Goal: Information Seeking & Learning: Learn about a topic

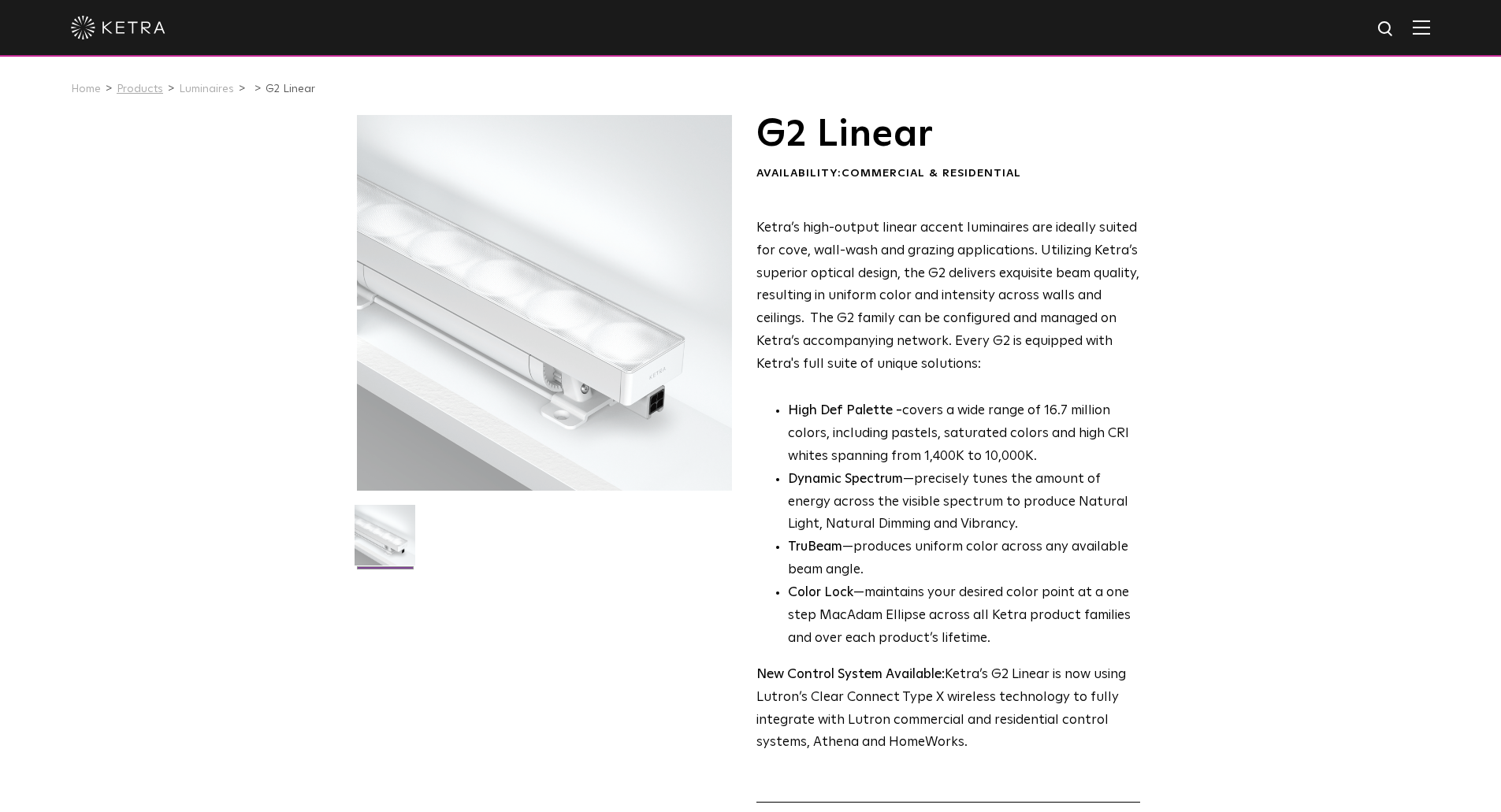
click at [147, 91] on link "Products" at bounding box center [139, 89] width 46 height 11
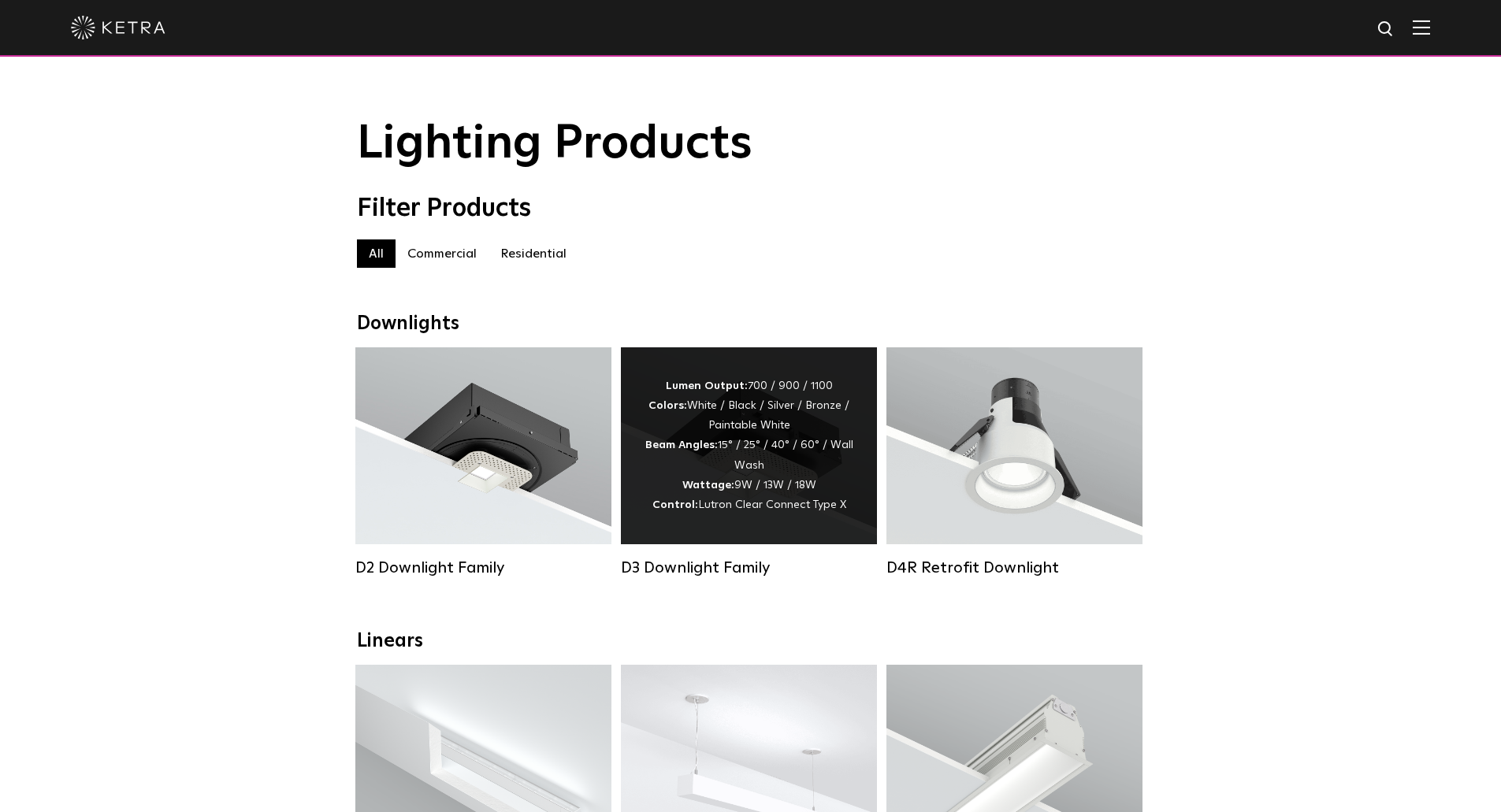
click at [711, 566] on div "D3 Downlight Family" at bounding box center [749, 462] width 256 height 230
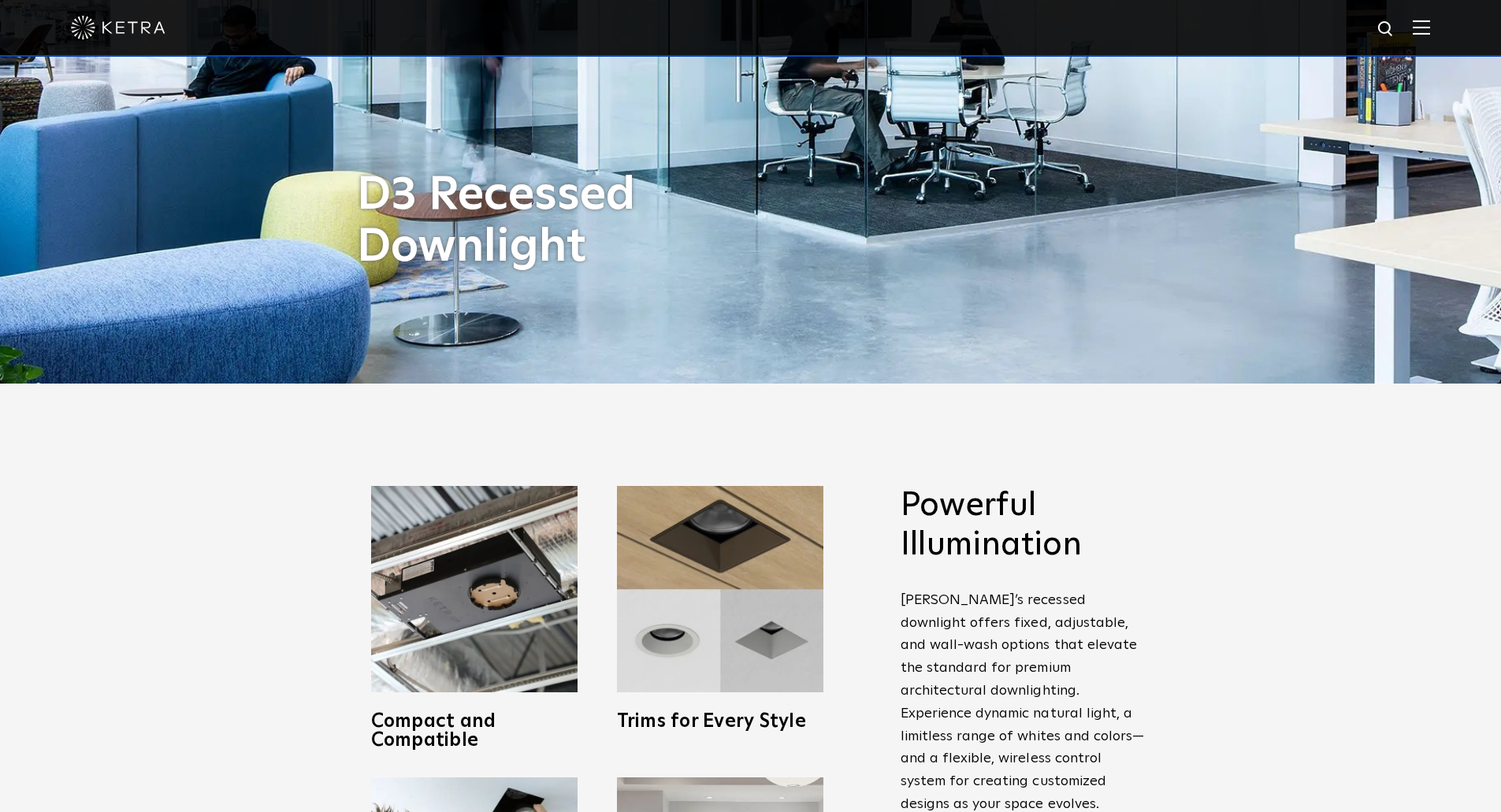
scroll to position [473, 0]
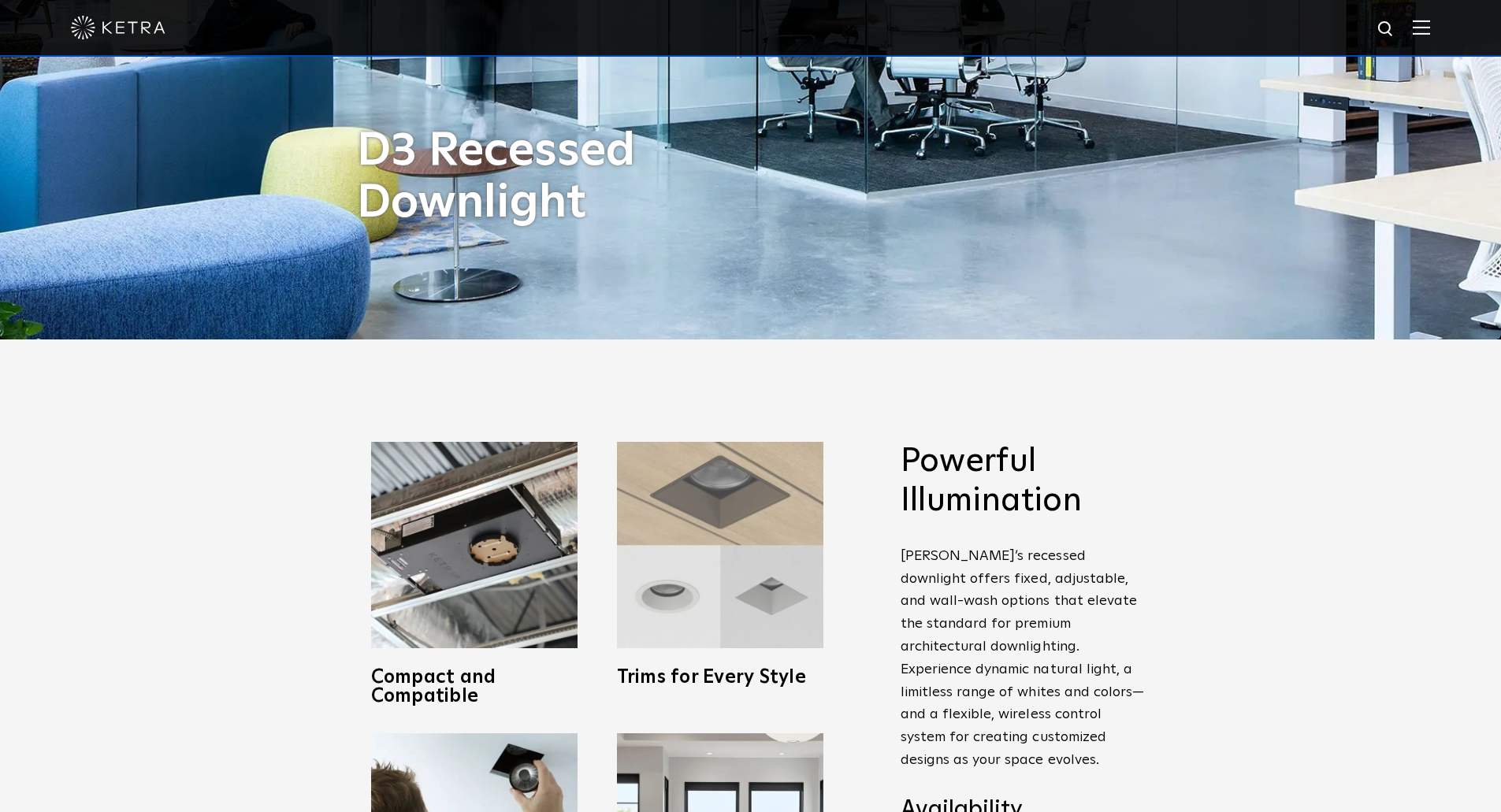
click at [771, 580] on img at bounding box center [719, 545] width 206 height 206
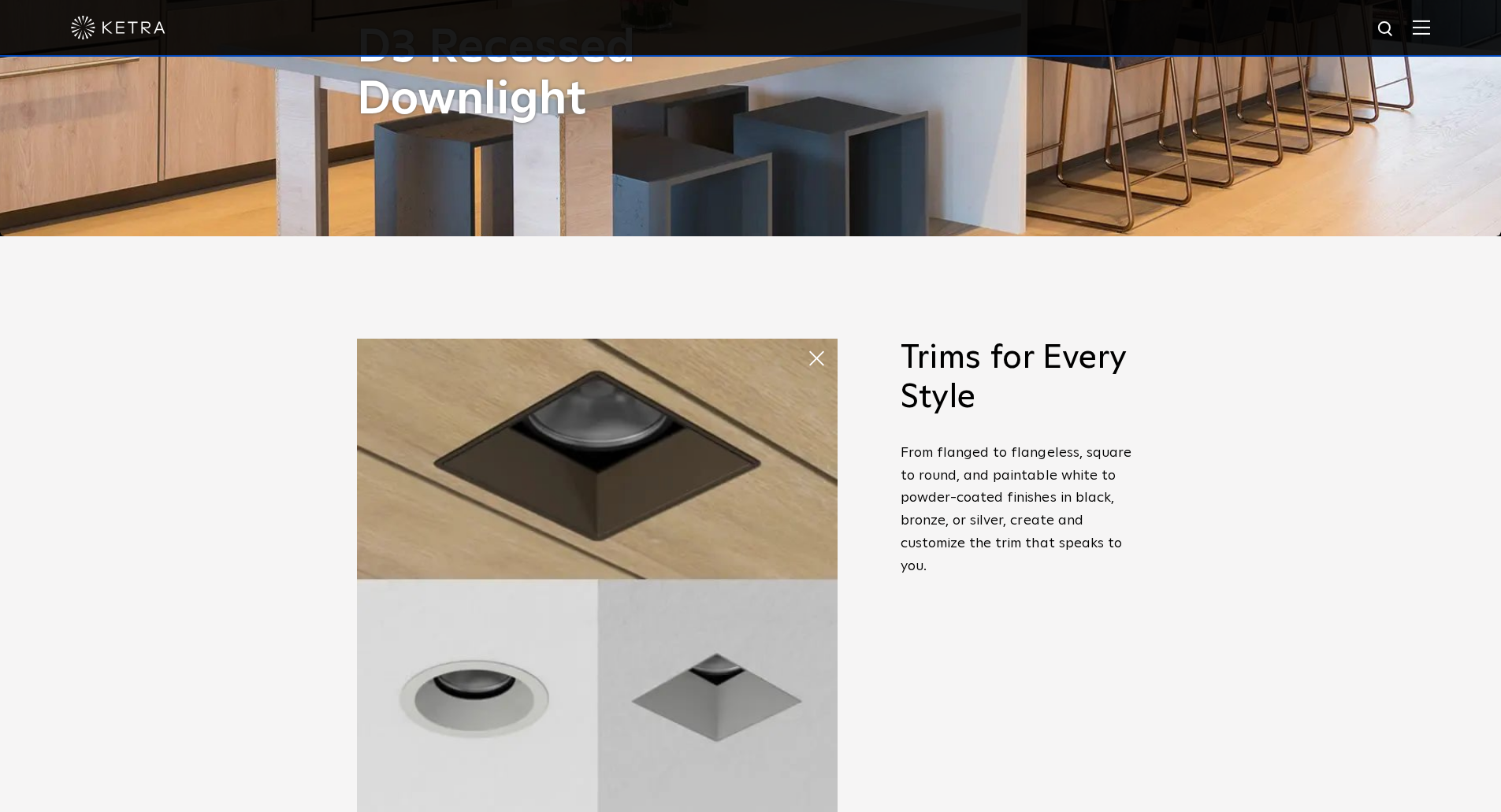
scroll to position [788, 0]
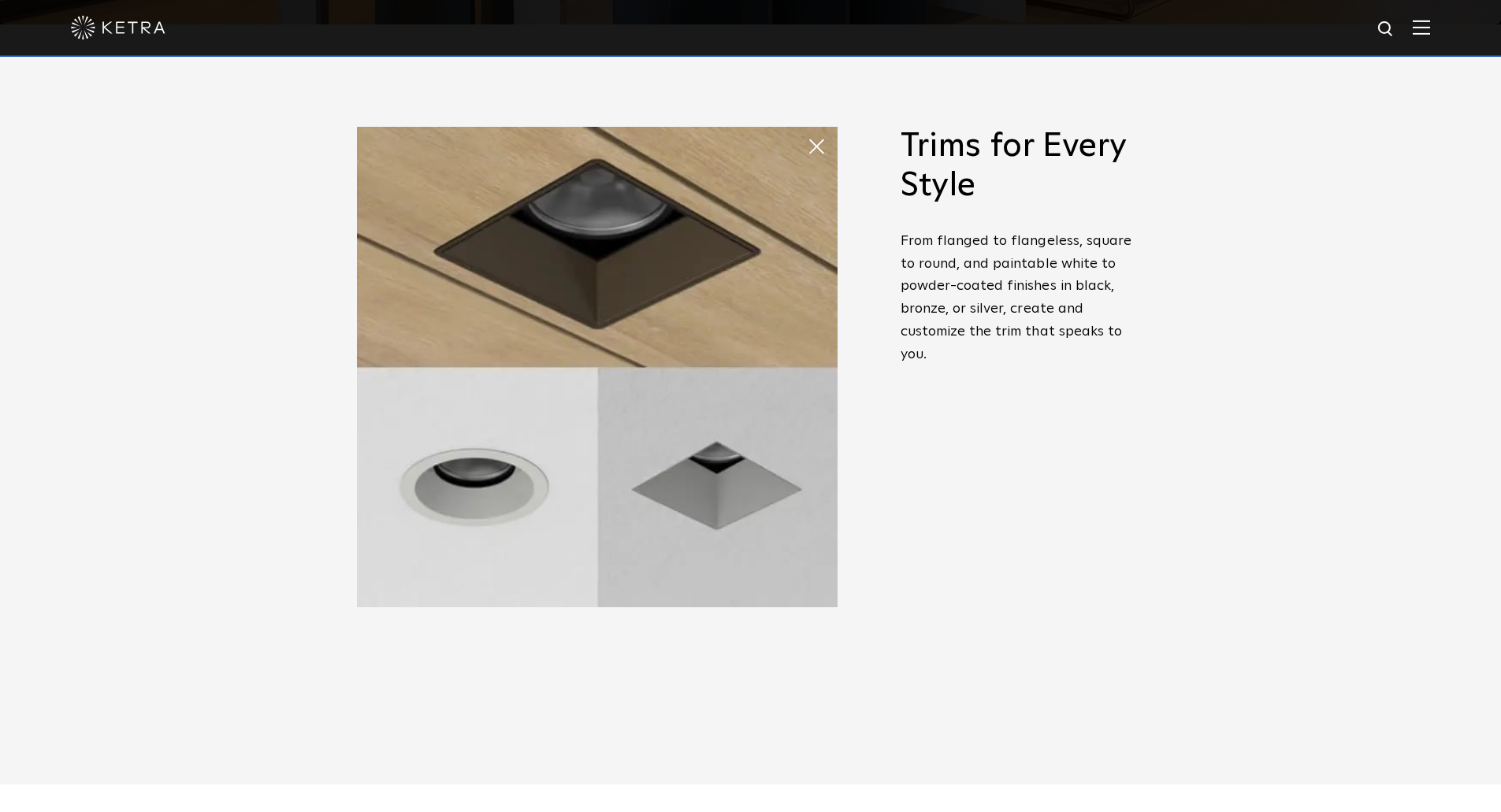
click at [983, 534] on div "Powerful Illumination Ketra’s recessed downlight offers fixed, adjustable, and …" at bounding box center [1022, 343] width 244 height 433
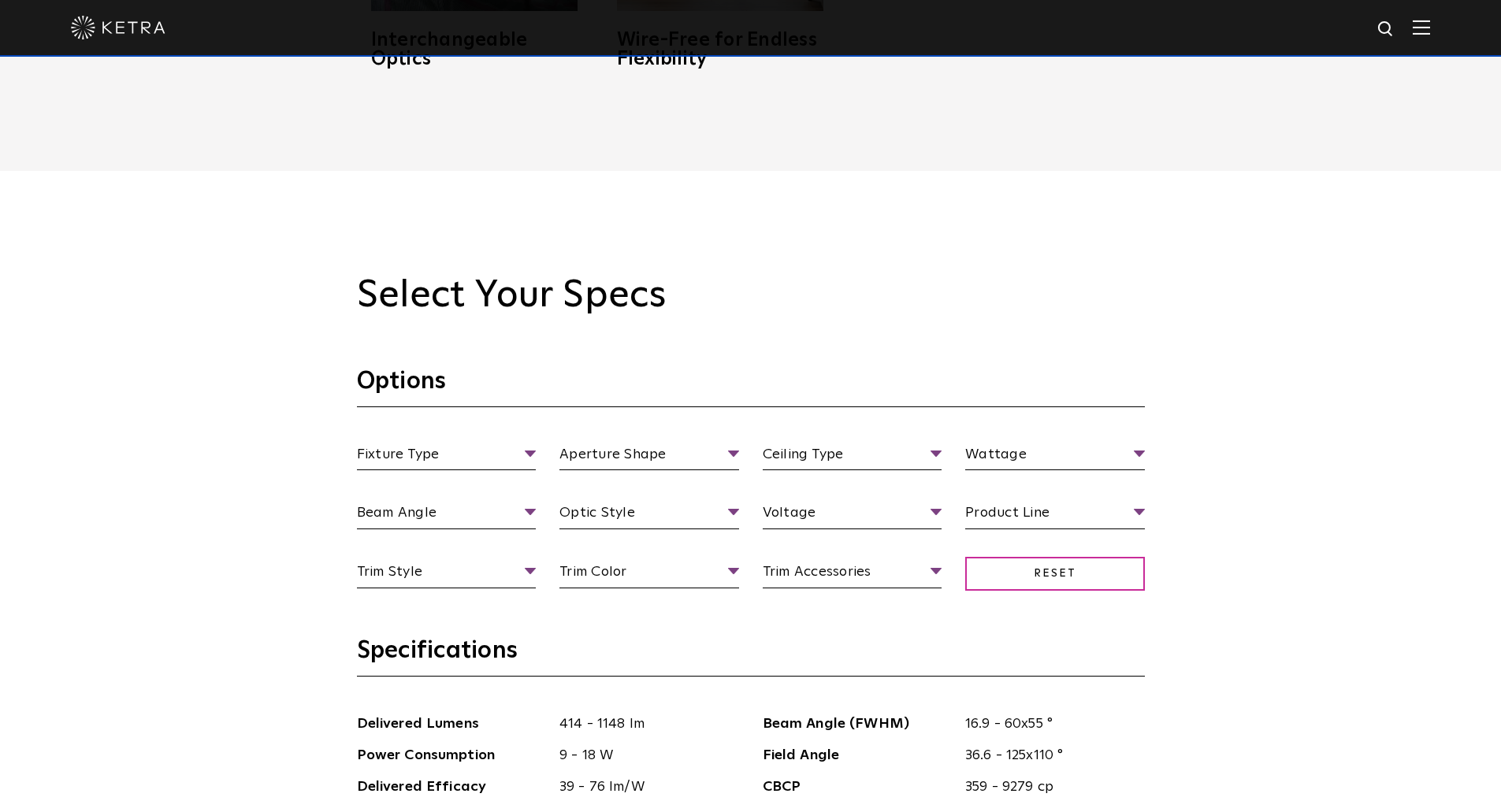
scroll to position [1418, 0]
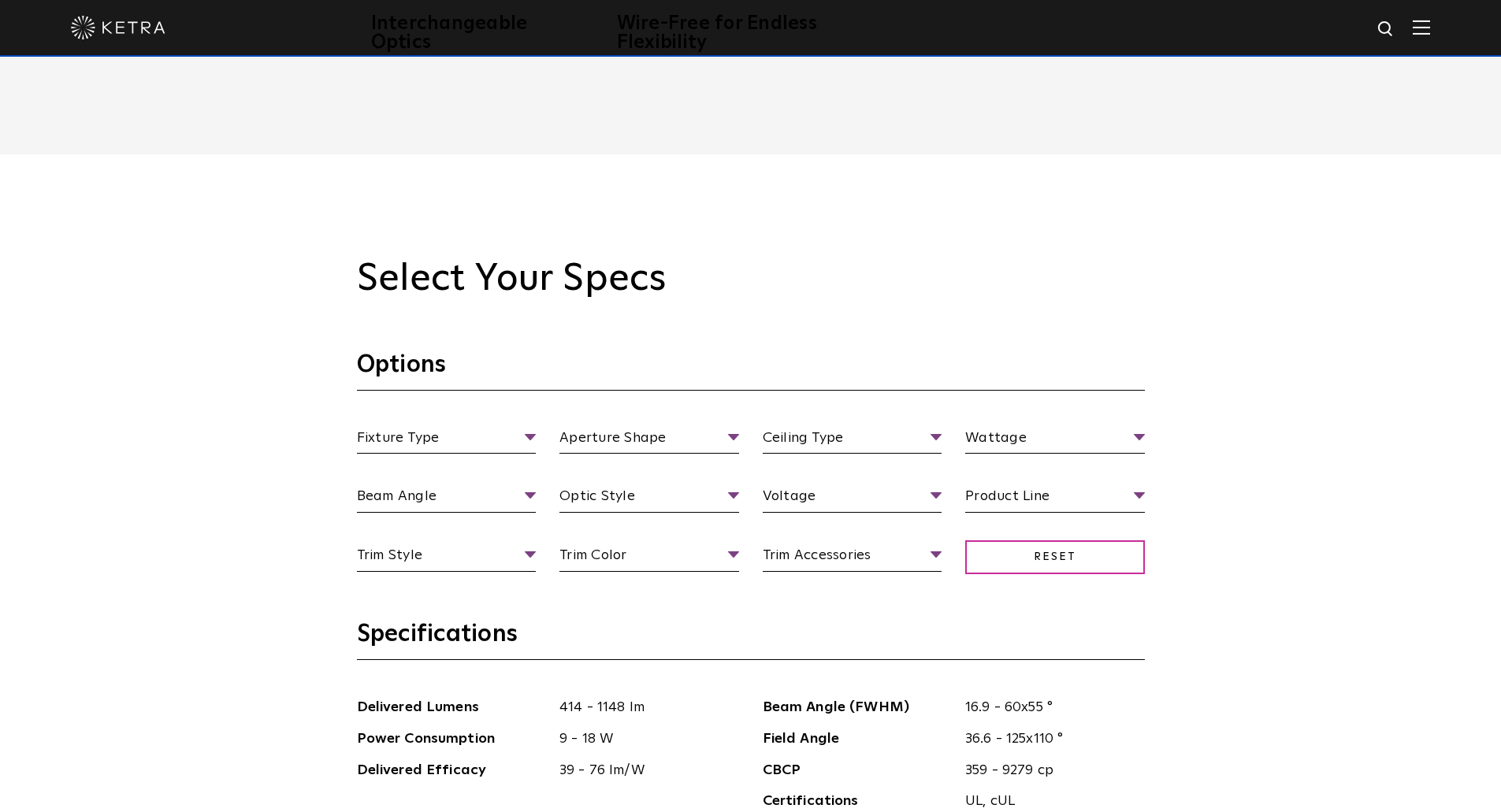
click at [675, 631] on h3 "Specifications" at bounding box center [750, 639] width 788 height 41
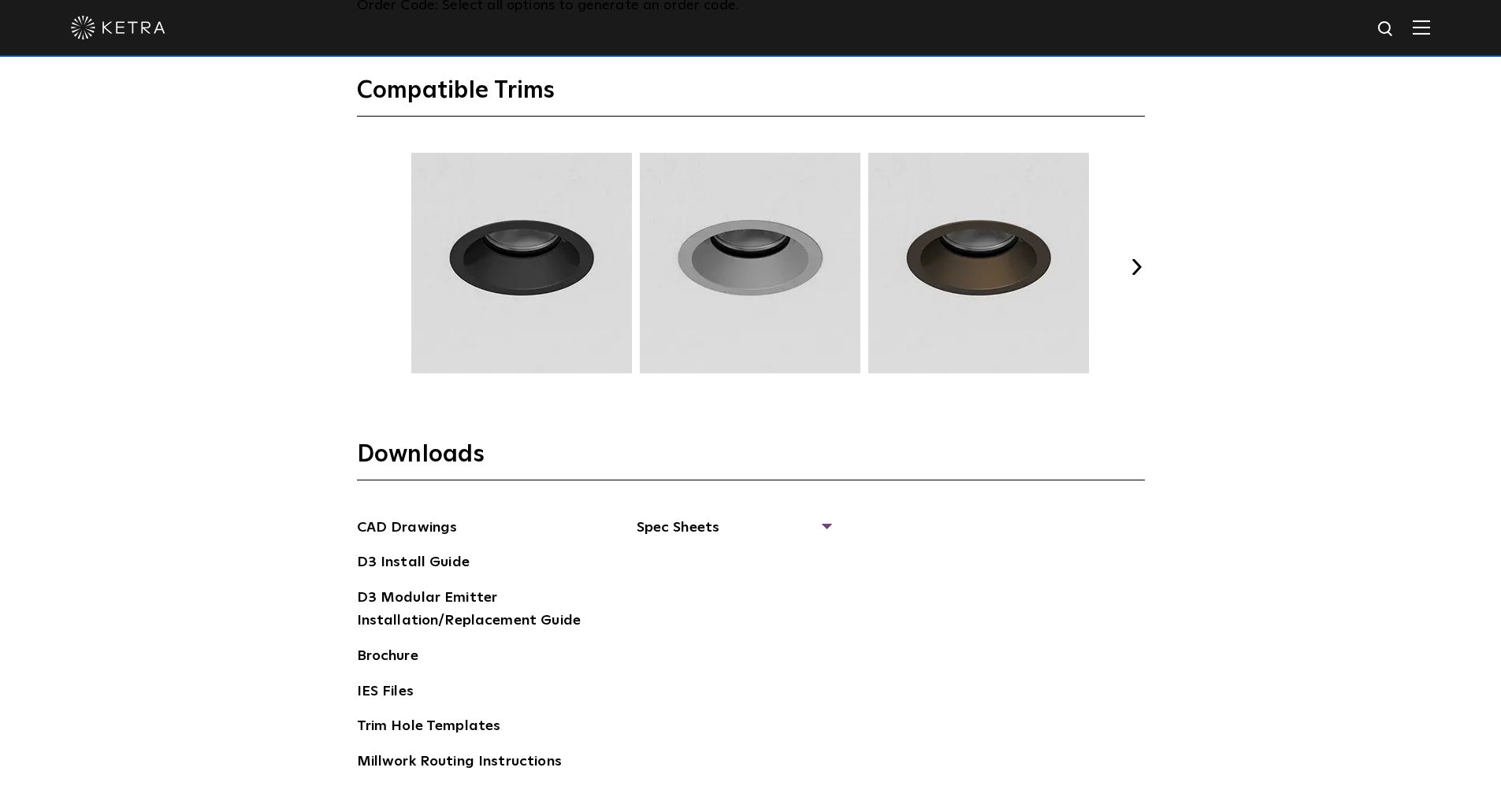
scroll to position [2362, 0]
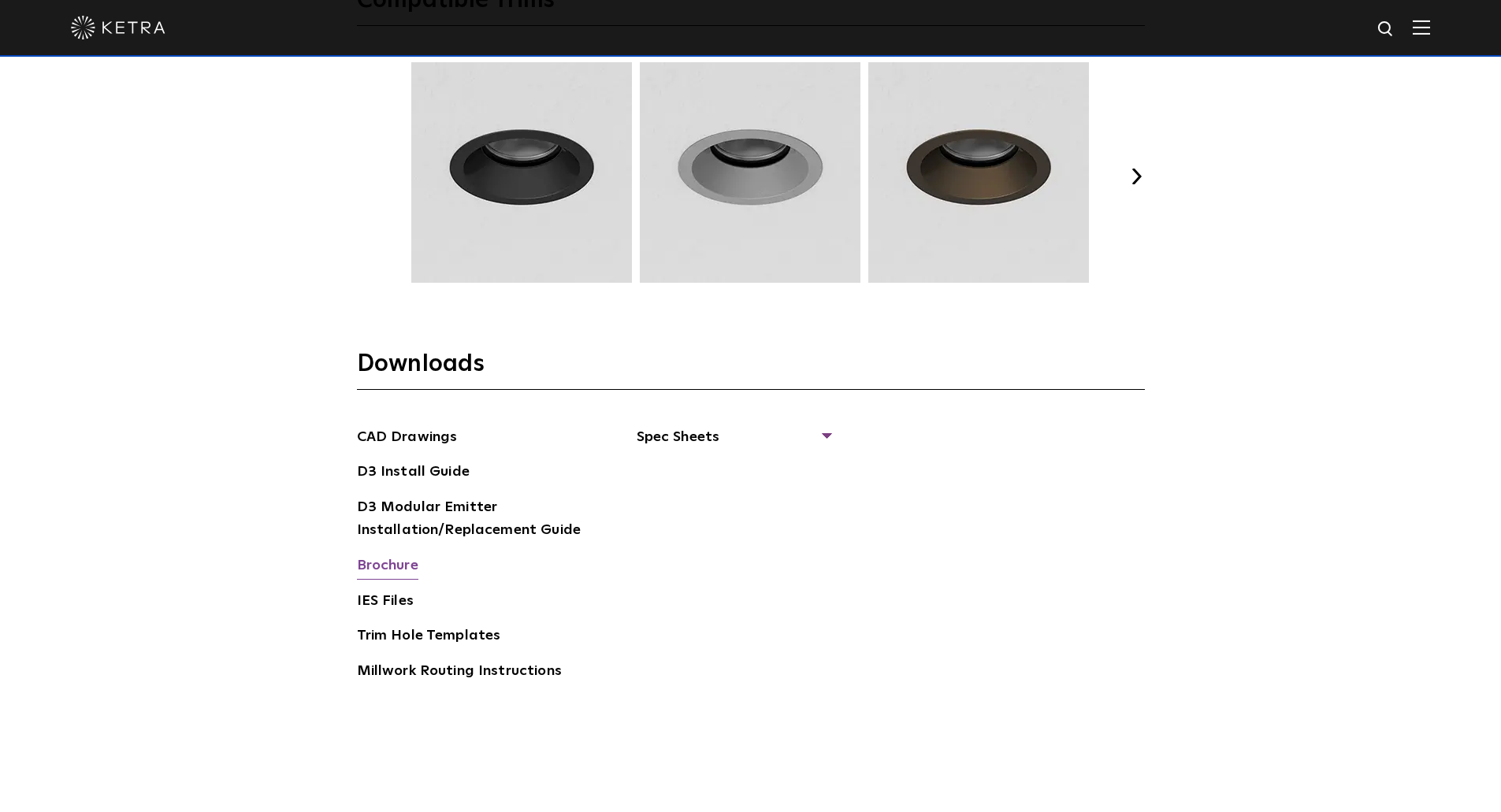
click at [399, 562] on link "Brochure" at bounding box center [387, 567] width 62 height 25
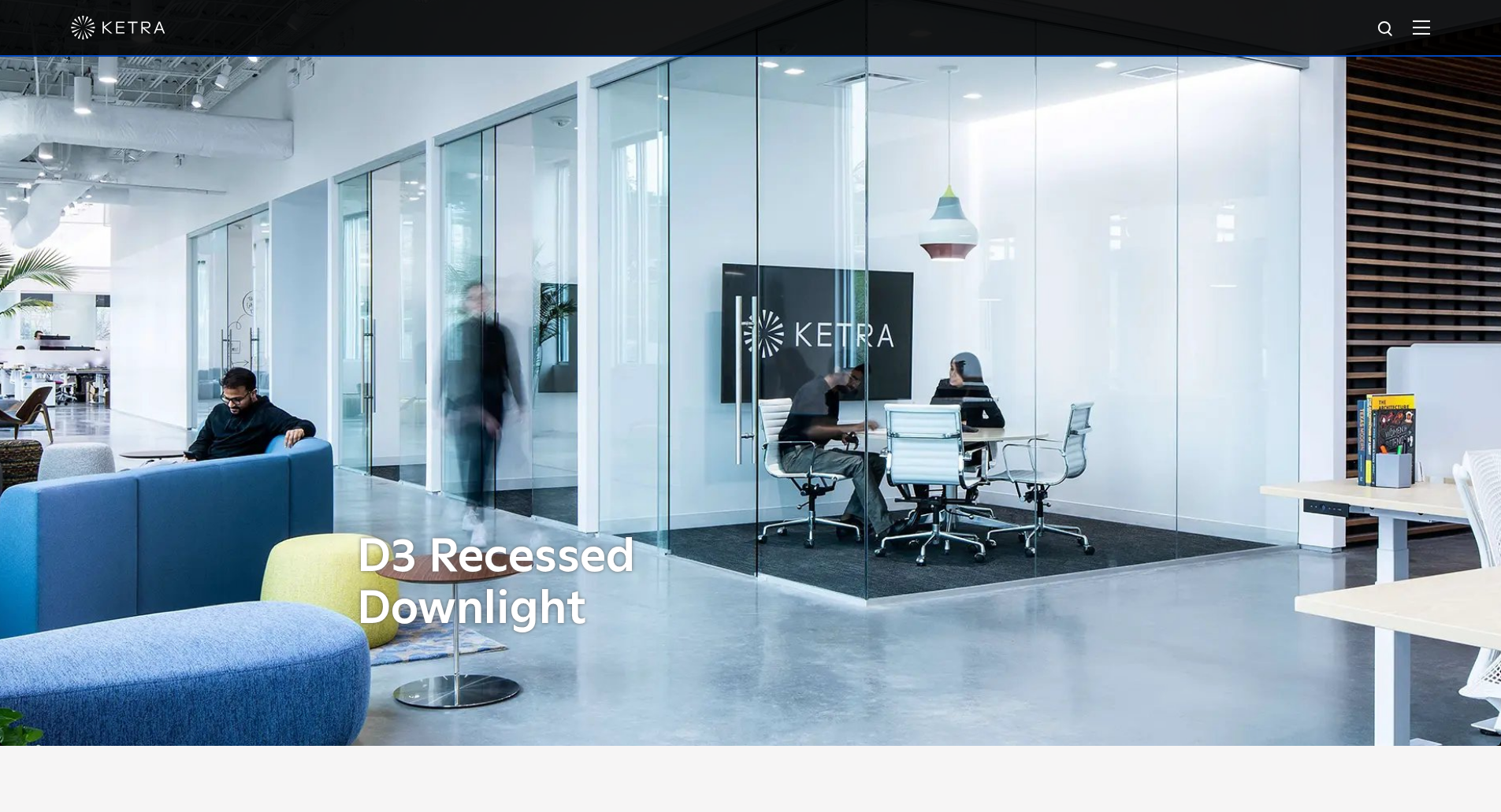
scroll to position [0, 0]
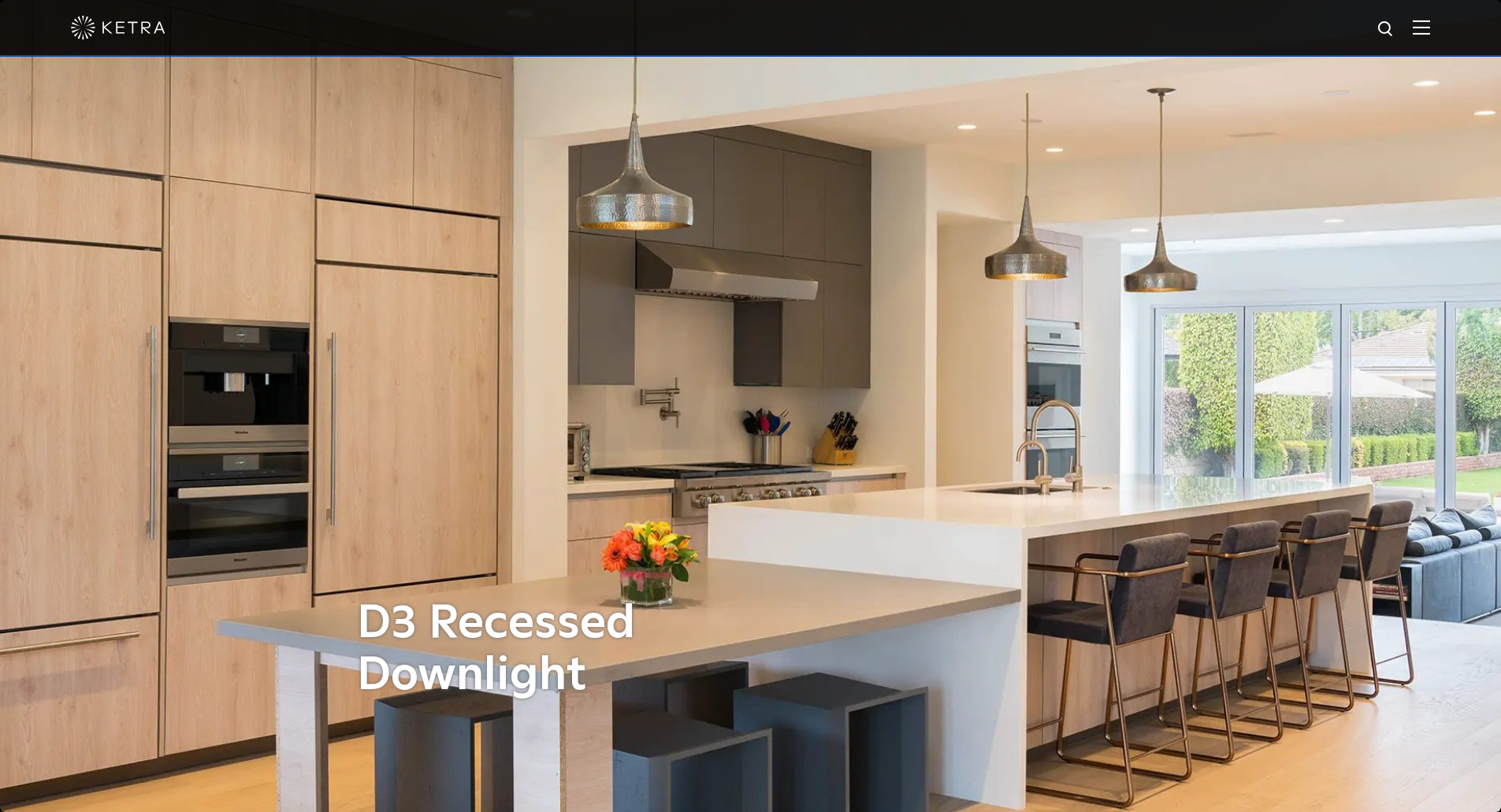
click at [1430, 24] on img at bounding box center [1421, 27] width 17 height 15
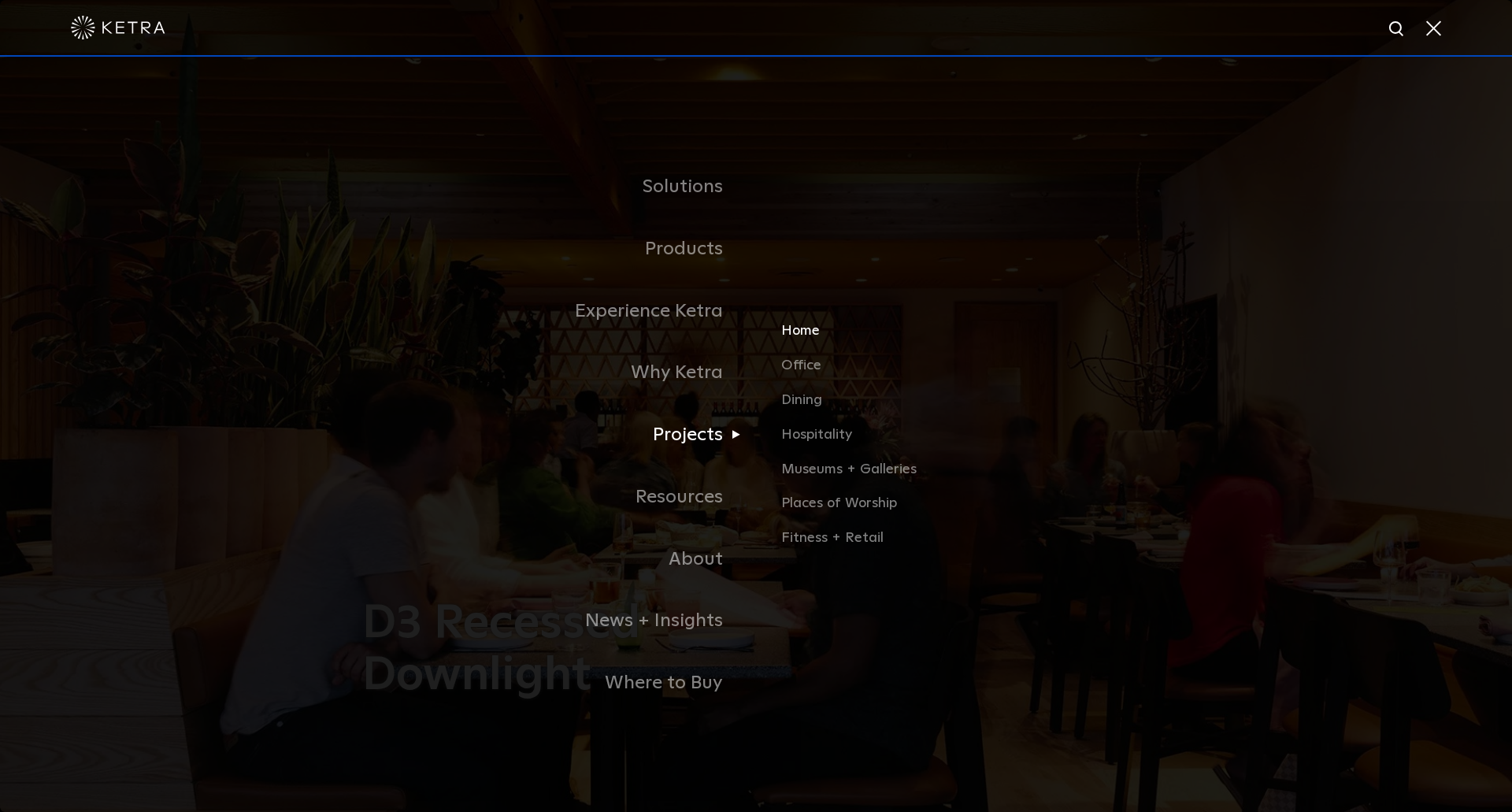
click at [807, 338] on link "Home" at bounding box center [965, 338] width 368 height 35
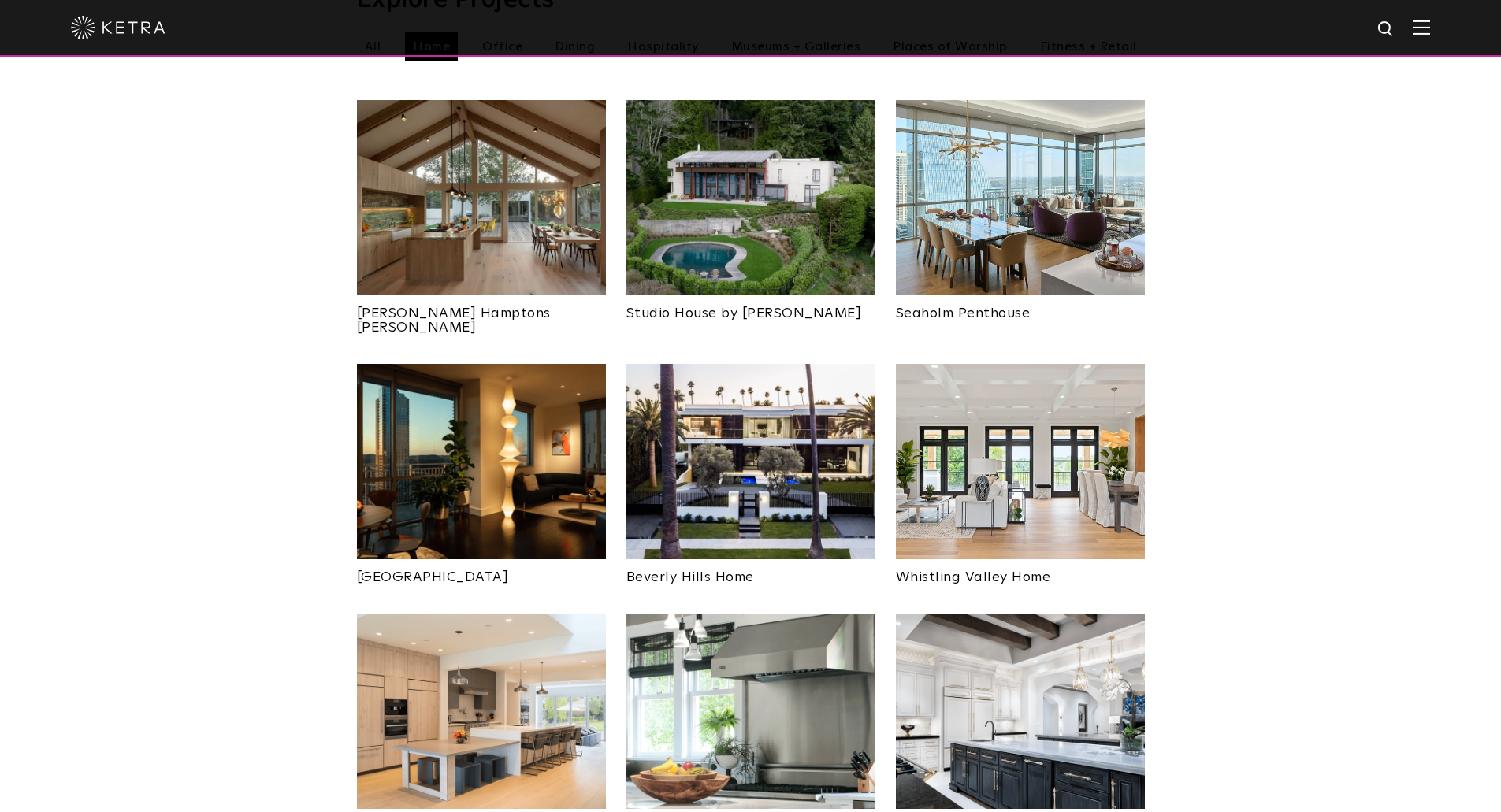
scroll to position [708, 0]
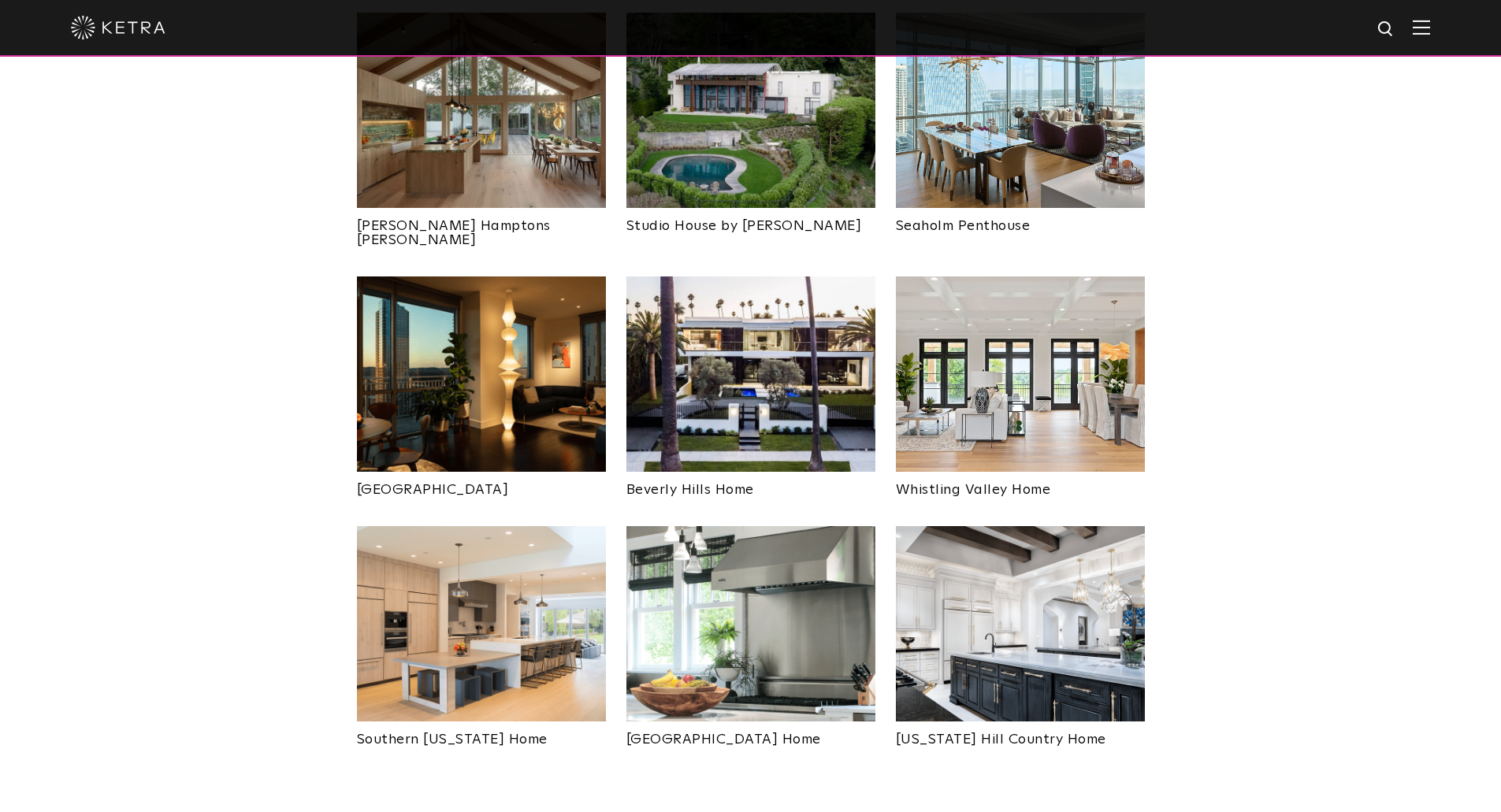
click at [489, 594] on img at bounding box center [481, 623] width 249 height 195
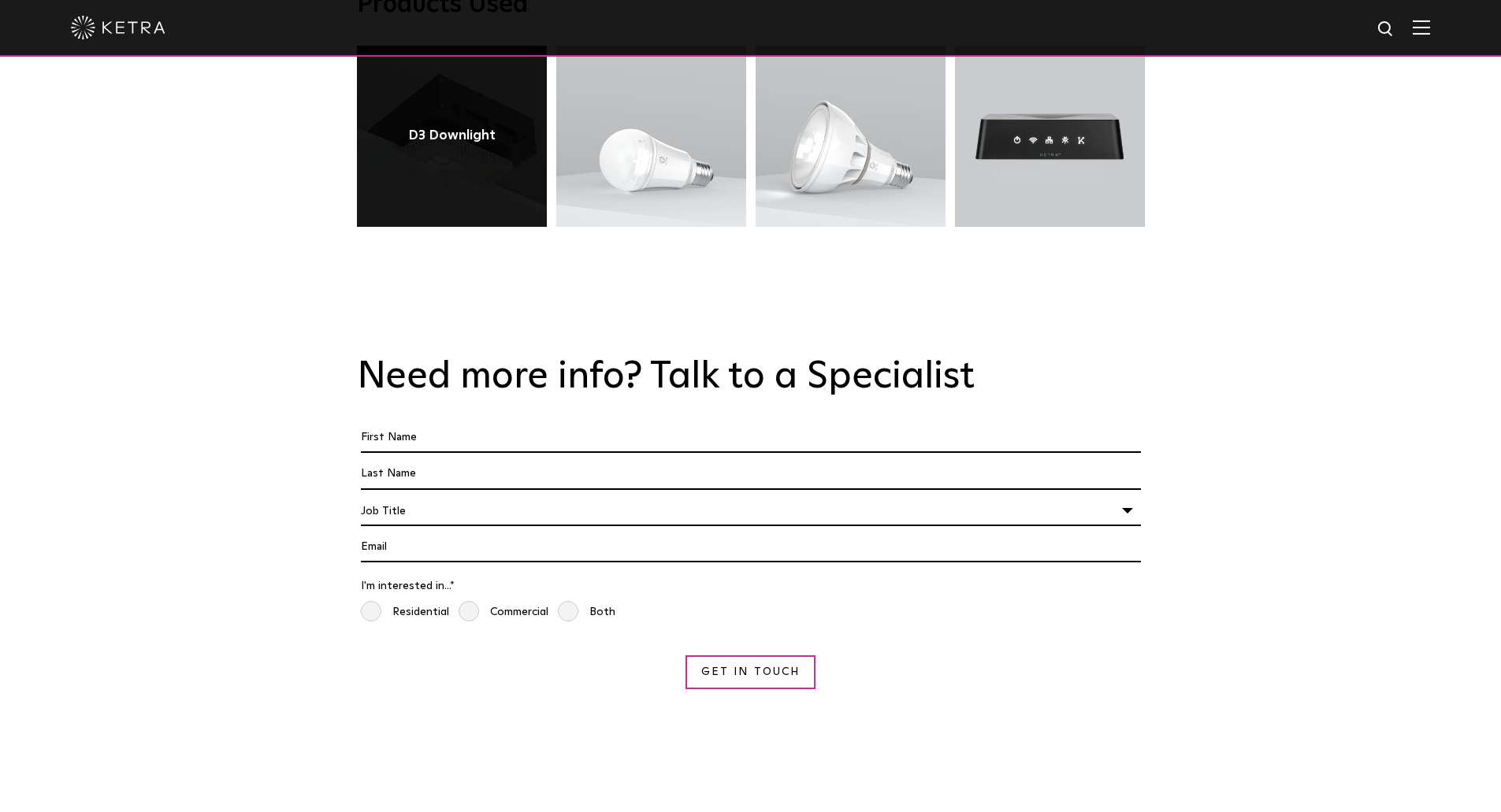
scroll to position [2651, 0]
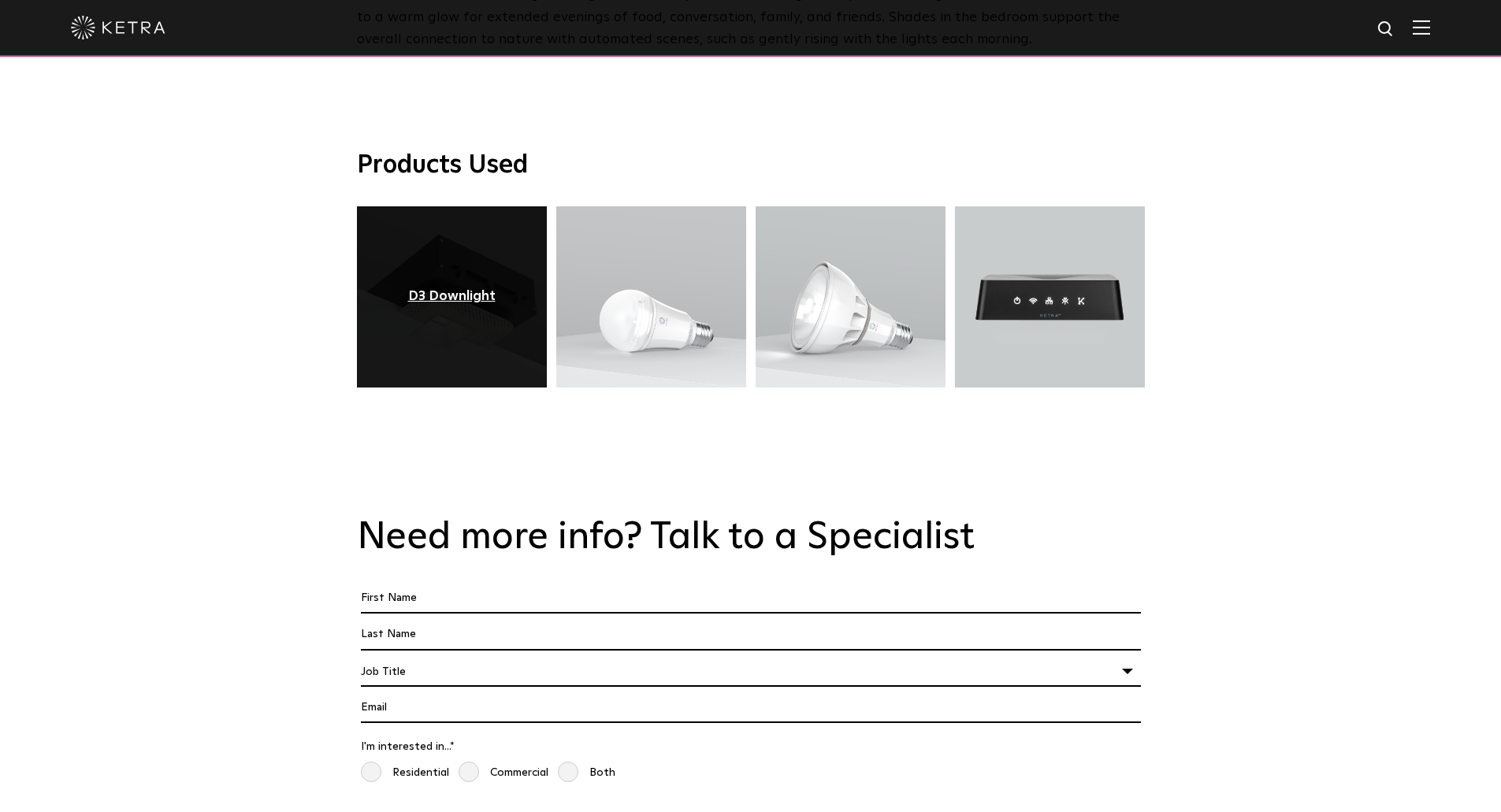
click at [426, 289] on div "D3 Downlight" at bounding box center [452, 297] width 87 height 16
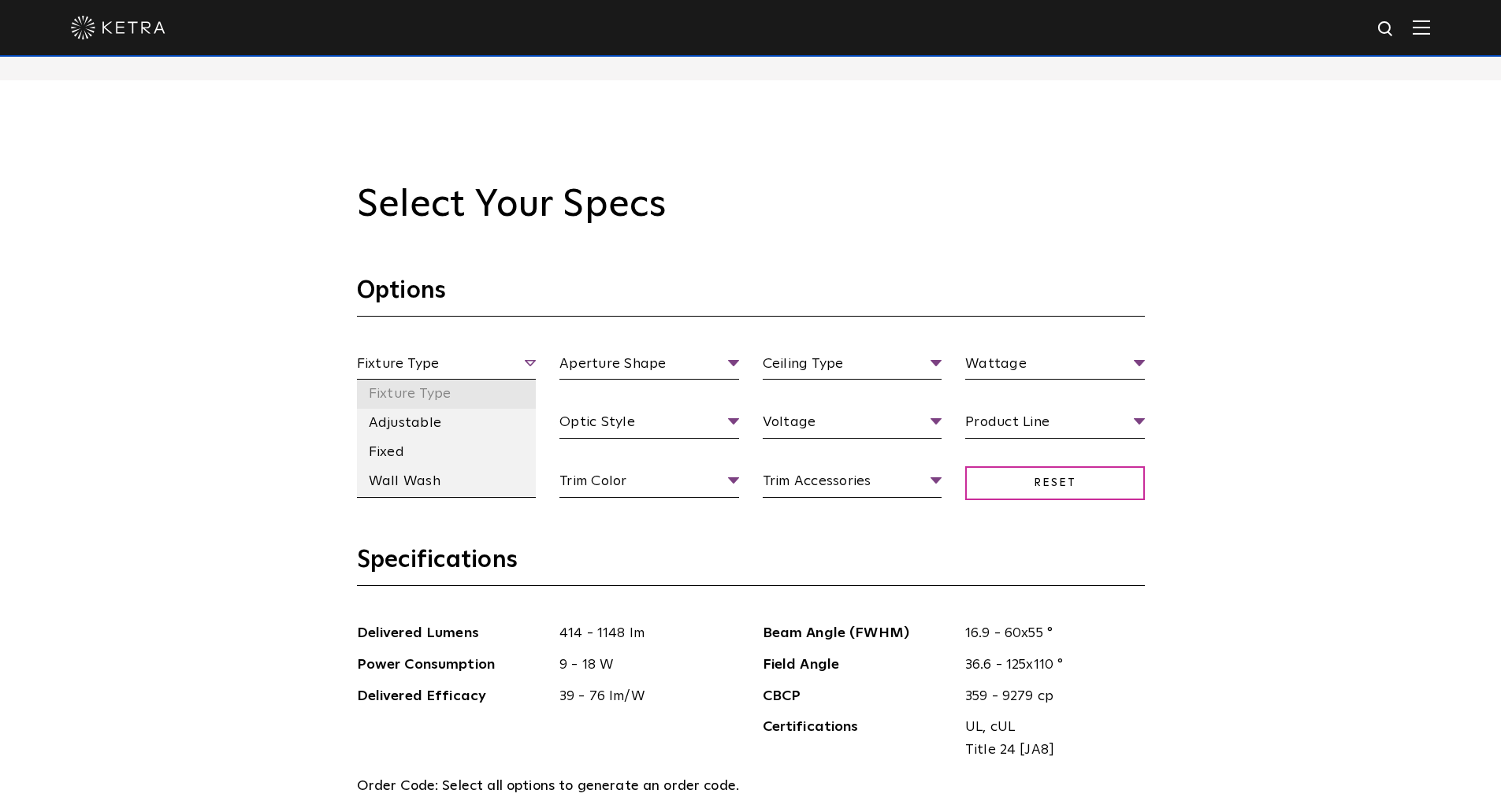
scroll to position [1496, 0]
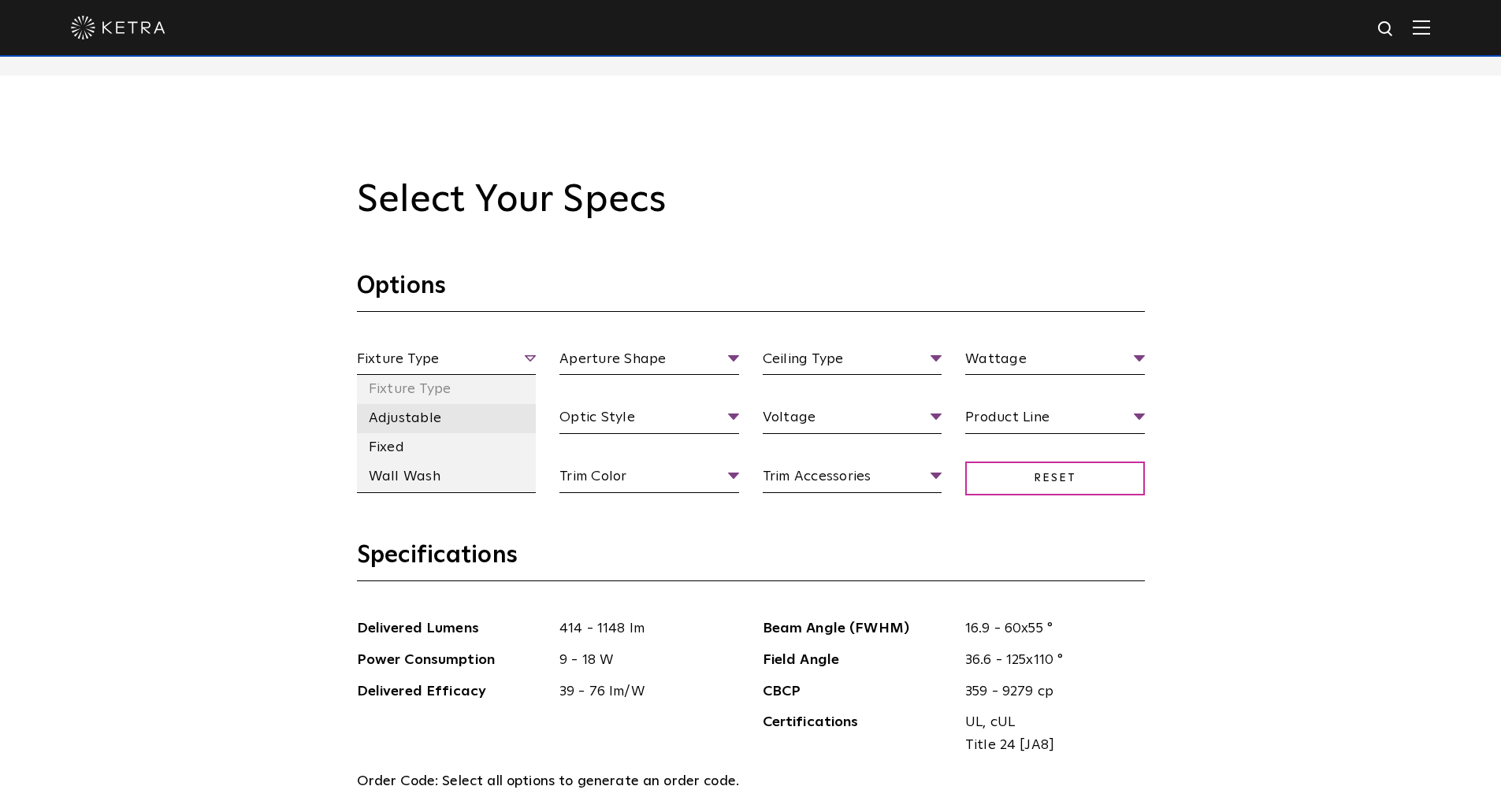
click at [427, 415] on li "Adjustable" at bounding box center [447, 418] width 179 height 29
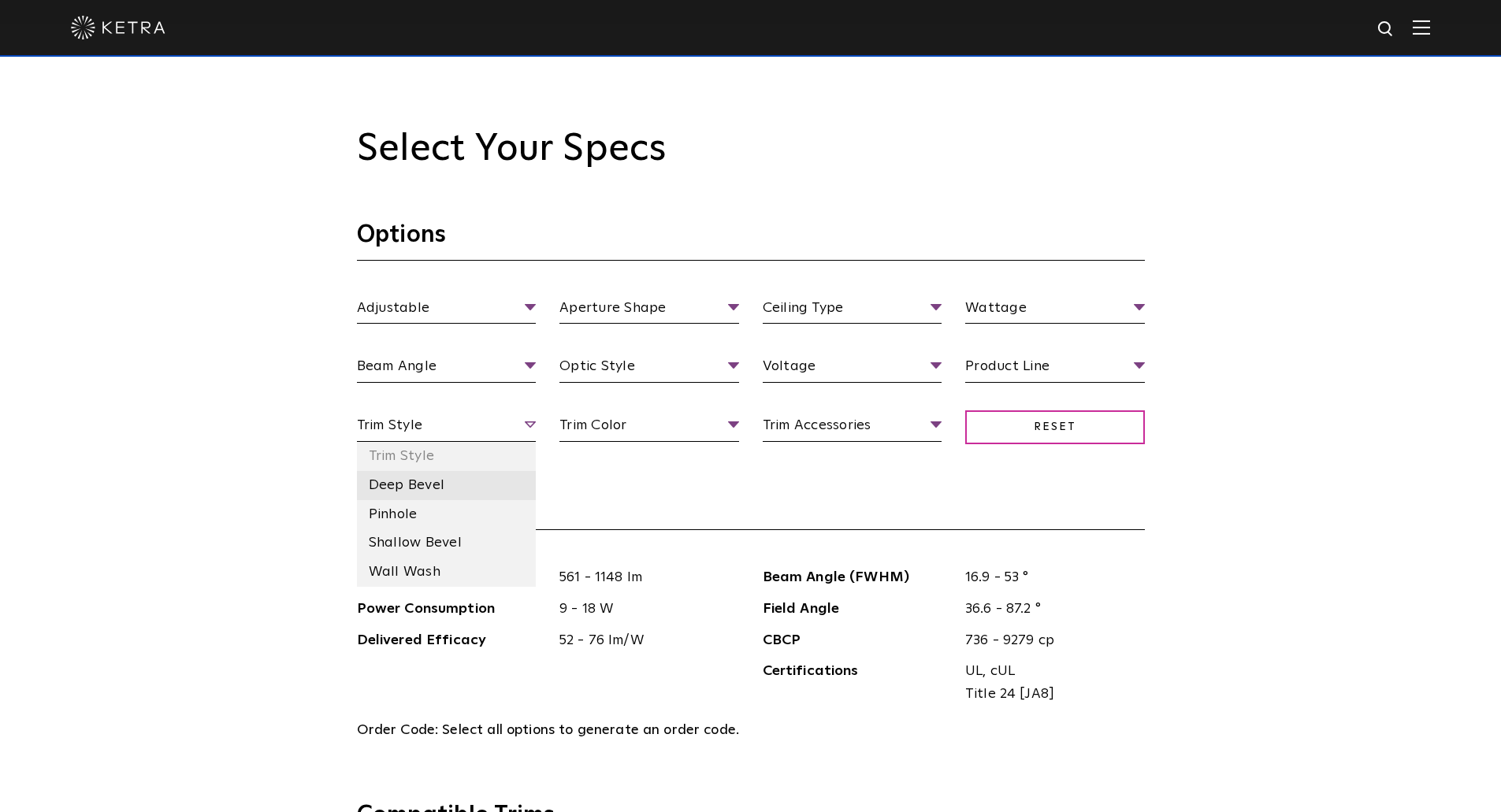
scroll to position [1575, 0]
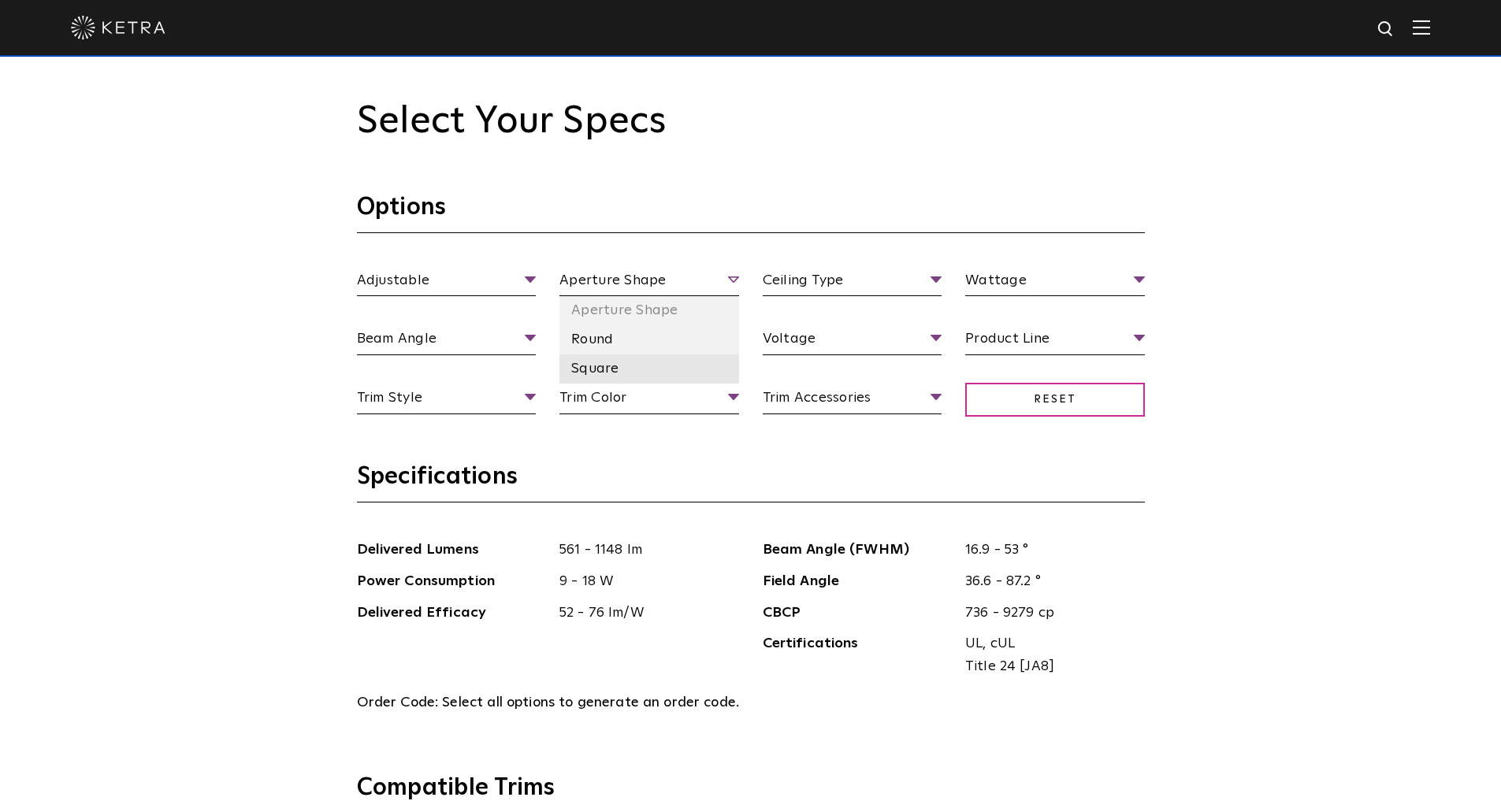
click at [620, 371] on li "Square" at bounding box center [649, 368] width 179 height 29
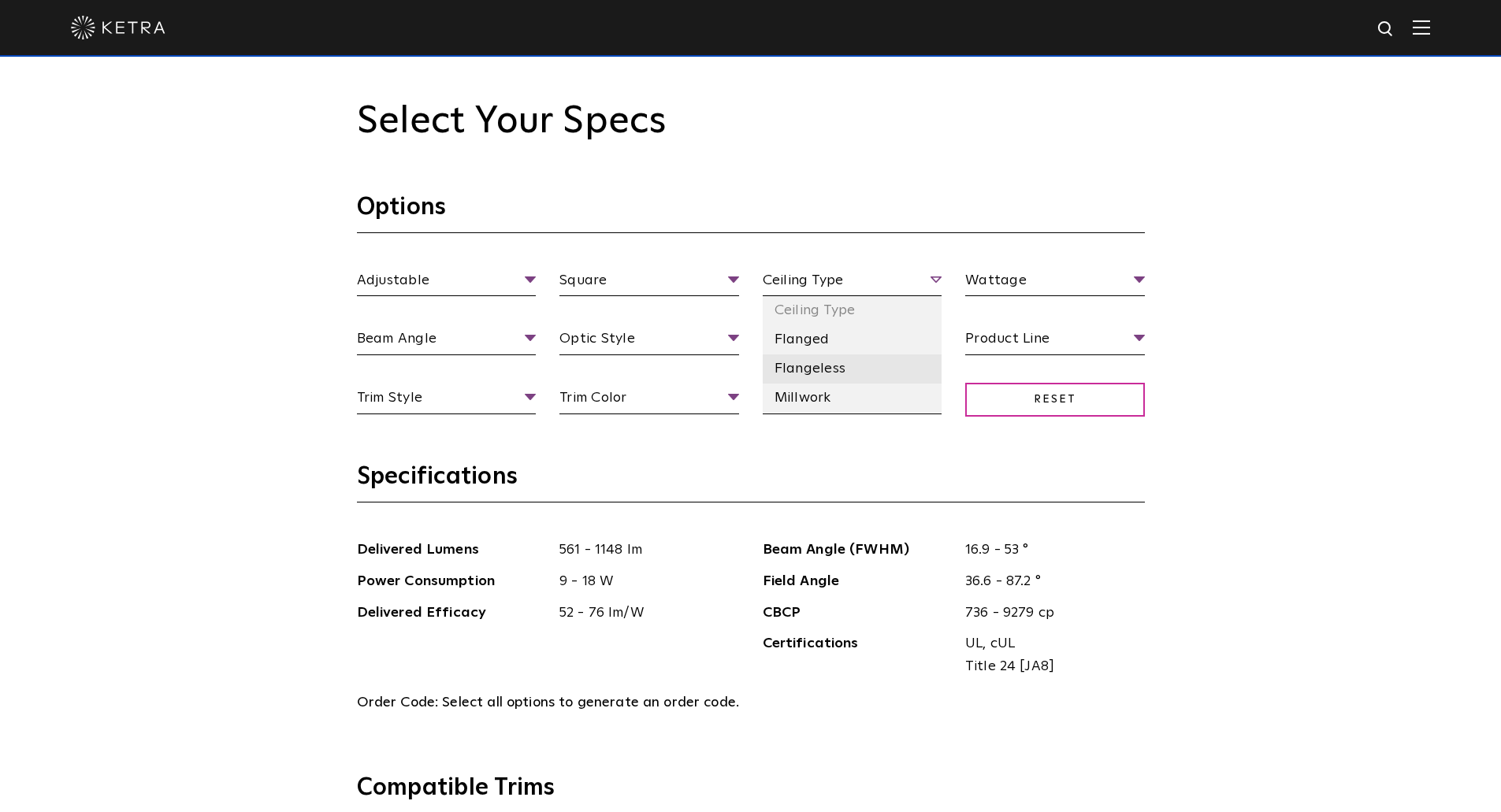
click at [861, 366] on li "Flangeless" at bounding box center [852, 368] width 179 height 29
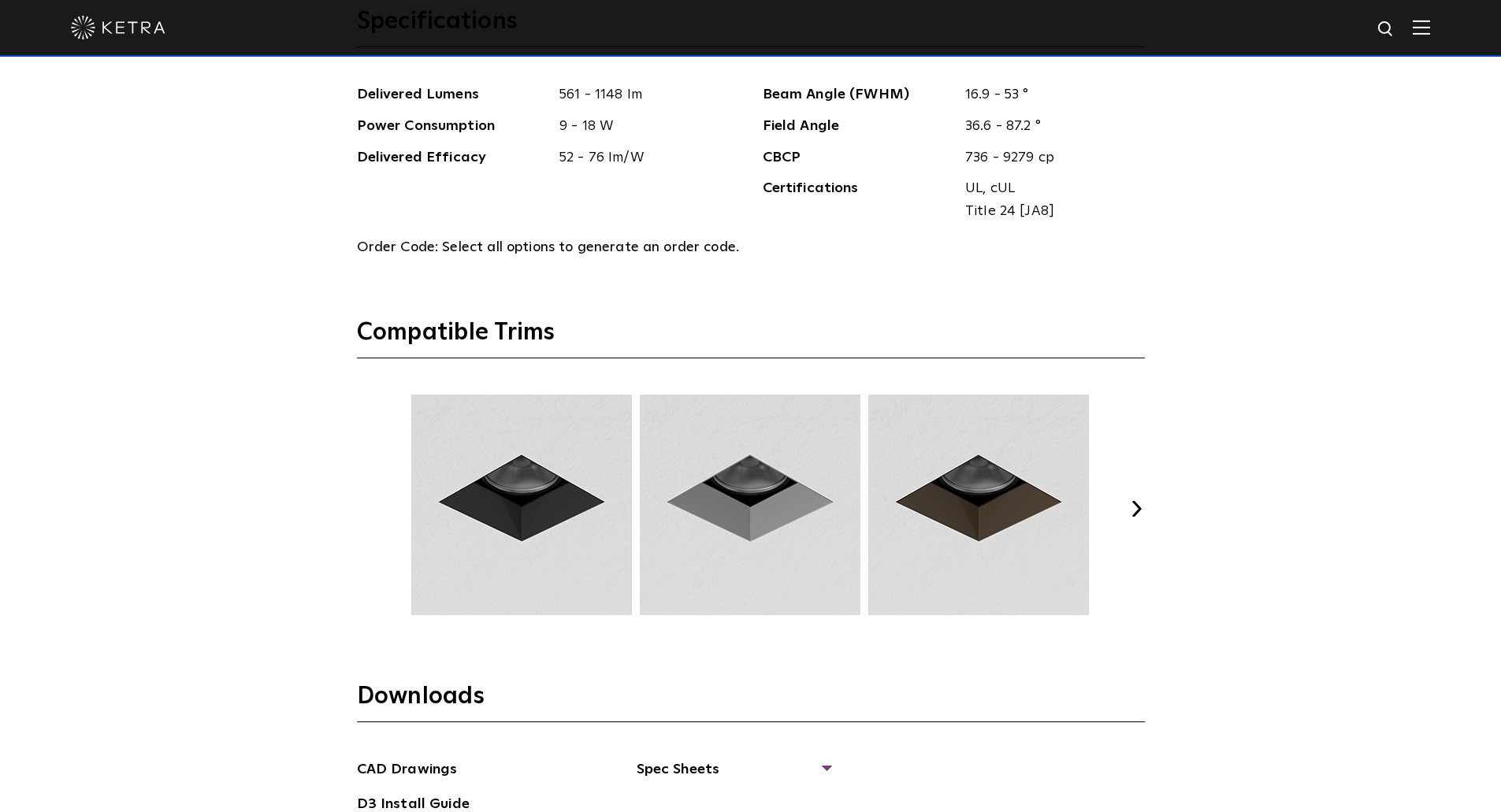
scroll to position [2048, 0]
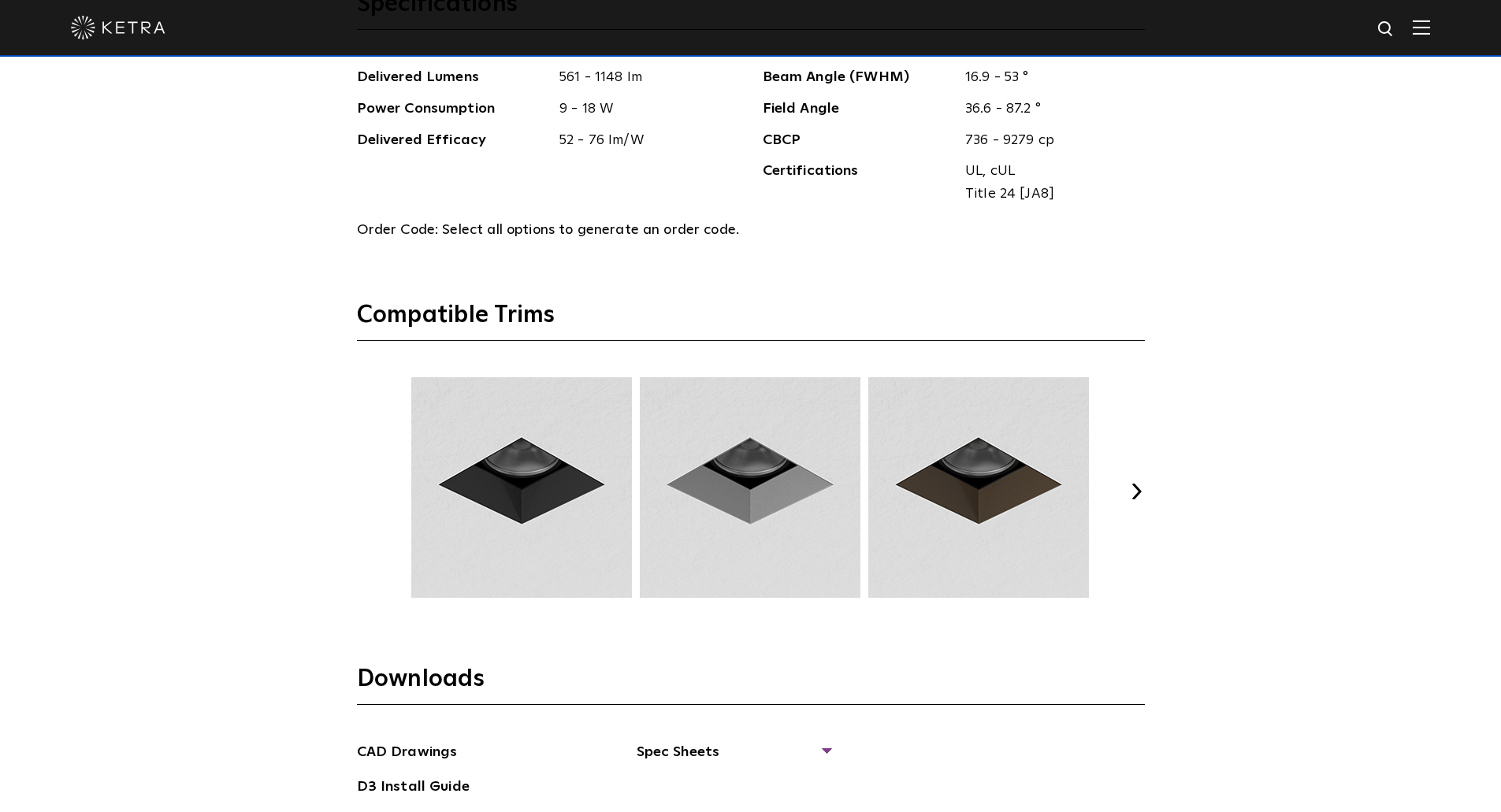
click at [1131, 493] on button "Next" at bounding box center [1137, 492] width 16 height 16
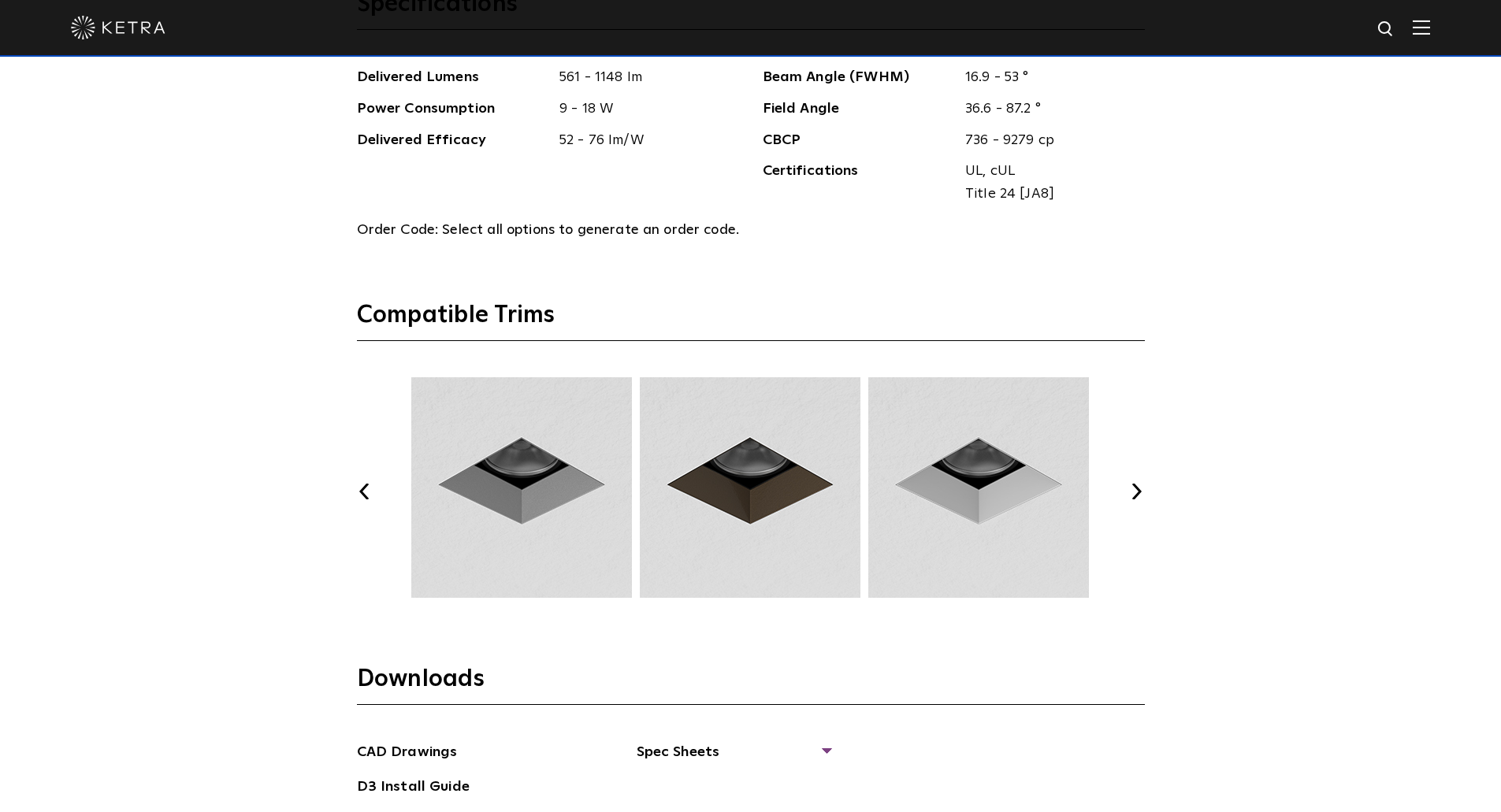
click at [1134, 491] on button "Next" at bounding box center [1137, 492] width 16 height 16
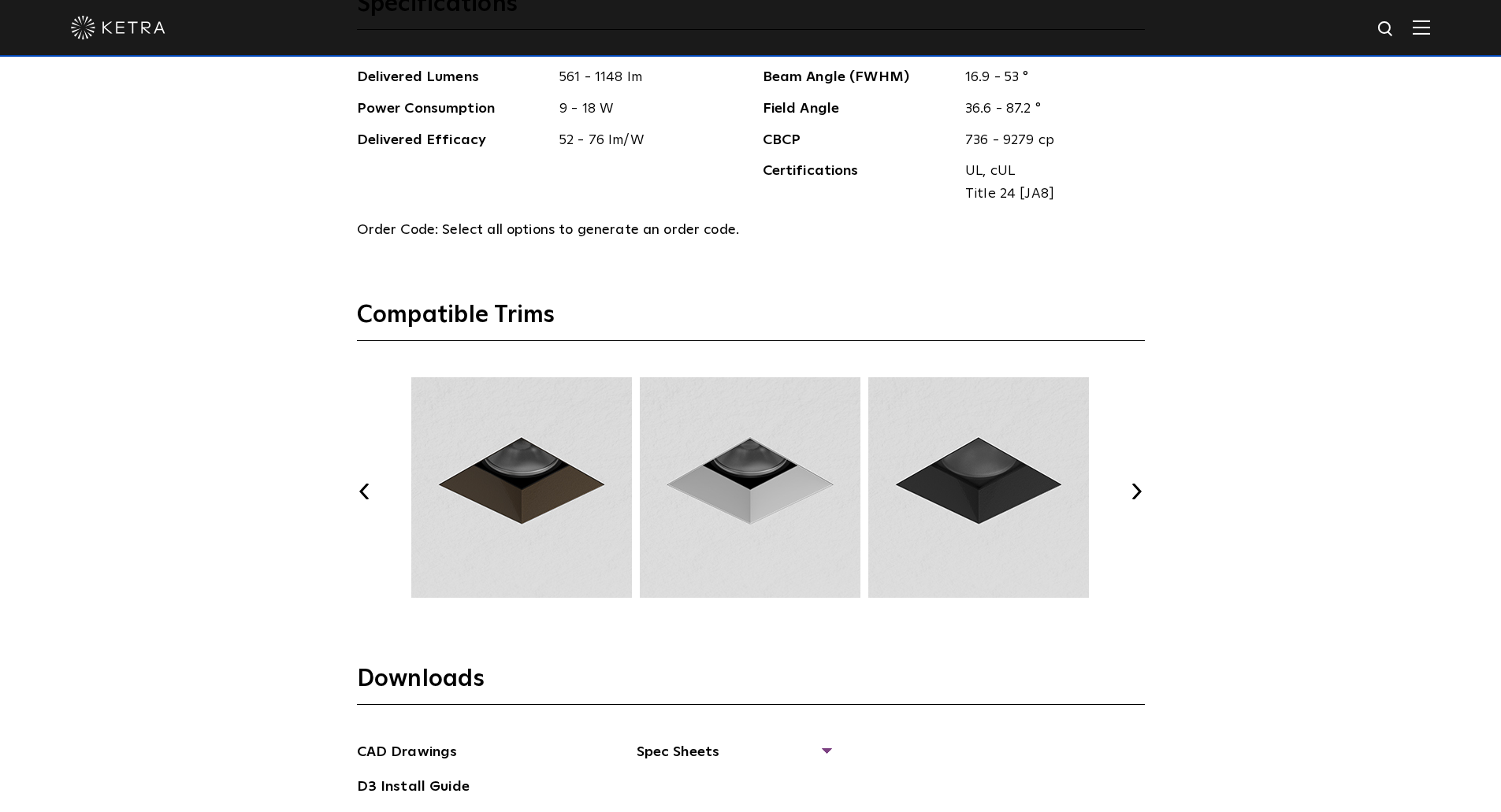
click at [1134, 491] on button "Next" at bounding box center [1137, 492] width 16 height 16
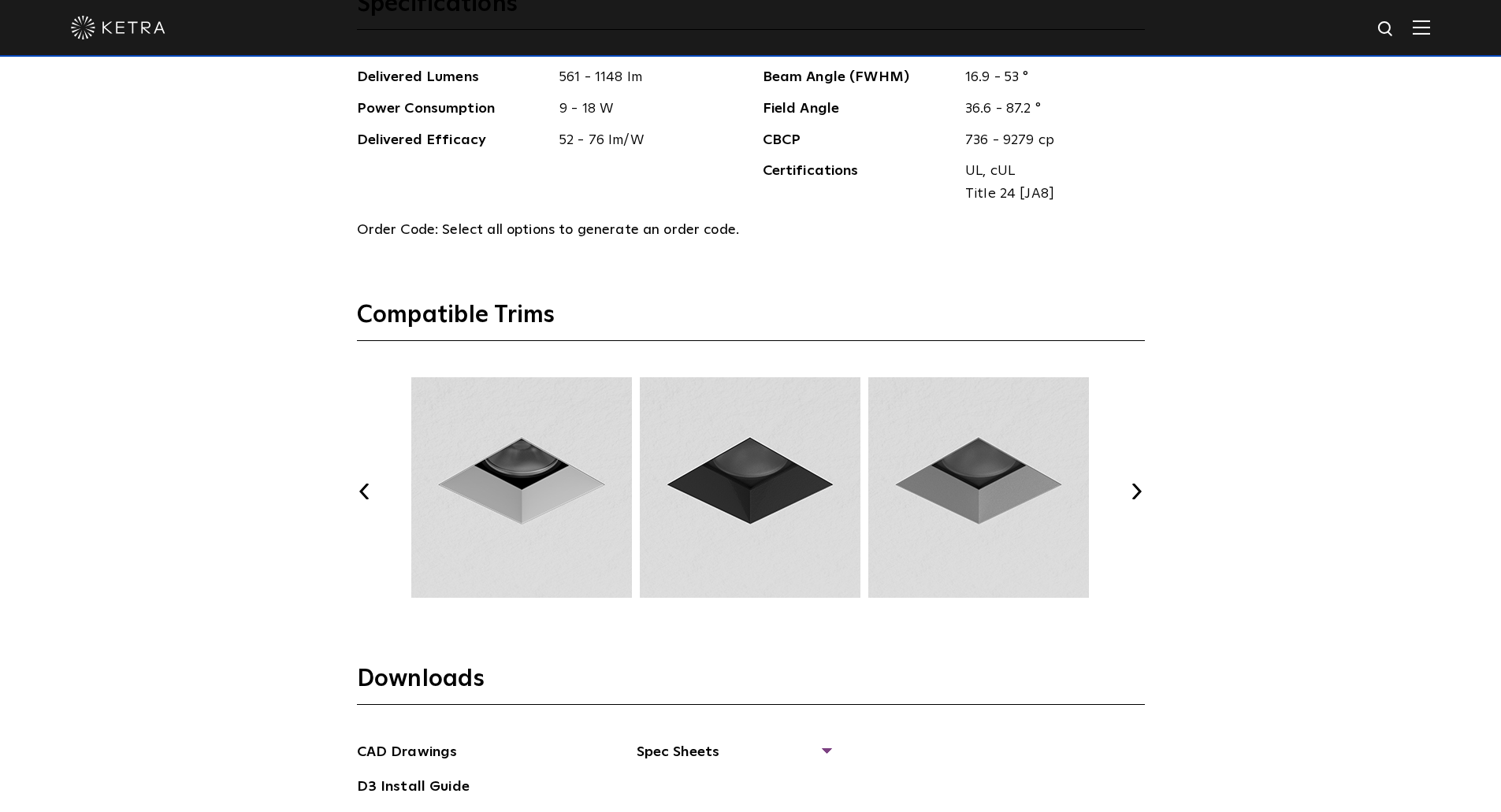
click at [362, 493] on button "Previous" at bounding box center [365, 492] width 16 height 16
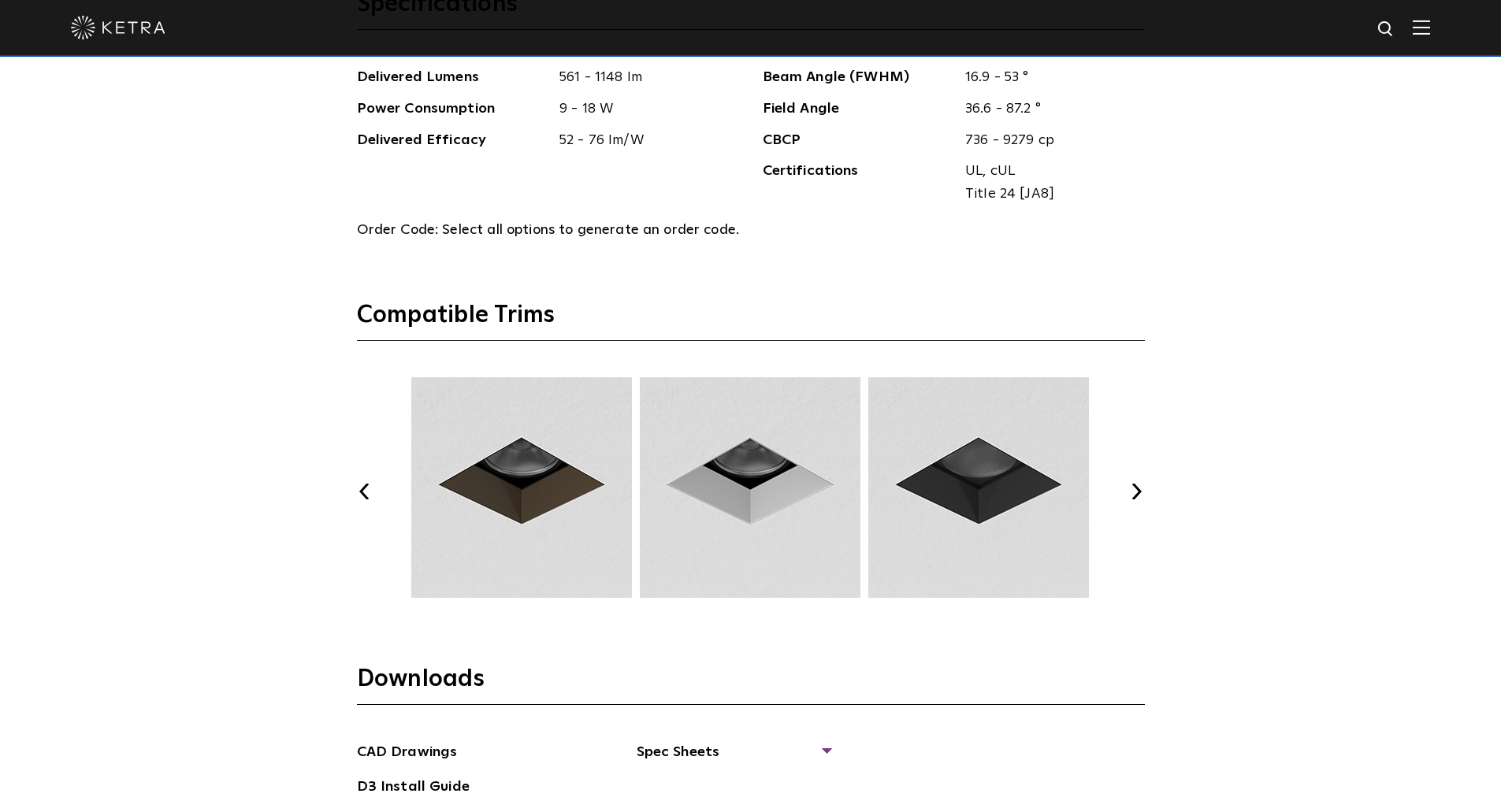
click at [362, 493] on button "Previous" at bounding box center [365, 492] width 16 height 16
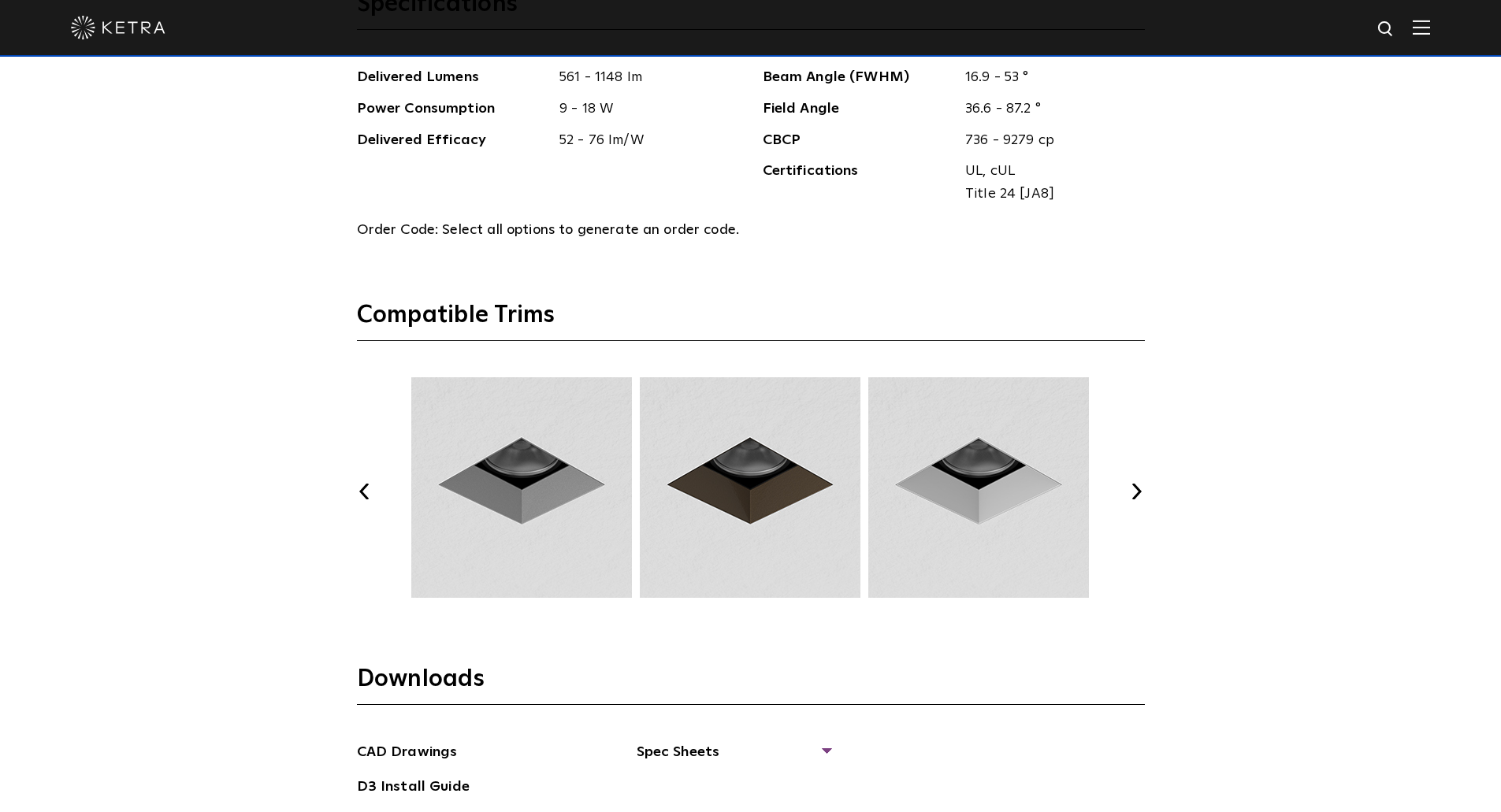
click at [1024, 500] on img at bounding box center [978, 487] width 225 height 220
click at [1141, 487] on button "Next" at bounding box center [1137, 492] width 16 height 16
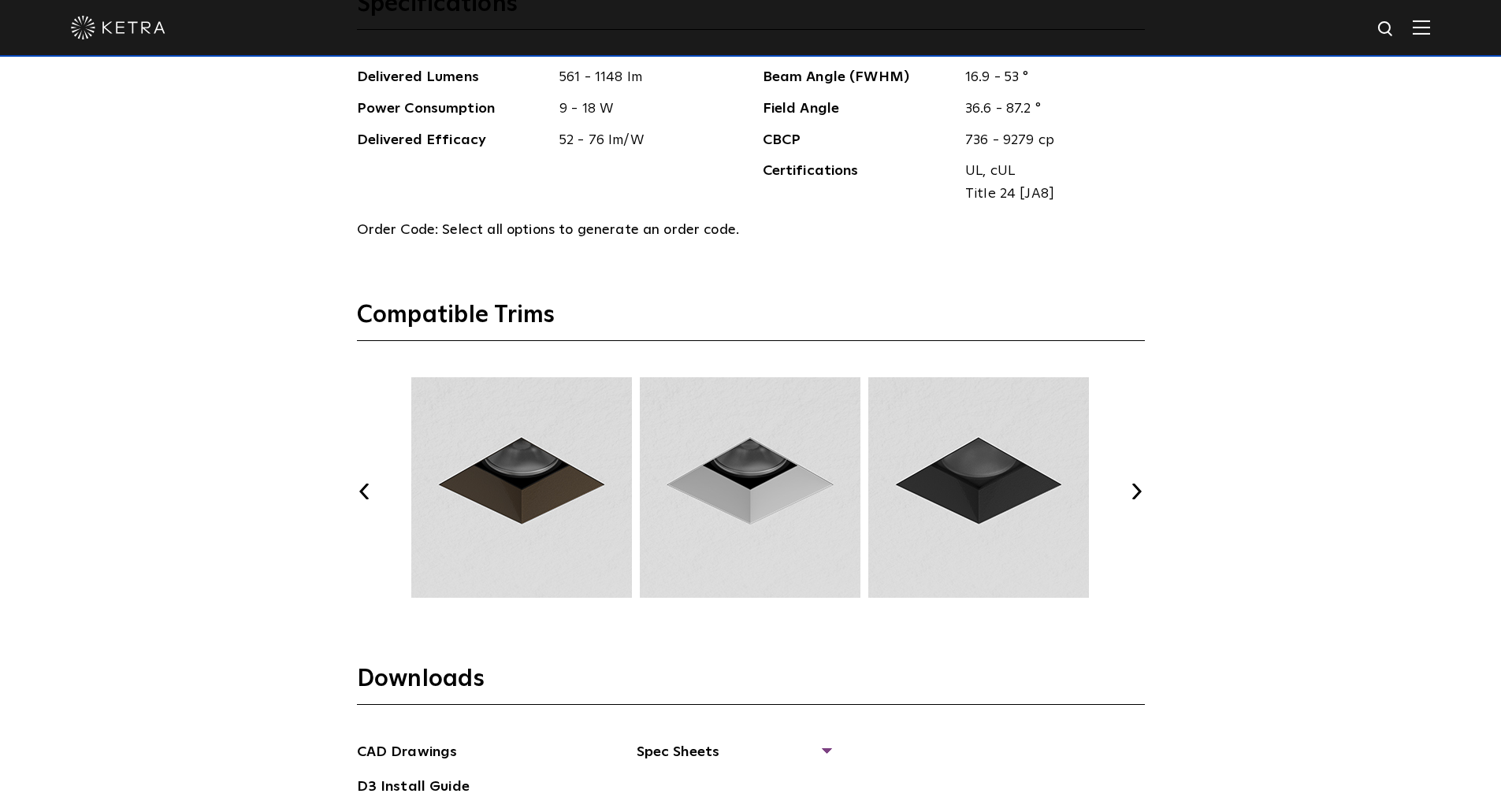
click at [1140, 489] on button "Next" at bounding box center [1137, 492] width 16 height 16
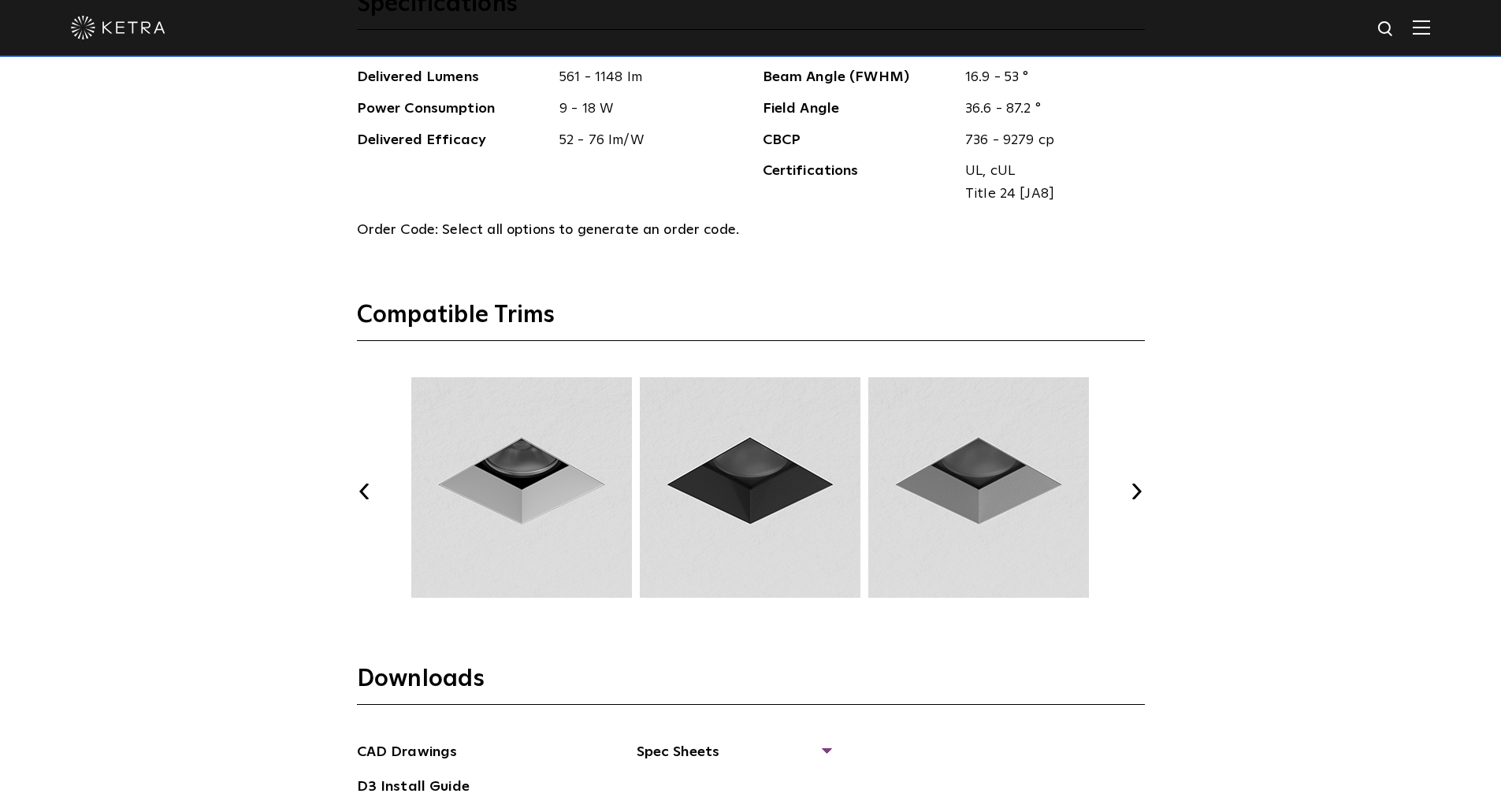
click at [1140, 489] on button "Next" at bounding box center [1137, 492] width 16 height 16
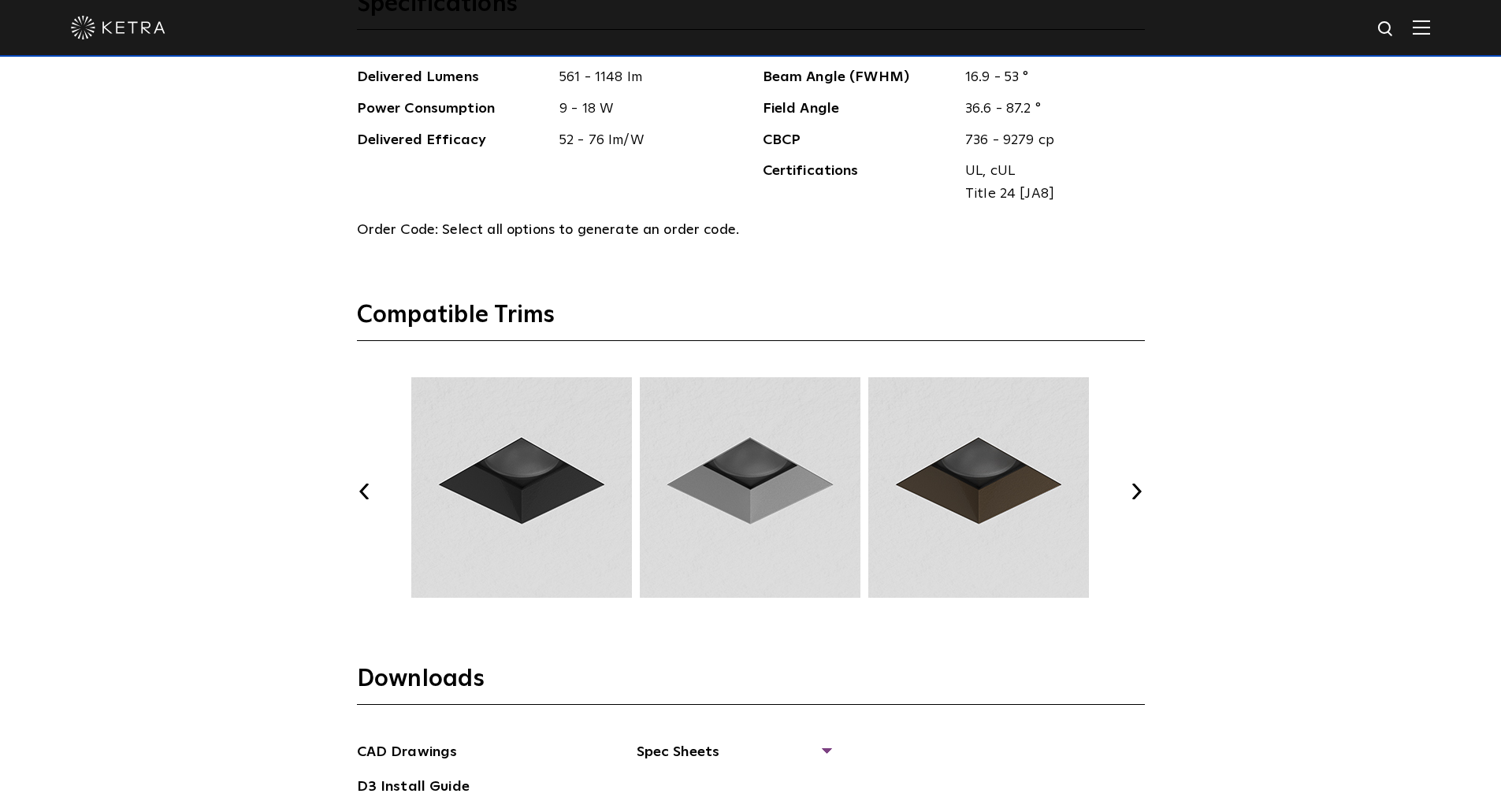
click at [1140, 489] on button "Next" at bounding box center [1137, 492] width 16 height 16
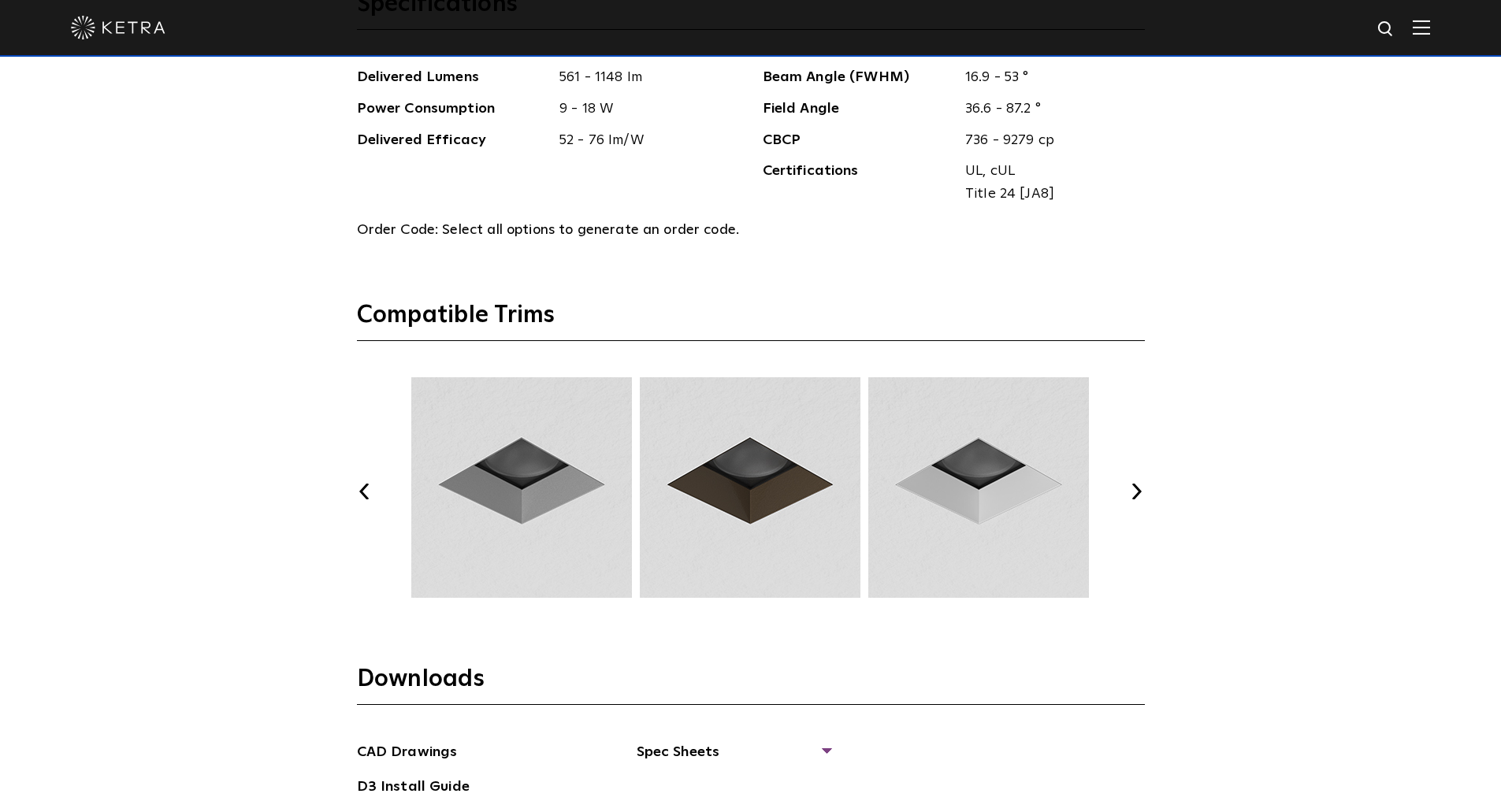
click at [1140, 489] on button "Next" at bounding box center [1137, 492] width 16 height 16
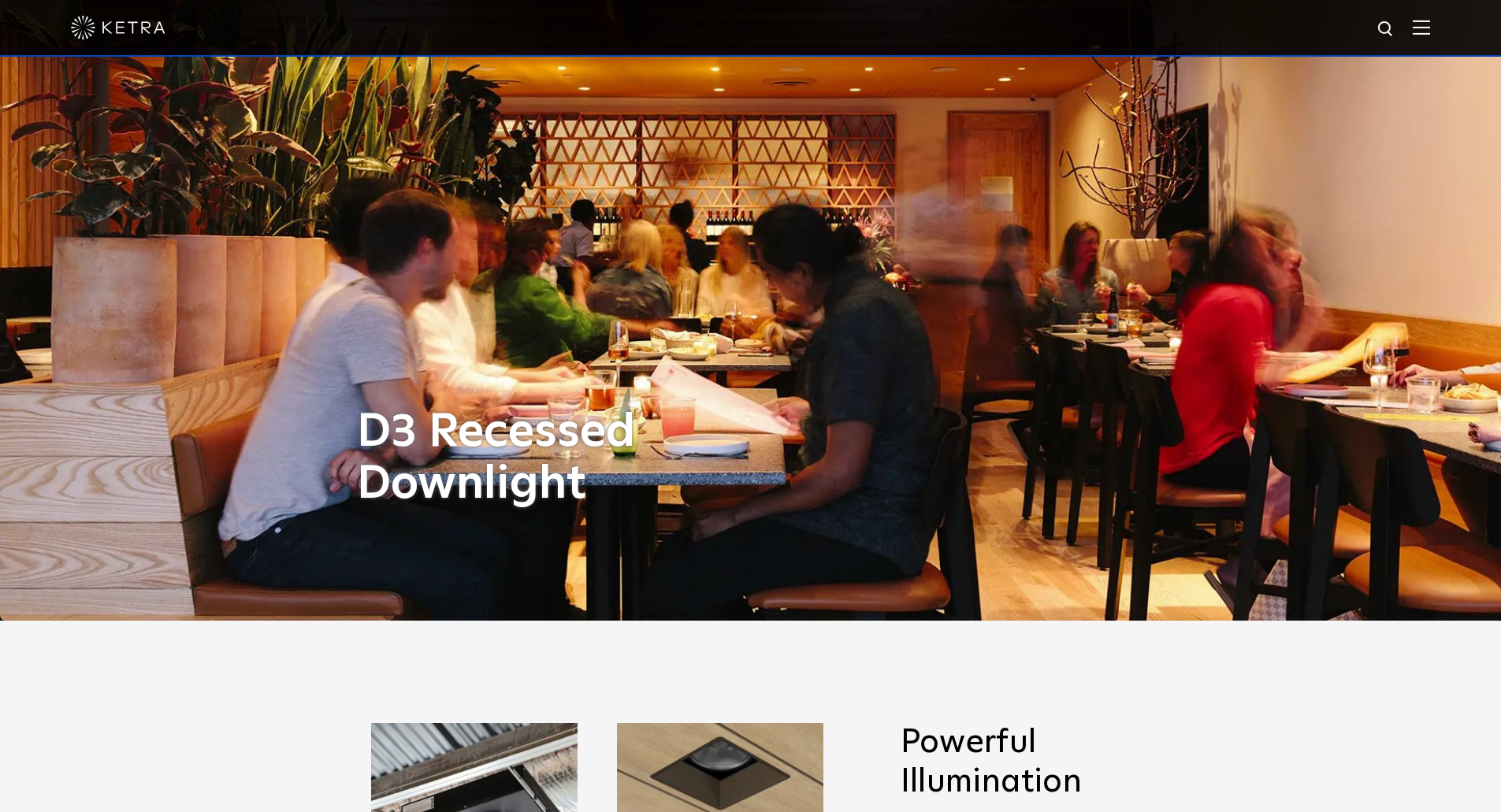
scroll to position [0, 0]
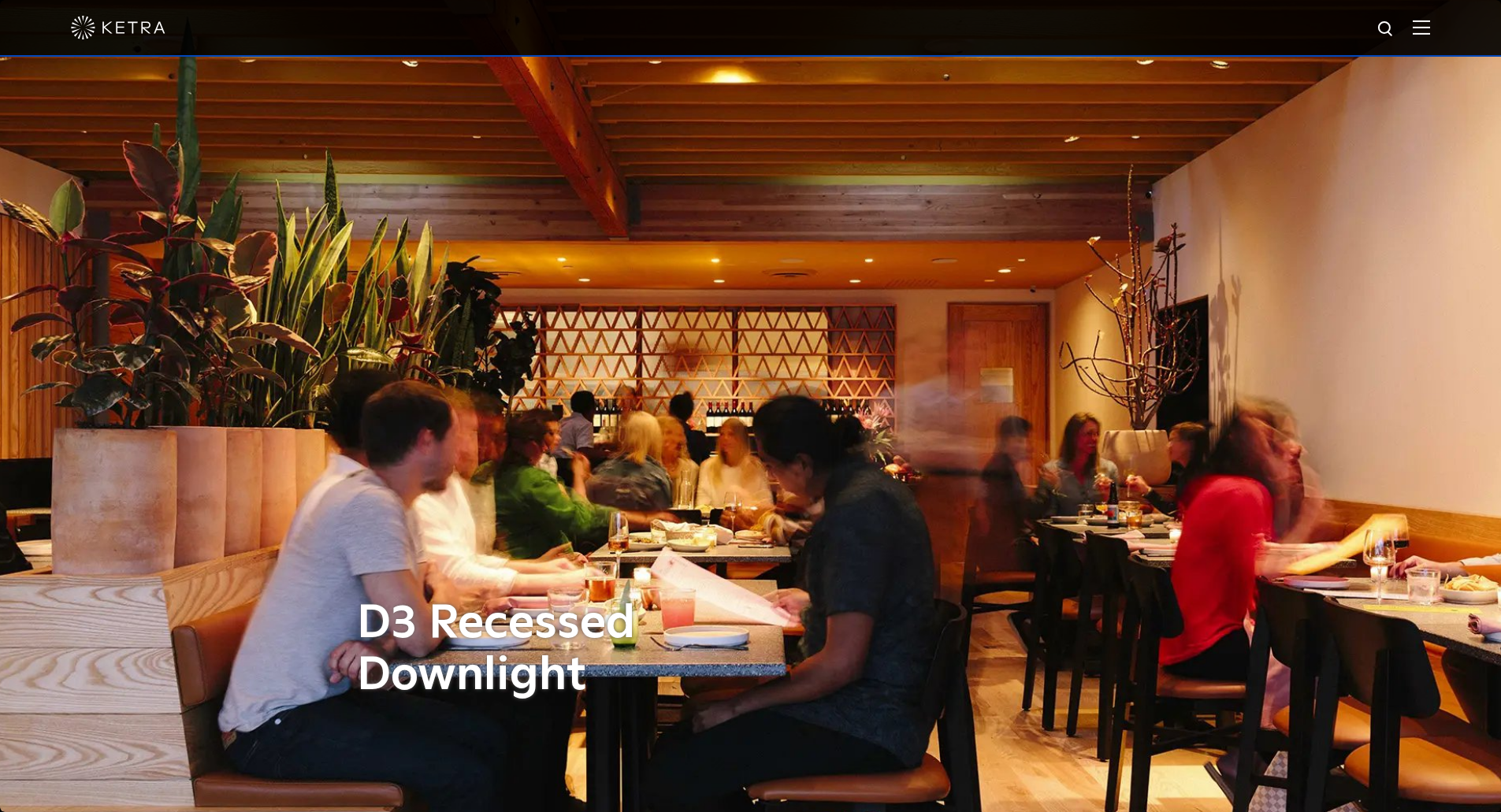
click at [1430, 35] on img at bounding box center [1421, 27] width 17 height 15
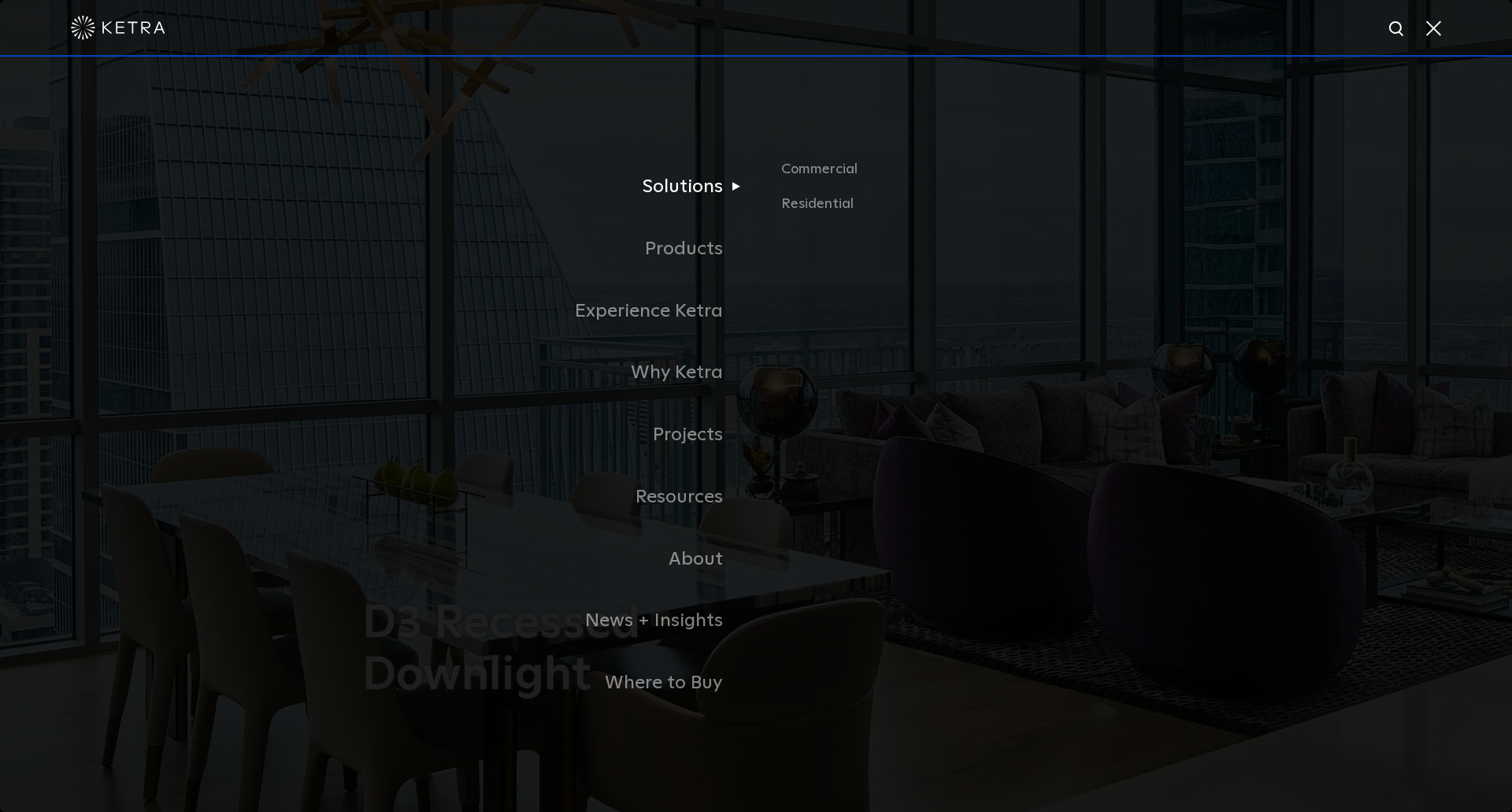
click at [741, 196] on link "Solutions" at bounding box center [559, 186] width 393 height 62
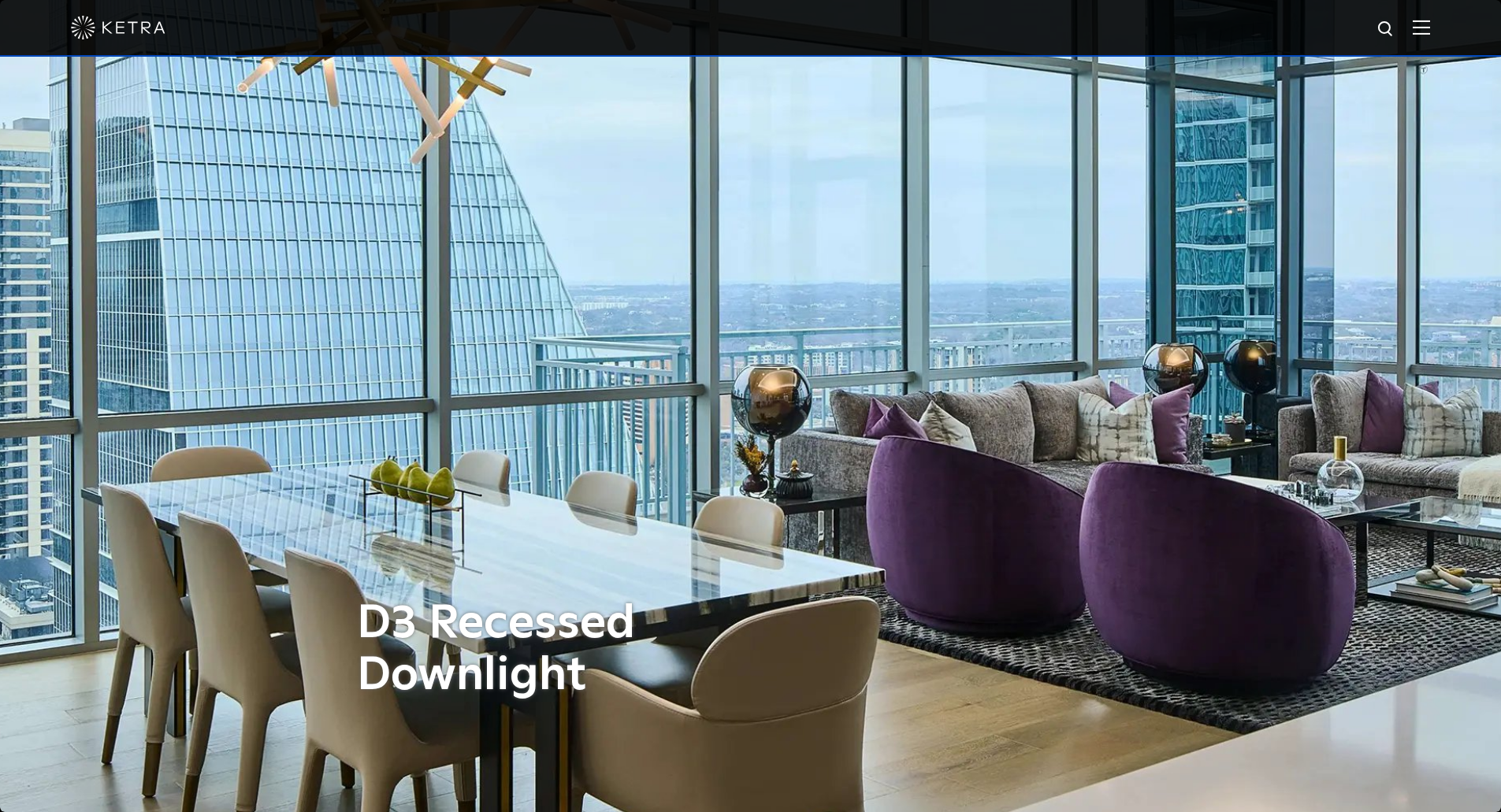
click at [1396, 33] on img at bounding box center [1386, 30] width 20 height 20
type input "WET"
click at [1336, 17] on button "Search" at bounding box center [1348, 29] width 24 height 23
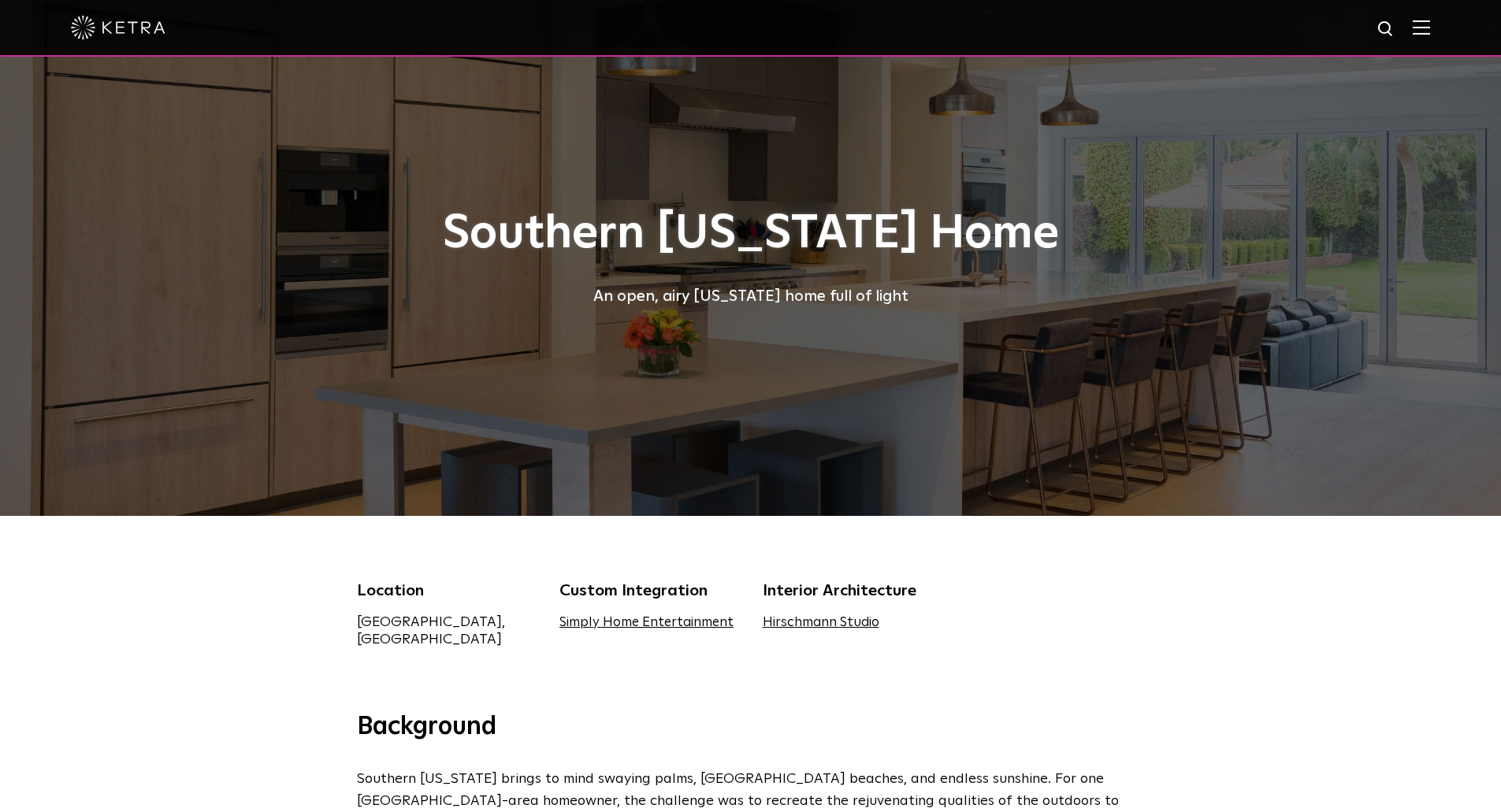
click at [1430, 23] on img at bounding box center [1421, 27] width 17 height 15
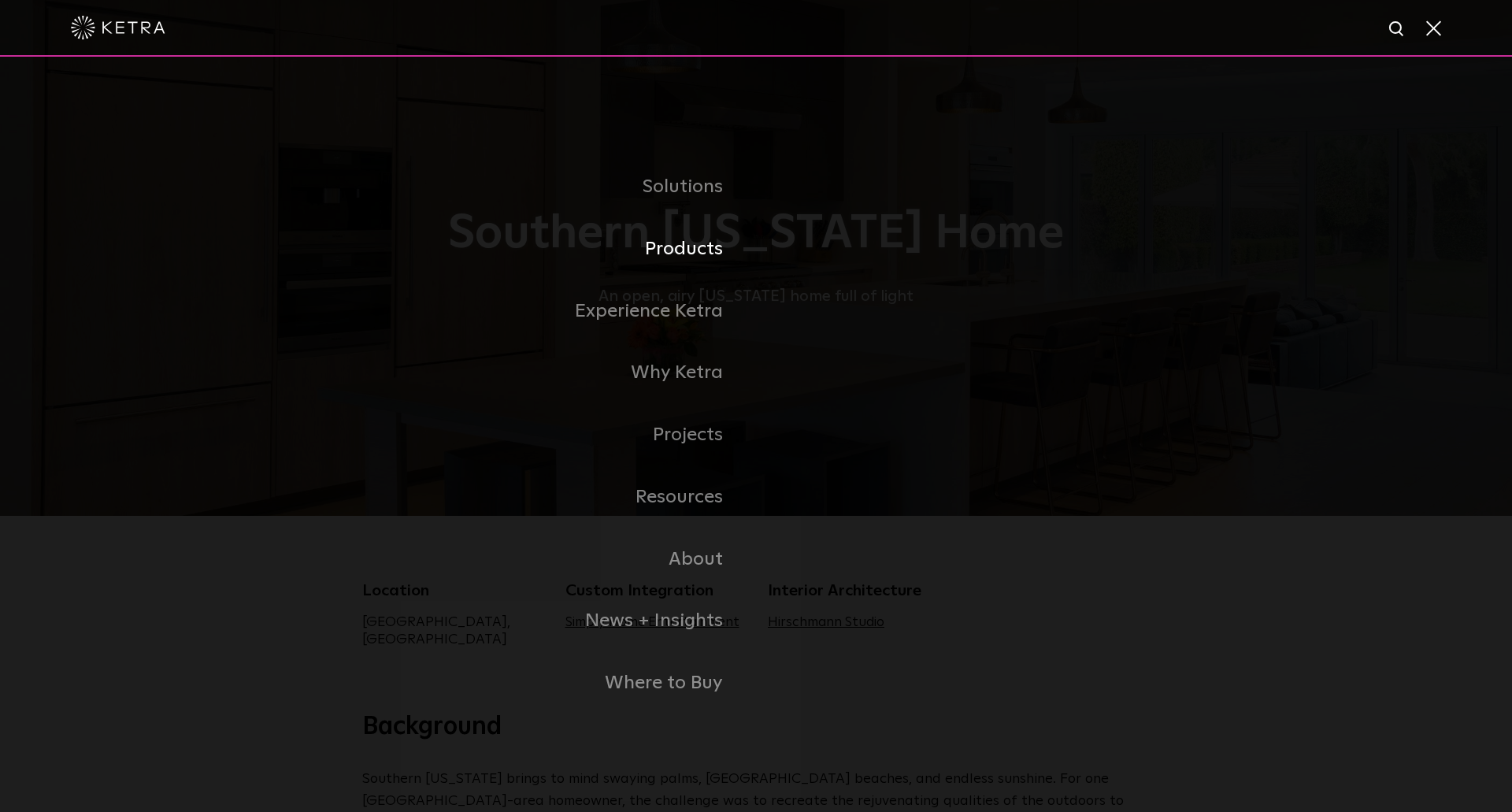
click at [695, 248] on link "Products" at bounding box center [559, 249] width 393 height 62
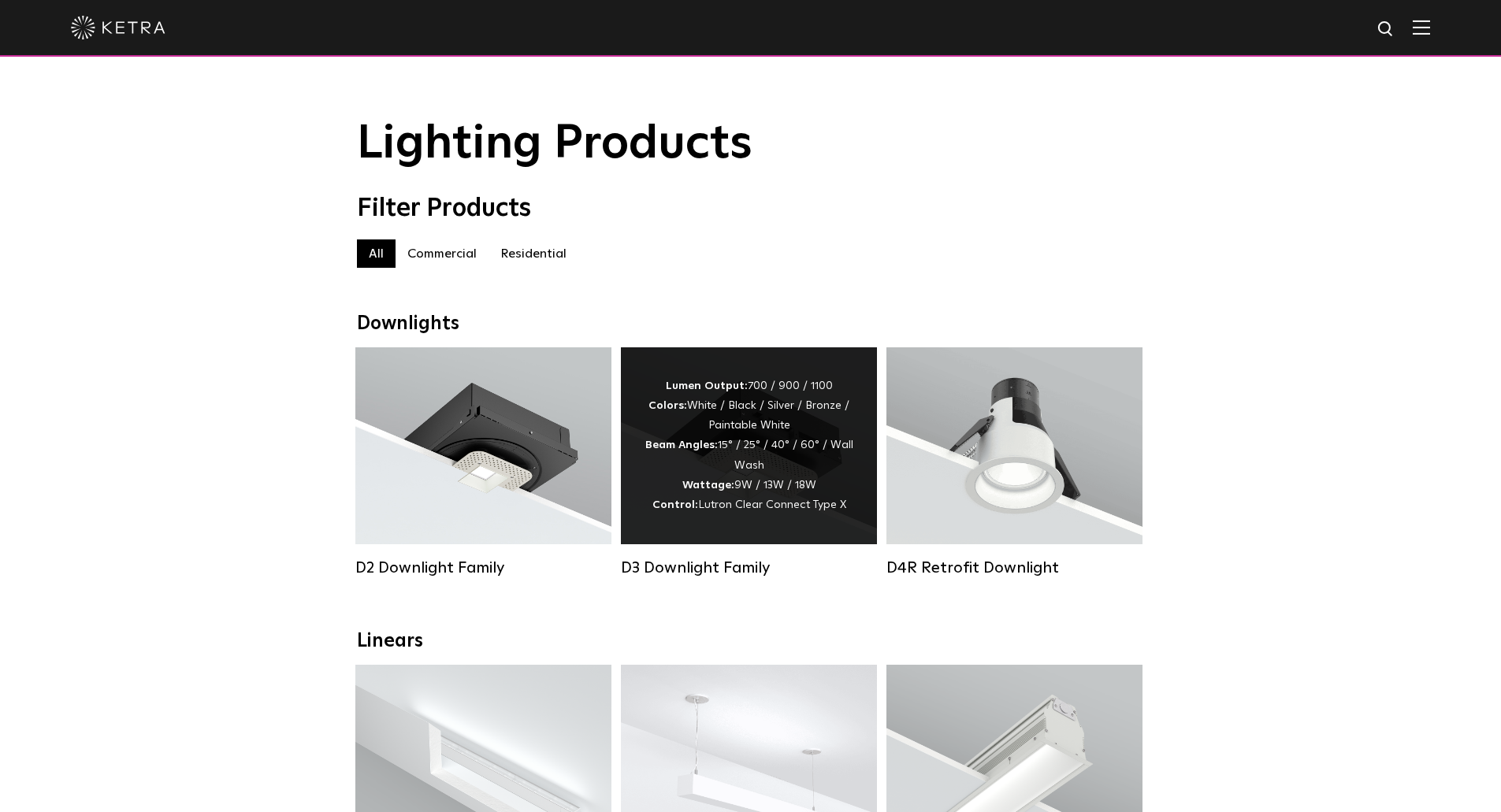
click at [708, 421] on div "Lumen Output: 700 / 900 / 1100 Colors: White / Black / Silver / Bronze / Painta…" at bounding box center [749, 446] width 209 height 138
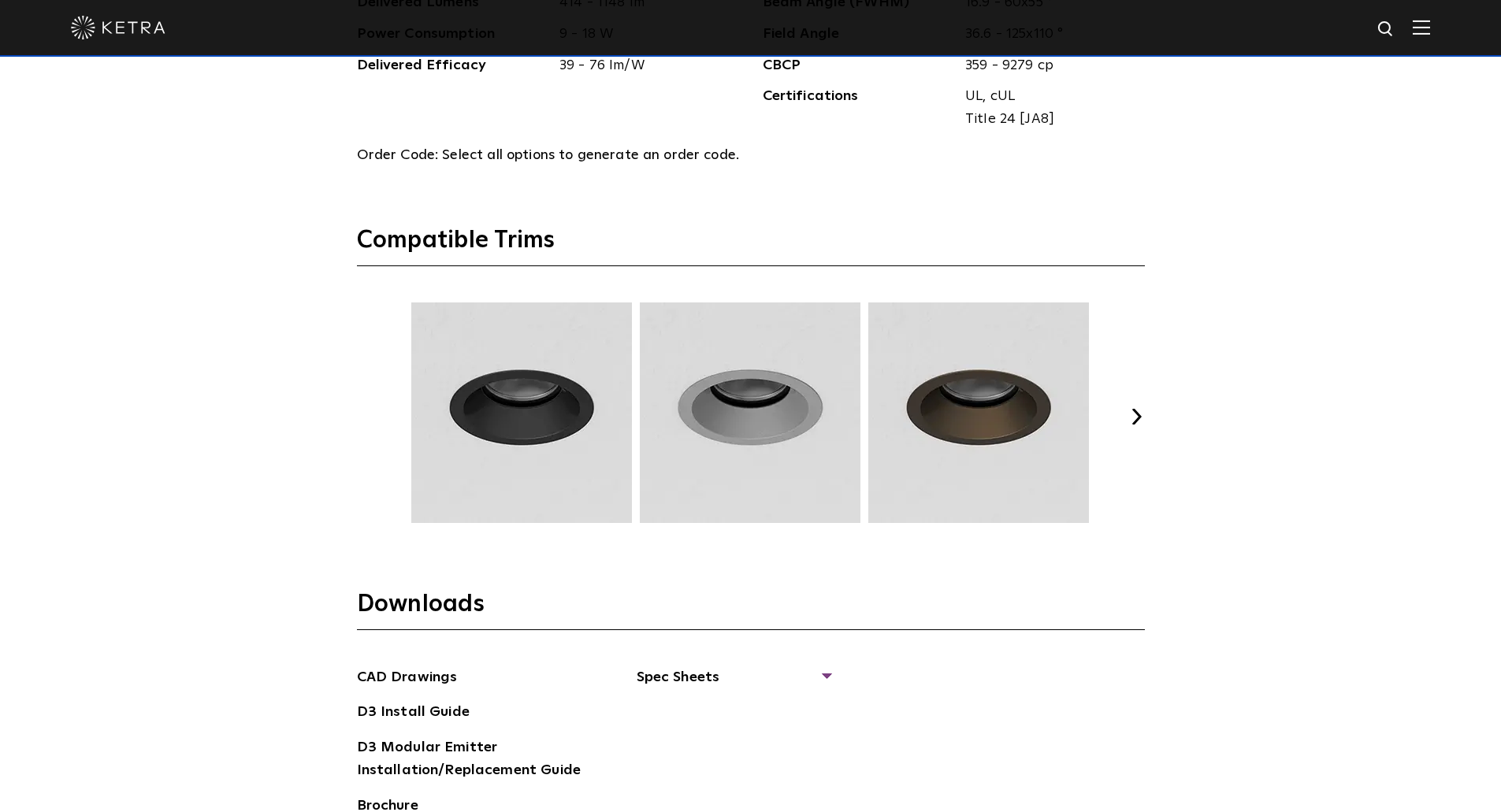
scroll to position [2126, 0]
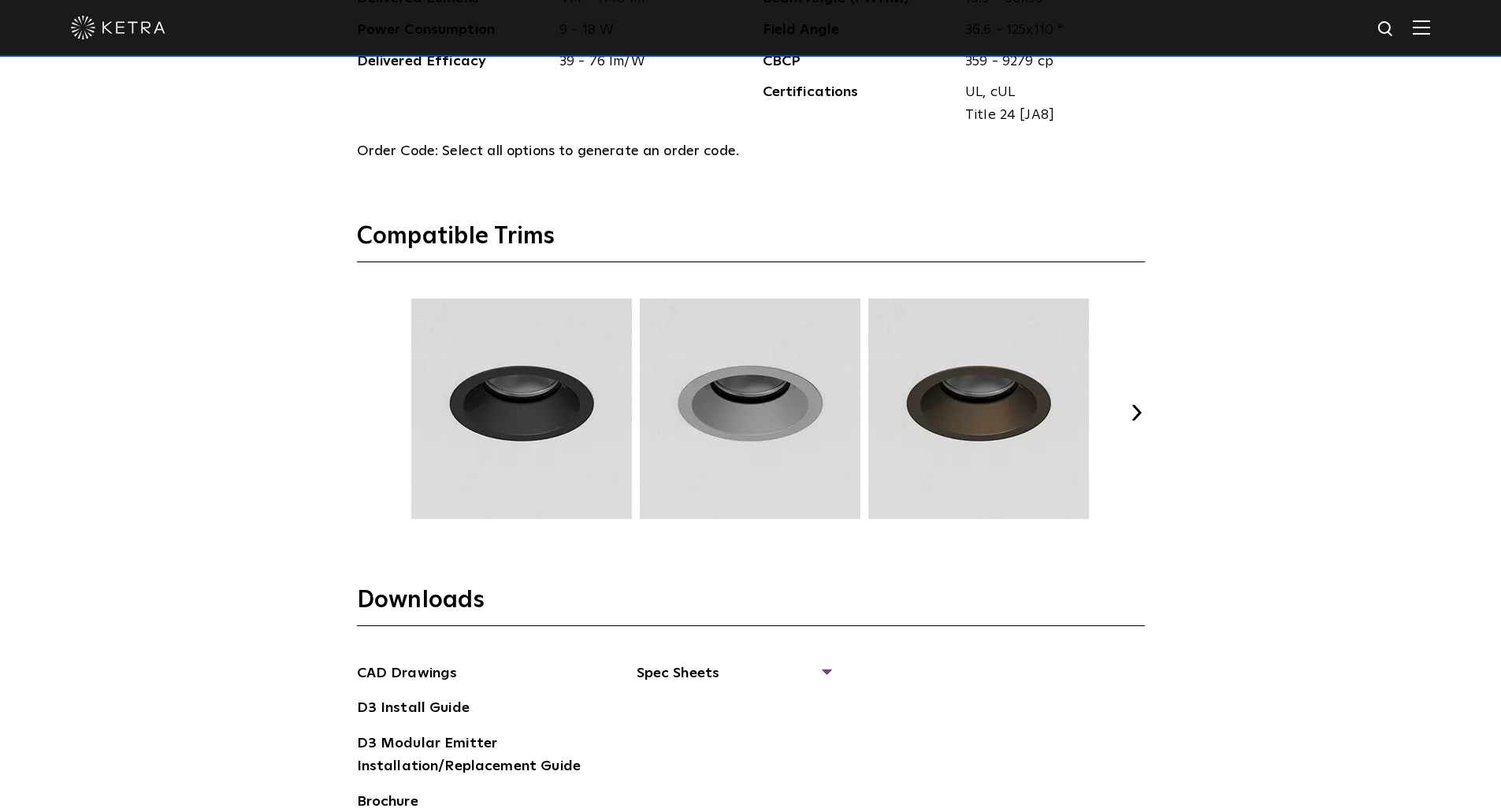
click at [1135, 426] on div "Previous Next" at bounding box center [750, 413] width 788 height 228
click at [1141, 415] on button "Next" at bounding box center [1137, 413] width 16 height 16
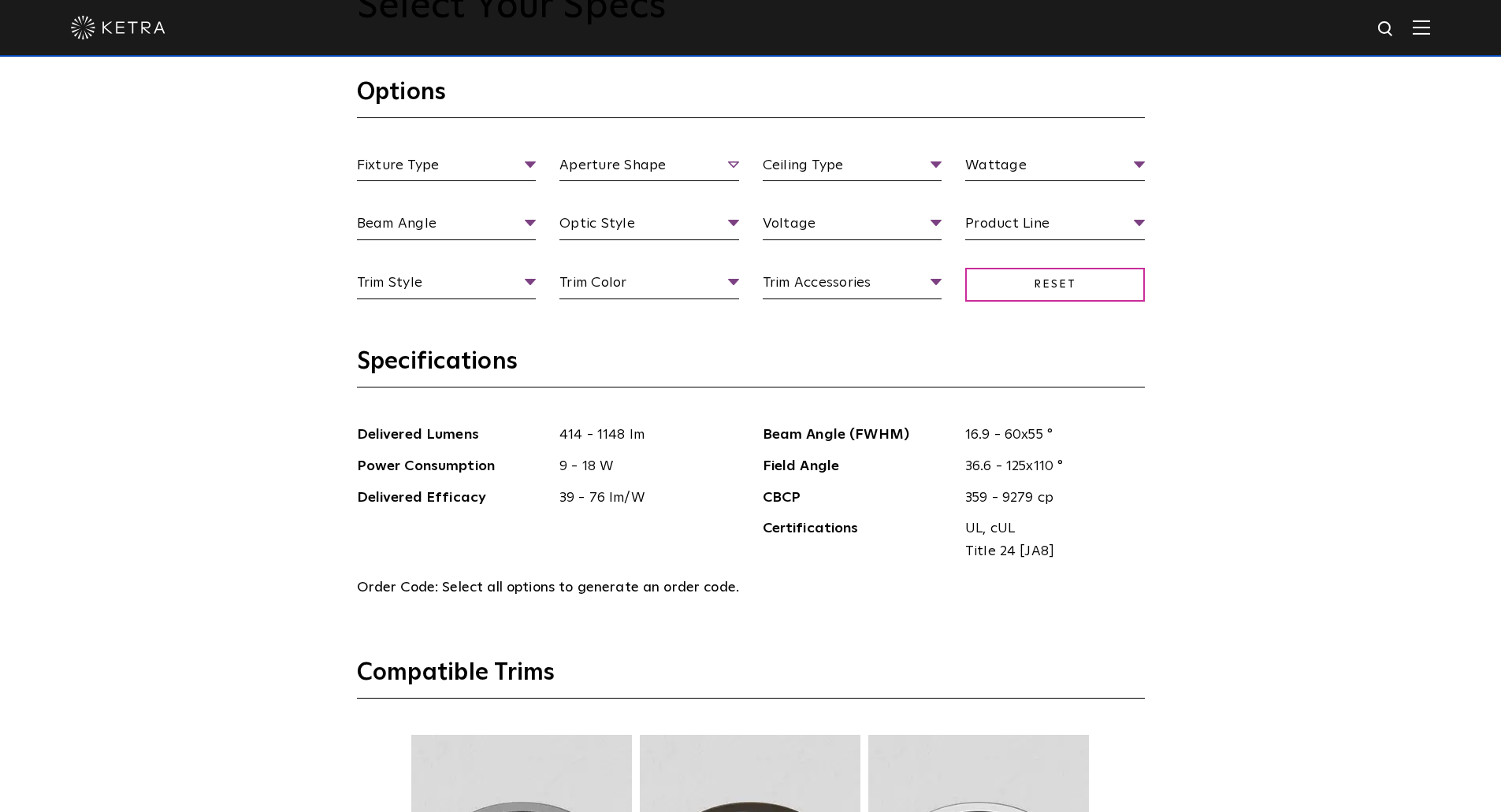
scroll to position [1496, 0]
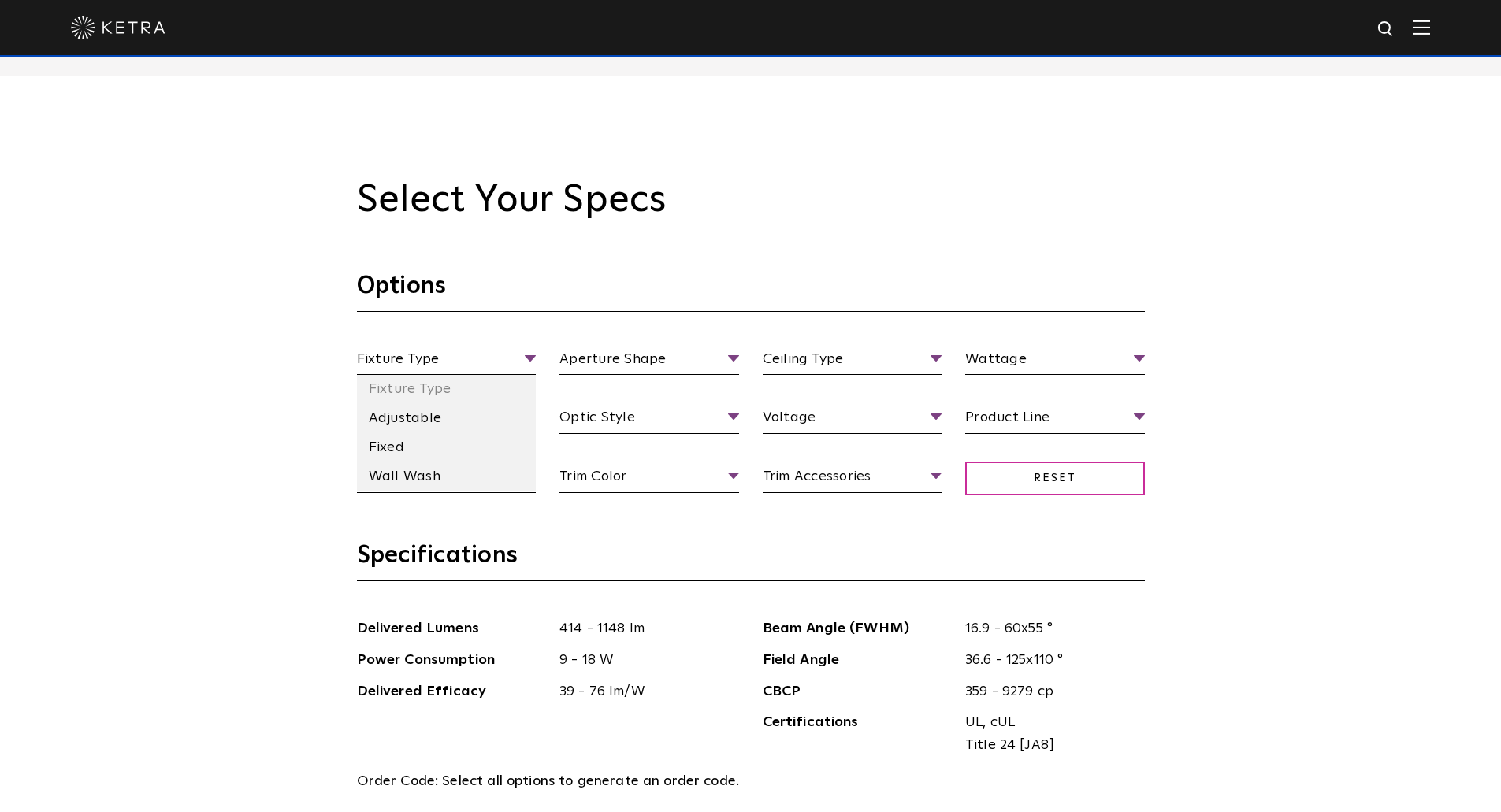
click at [444, 428] on li "Adjustable" at bounding box center [447, 418] width 179 height 29
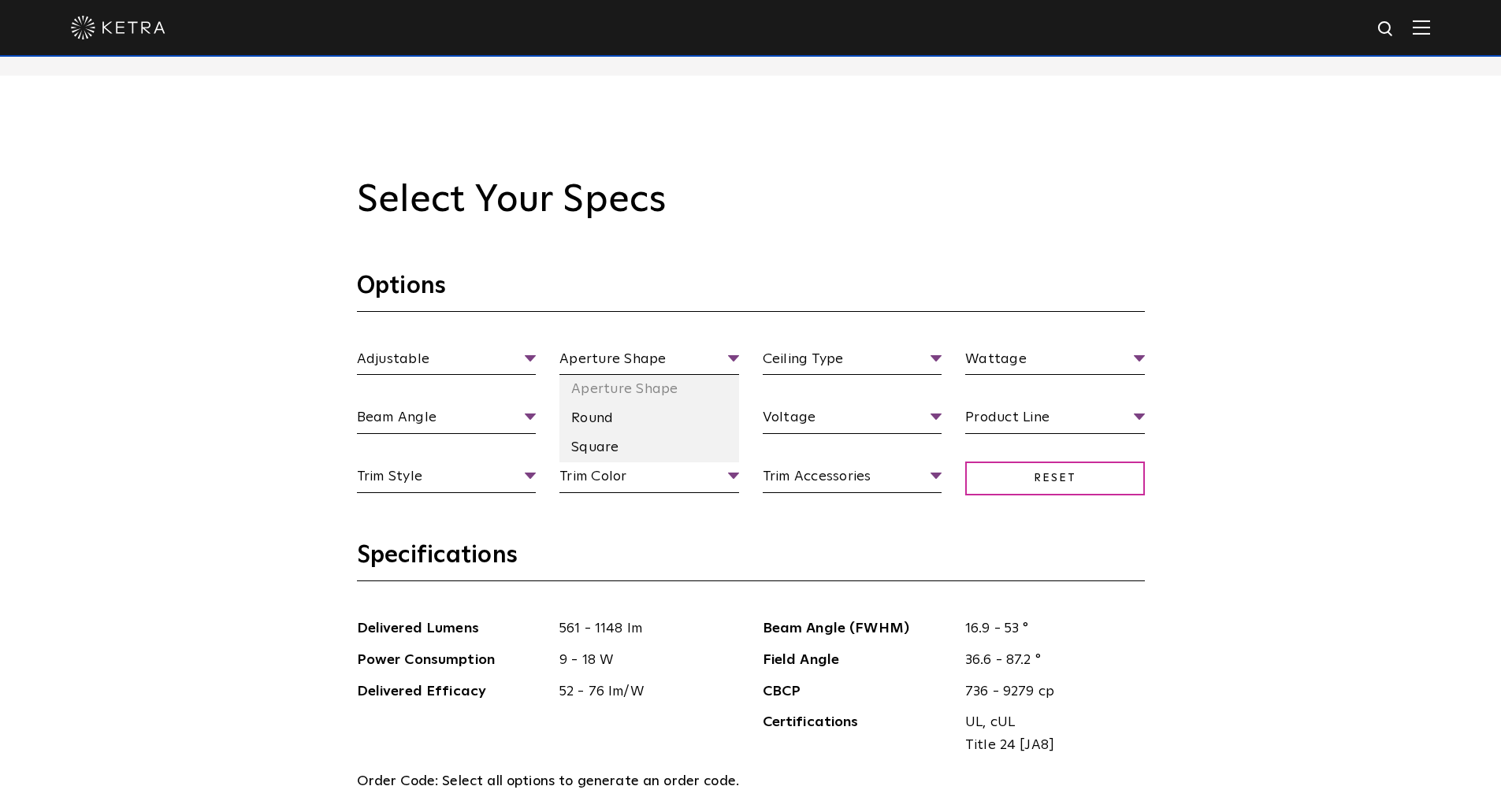
drag, startPoint x: 606, startPoint y: 448, endPoint x: 615, endPoint y: 447, distance: 9.1
click at [605, 448] on li "Square" at bounding box center [649, 447] width 179 height 29
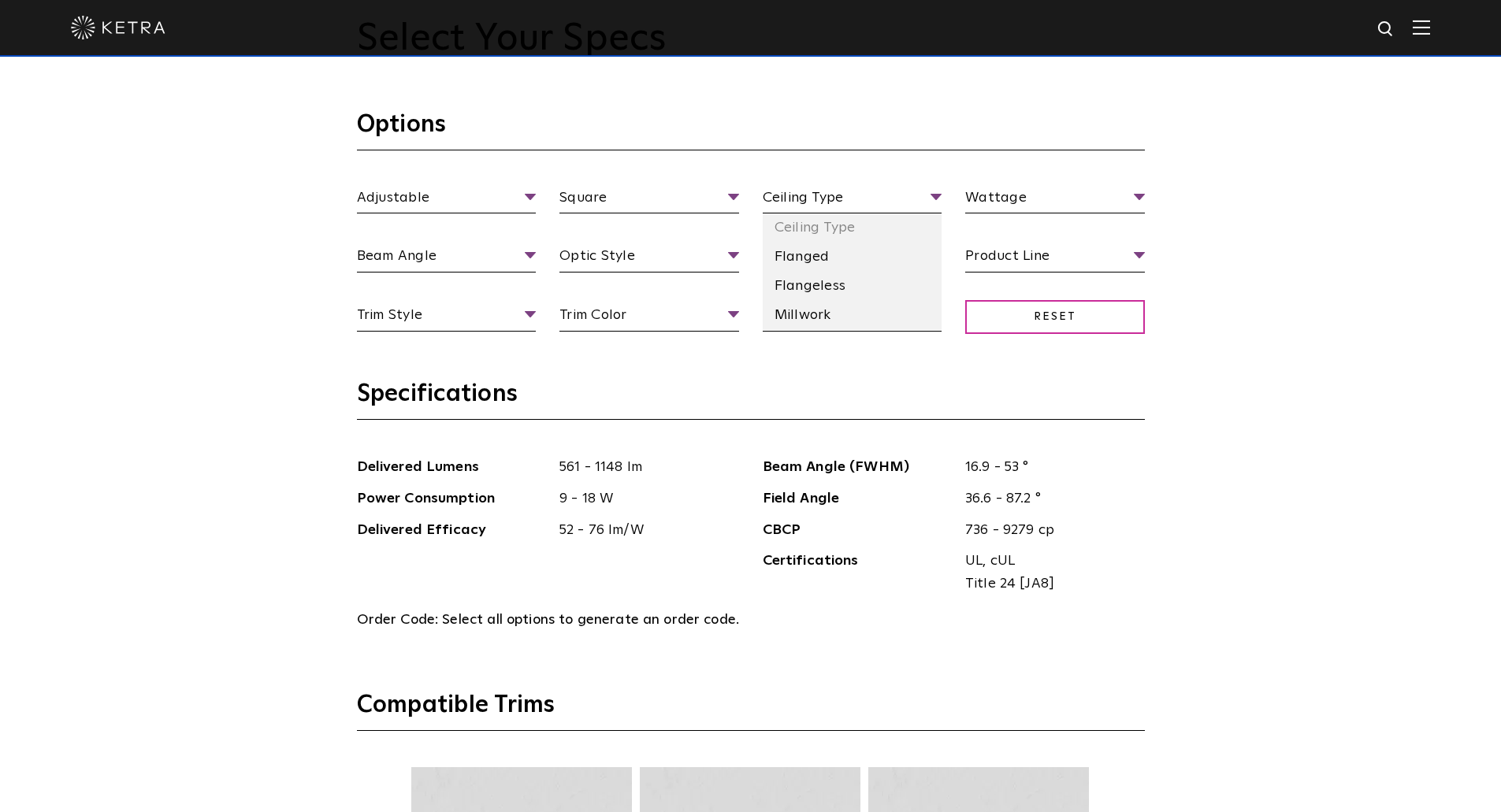
scroll to position [1654, 0]
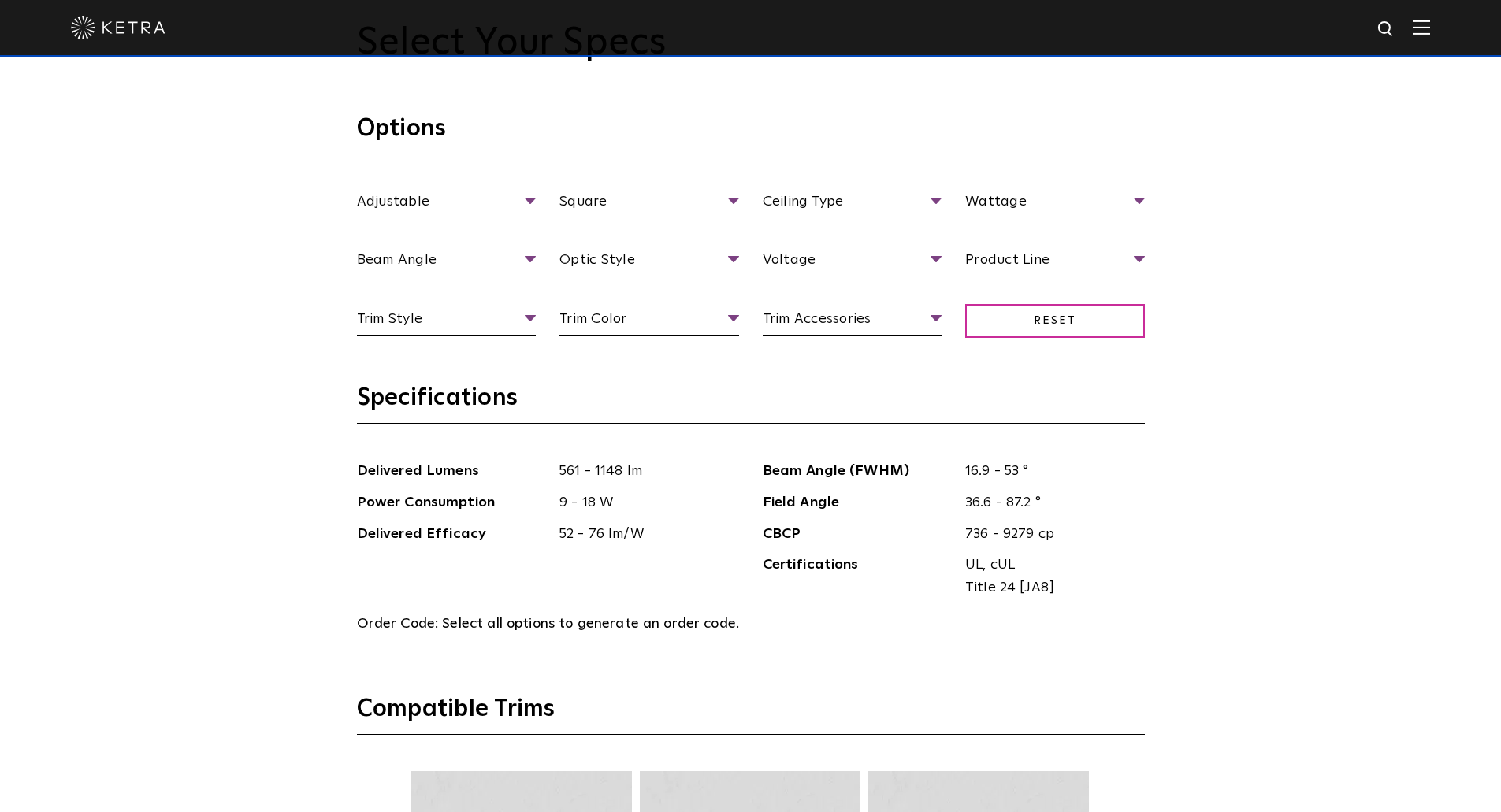
click at [843, 189] on section "Options Adjustable Fixture Type Adjustable Fixed Wall Wash Square Aperture Shap…" at bounding box center [750, 247] width 788 height 269
click at [824, 286] on li "Flangeless" at bounding box center [852, 290] width 179 height 29
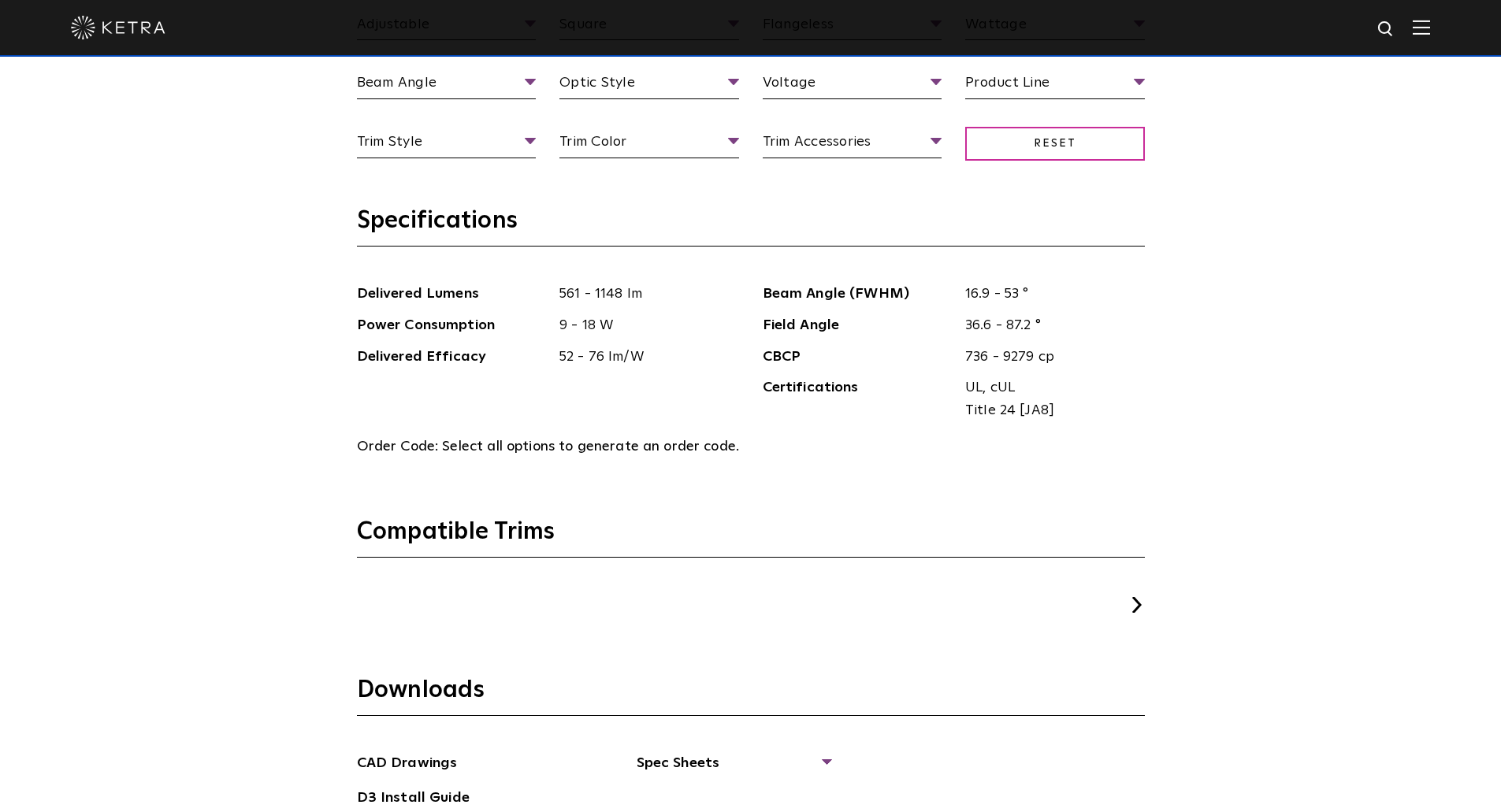
scroll to position [2048, 0]
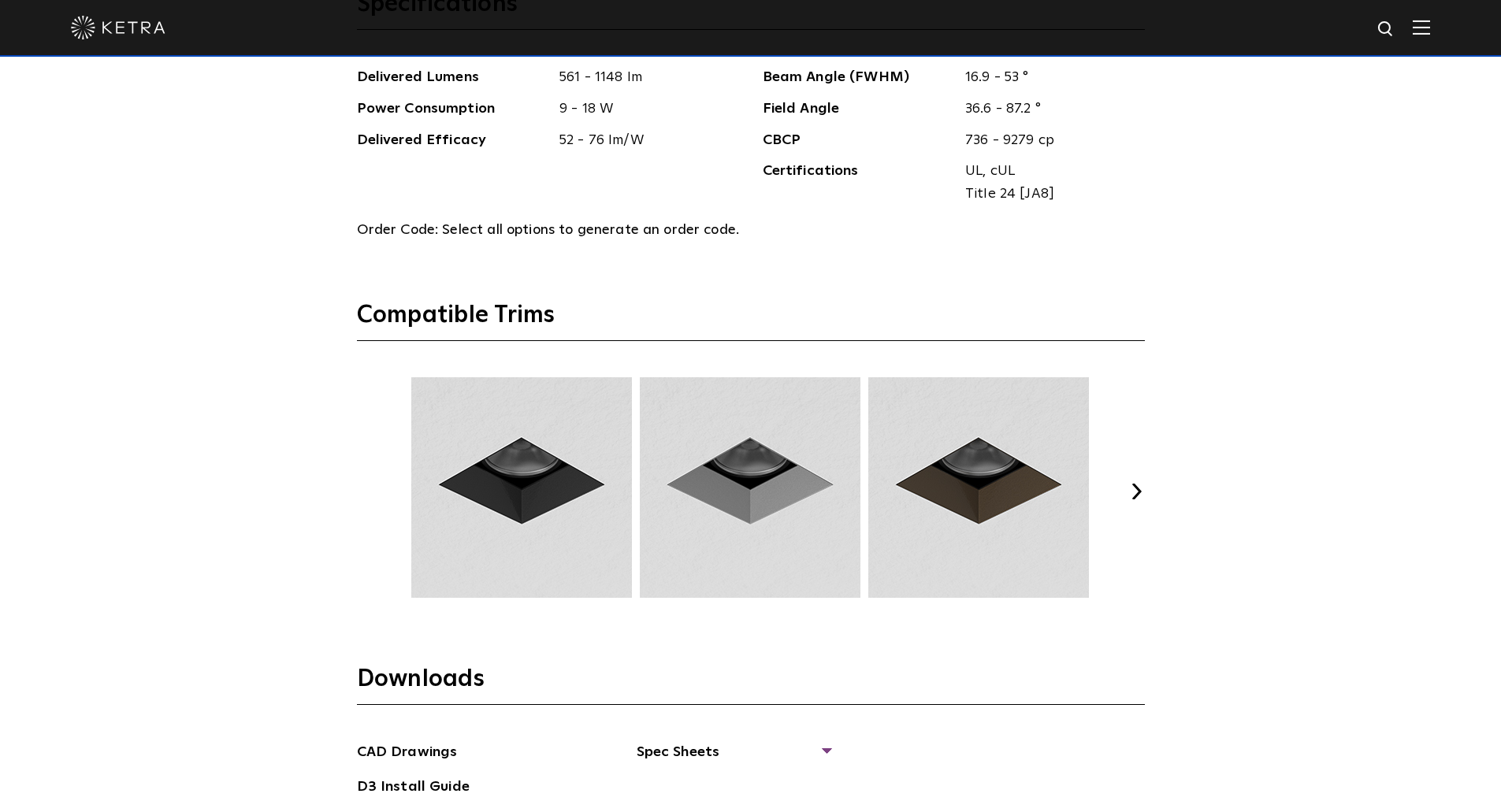
click at [1141, 498] on button "Next" at bounding box center [1137, 492] width 16 height 16
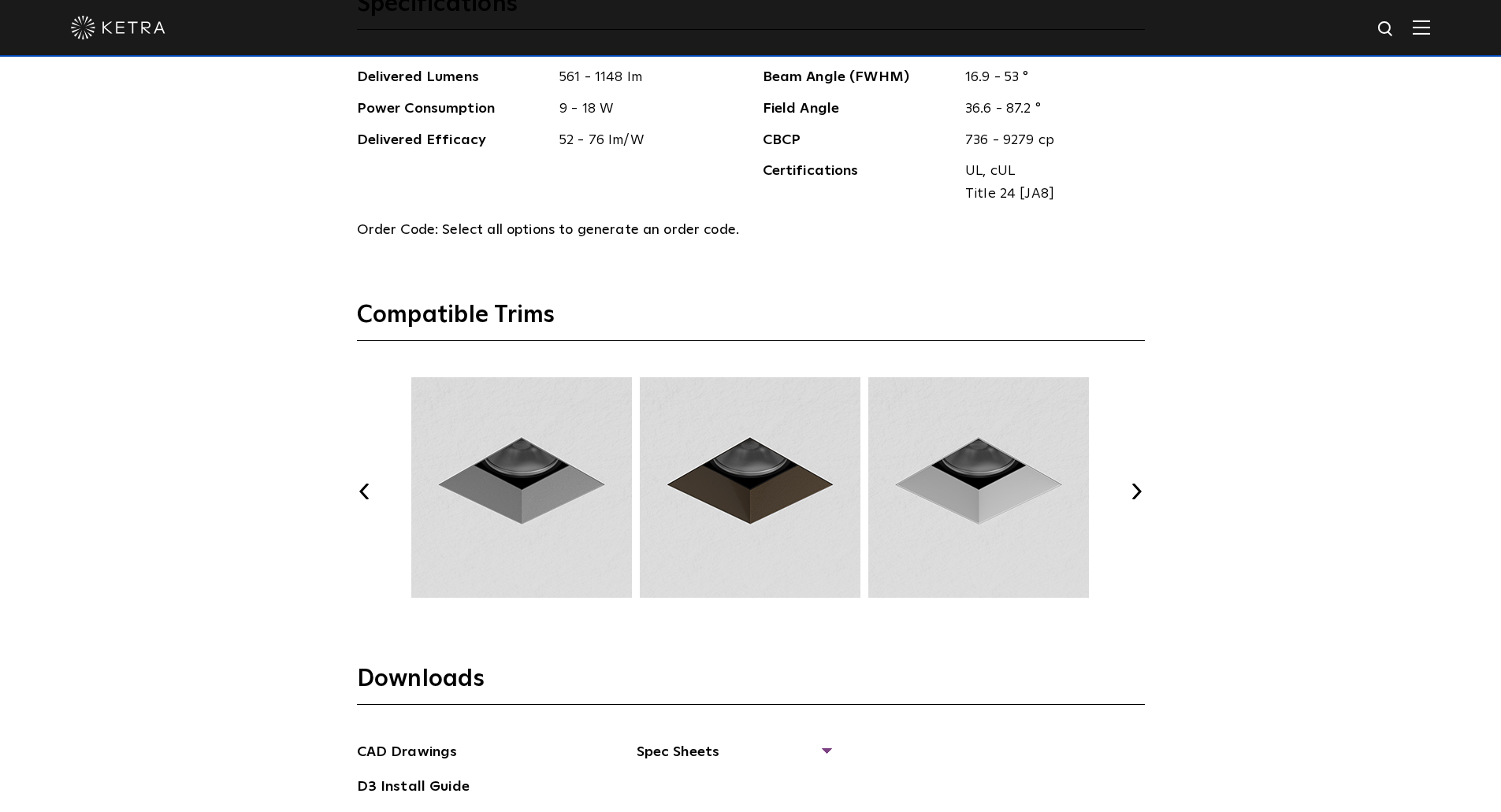
click at [1141, 497] on button "Next" at bounding box center [1137, 492] width 16 height 16
click at [1141, 496] on button "Next" at bounding box center [1137, 492] width 16 height 16
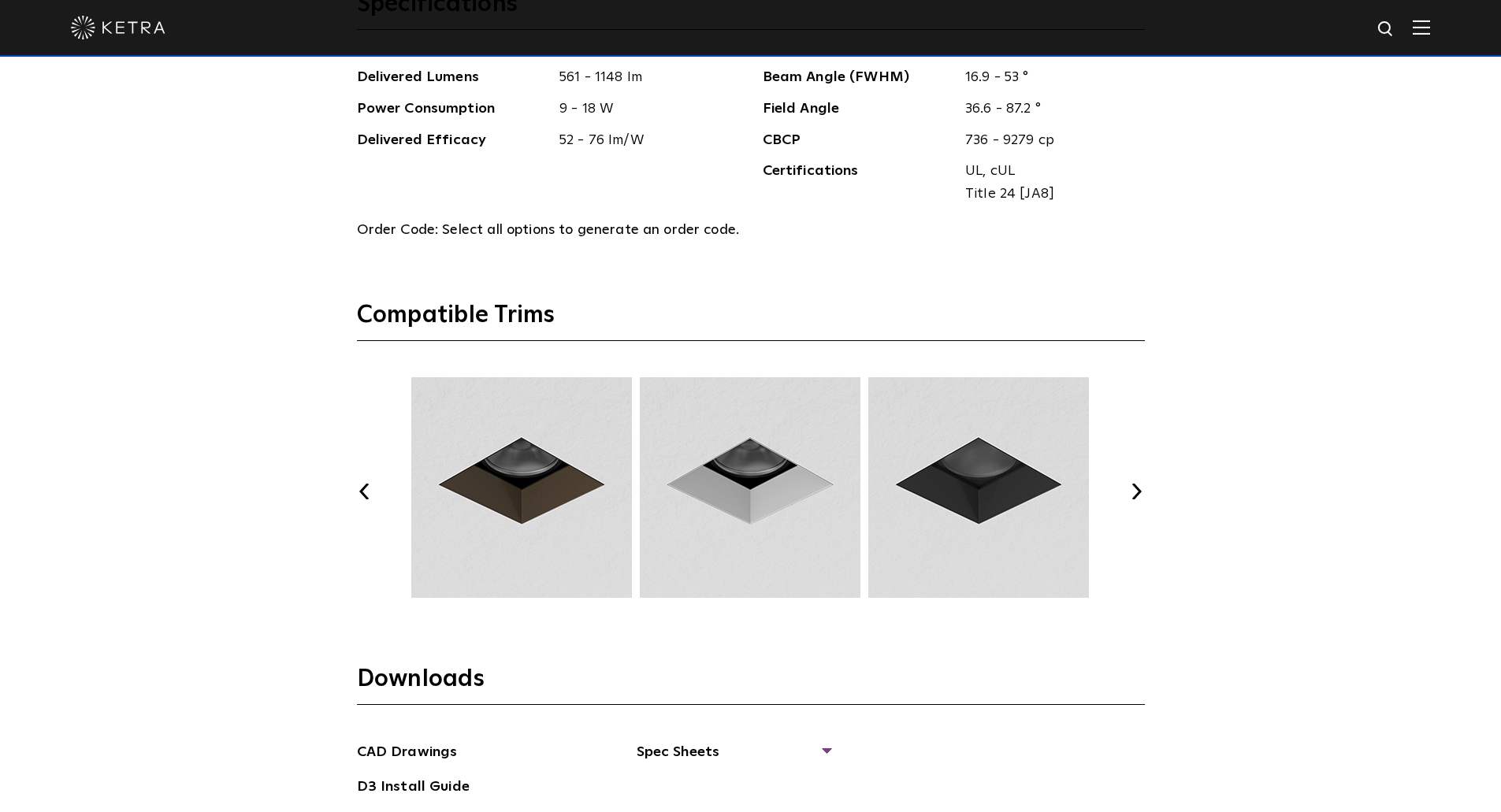
click at [1138, 496] on button "Next" at bounding box center [1137, 492] width 16 height 16
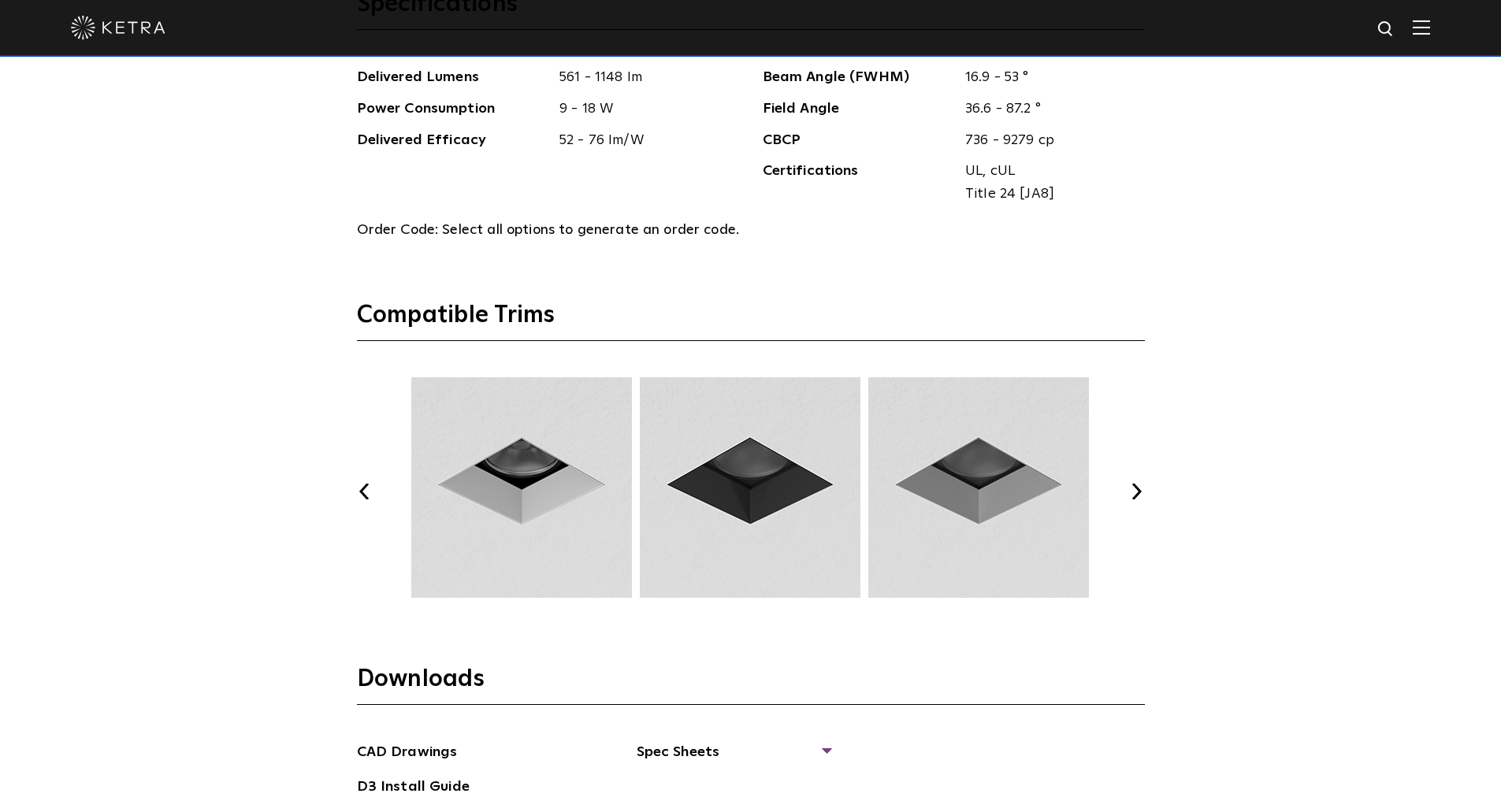
click at [1138, 495] on button "Next" at bounding box center [1137, 492] width 16 height 16
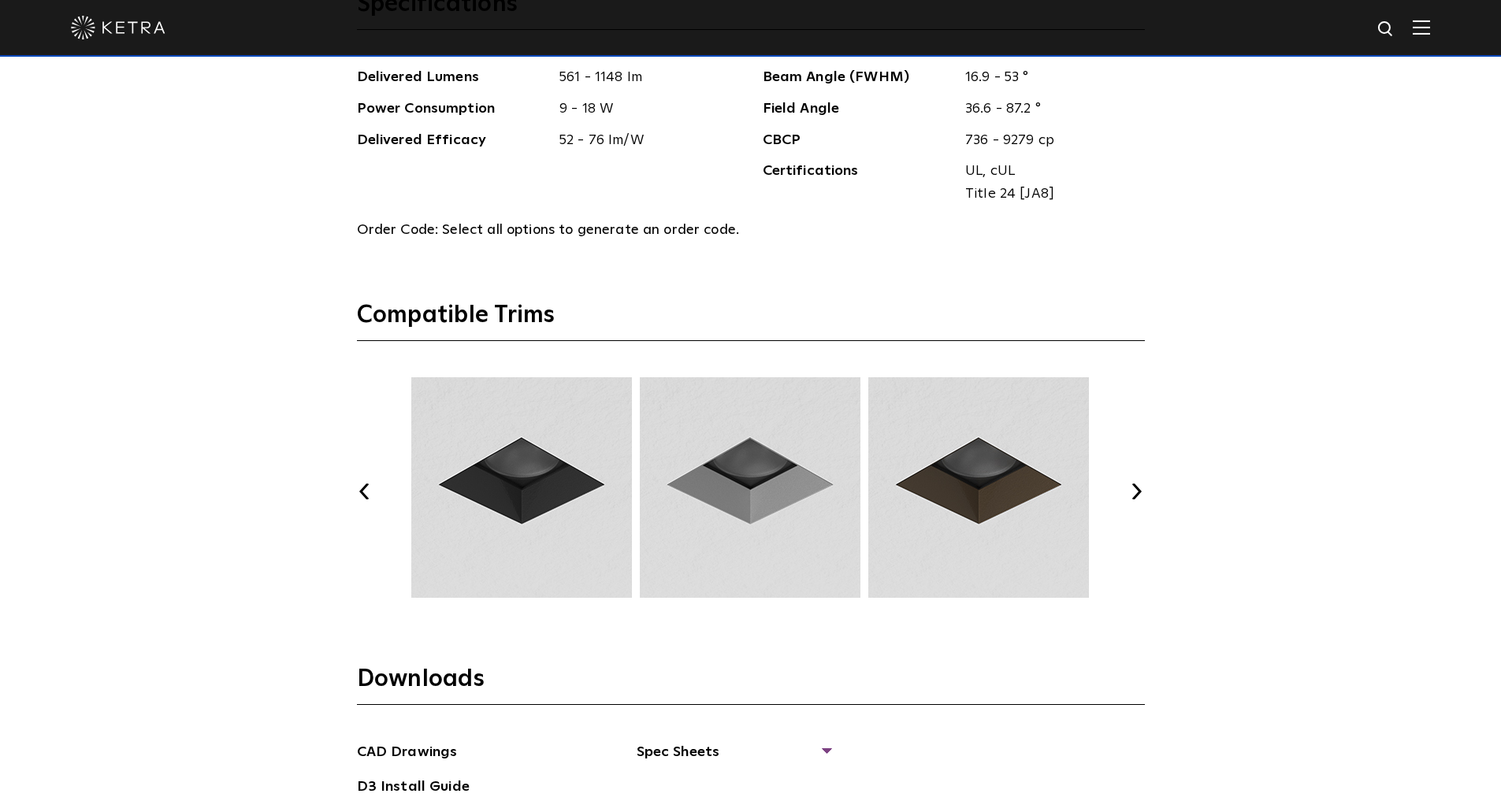
click at [1138, 495] on button "Next" at bounding box center [1137, 492] width 16 height 16
click at [1138, 494] on button "Next" at bounding box center [1137, 492] width 16 height 16
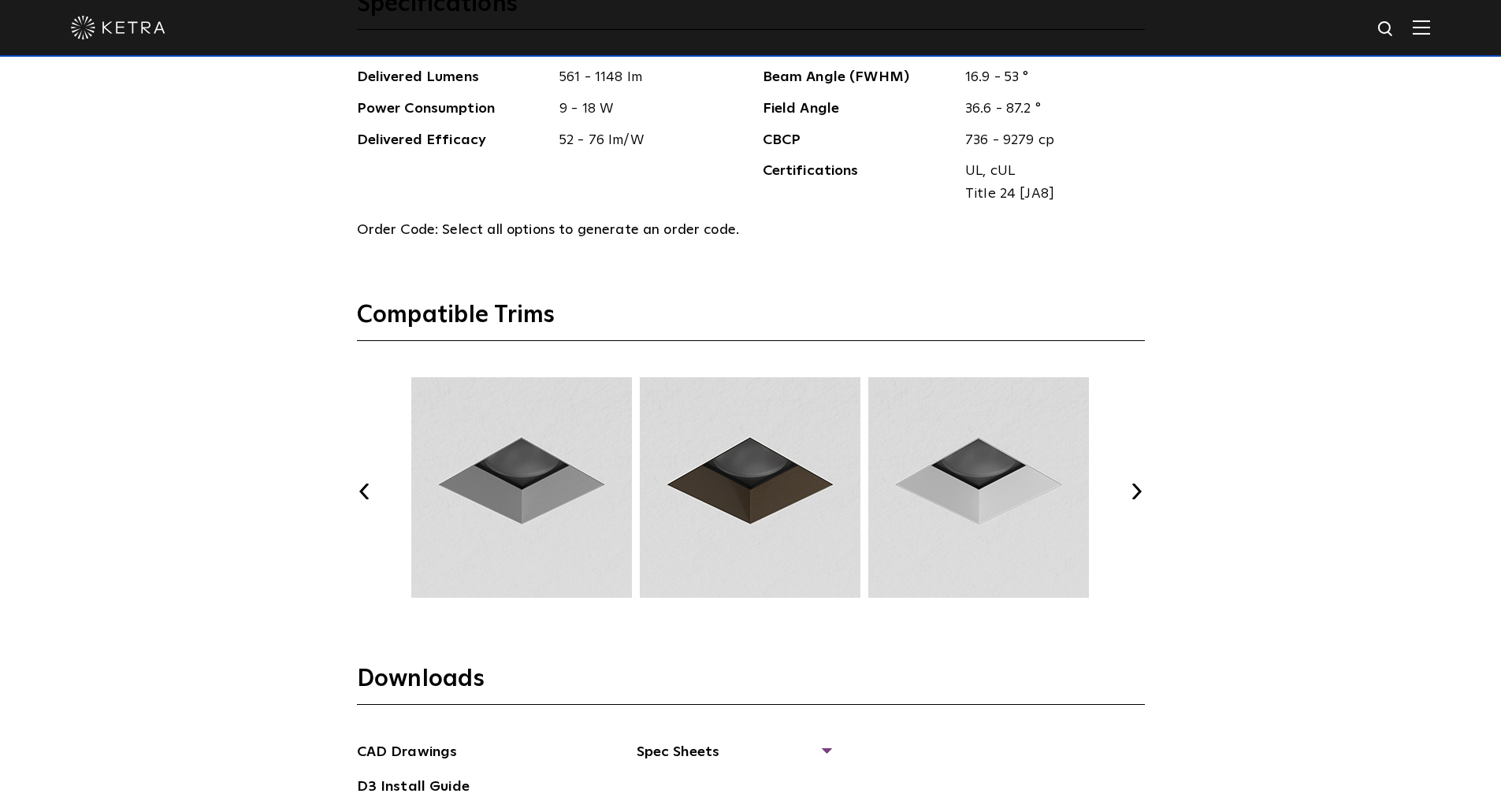
click at [1138, 493] on button "Next" at bounding box center [1137, 492] width 16 height 16
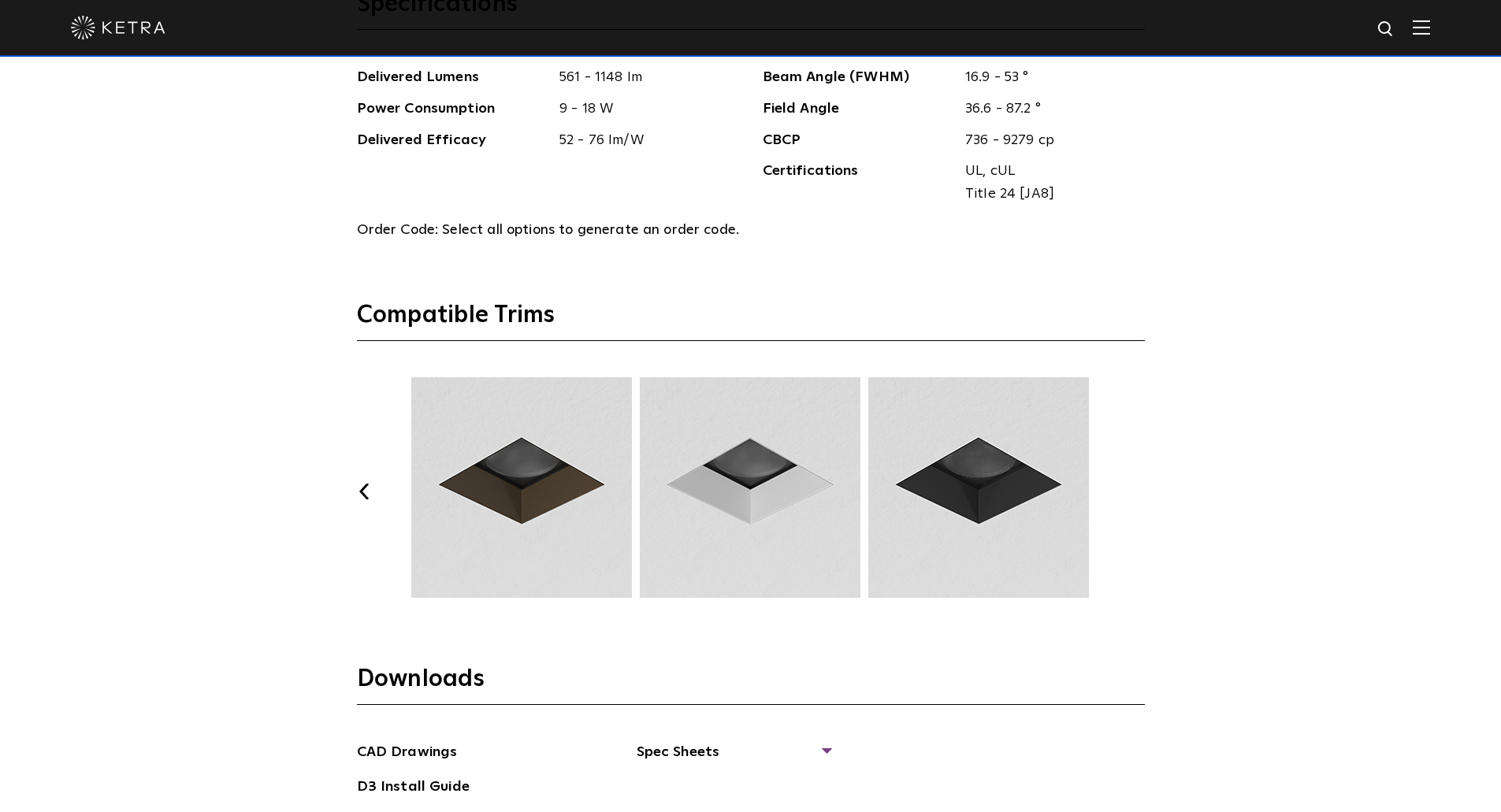
click at [1138, 493] on button "Next" at bounding box center [1137, 492] width 16 height 16
click at [796, 513] on img at bounding box center [750, 487] width 225 height 220
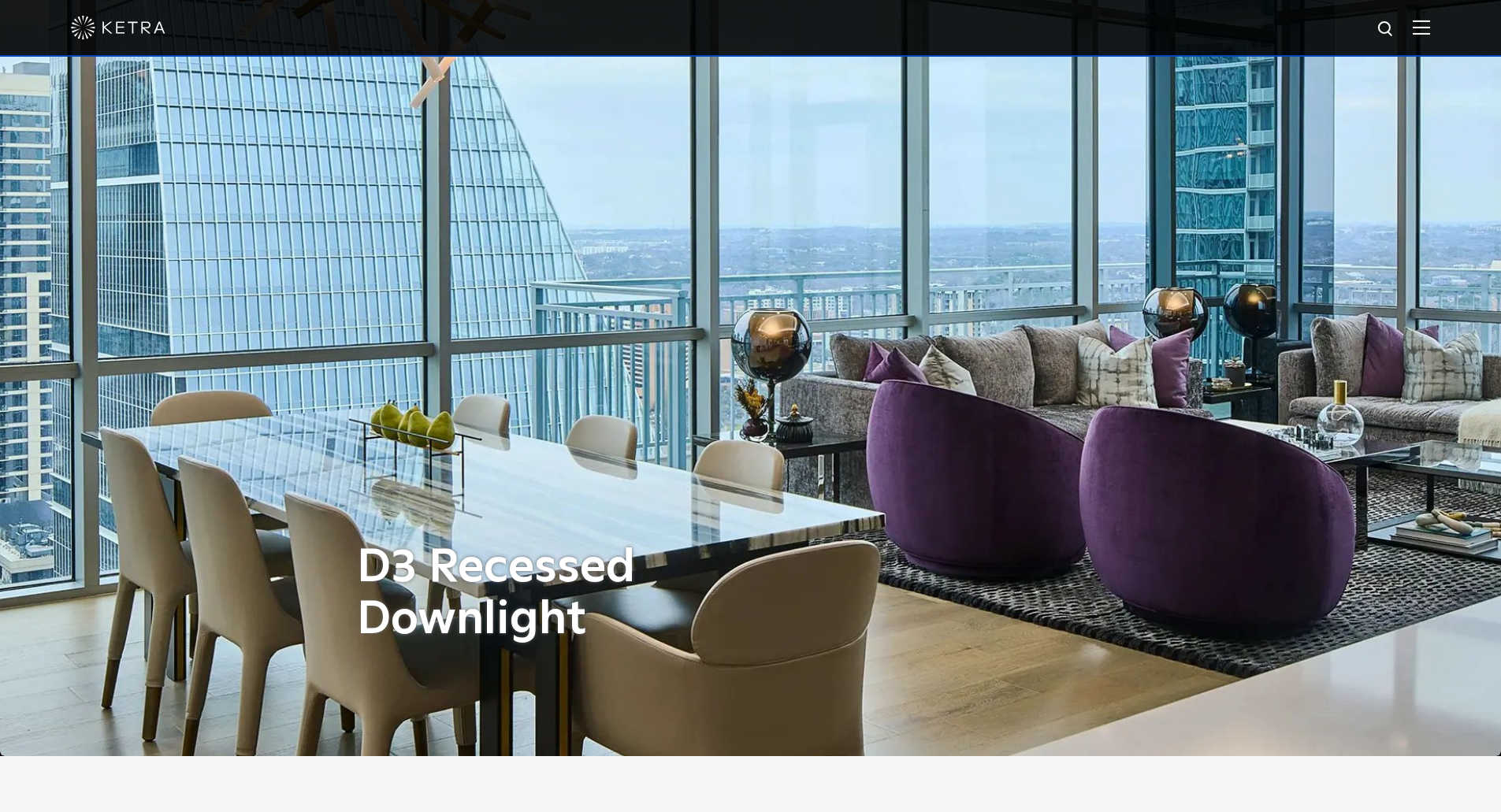
scroll to position [0, 0]
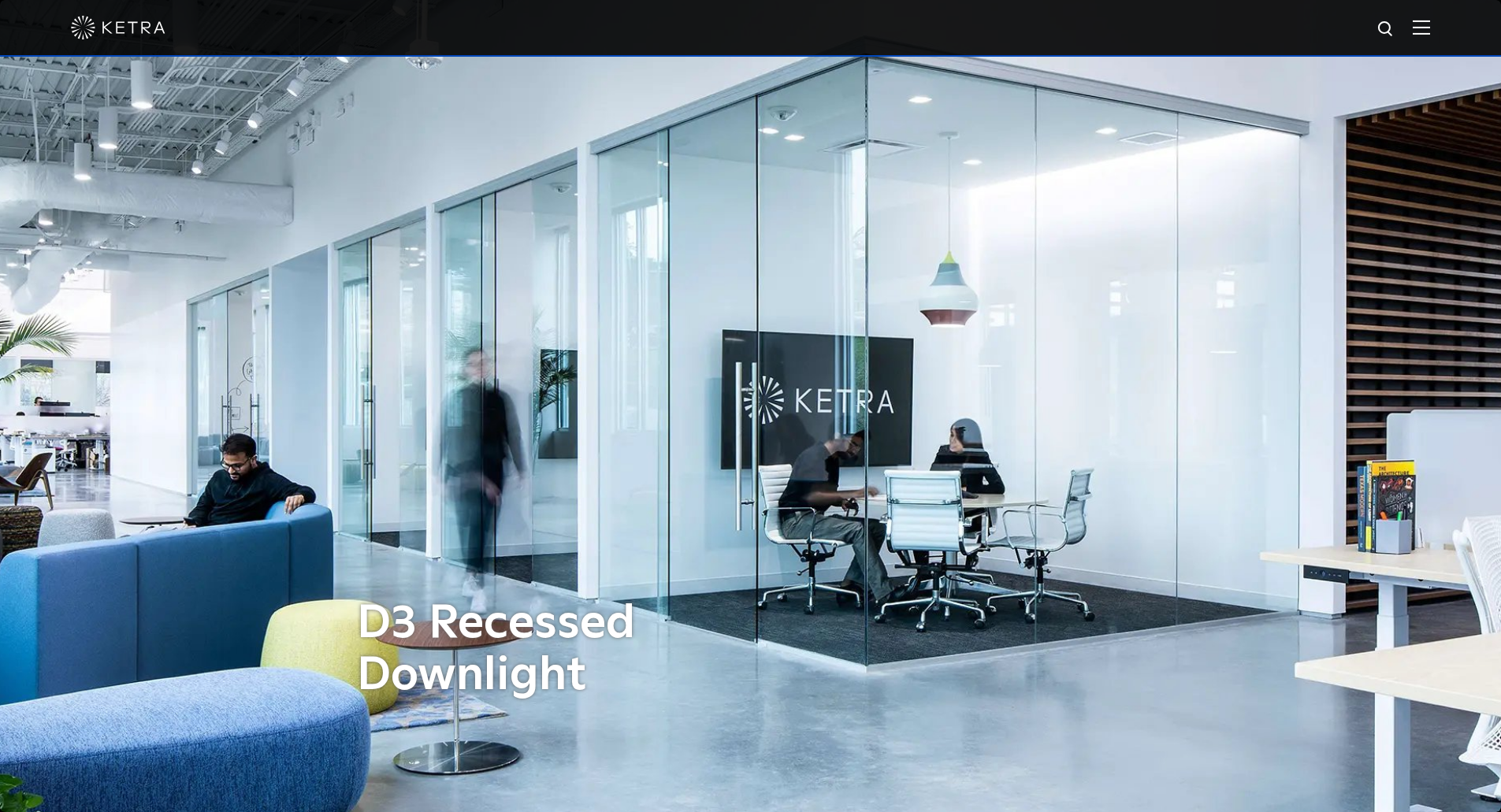
click at [1430, 29] on img at bounding box center [1421, 27] width 17 height 15
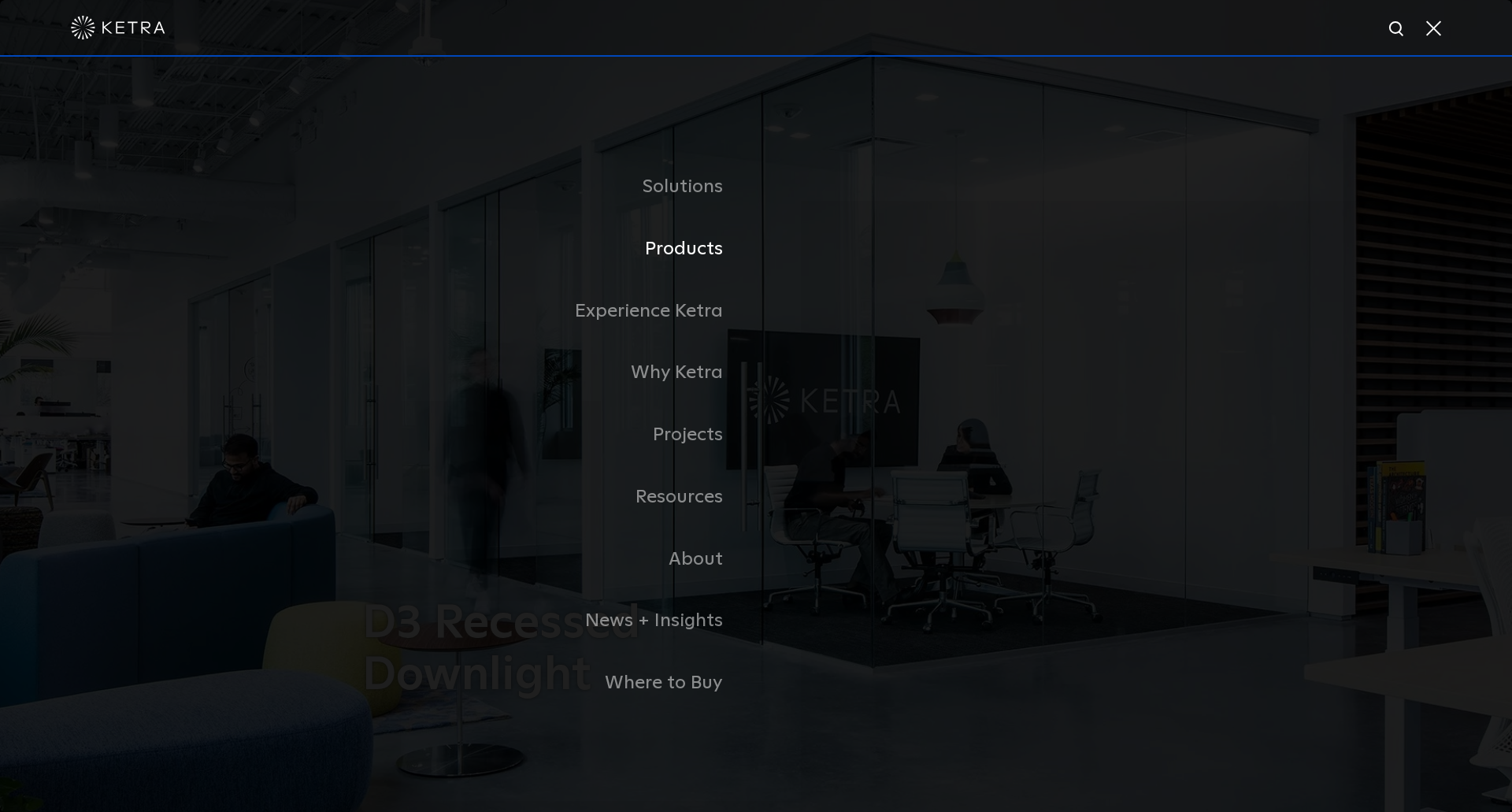
click at [721, 258] on link "Products" at bounding box center [559, 249] width 393 height 62
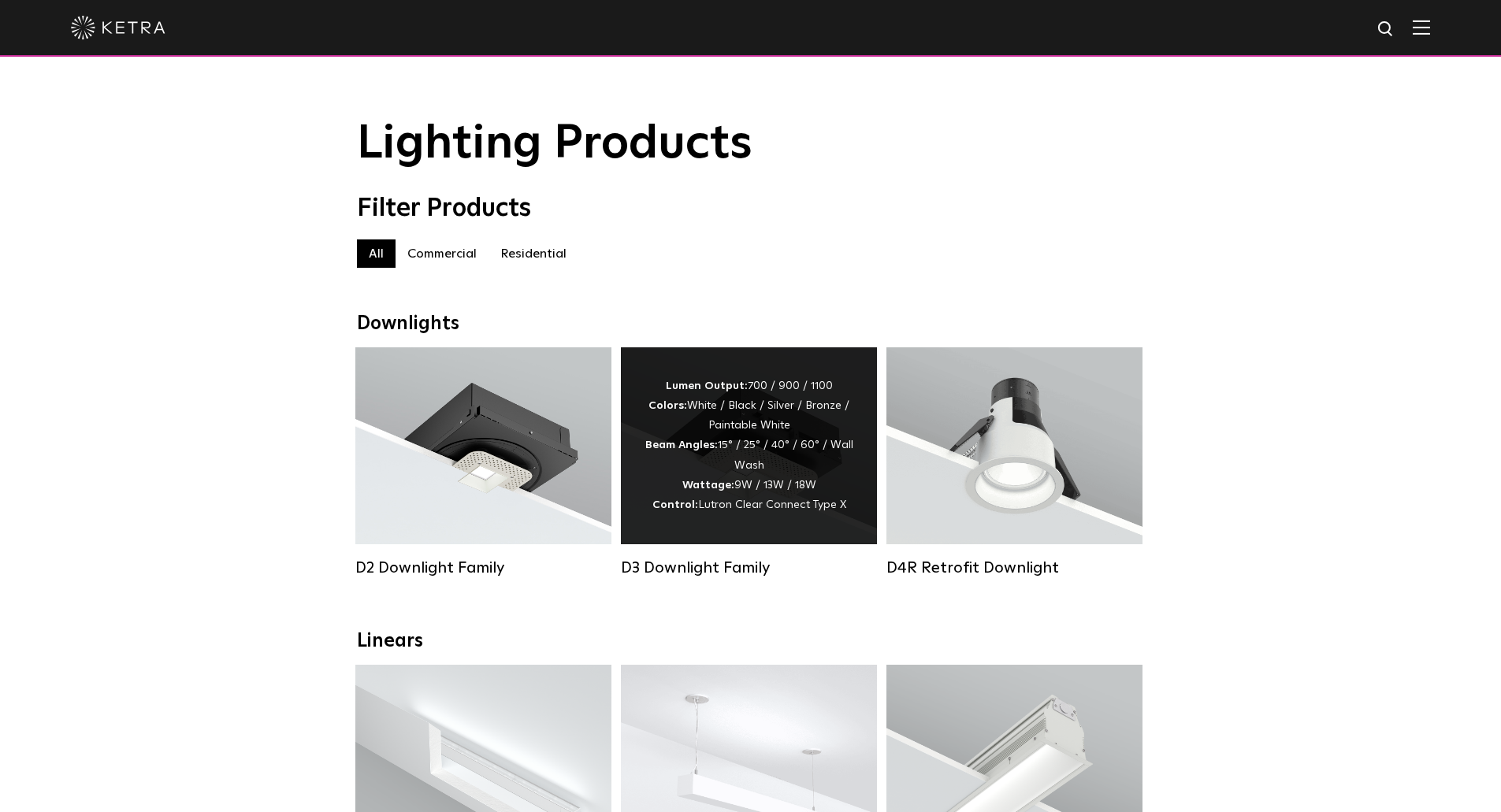
click at [787, 510] on span "Lutron Clear Connect Type X" at bounding box center [772, 505] width 148 height 11
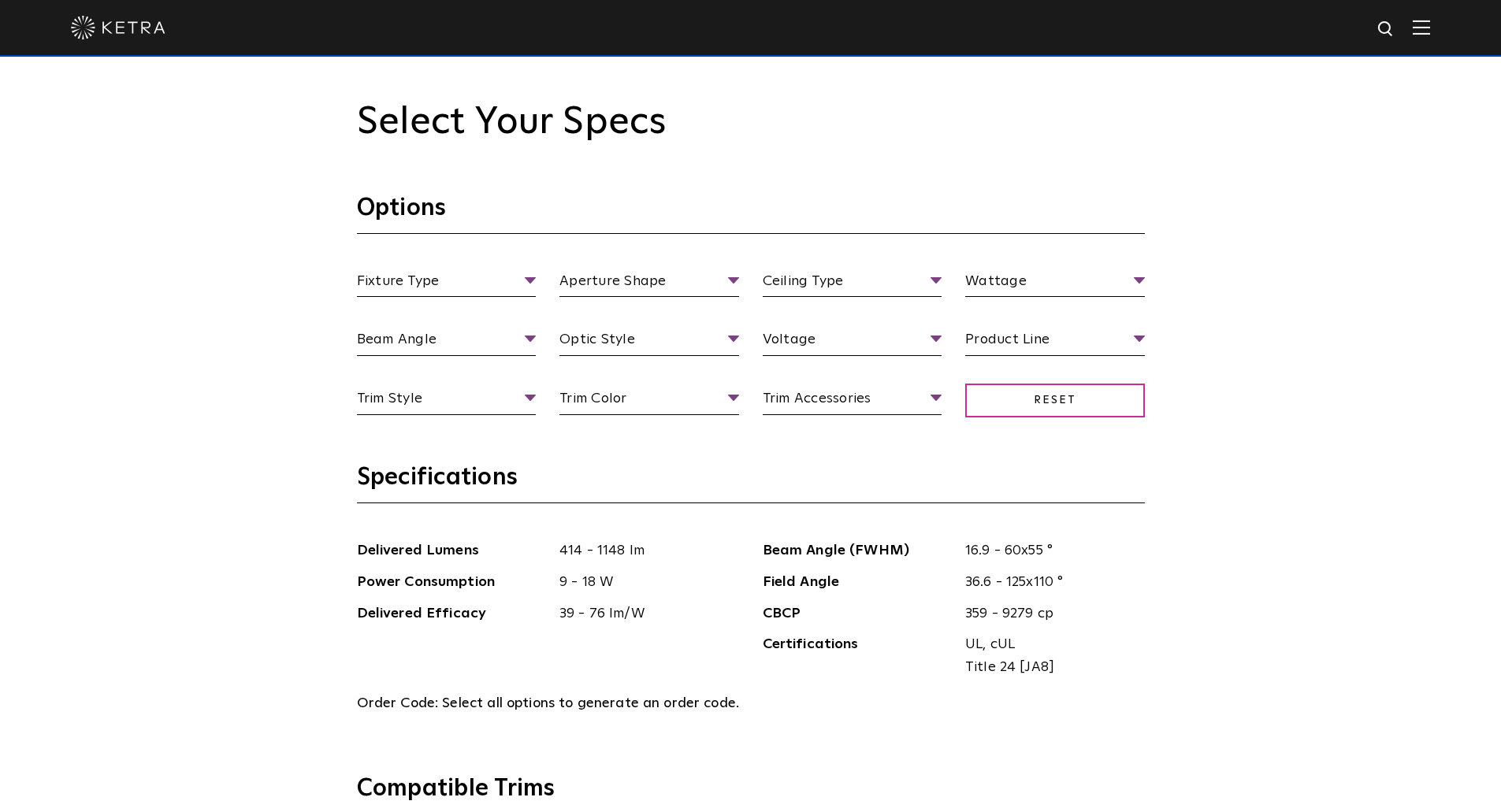
scroll to position [1575, 0]
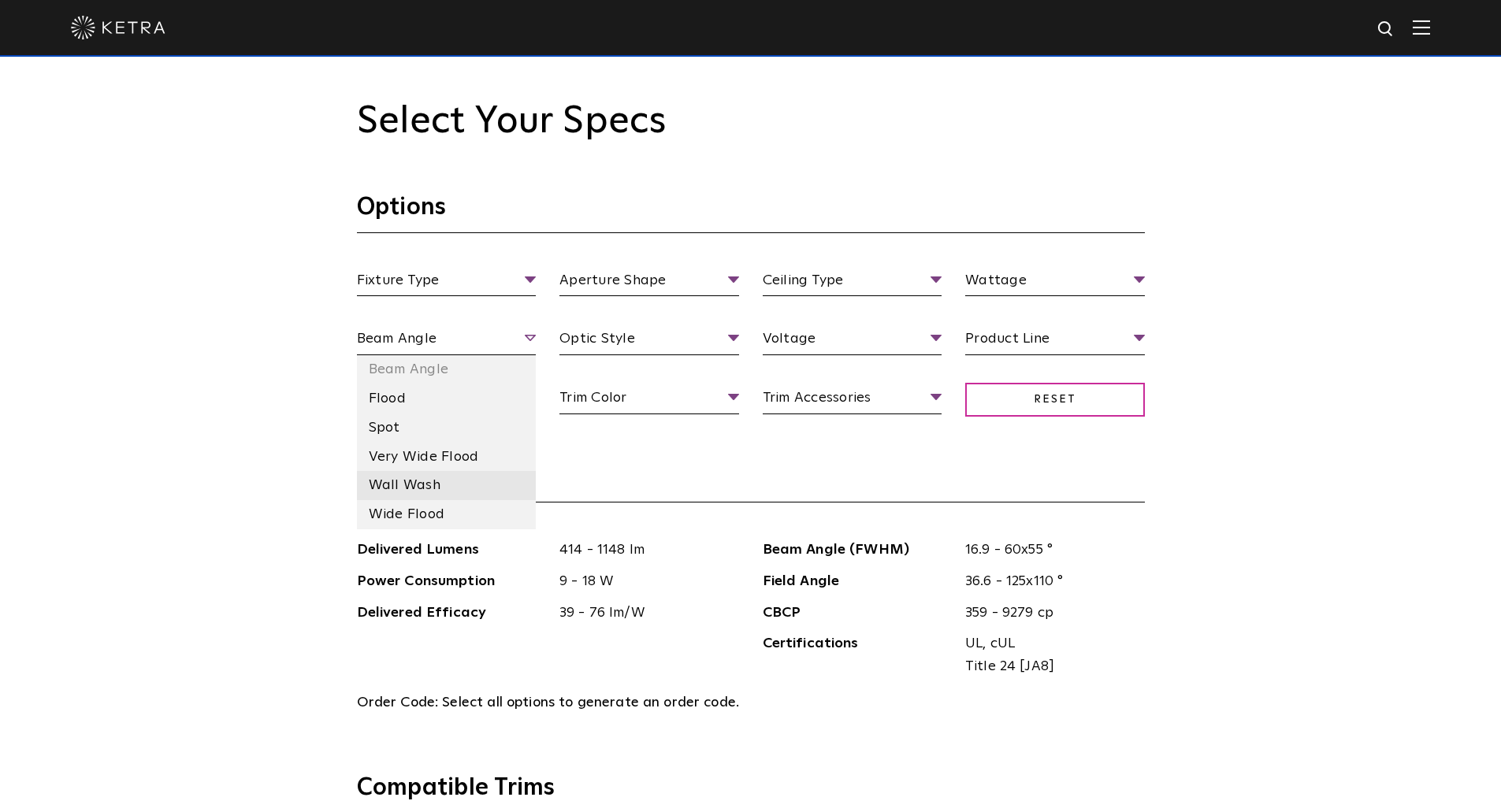
click at [438, 488] on li "Wall Wash" at bounding box center [447, 485] width 179 height 29
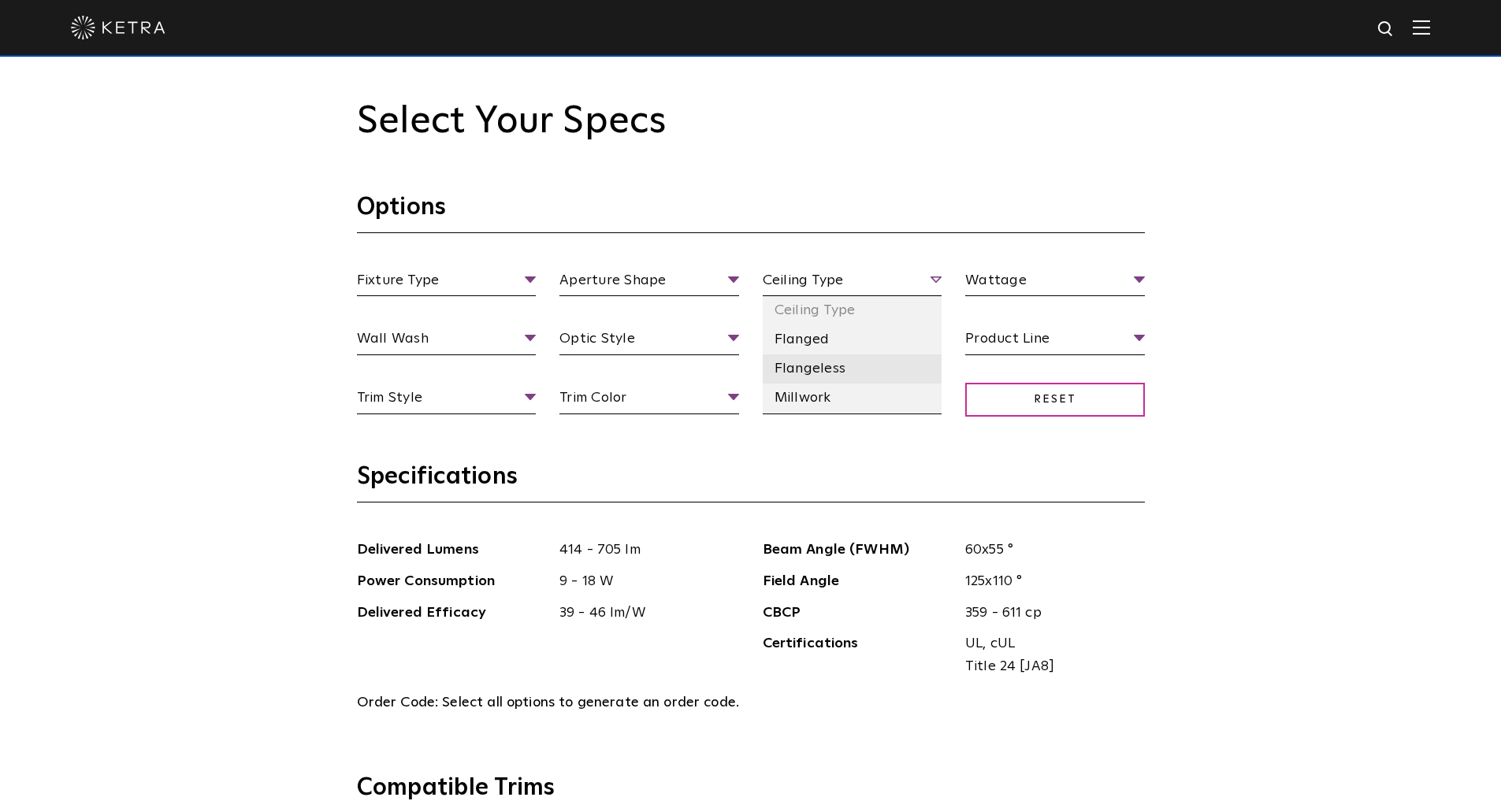
click at [818, 363] on li "Flangeless" at bounding box center [852, 368] width 179 height 29
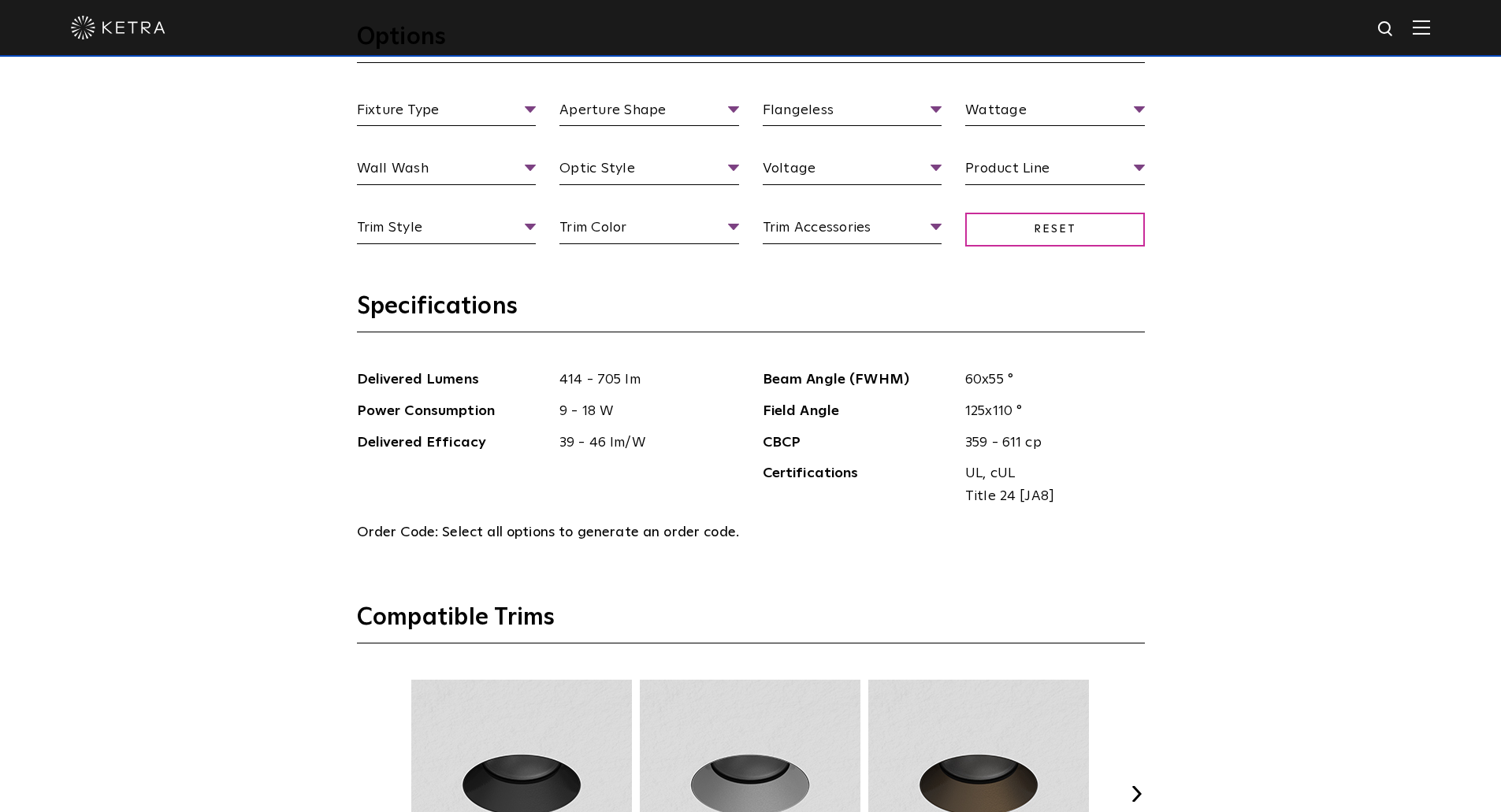
scroll to position [1565, 0]
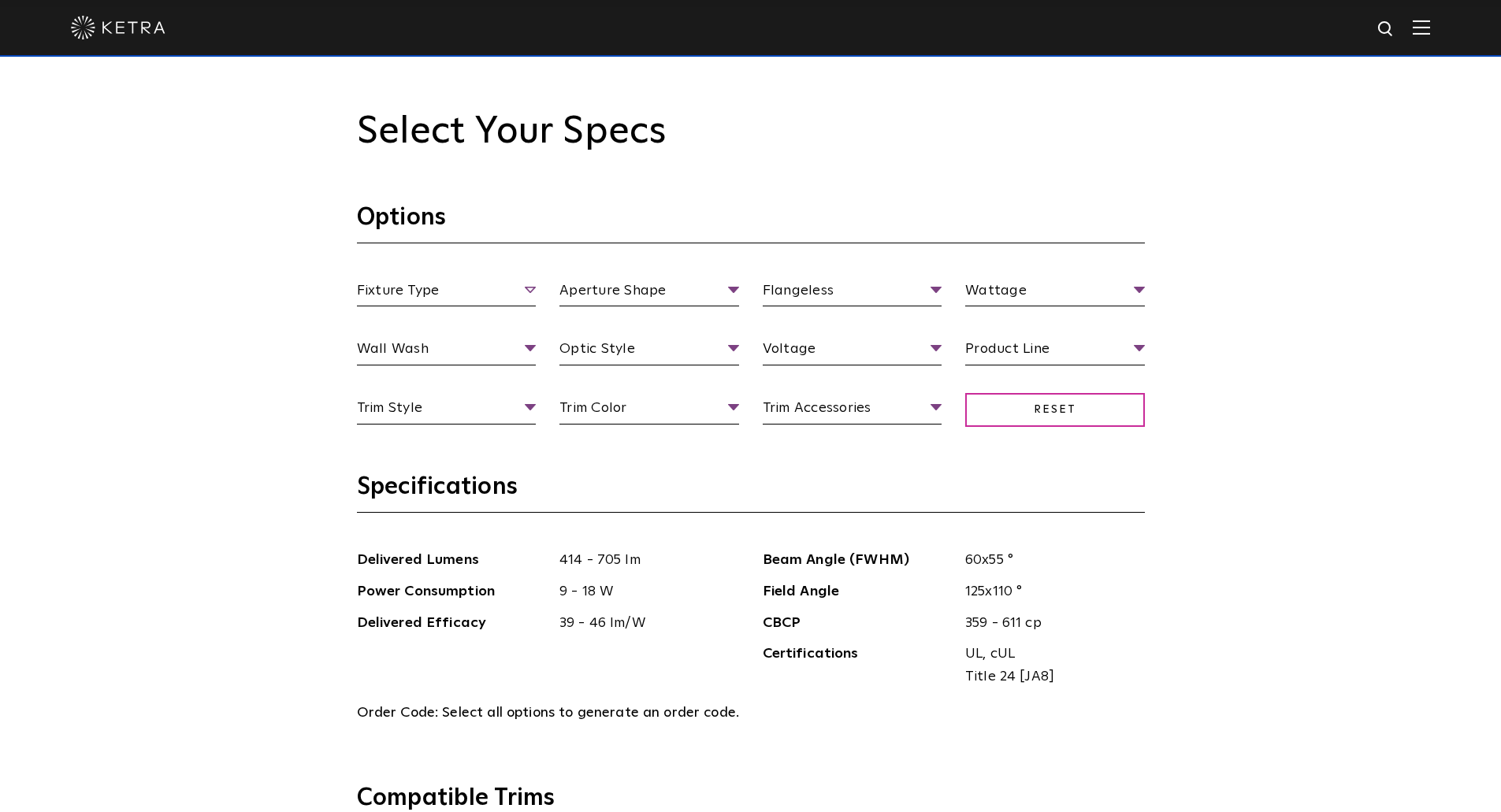
click at [452, 279] on span "Fixture Type" at bounding box center [447, 293] width 179 height 28
click at [624, 376] on li "Square" at bounding box center [649, 379] width 179 height 29
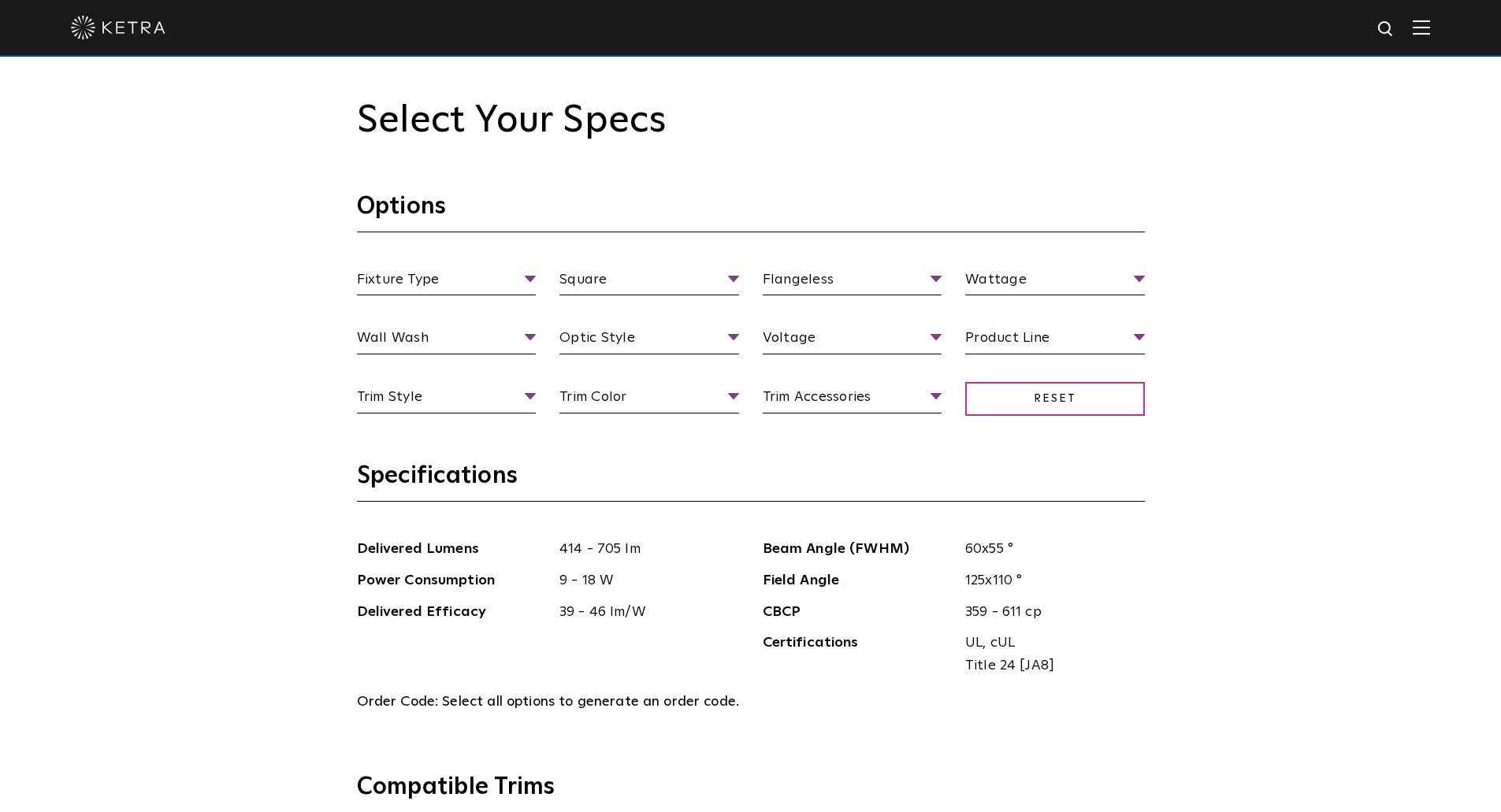
scroll to position [1958, 0]
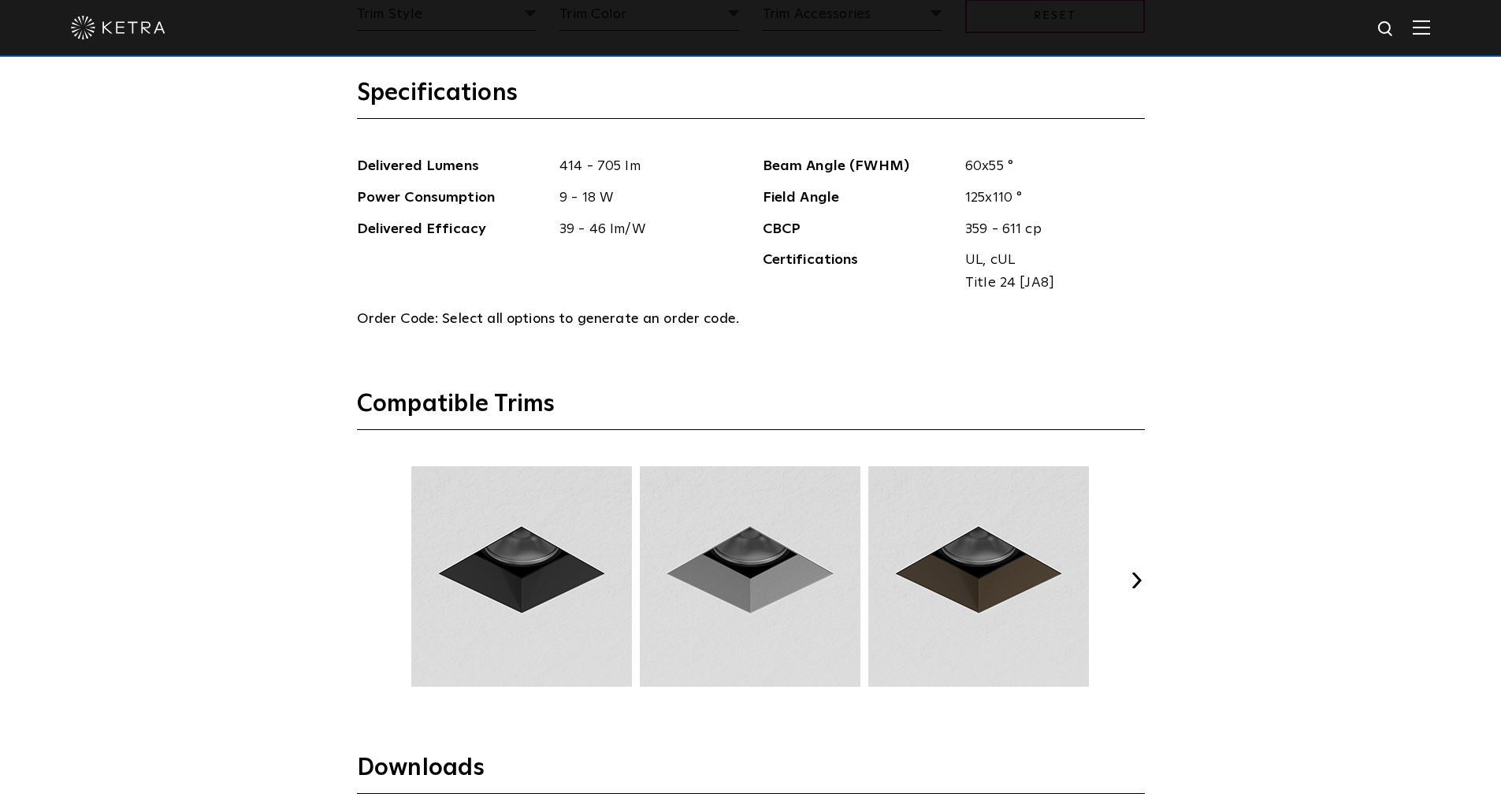
click at [1130, 566] on div "Previous Next" at bounding box center [750, 580] width 788 height 228
click at [1140, 587] on button "Next" at bounding box center [1137, 580] width 16 height 16
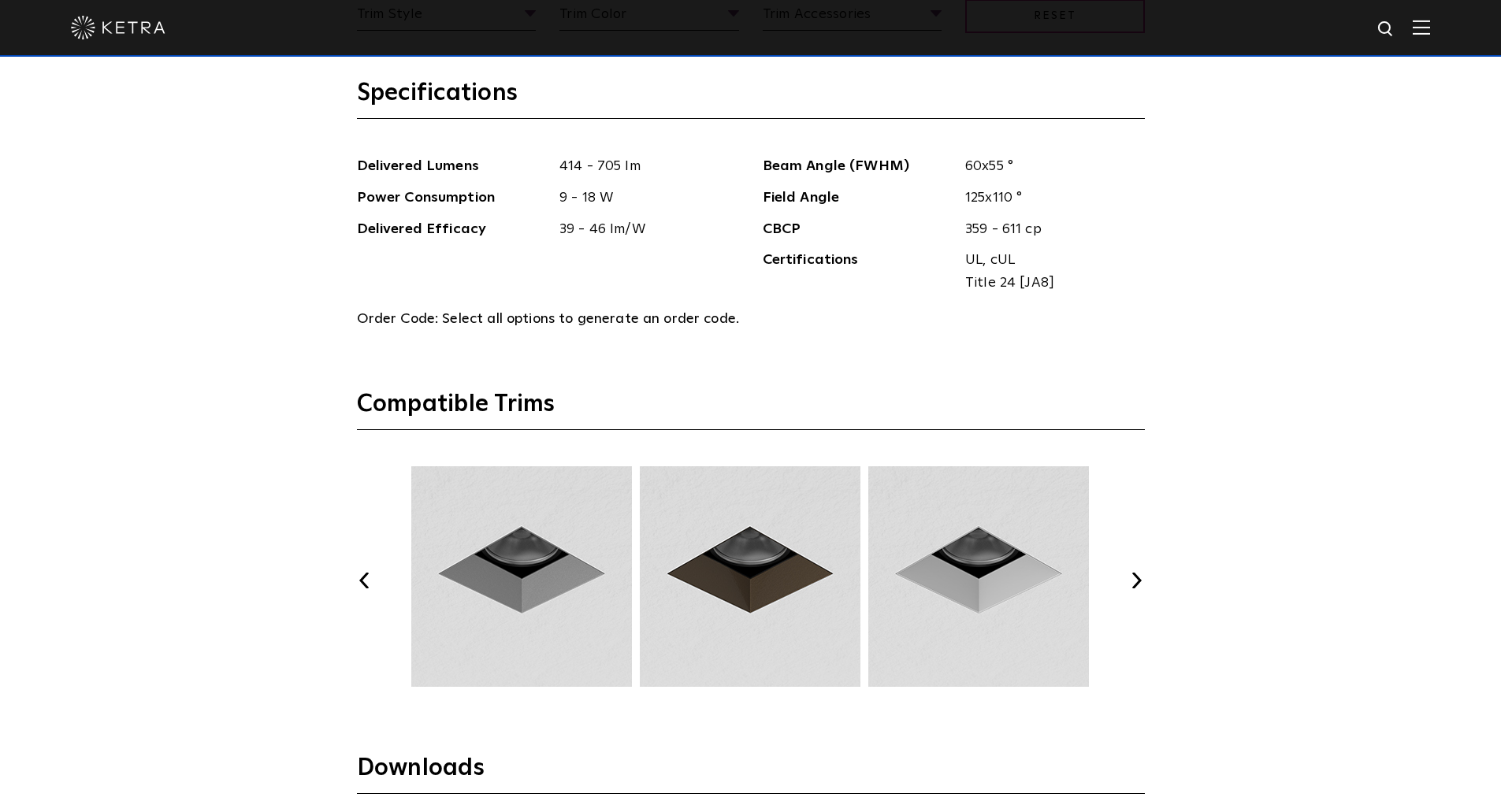
click at [1140, 587] on button "Next" at bounding box center [1137, 580] width 16 height 16
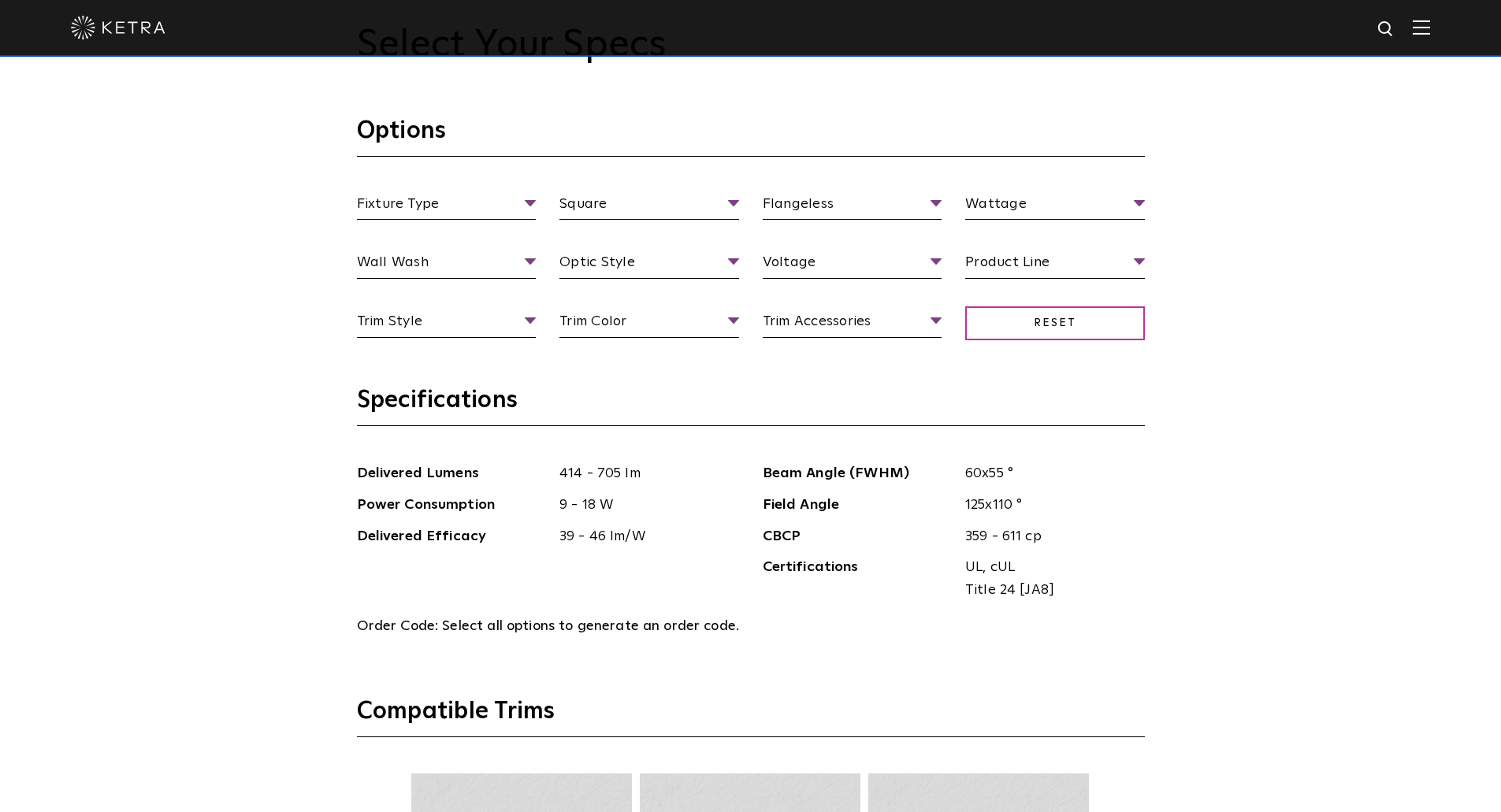
scroll to position [1643, 0]
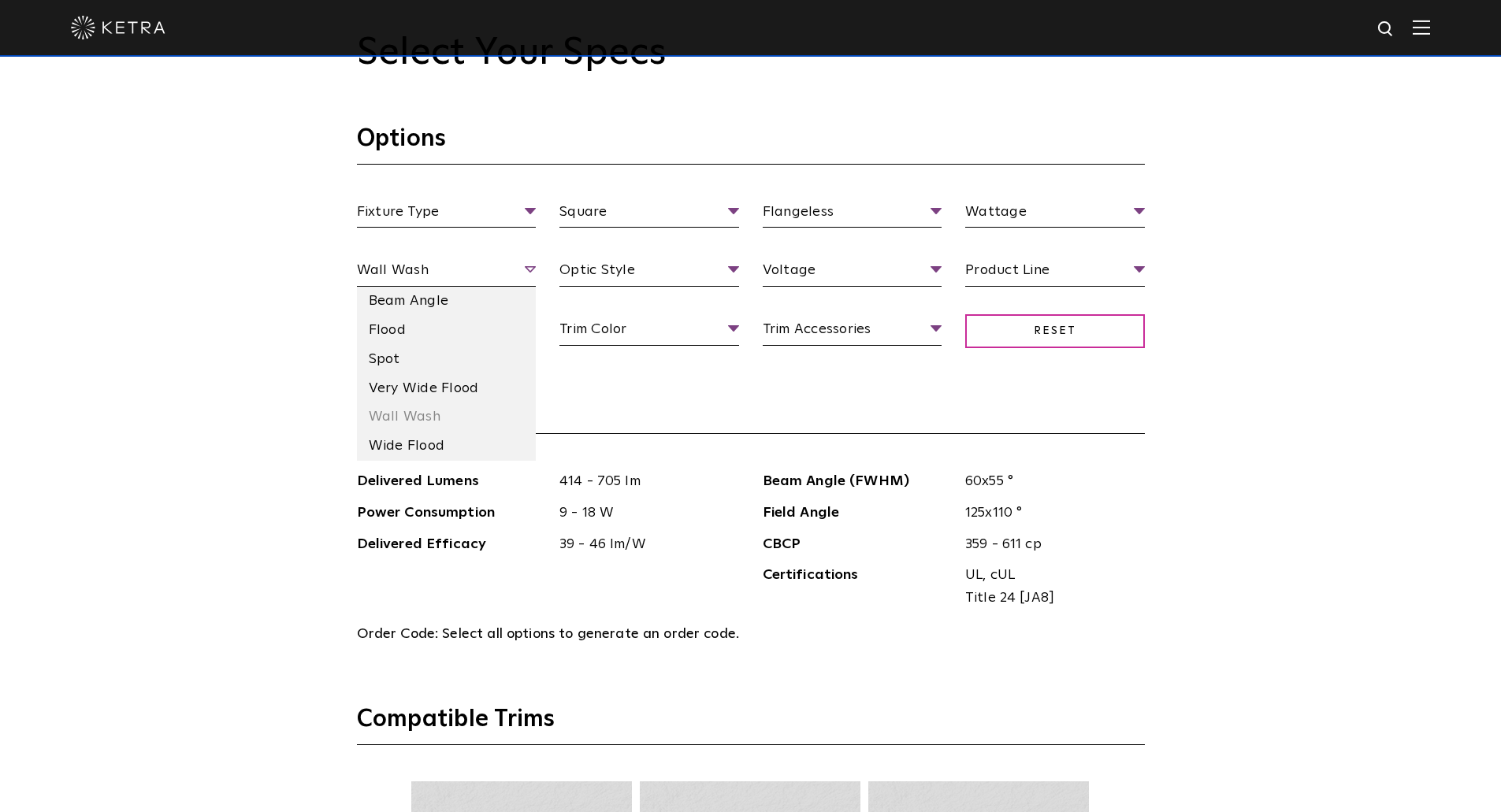
click at [498, 285] on span "Wall Wash" at bounding box center [447, 273] width 179 height 28
click at [471, 325] on span "Trim Style" at bounding box center [447, 332] width 179 height 28
click at [416, 490] on li "Wall Wash" at bounding box center [447, 475] width 179 height 29
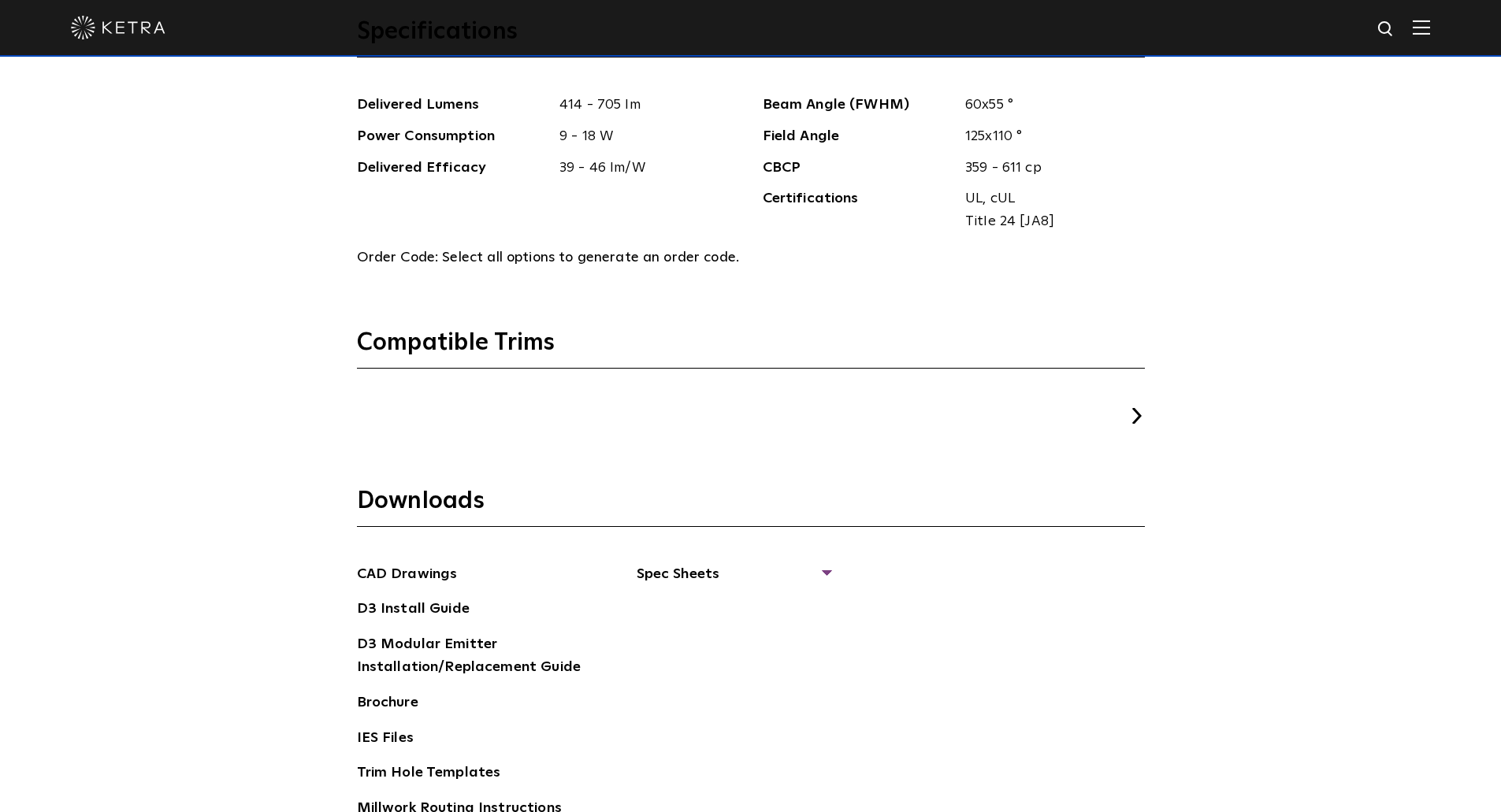
scroll to position [2037, 0]
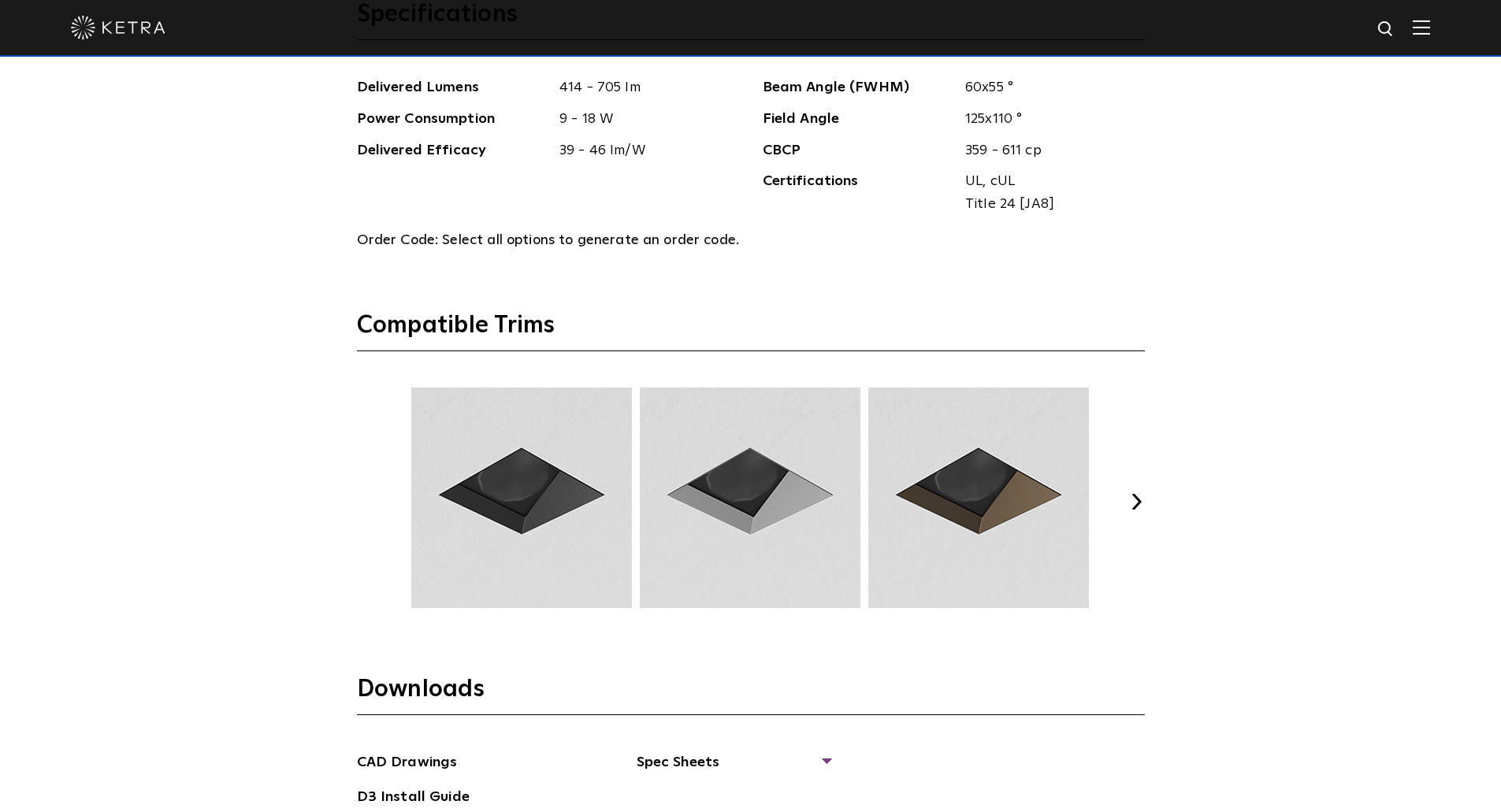
click at [1148, 510] on div "Select Your Specs Options Fixture Type Fixture Type Adjustable Fixed Wall Wash …" at bounding box center [750, 337] width 819 height 1399
click at [1145, 501] on div "Select Your Specs Options Fixture Type Fixture Type Adjustable Fixed Wall Wash …" at bounding box center [750, 337] width 819 height 1399
click at [1142, 493] on button "Next" at bounding box center [1137, 501] width 16 height 16
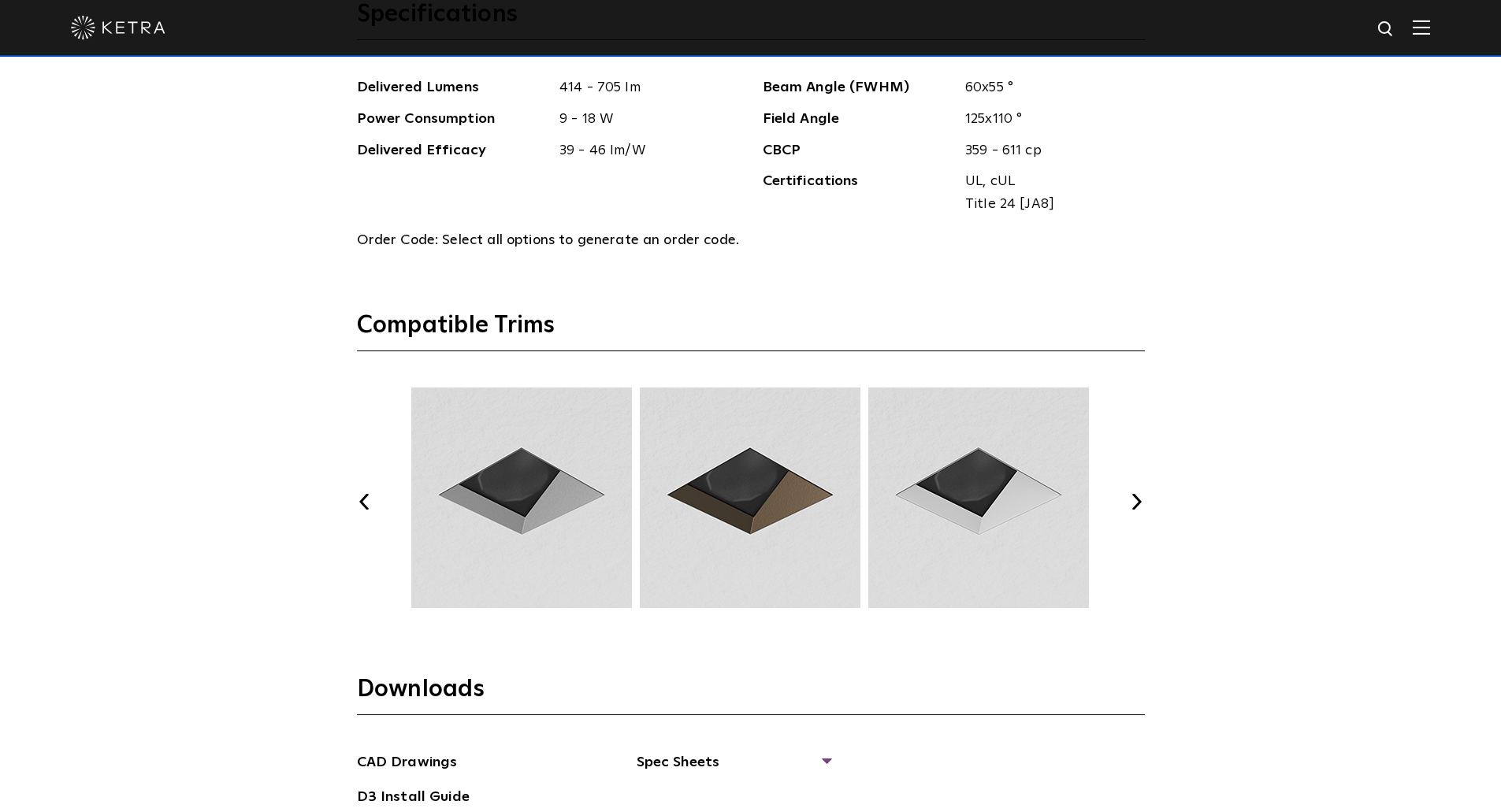
click at [1142, 493] on button "Next" at bounding box center [1137, 501] width 16 height 16
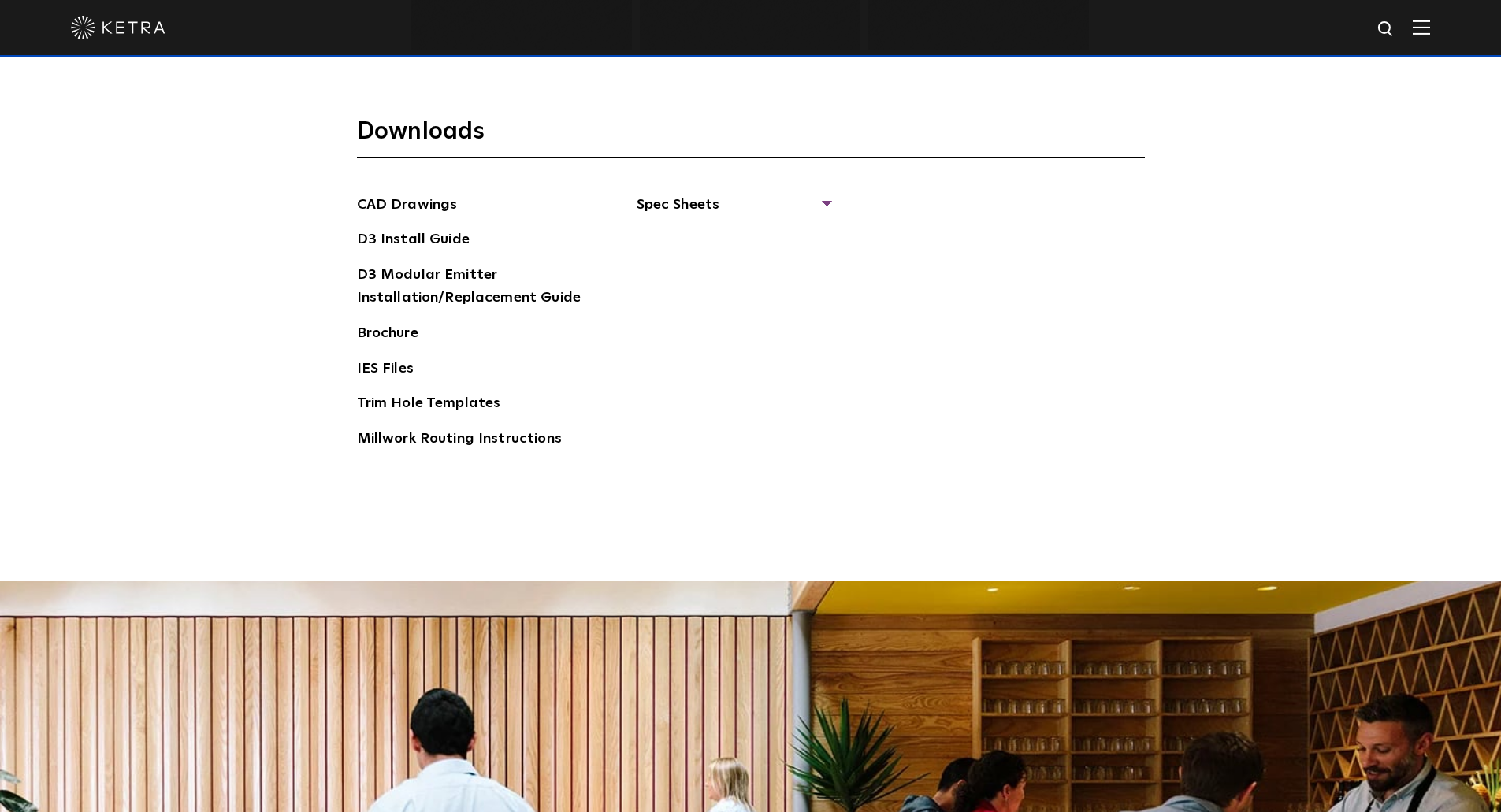
scroll to position [2588, 0]
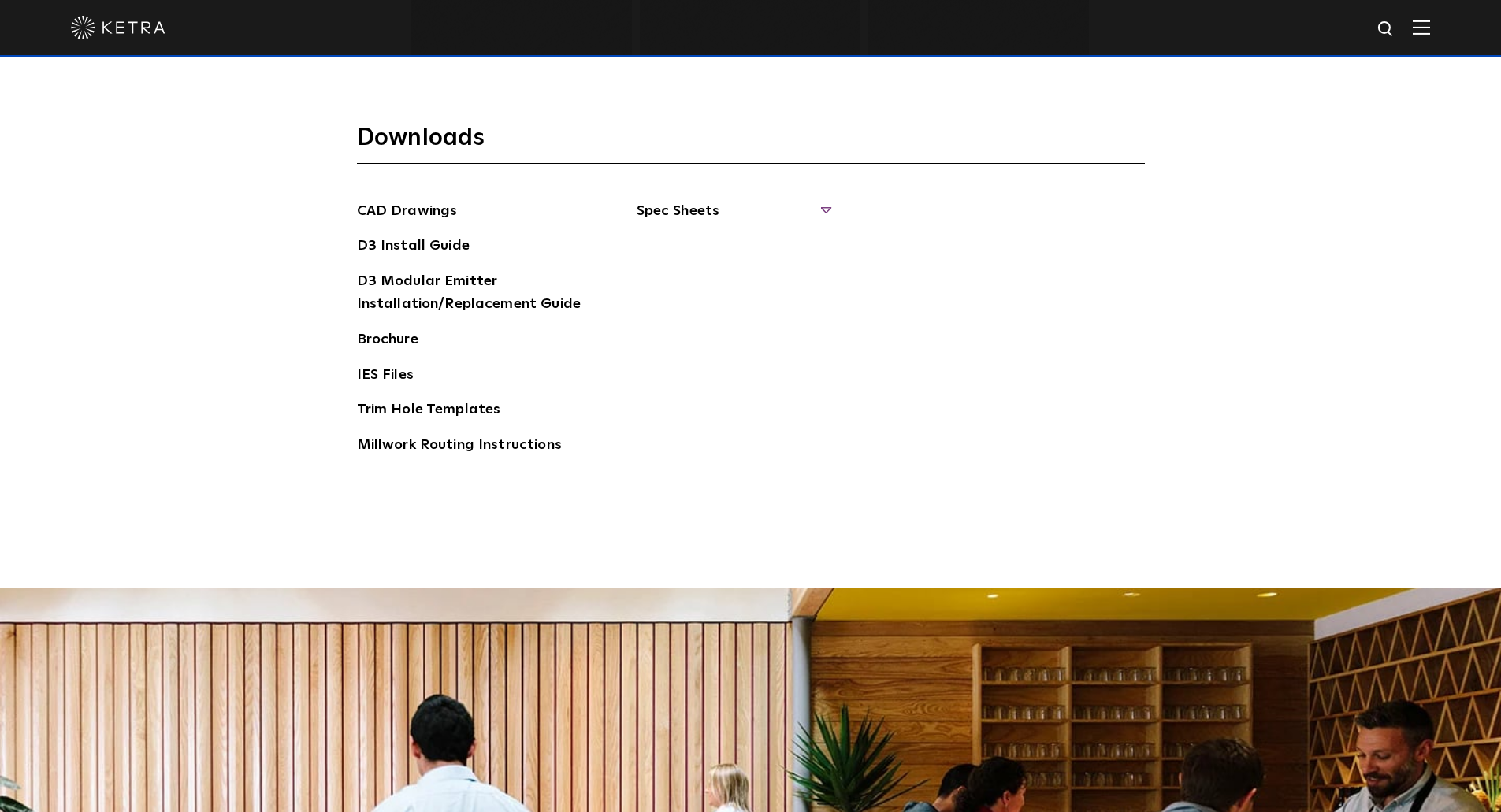
click at [703, 211] on span "Spec Sheets" at bounding box center [733, 218] width 193 height 35
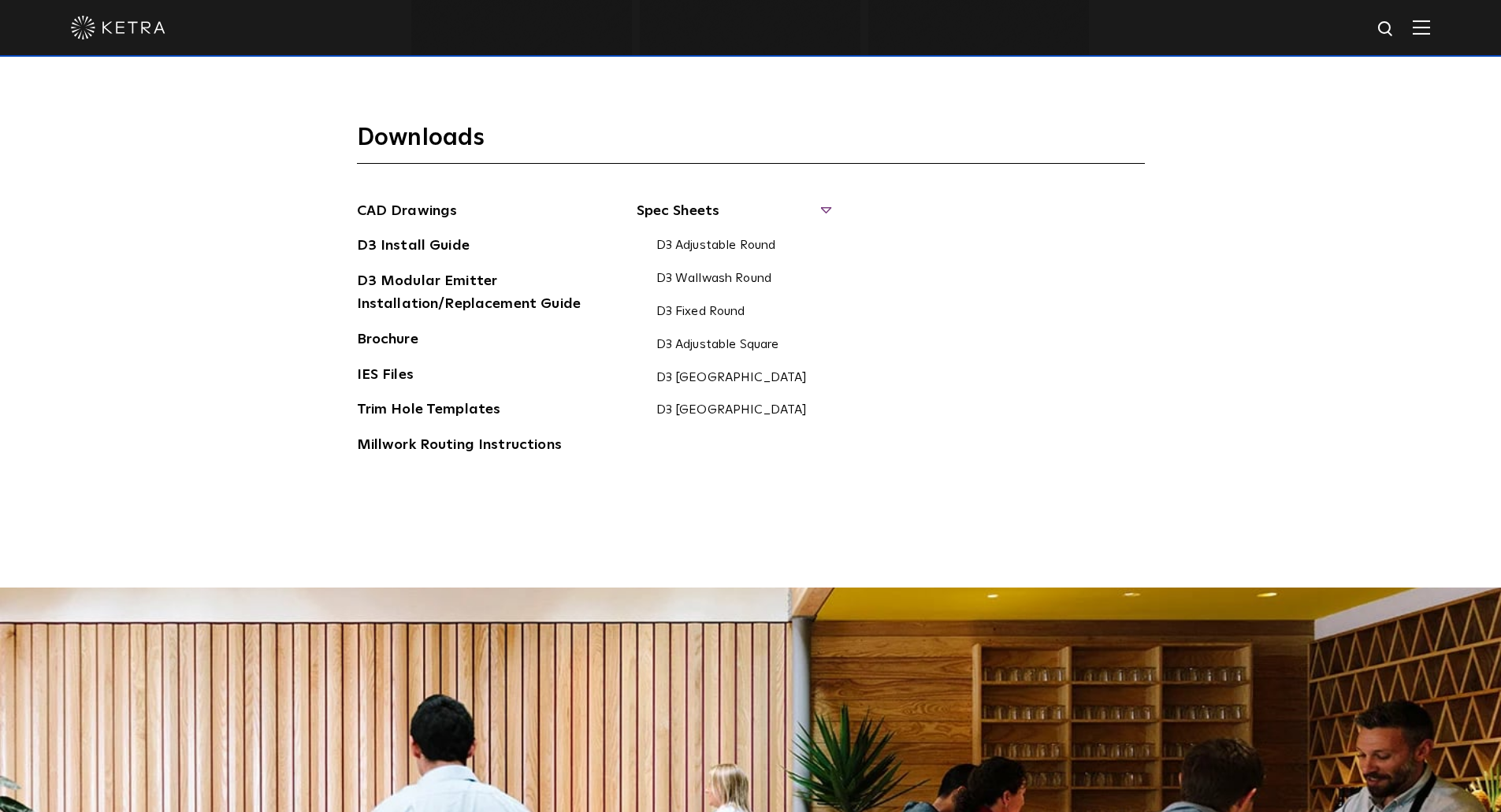
click at [719, 267] on li "D3 Wallwash Round" at bounding box center [764, 278] width 217 height 23
click at [722, 274] on link "D3 Wallwash Round" at bounding box center [714, 279] width 116 height 17
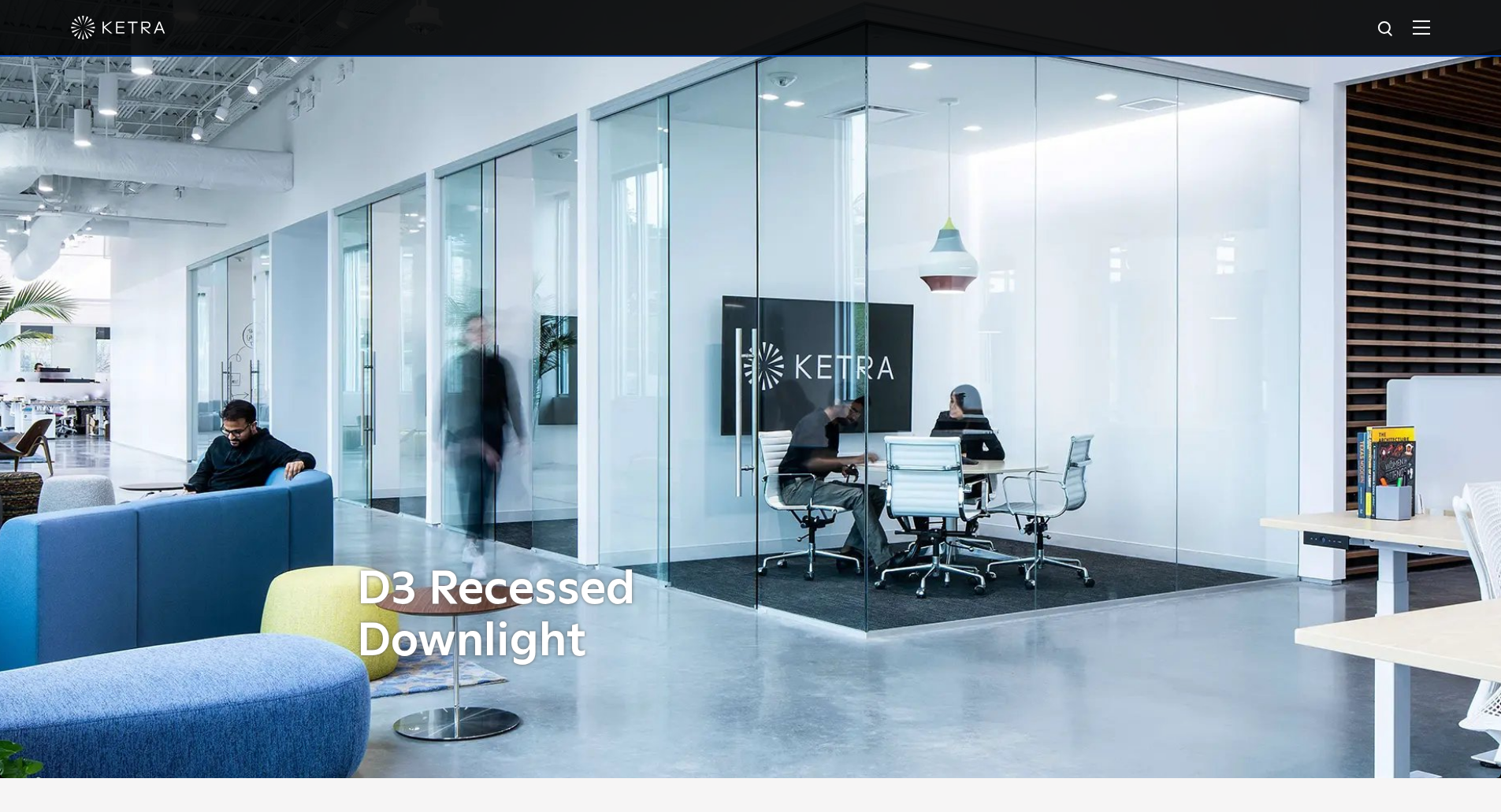
scroll to position [0, 0]
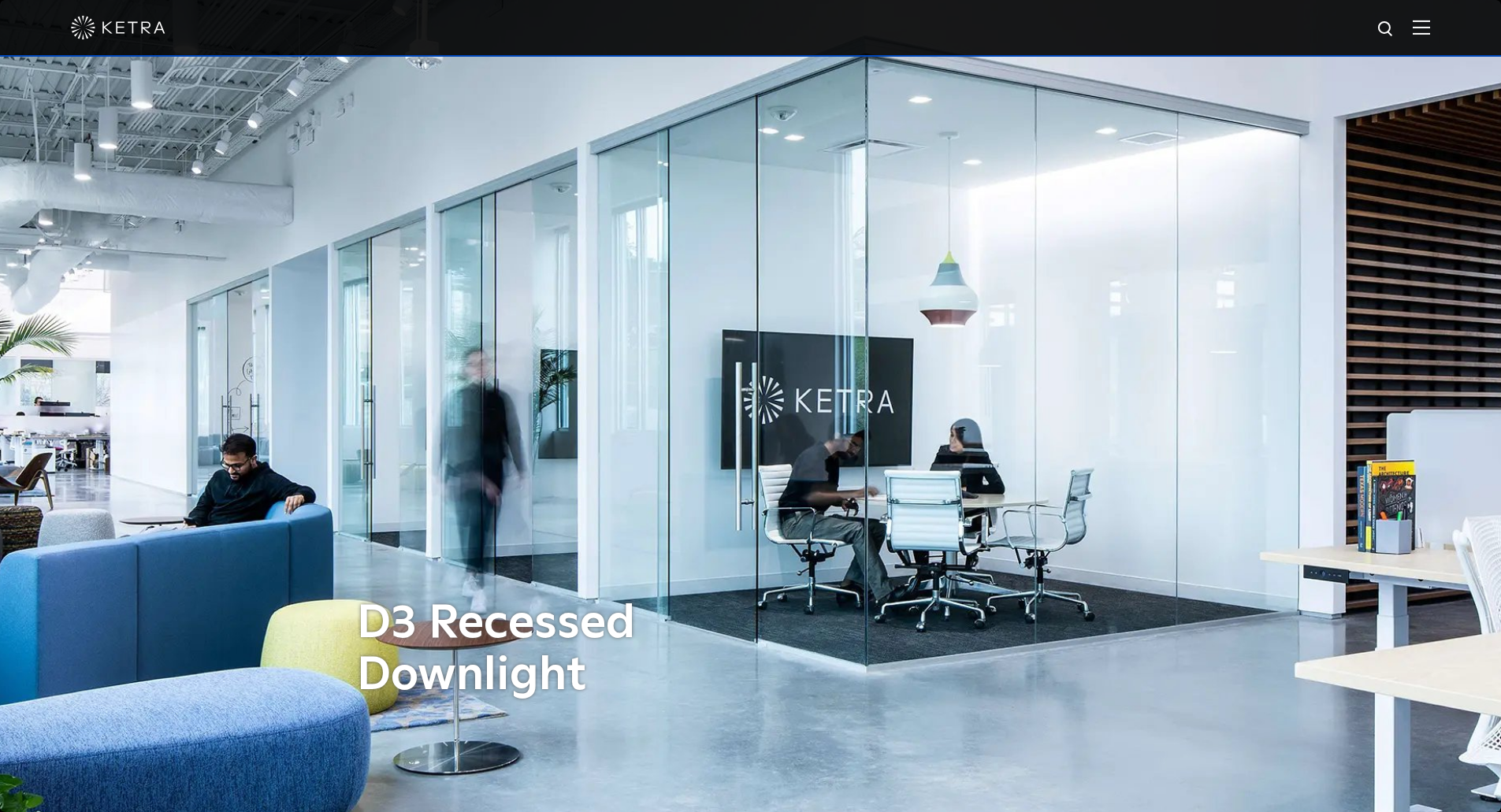
drag, startPoint x: 1413, startPoint y: 31, endPoint x: 1431, endPoint y: 30, distance: 18.0
click at [1420, 31] on div at bounding box center [750, 27] width 1359 height 55
click at [1430, 30] on img at bounding box center [1421, 27] width 17 height 15
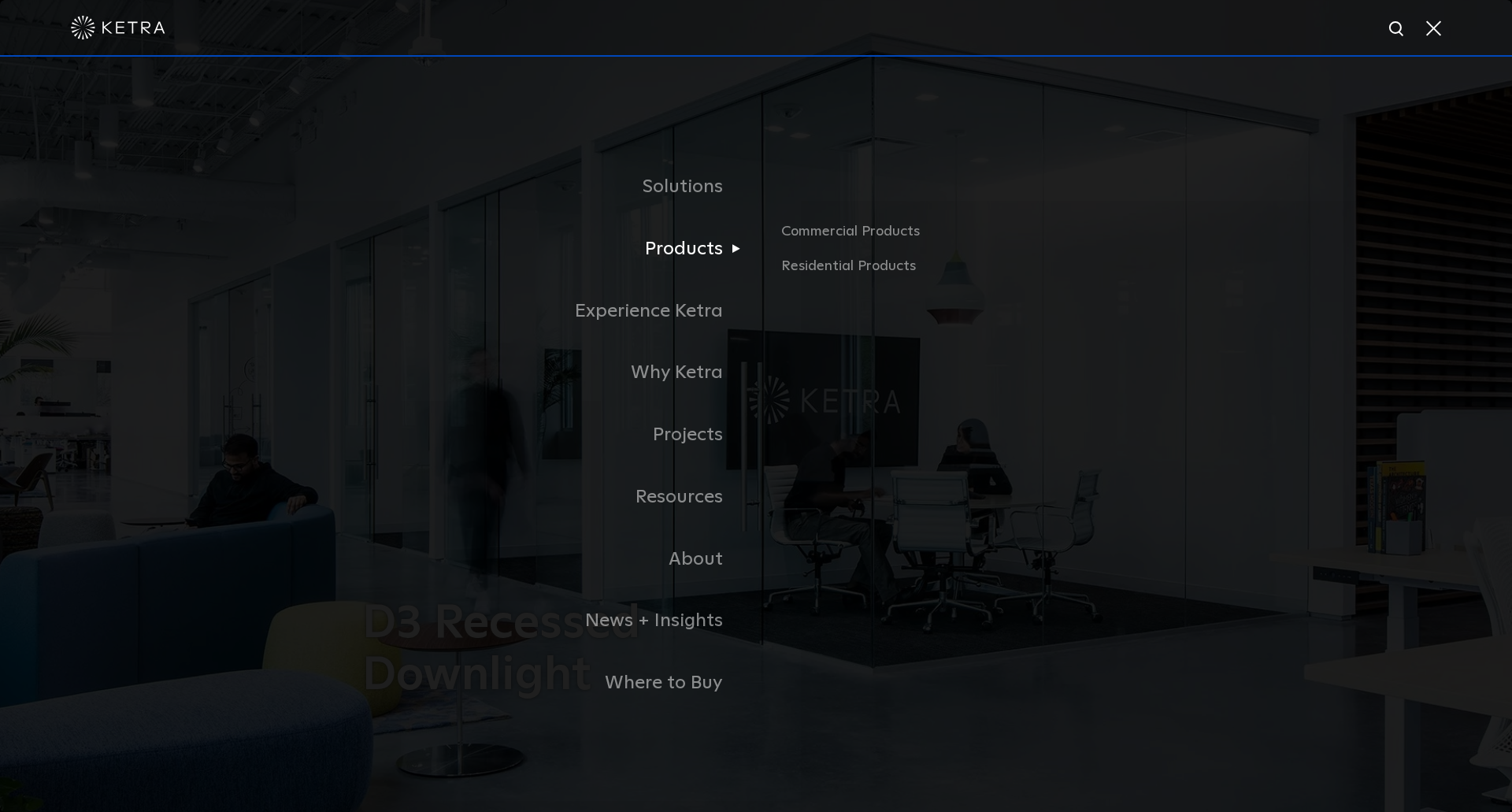
click at [721, 252] on link "Products" at bounding box center [559, 249] width 393 height 62
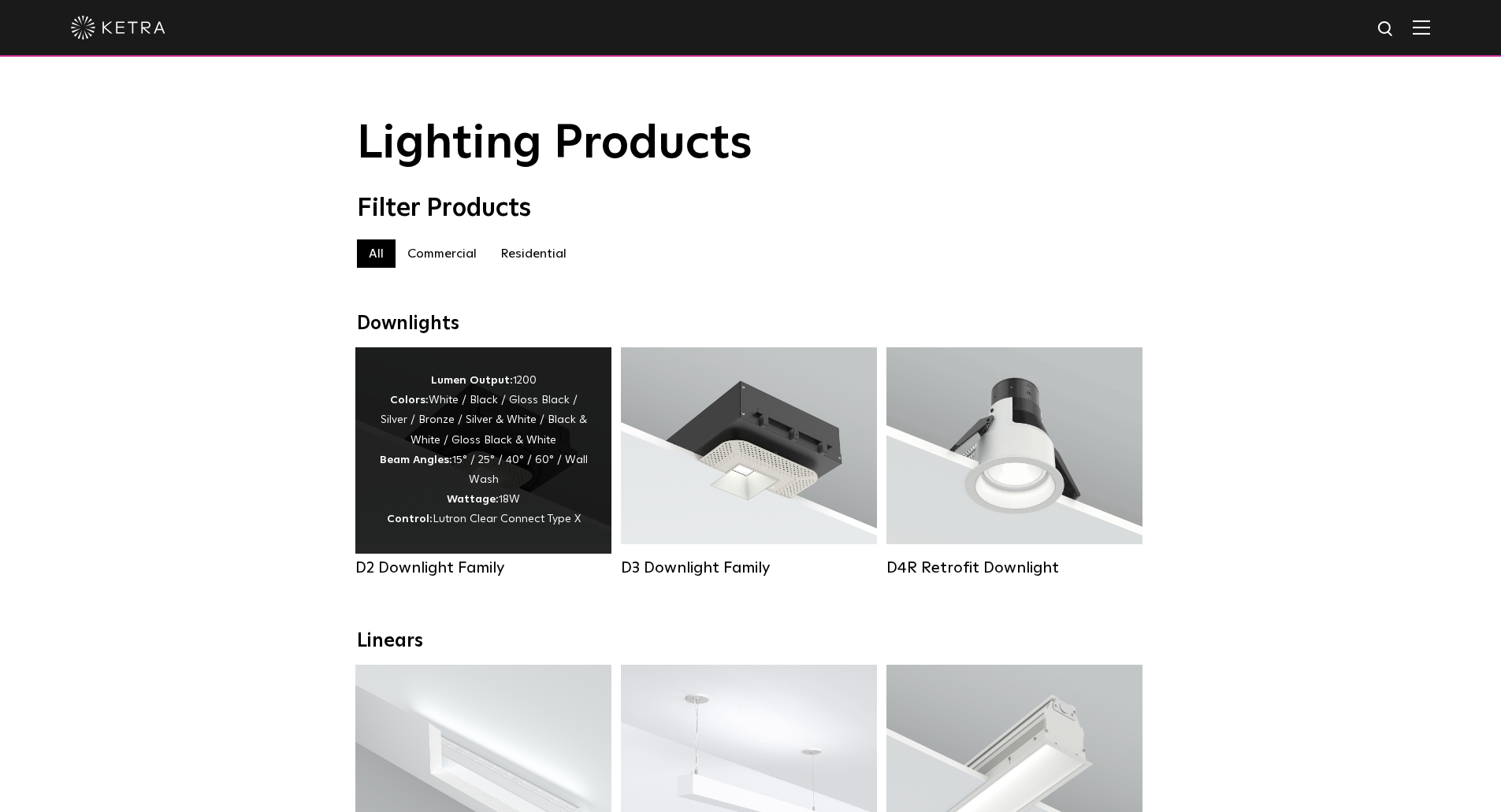
click at [380, 550] on div "Lumen Output: 1200 Colors: White / Black / Gloss Black / Silver / Bronze / Silv…" at bounding box center [483, 450] width 256 height 206
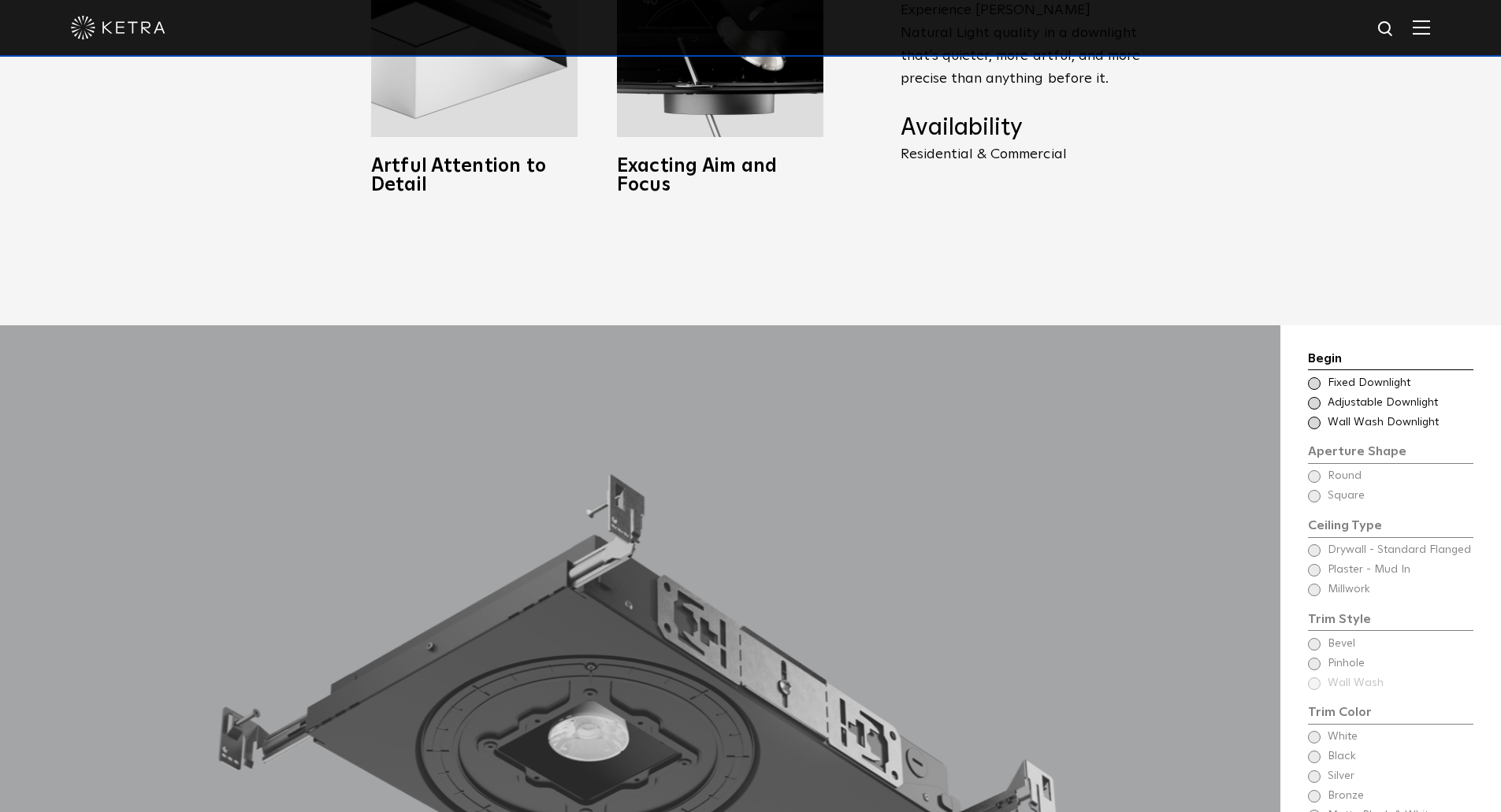
scroll to position [1260, 0]
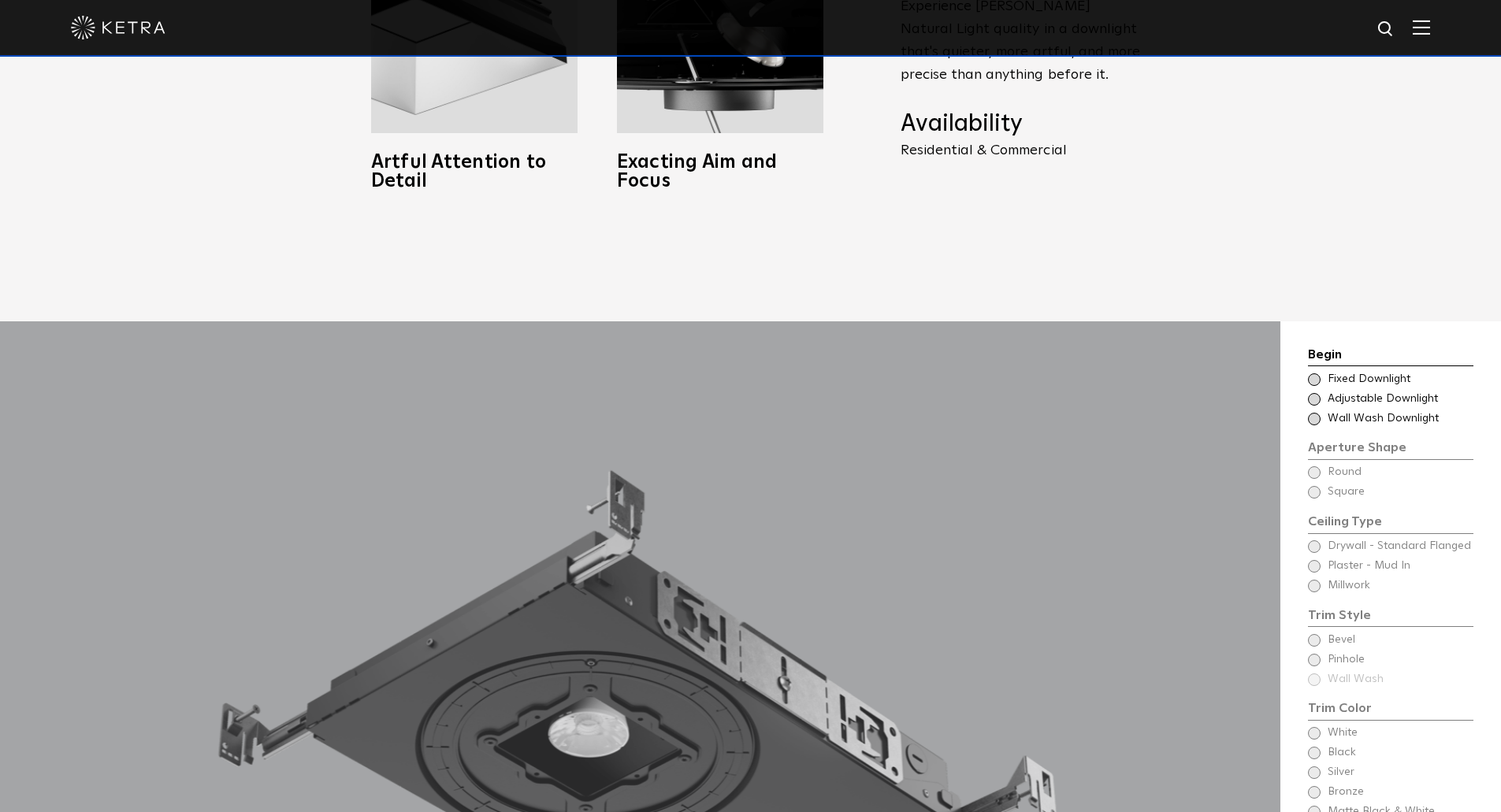
click at [1312, 393] on span at bounding box center [1314, 399] width 12 height 12
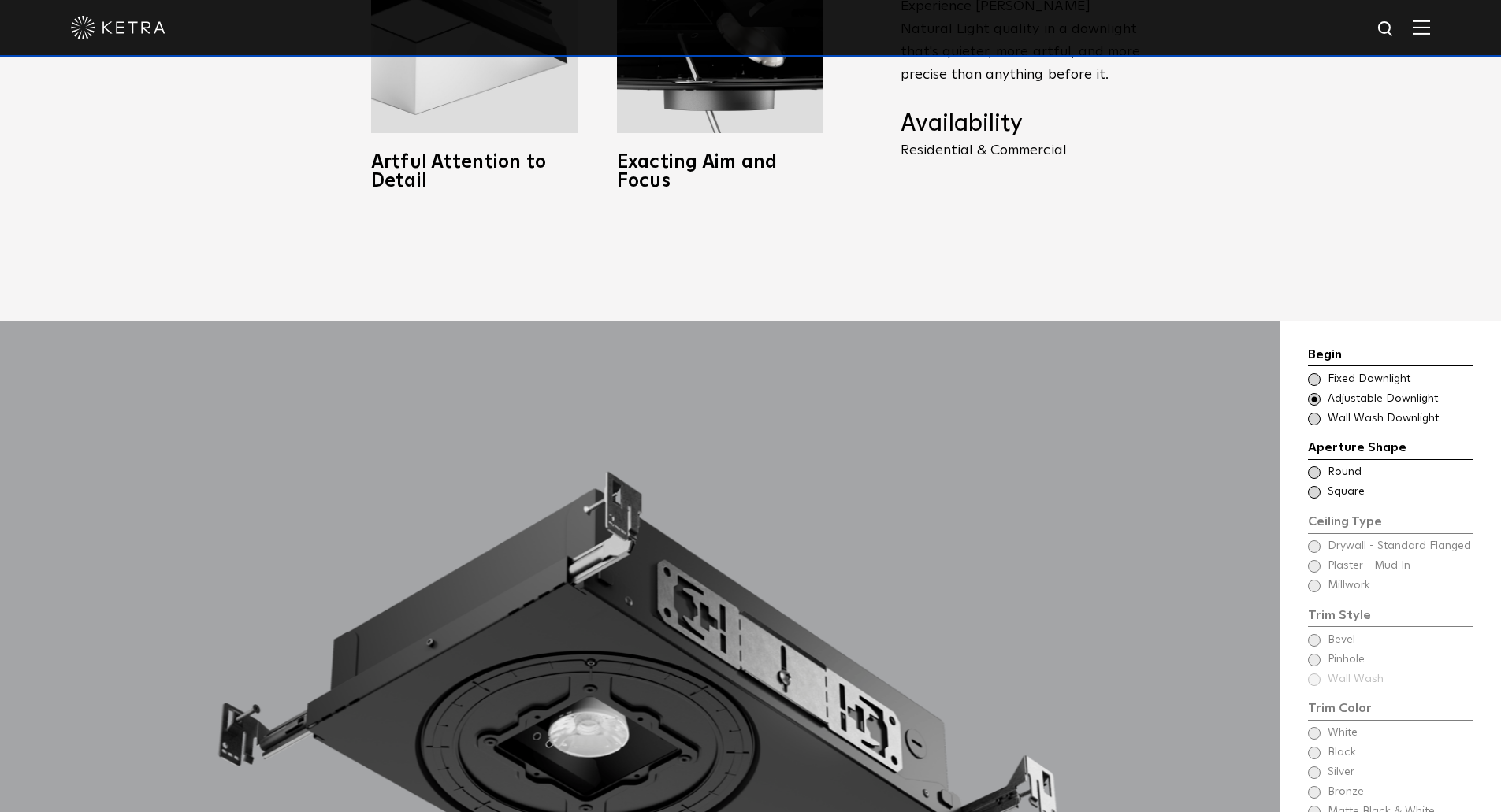
click at [1312, 486] on span at bounding box center [1314, 492] width 12 height 12
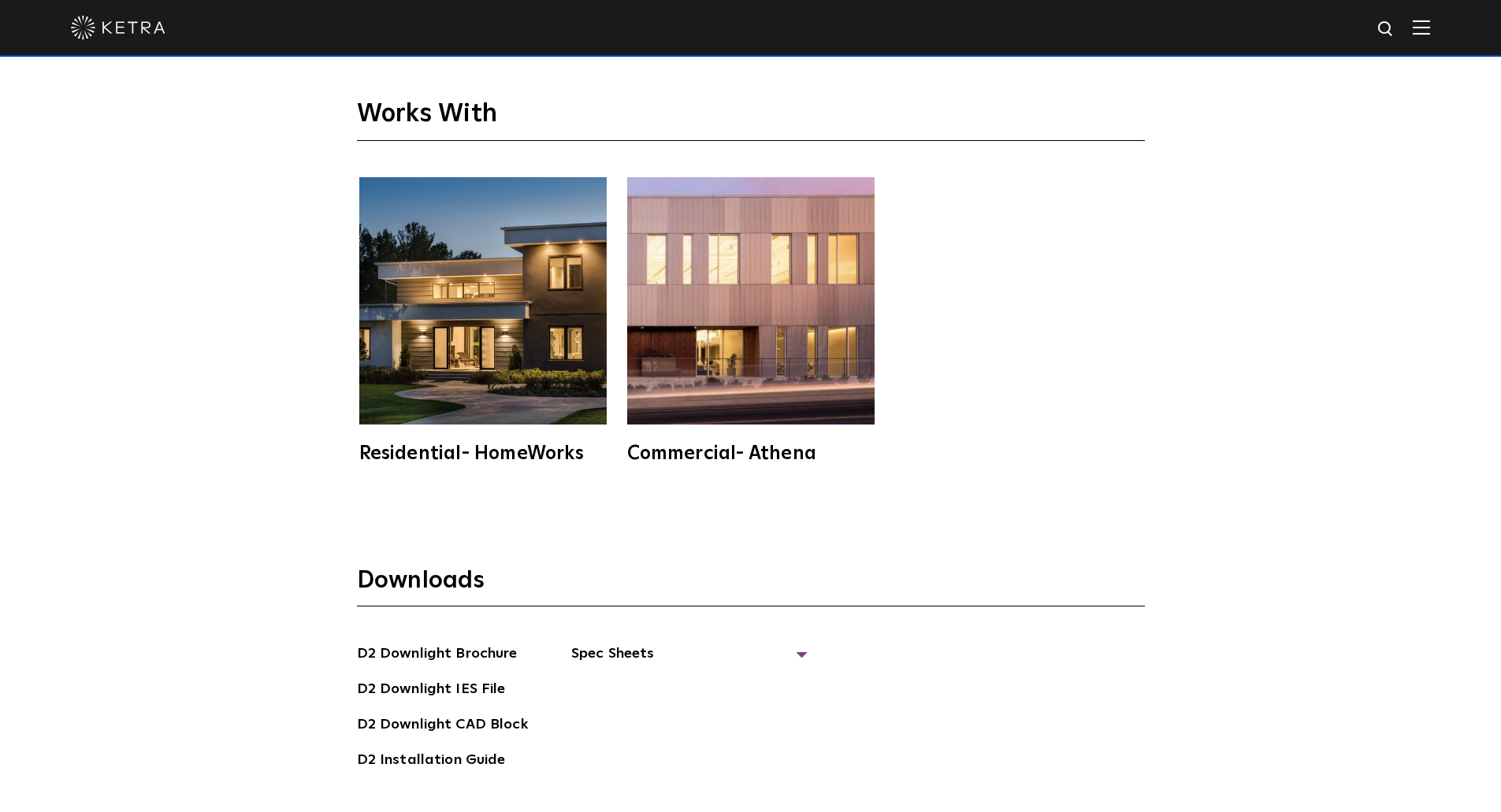
scroll to position [4646, 0]
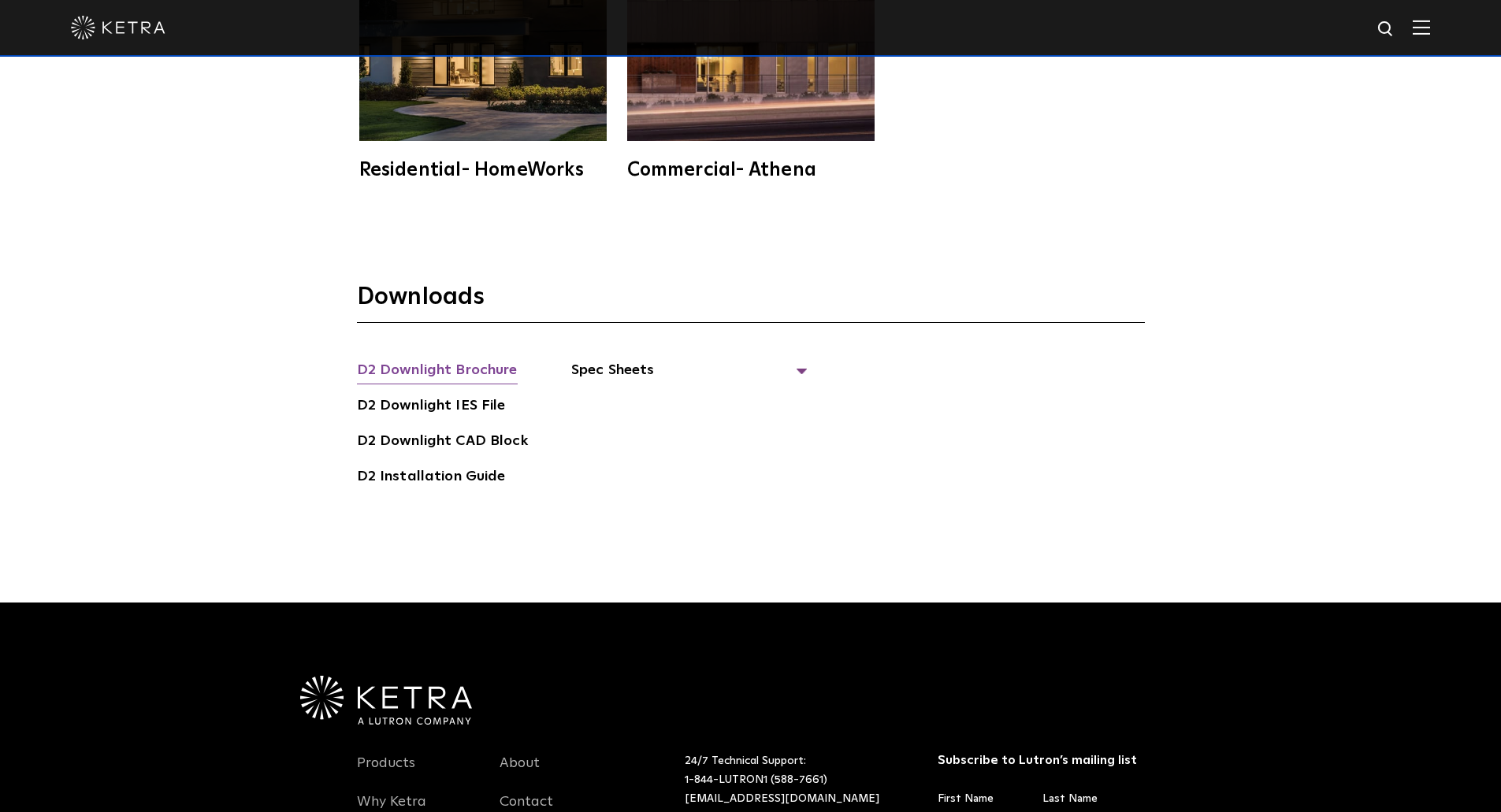
click at [478, 359] on link "D2 Downlight Brochure" at bounding box center [437, 372] width 161 height 25
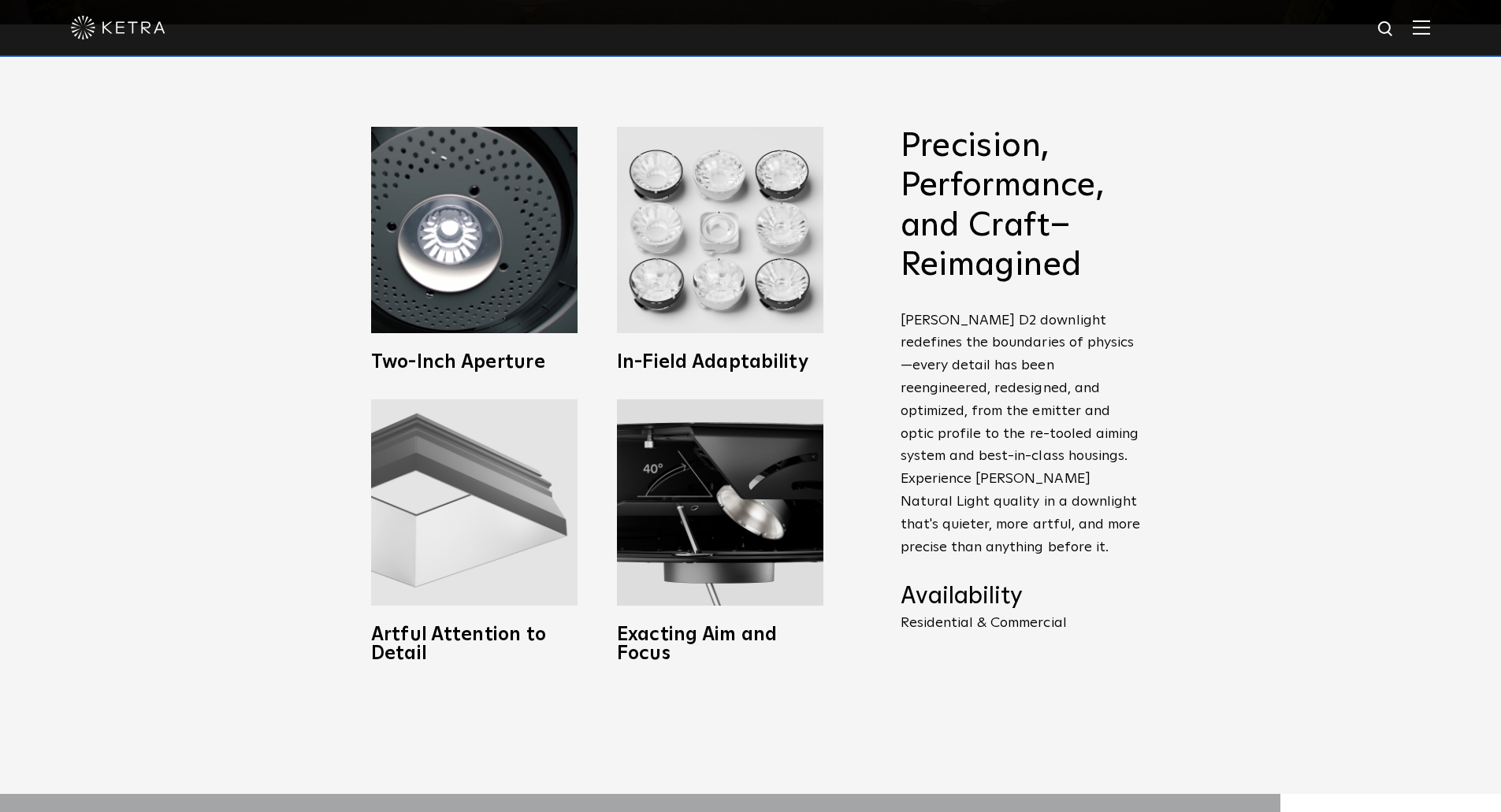
scroll to position [708, 0]
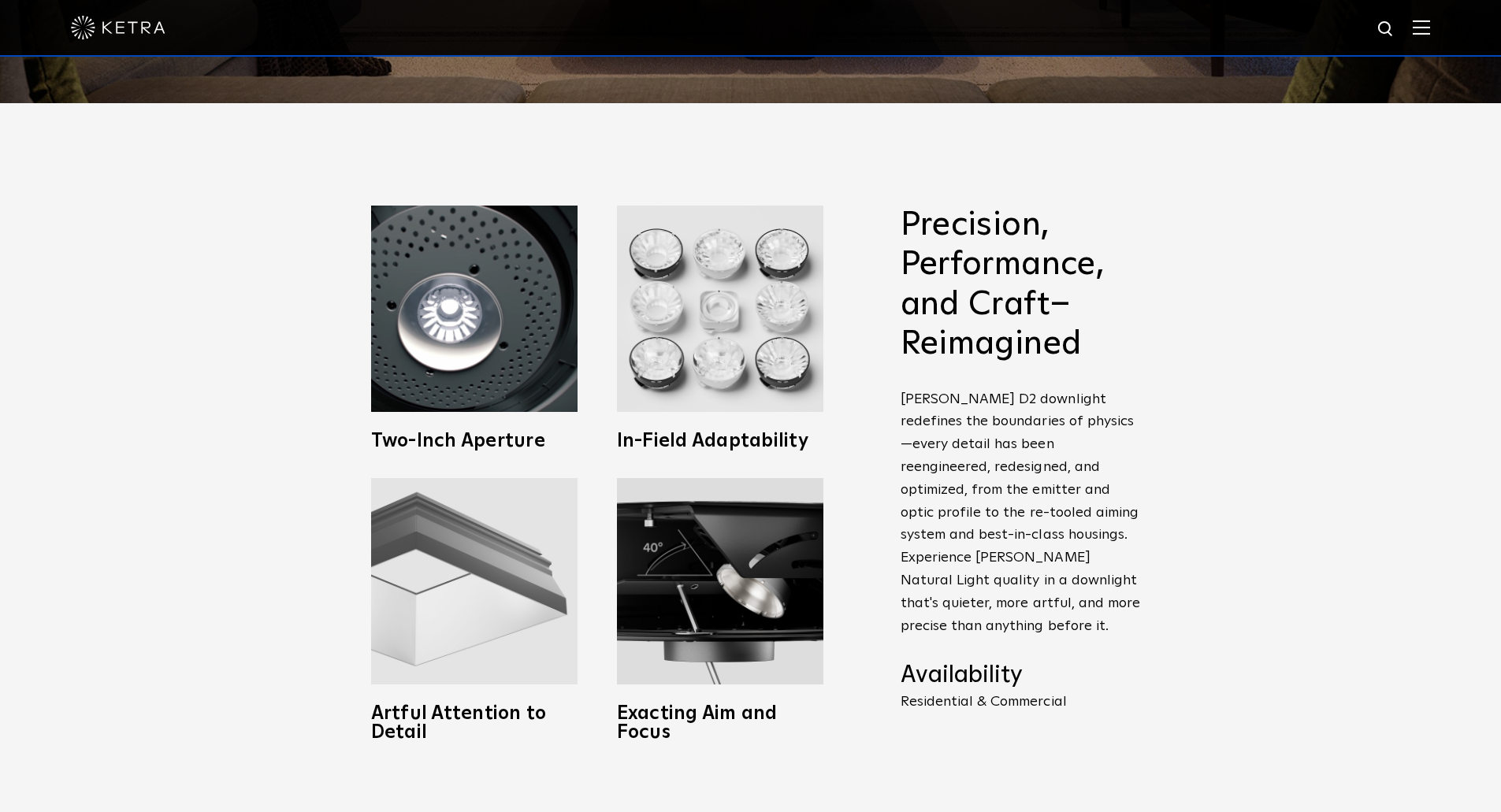
click at [517, 583] on img at bounding box center [474, 580] width 206 height 206
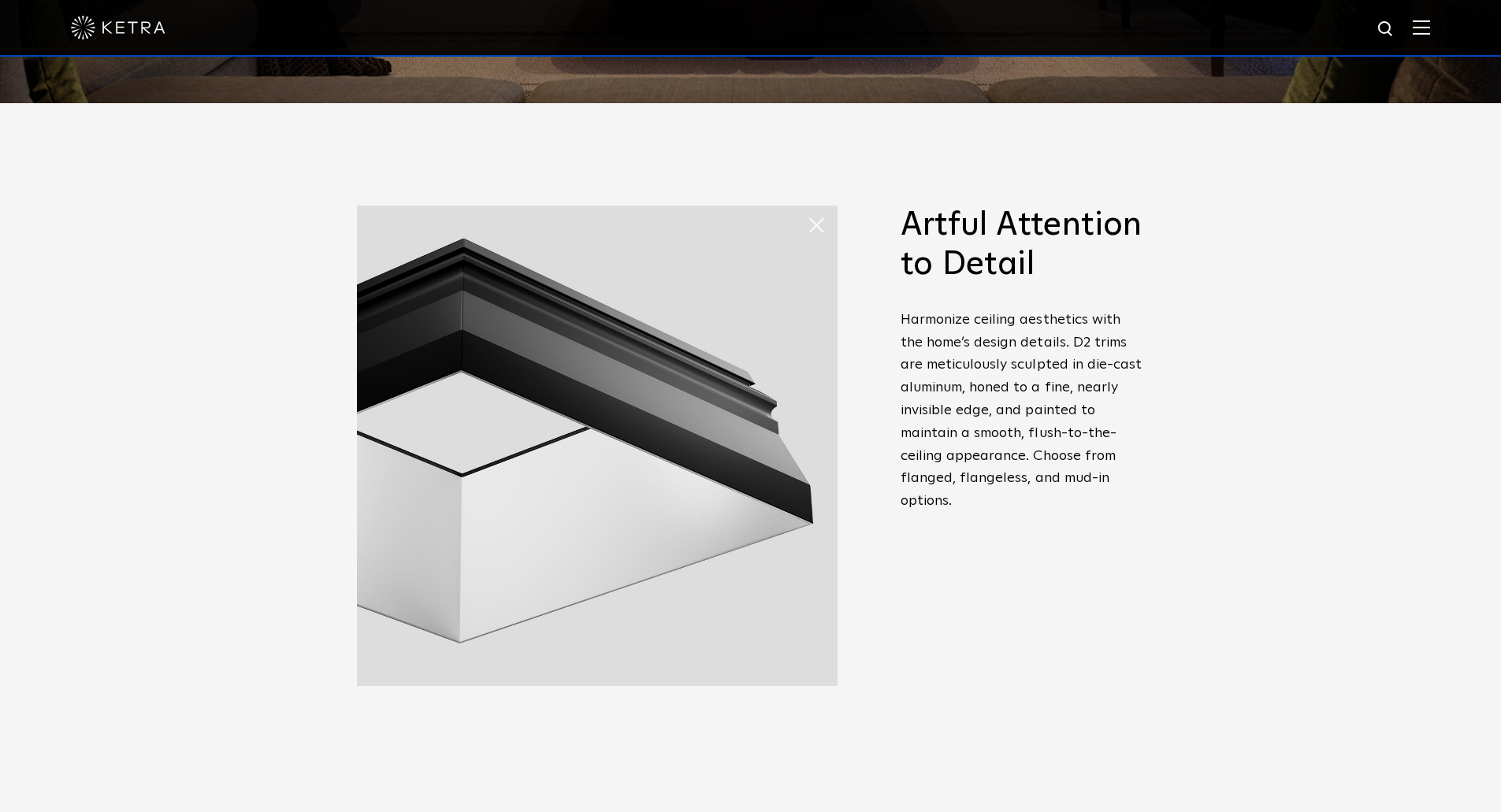
click at [246, 328] on div "Precision, Performance, and Craft–Reimagined Ketra D2 downlight redefines the b…" at bounding box center [750, 488] width 1501 height 769
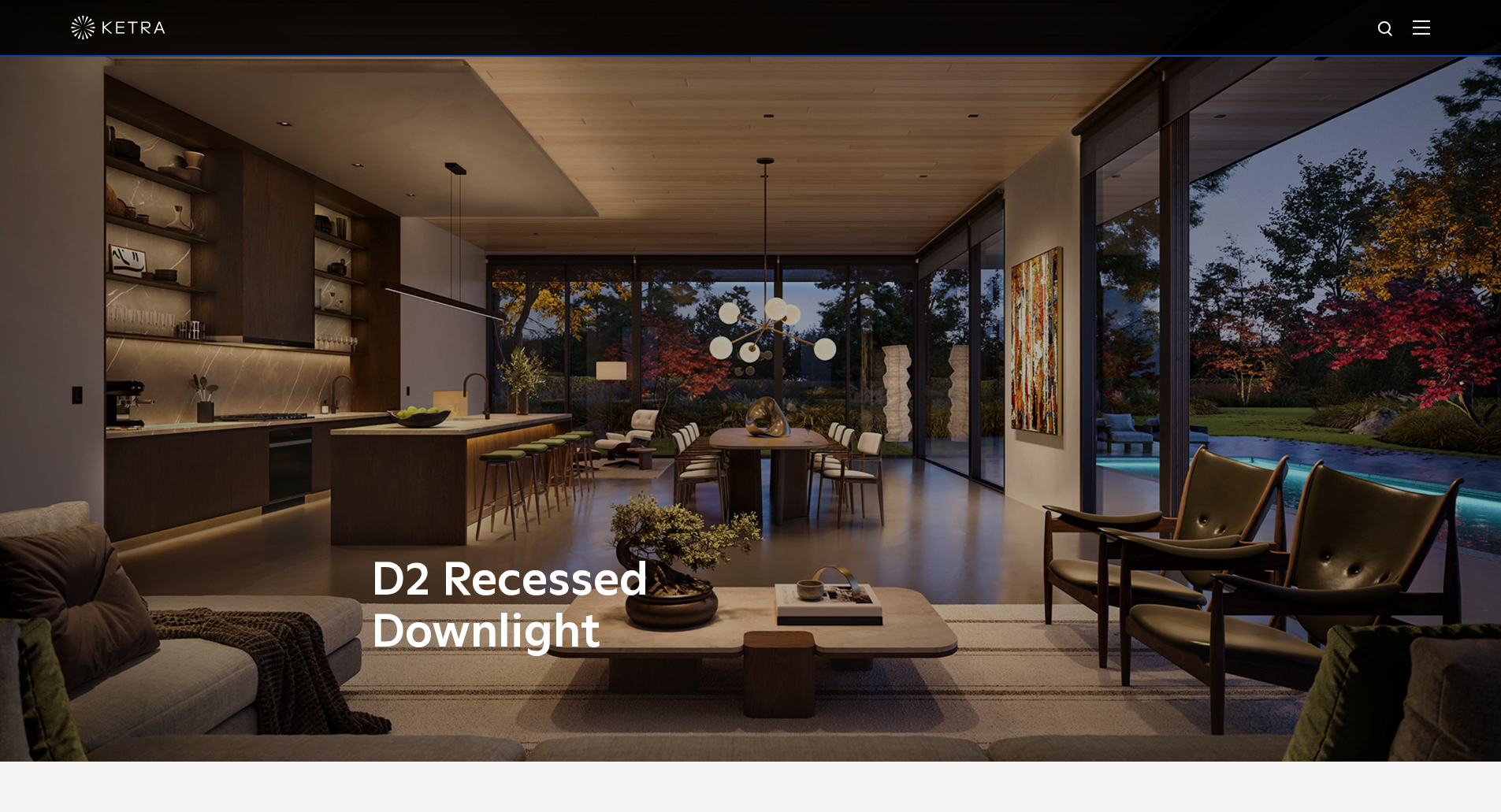
scroll to position [0, 0]
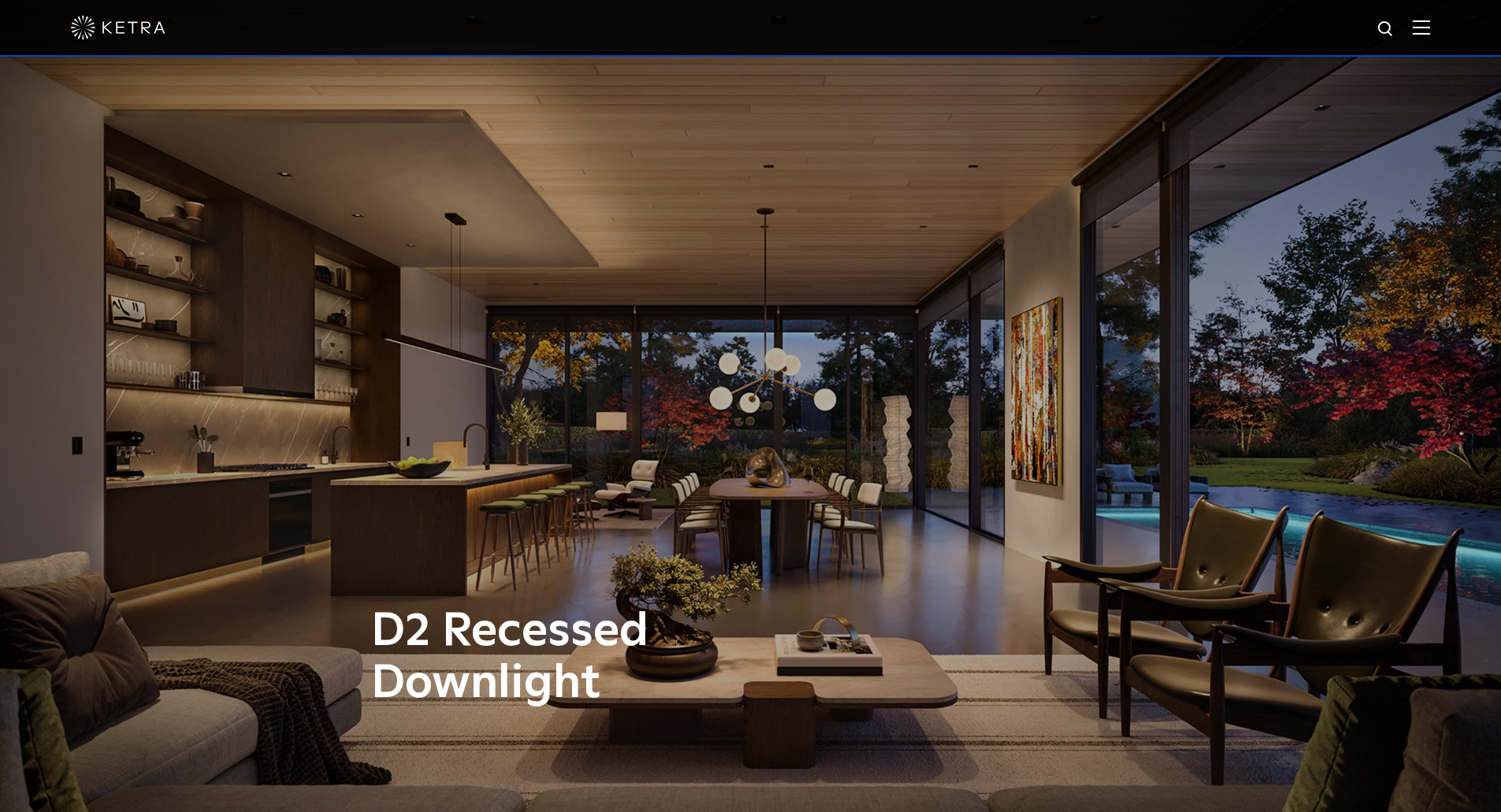
click at [935, 470] on div "D2 Recessed Downlight" at bounding box center [750, 406] width 1501 height 812
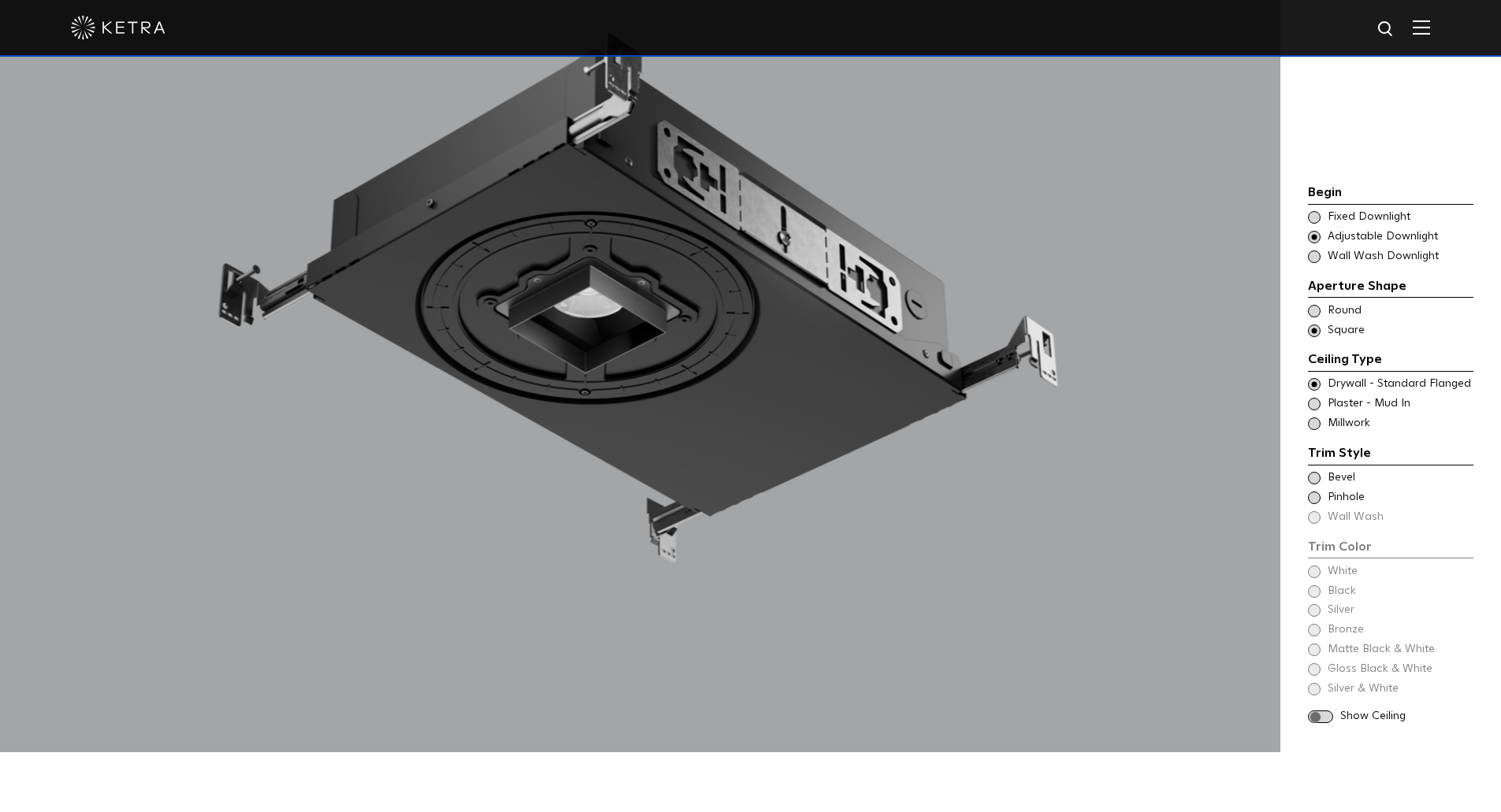
scroll to position [1890, 0]
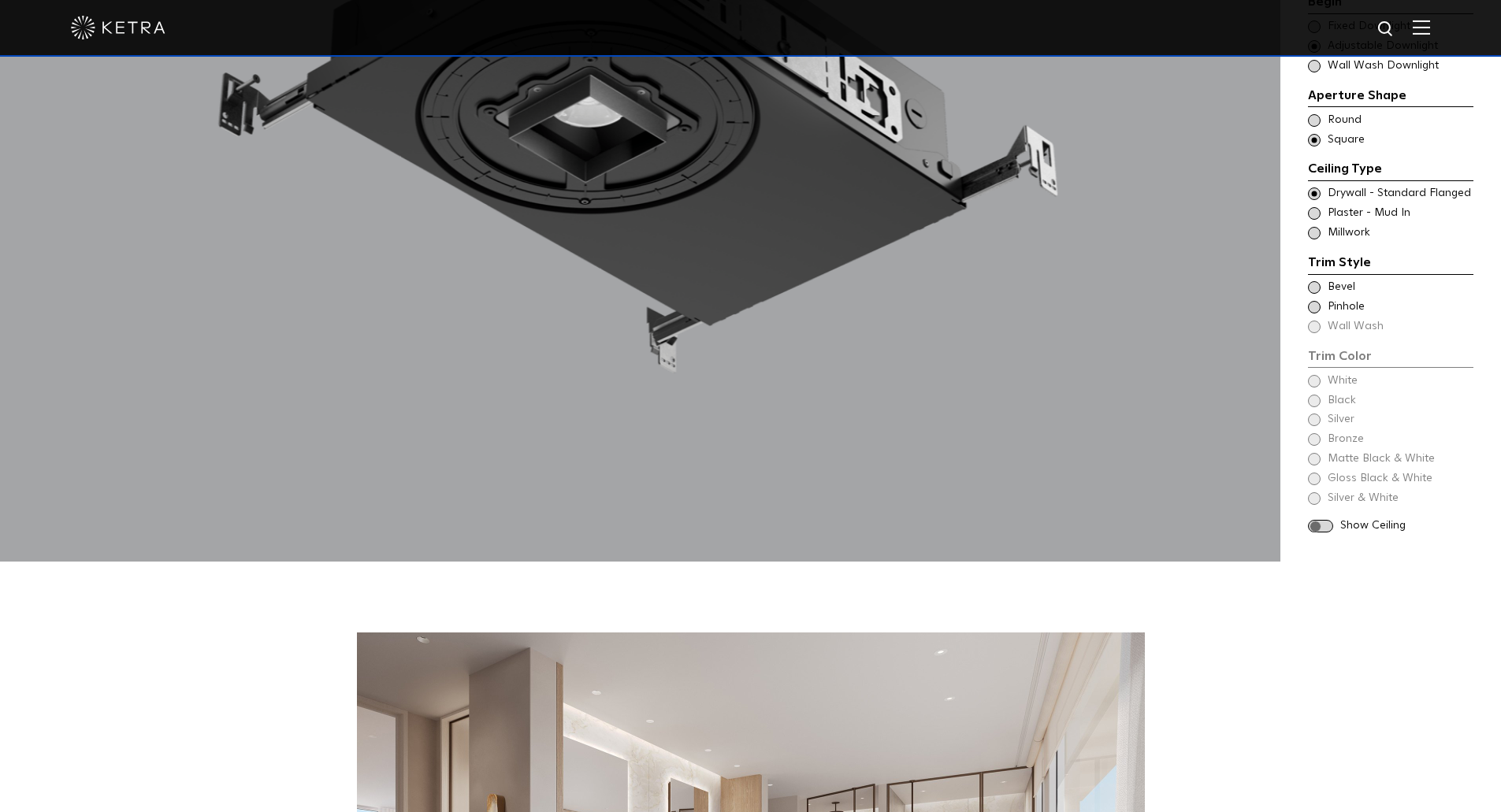
click at [1332, 520] on span at bounding box center [1320, 526] width 25 height 13
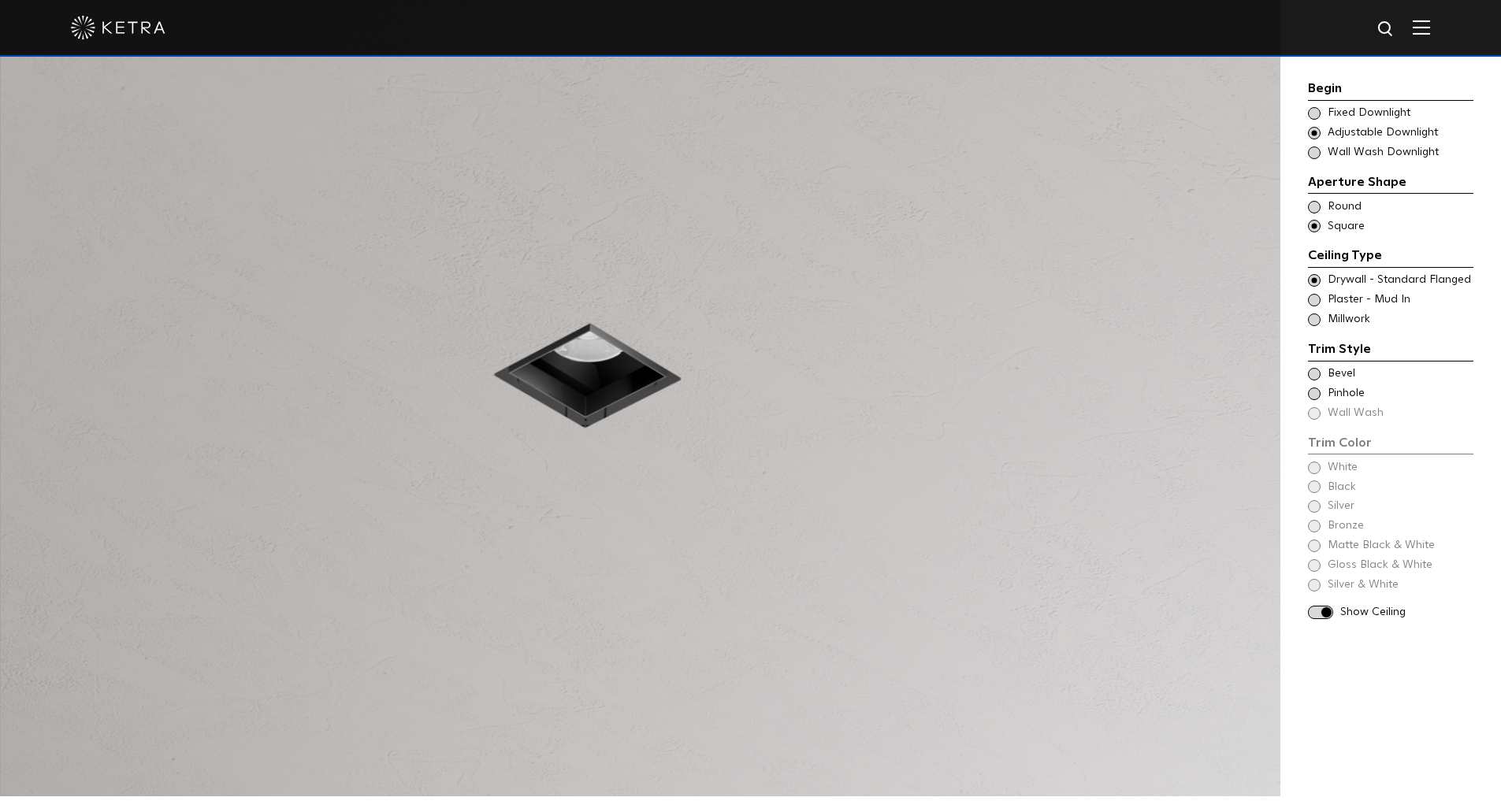
scroll to position [1654, 0]
click at [1314, 300] on span at bounding box center [1314, 300] width 12 height 12
click at [1306, 282] on div "Begin Choose Aperture Shape Fixed Downlight Choose Aperture Shape Adjustable Do…" at bounding box center [1390, 363] width 220 height 870
click at [1312, 312] on div "Trim Style - Square - Flanged Round - Flanged,Wall Wash - Square - Flanged - Di…" at bounding box center [1390, 299] width 165 height 55
click at [1312, 314] on span at bounding box center [1314, 319] width 12 height 12
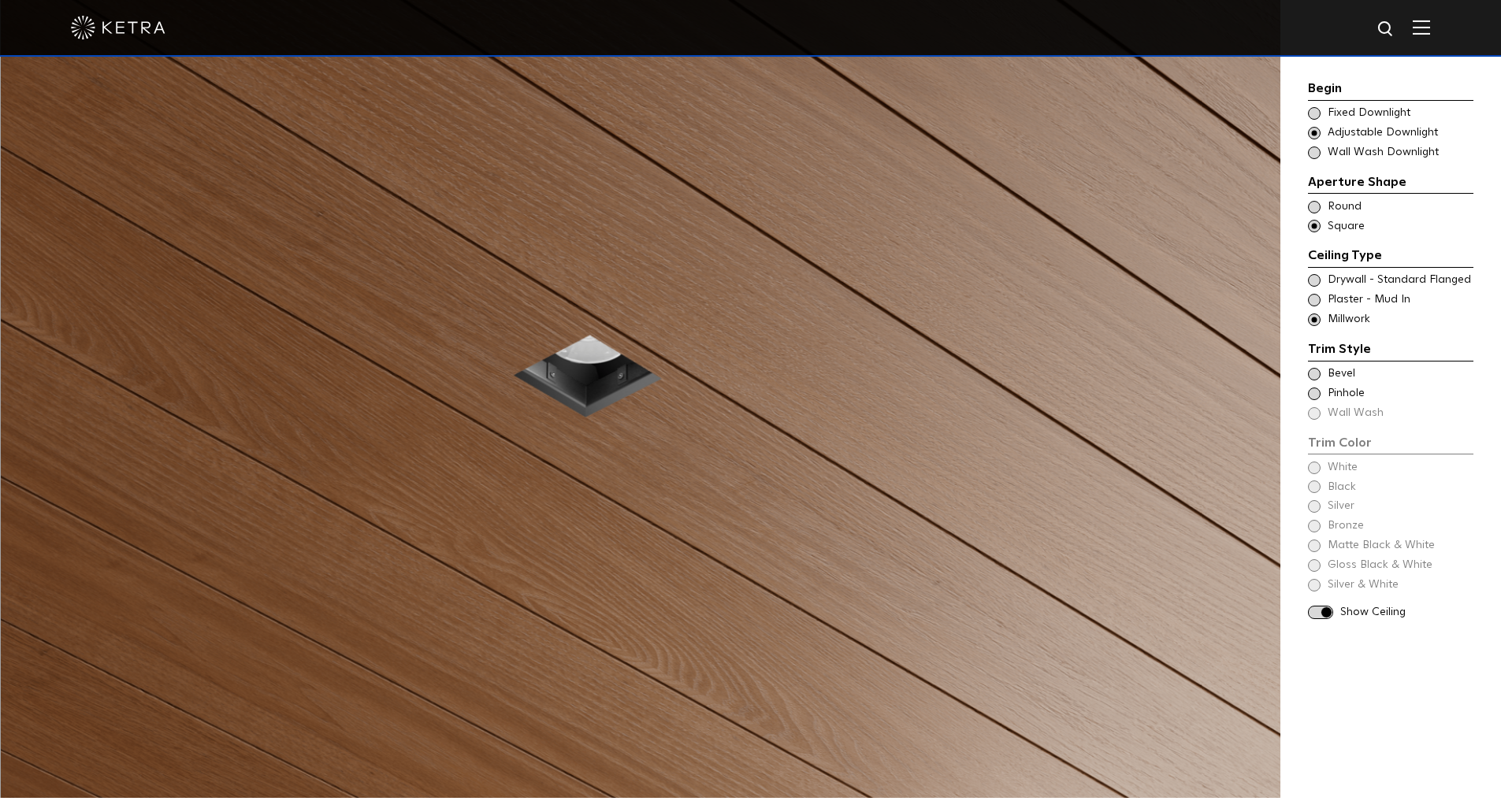
click at [1310, 284] on span at bounding box center [1314, 280] width 12 height 12
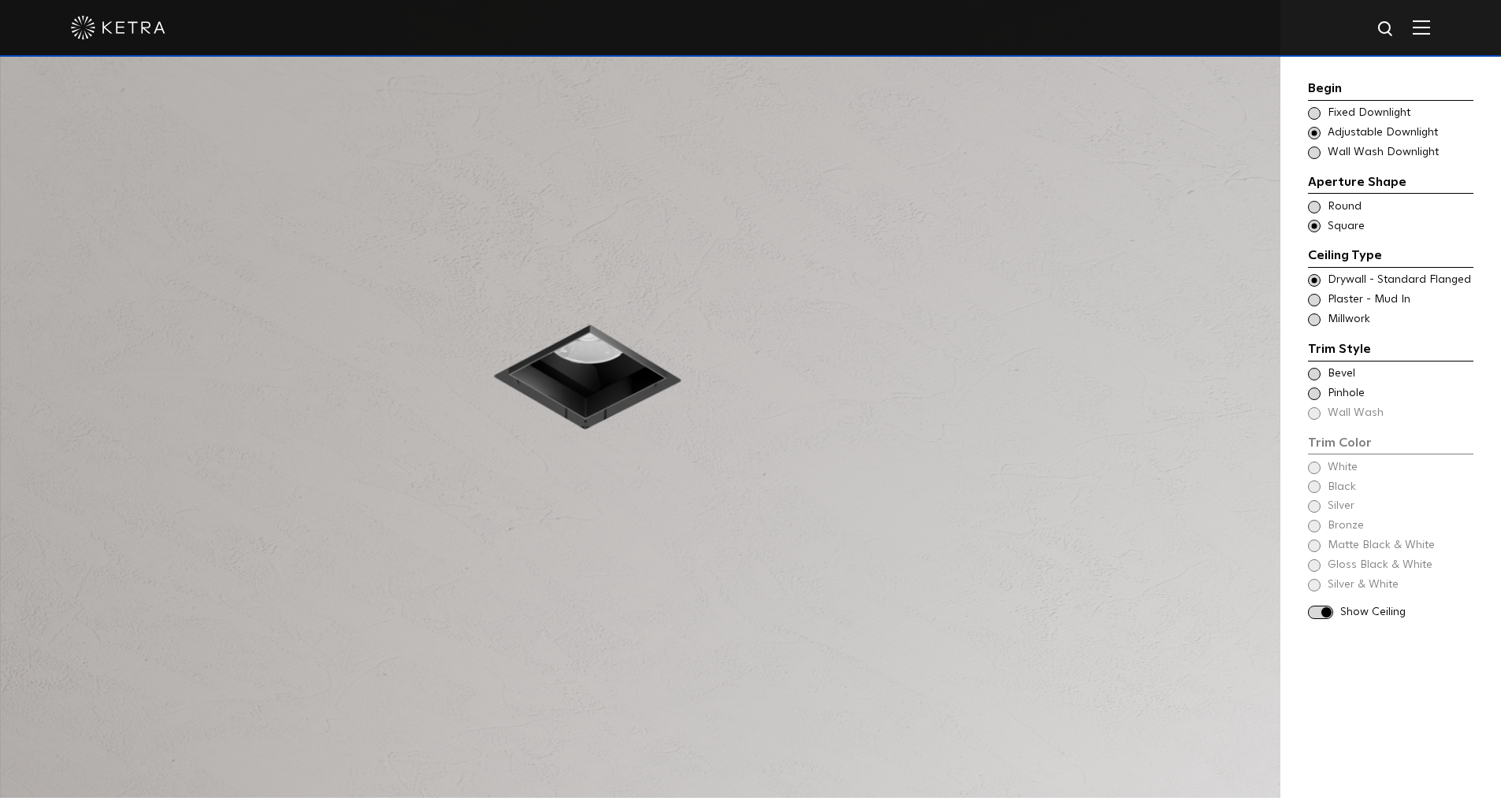
click at [1319, 116] on span at bounding box center [1314, 113] width 12 height 12
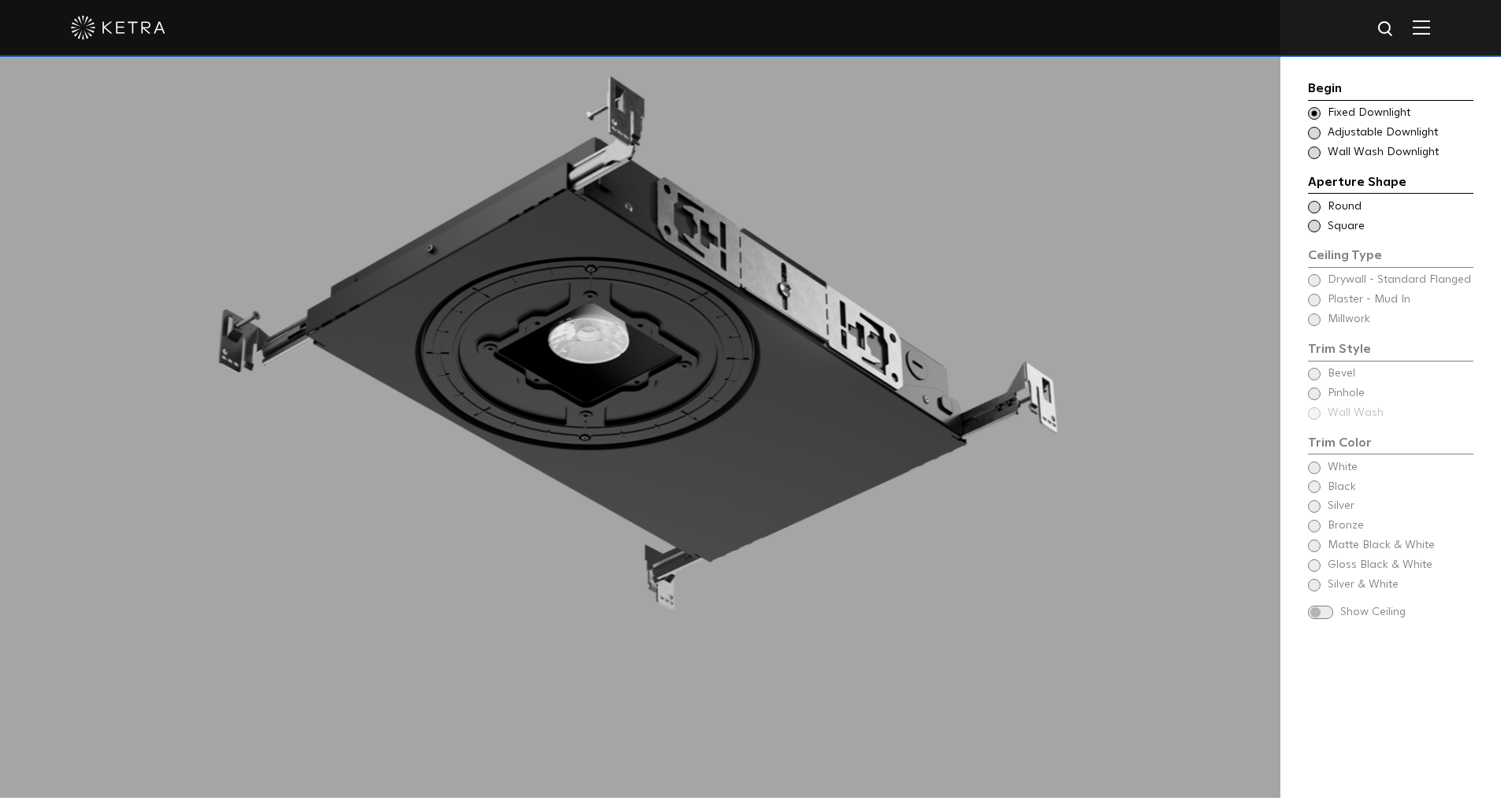
click at [1320, 225] on span at bounding box center [1314, 225] width 12 height 12
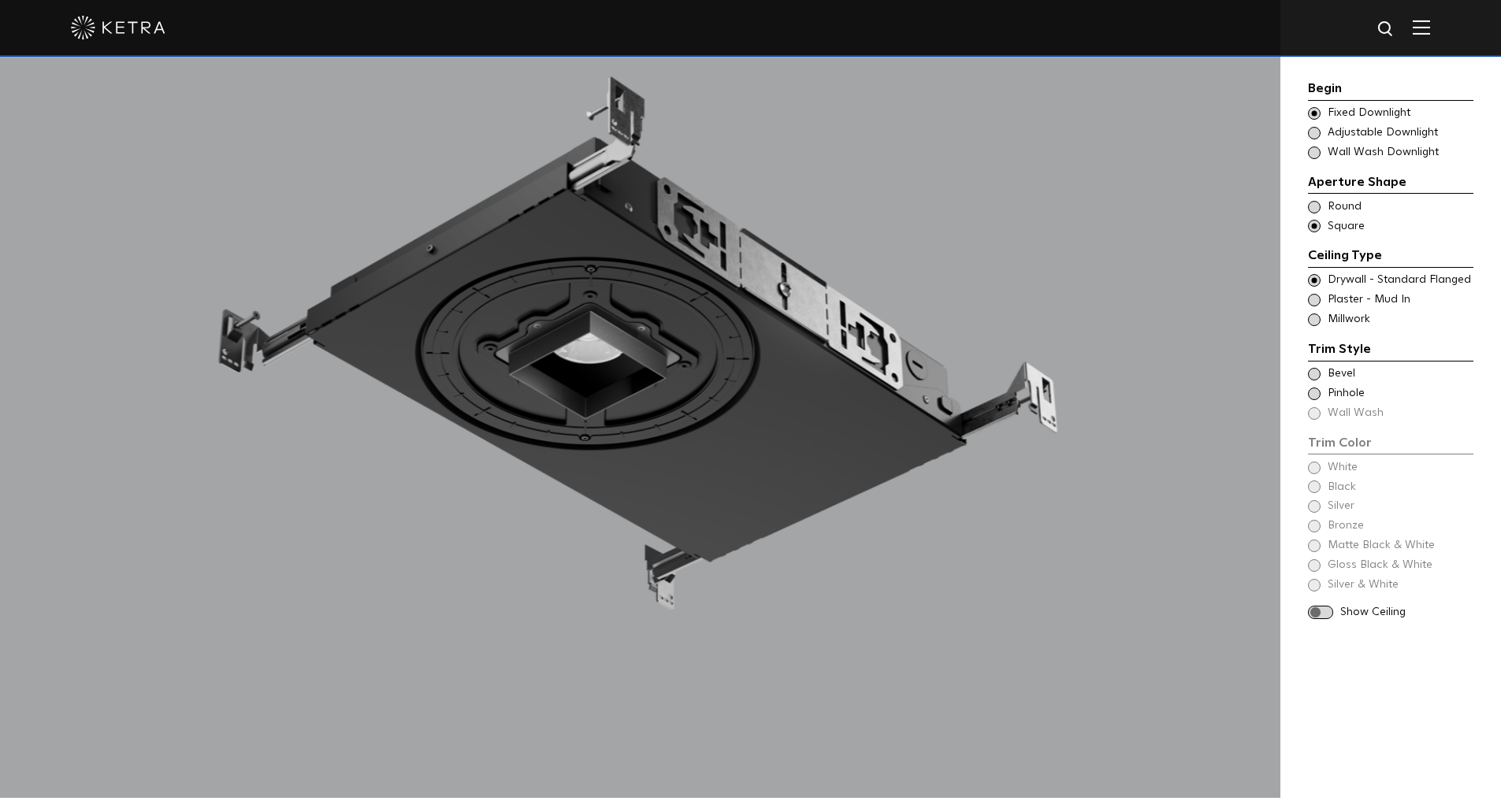
click at [1322, 613] on span at bounding box center [1320, 612] width 25 height 13
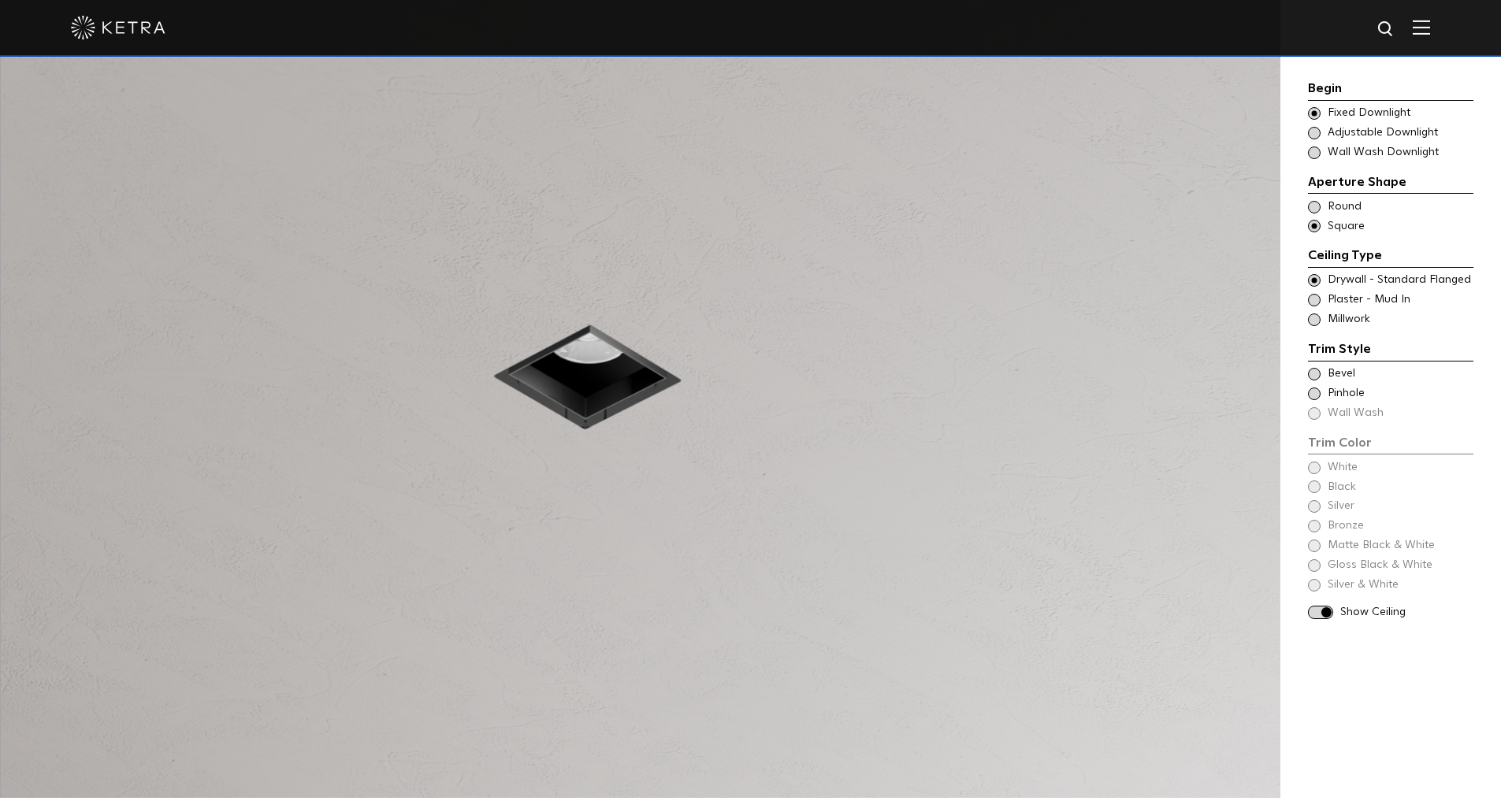
click at [1320, 486] on div "Begin Choose Aperture Shape Fixed Downlight Choose Aperture Shape Adjustable Do…" at bounding box center [1390, 351] width 165 height 546
click at [1318, 469] on div "Begin Choose Aperture Shape Fixed Downlight Choose Aperture Shape Adjustable Do…" at bounding box center [1390, 351] width 165 height 546
click at [1336, 137] on span "Adjustable Downlight" at bounding box center [1400, 133] width 145 height 16
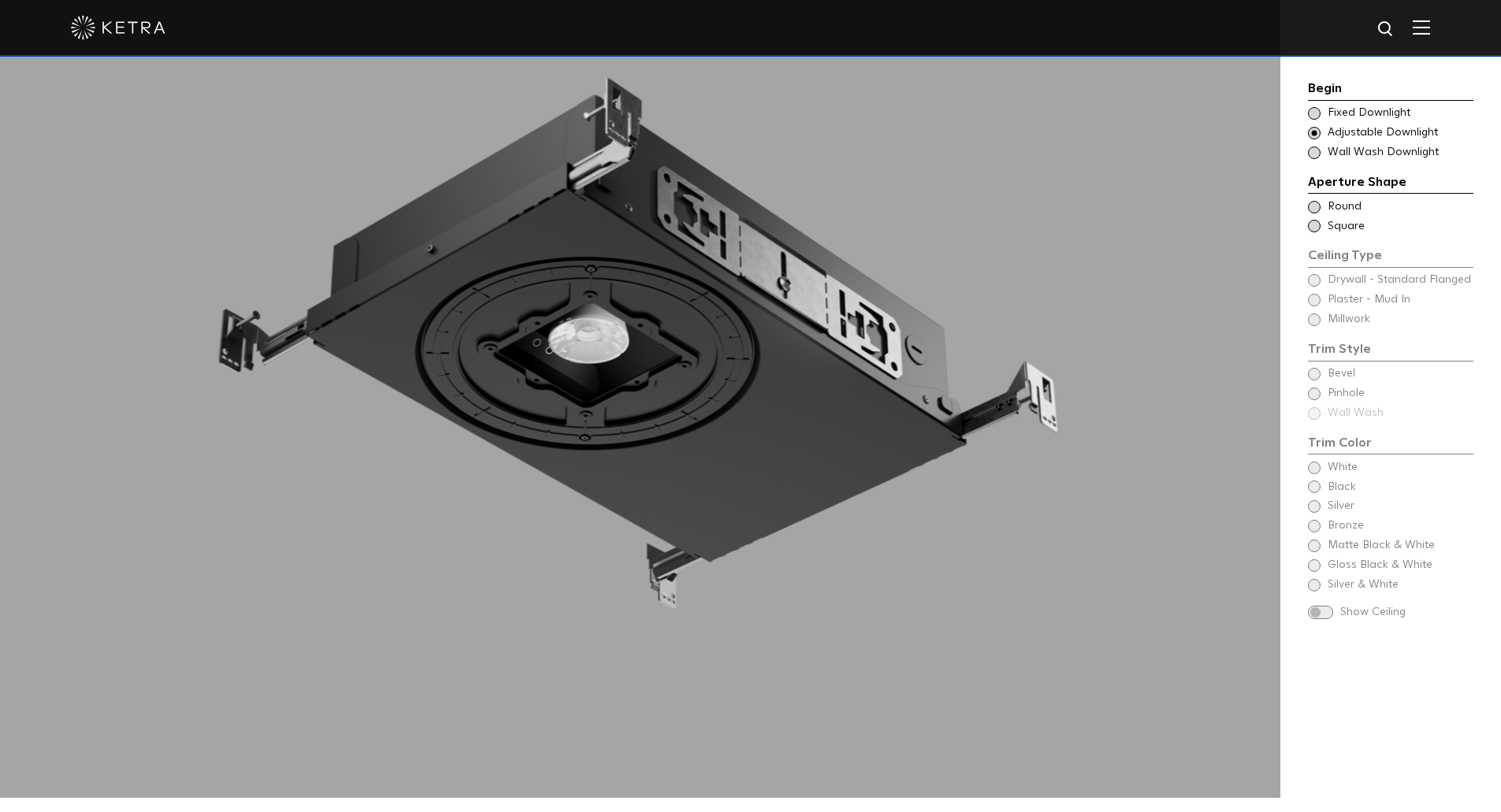
click at [1339, 611] on div "Show Ceiling" at bounding box center [1390, 613] width 165 height 16
click at [1335, 616] on div "Show Ceiling" at bounding box center [1390, 613] width 165 height 16
click at [1322, 281] on div "Begin Choose Aperture Shape Fixed Downlight Choose Aperture Shape Adjustable Do…" at bounding box center [1390, 351] width 165 height 546
click at [1307, 279] on div "Begin Choose Aperture Shape Fixed Downlight Choose Aperture Shape Adjustable Do…" at bounding box center [1390, 363] width 220 height 870
drag, startPoint x: 1365, startPoint y: 240, endPoint x: 1346, endPoint y: 234, distance: 19.9
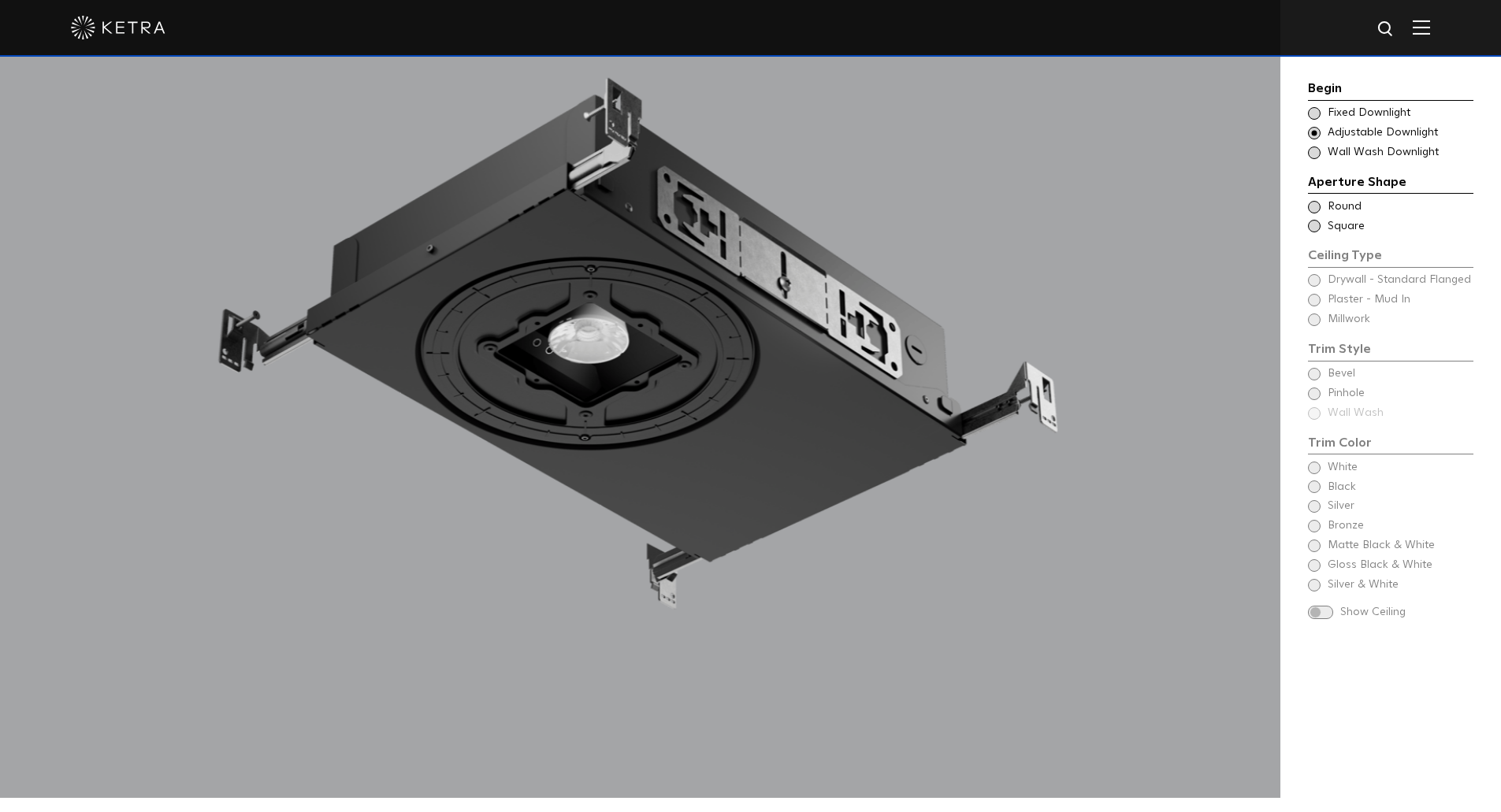
click at [1365, 239] on div "Begin Choose Aperture Shape Fixed Downlight Choose Aperture Shape Adjustable Do…" at bounding box center [1390, 351] width 165 height 546
click at [1314, 225] on span at bounding box center [1314, 225] width 12 height 12
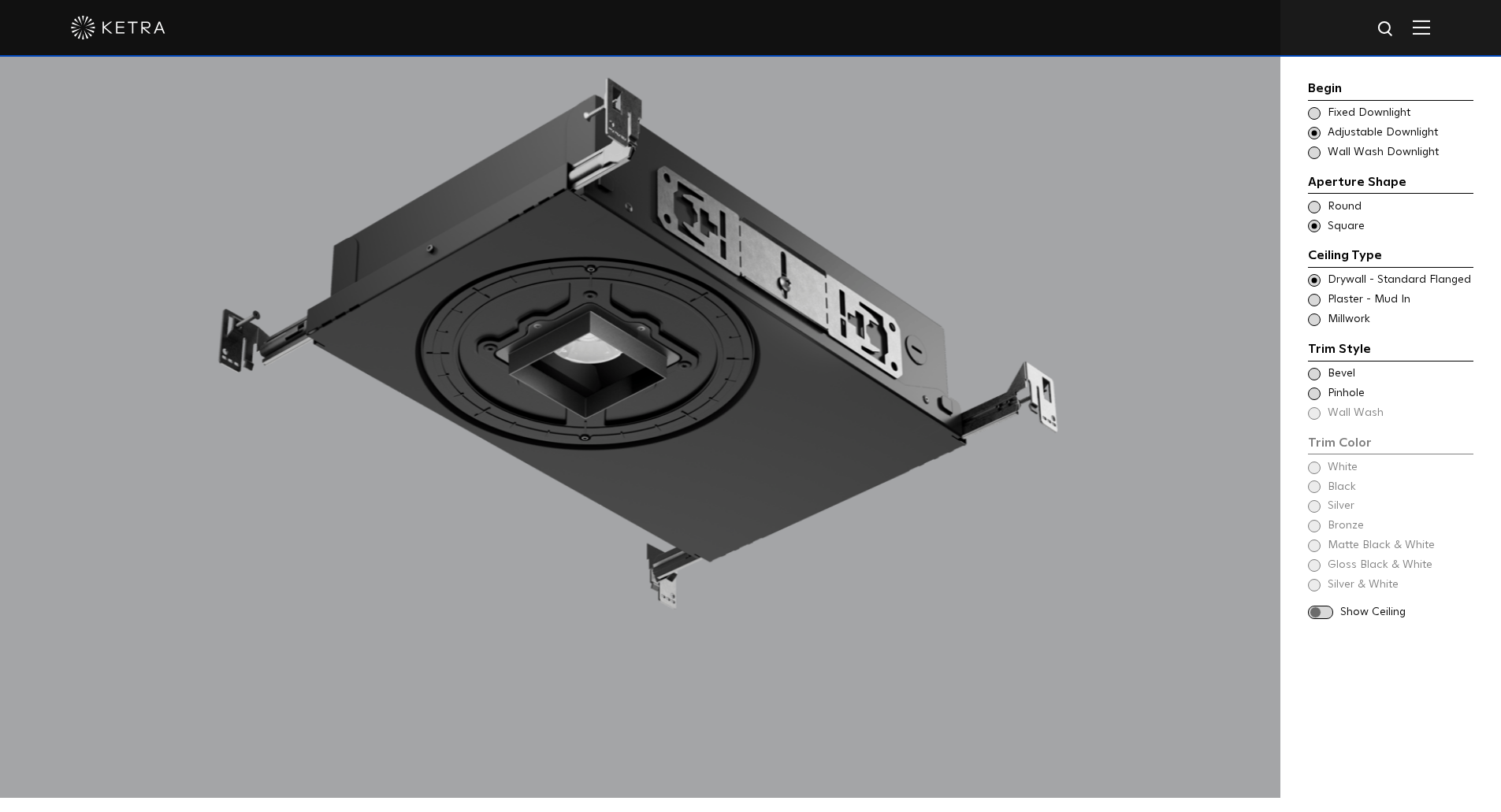
click at [1315, 298] on span at bounding box center [1314, 300] width 12 height 12
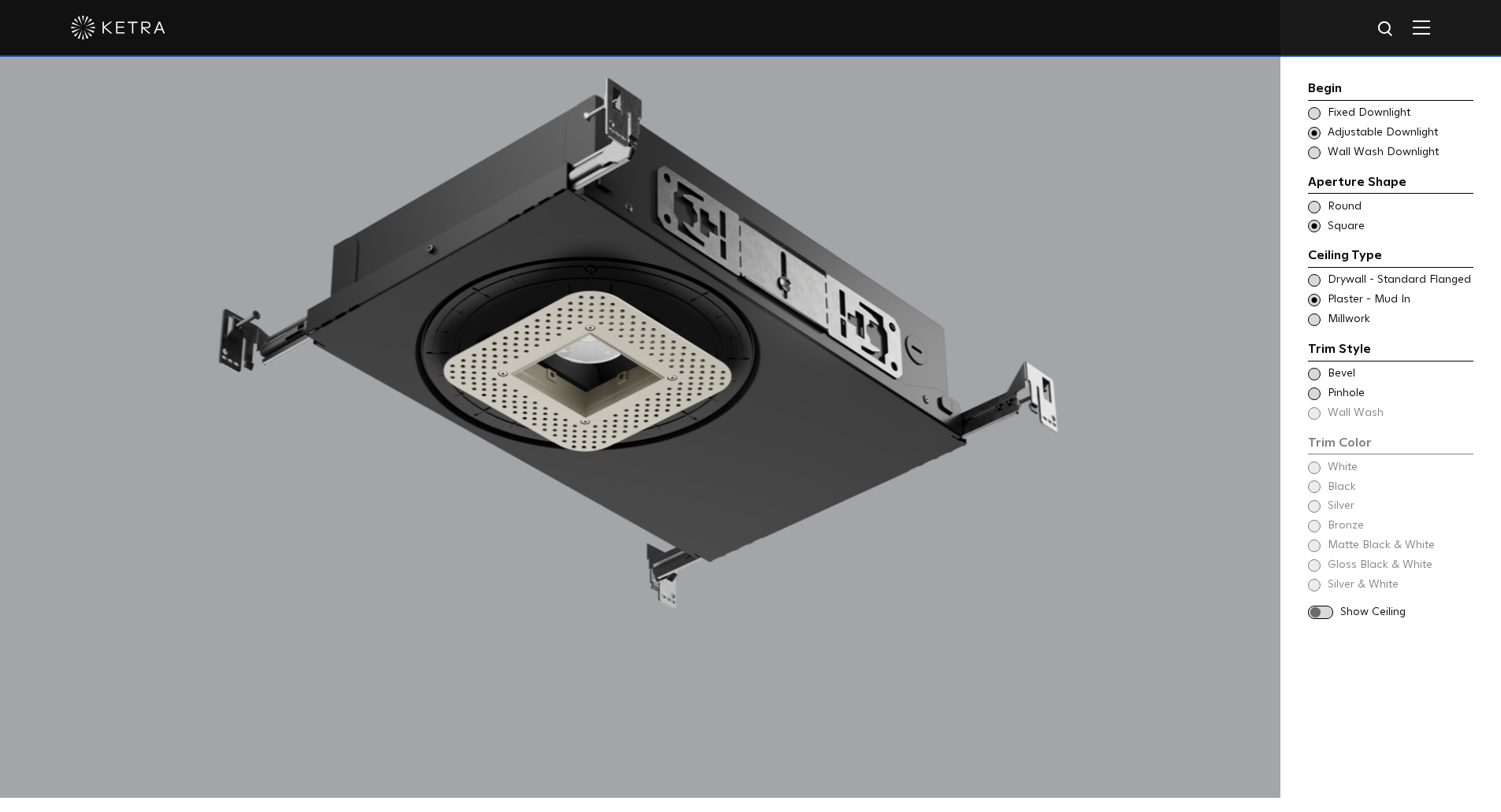
click at [1329, 617] on span at bounding box center [1320, 612] width 25 height 13
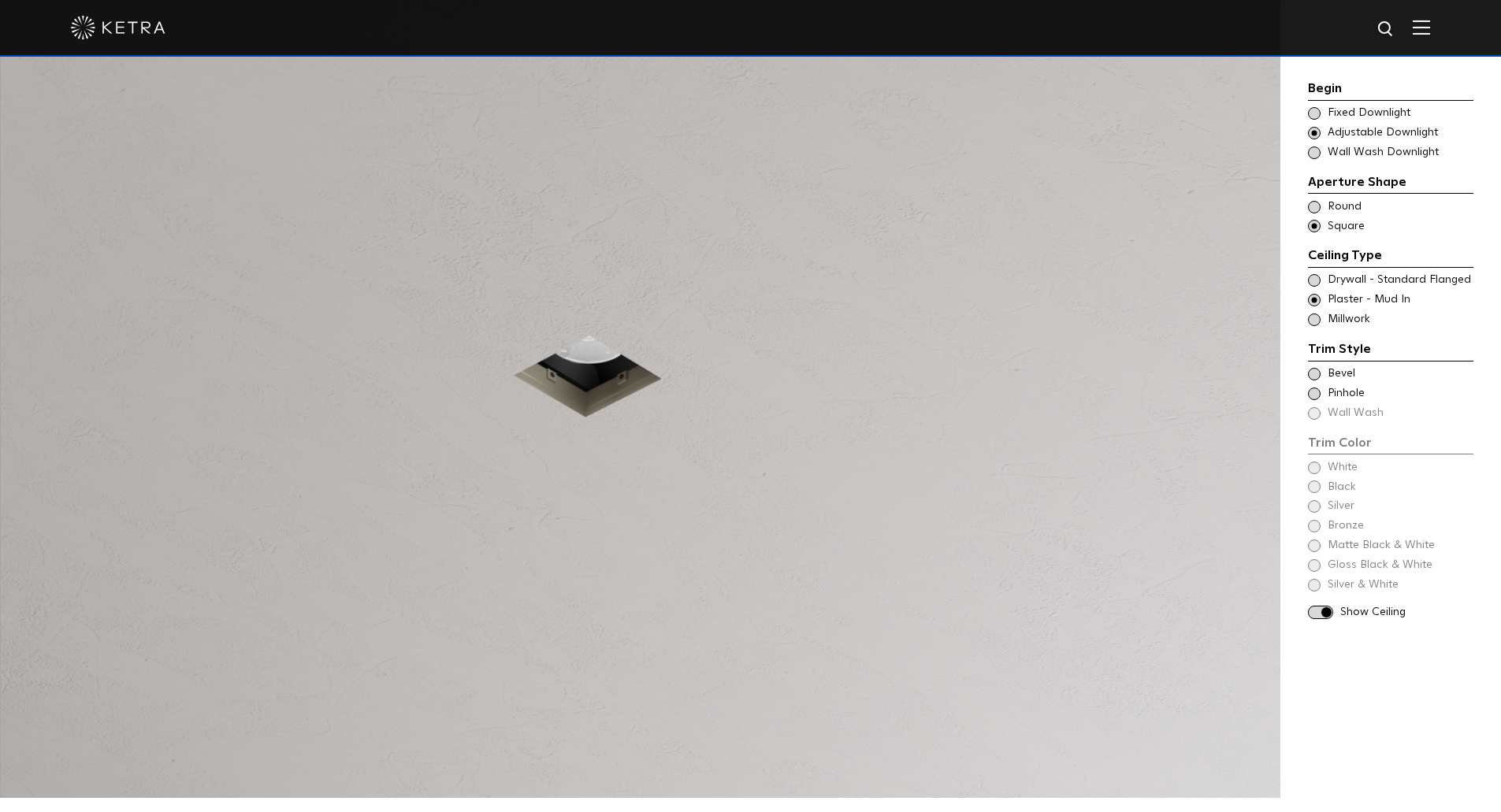
click at [489, 575] on div at bounding box center [640, 363] width 1280 height 870
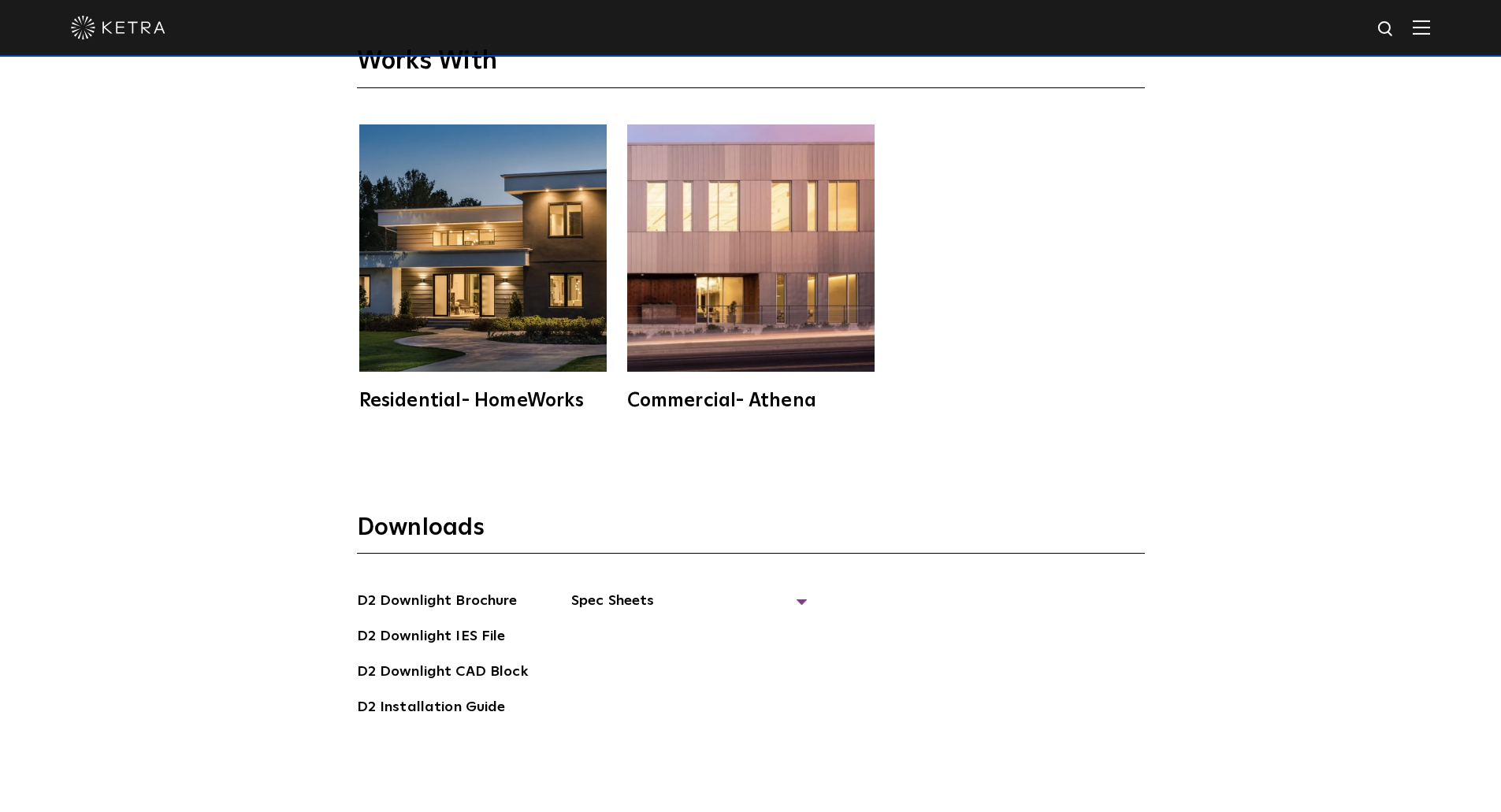
scroll to position [4410, 0]
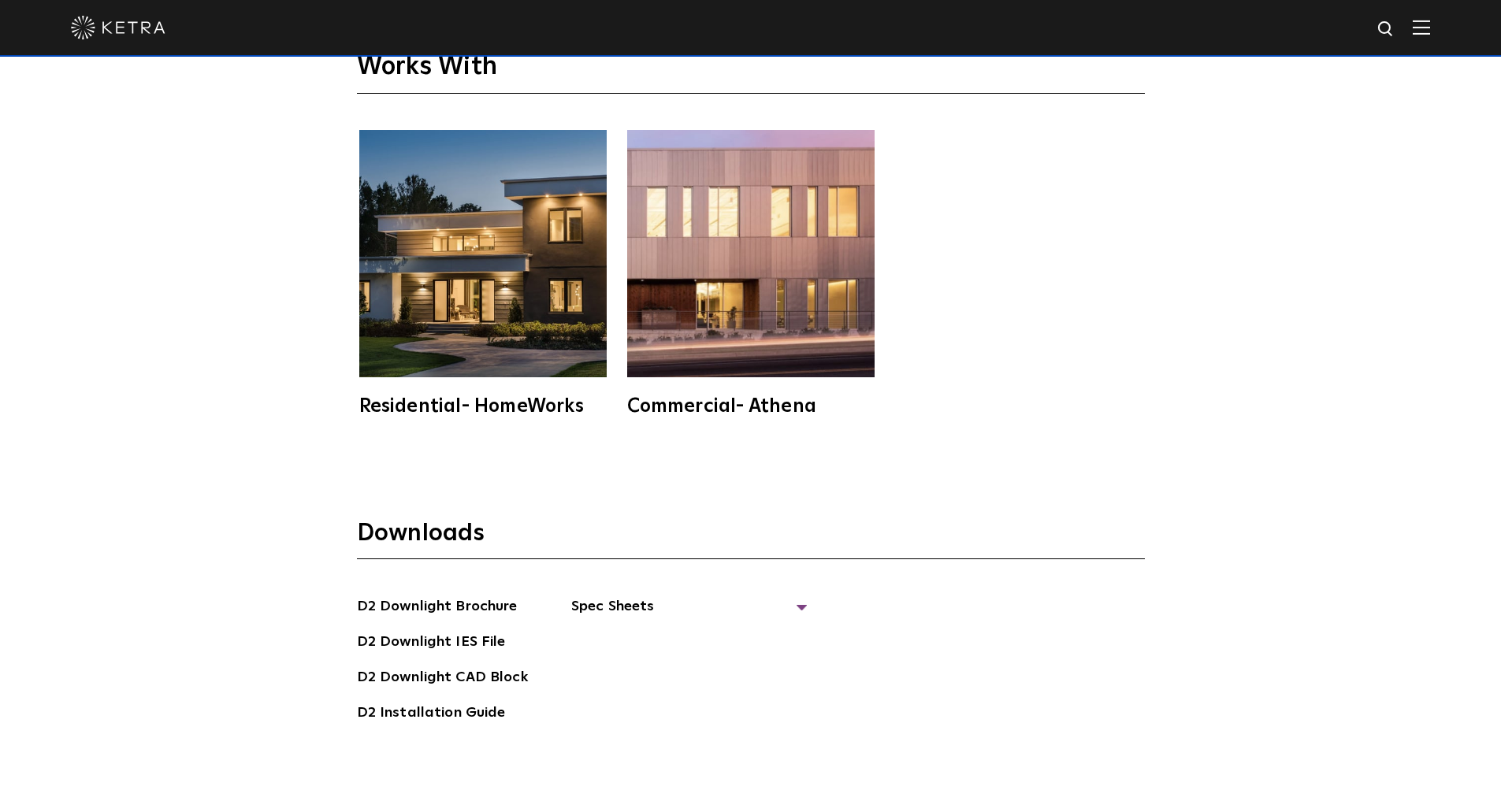
click at [804, 595] on div "D2 Downlight Brochure D2 Downlight IES File D2 Downlight CAD Block D2 Installat…" at bounding box center [750, 666] width 788 height 141
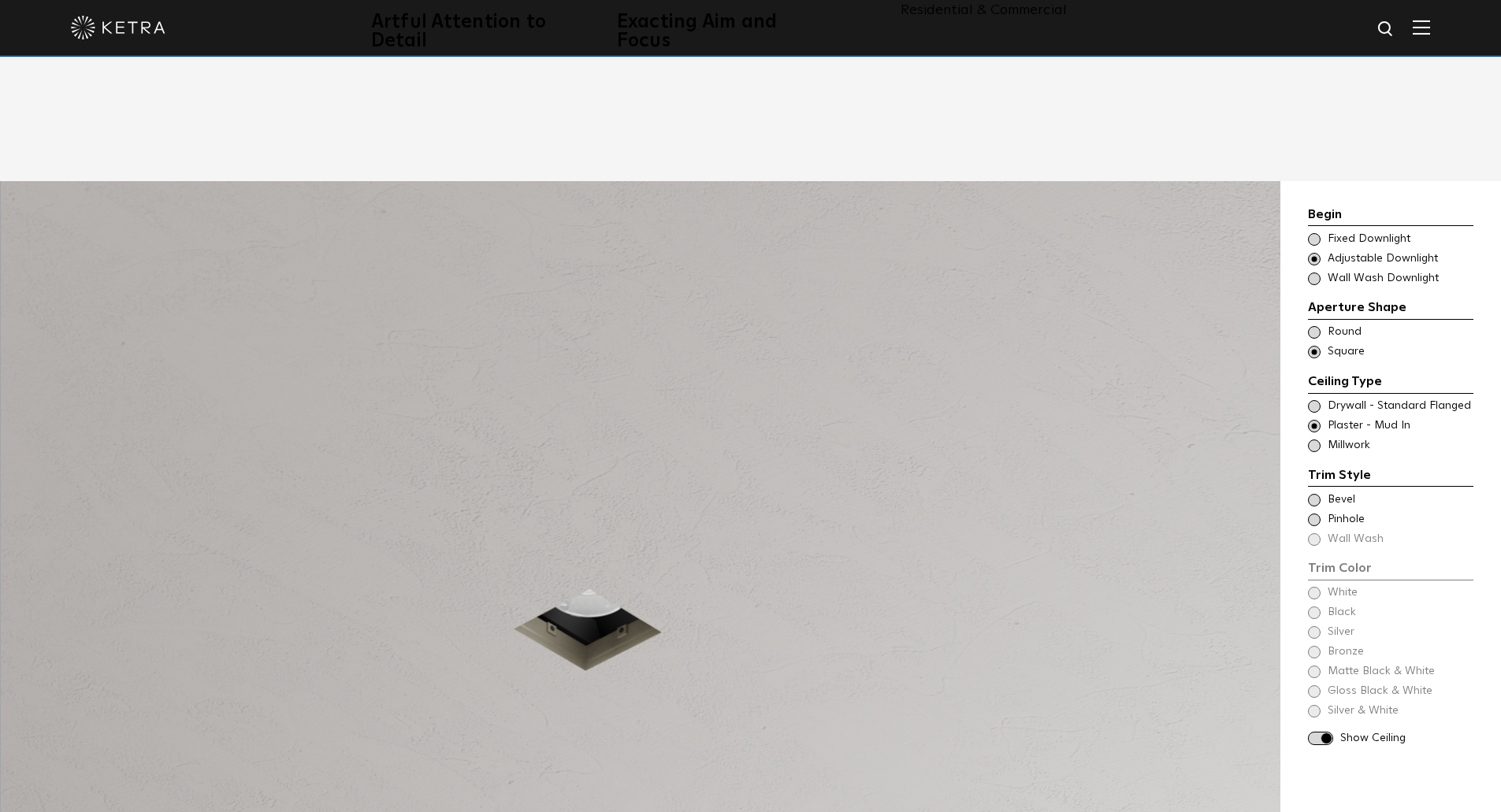
scroll to position [1418, 0]
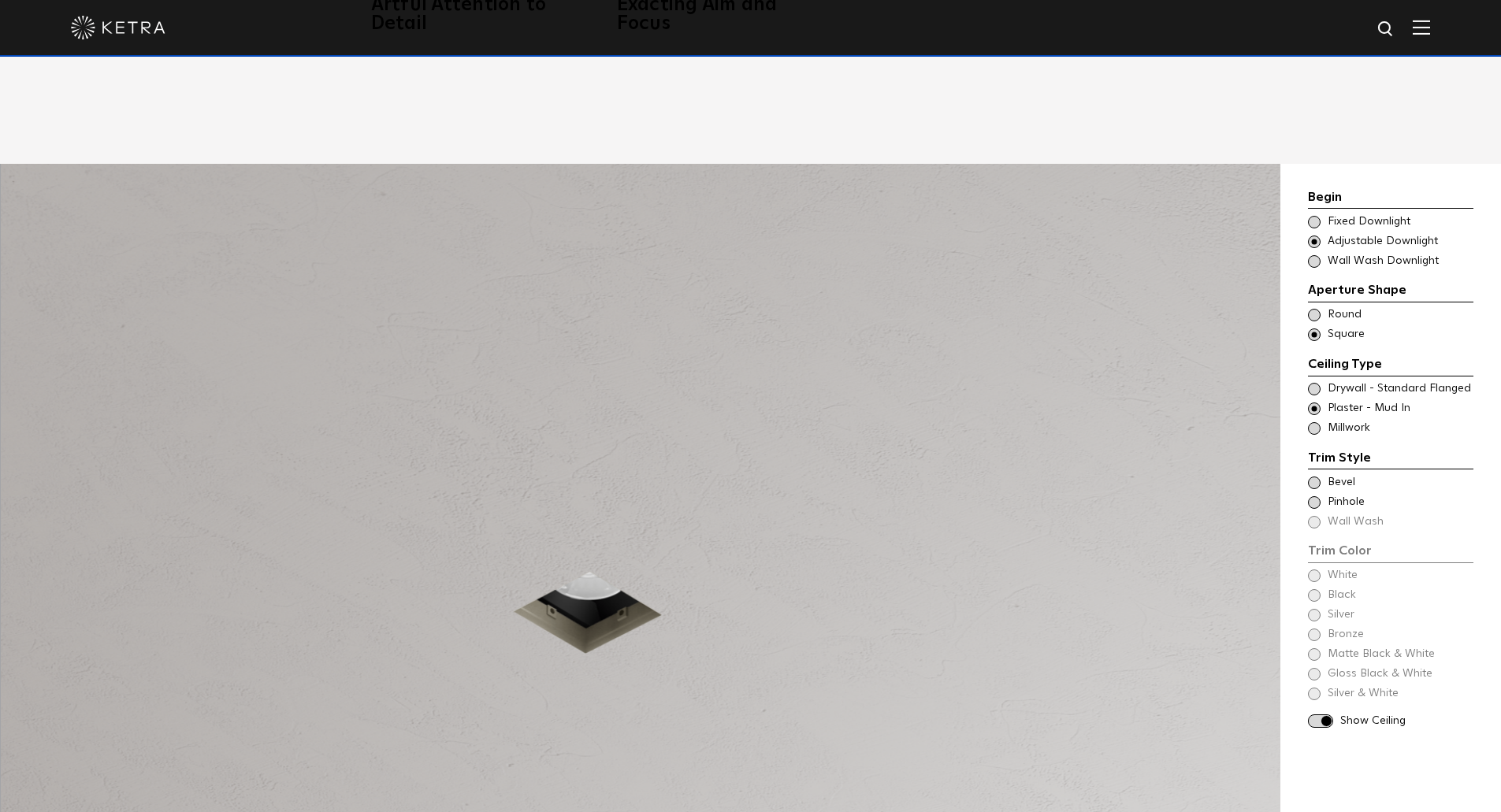
click at [1316, 500] on div "Trim Color - Square - Flangeless Bevel Trim Color - Square - Pinhole - Flangele…" at bounding box center [1390, 502] width 165 height 55
click at [1316, 502] on div "Trim Color - Square - Flangeless Bevel Trim Color - Square - Pinhole - Flangele…" at bounding box center [1390, 502] width 165 height 55
click at [1345, 381] on span "Drywall - Standard Flanged" at bounding box center [1400, 389] width 145 height 16
click at [1328, 494] on span "Pinhole" at bounding box center [1400, 502] width 145 height 16
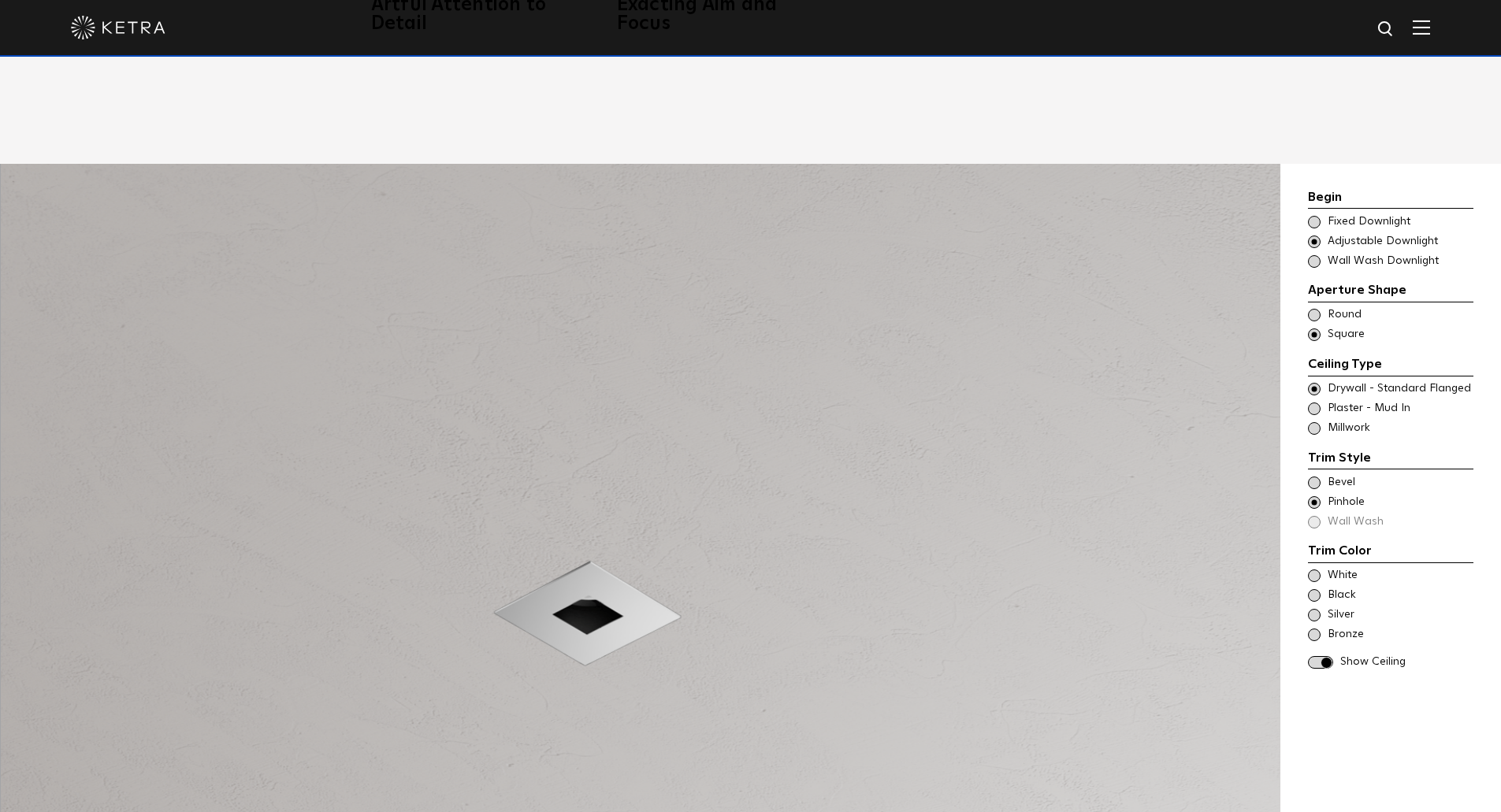
click at [1328, 494] on span "Pinhole" at bounding box center [1400, 502] width 145 height 16
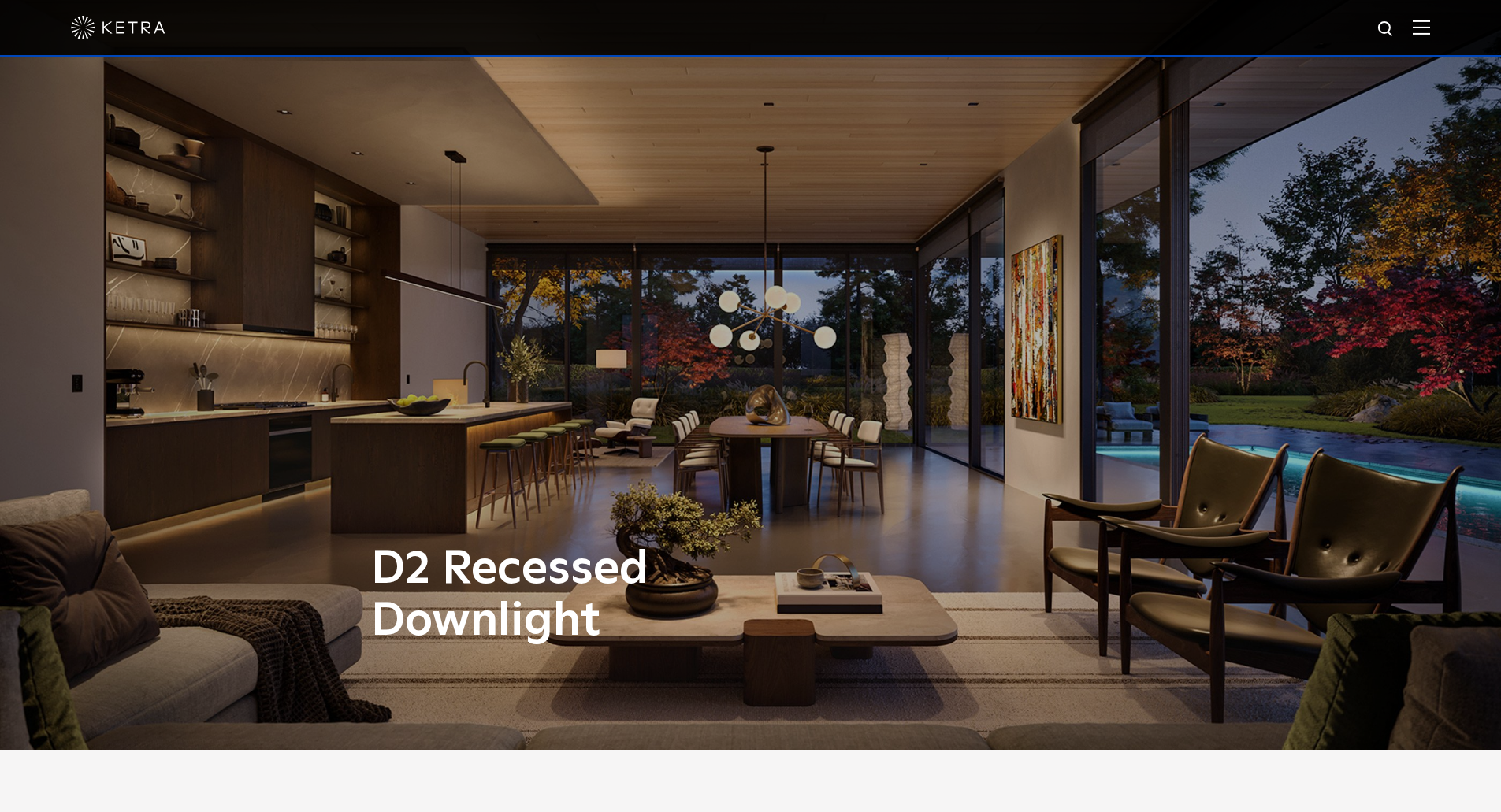
scroll to position [0, 0]
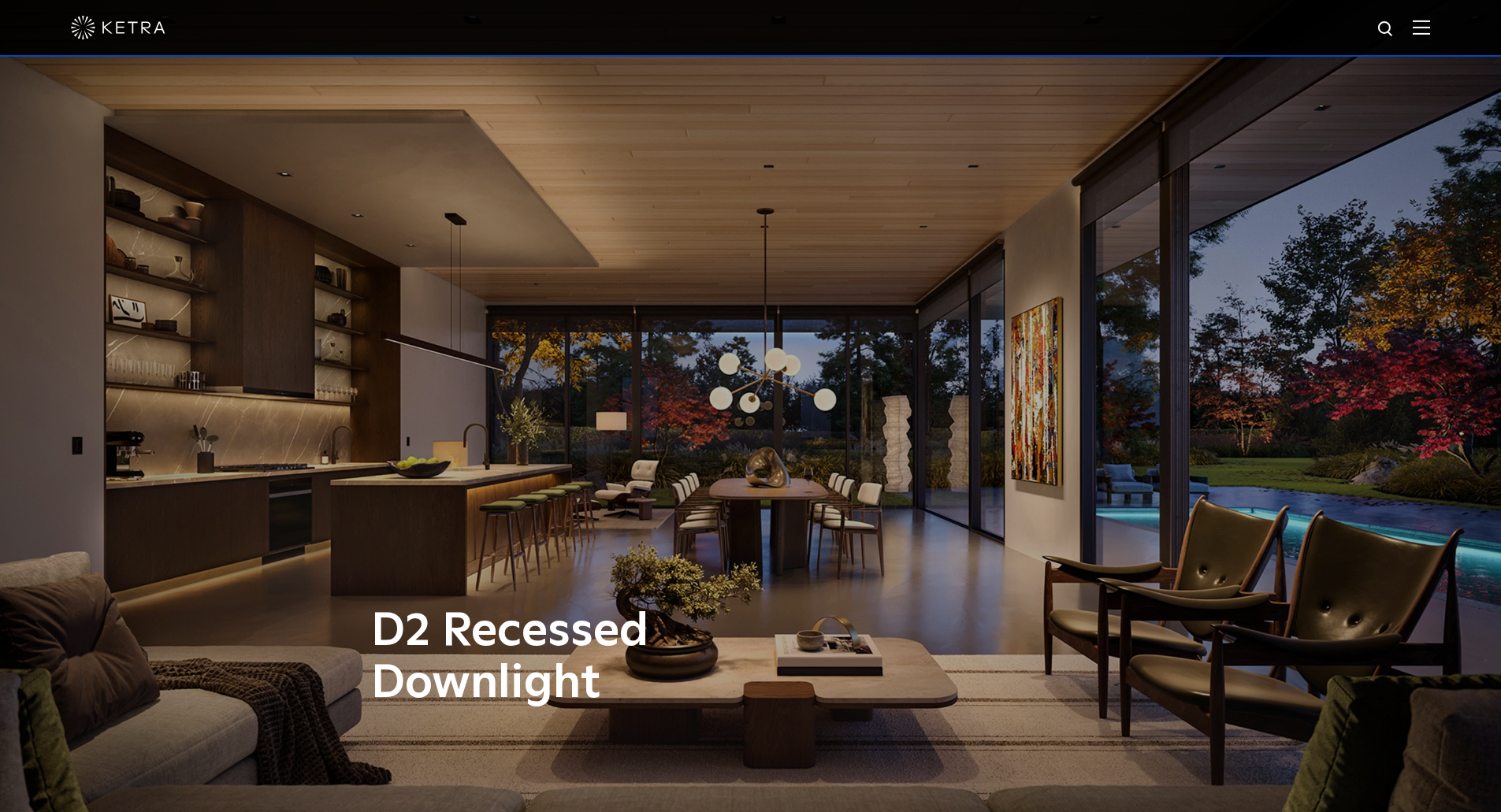
click at [786, 419] on div "D2 Recessed Downlight" at bounding box center [750, 406] width 1501 height 812
click at [1422, 32] on div at bounding box center [750, 27] width 1359 height 55
click at [1430, 29] on img at bounding box center [1421, 27] width 17 height 15
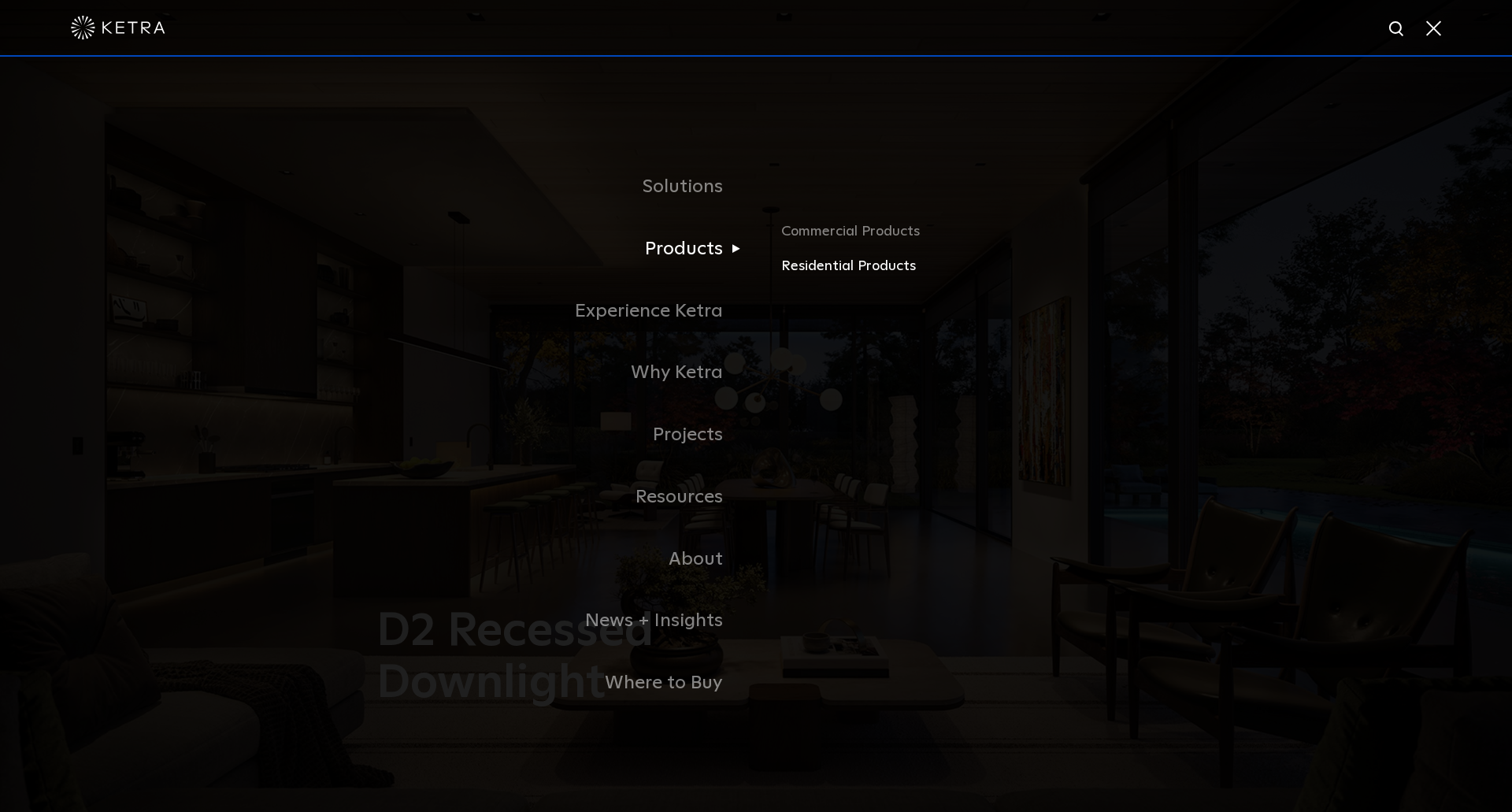
click at [831, 272] on link "Residential Products" at bounding box center [965, 266] width 368 height 23
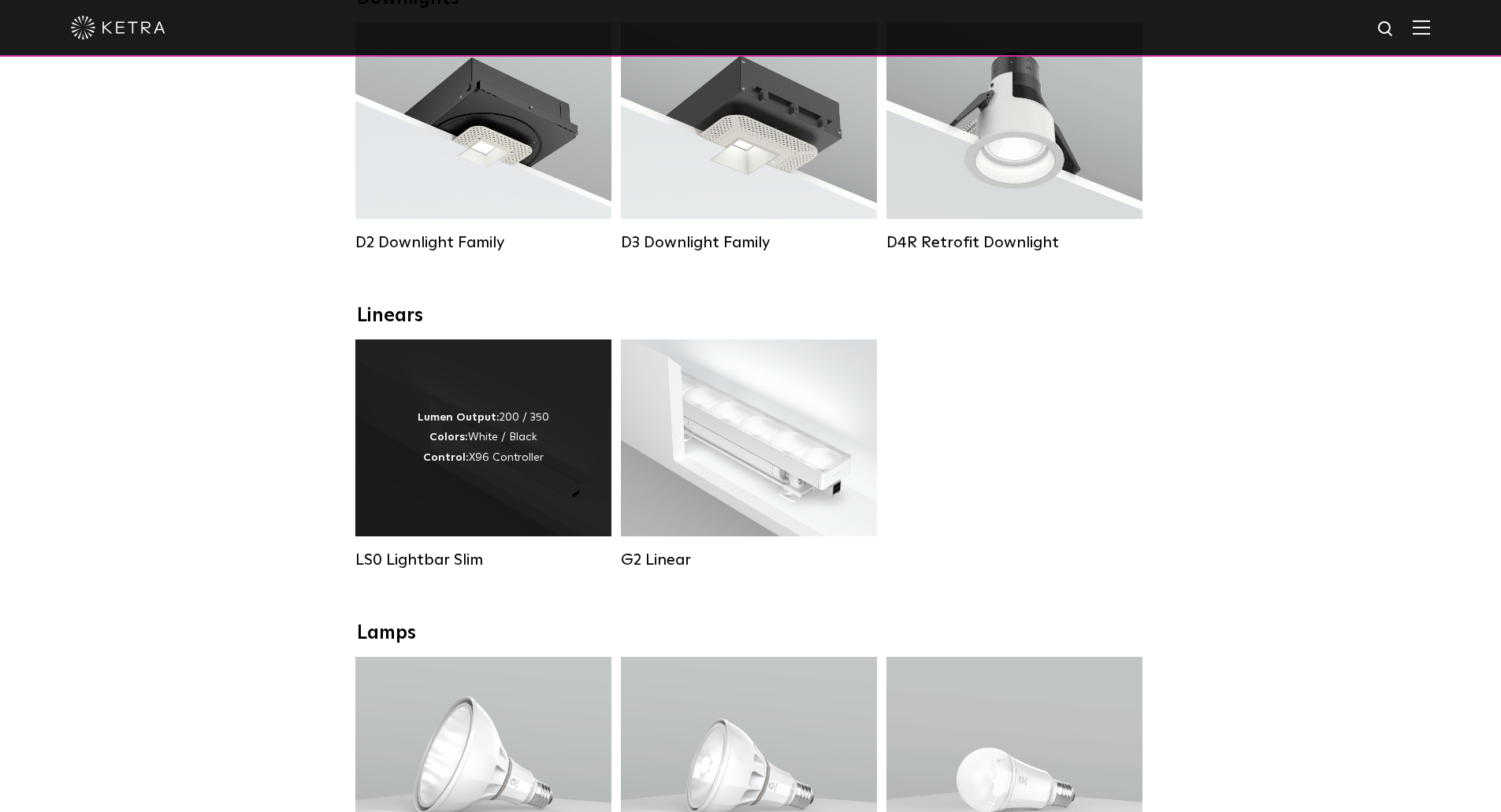
scroll to position [158, 0]
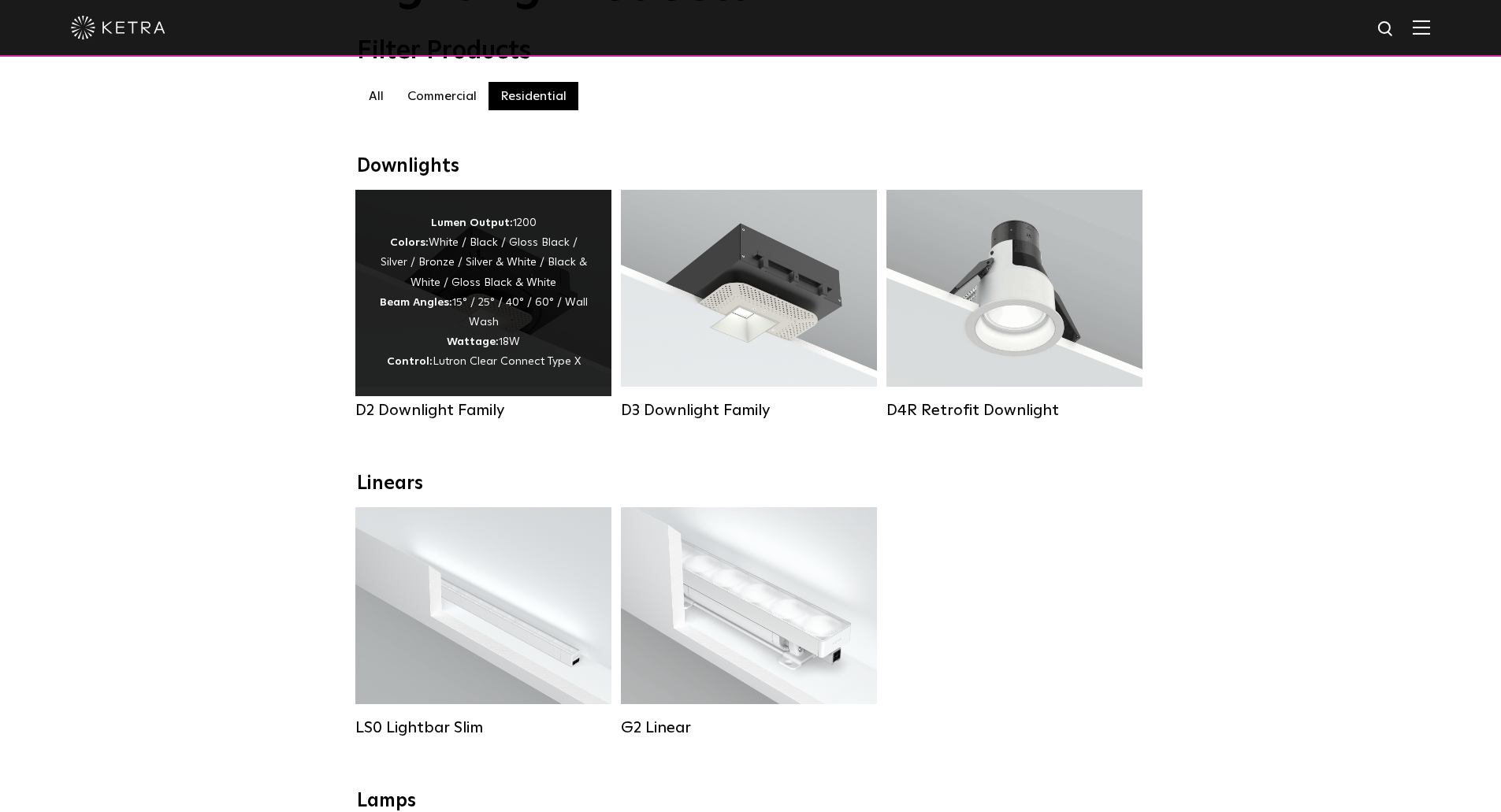
click at [380, 366] on div "Lumen Output: 1200 Colors: White / Black / Gloss Black / Silver / Bronze / Silv…" at bounding box center [483, 292] width 209 height 159
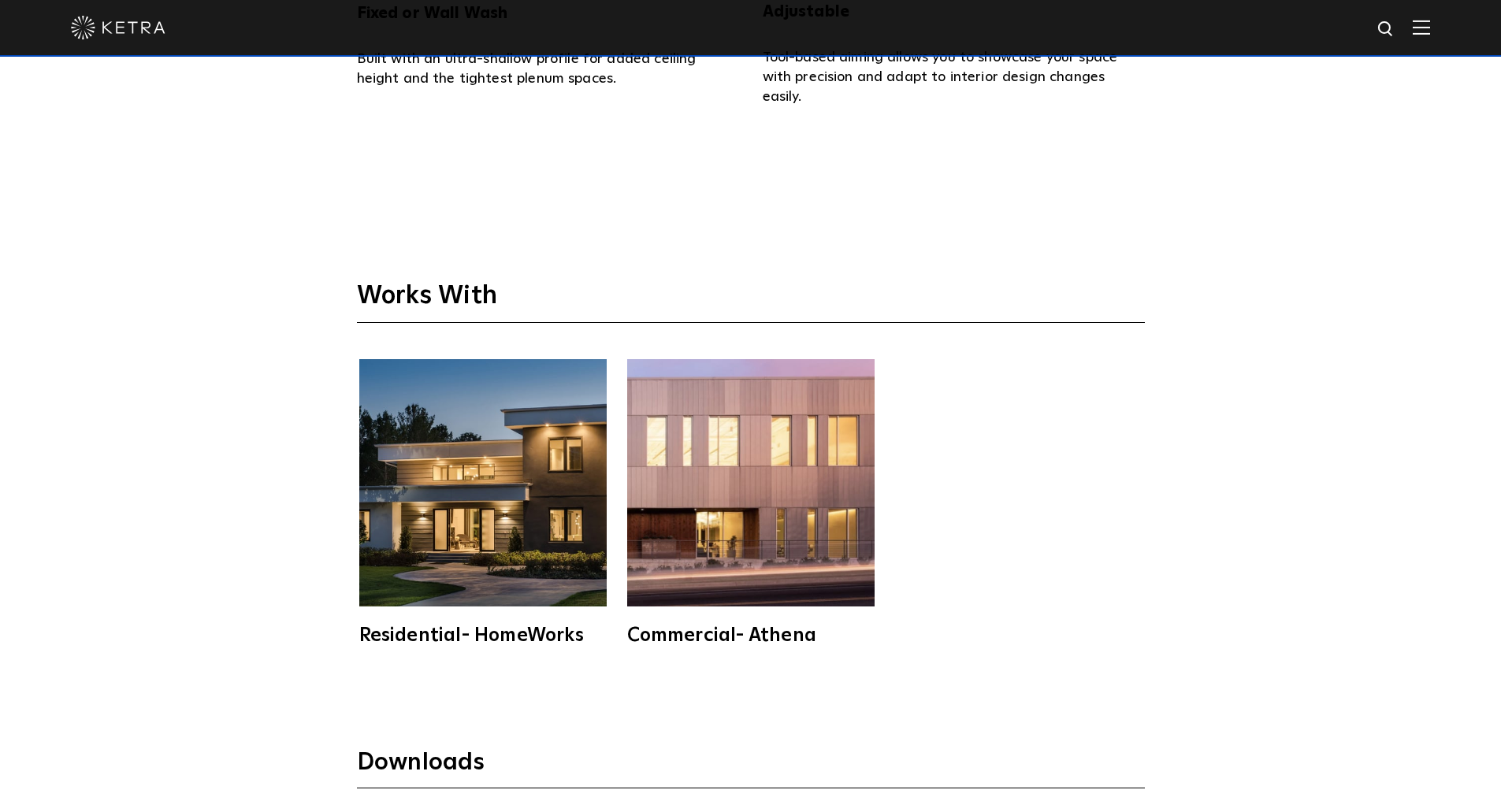
scroll to position [4489, 0]
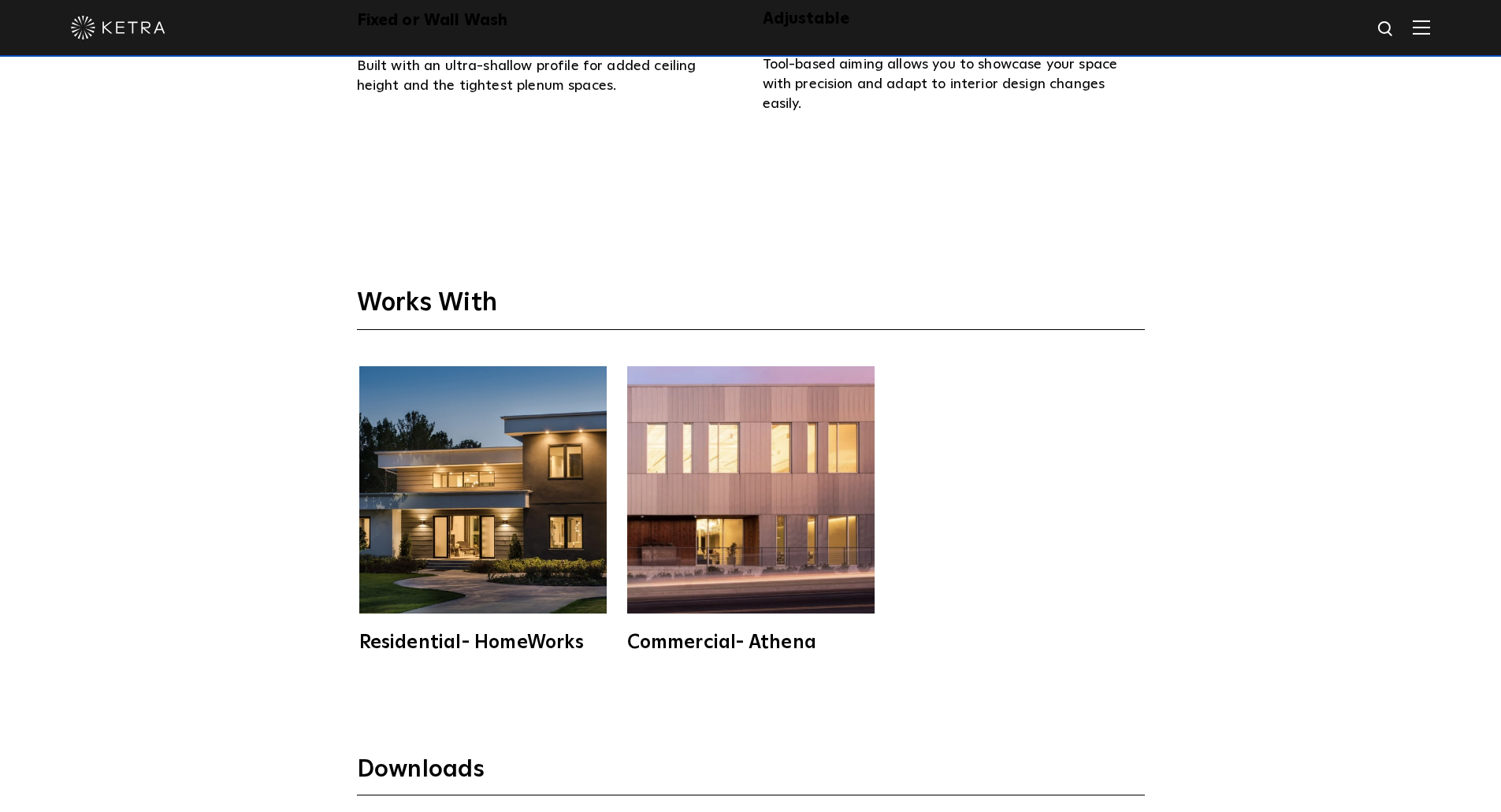
click at [1052, 290] on h3 "Works With" at bounding box center [750, 309] width 788 height 44
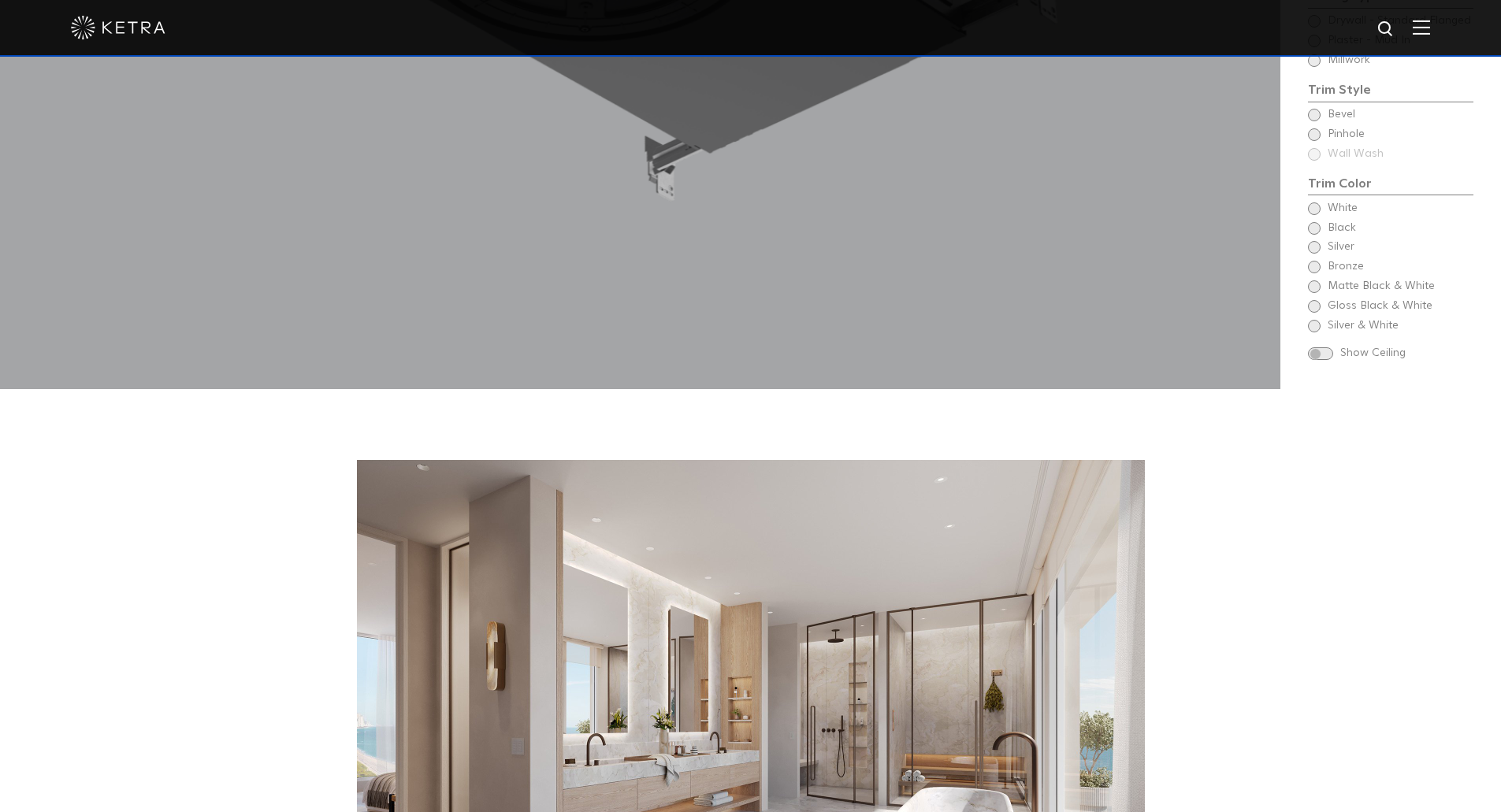
scroll to position [1890, 0]
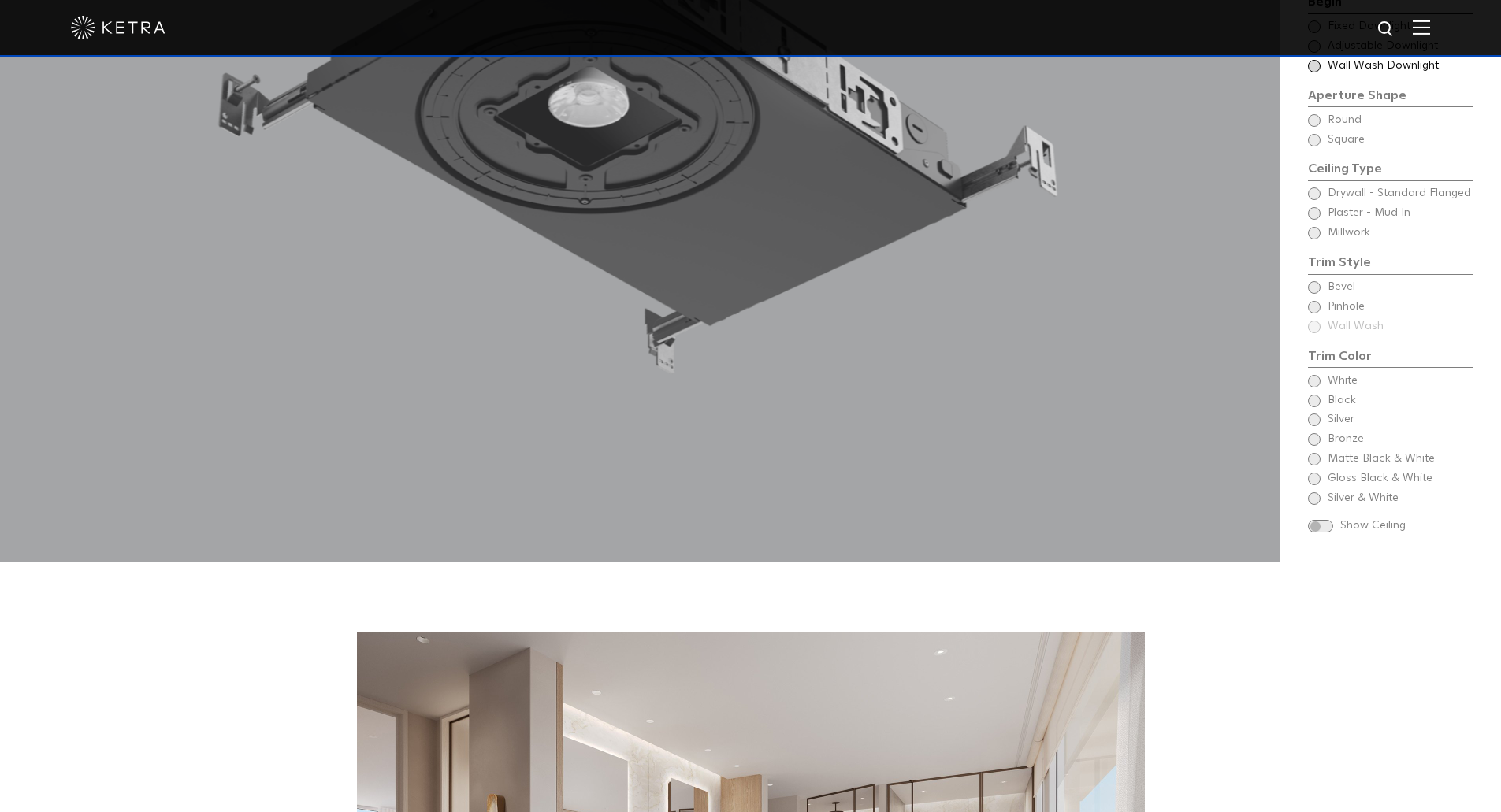
click at [1430, 29] on img at bounding box center [1421, 27] width 17 height 15
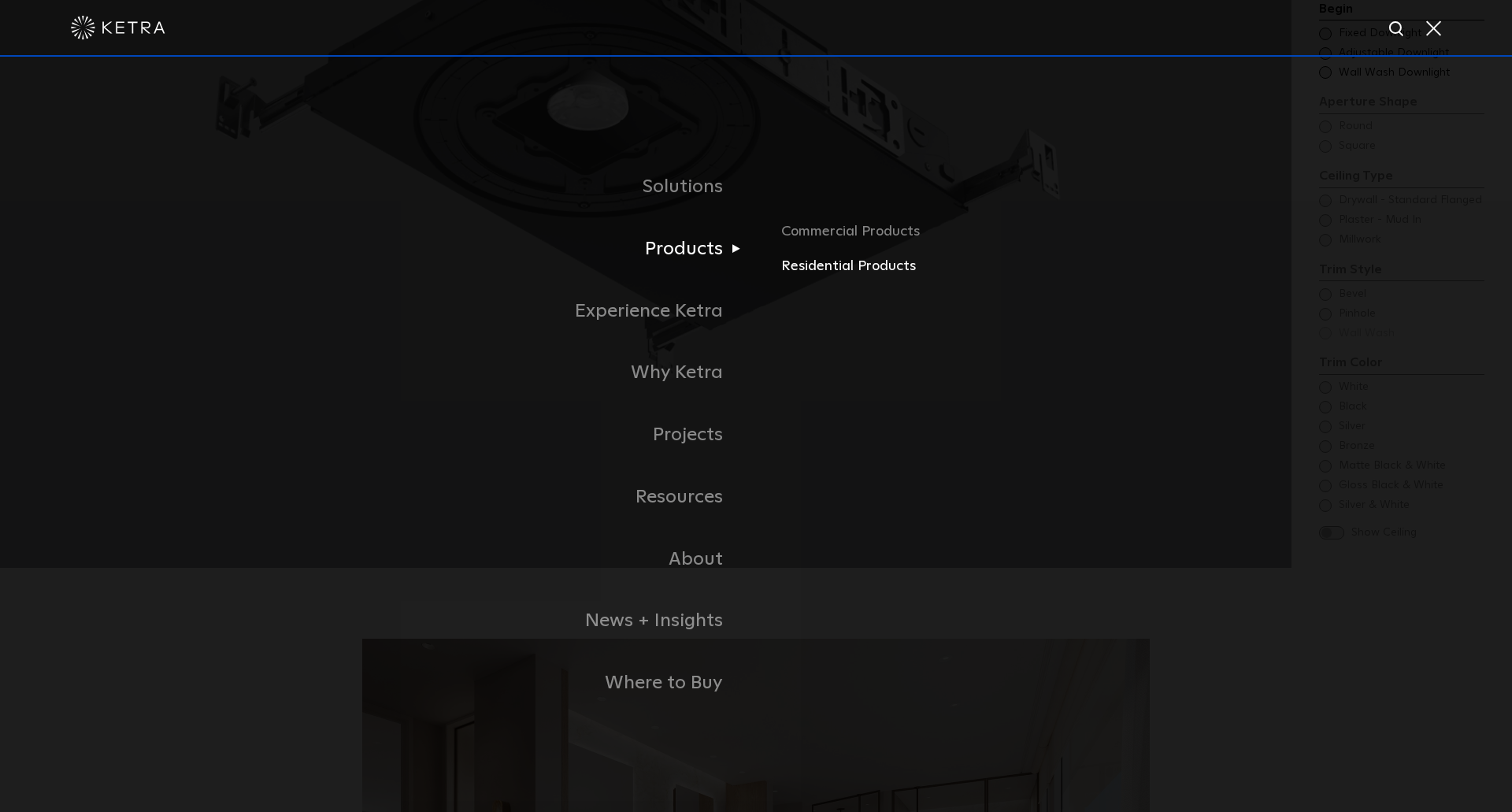
click at [785, 267] on link "Residential Products" at bounding box center [965, 266] width 368 height 23
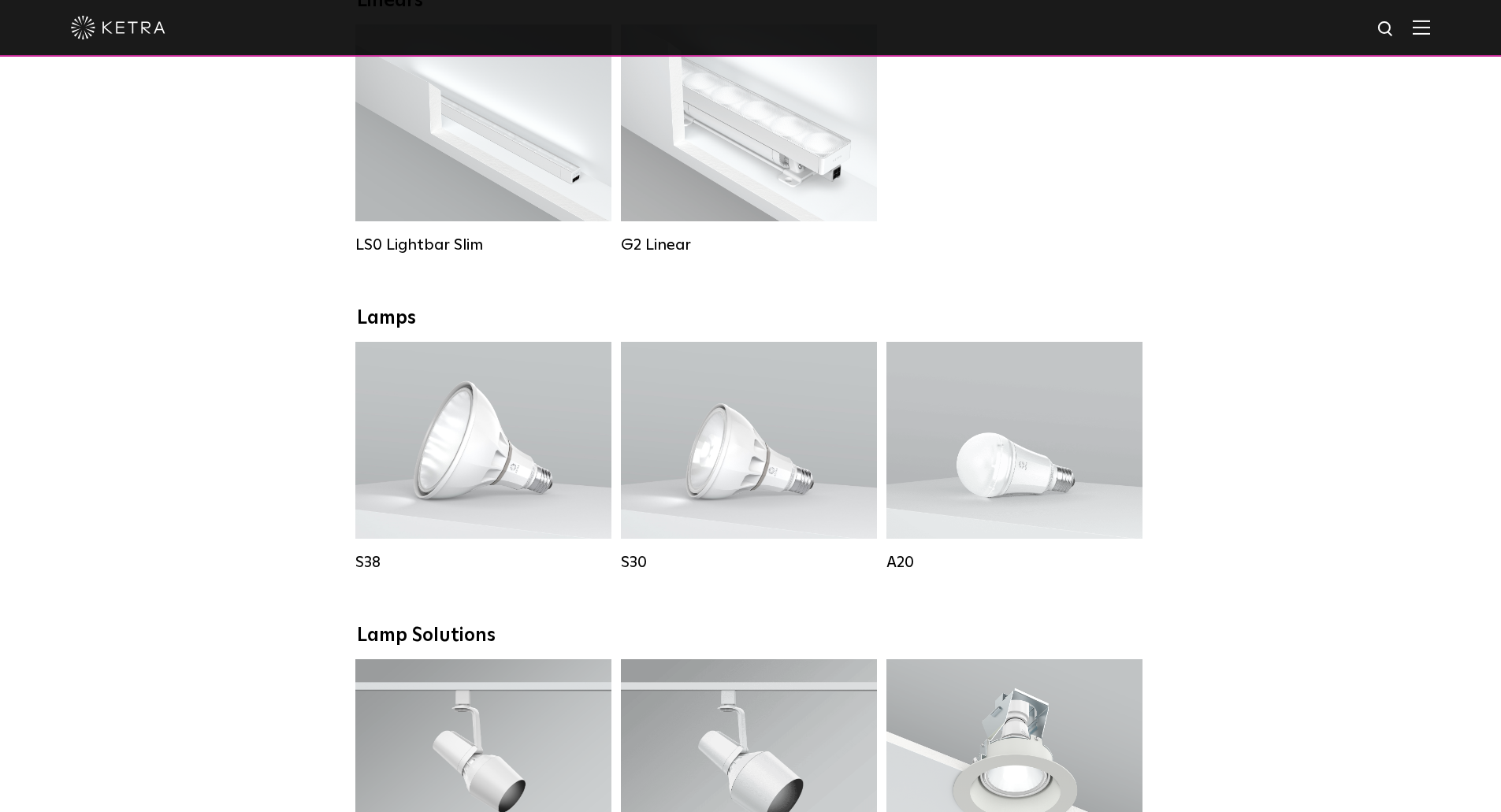
scroll to position [630, 0]
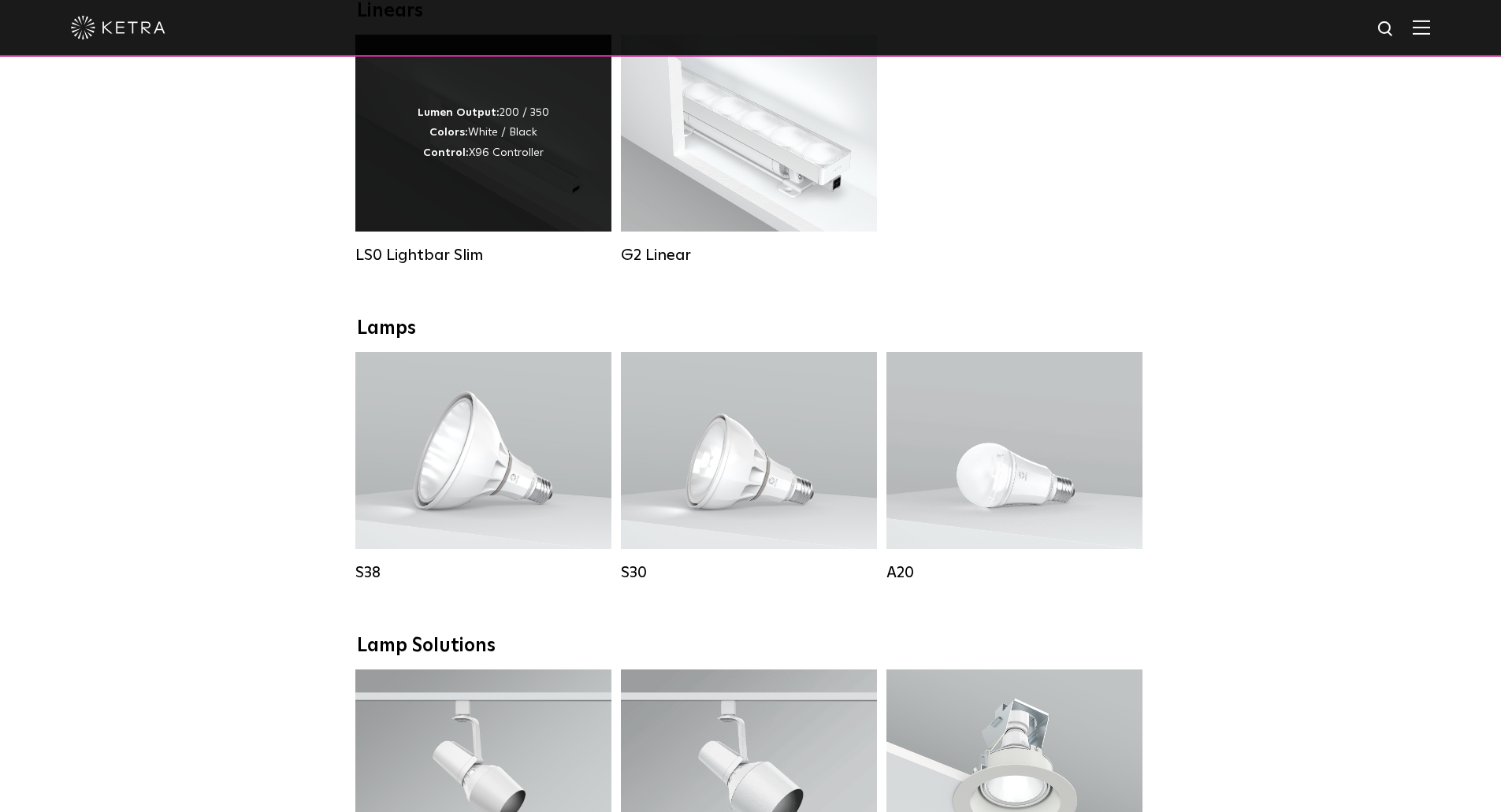
click at [420, 228] on div "Lumen Output: 200 / 350 Colors: White / Black Control: X96 Controller" at bounding box center [483, 133] width 256 height 197
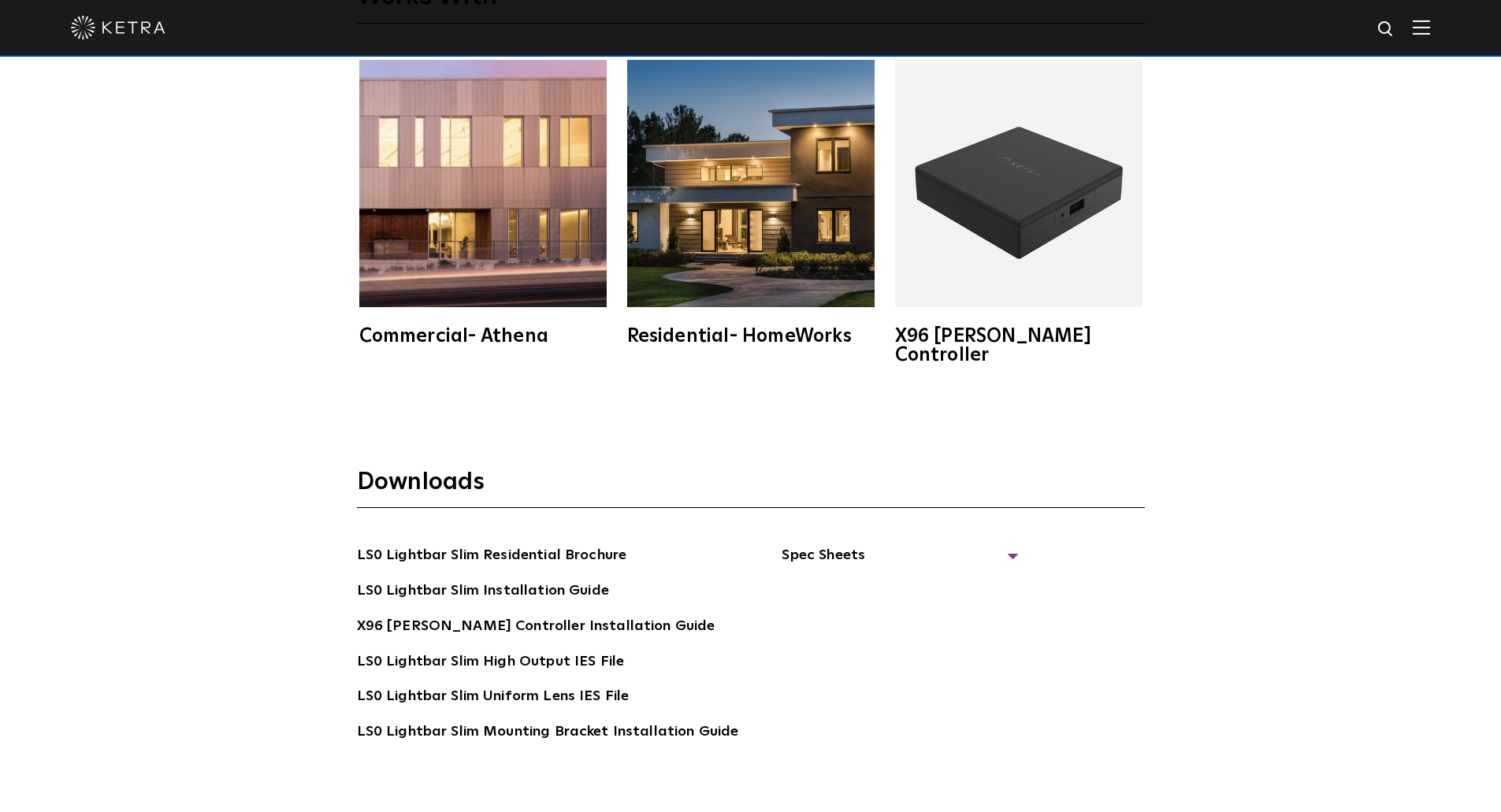
scroll to position [3150, 0]
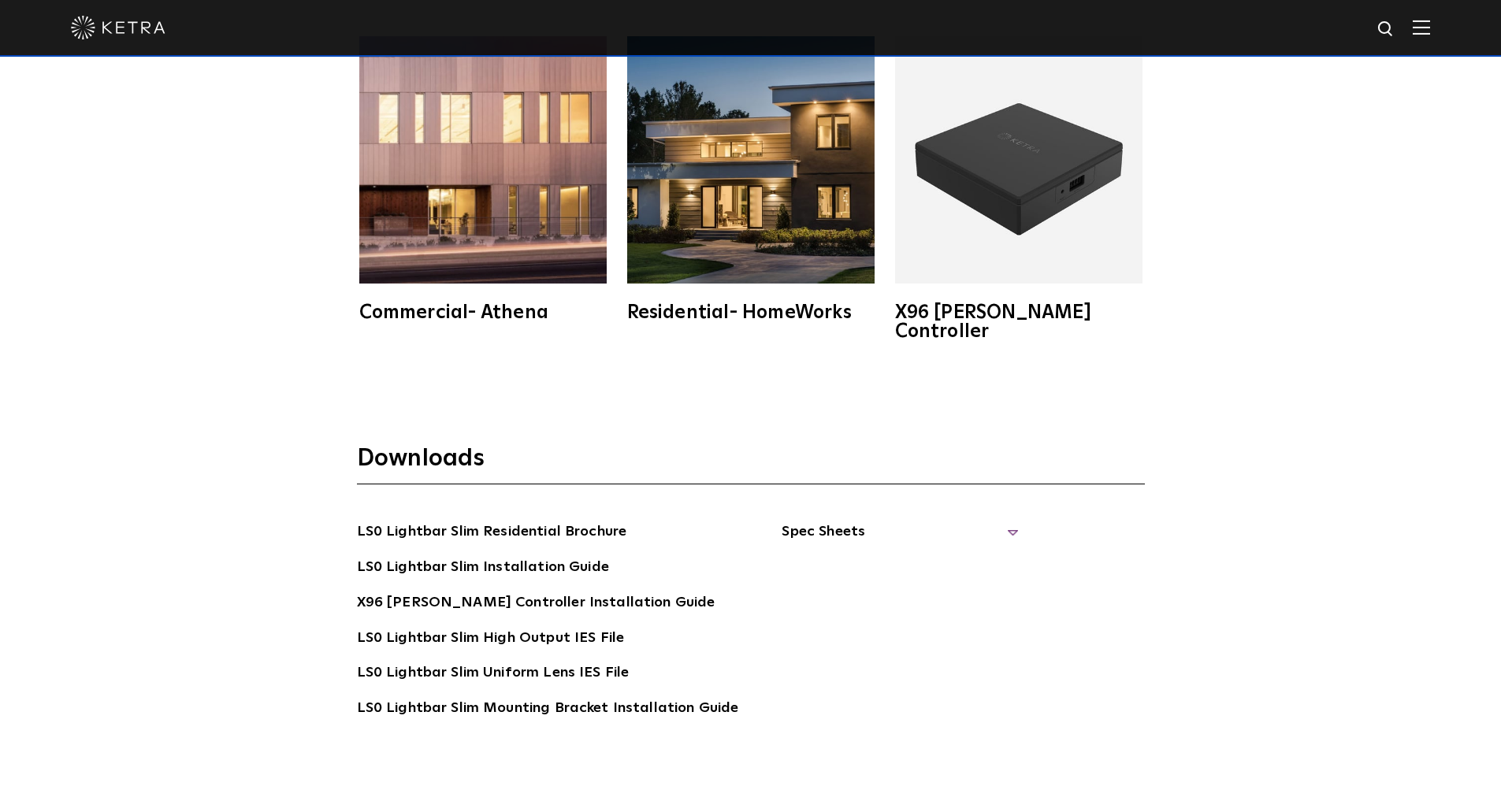
click at [795, 520] on span "Spec Sheets" at bounding box center [899, 538] width 236 height 35
click at [840, 555] on link "LS0 Lightbar Slim Spec Sheet" at bounding box center [902, 567] width 203 height 25
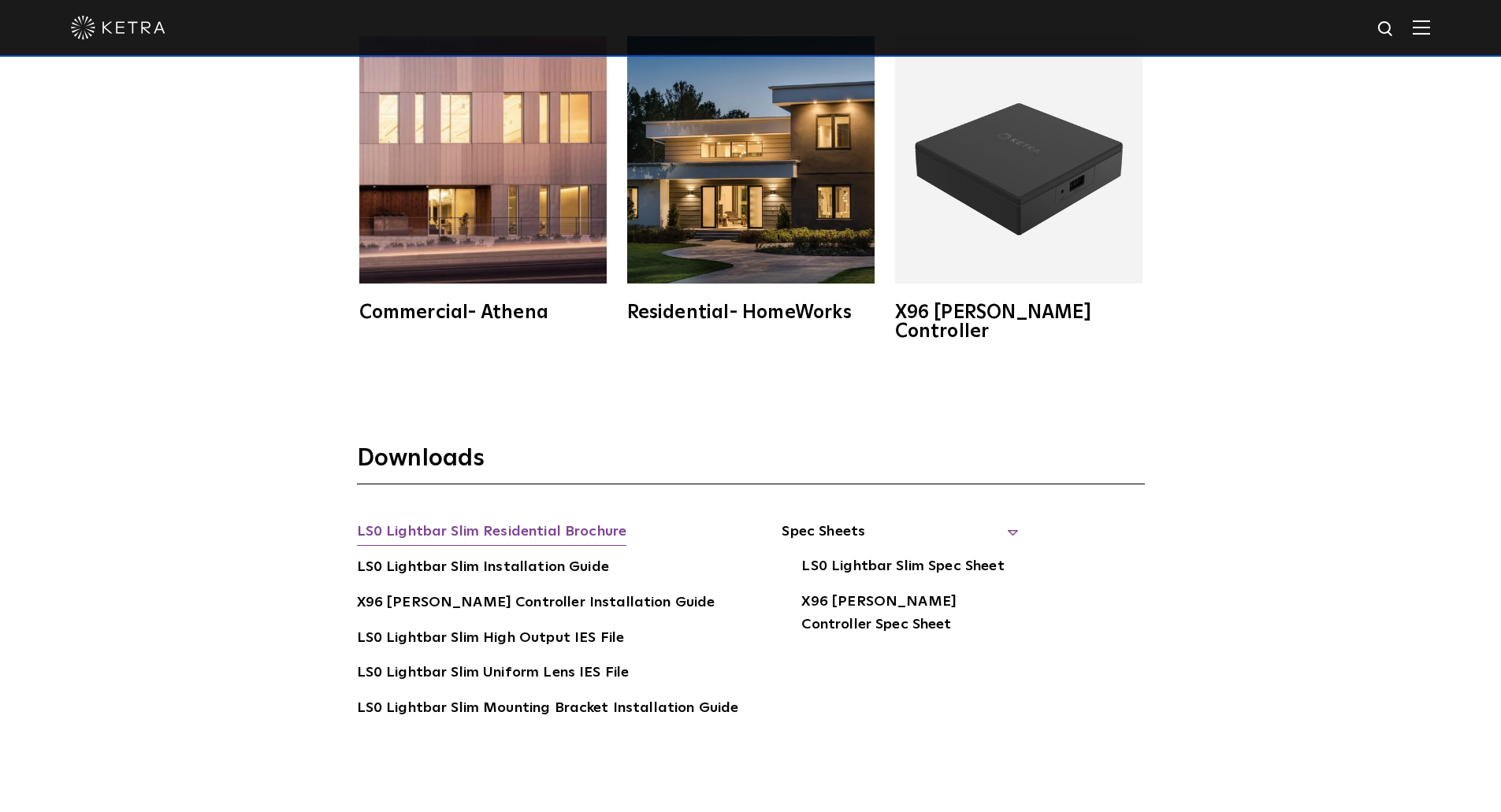
click at [552, 520] on link "LS0 Lightbar Slim Residential Brochure" at bounding box center [492, 533] width 270 height 25
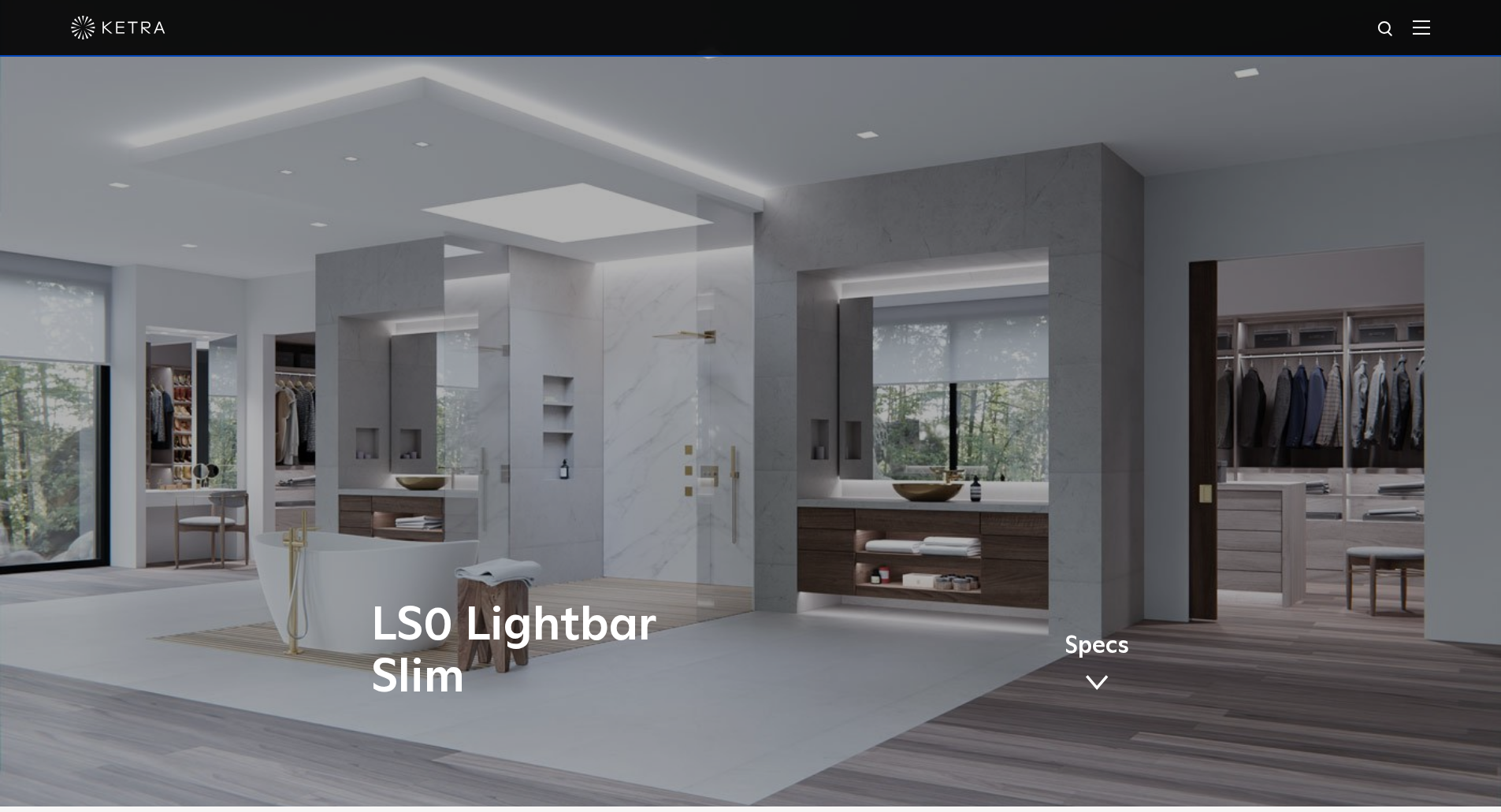
scroll to position [0, 0]
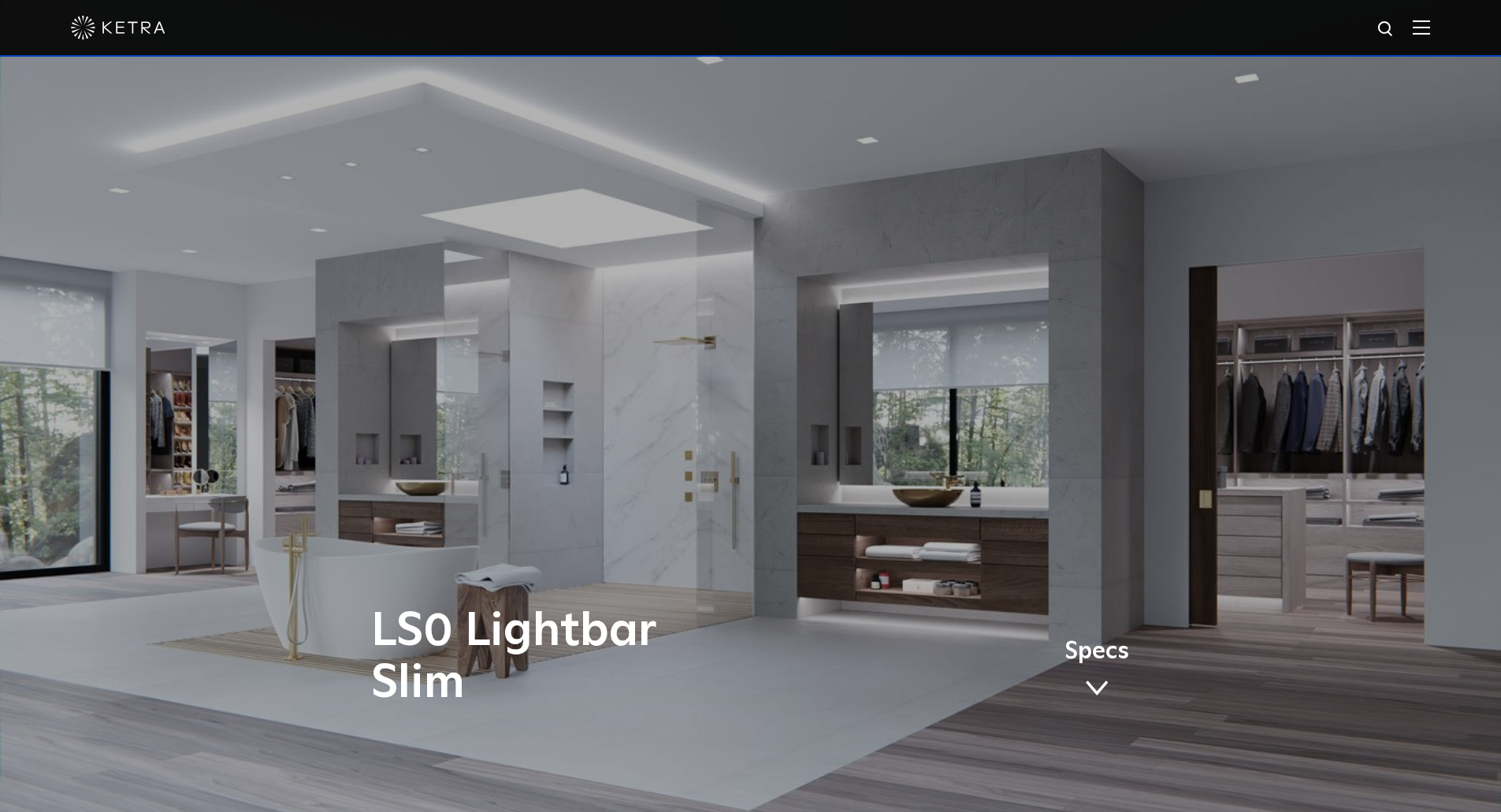
click at [757, 263] on div "LS0 Lightbar Slim Specs" at bounding box center [750, 406] width 1501 height 812
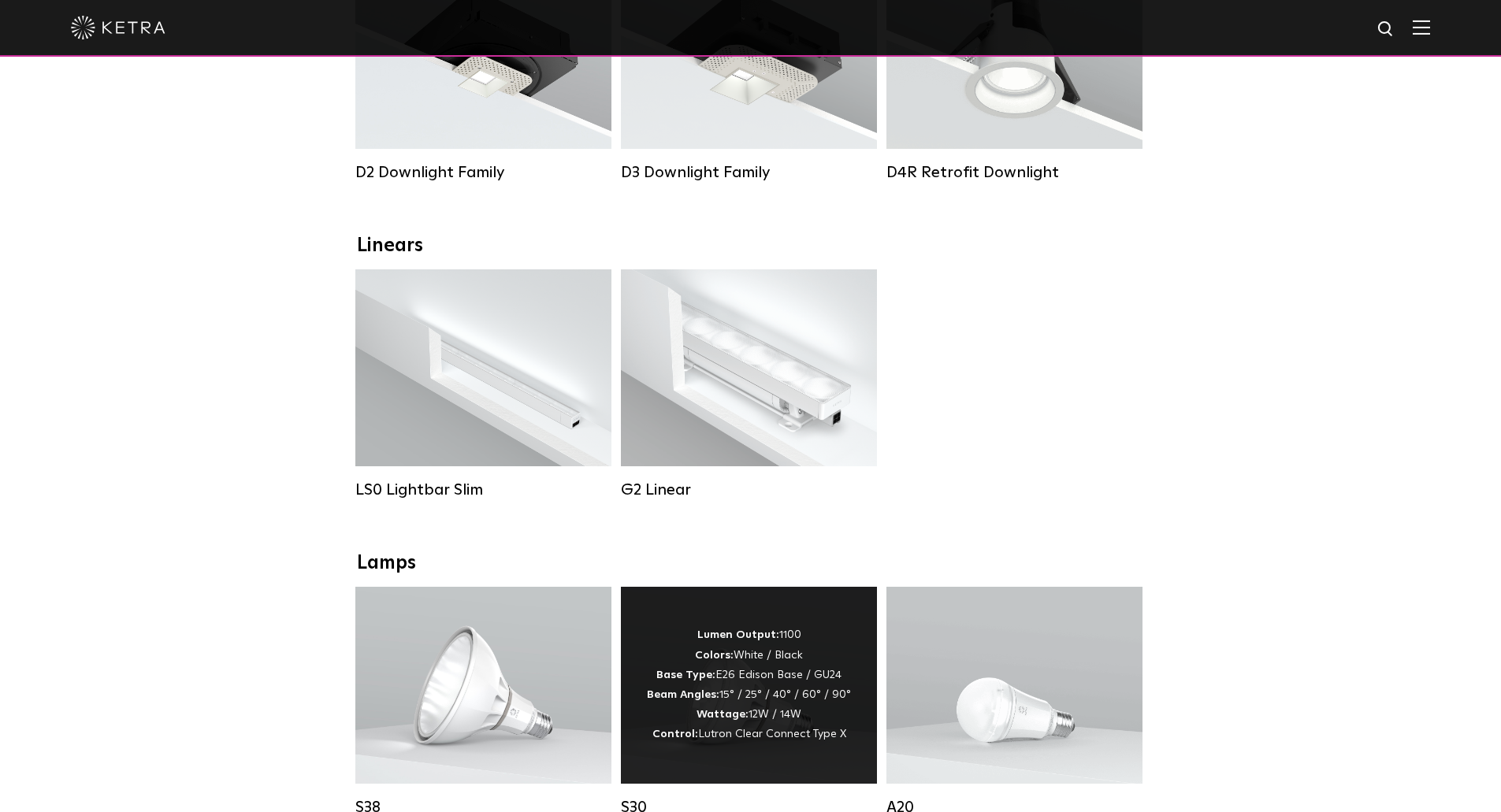
scroll to position [315, 0]
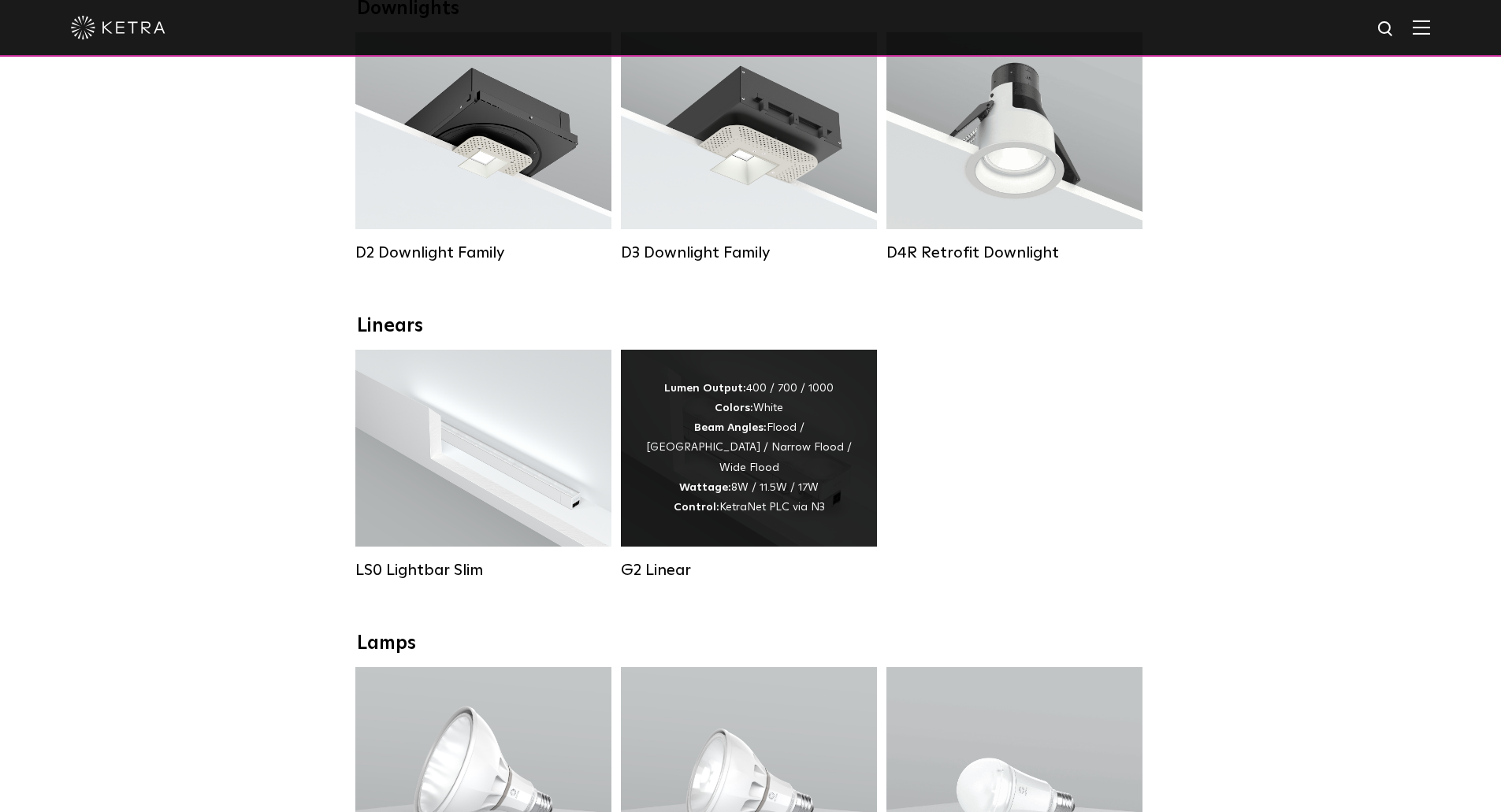
click at [683, 532] on div "Lumen Output: 400 / 700 / 1000 Colors: White Beam Angles: Flood / Graze / Narro…" at bounding box center [749, 448] width 256 height 197
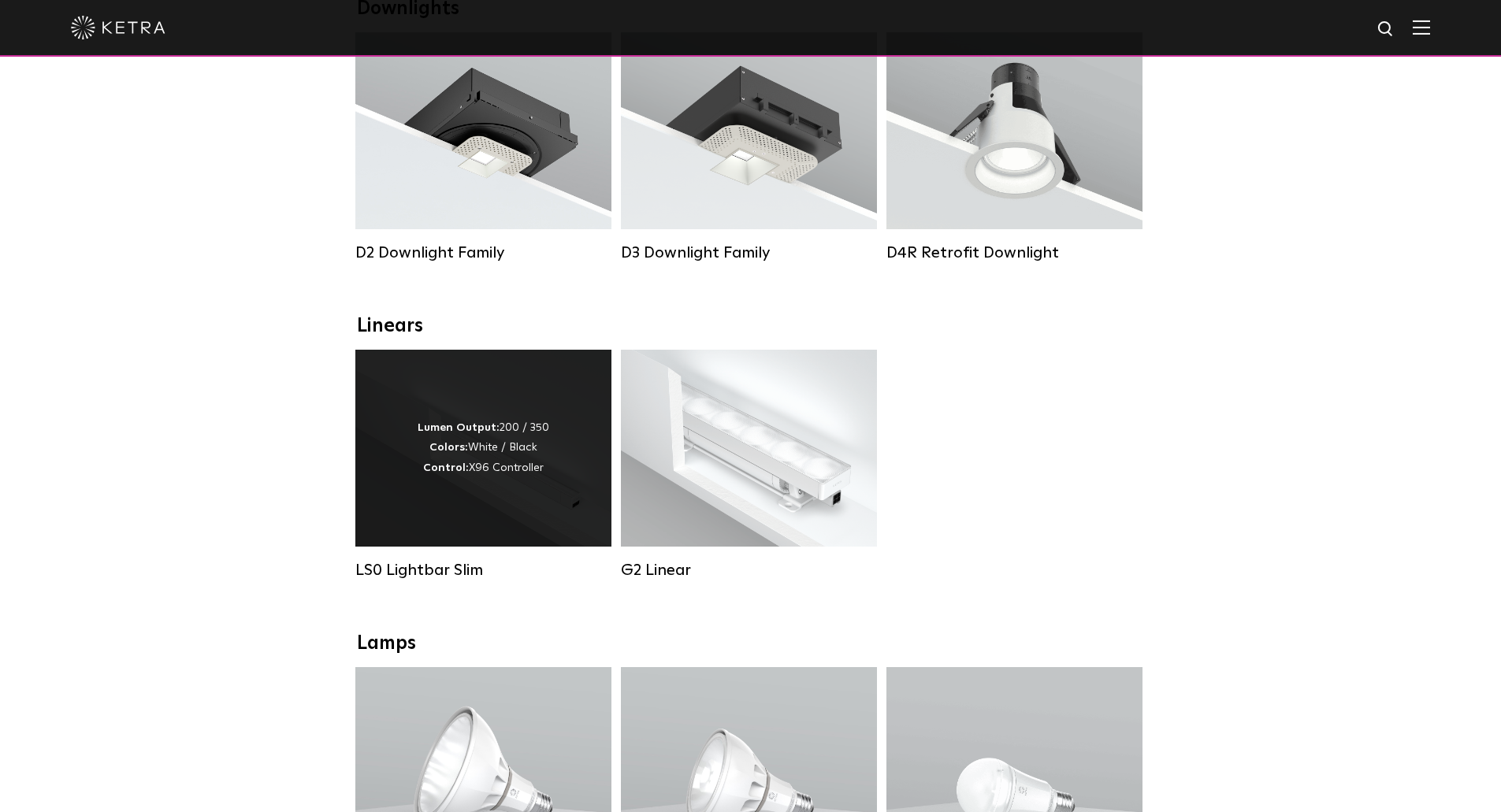
click at [403, 494] on div "Lumen Output: 200 / 350 Colors: White / Black Control: X96 Controller" at bounding box center [483, 448] width 256 height 197
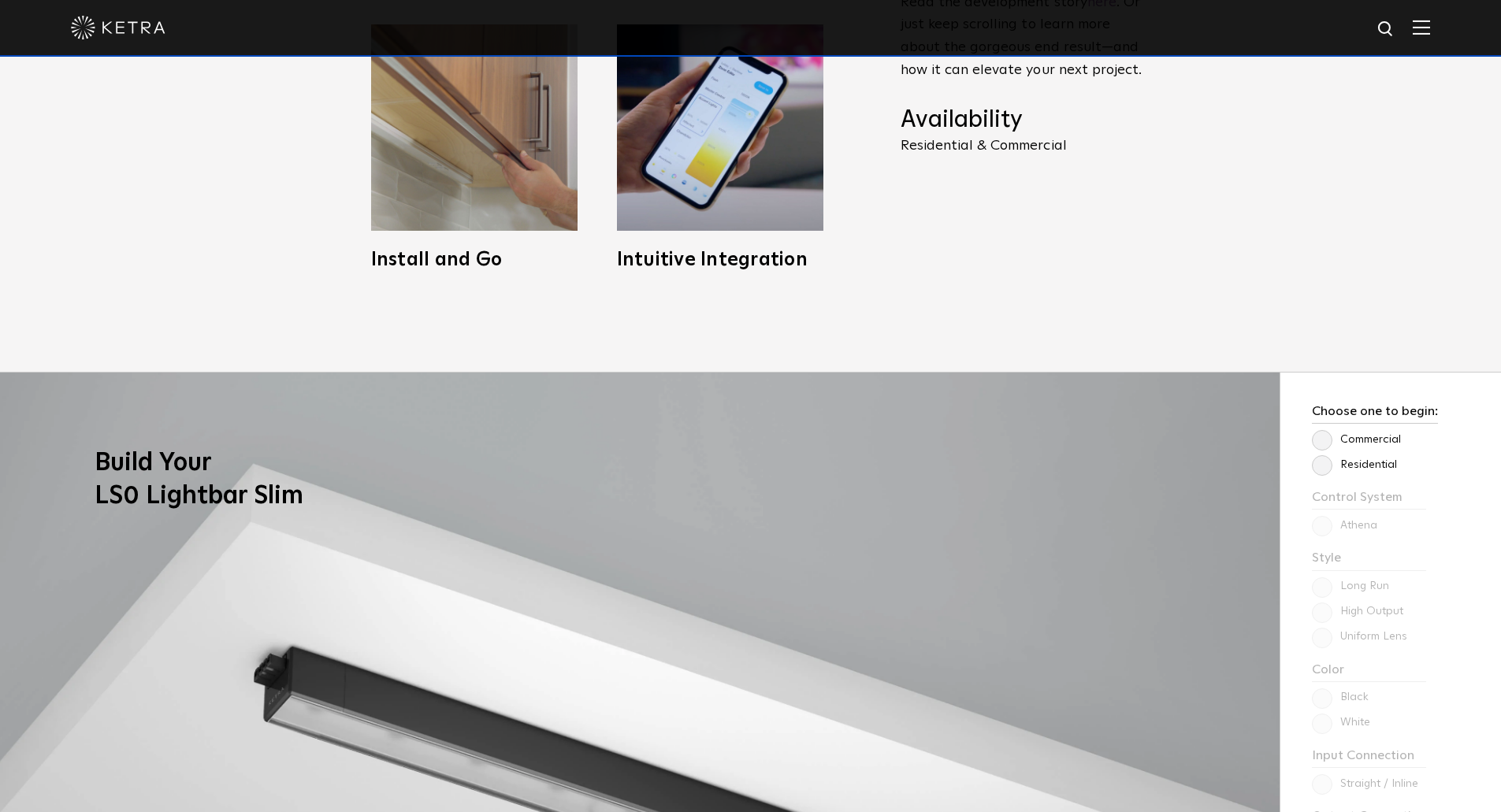
scroll to position [1181, 0]
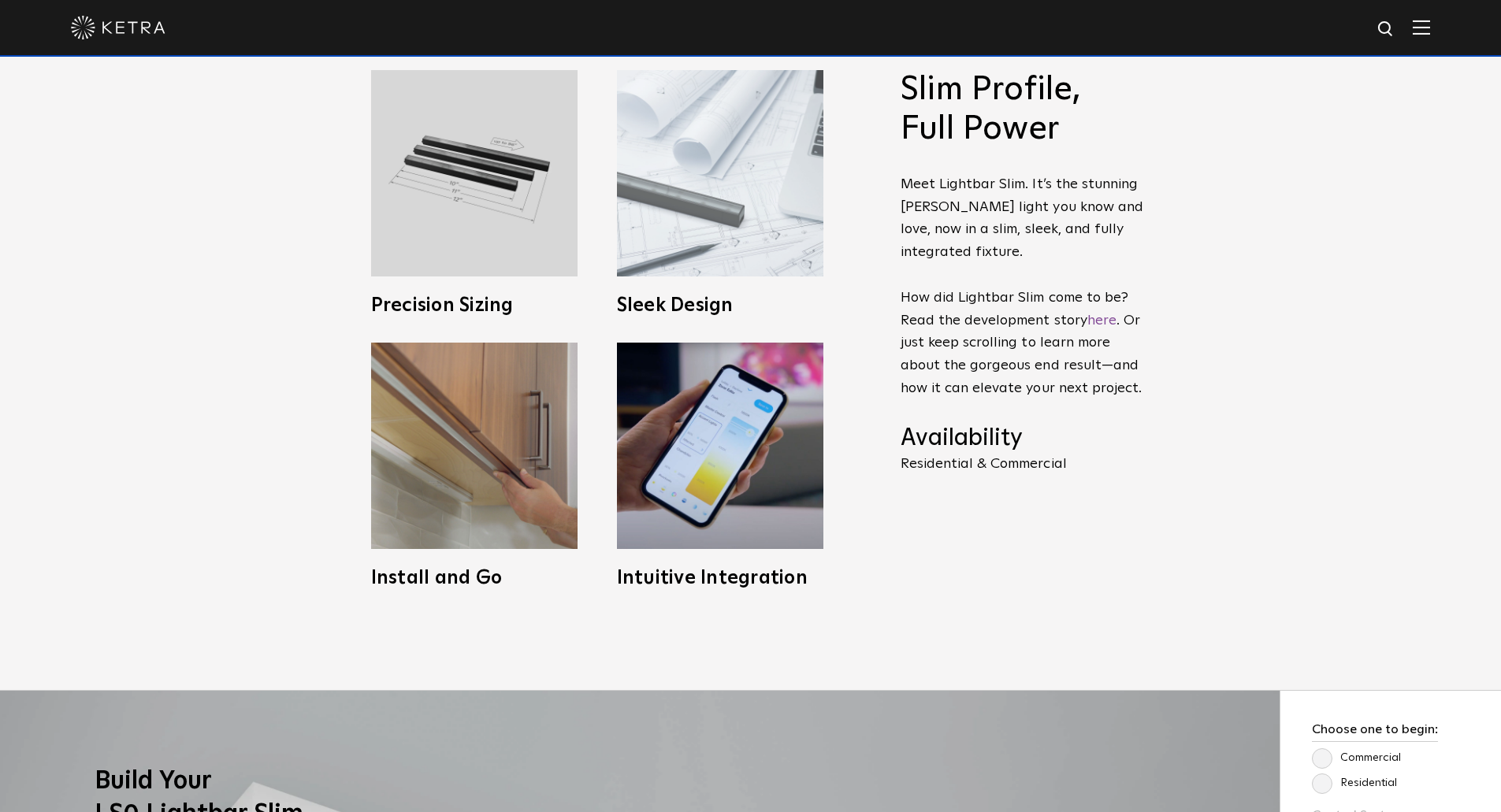
scroll to position [866, 0]
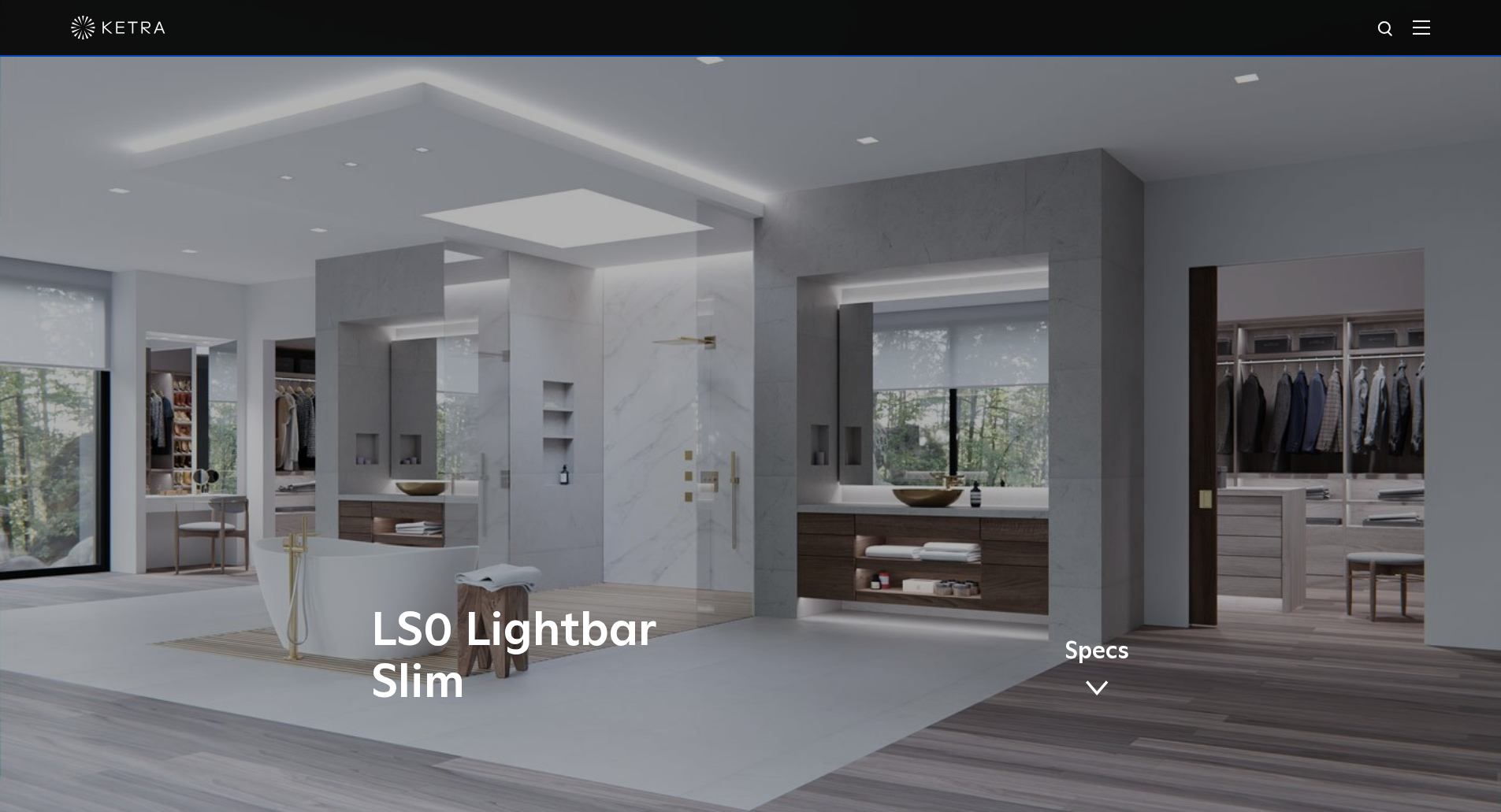
drag, startPoint x: 599, startPoint y: 296, endPoint x: 460, endPoint y: 413, distance: 181.7
click at [460, 413] on div "LS0 Lightbar Slim Specs" at bounding box center [750, 406] width 1501 height 812
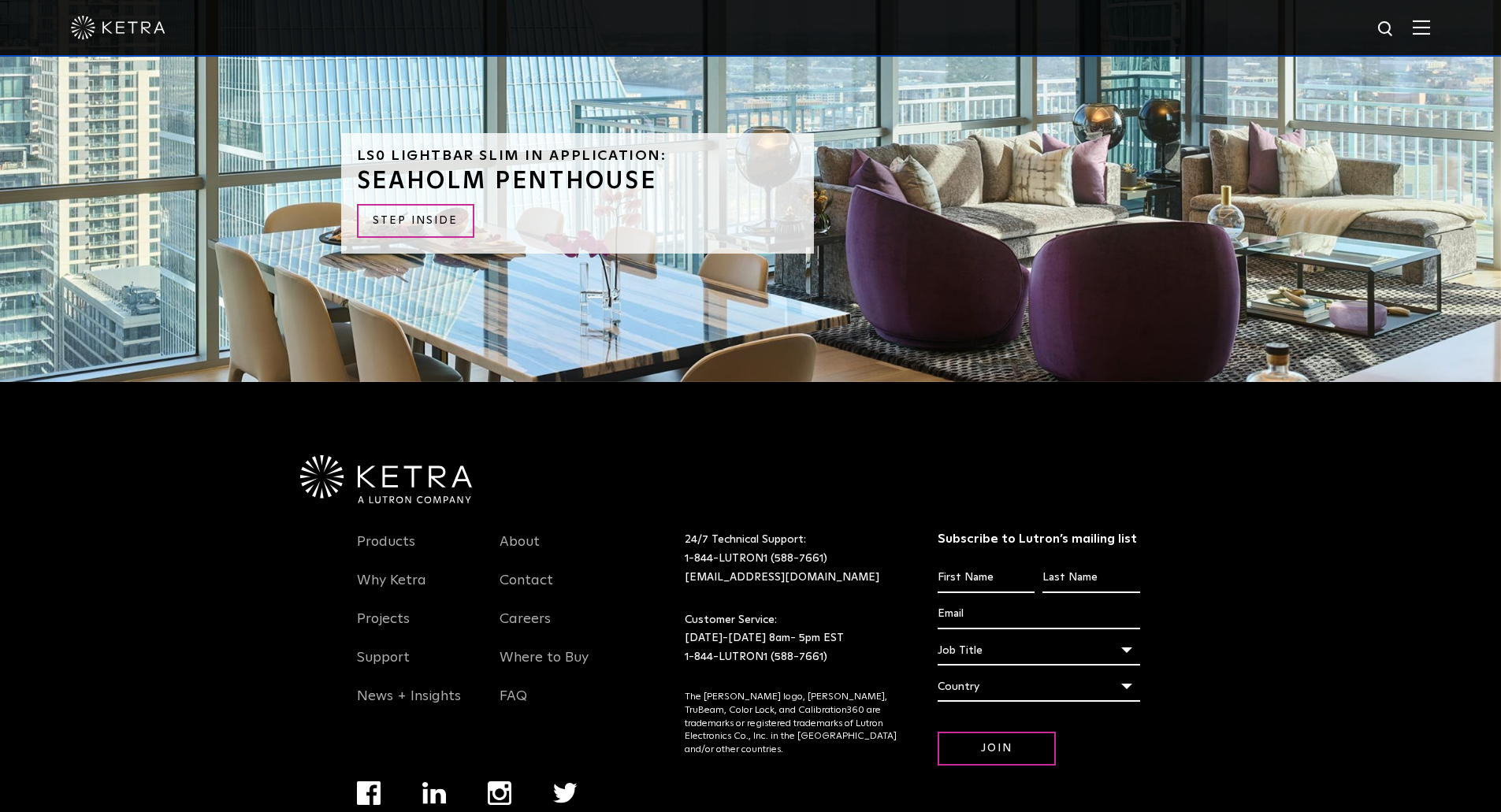
scroll to position [4199, 0]
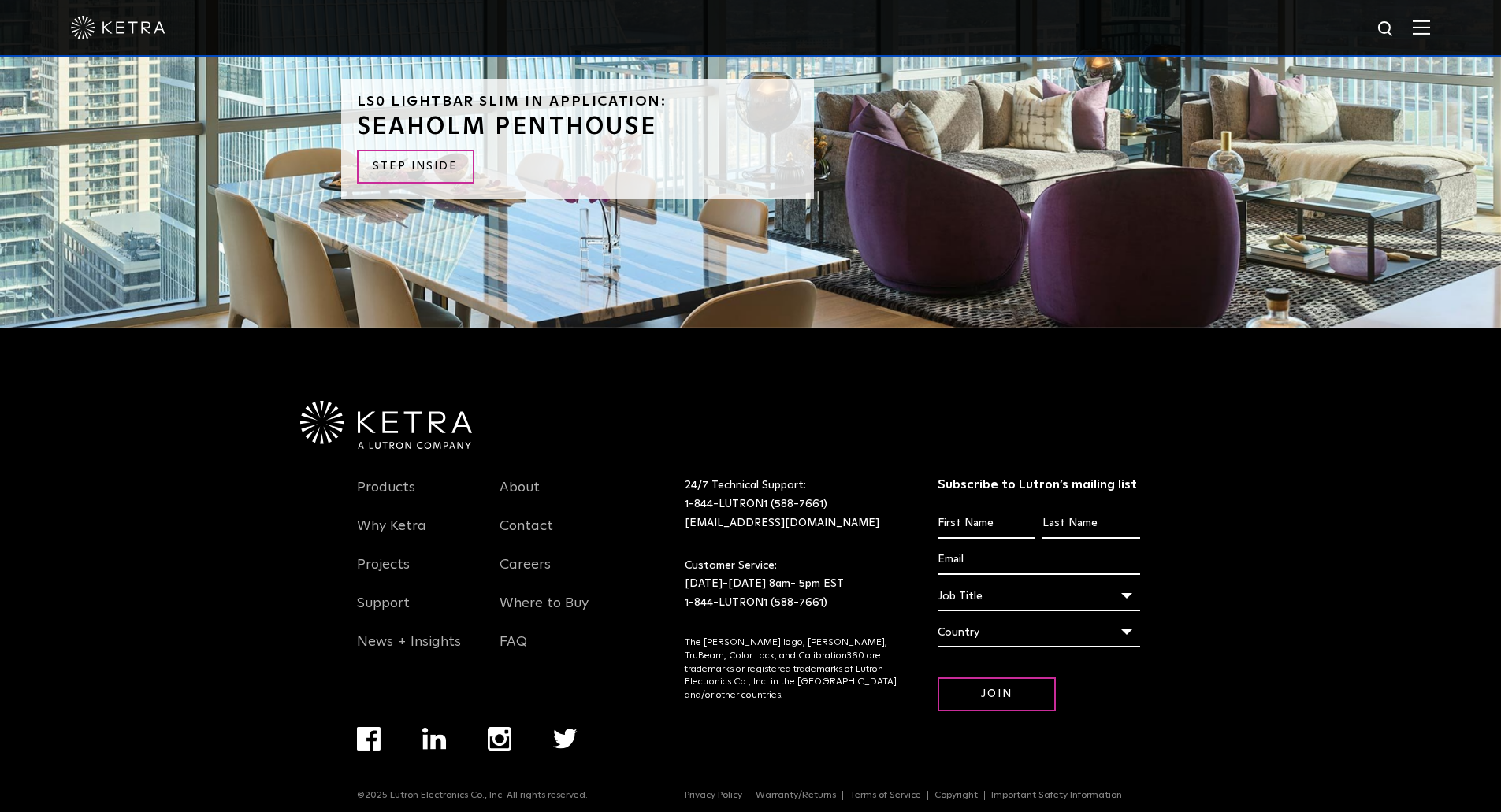
click at [1427, 36] on span at bounding box center [1421, 28] width 17 height 16
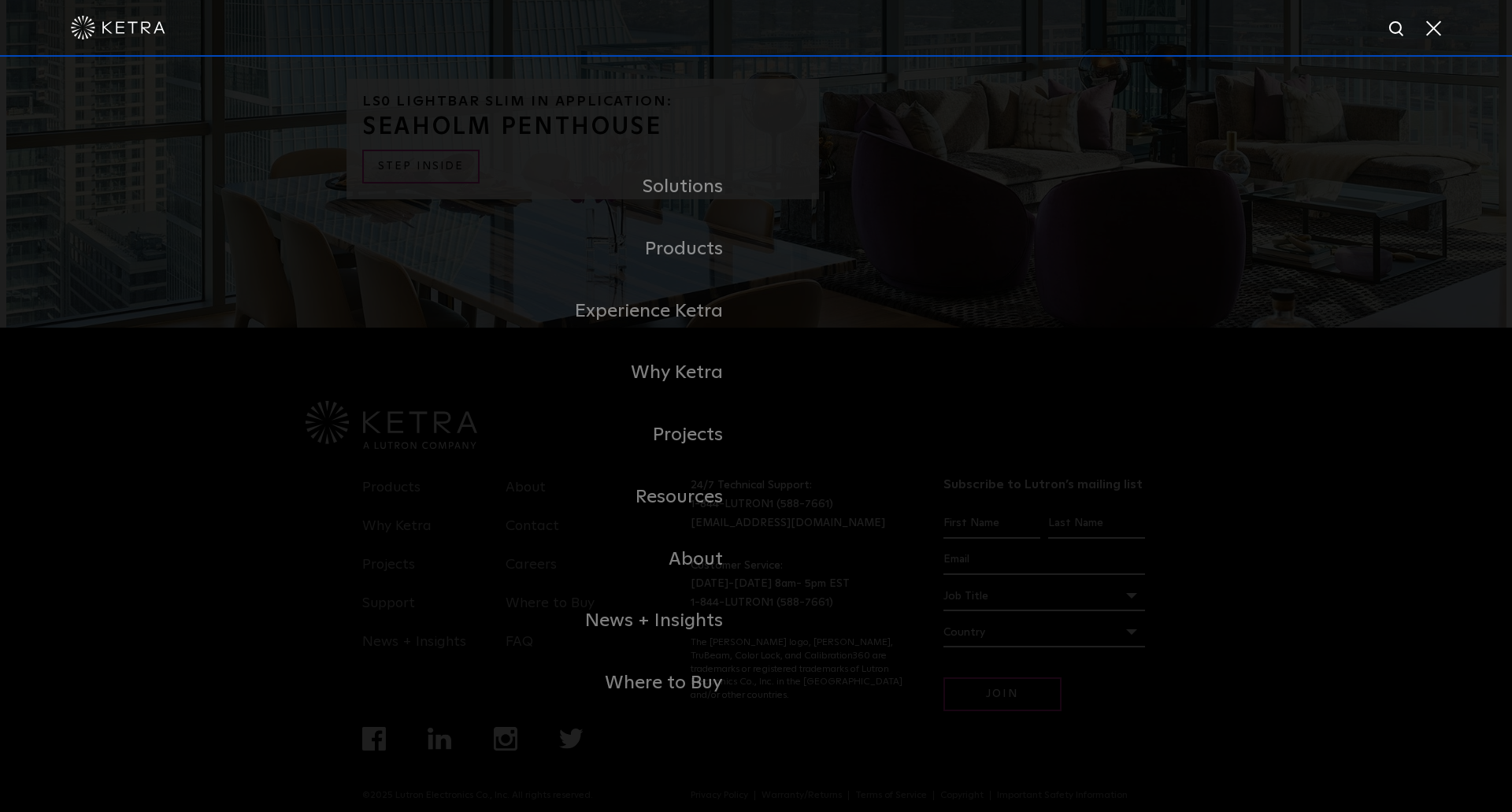
click at [0, 0] on link "Home" at bounding box center [0, 0] width 0 height 0
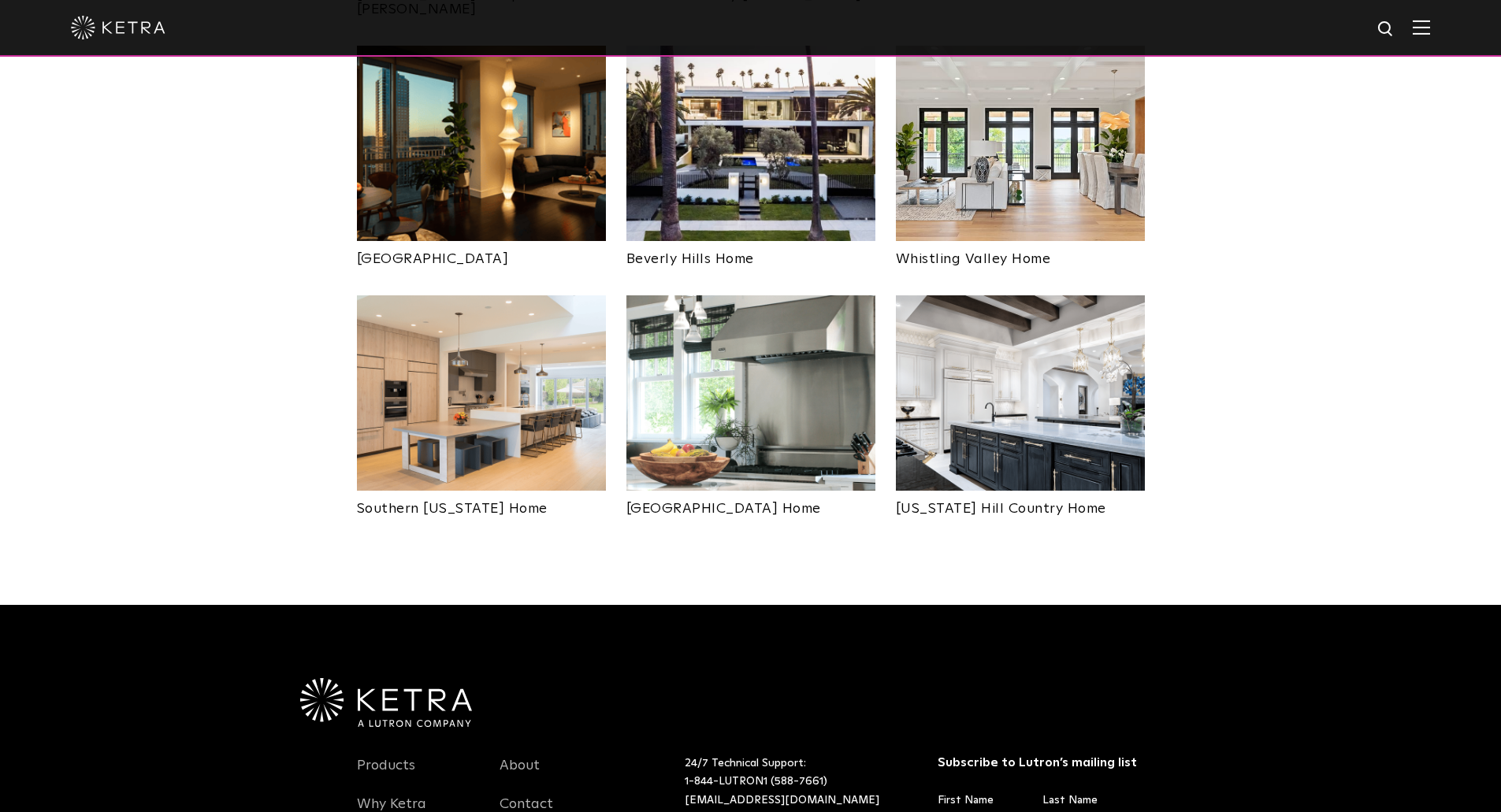
scroll to position [732, 0]
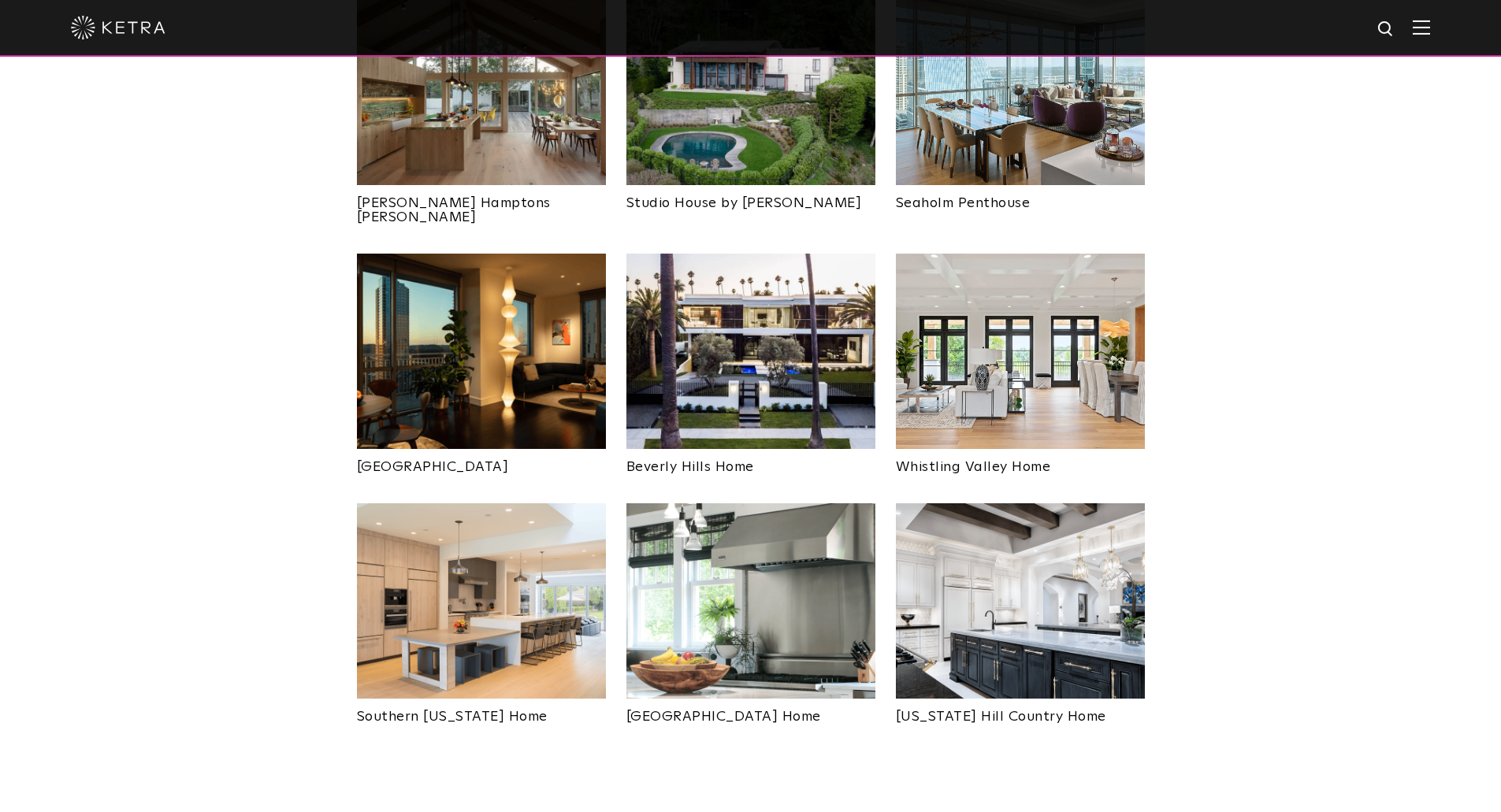
click at [507, 656] on img at bounding box center [481, 601] width 249 height 195
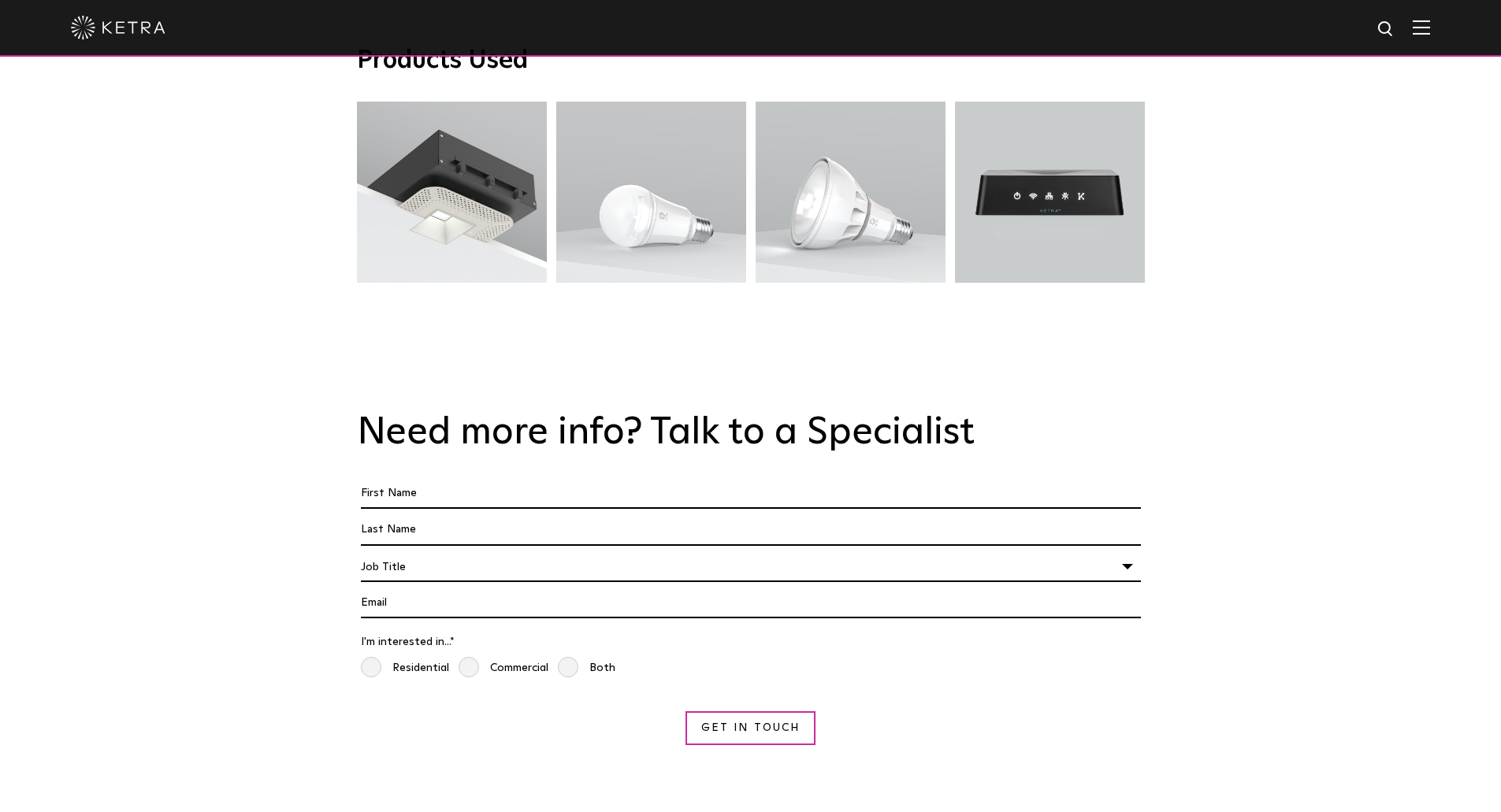
scroll to position [2756, 0]
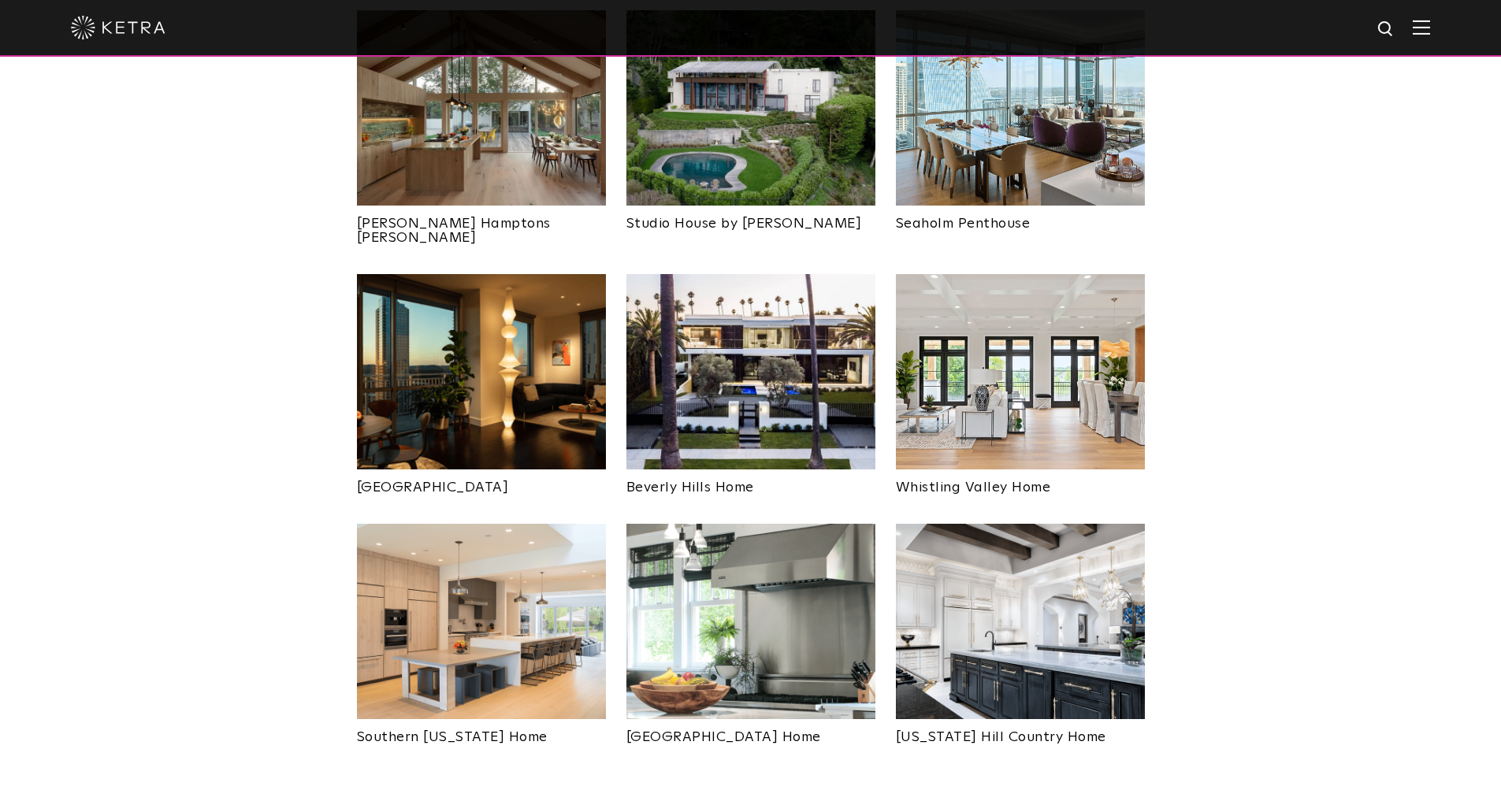
click at [753, 616] on img at bounding box center [750, 621] width 249 height 195
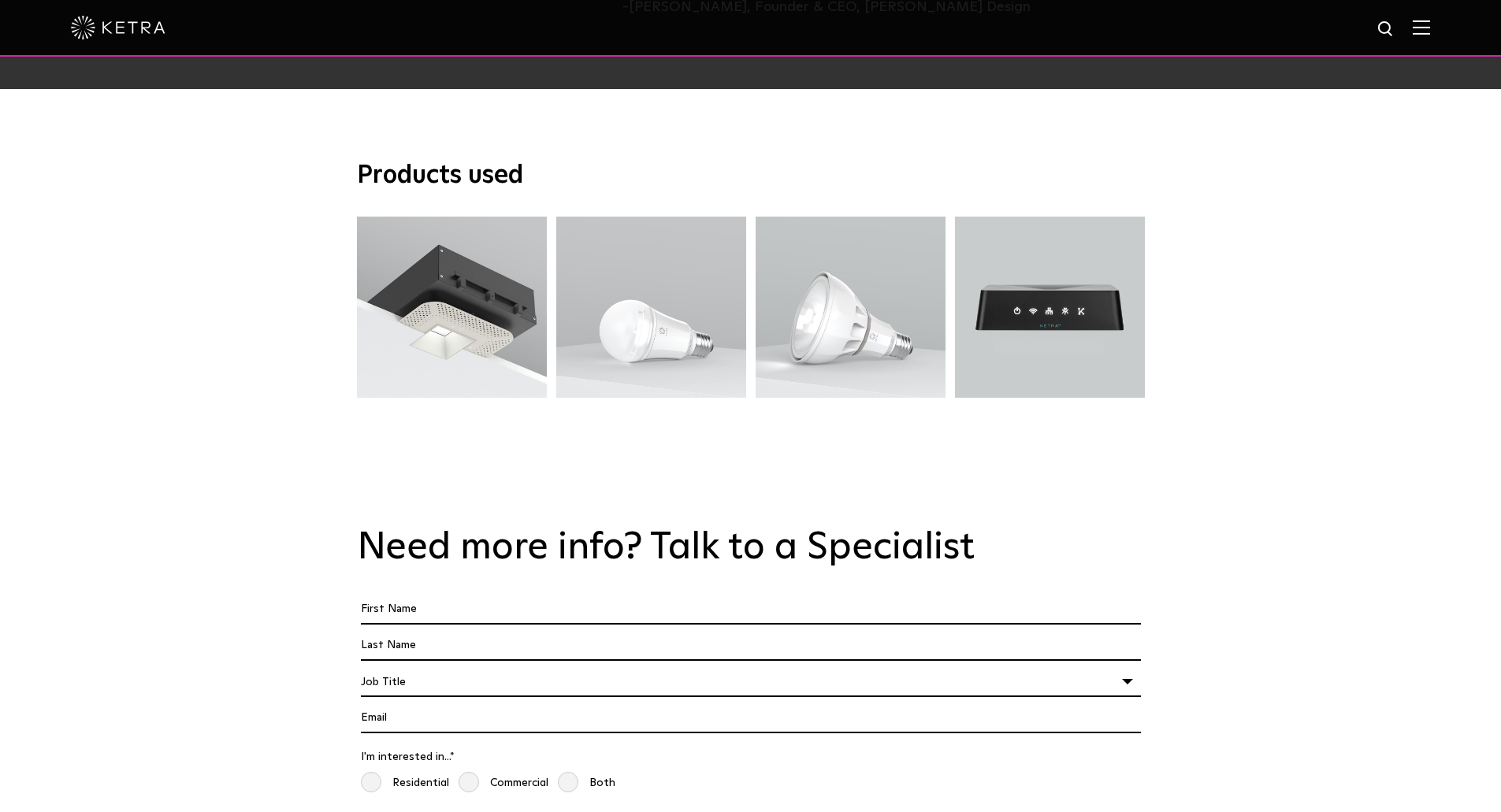
scroll to position [2992, 0]
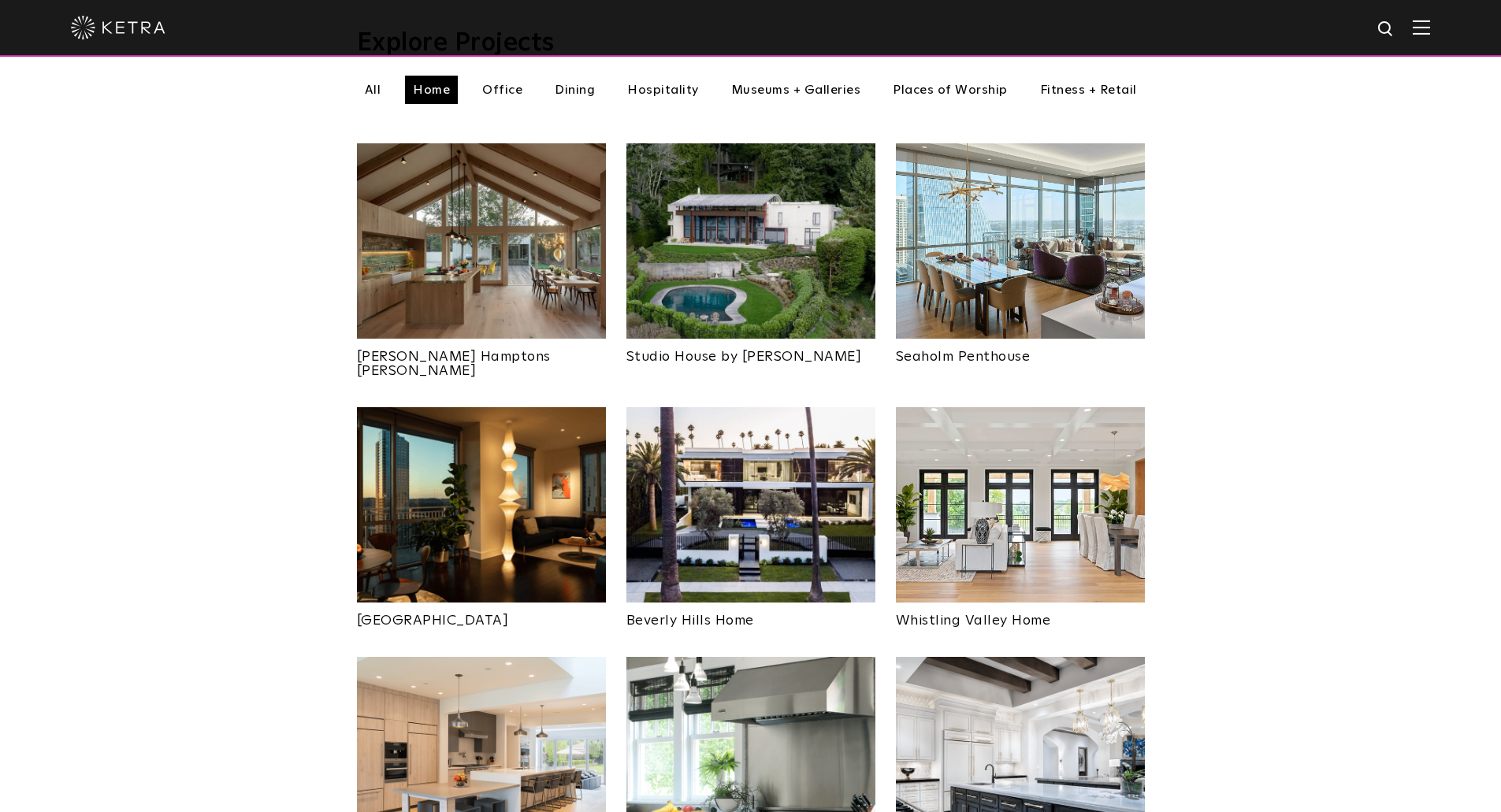
scroll to position [554, 0]
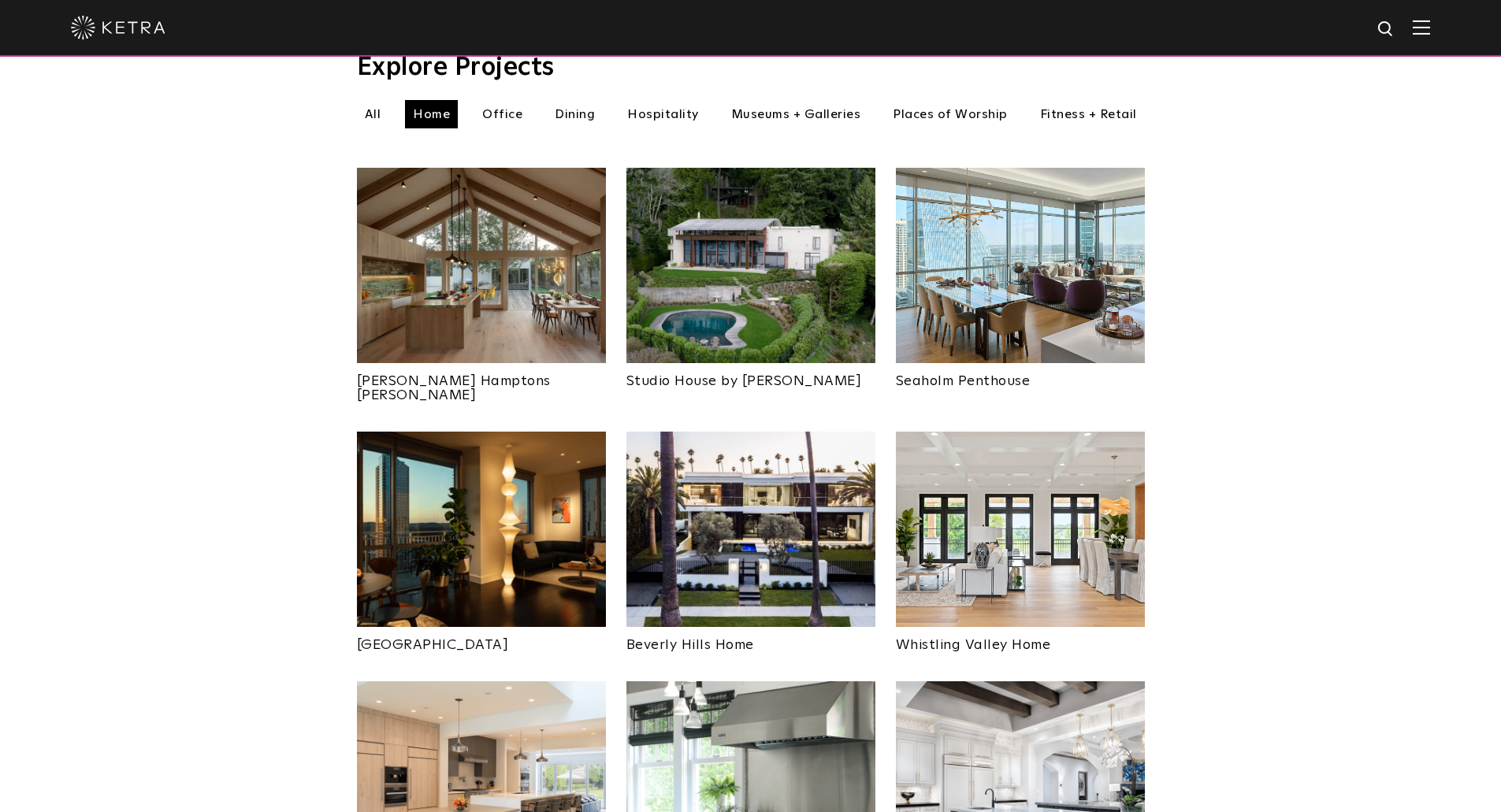
click at [719, 525] on img at bounding box center [750, 529] width 249 height 195
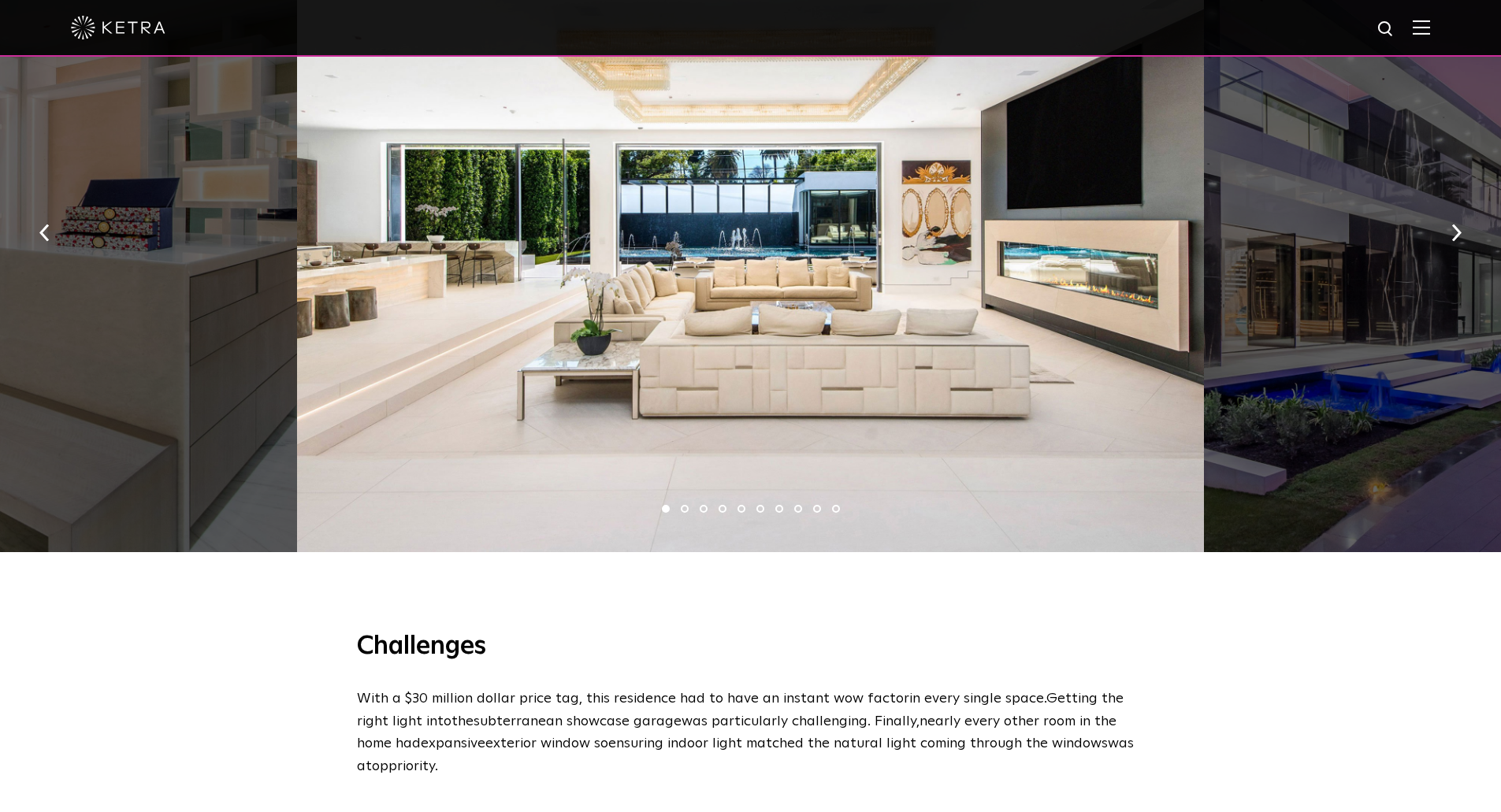
scroll to position [1023, 0]
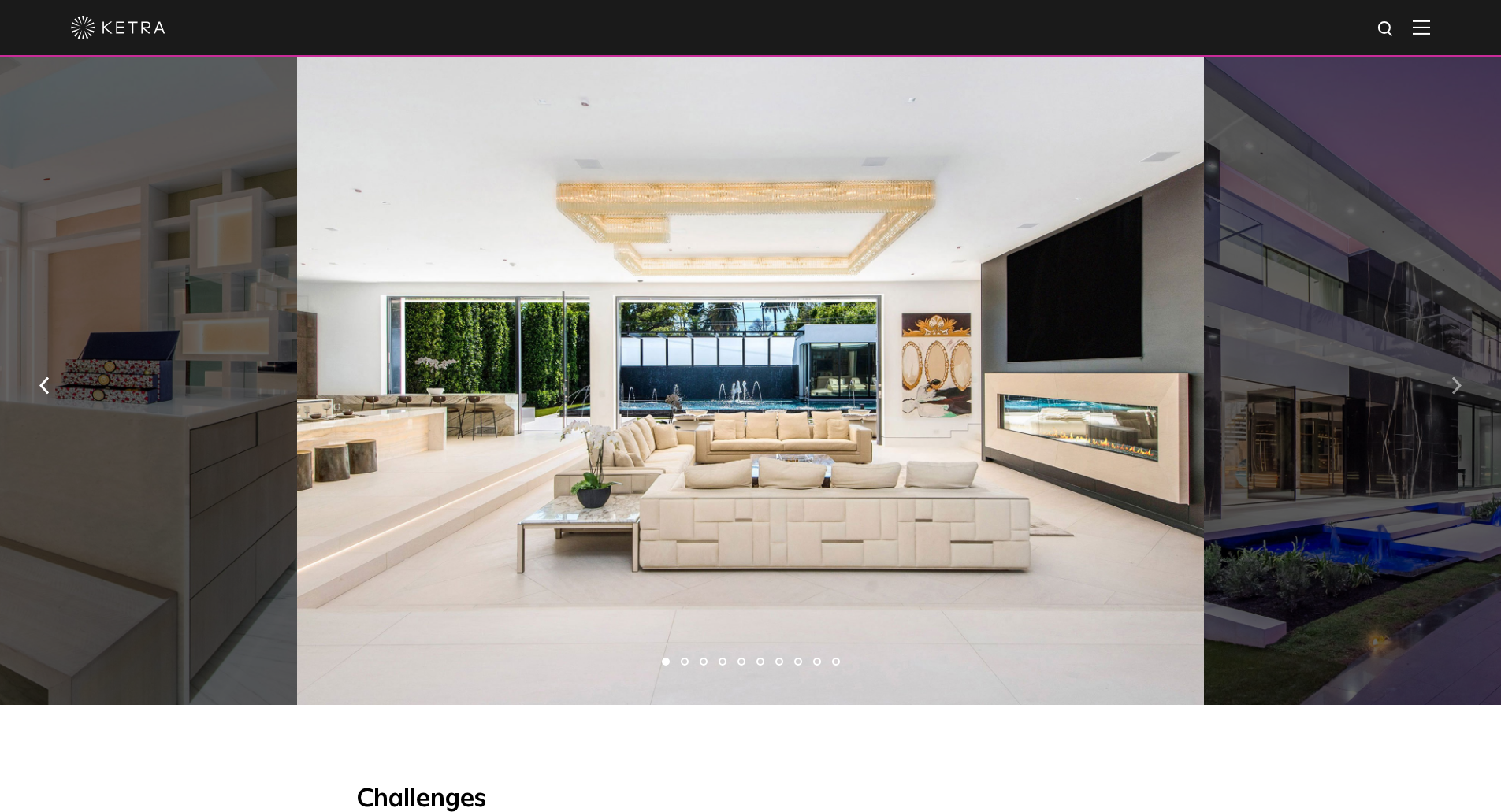
click at [1455, 386] on img "button" at bounding box center [1457, 386] width 10 height 17
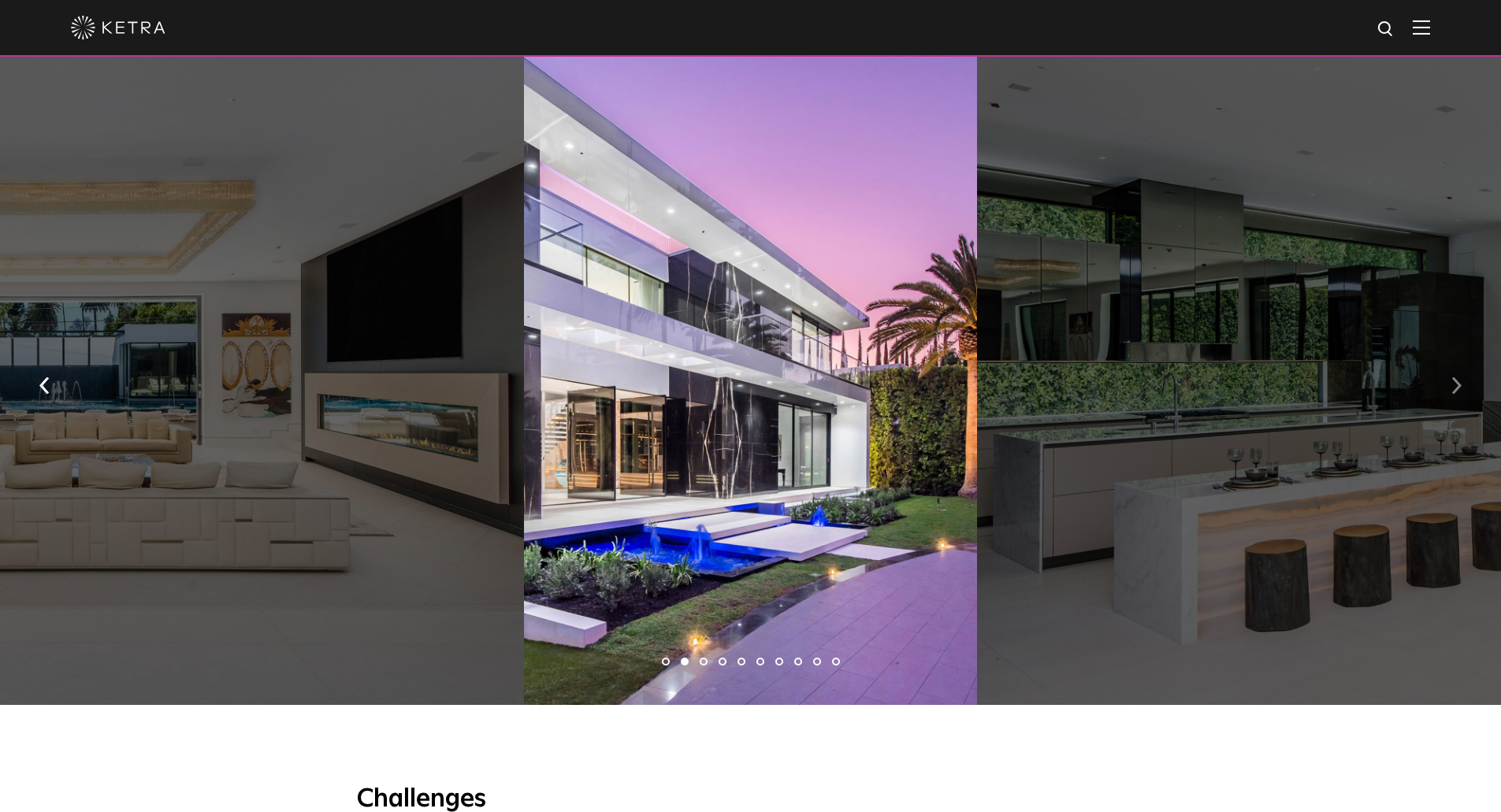
click at [1455, 386] on img "button" at bounding box center [1457, 386] width 10 height 17
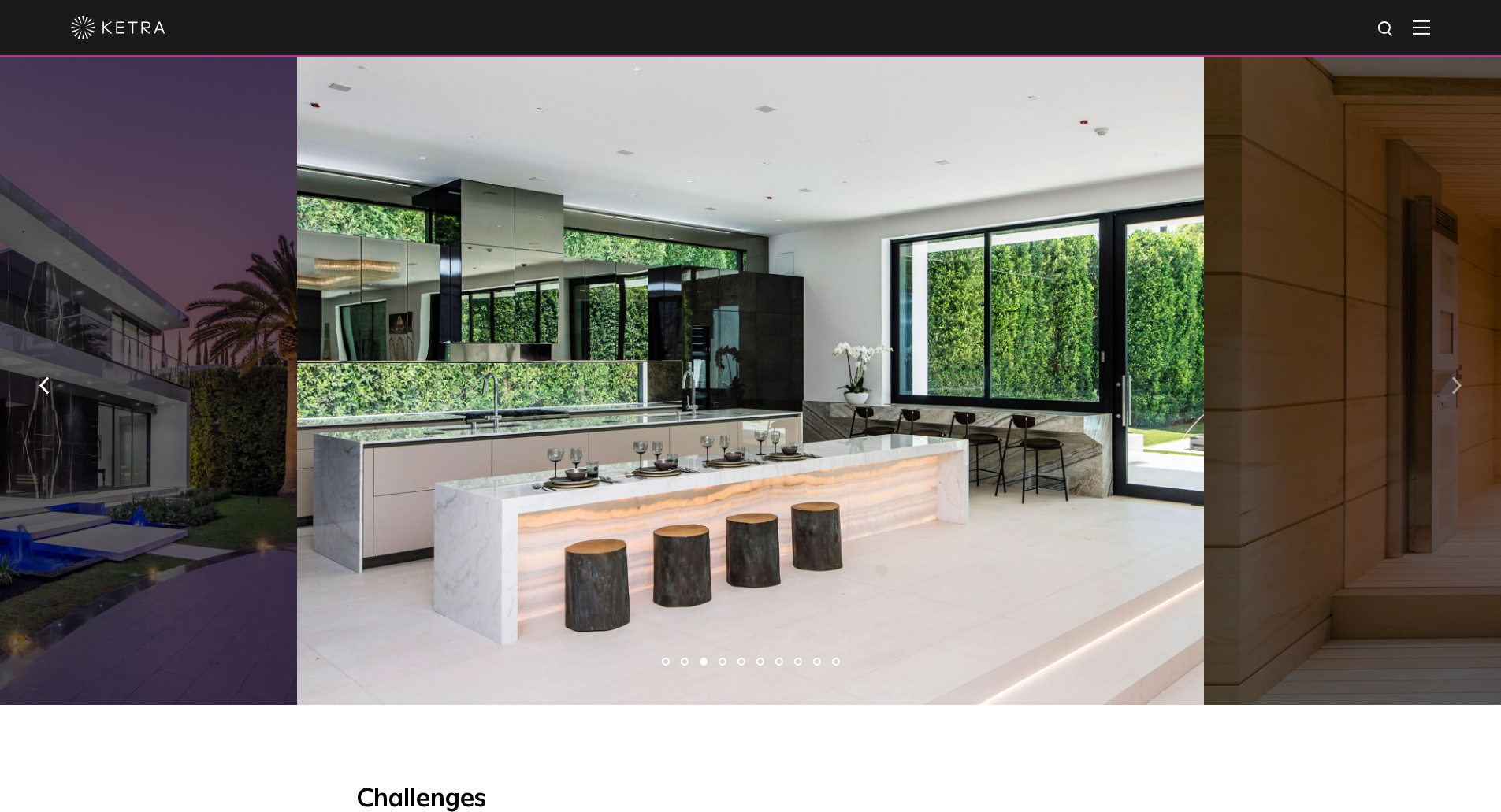
click at [1455, 386] on img "button" at bounding box center [1457, 386] width 10 height 17
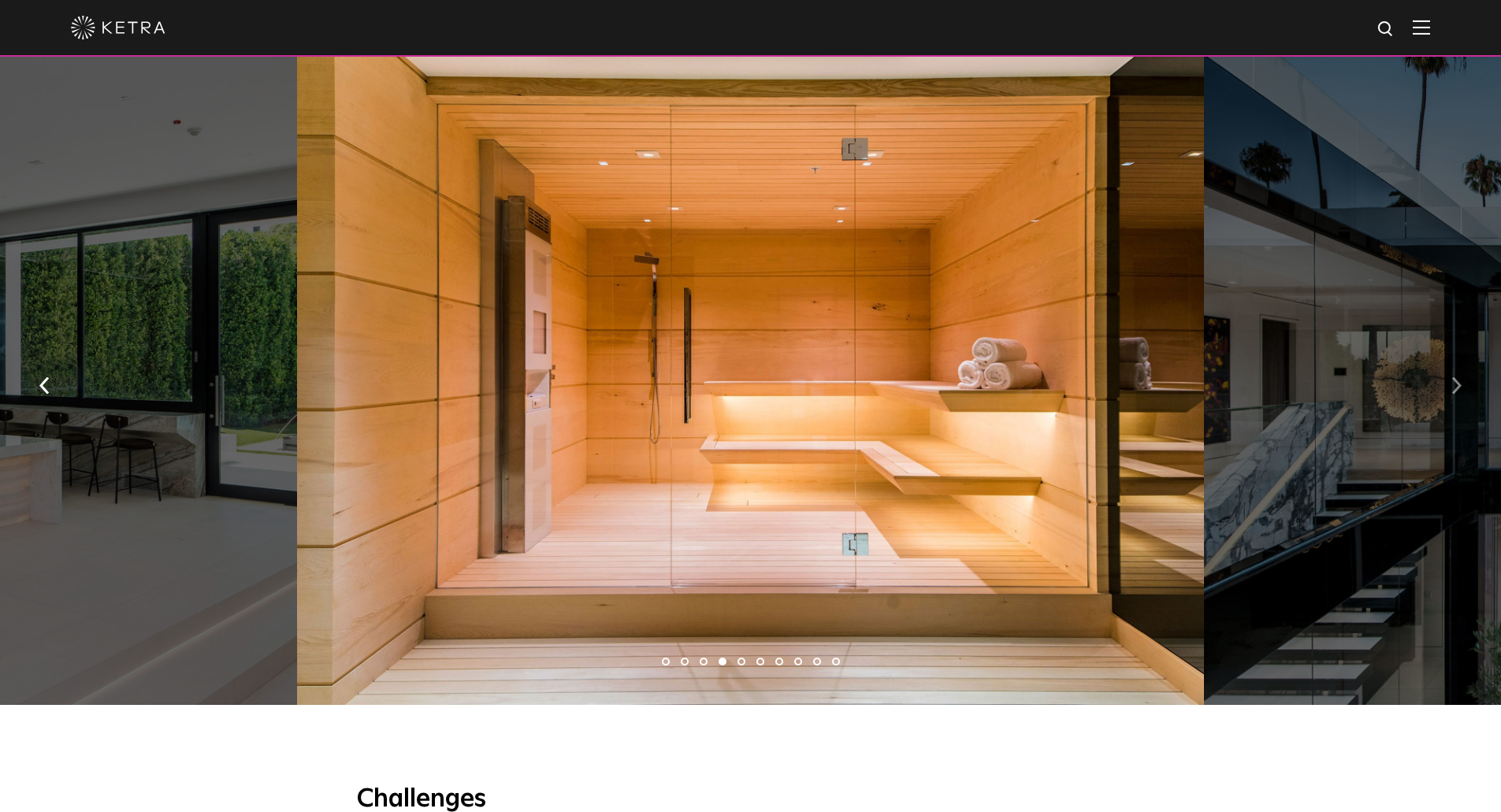
click at [1455, 386] on img "button" at bounding box center [1457, 386] width 10 height 17
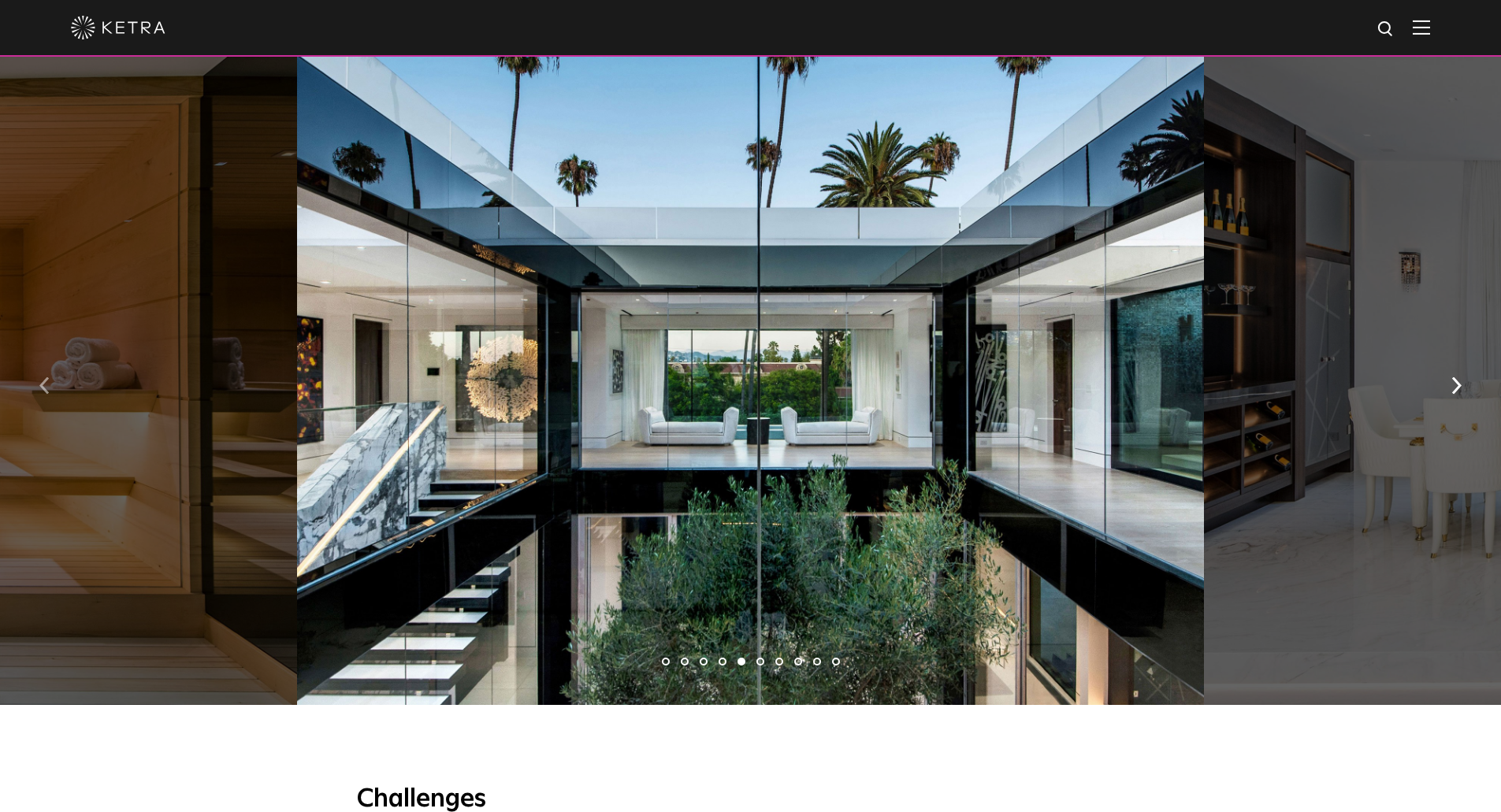
click at [40, 393] on img "button" at bounding box center [44, 386] width 10 height 17
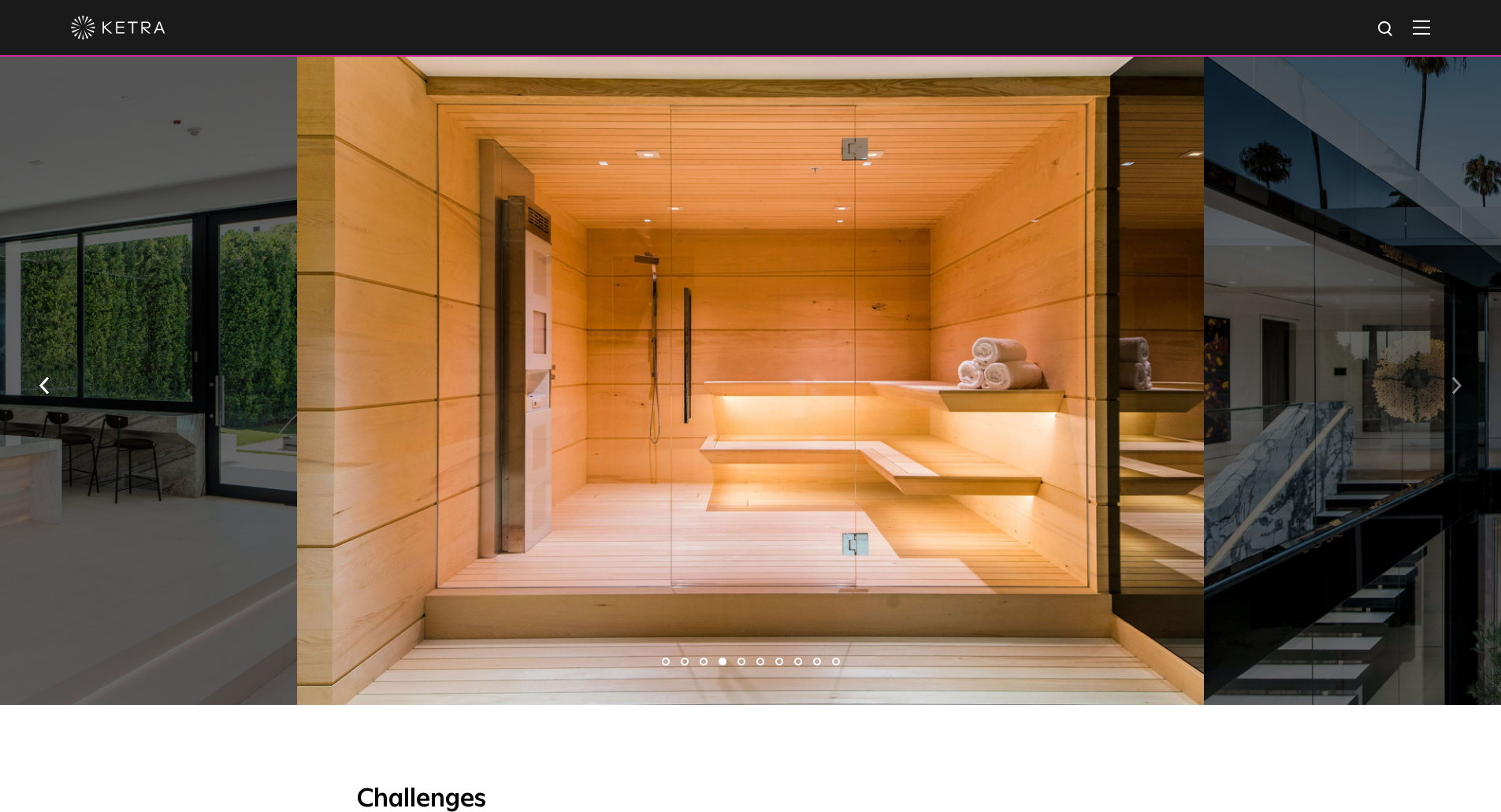
click at [1464, 390] on button "button" at bounding box center [1456, 384] width 34 height 54
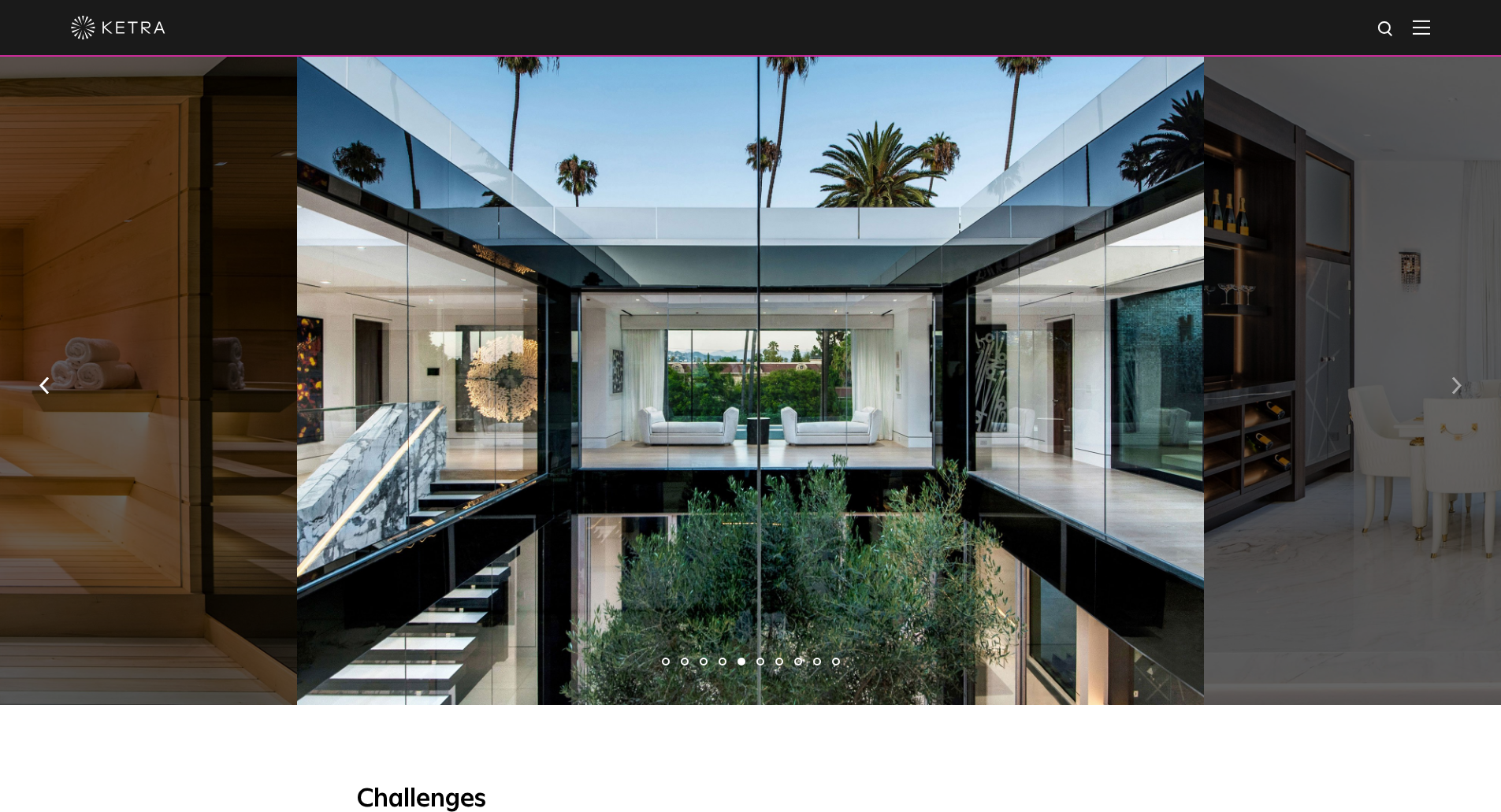
click at [1464, 390] on button "button" at bounding box center [1456, 384] width 34 height 54
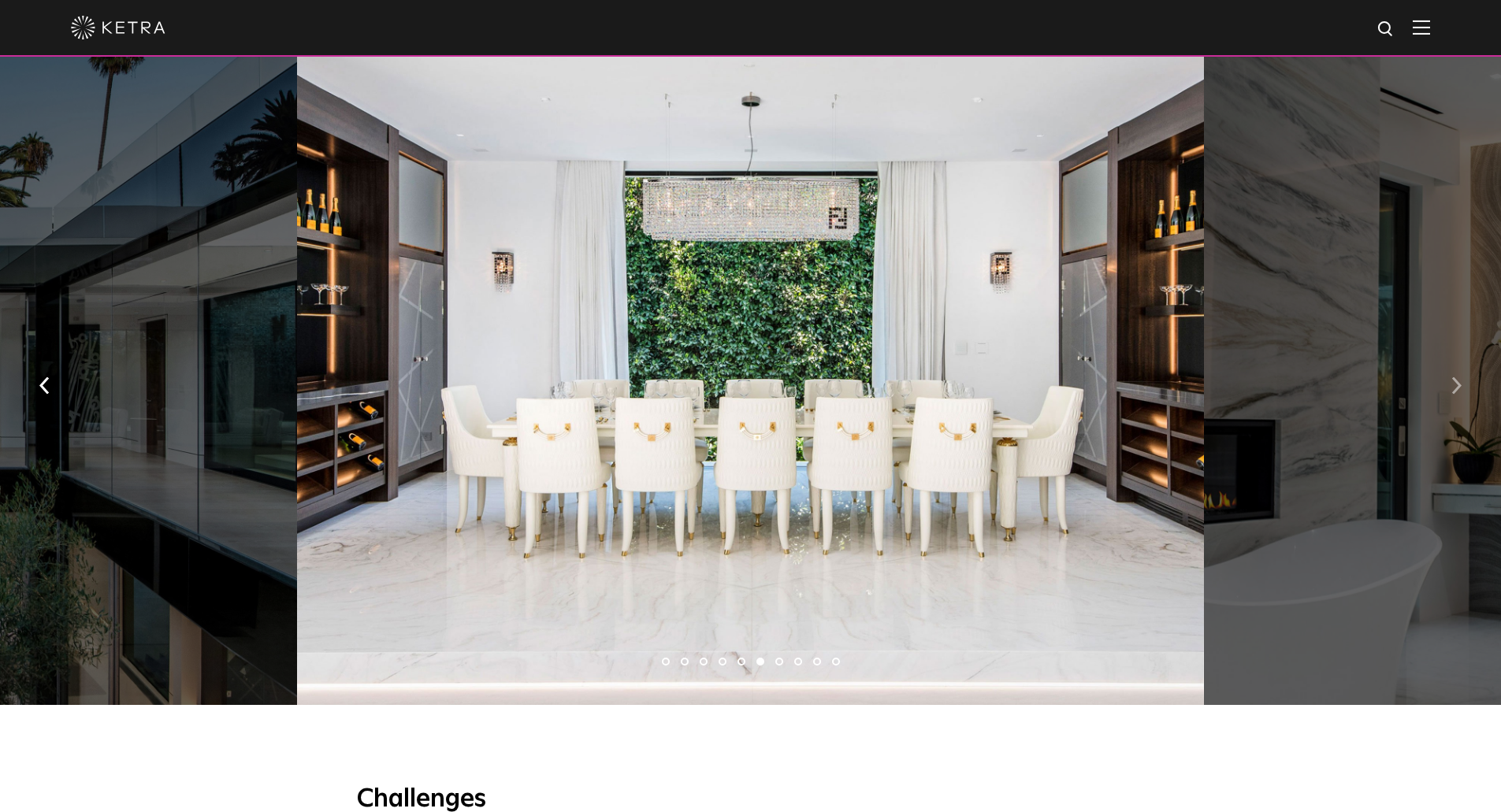
click at [1464, 390] on button "button" at bounding box center [1456, 384] width 34 height 54
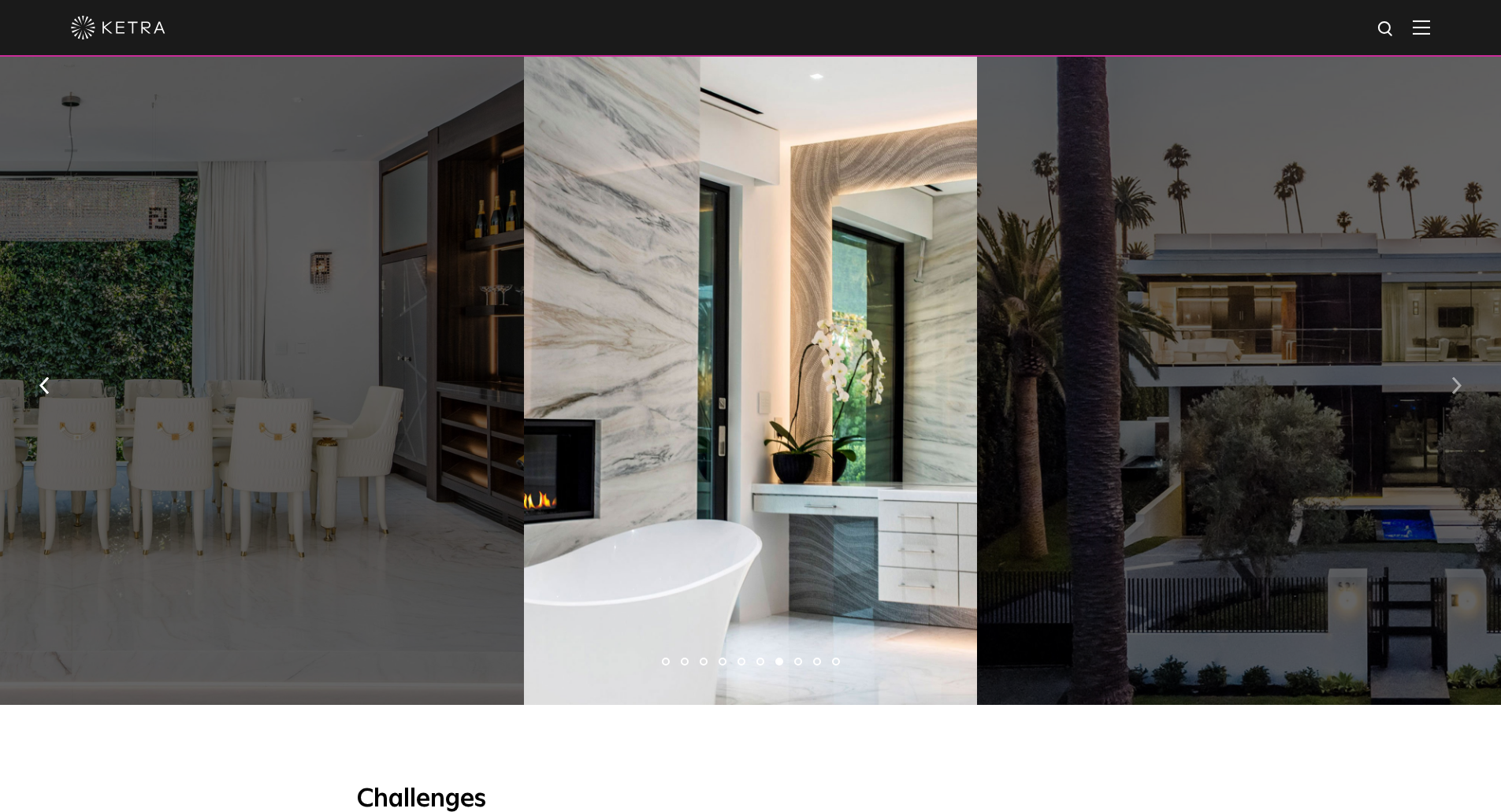
click at [1464, 390] on button "button" at bounding box center [1456, 384] width 34 height 54
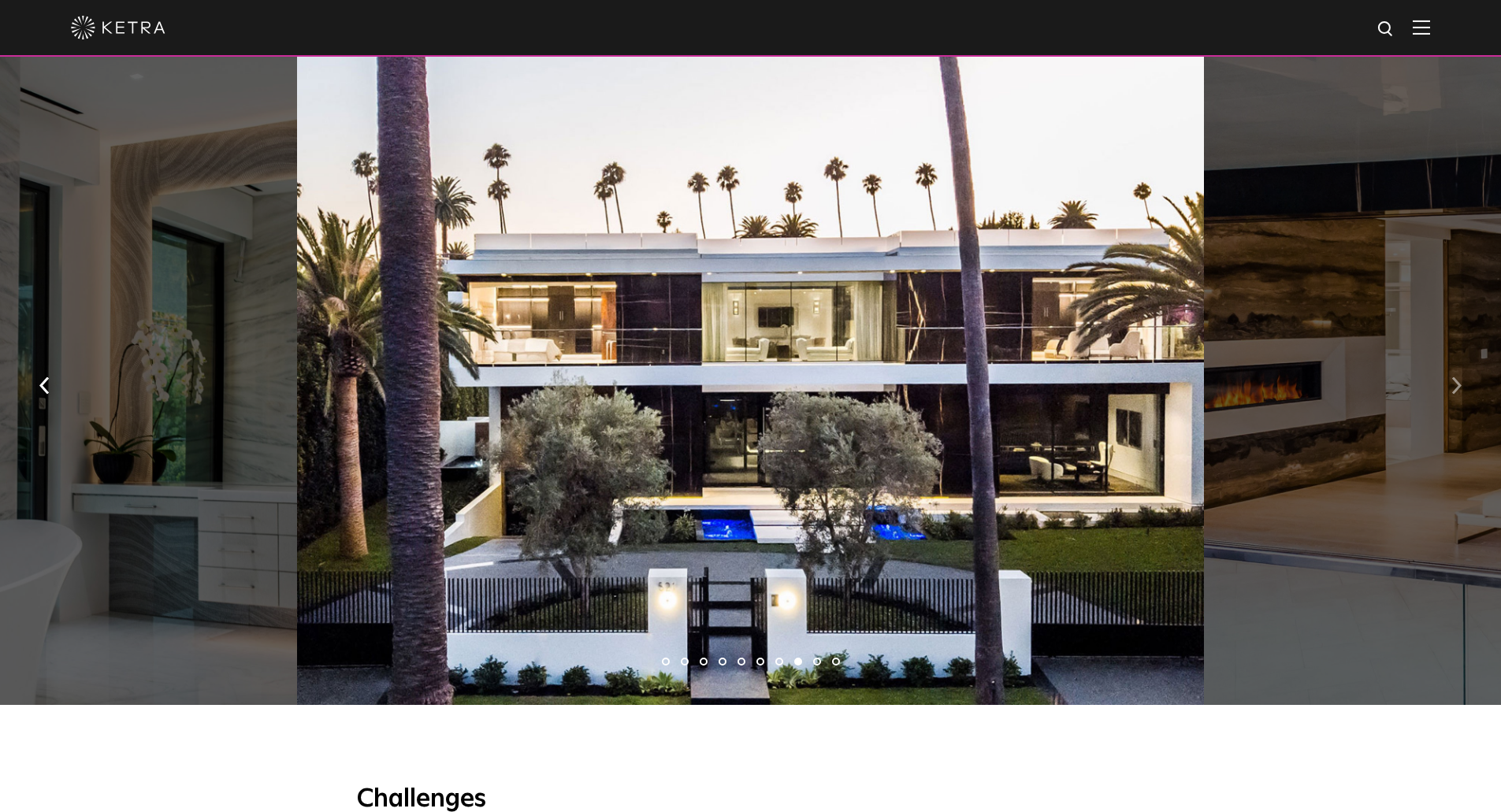
click at [1464, 390] on button "button" at bounding box center [1456, 384] width 34 height 54
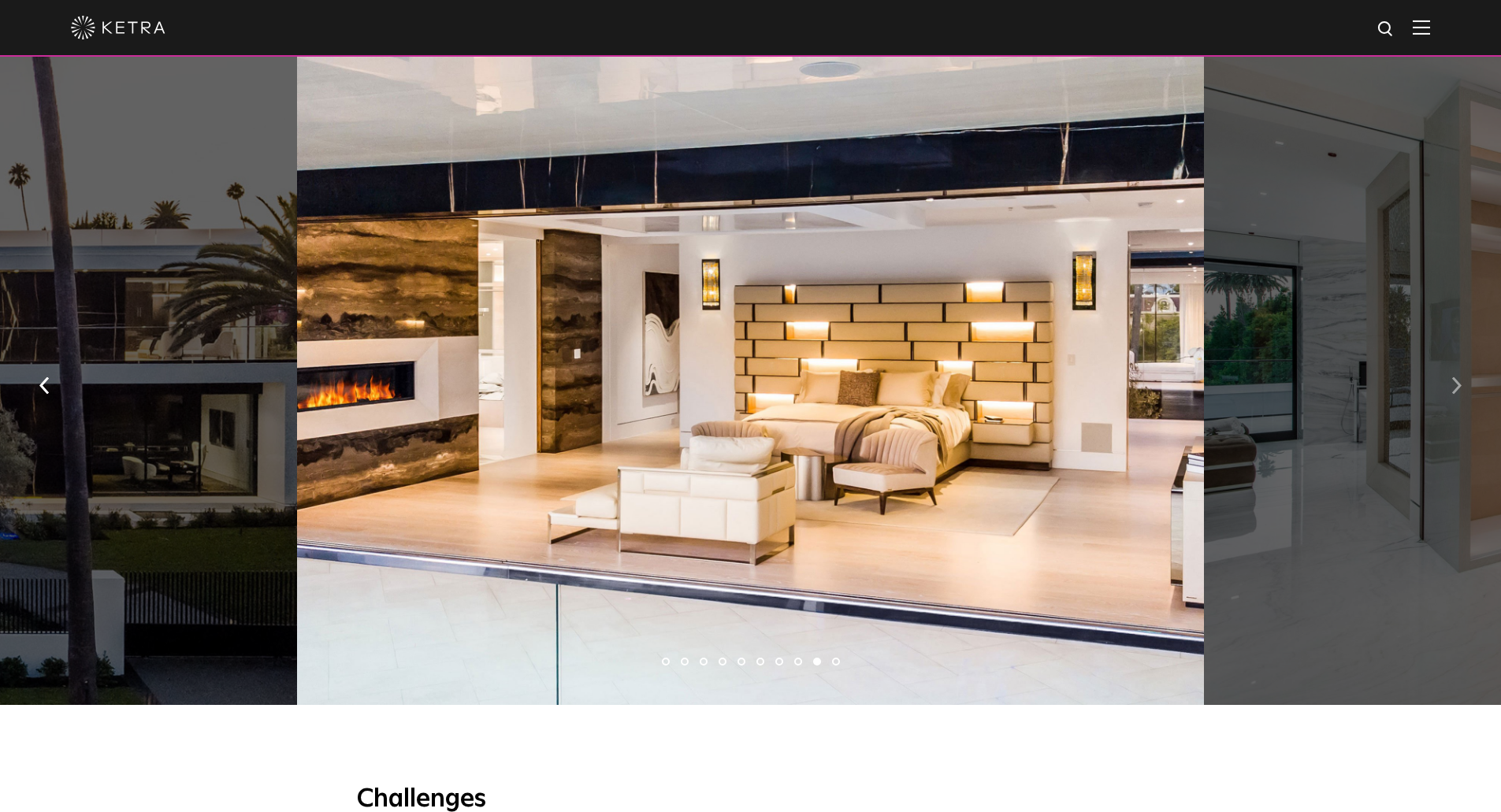
click at [1464, 390] on button "button" at bounding box center [1456, 384] width 34 height 54
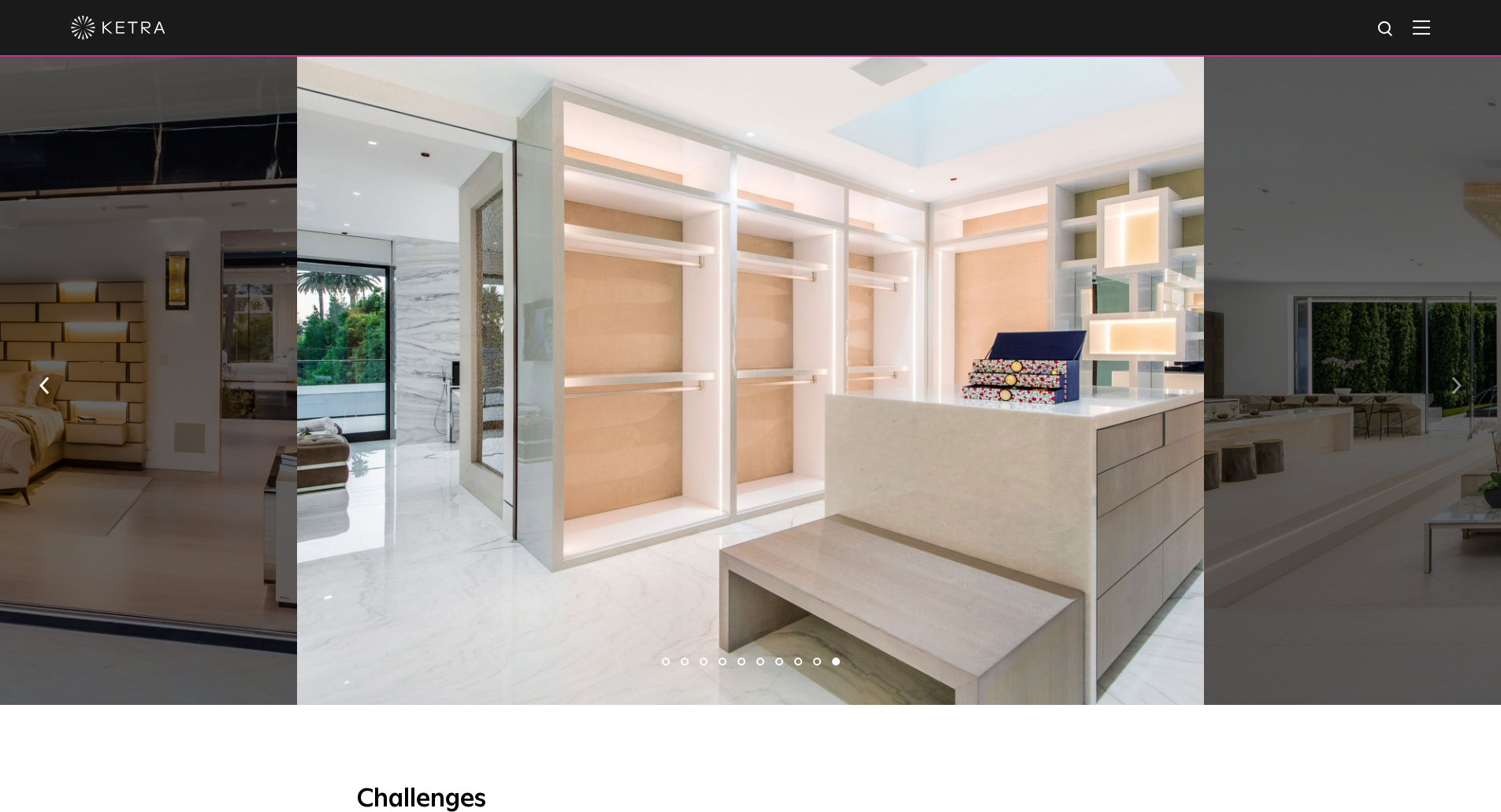
click at [1464, 390] on button "button" at bounding box center [1456, 384] width 34 height 54
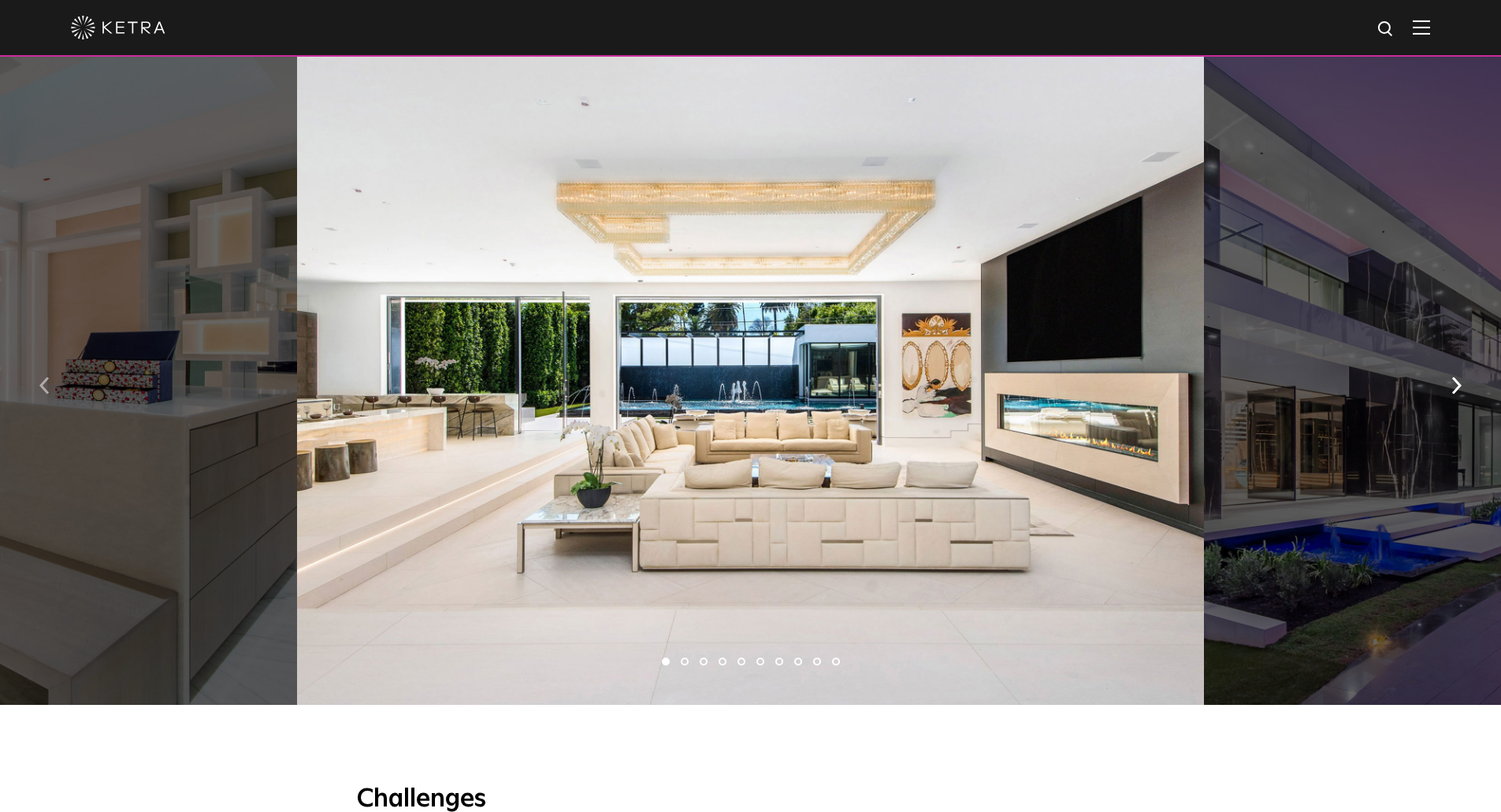
click at [43, 389] on img "button" at bounding box center [44, 386] width 10 height 17
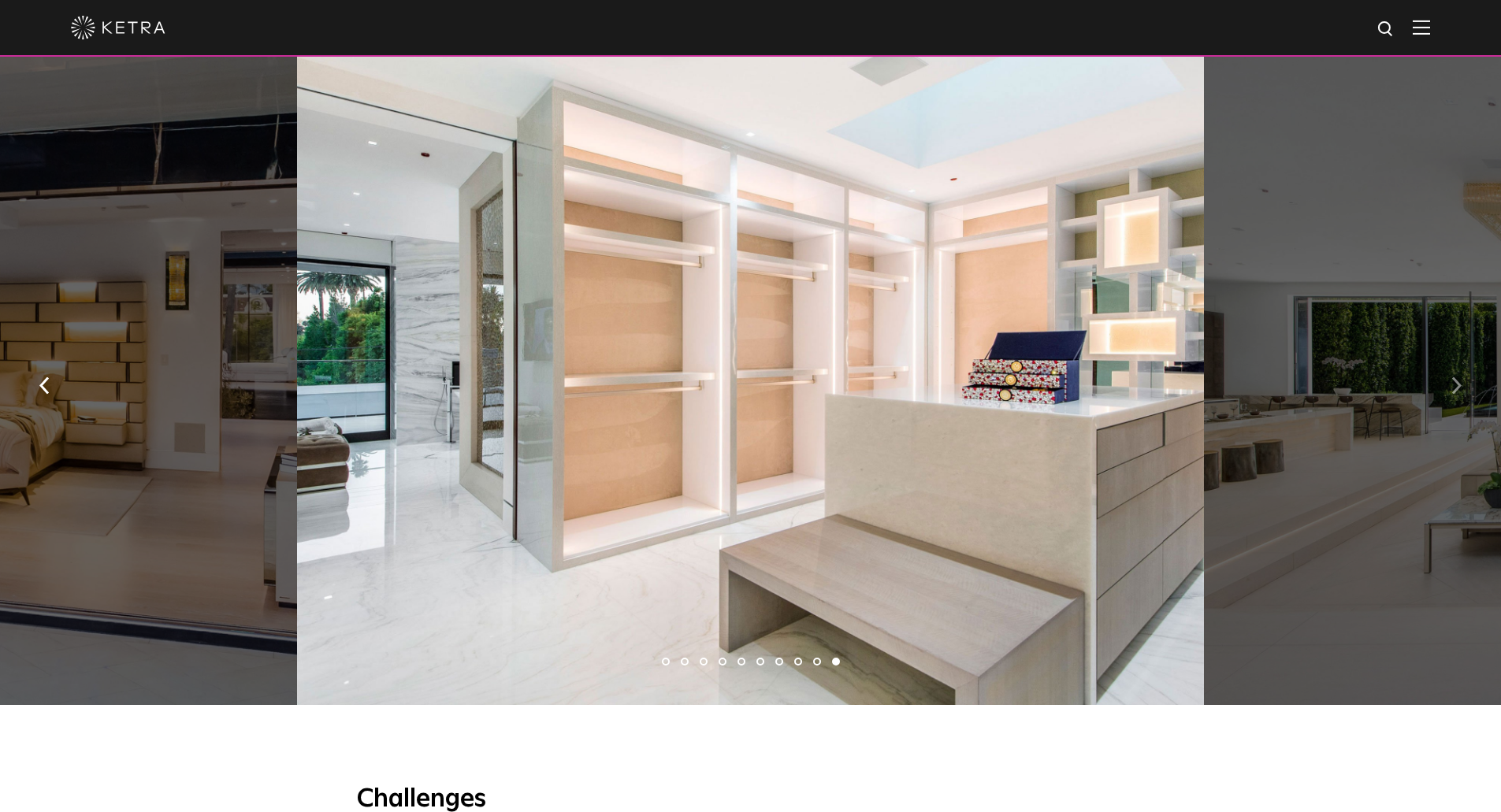
click at [1439, 396] on button "button" at bounding box center [1456, 384] width 34 height 54
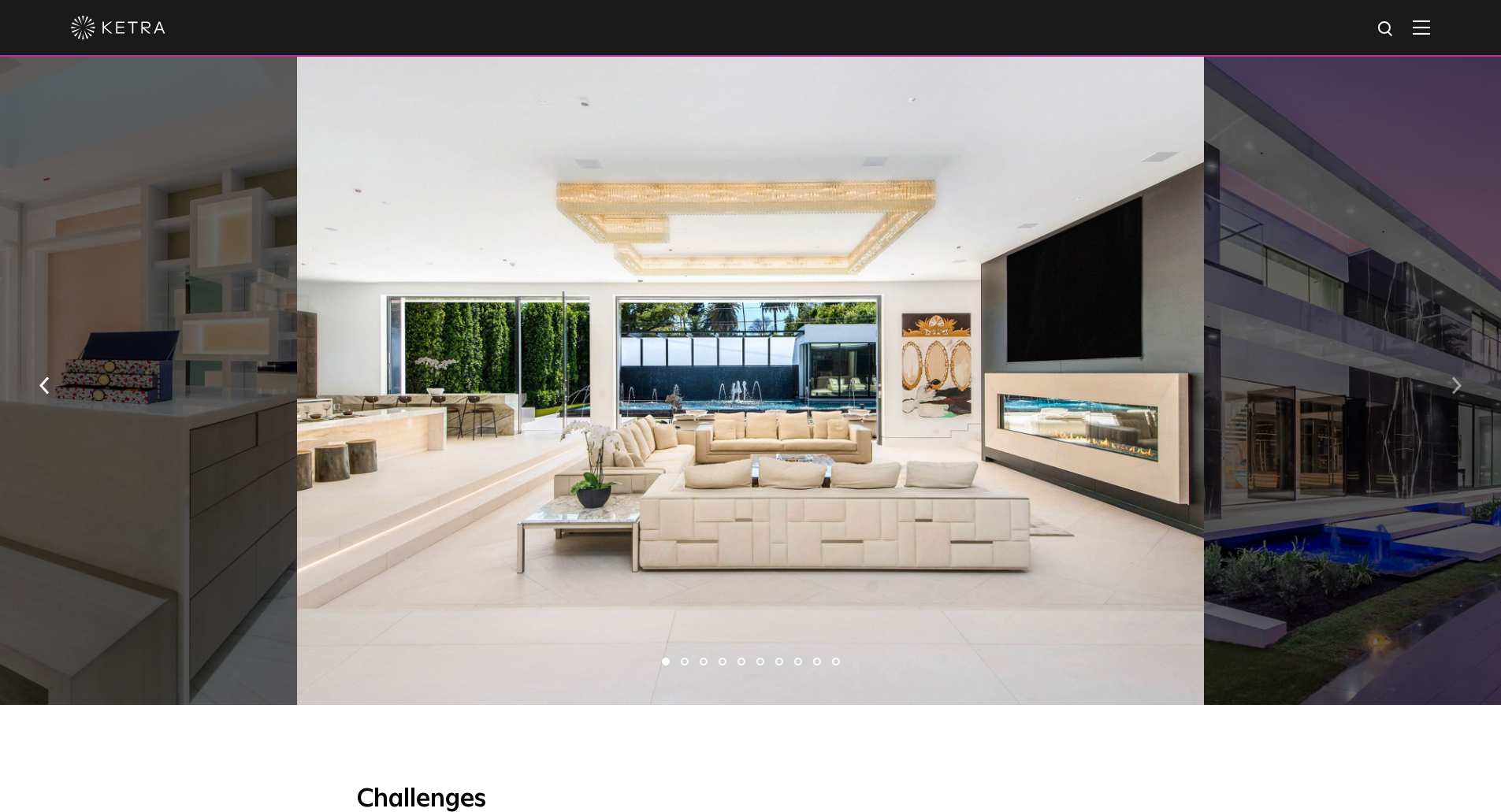
click at [1455, 393] on img "button" at bounding box center [1457, 386] width 10 height 17
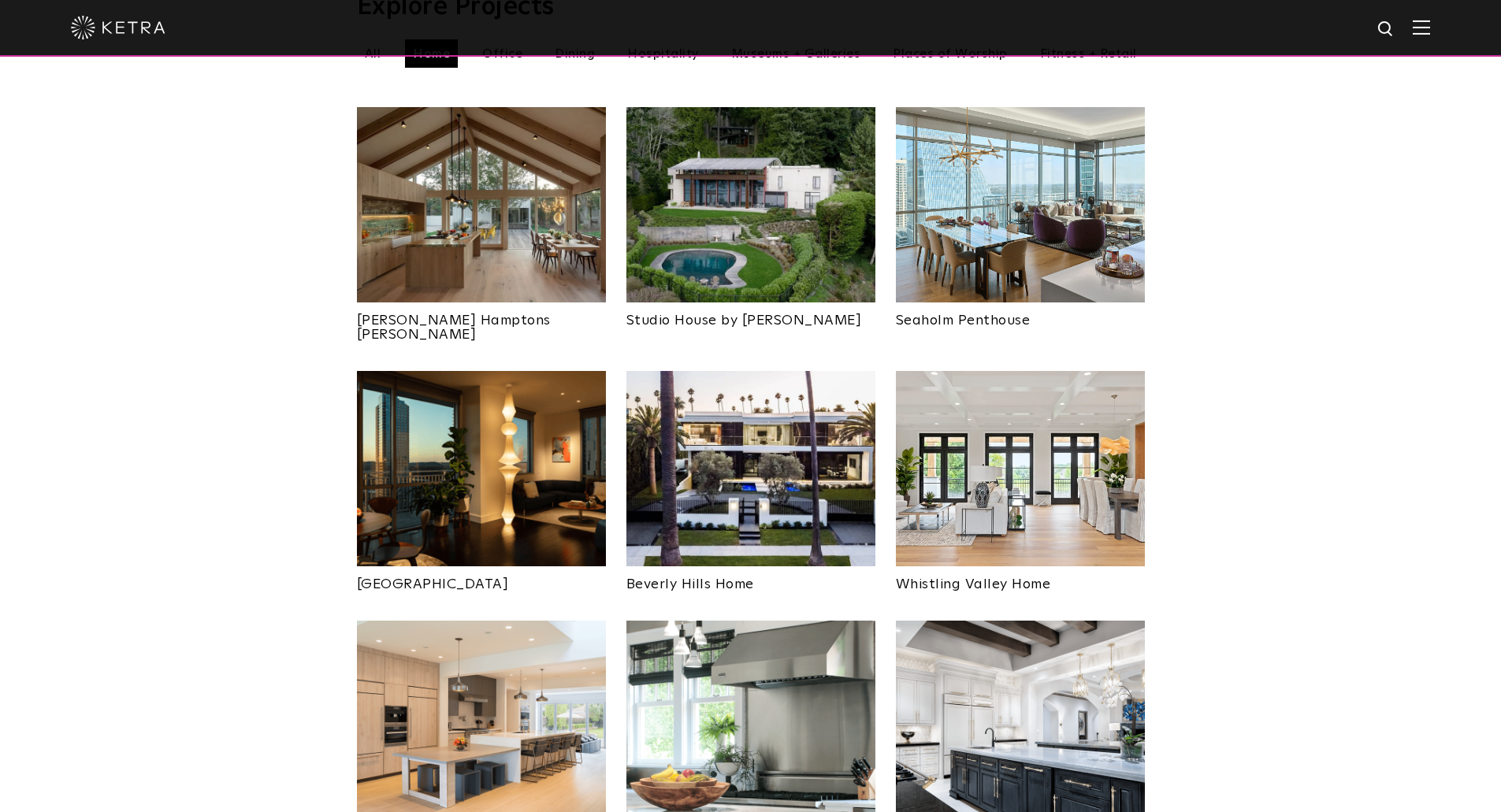
scroll to position [633, 0]
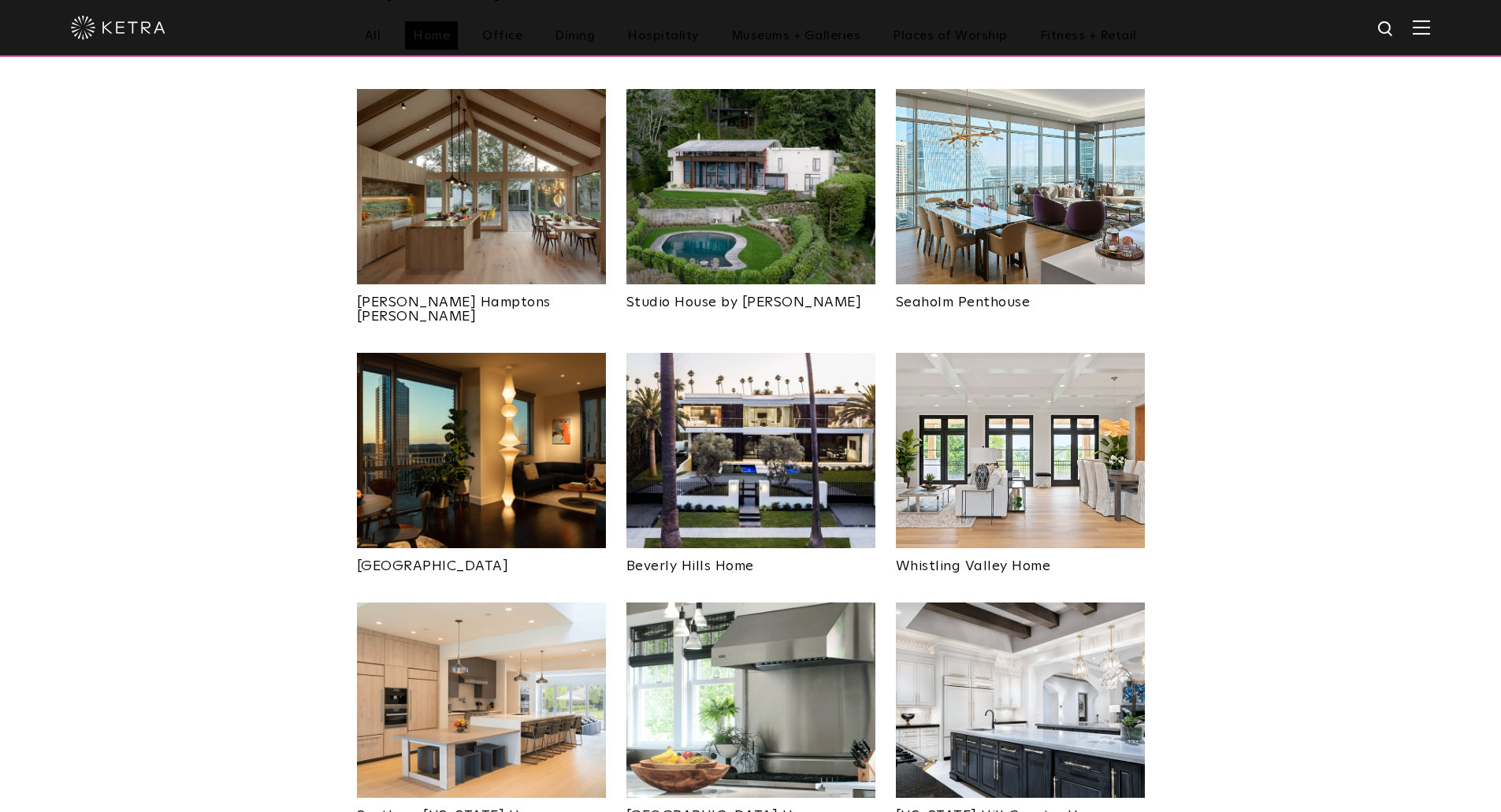
drag, startPoint x: 688, startPoint y: 624, endPoint x: 693, endPoint y: 613, distance: 12.1
click at [688, 623] on img at bounding box center [750, 700] width 249 height 195
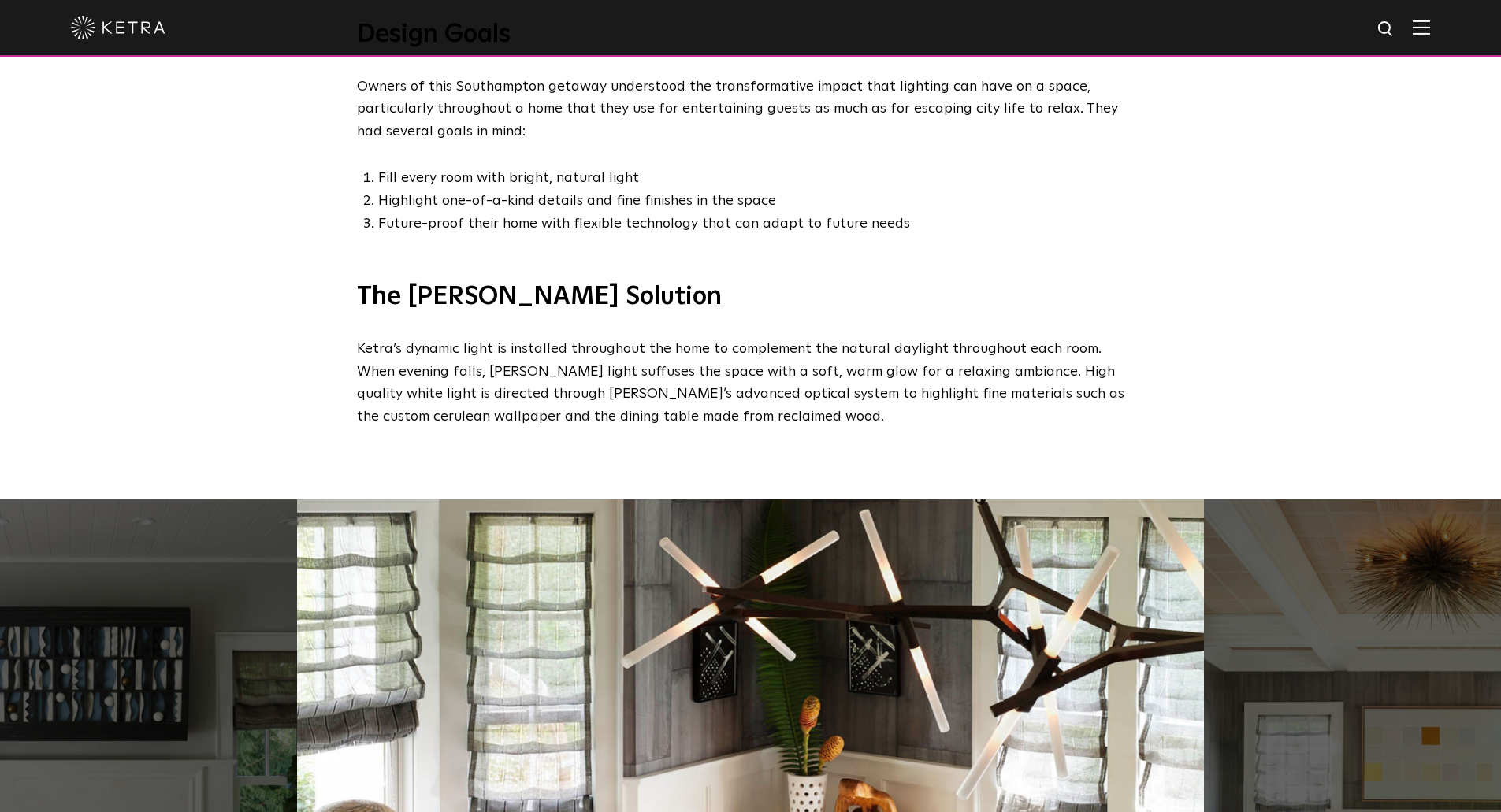
scroll to position [945, 0]
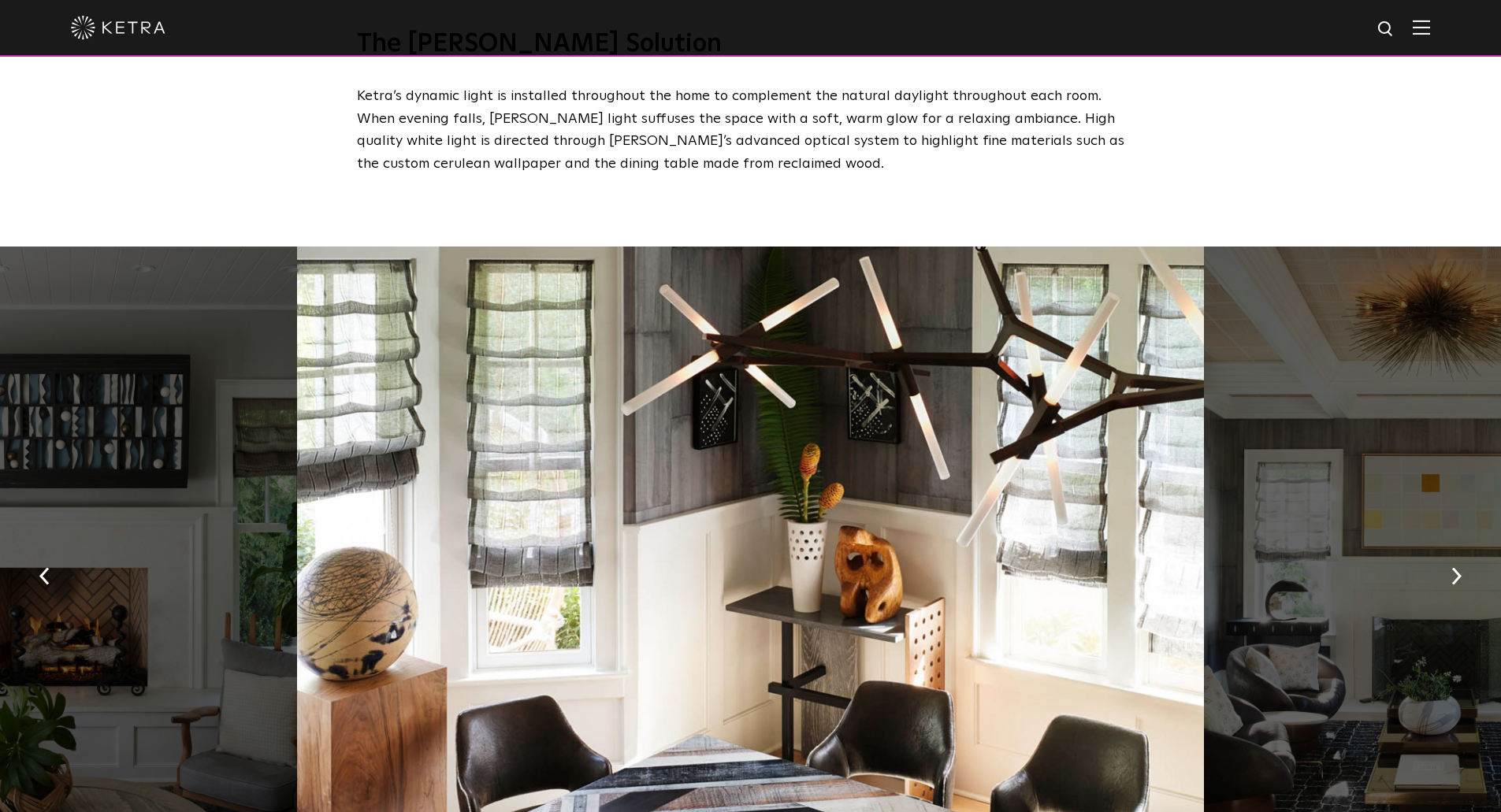
click at [1428, 585] on div at bounding box center [1430, 571] width 453 height 649
click at [1447, 569] on button "button" at bounding box center [1456, 575] width 34 height 54
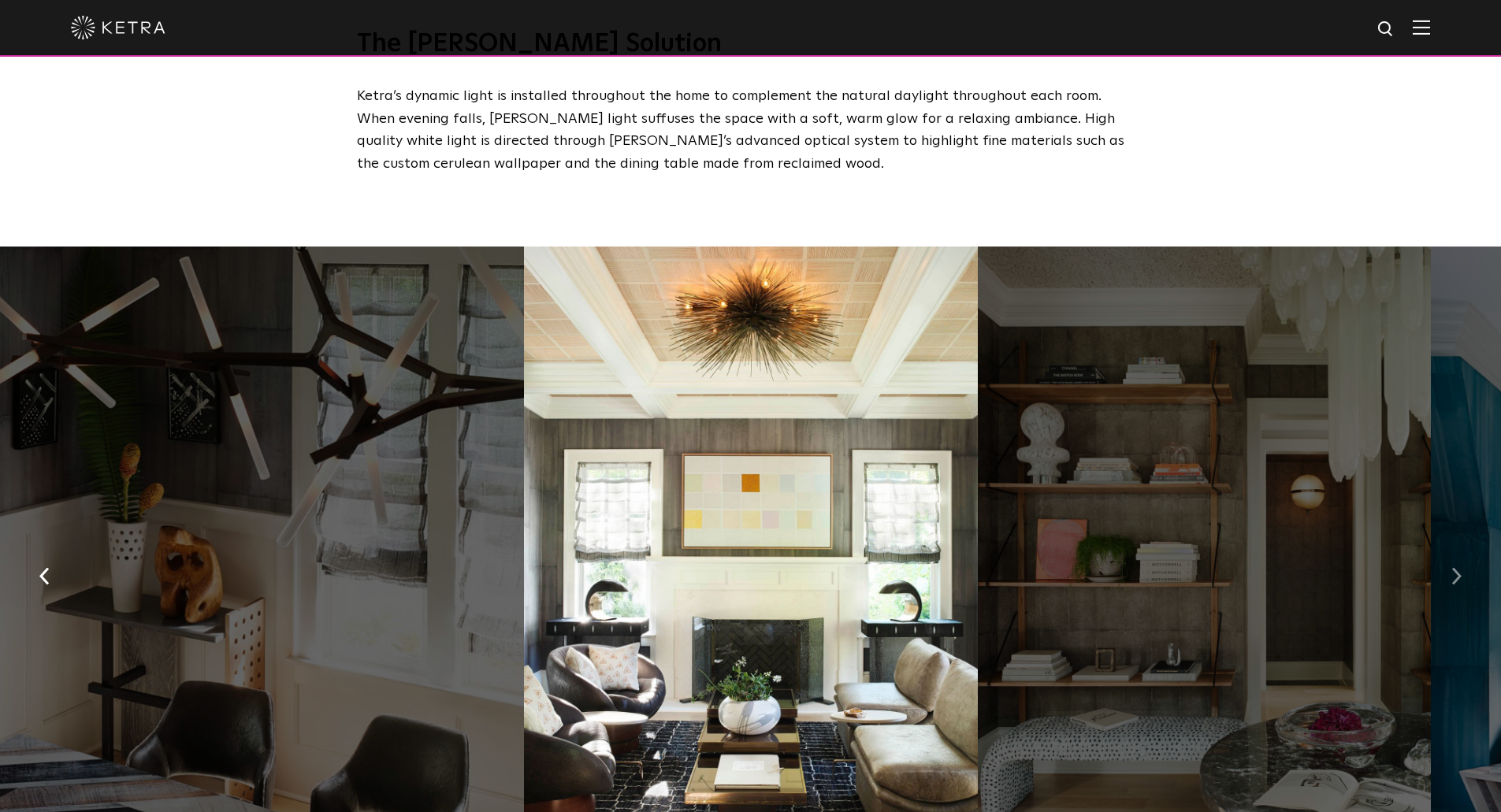
click at [1447, 569] on button "button" at bounding box center [1456, 575] width 34 height 54
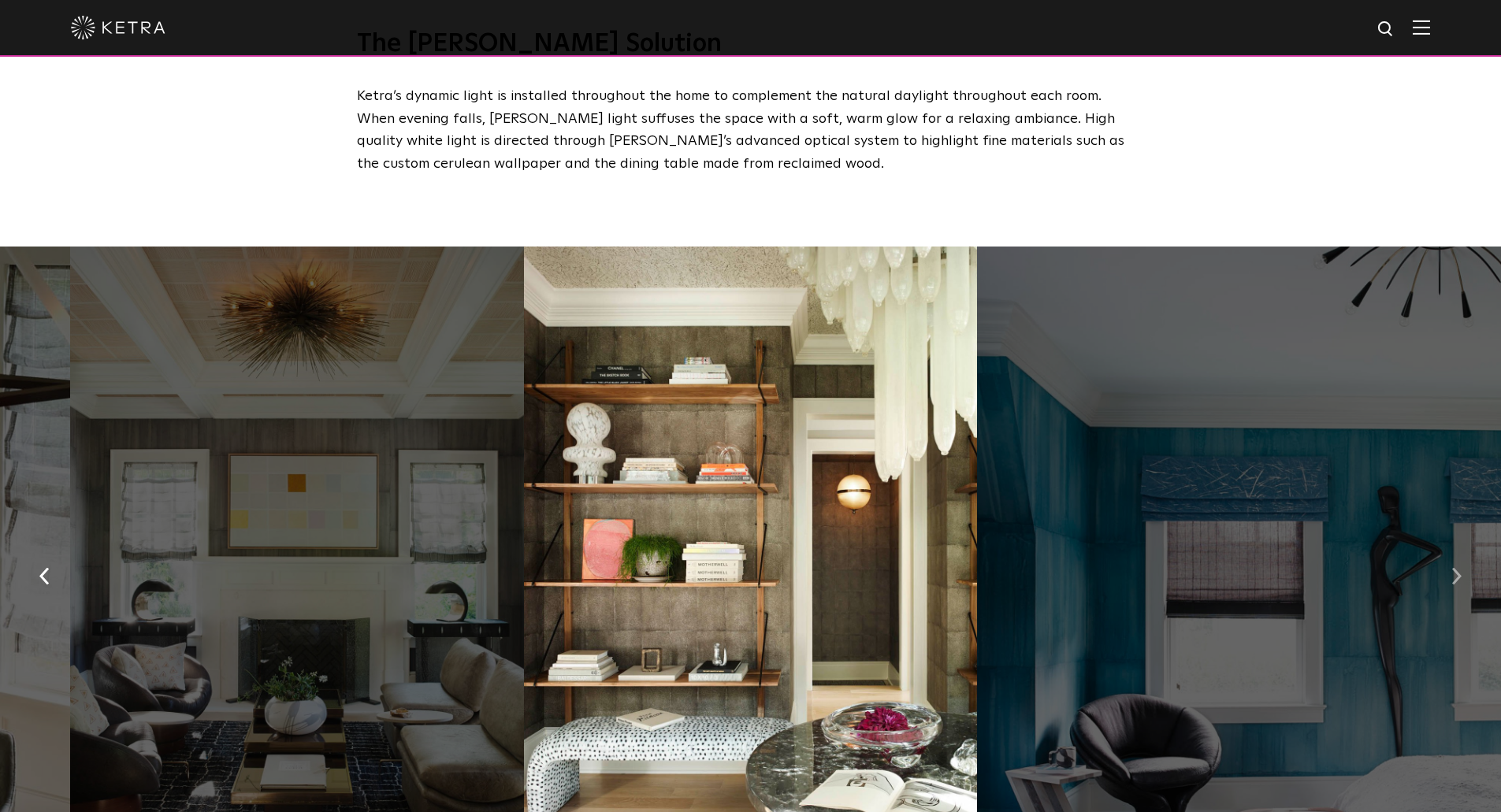
click at [1447, 569] on button "button" at bounding box center [1456, 575] width 34 height 54
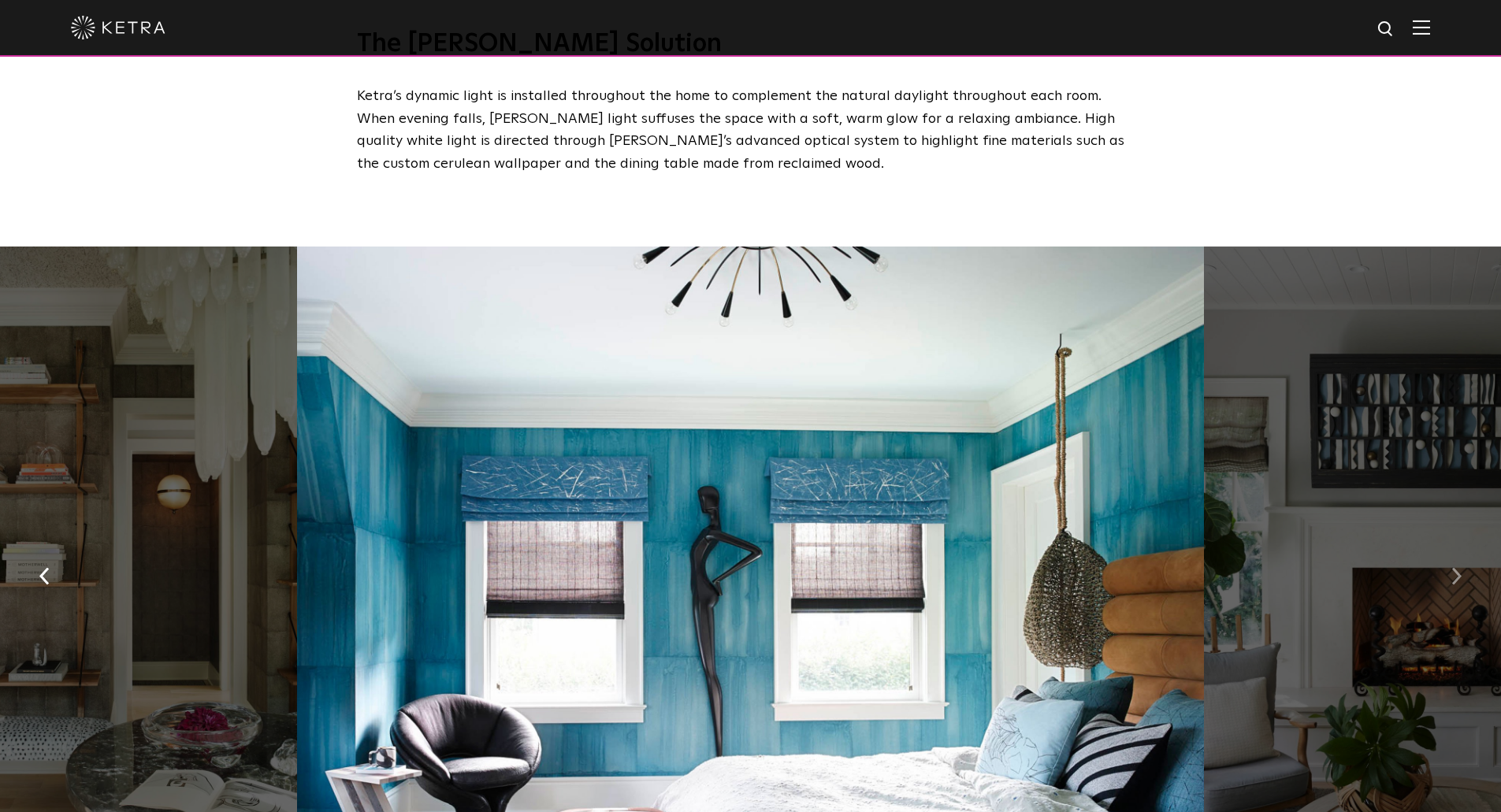
click at [1447, 569] on button "button" at bounding box center [1456, 575] width 34 height 54
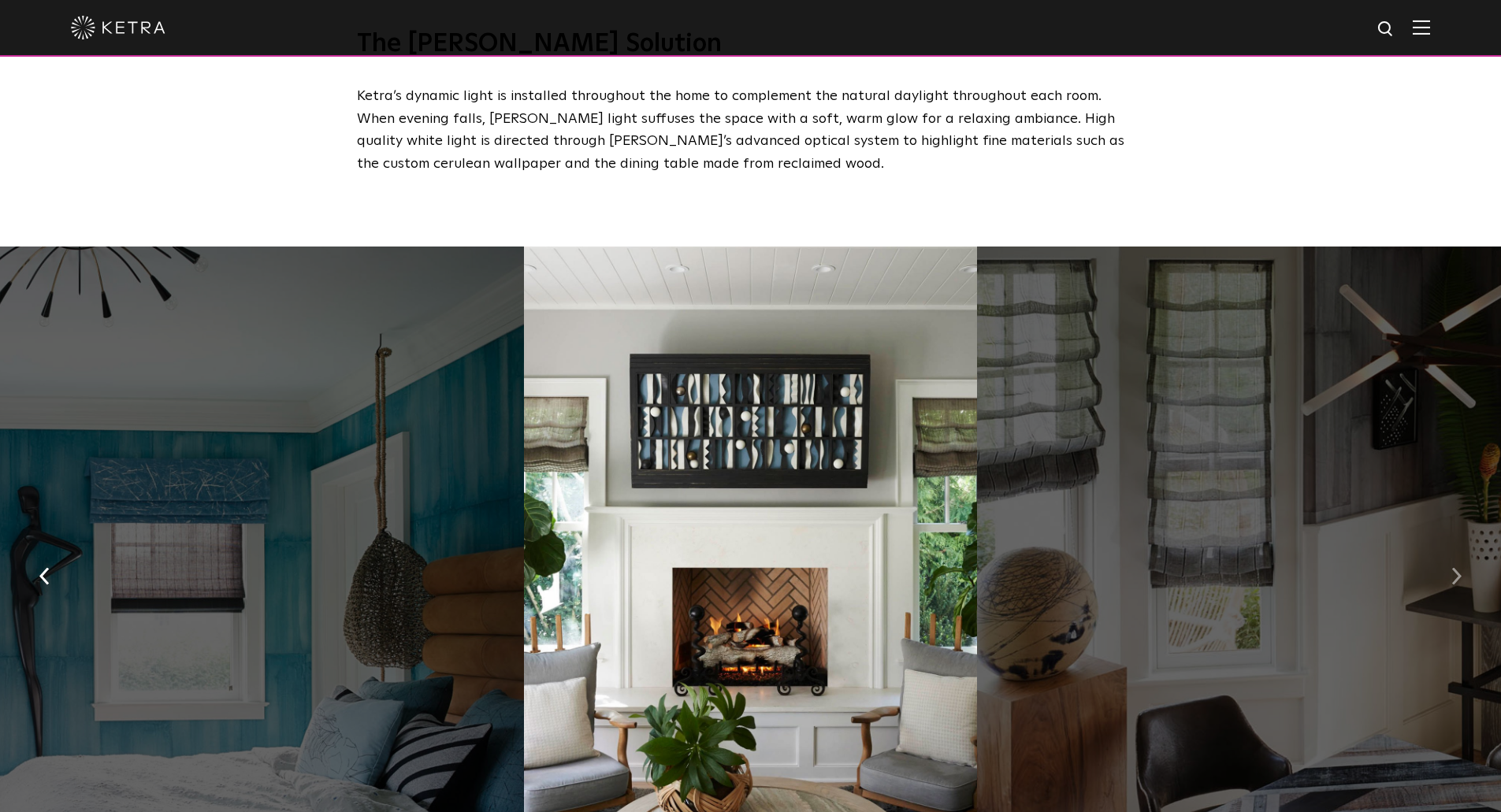
click at [1447, 569] on button "button" at bounding box center [1456, 575] width 34 height 54
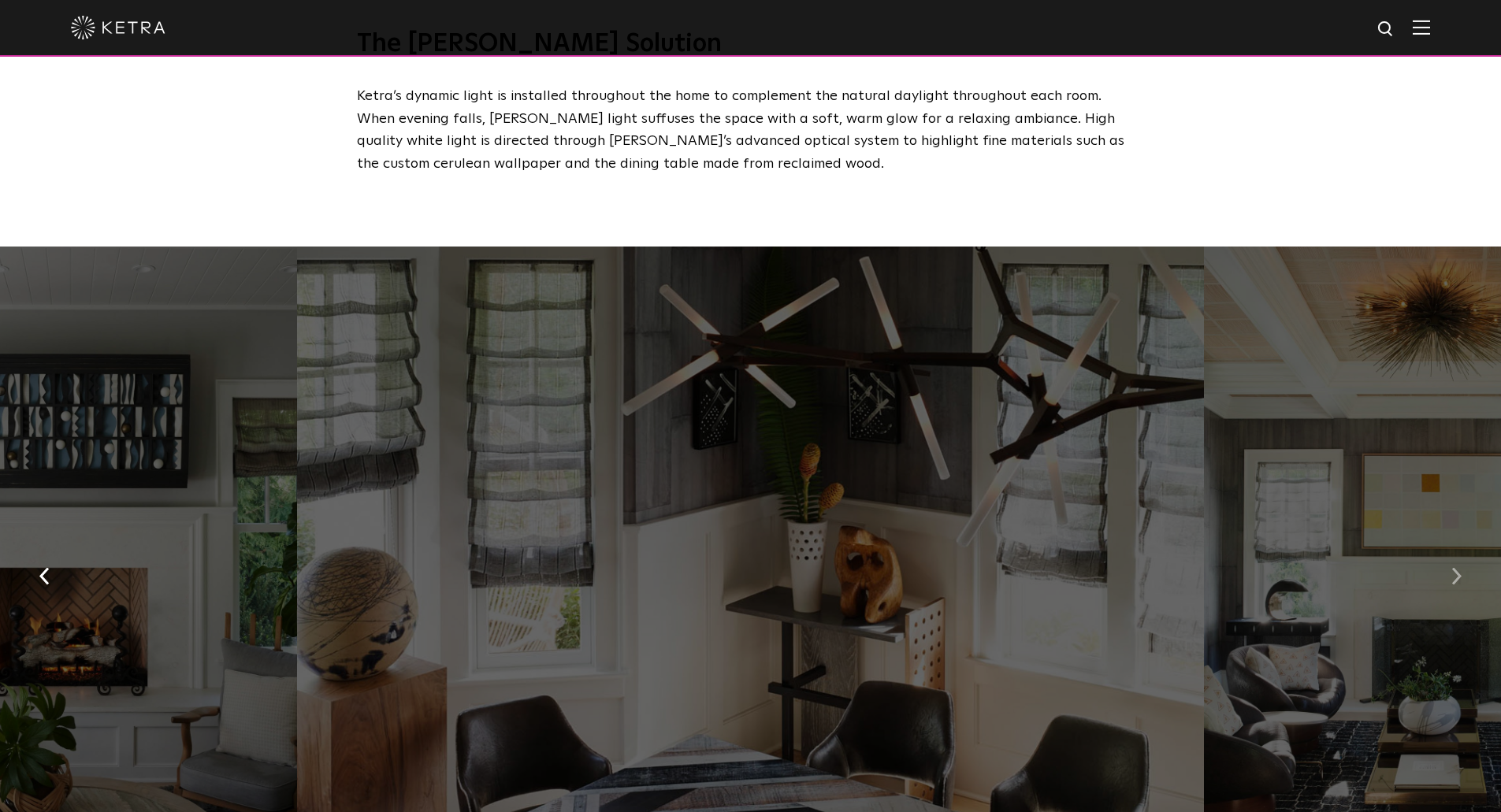
click at [1447, 569] on button "button" at bounding box center [1456, 575] width 34 height 54
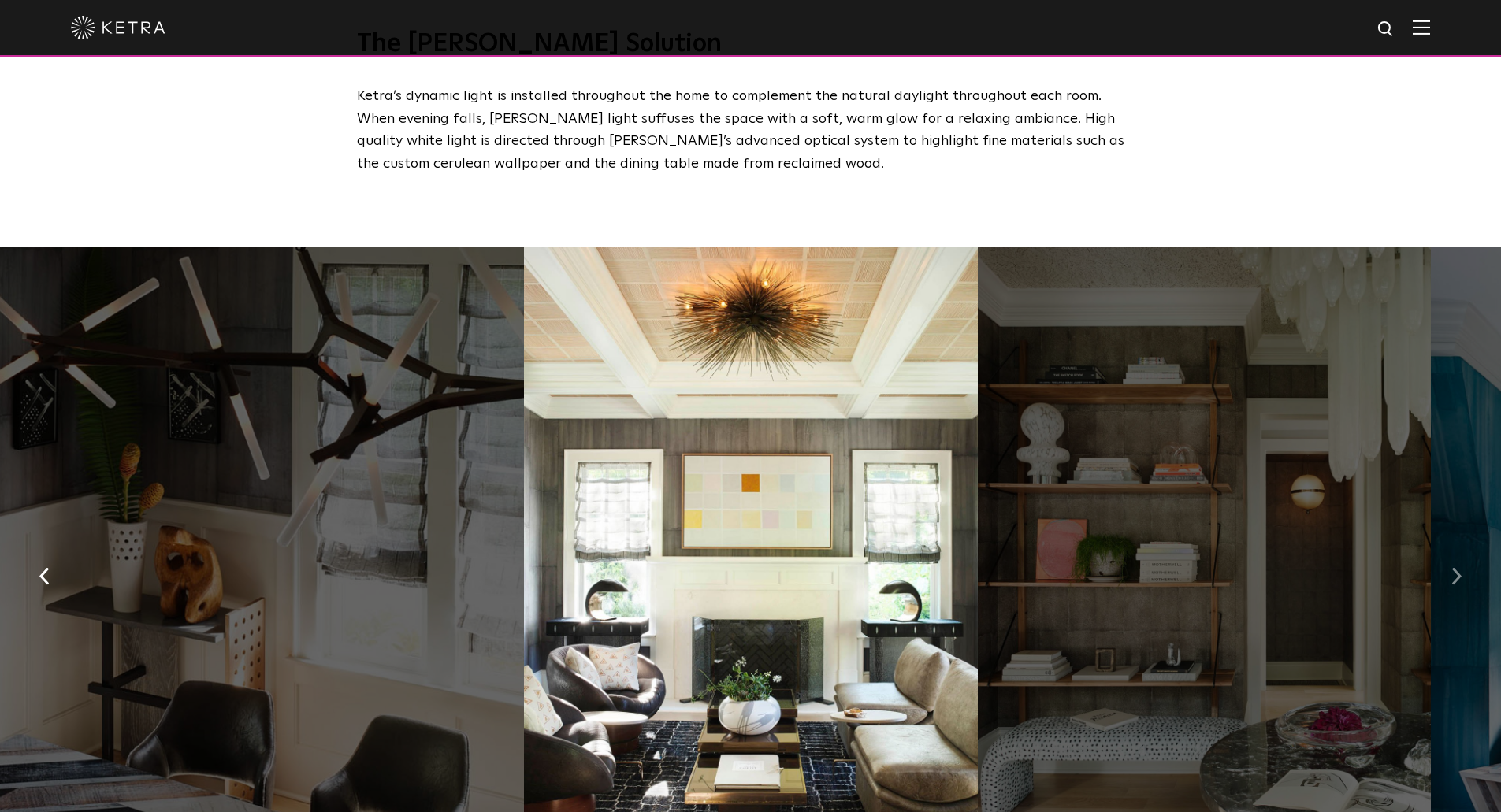
click at [1447, 569] on button "button" at bounding box center [1456, 575] width 34 height 54
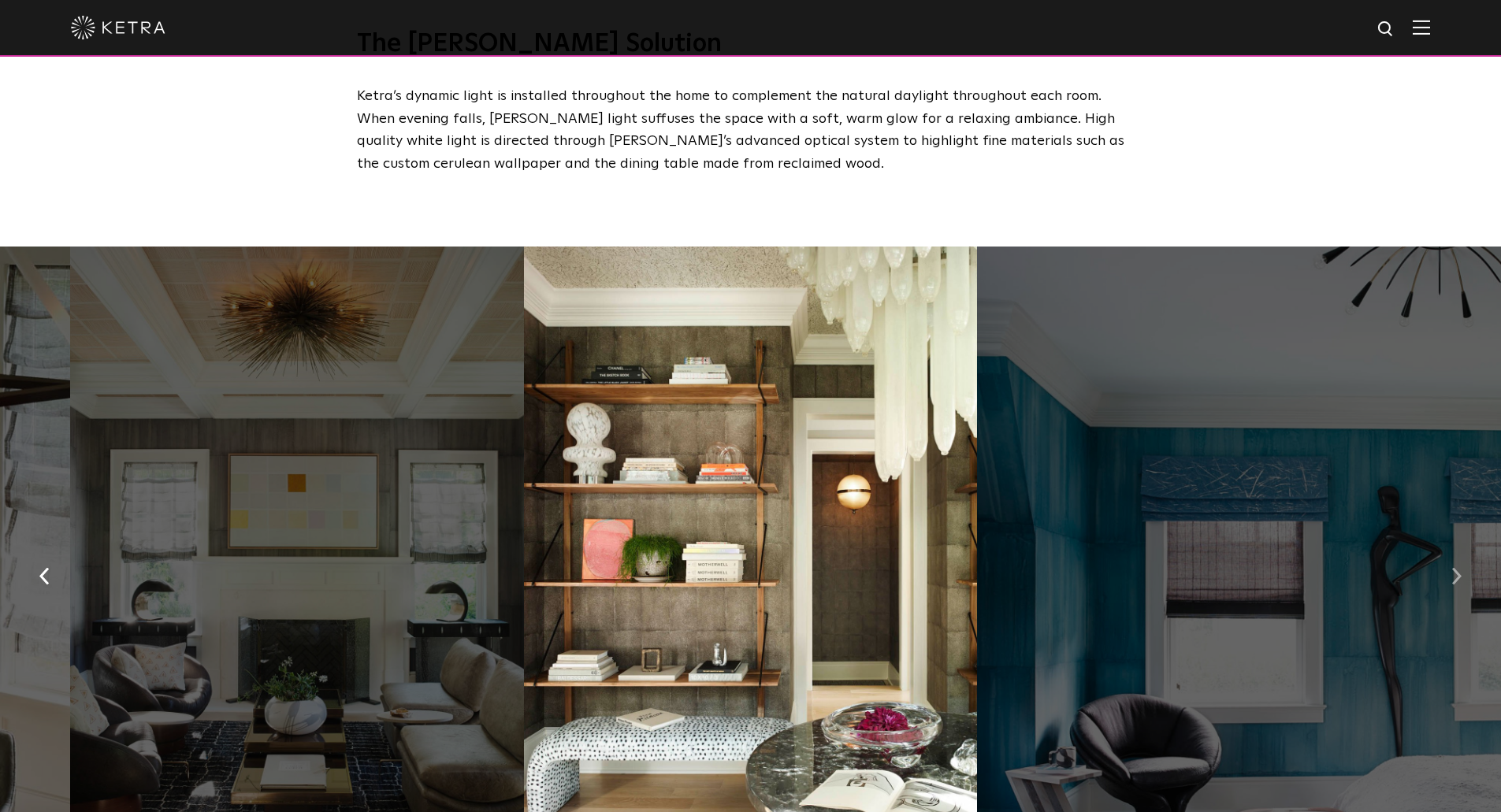
click at [1447, 569] on button "button" at bounding box center [1456, 575] width 34 height 54
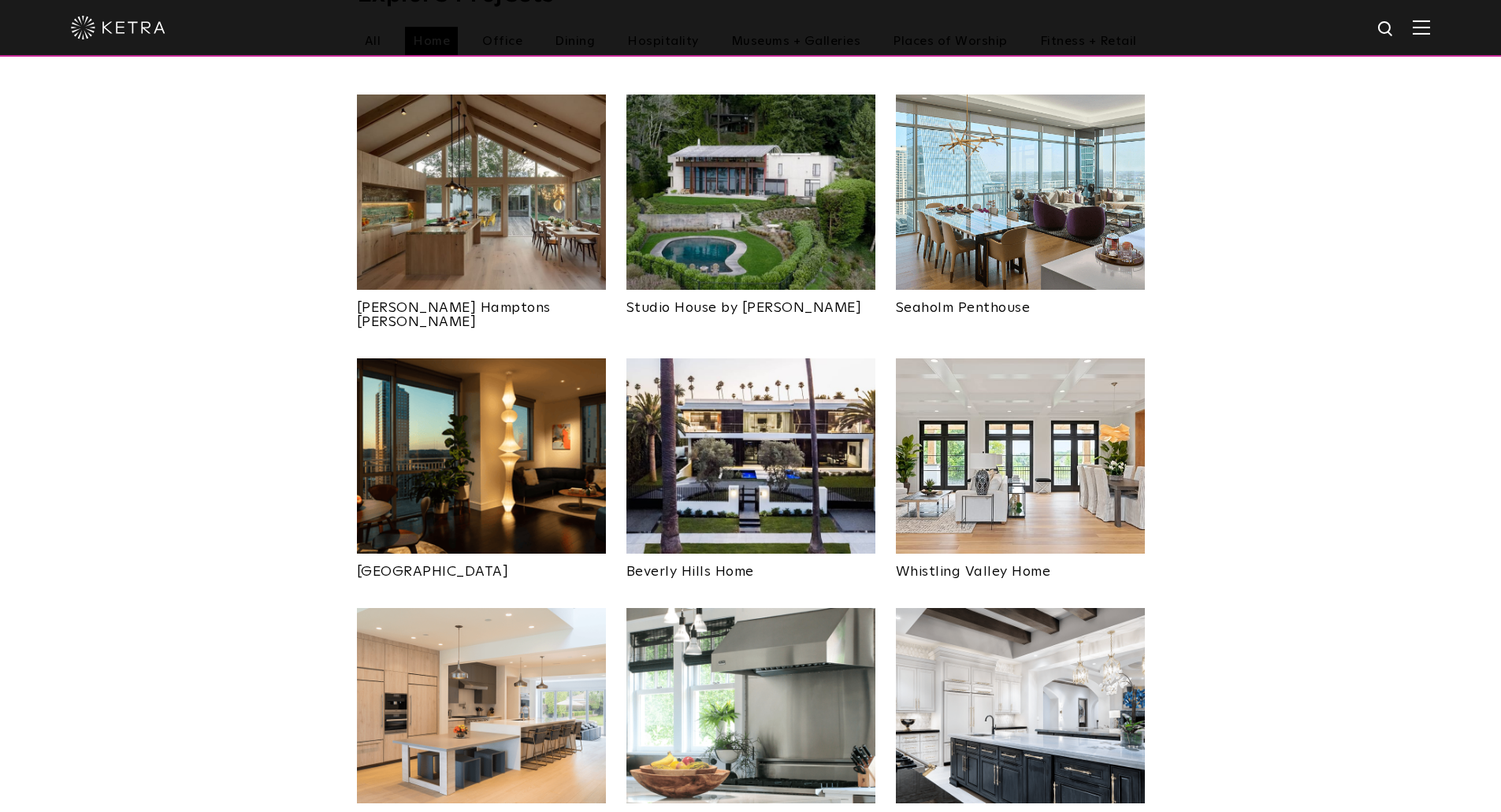
click at [741, 441] on img at bounding box center [750, 456] width 249 height 195
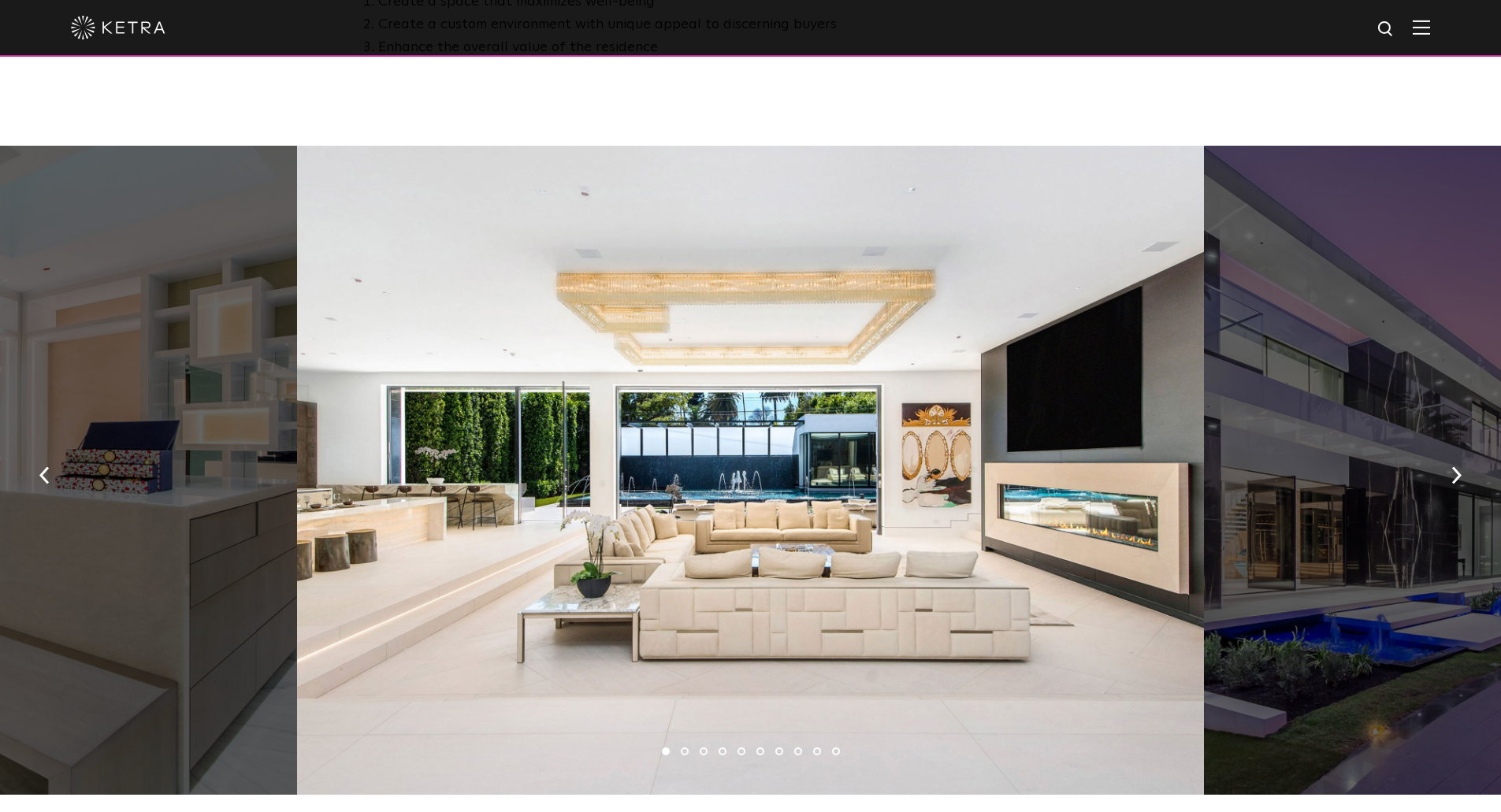
scroll to position [1023, 0]
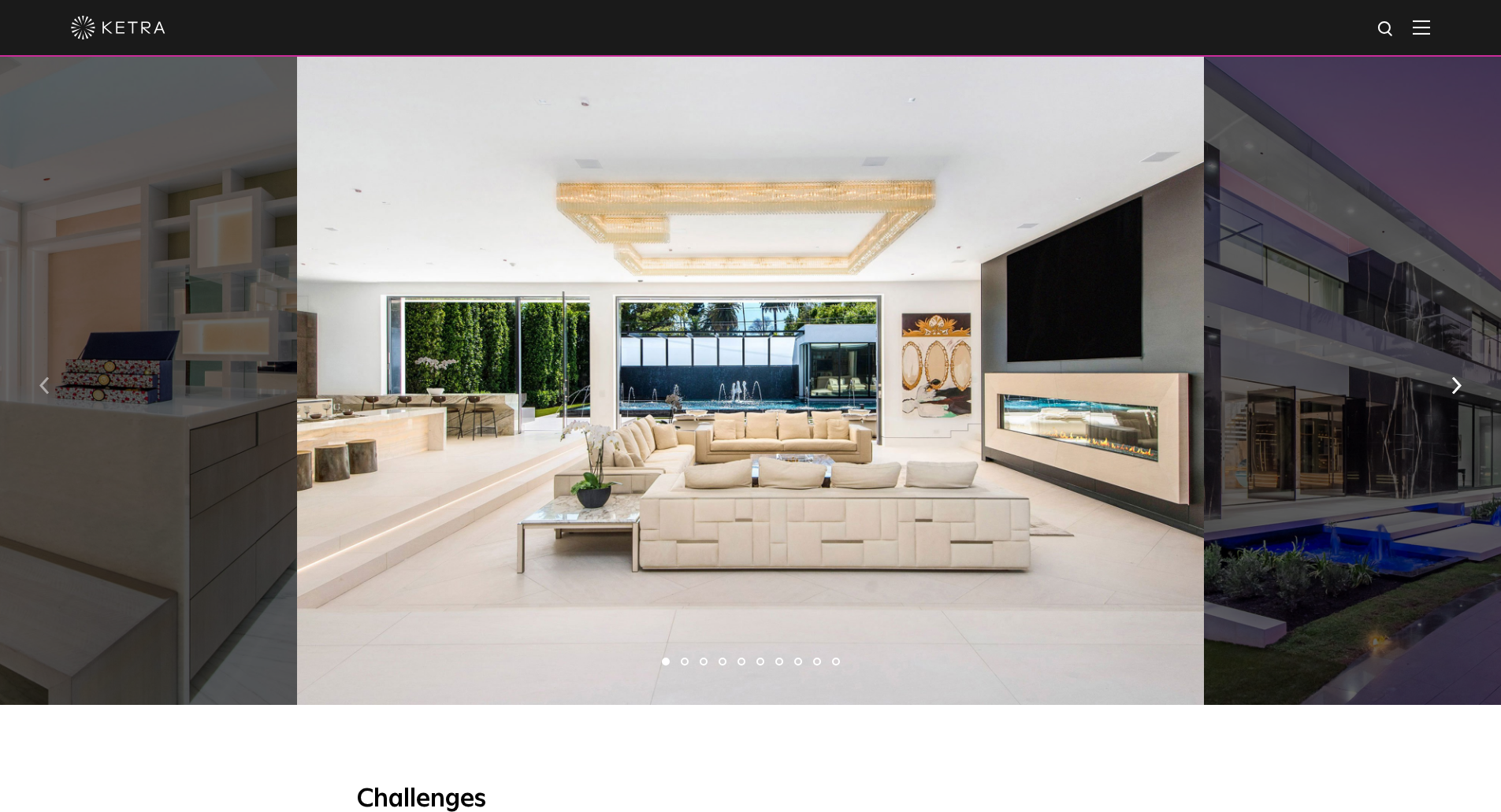
click at [48, 393] on img "button" at bounding box center [44, 386] width 10 height 17
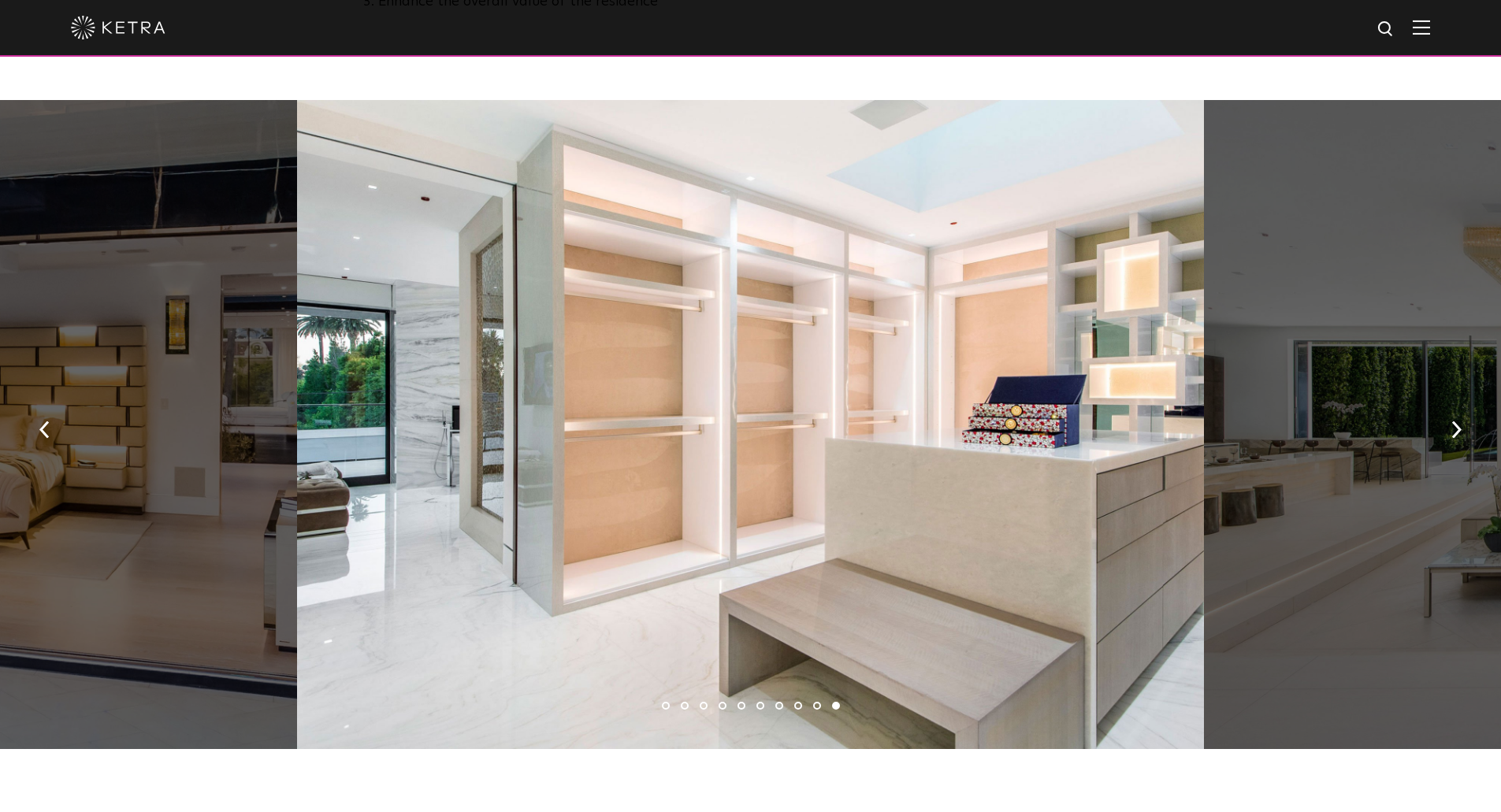
scroll to position [945, 0]
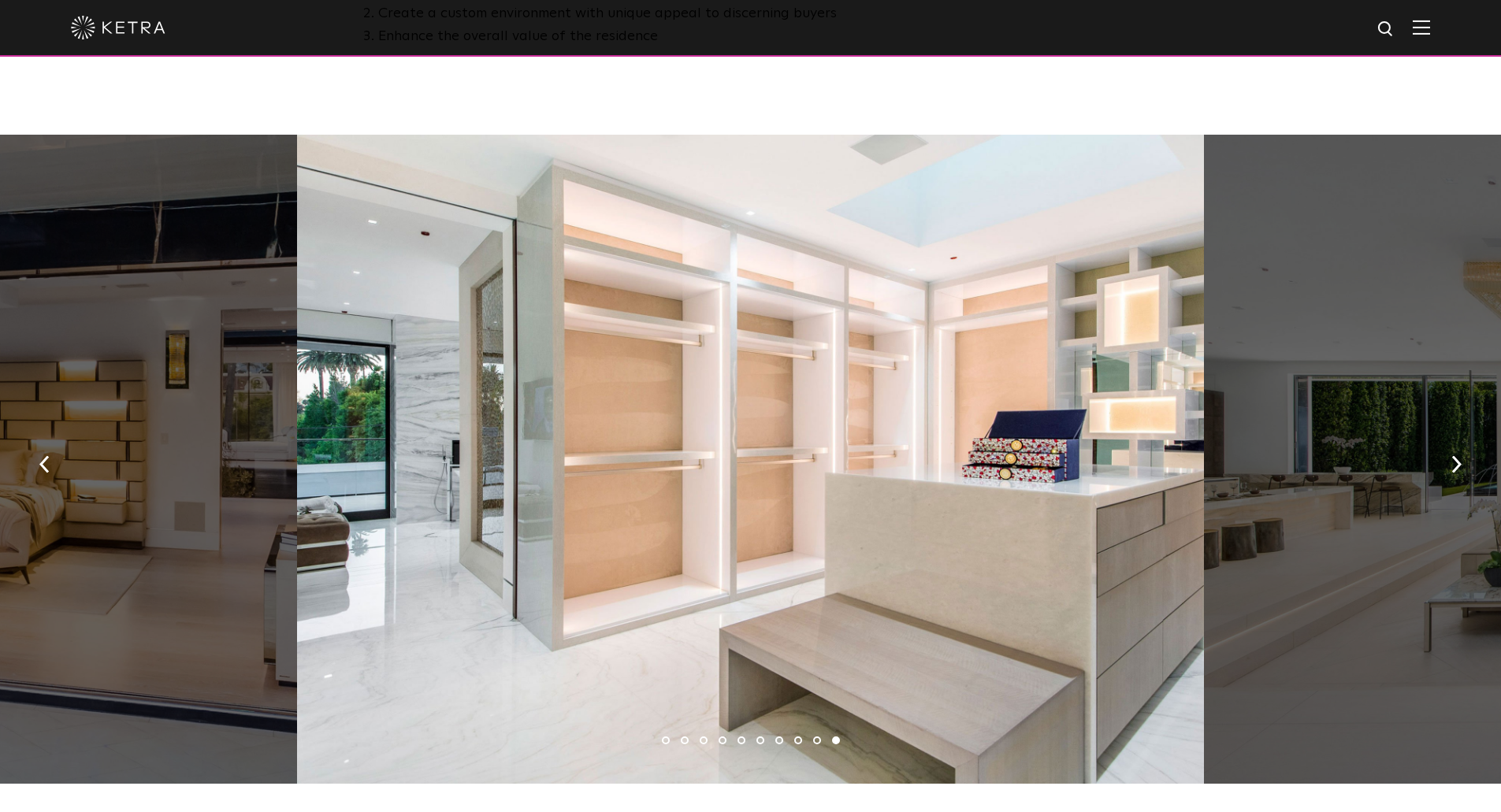
click at [749, 495] on div at bounding box center [750, 460] width 906 height 649
click at [1451, 471] on button "button" at bounding box center [1456, 462] width 34 height 54
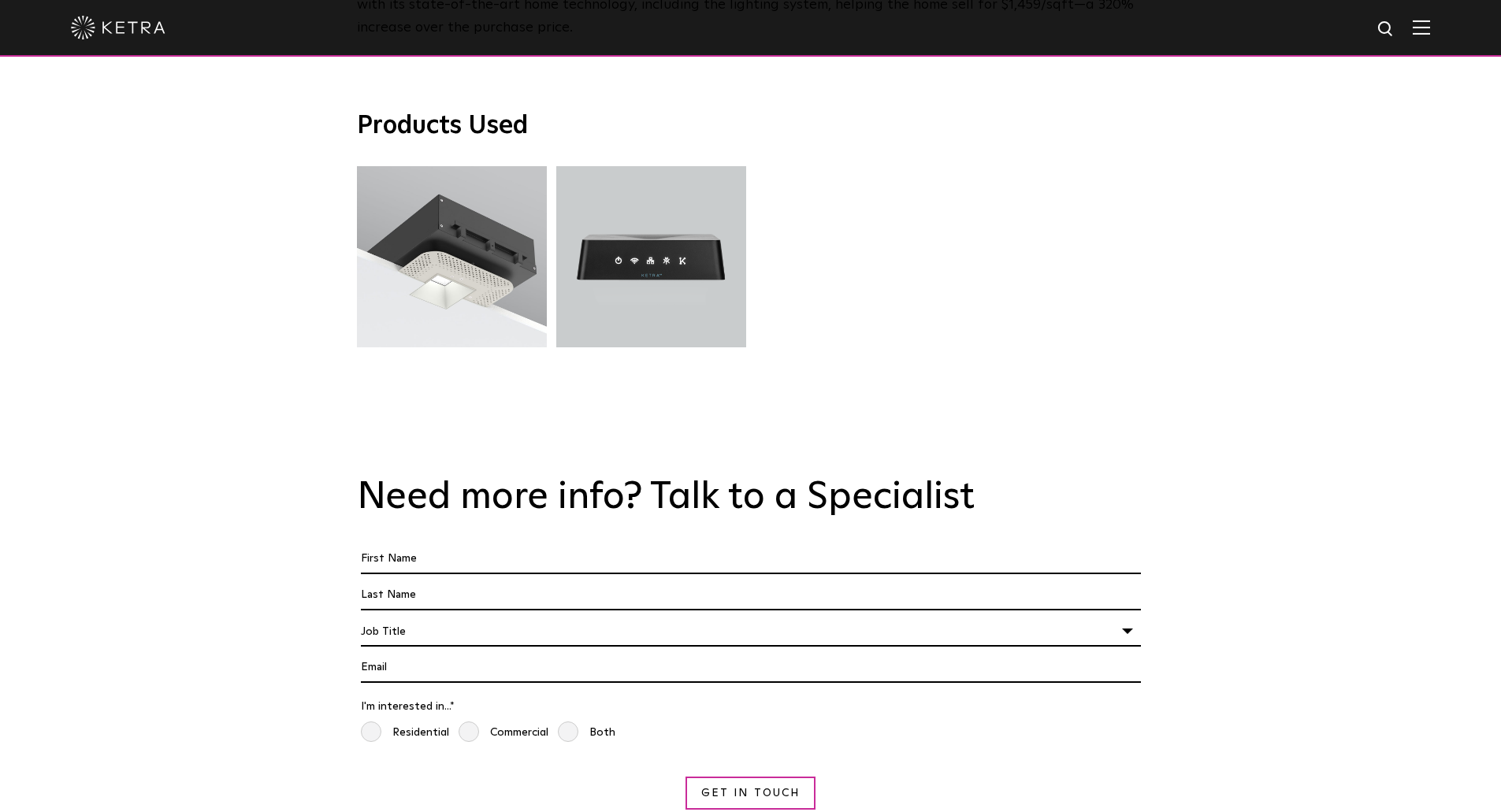
scroll to position [3622, 0]
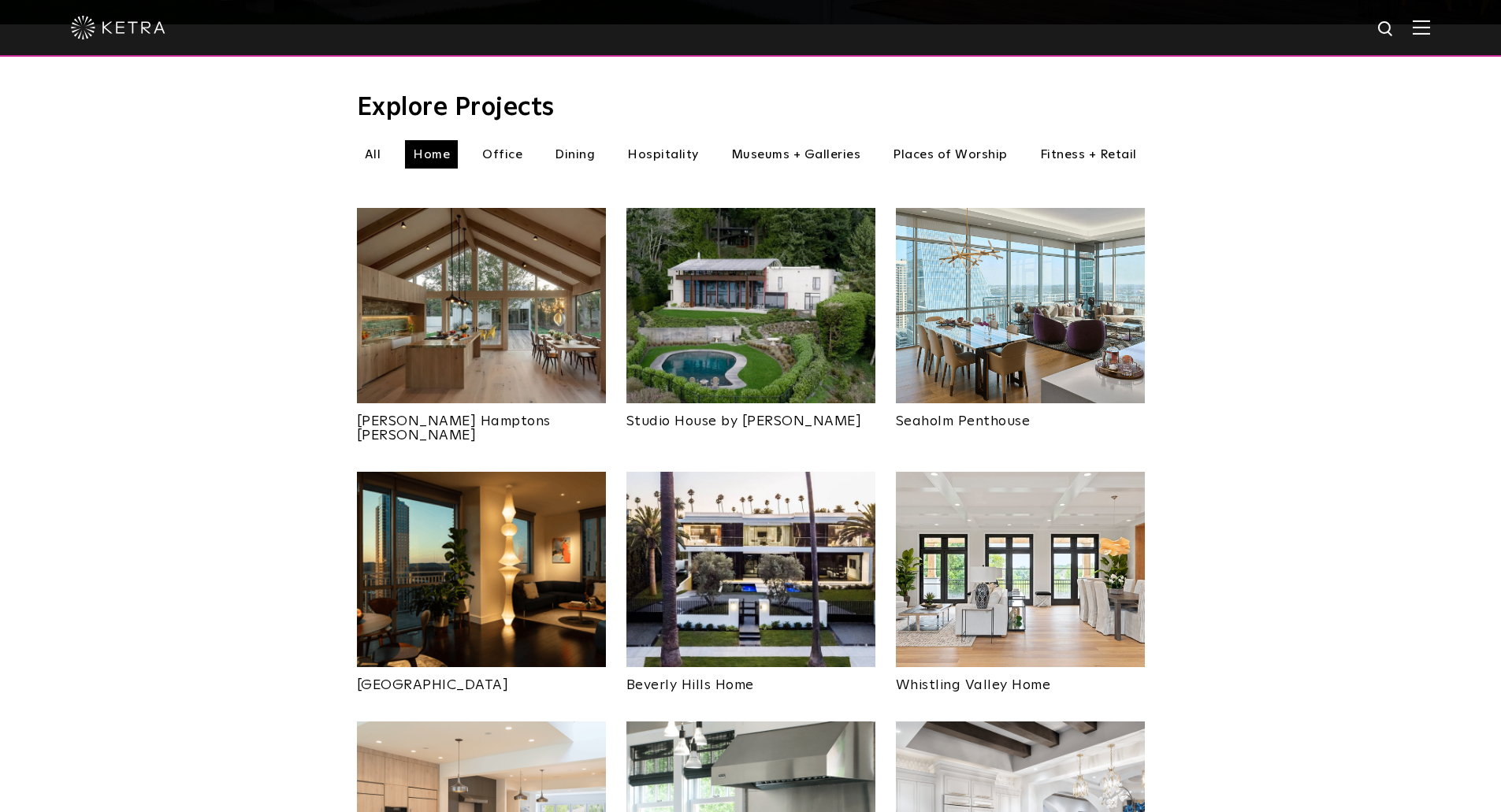
scroll to position [469, 0]
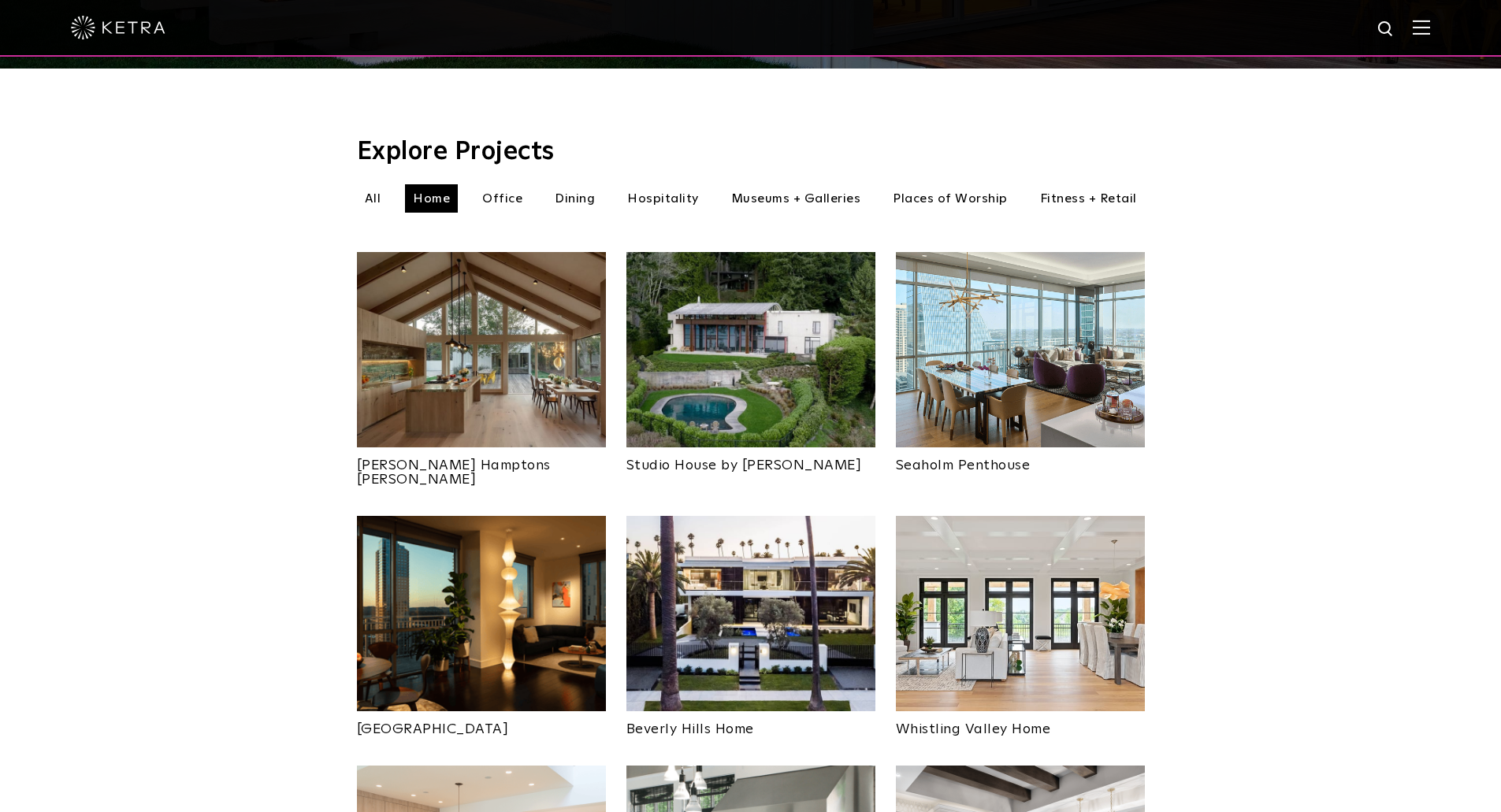
click at [766, 361] on img at bounding box center [750, 350] width 249 height 195
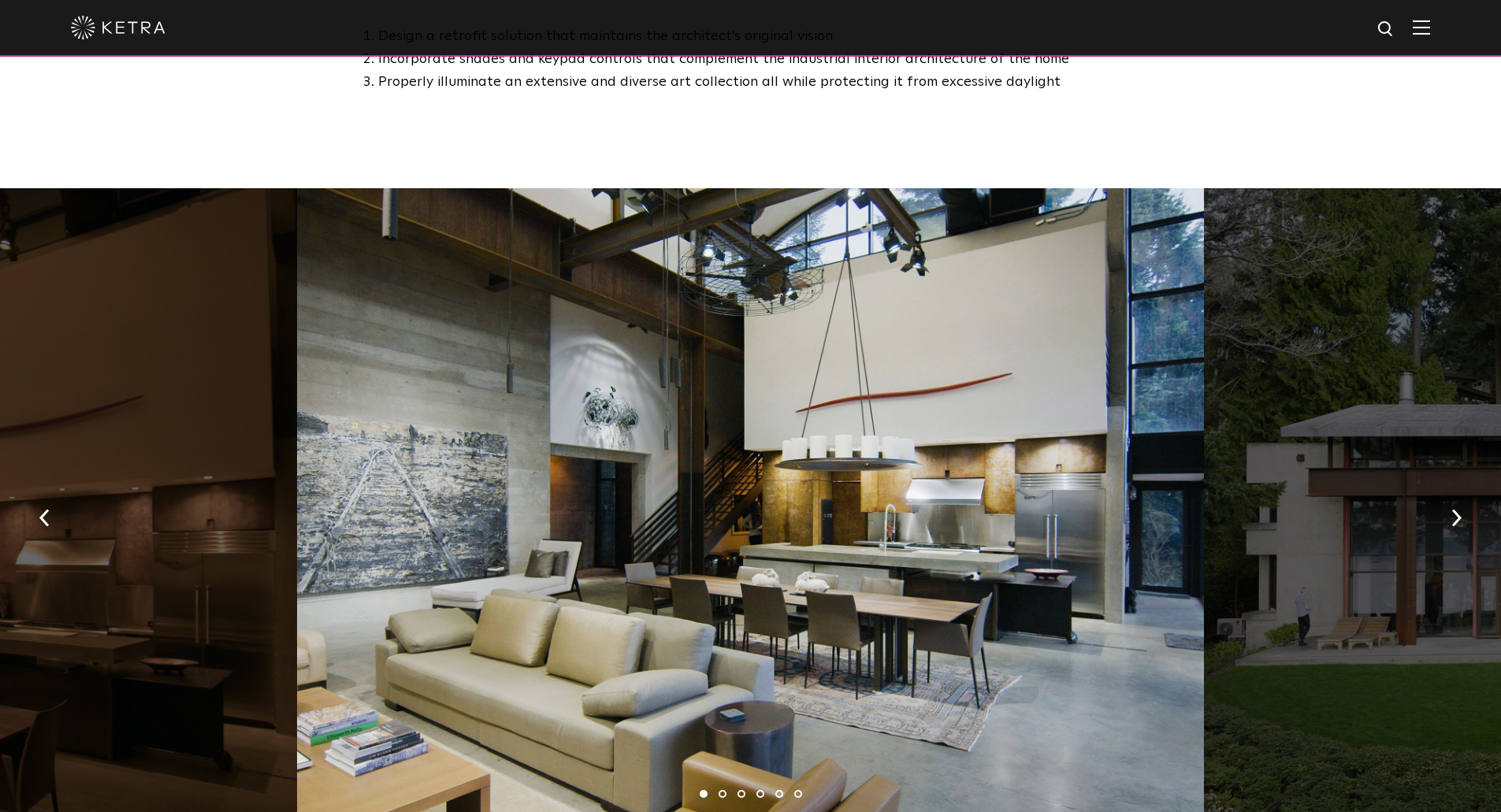
scroll to position [1654, 0]
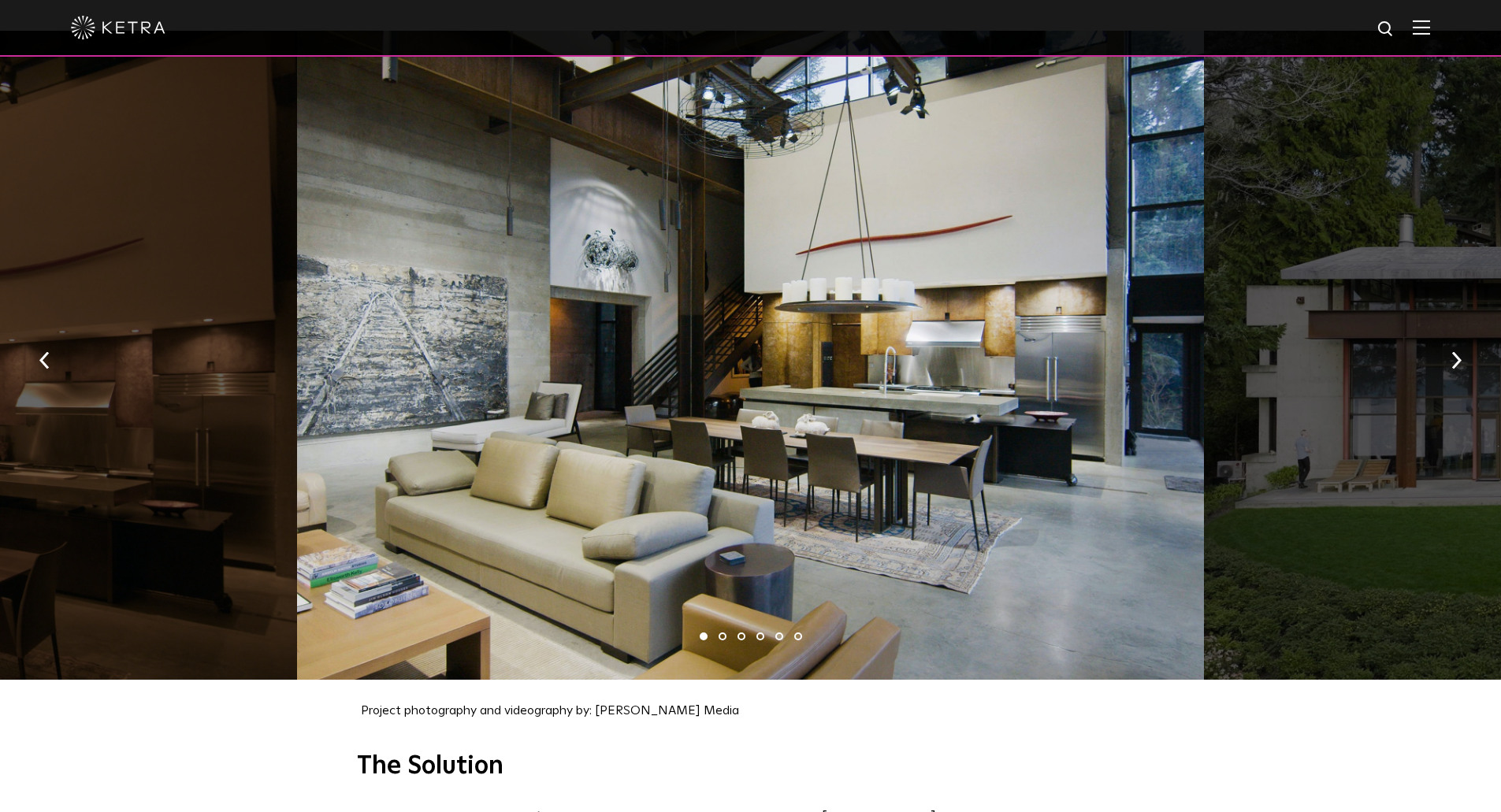
click at [1453, 352] on img "button" at bounding box center [1457, 360] width 10 height 17
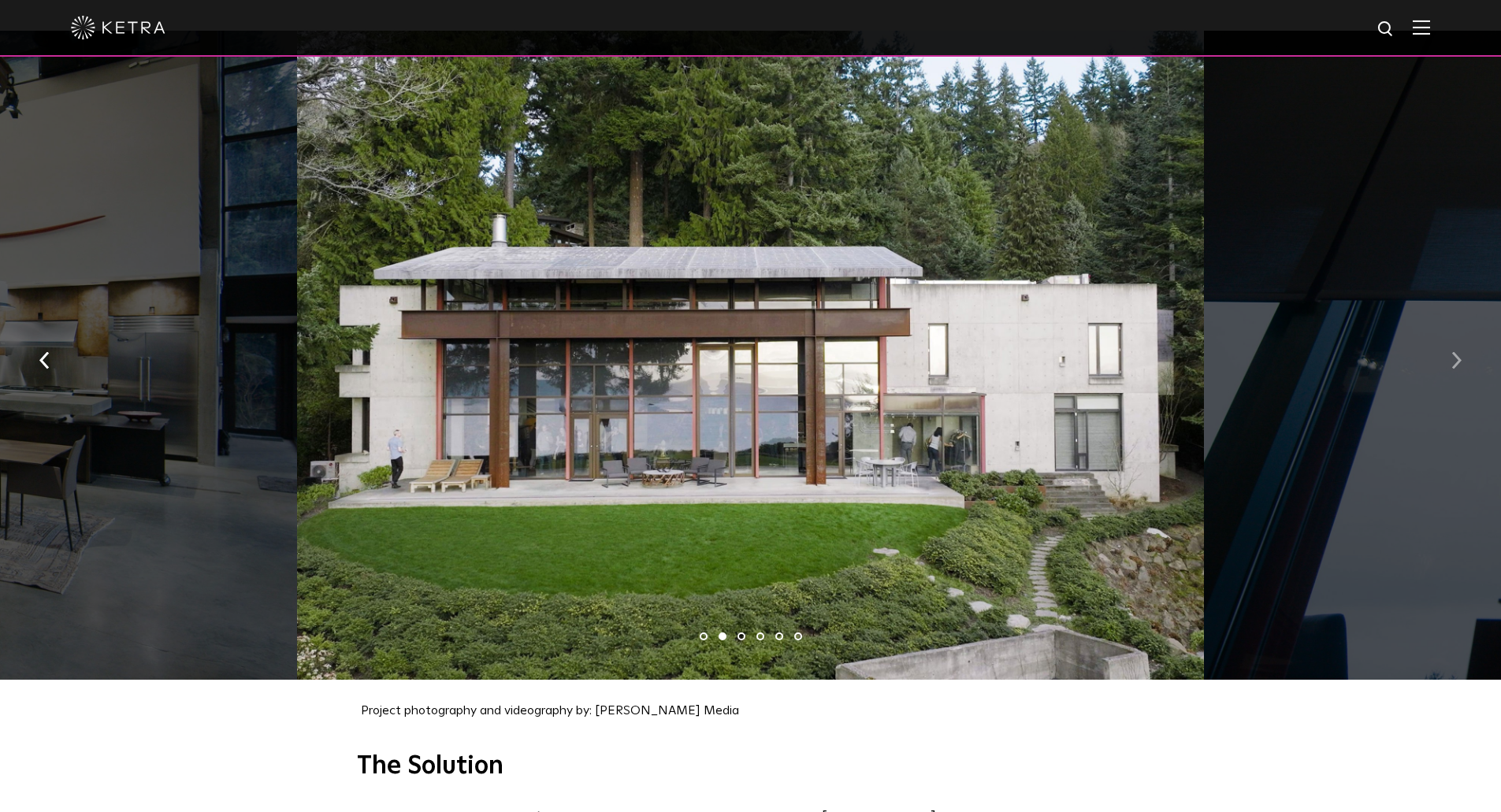
click at [1453, 352] on img "button" at bounding box center [1457, 360] width 10 height 17
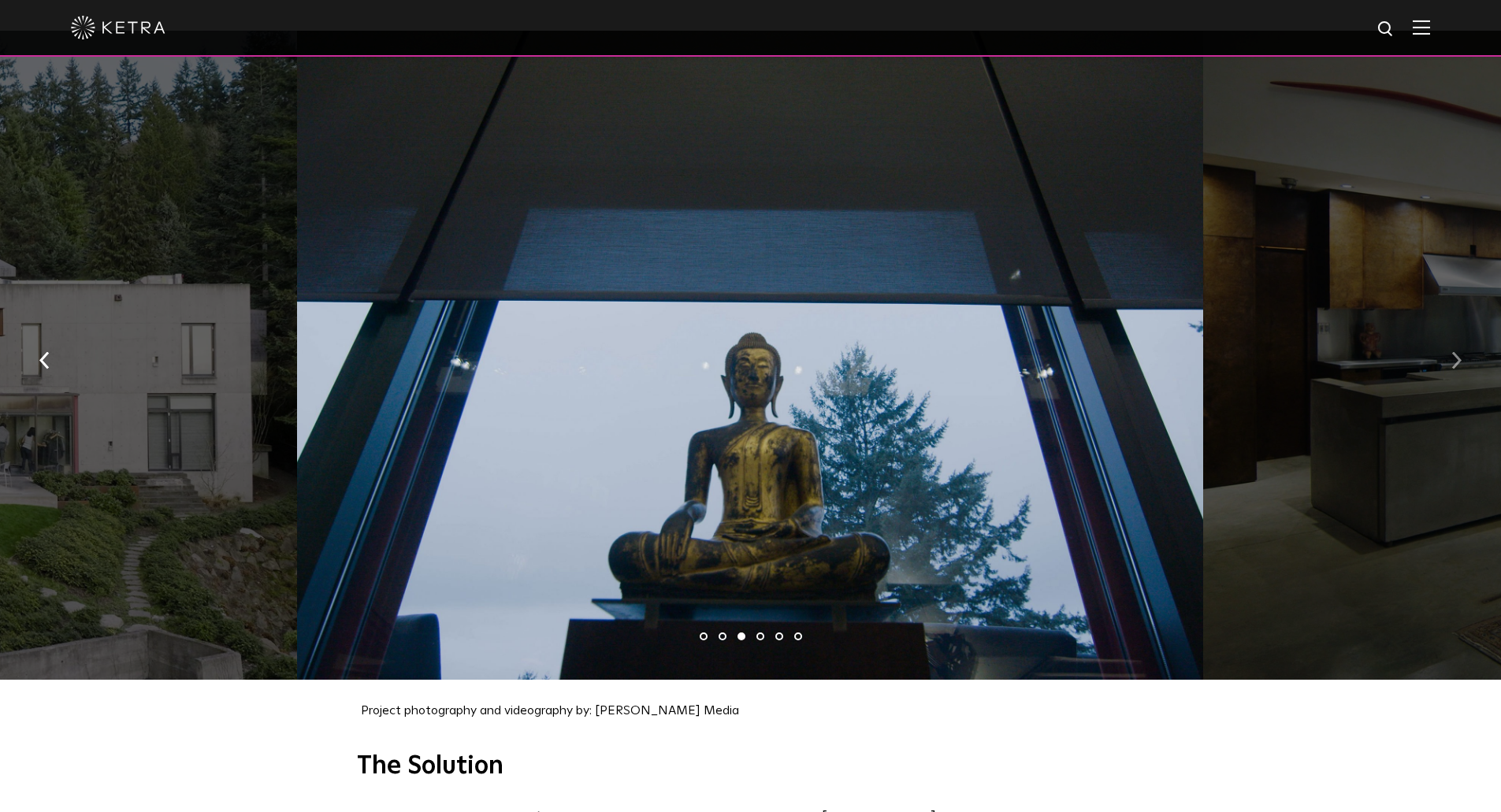
click at [1453, 352] on img "button" at bounding box center [1457, 360] width 10 height 17
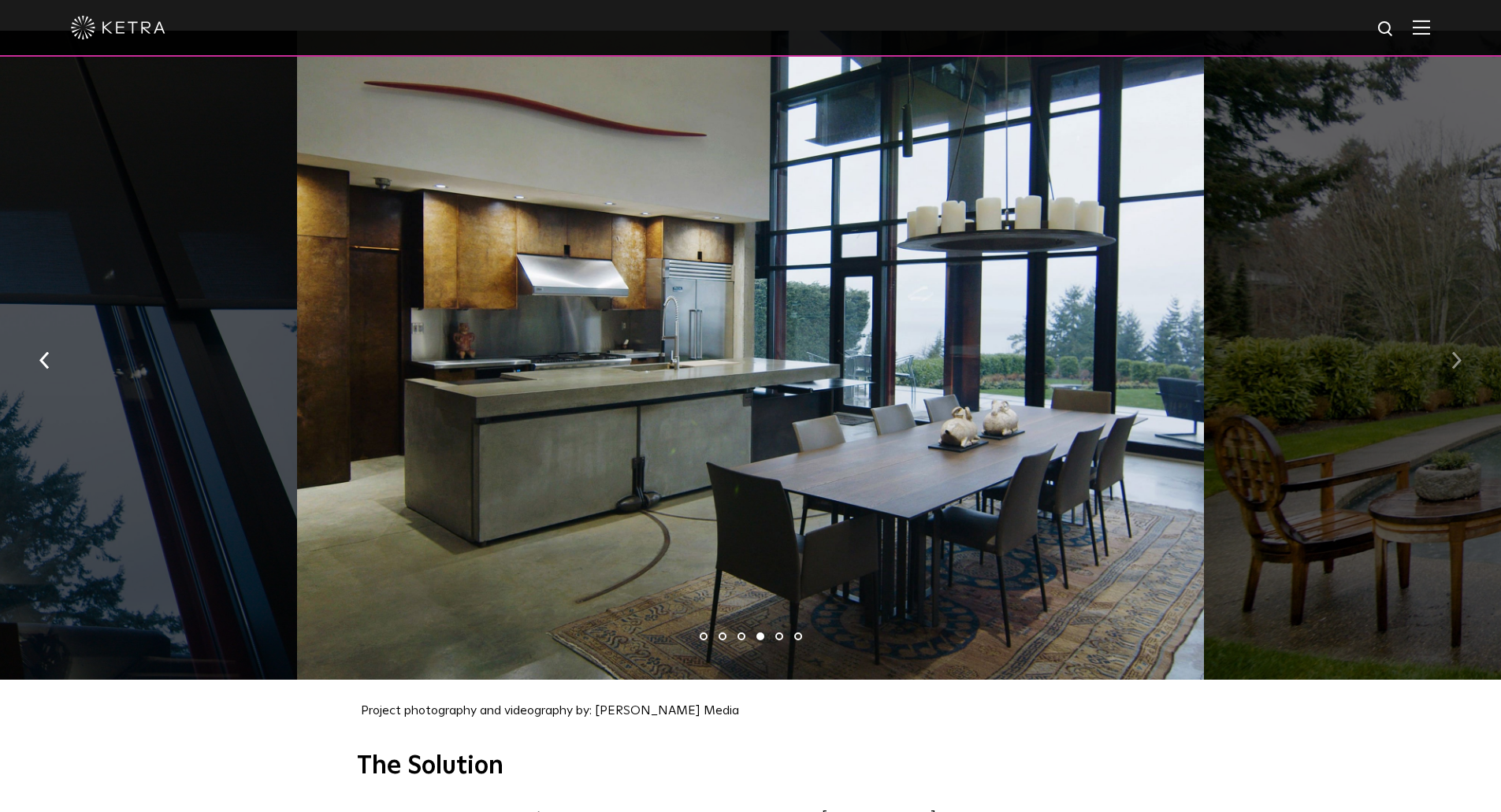
click at [1453, 352] on img "button" at bounding box center [1457, 360] width 10 height 17
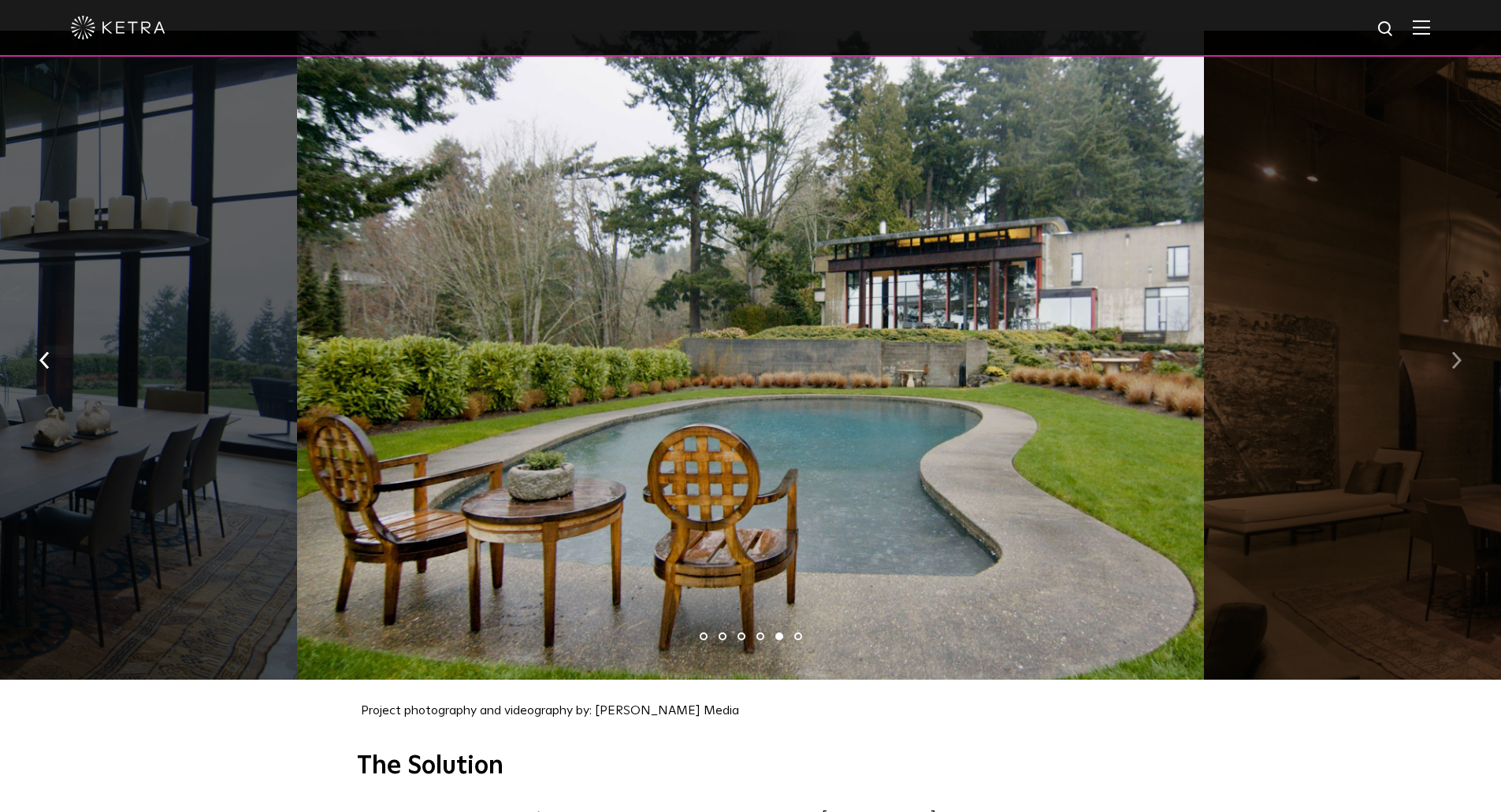
click at [1453, 352] on img "button" at bounding box center [1457, 360] width 10 height 17
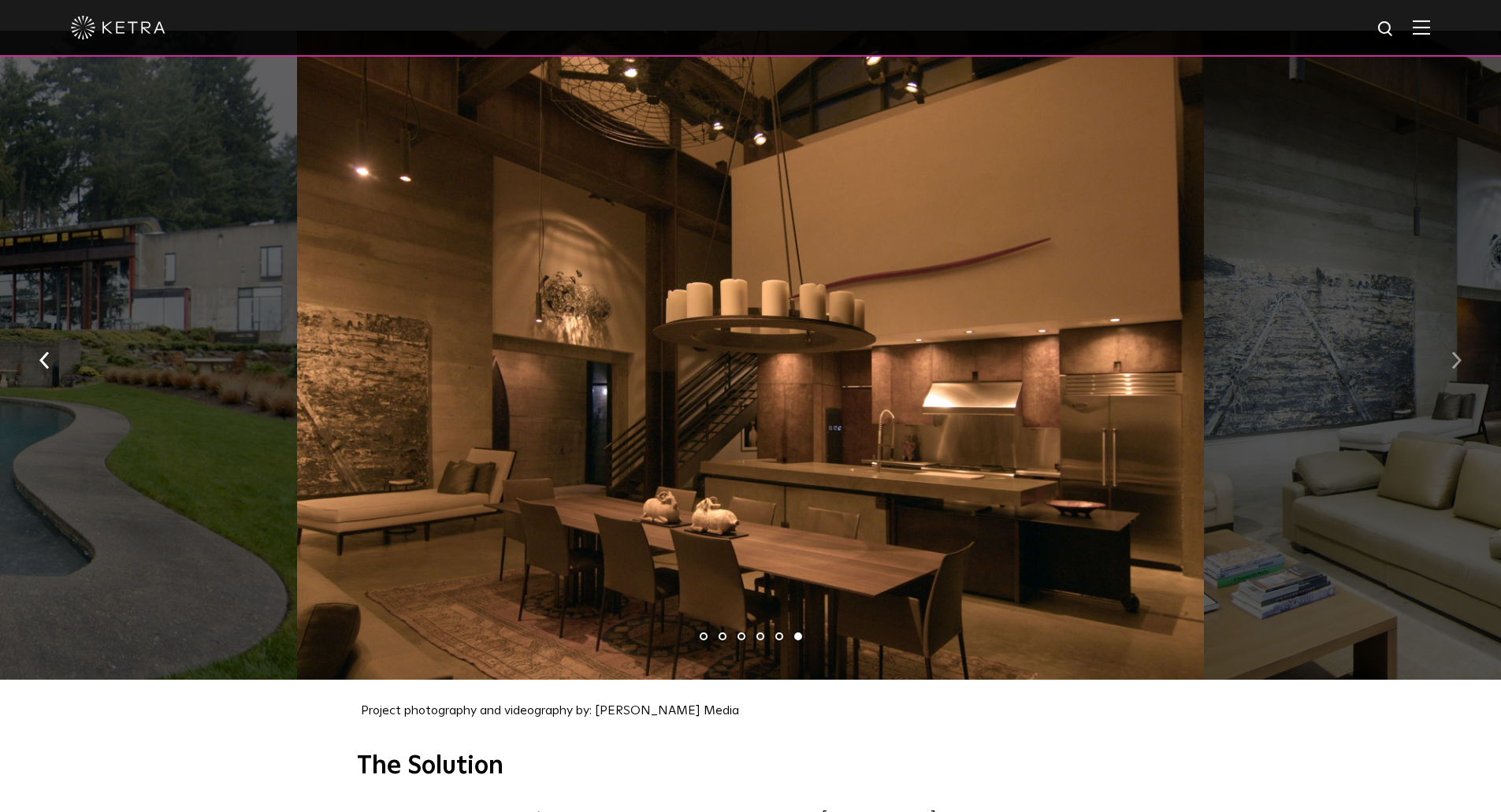
click at [1453, 352] on img "button" at bounding box center [1457, 360] width 10 height 17
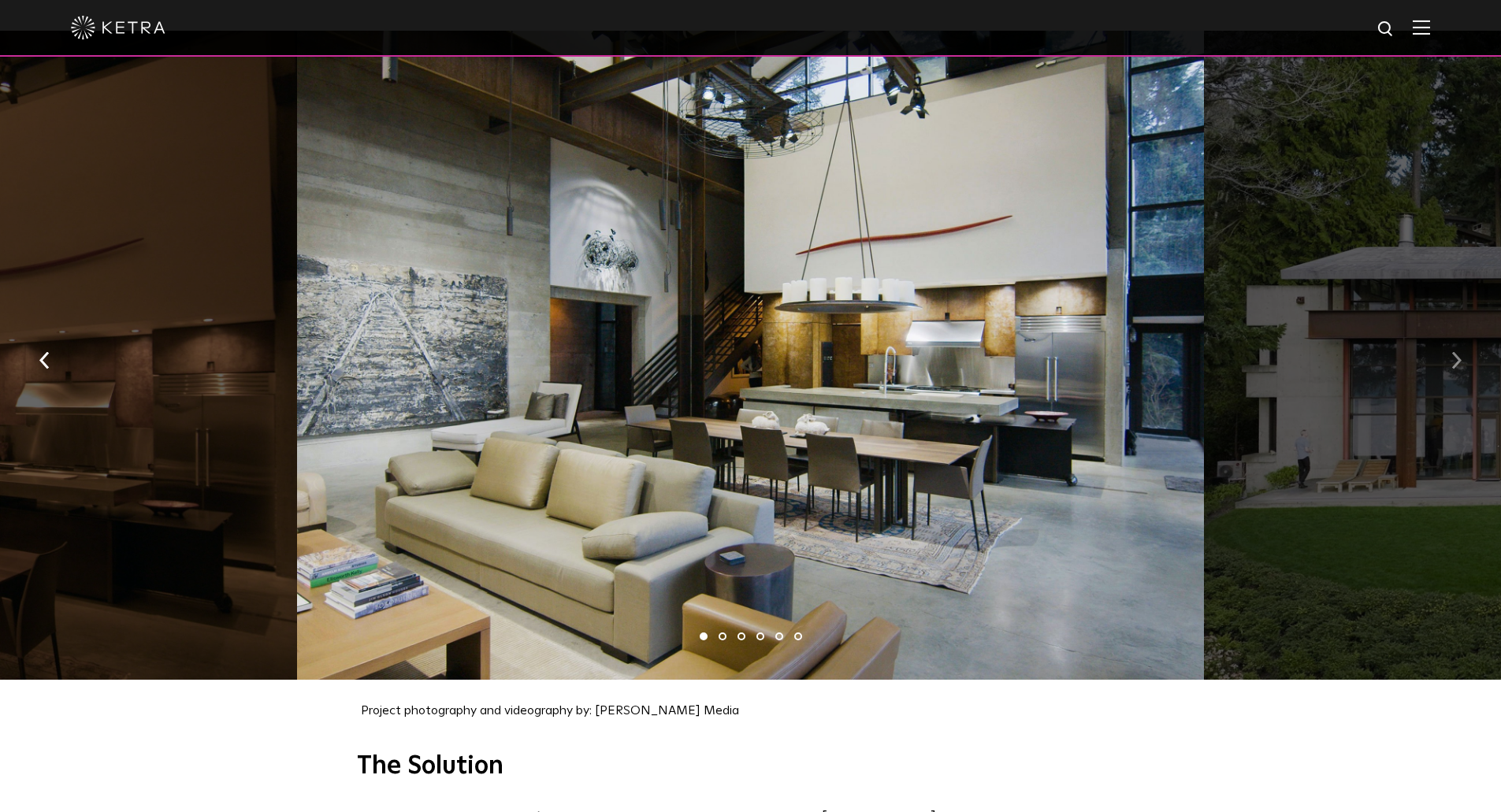
click at [1453, 352] on img "button" at bounding box center [1457, 360] width 10 height 17
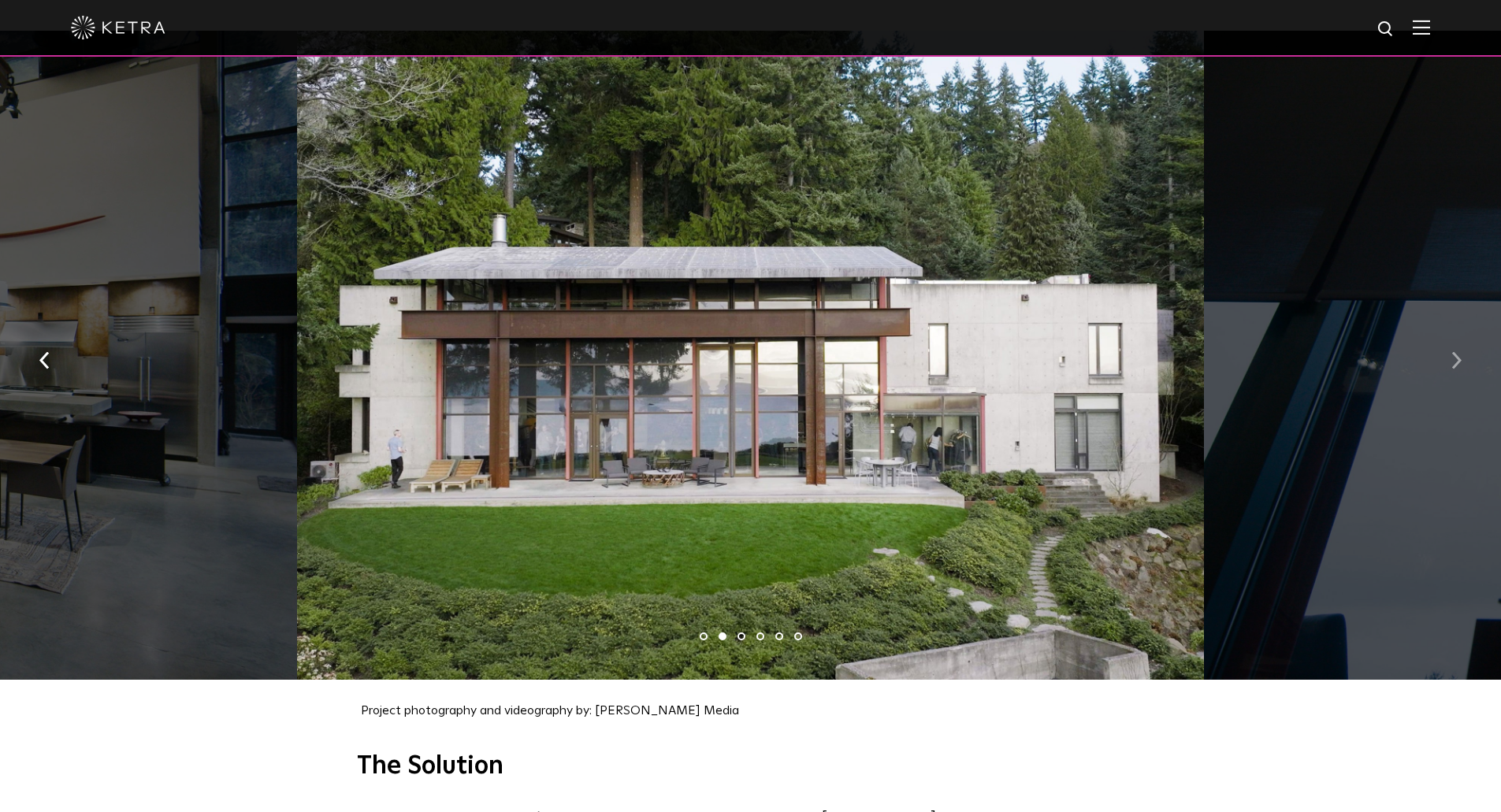
click at [1453, 352] on img "button" at bounding box center [1457, 360] width 10 height 17
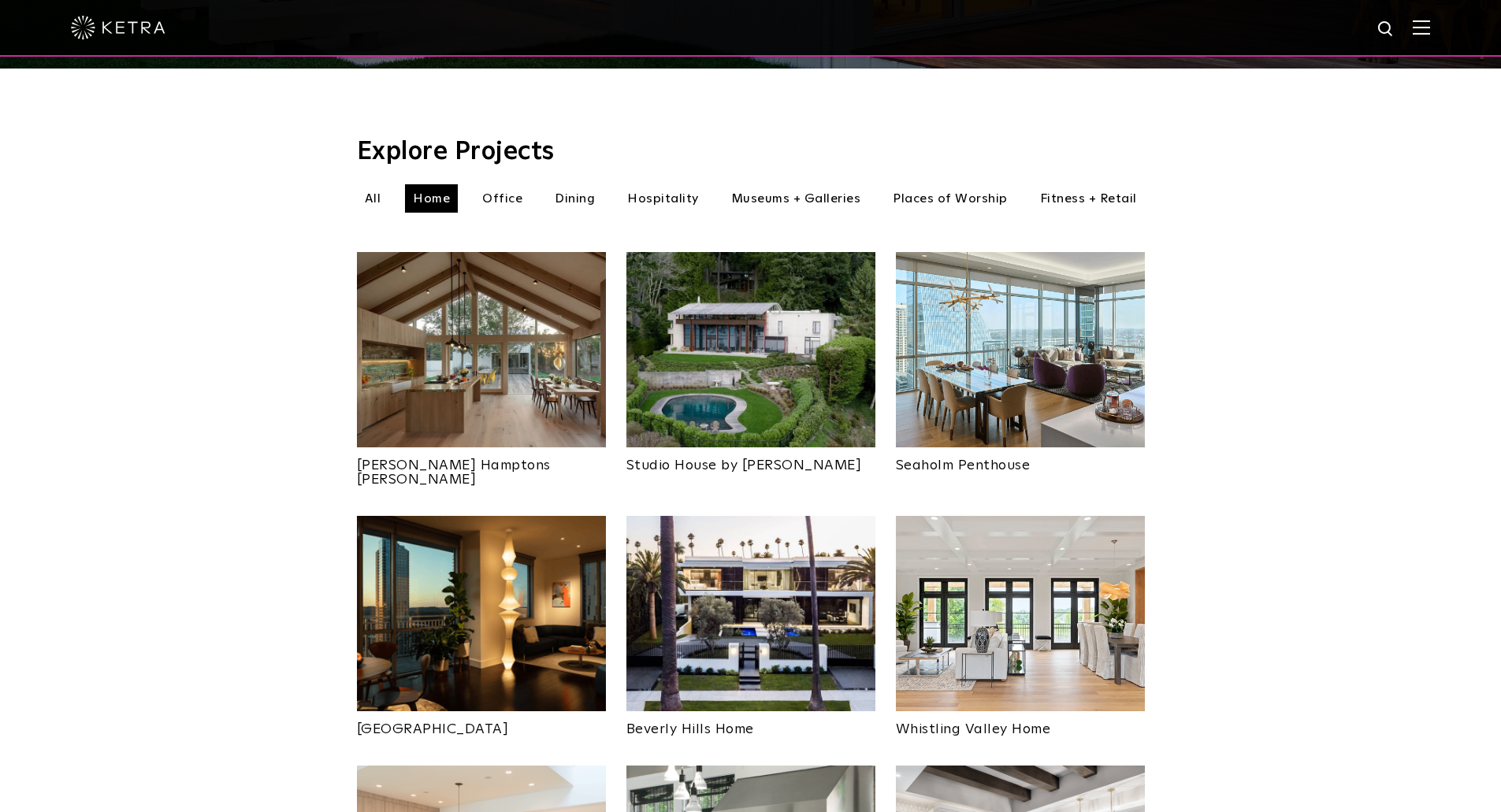
click at [1047, 377] on img at bounding box center [1020, 350] width 249 height 195
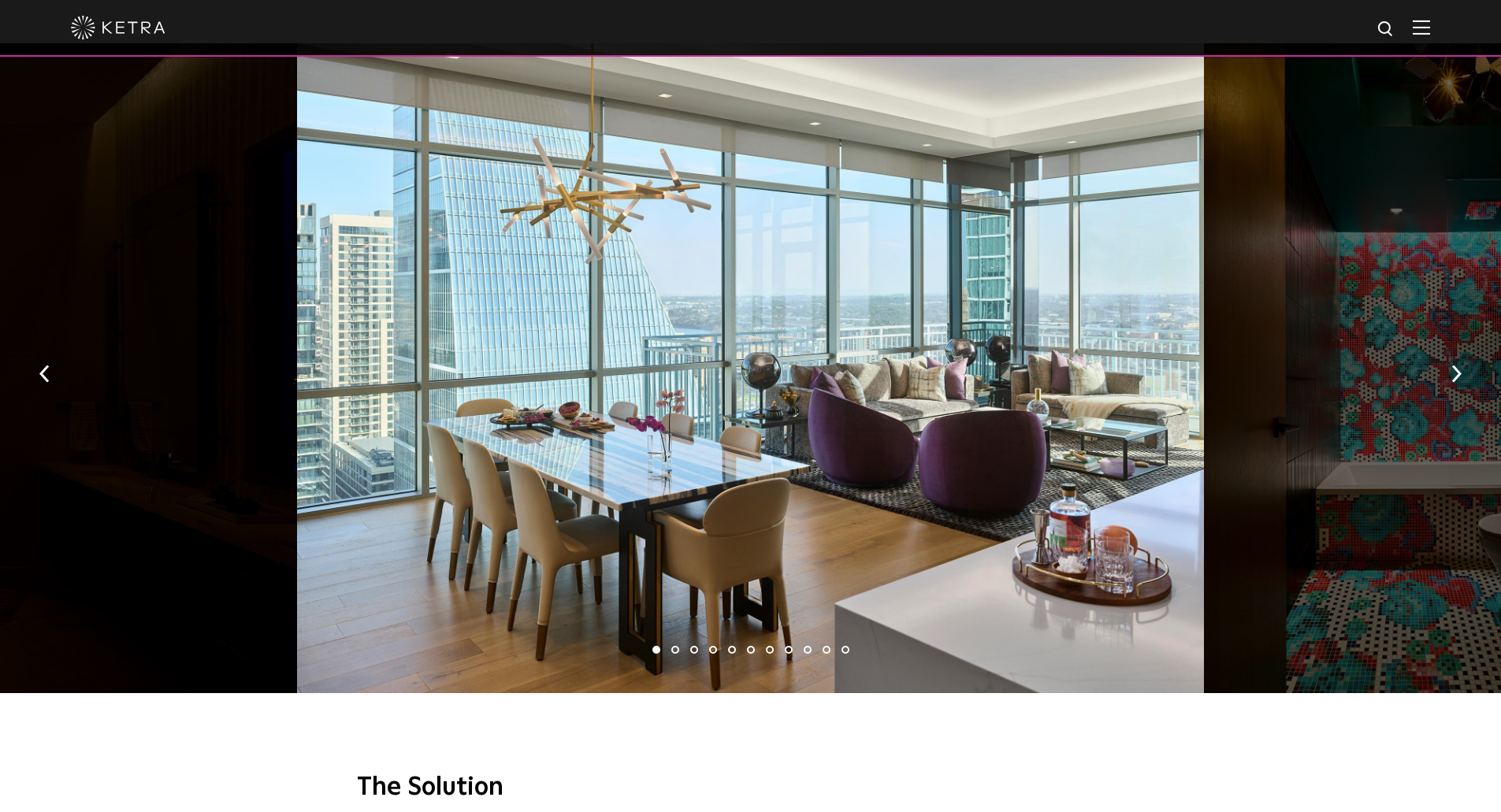
scroll to position [2205, 0]
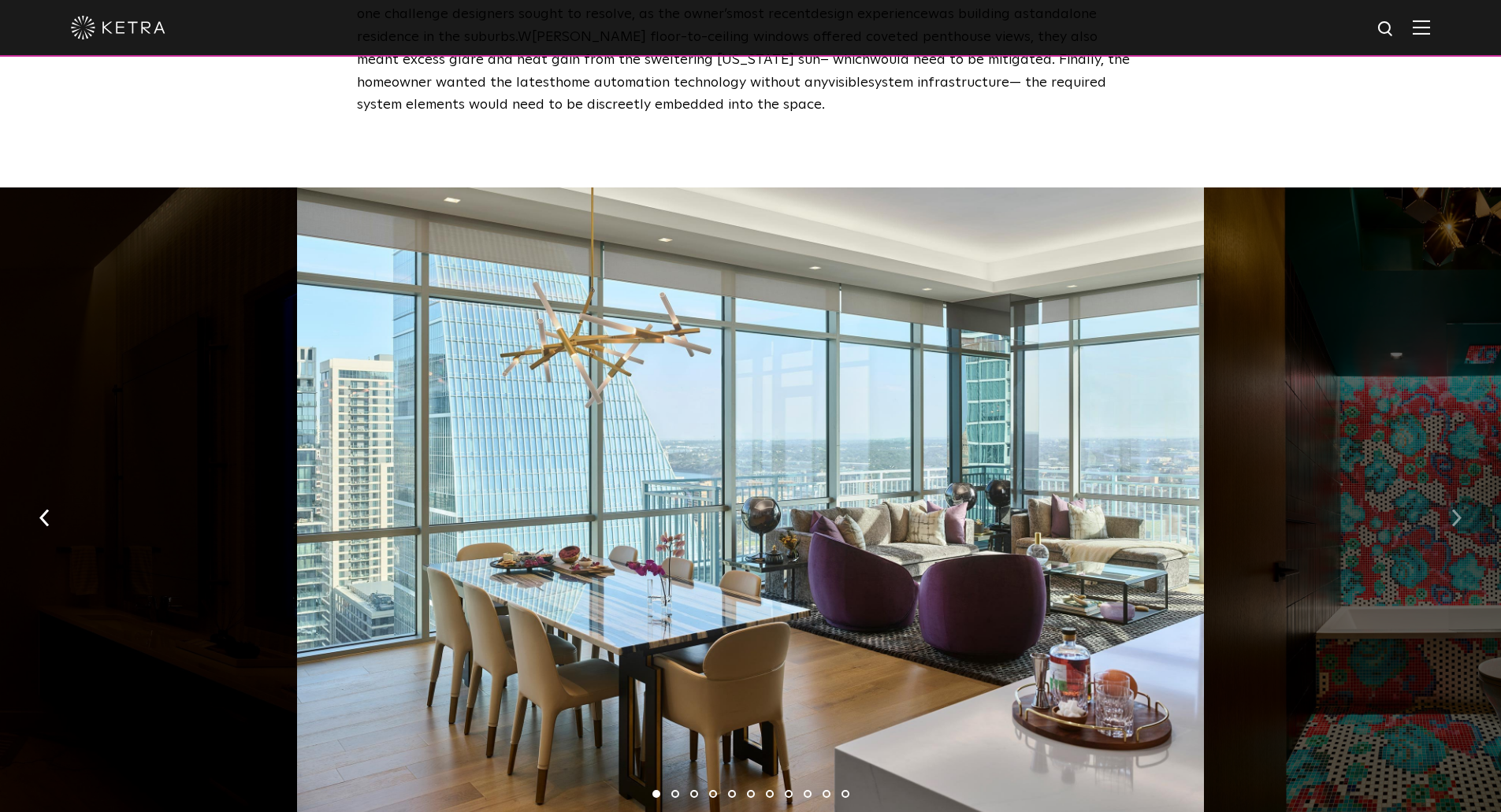
click at [1461, 509] on img "button" at bounding box center [1457, 518] width 10 height 17
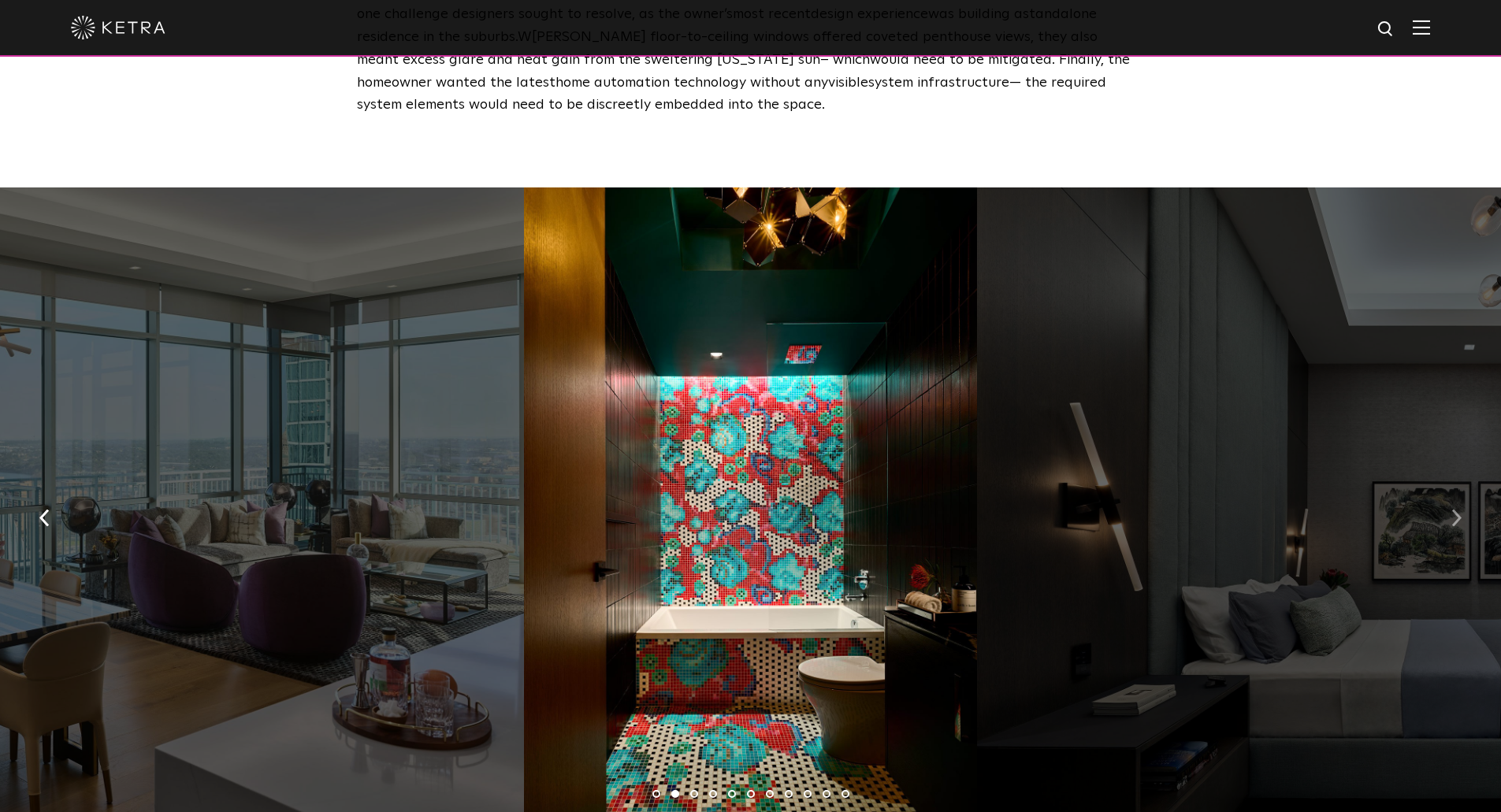
click at [1461, 509] on img "button" at bounding box center [1457, 518] width 10 height 17
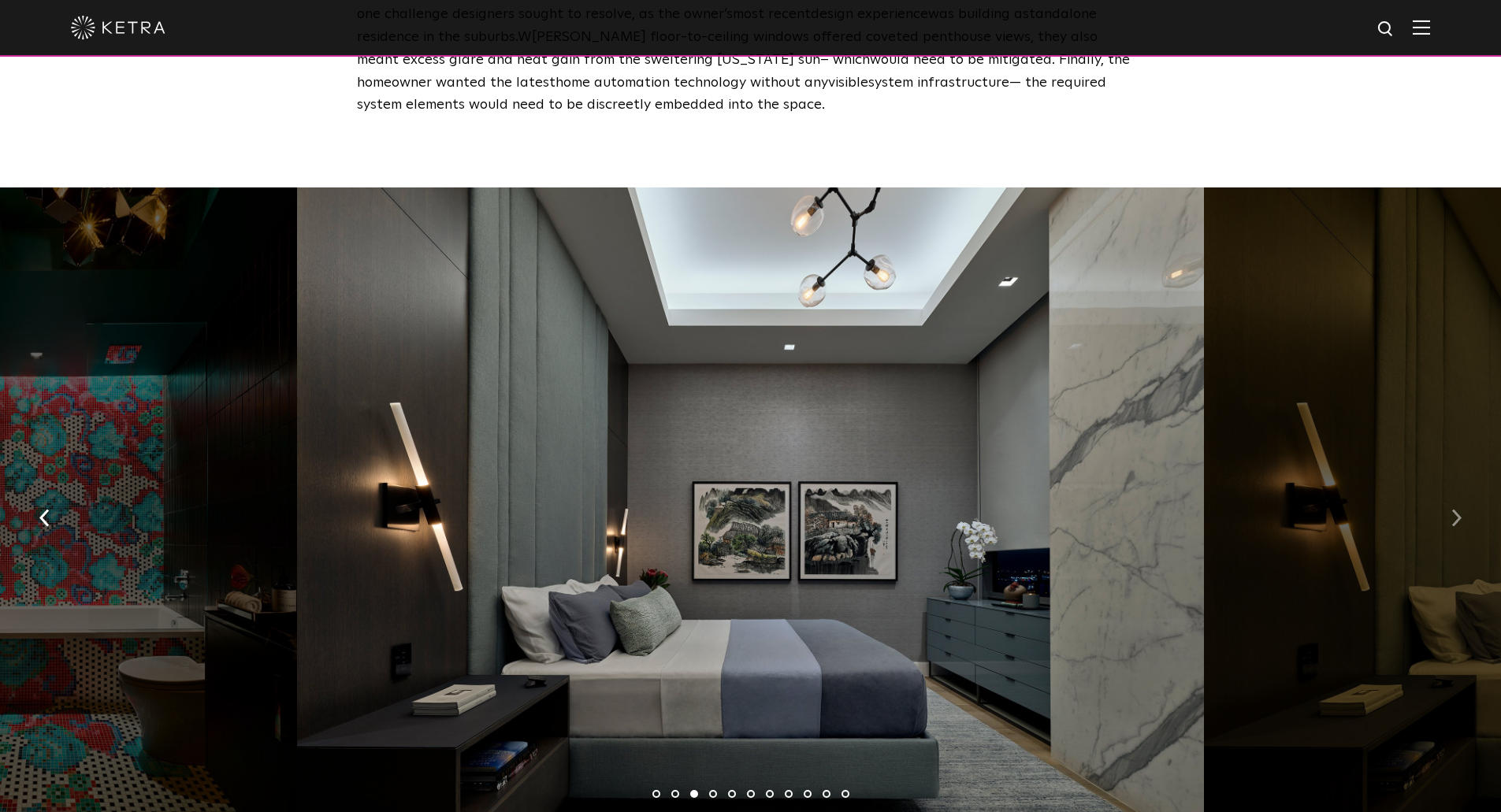
click at [1461, 509] on img "button" at bounding box center [1457, 518] width 10 height 17
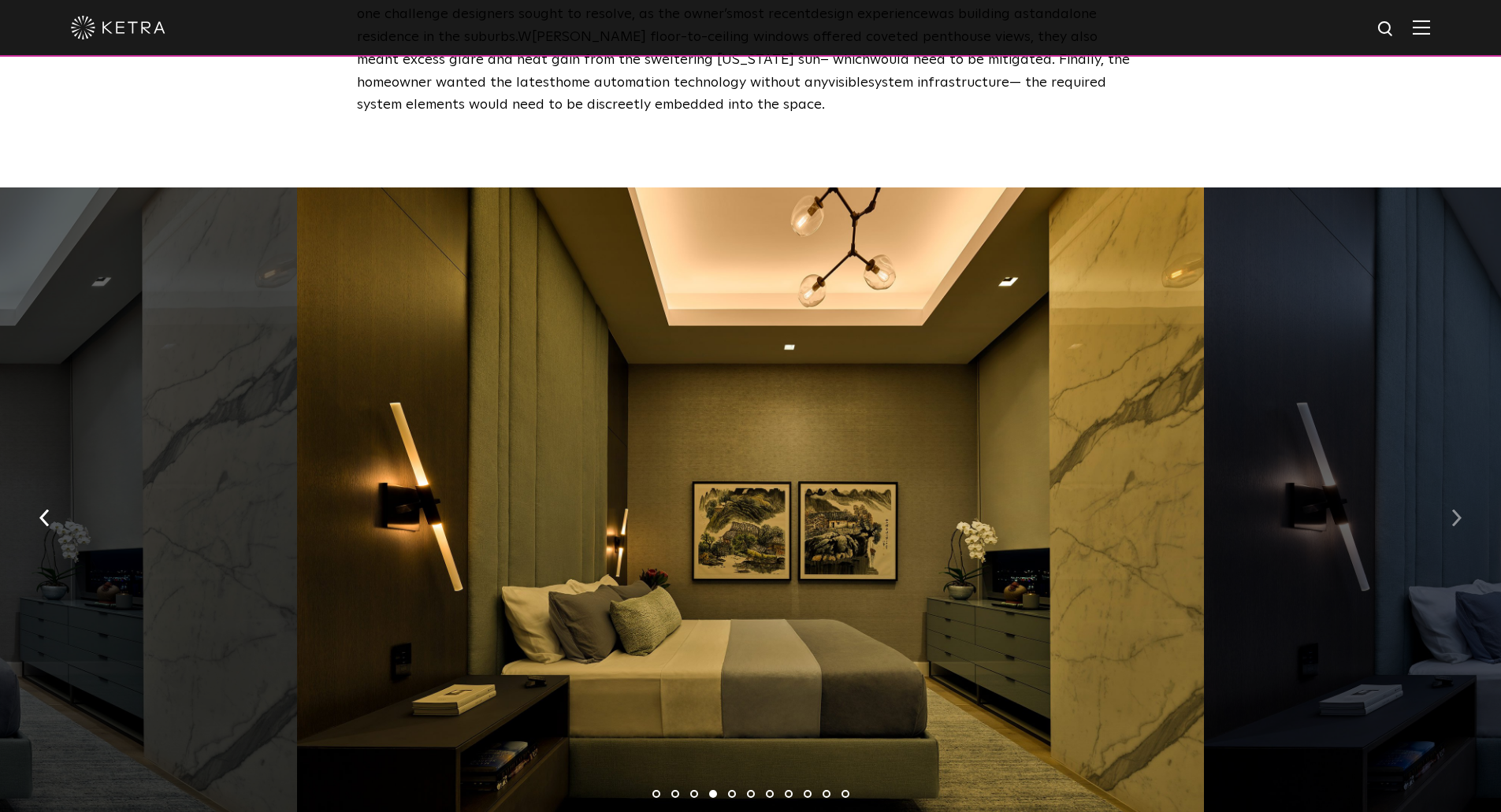
click at [1461, 509] on img "button" at bounding box center [1457, 518] width 10 height 17
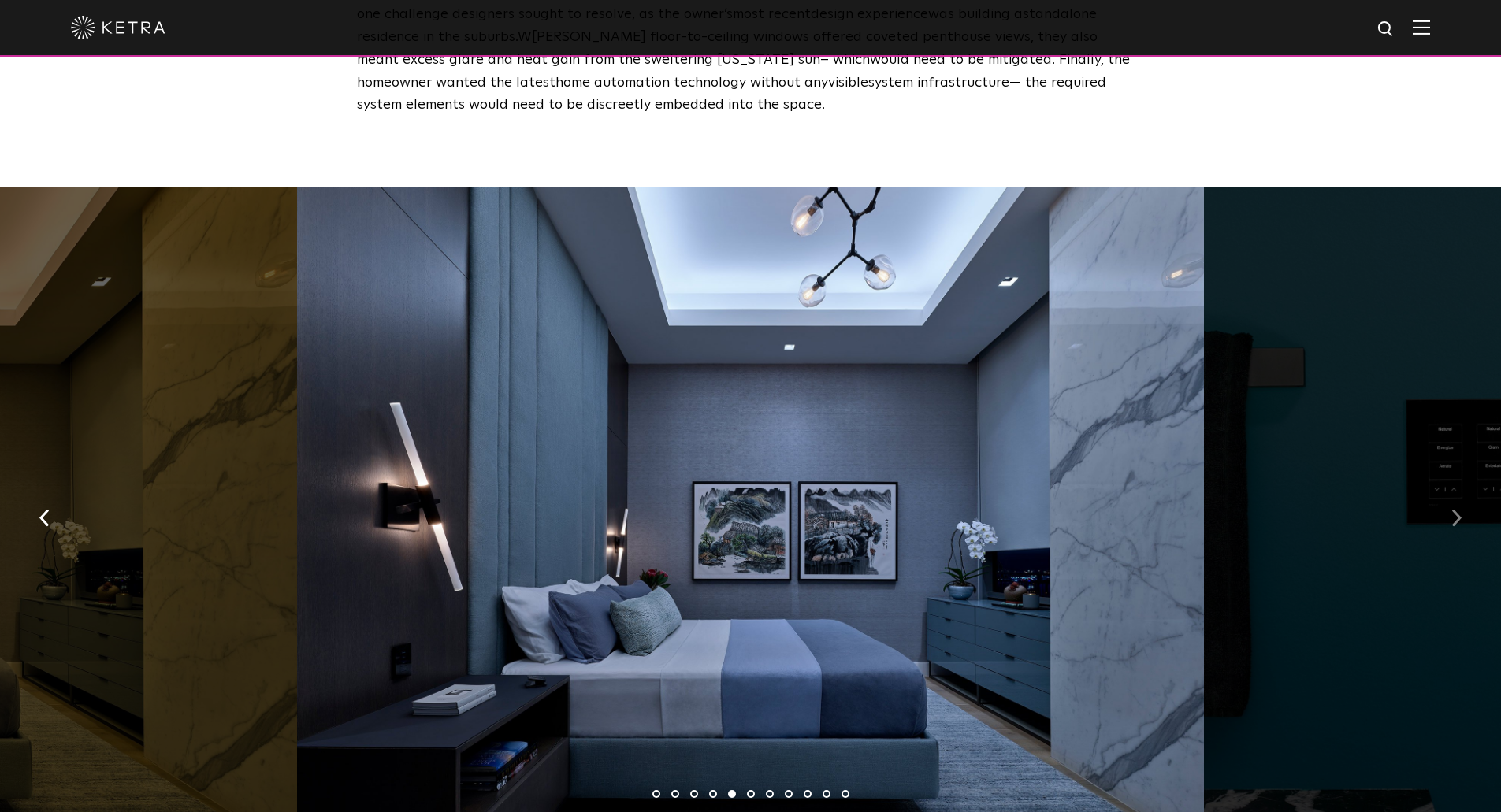
click at [1461, 509] on img "button" at bounding box center [1457, 518] width 10 height 17
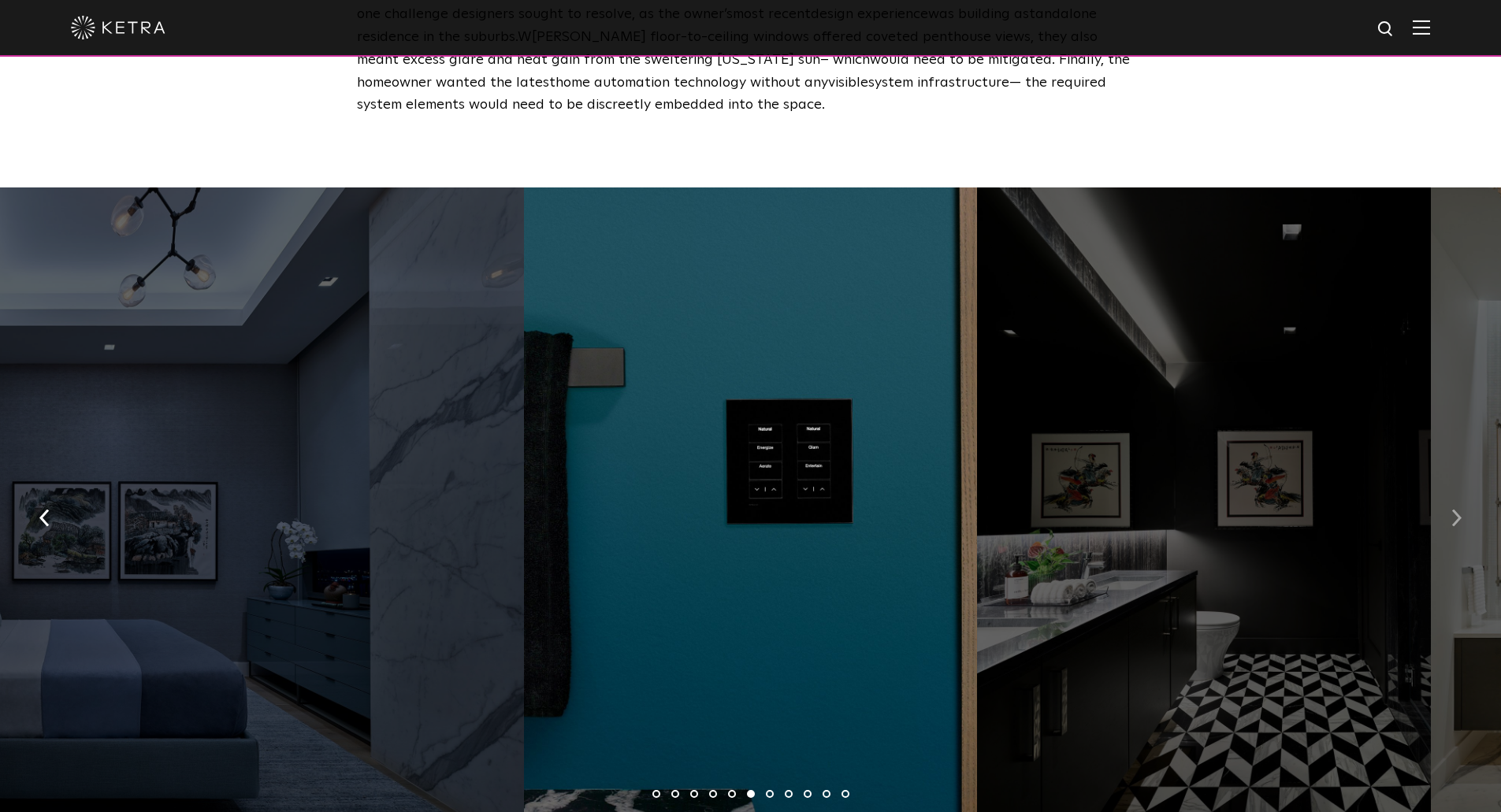
click at [1461, 509] on img "button" at bounding box center [1457, 518] width 10 height 17
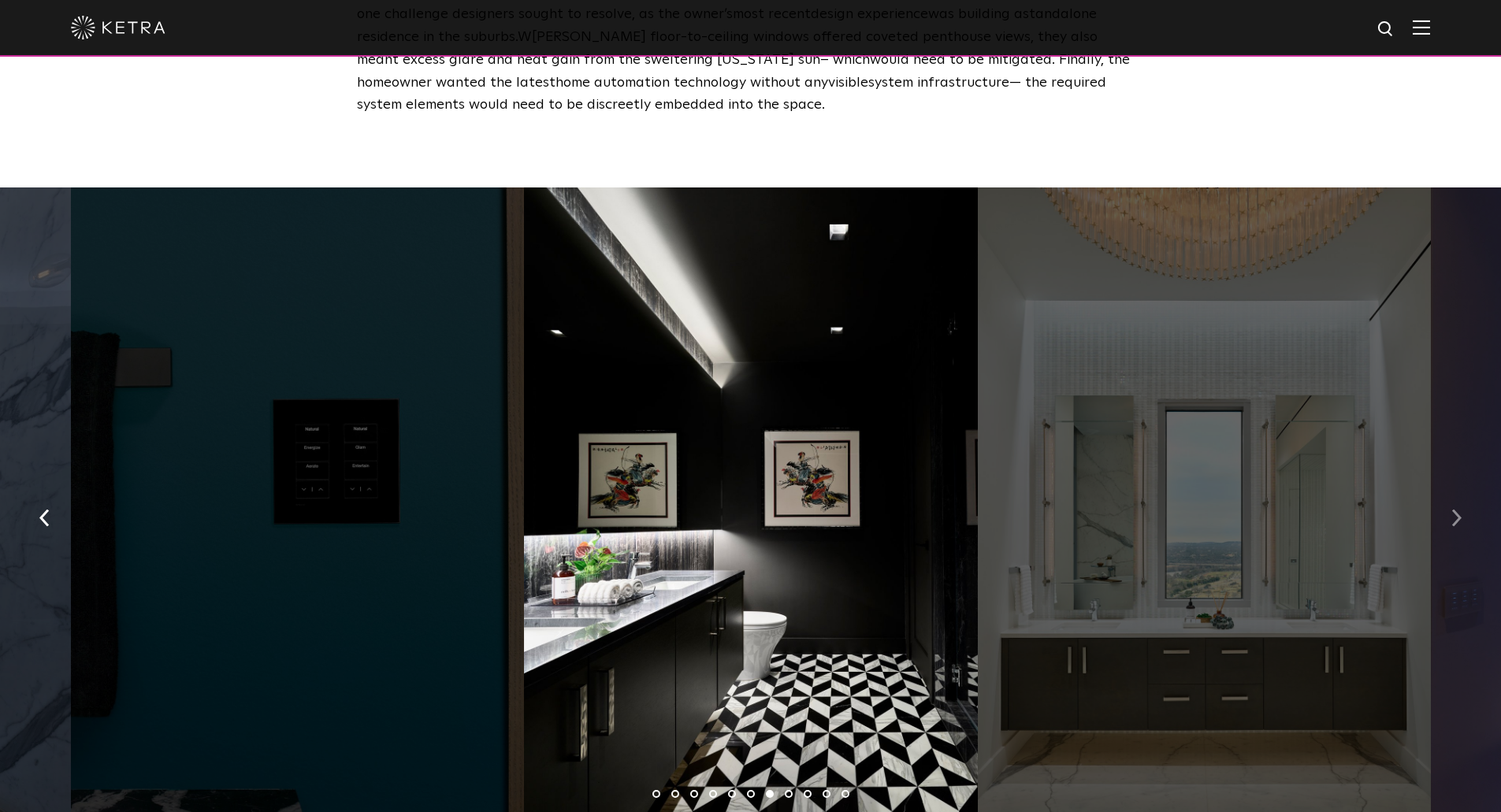
click at [1461, 509] on img "button" at bounding box center [1457, 518] width 10 height 17
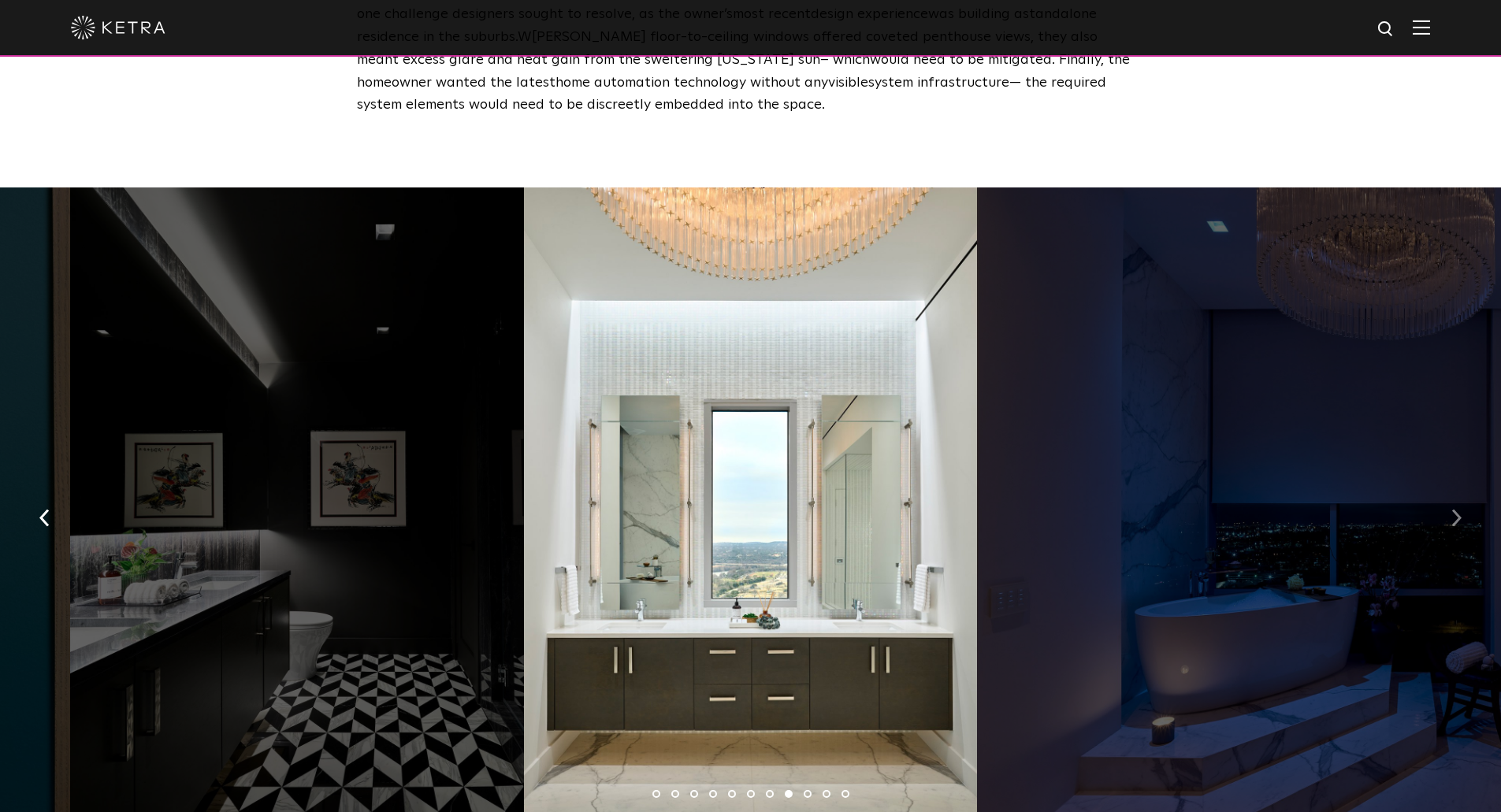
click at [1461, 509] on img "button" at bounding box center [1457, 518] width 10 height 17
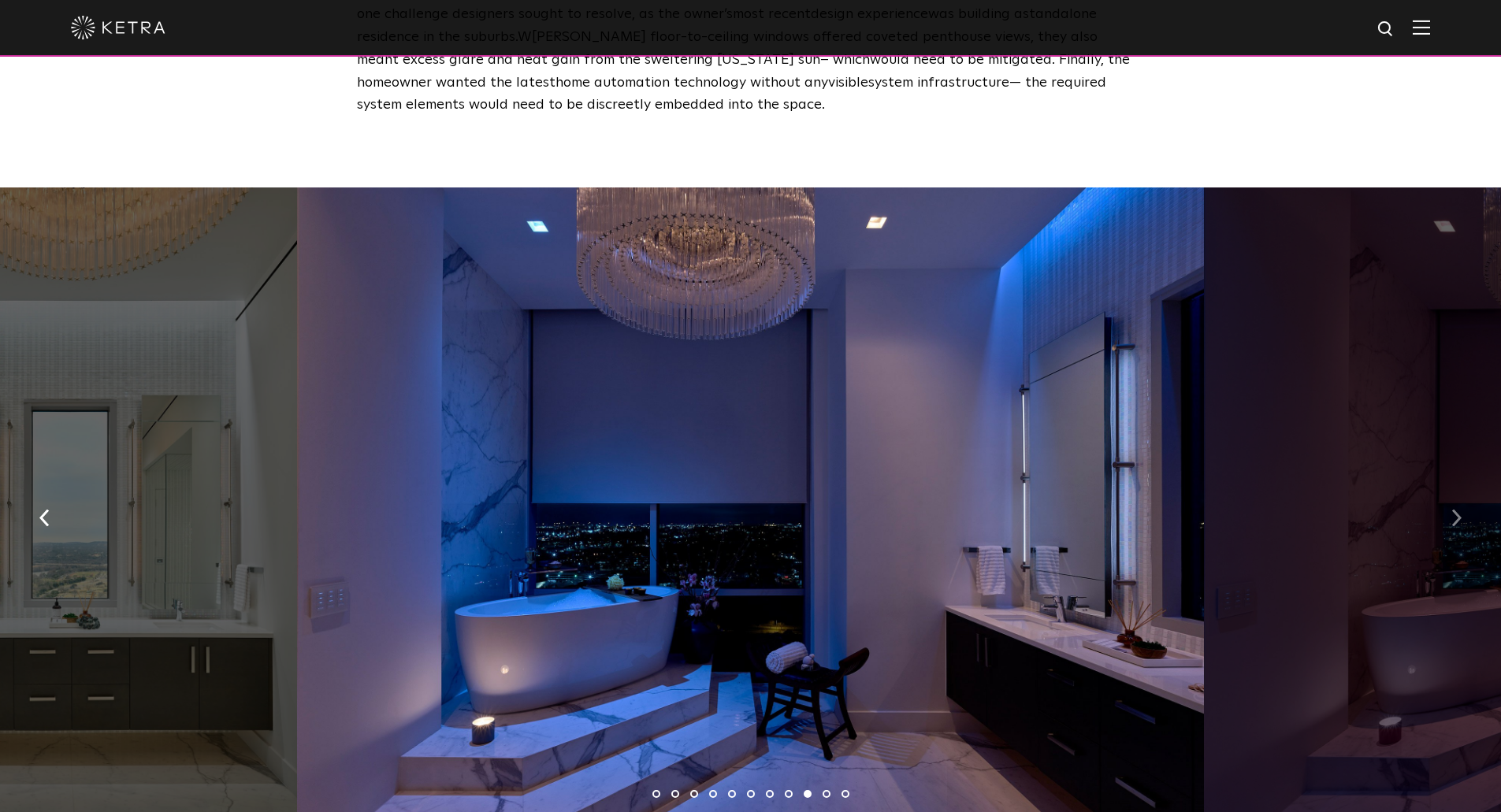
click at [1461, 509] on img "button" at bounding box center [1457, 518] width 10 height 17
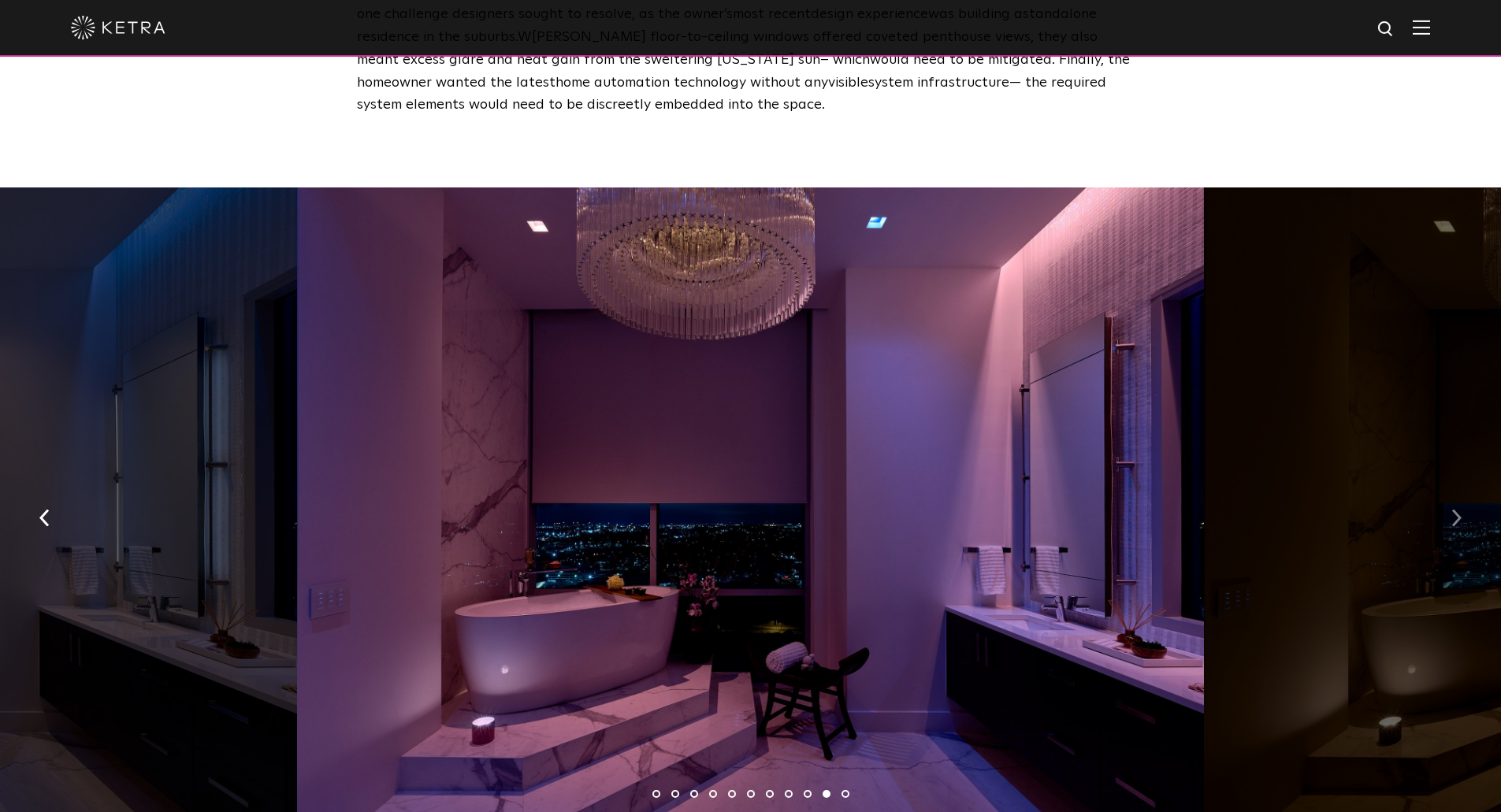
click at [1461, 509] on img "button" at bounding box center [1457, 518] width 10 height 17
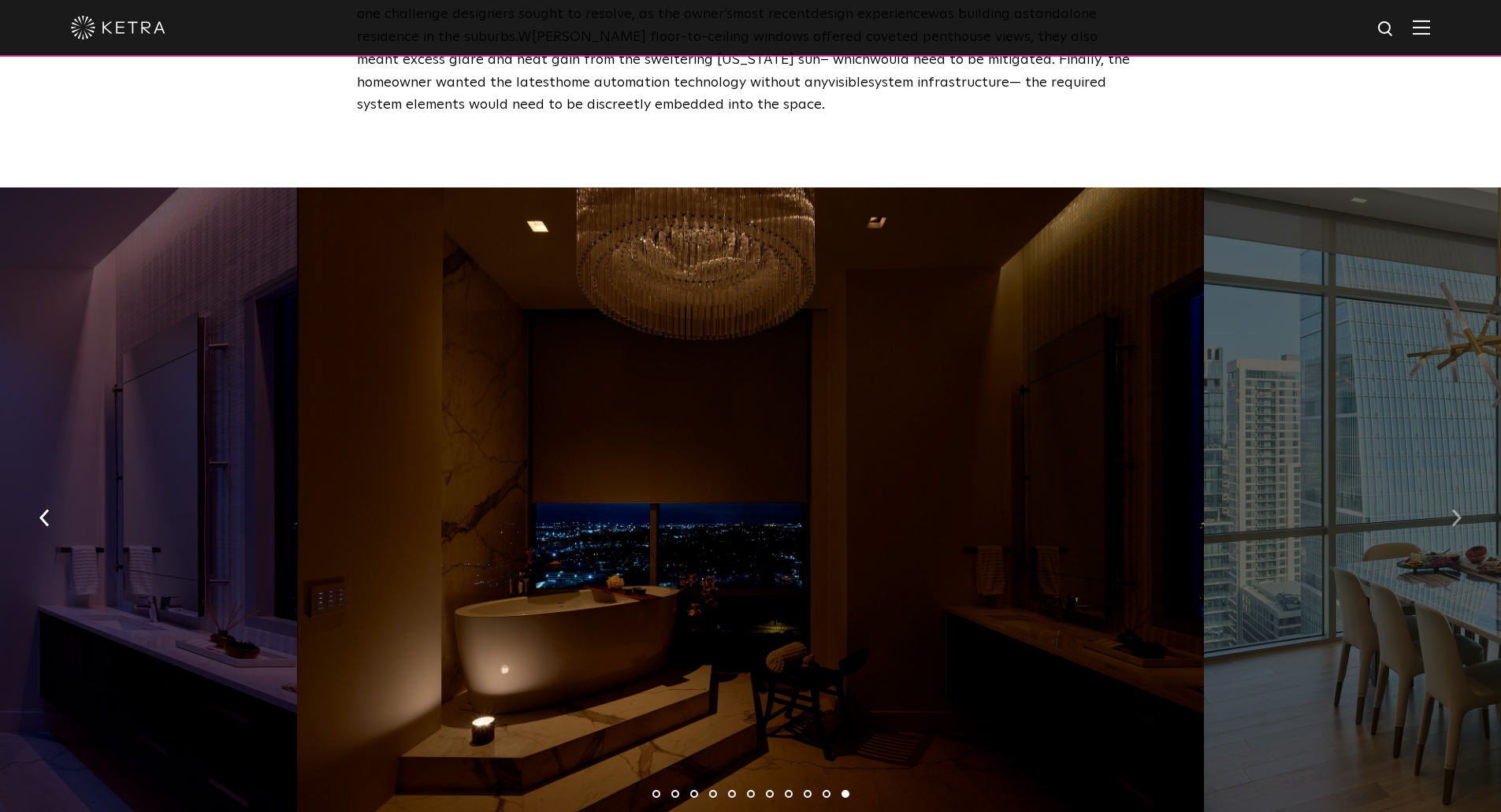
click at [1461, 509] on img "button" at bounding box center [1457, 518] width 10 height 17
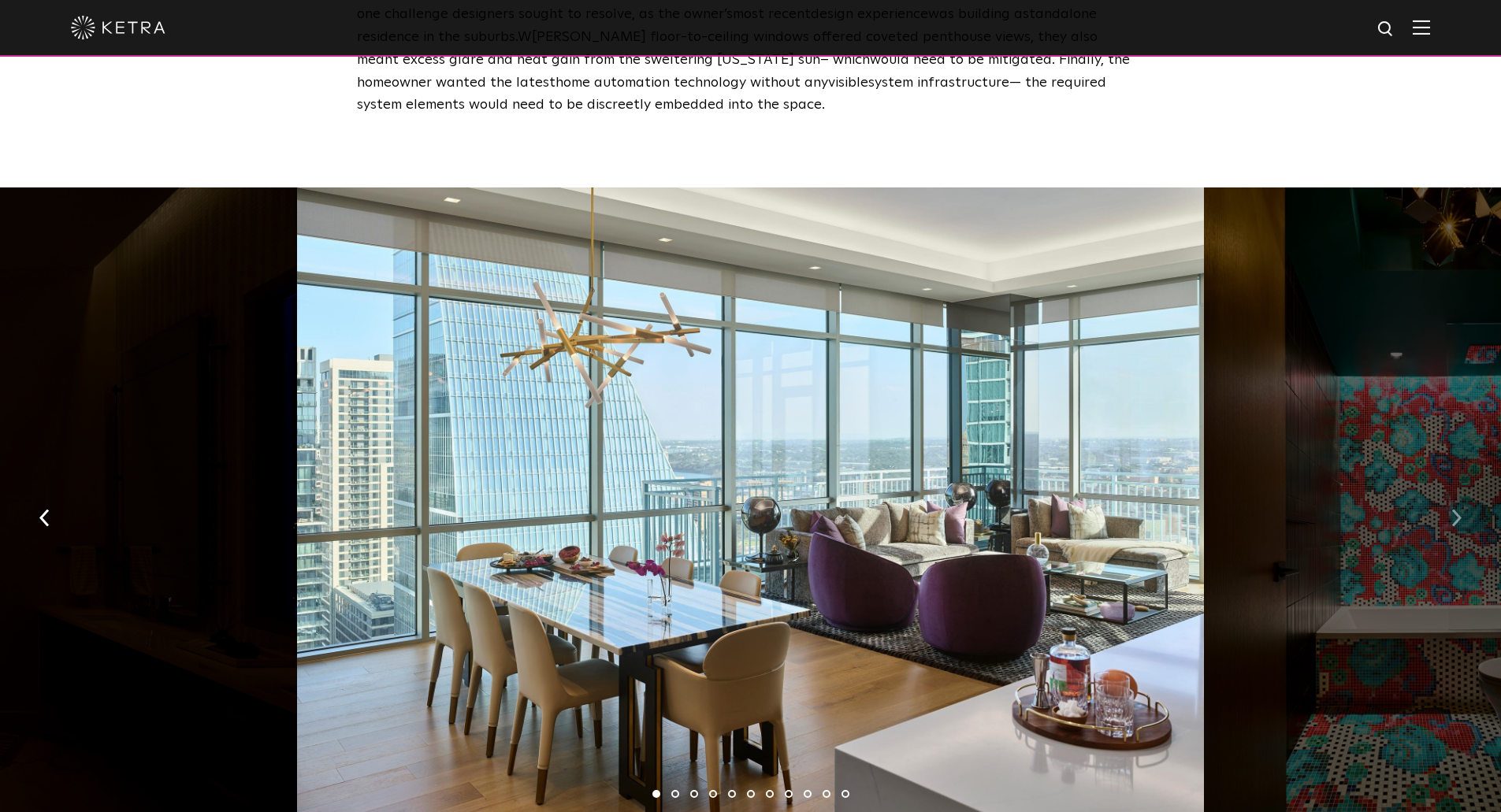
click at [1461, 509] on img "button" at bounding box center [1457, 518] width 10 height 17
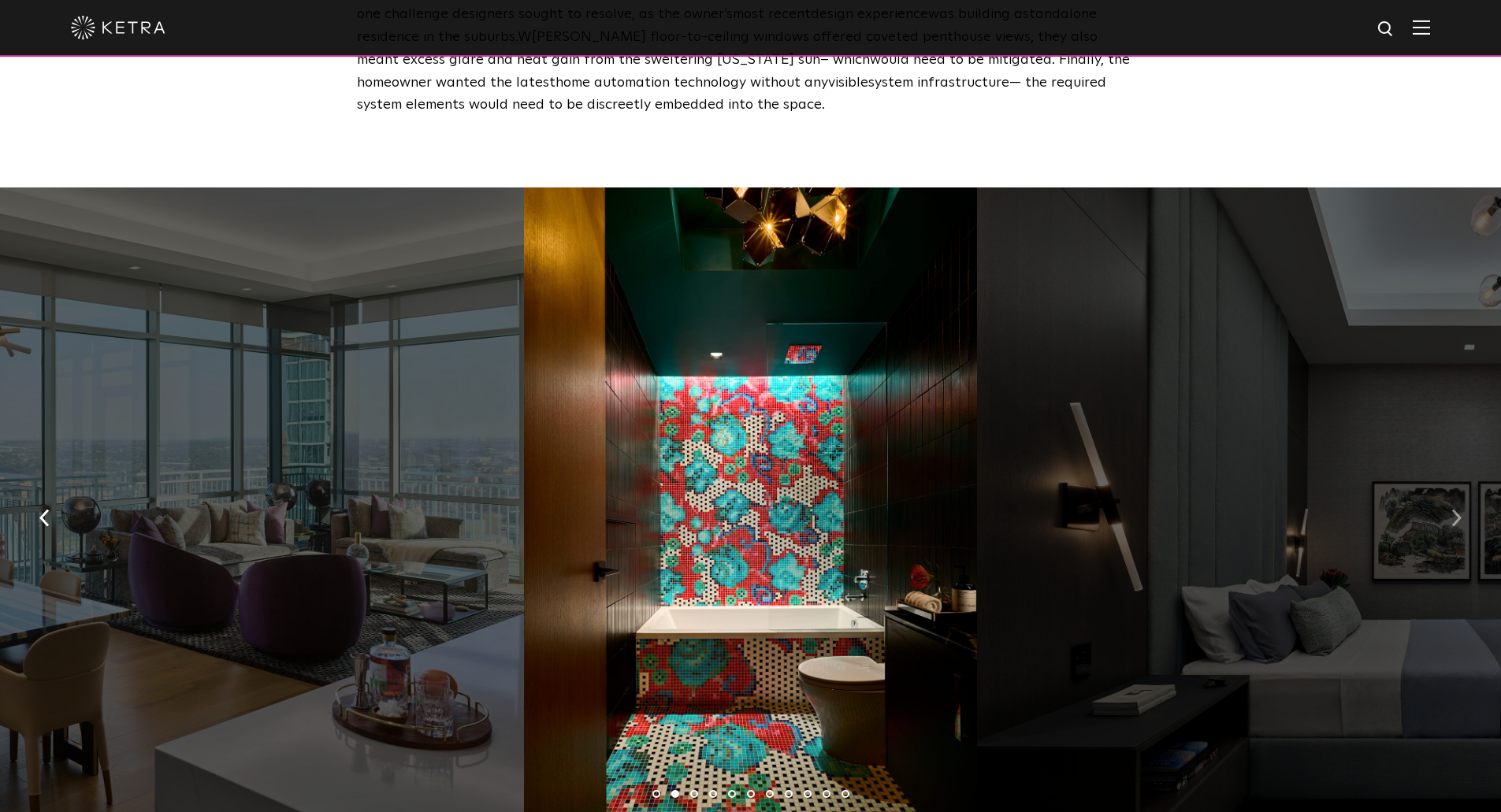
click at [1461, 509] on img "button" at bounding box center [1457, 518] width 10 height 17
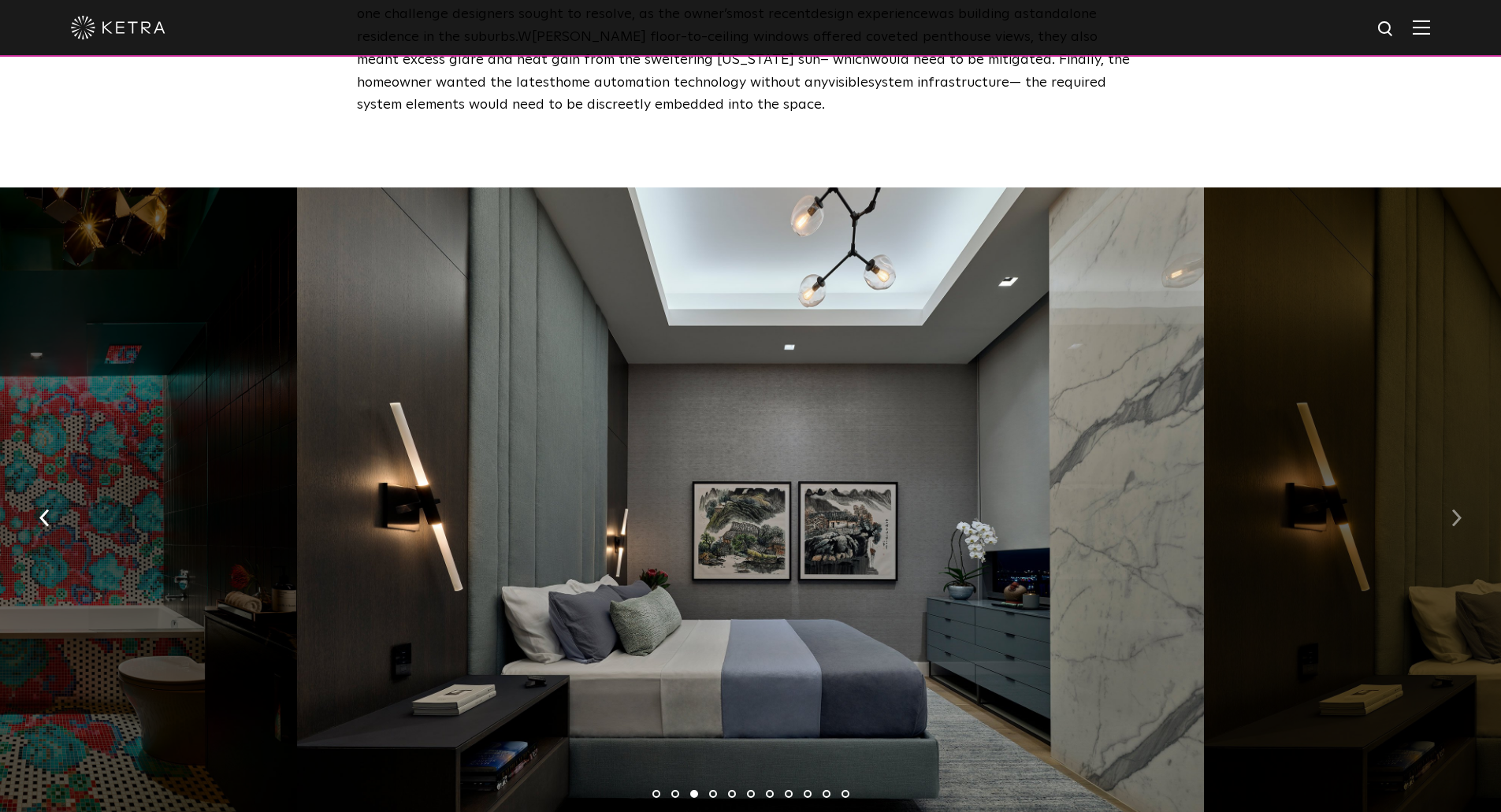
click at [1461, 509] on img "button" at bounding box center [1457, 518] width 10 height 17
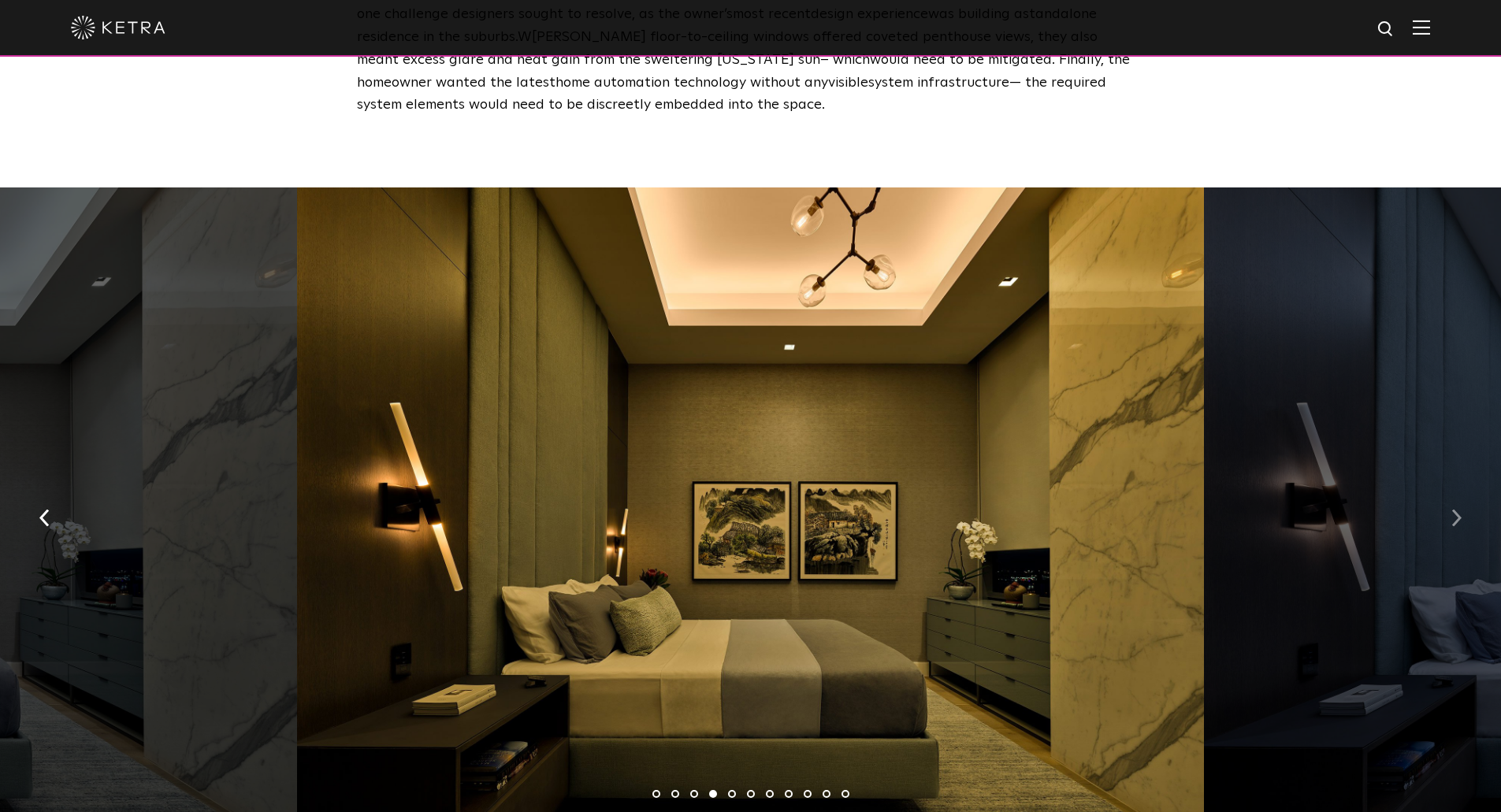
click at [1461, 509] on img "button" at bounding box center [1457, 518] width 10 height 17
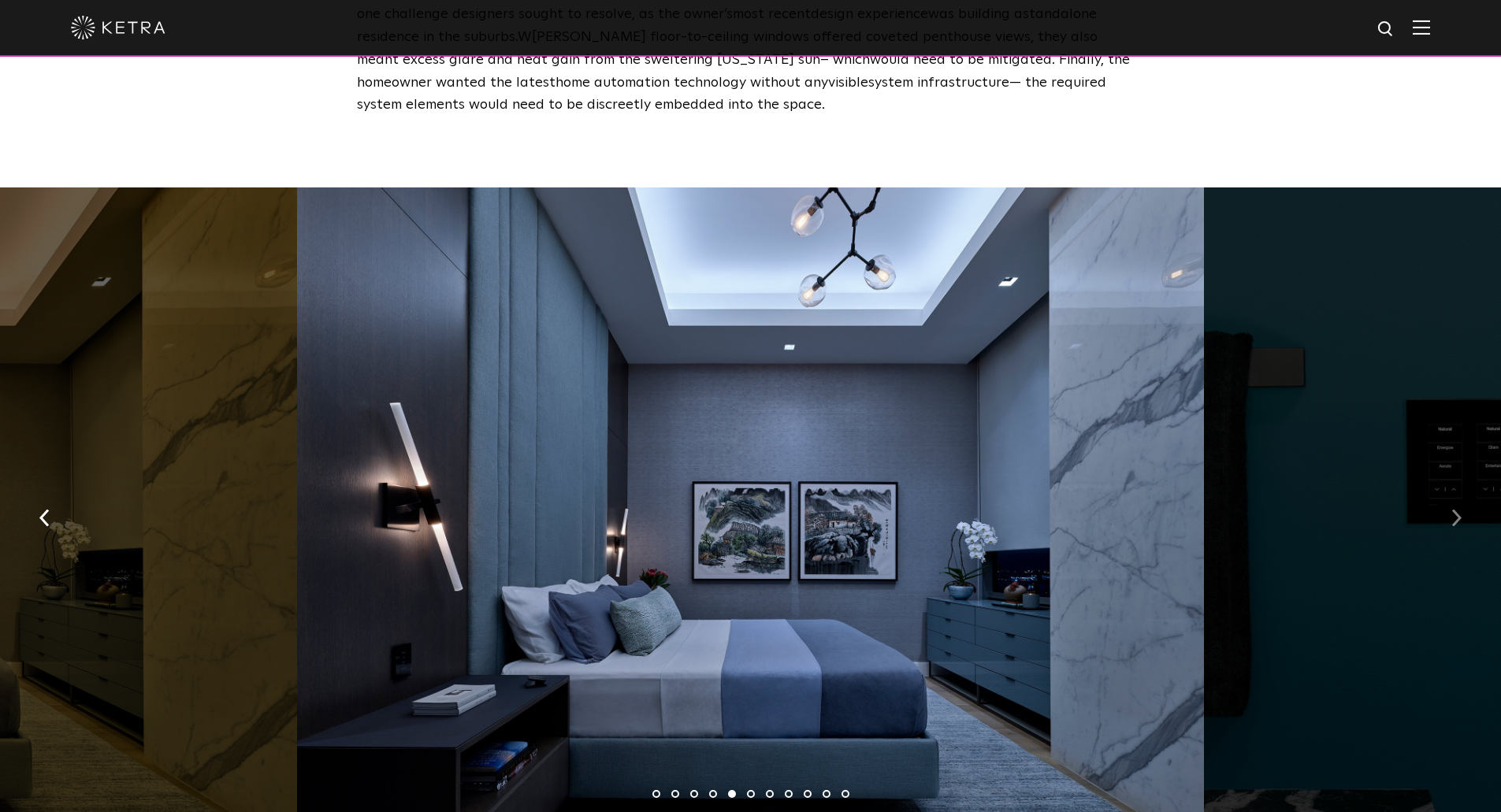
click at [1461, 509] on img "button" at bounding box center [1457, 518] width 10 height 17
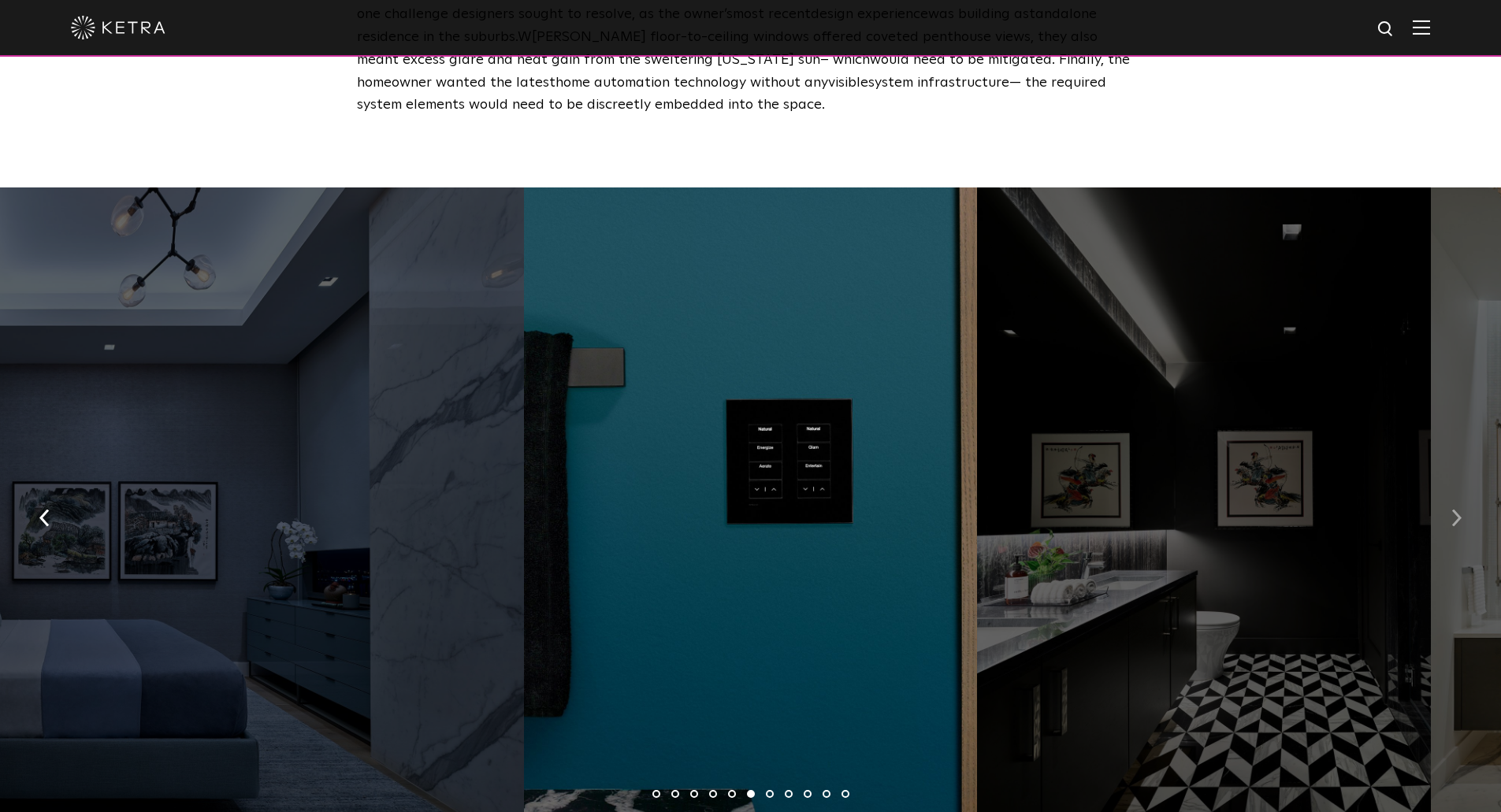
click at [1461, 509] on img "button" at bounding box center [1457, 518] width 10 height 17
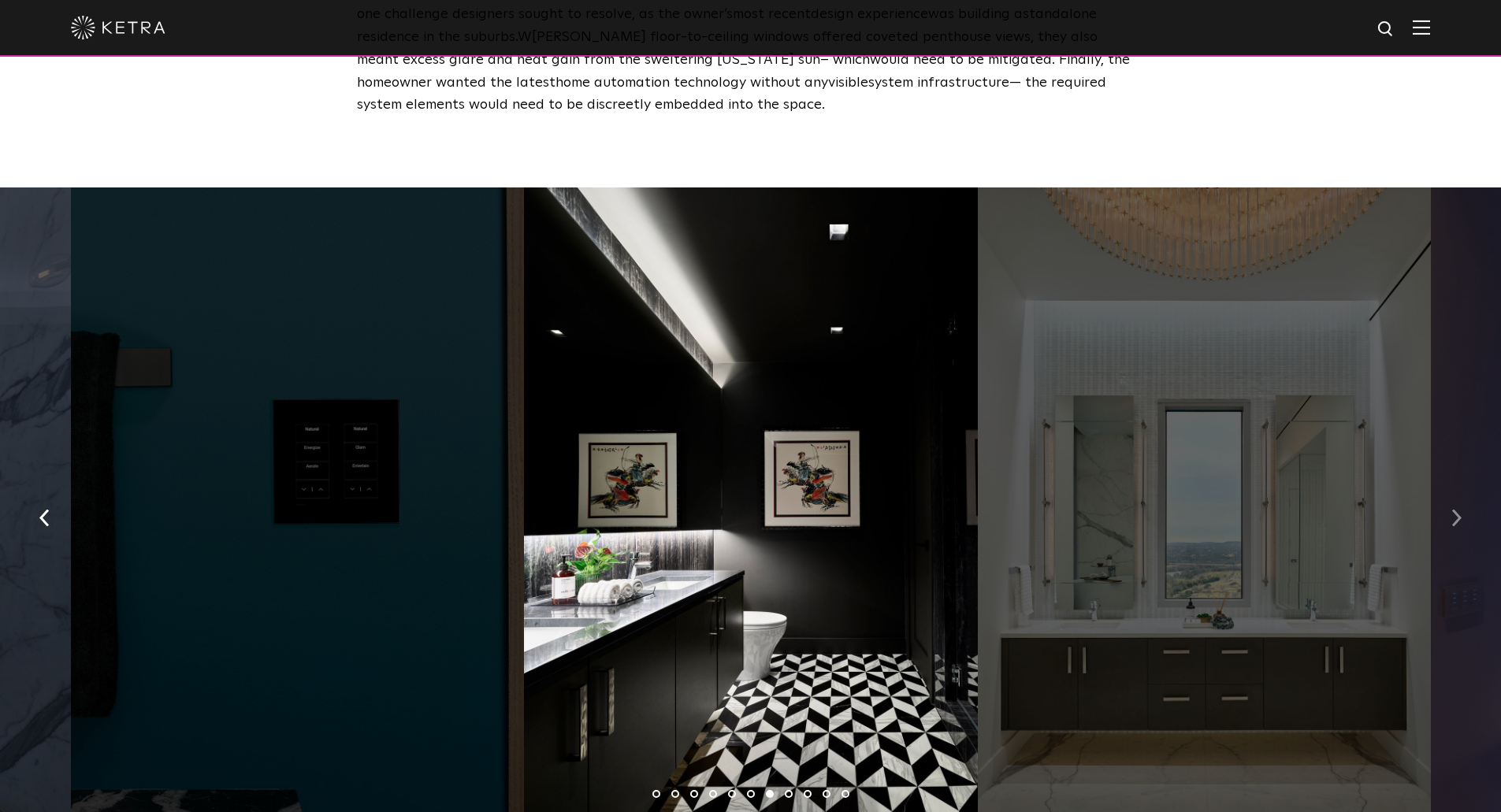
click at [1461, 509] on img "button" at bounding box center [1457, 518] width 10 height 17
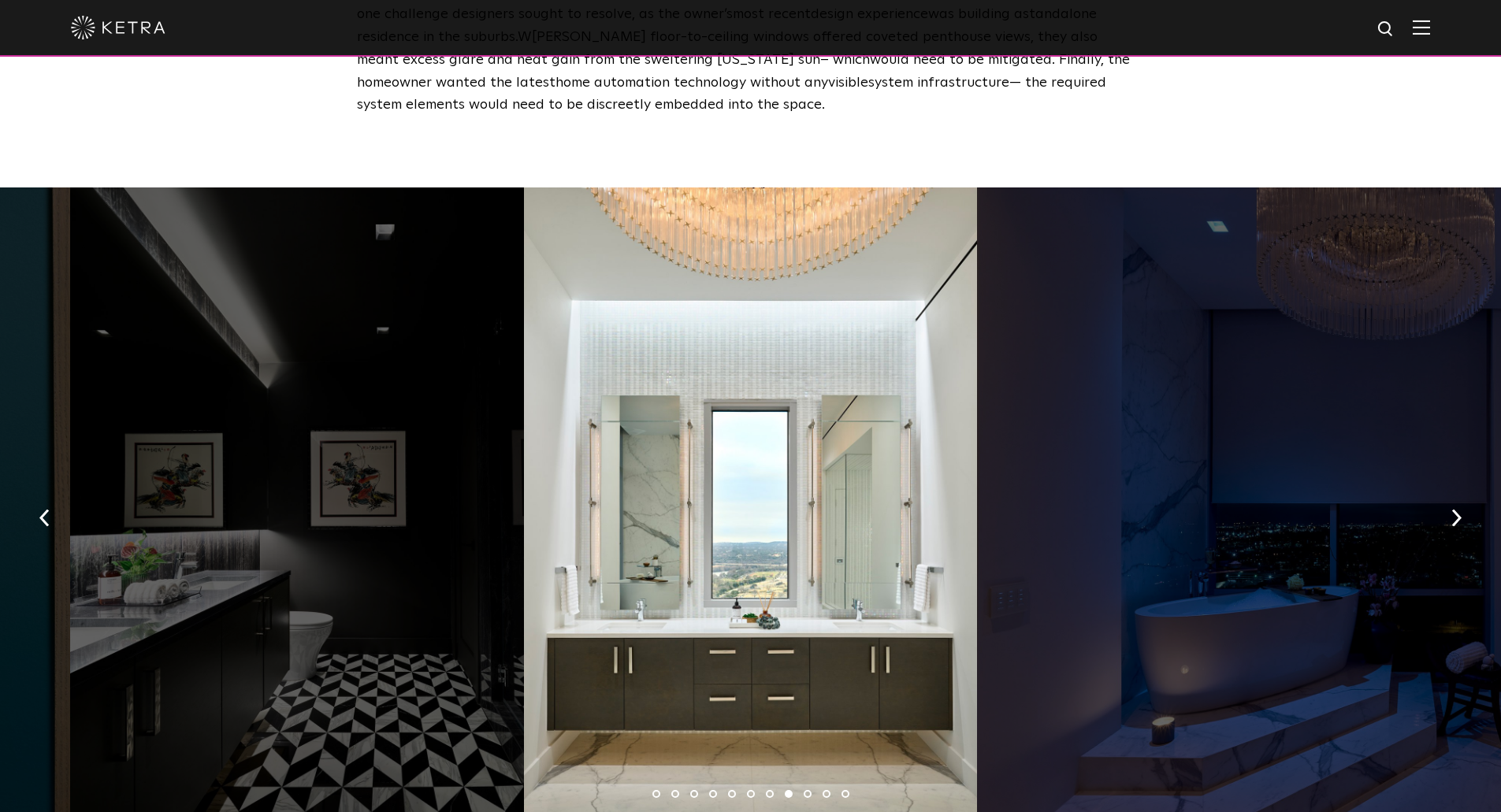
drag, startPoint x: 656, startPoint y: 688, endPoint x: 652, endPoint y: 704, distance: 16.5
click at [656, 688] on div at bounding box center [750, 512] width 453 height 649
click at [535, 585] on div at bounding box center [750, 512] width 453 height 649
click at [1448, 489] on button "button" at bounding box center [1456, 516] width 34 height 54
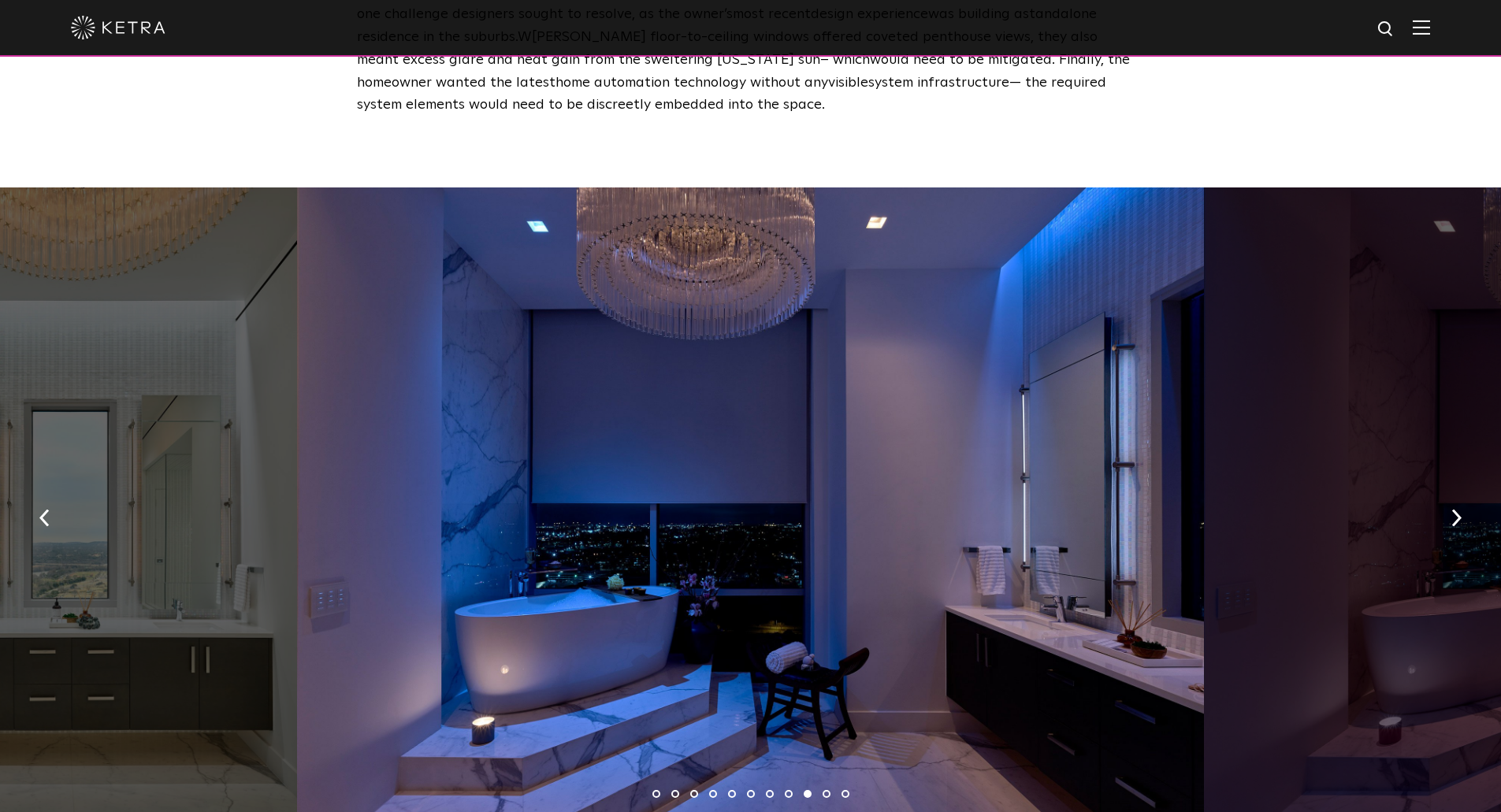
drag, startPoint x: 905, startPoint y: 319, endPoint x: 909, endPoint y: 330, distance: 11.7
click at [904, 318] on div at bounding box center [750, 512] width 906 height 649
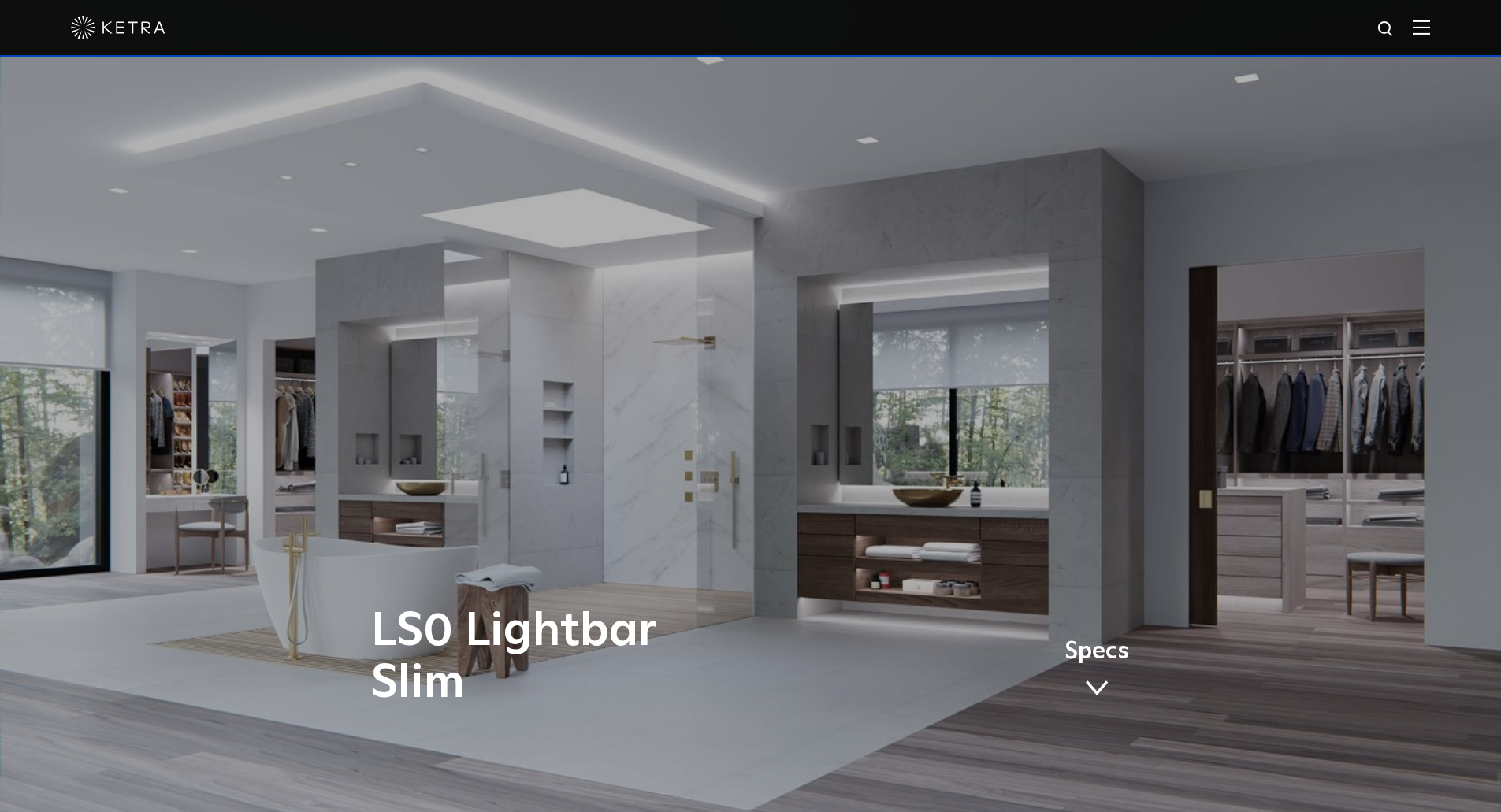
click at [1430, 34] on img at bounding box center [1421, 27] width 17 height 15
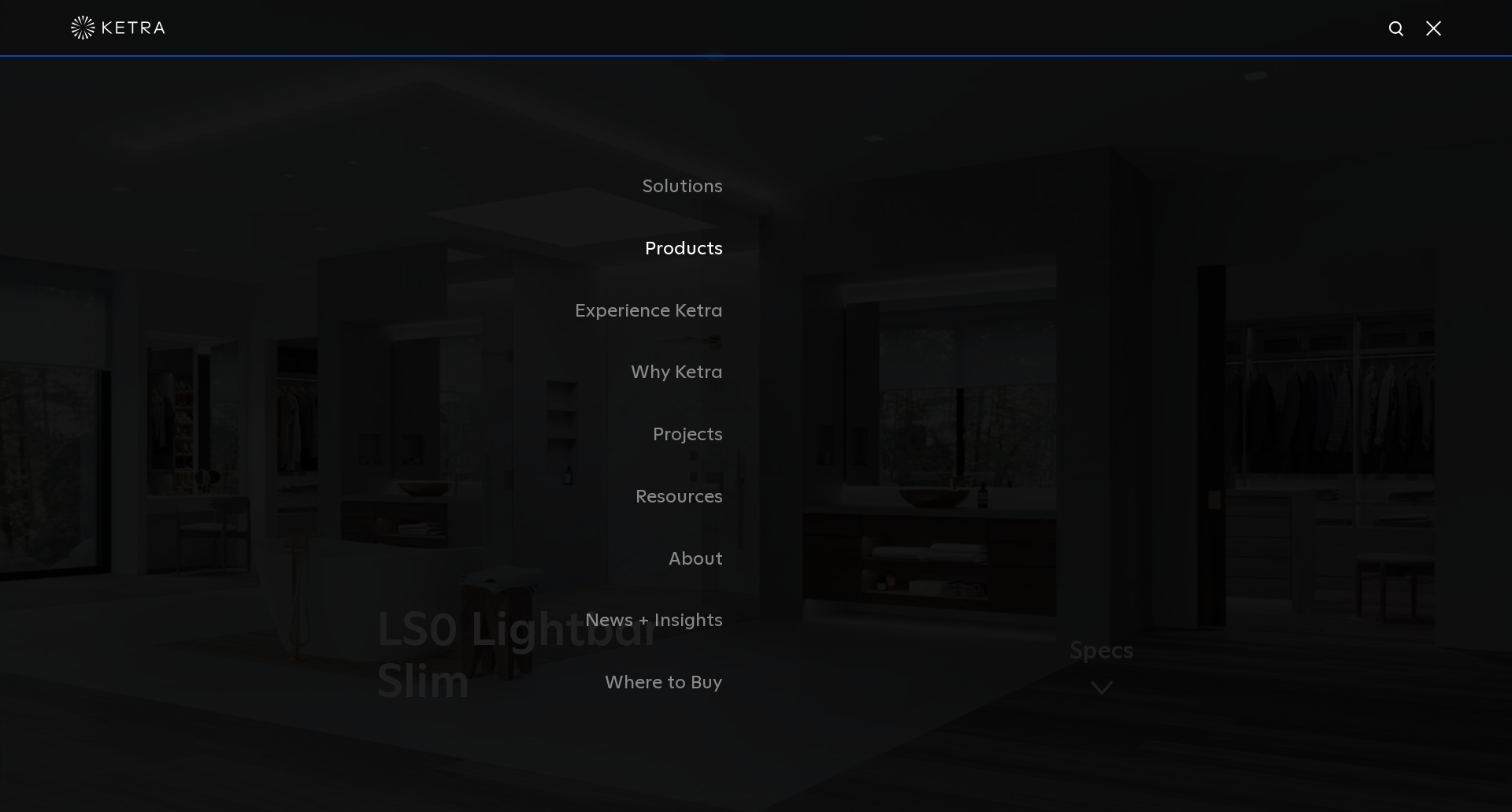
click at [700, 260] on link "Products" at bounding box center [559, 249] width 393 height 62
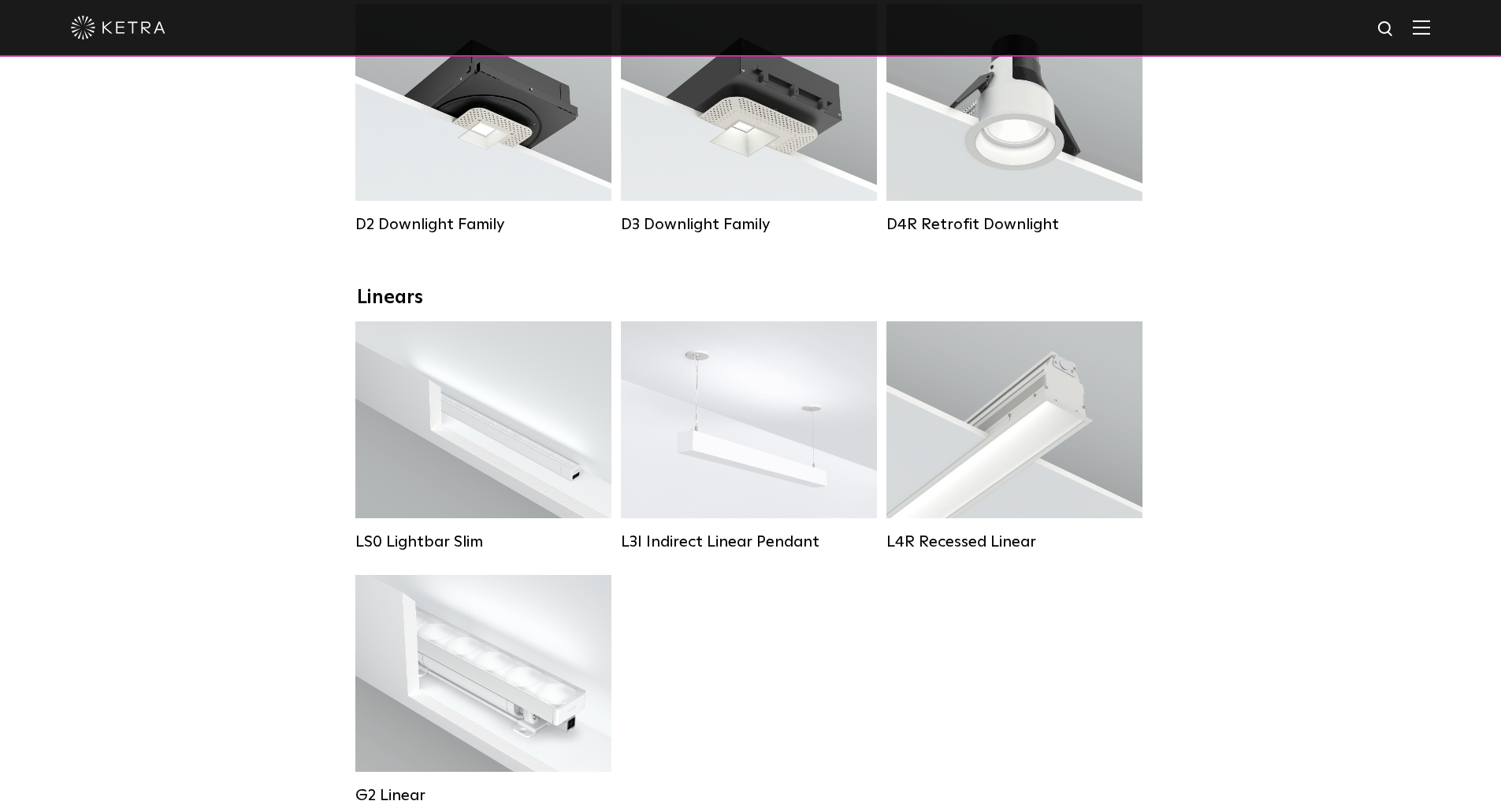
scroll to position [315, 0]
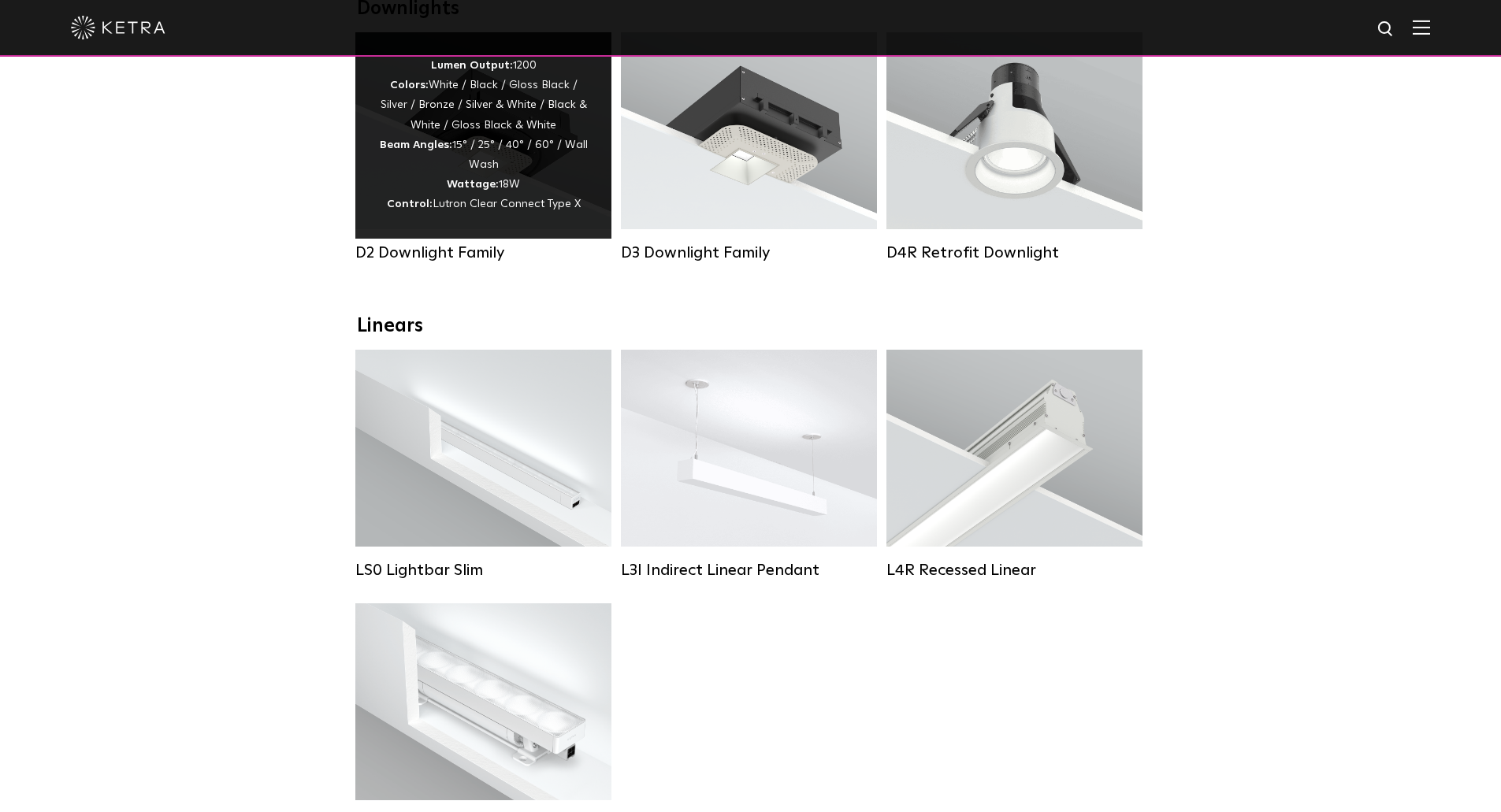
click at [394, 237] on div "Lumen Output: 1200 Colors: White / Black / Gloss Black / Silver / Bronze / Silv…" at bounding box center [483, 135] width 256 height 206
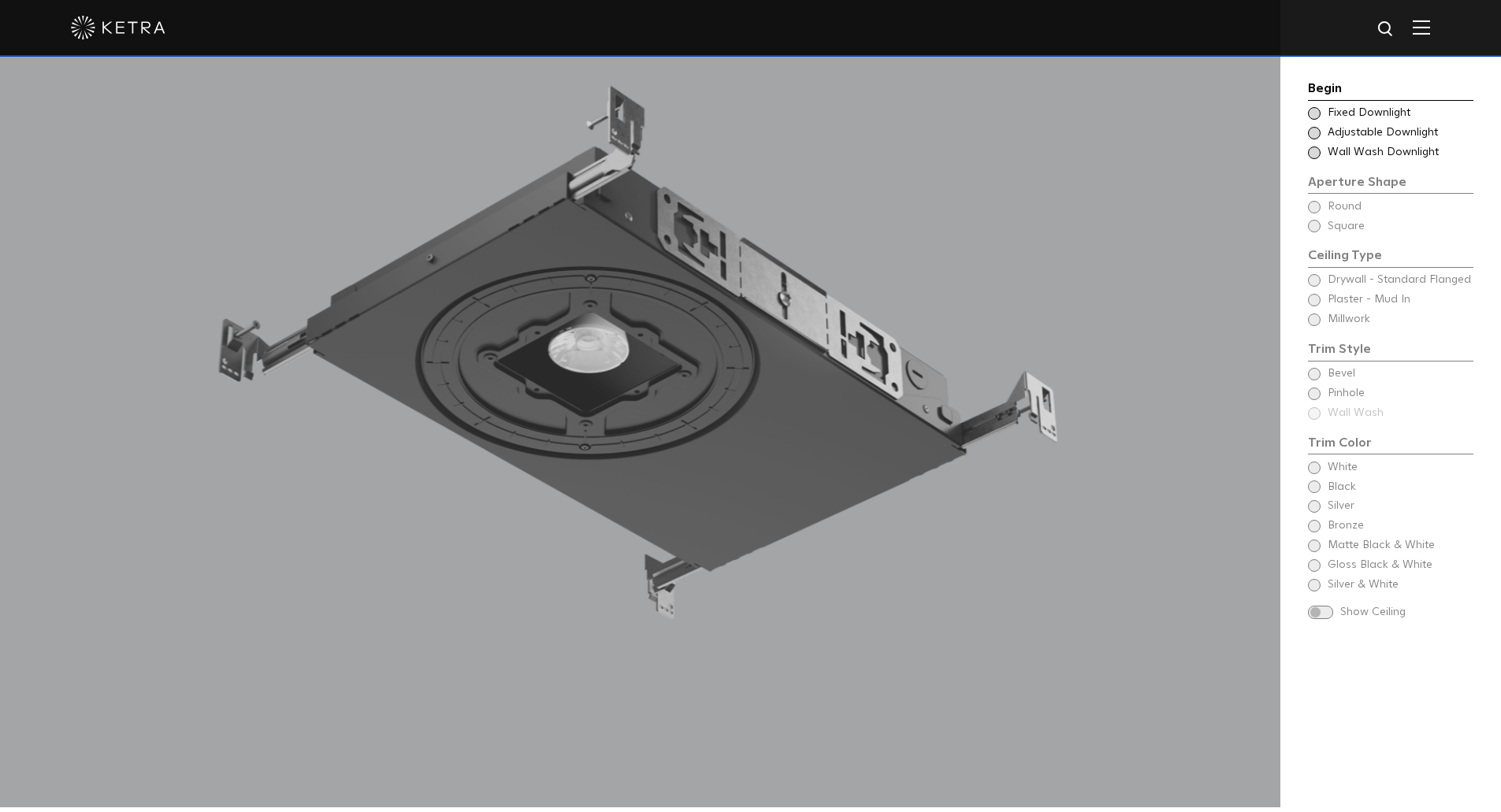
scroll to position [1654, 0]
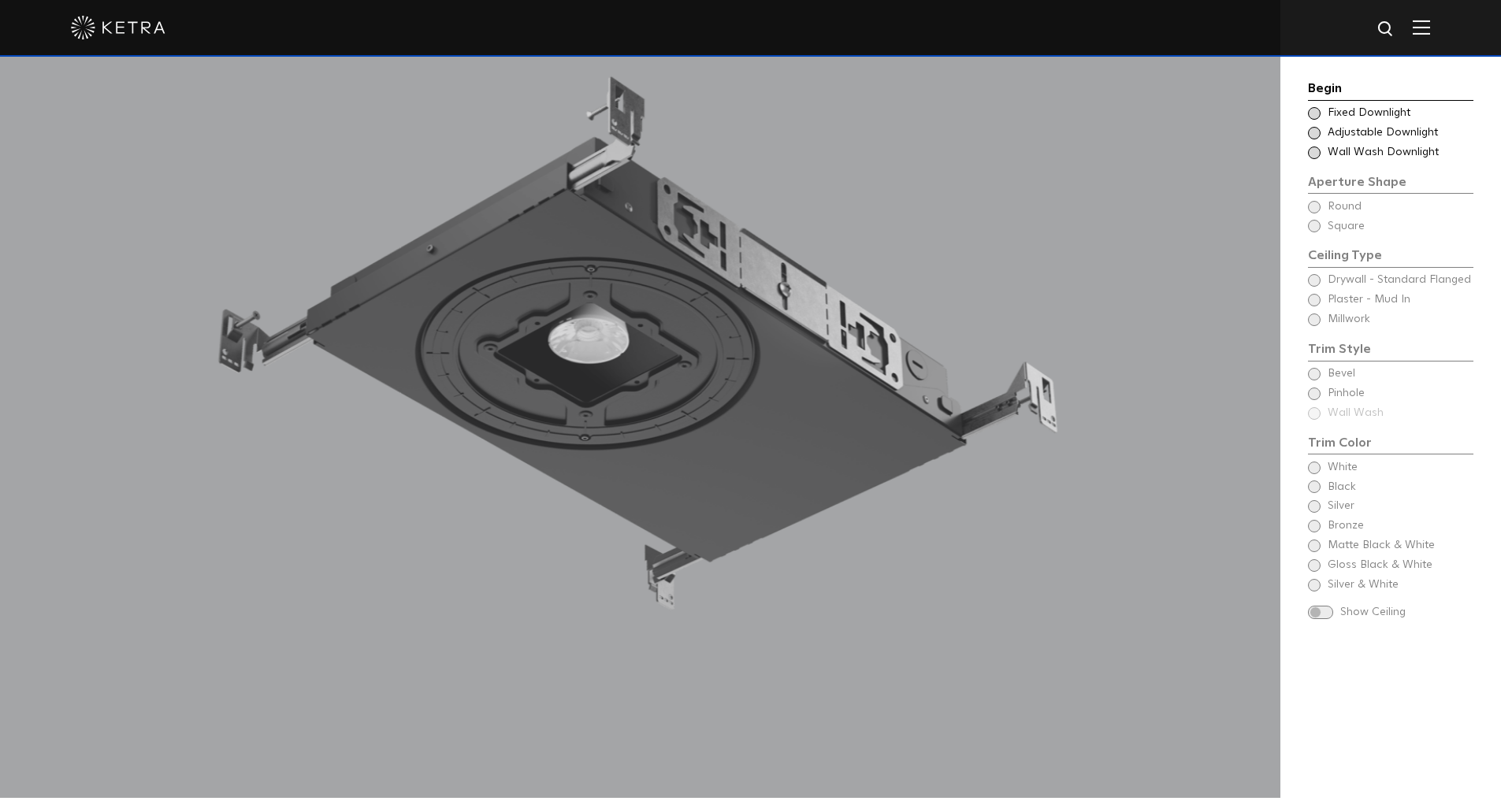
click at [1382, 135] on span "Adjustable Downlight" at bounding box center [1400, 133] width 145 height 16
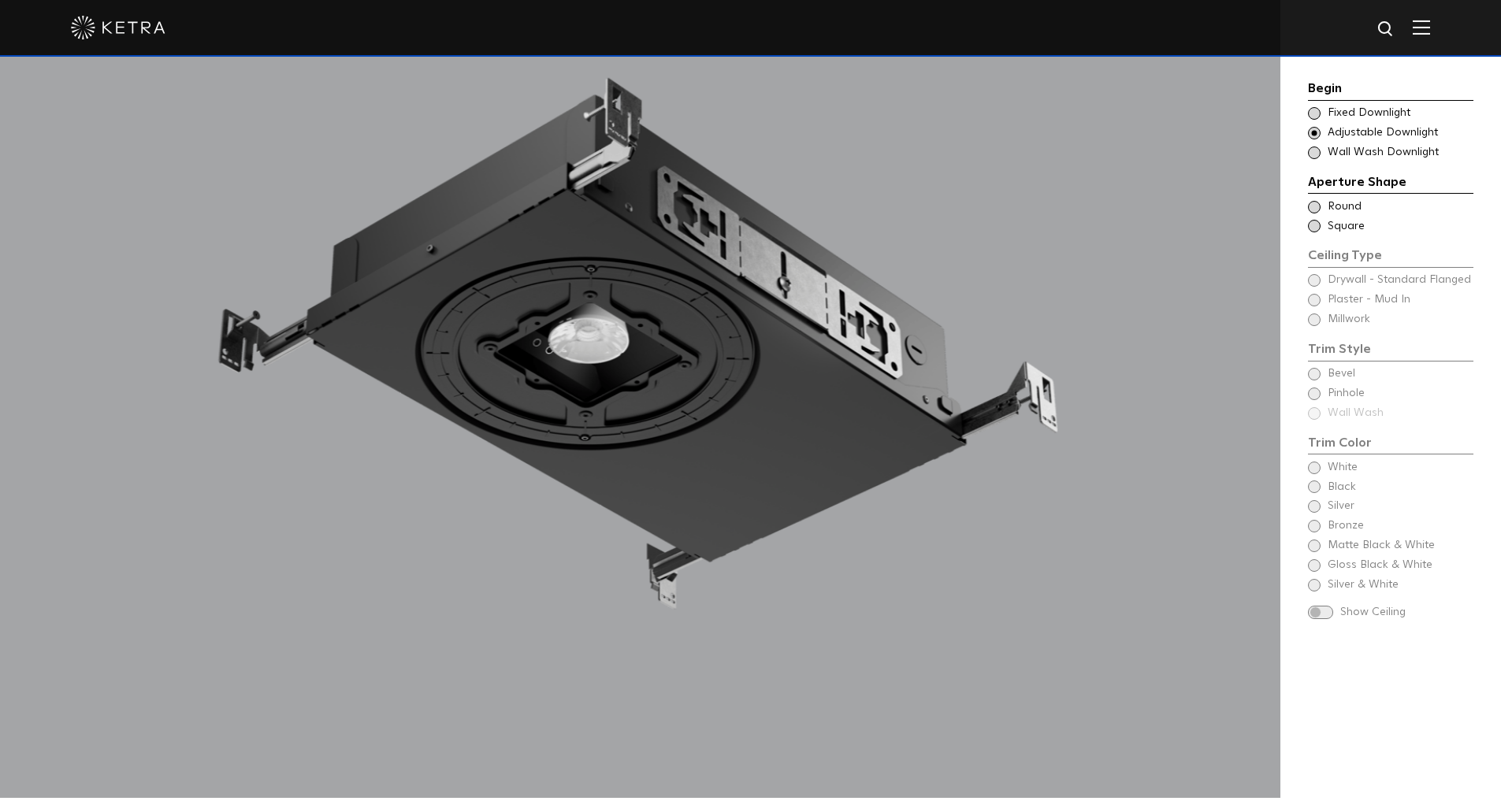
click at [1342, 215] on div "Ceiling Type Round Drywall - Standard Flanged Round Ceiling Type Square Drywall…" at bounding box center [1390, 217] width 165 height 36
click at [1345, 211] on span "Round" at bounding box center [1400, 207] width 145 height 16
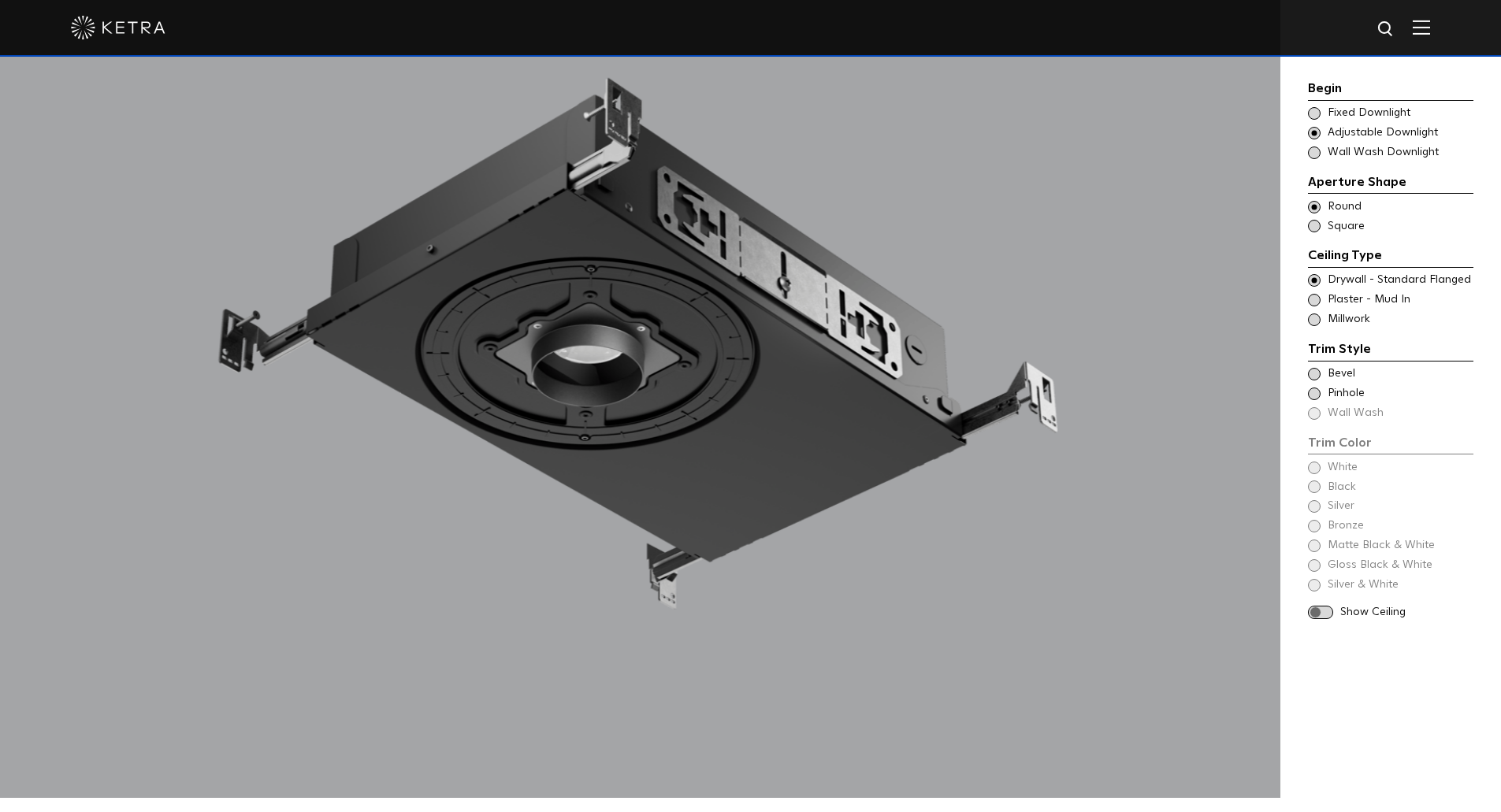
click at [1326, 614] on span at bounding box center [1320, 612] width 25 height 13
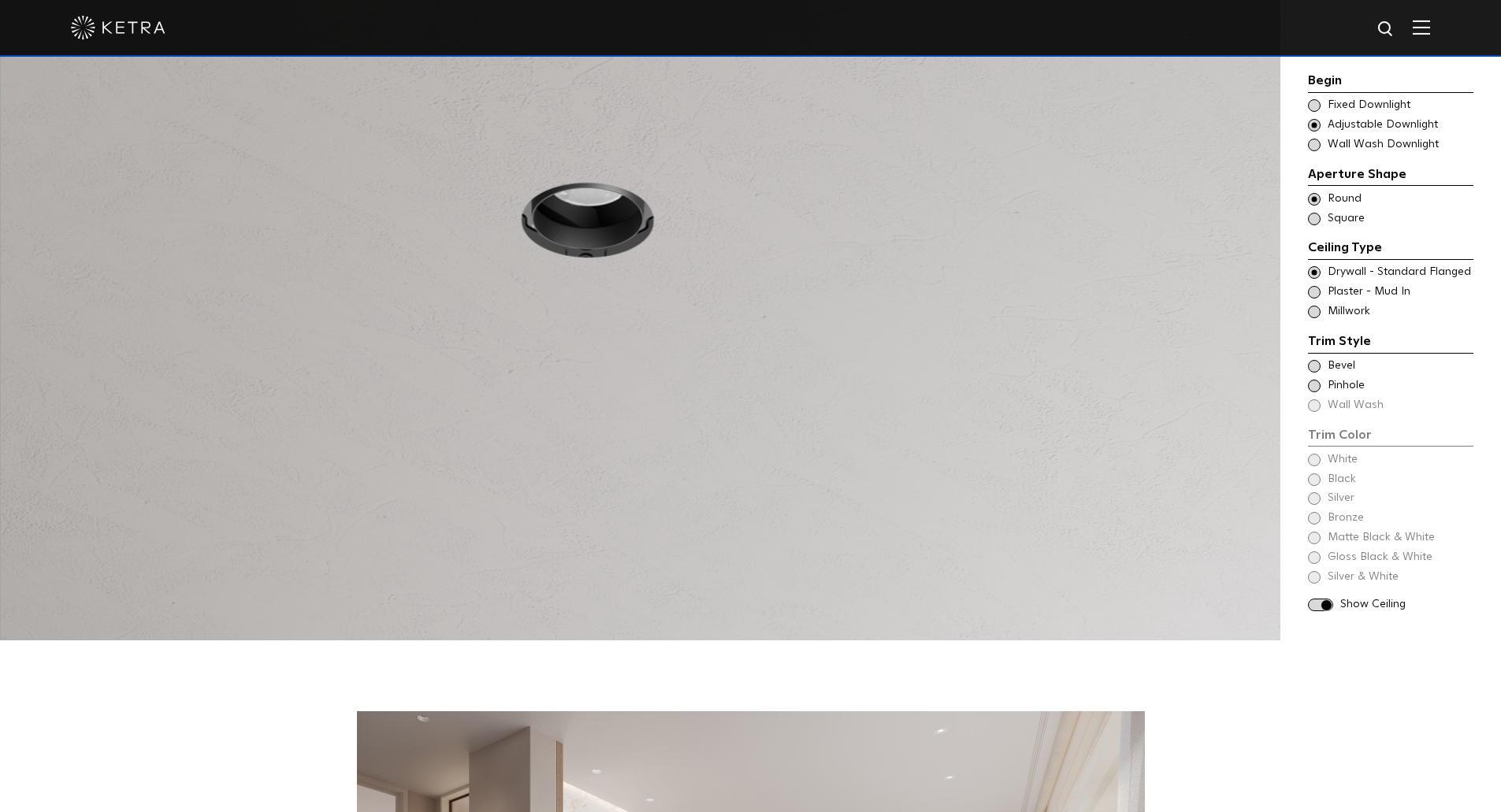
scroll to position [1418, 0]
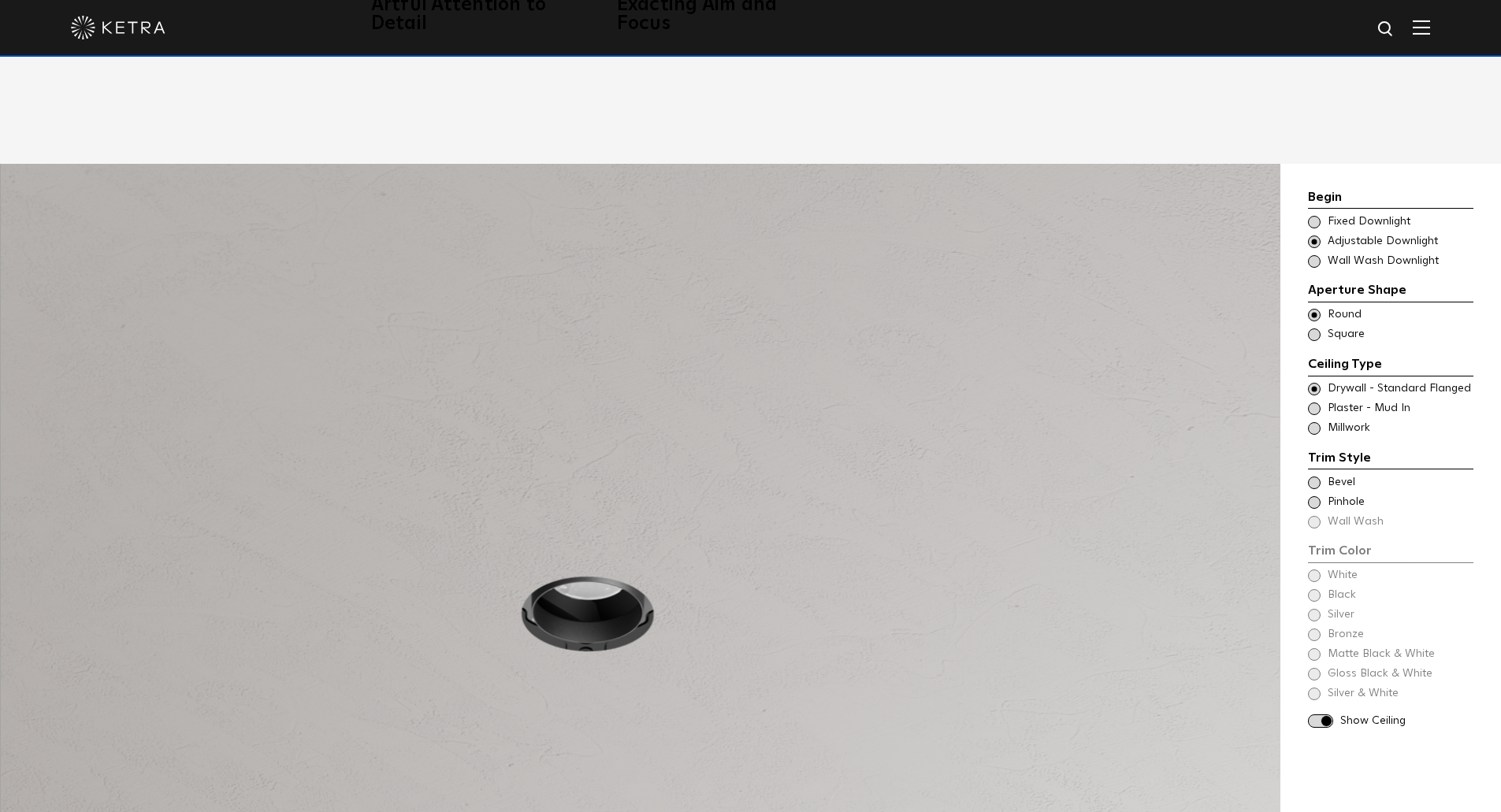
click at [1430, 28] on img at bounding box center [1421, 27] width 17 height 15
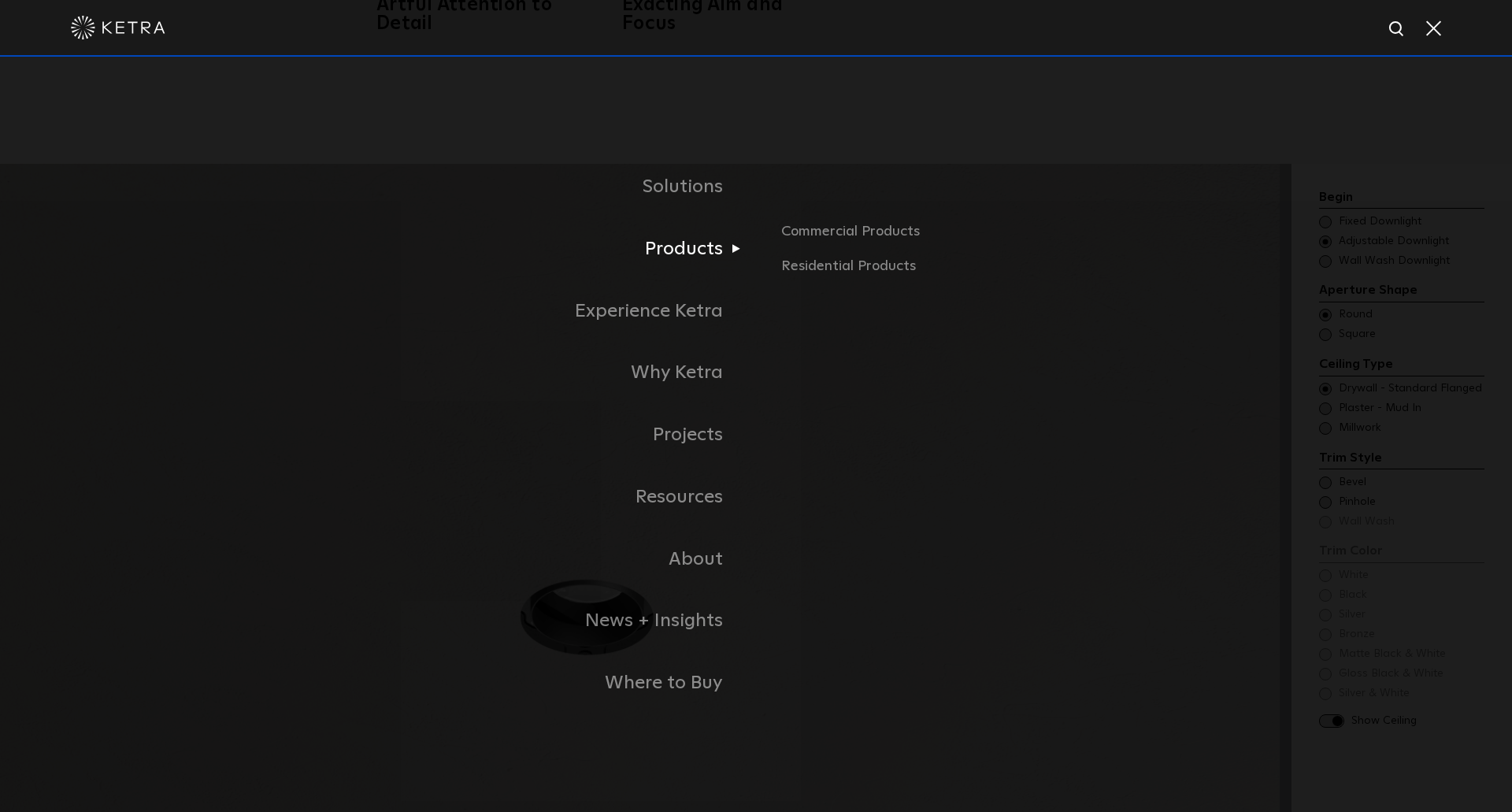
click at [716, 258] on link "Products" at bounding box center [559, 249] width 393 height 62
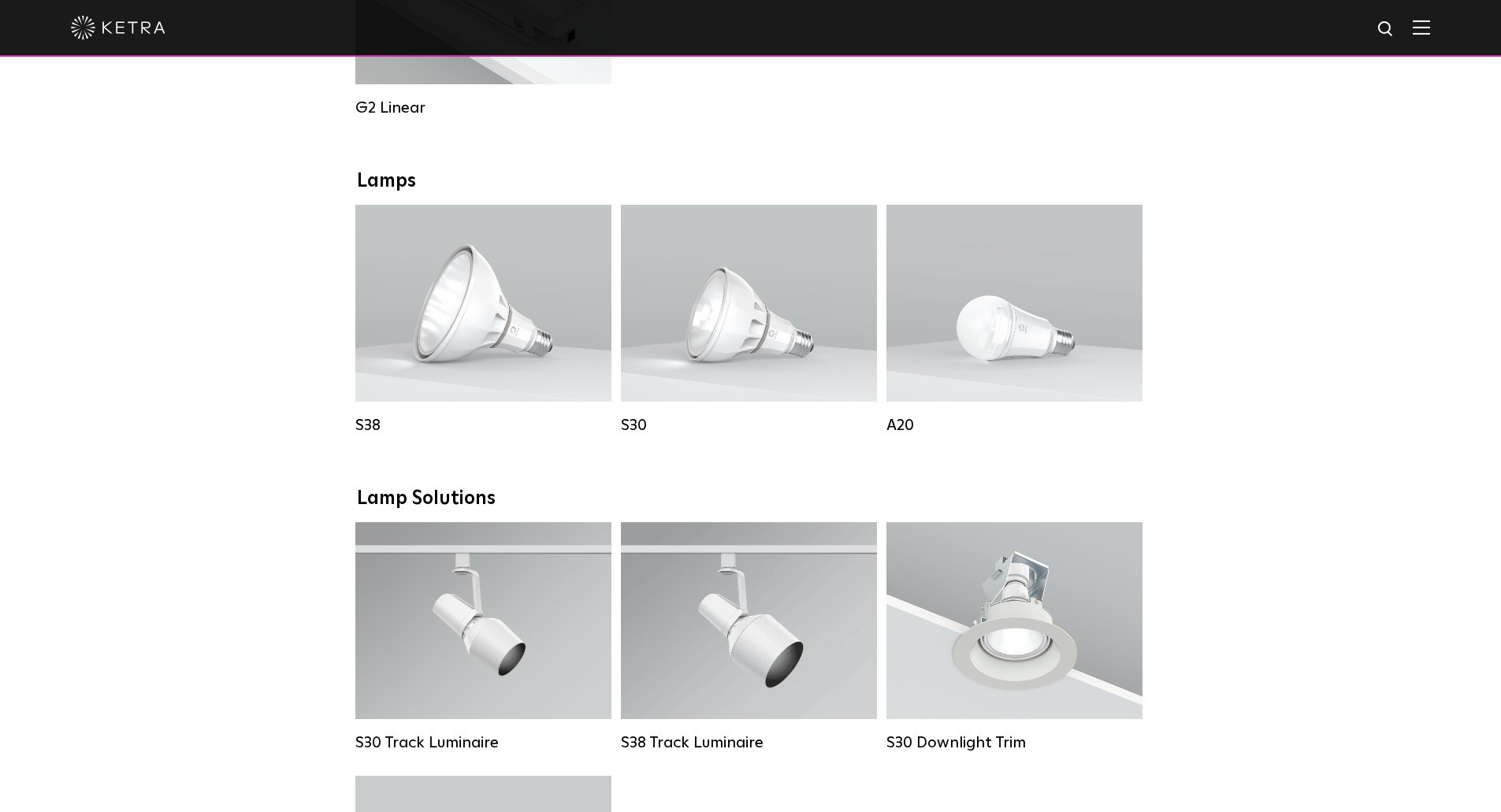
scroll to position [1023, 0]
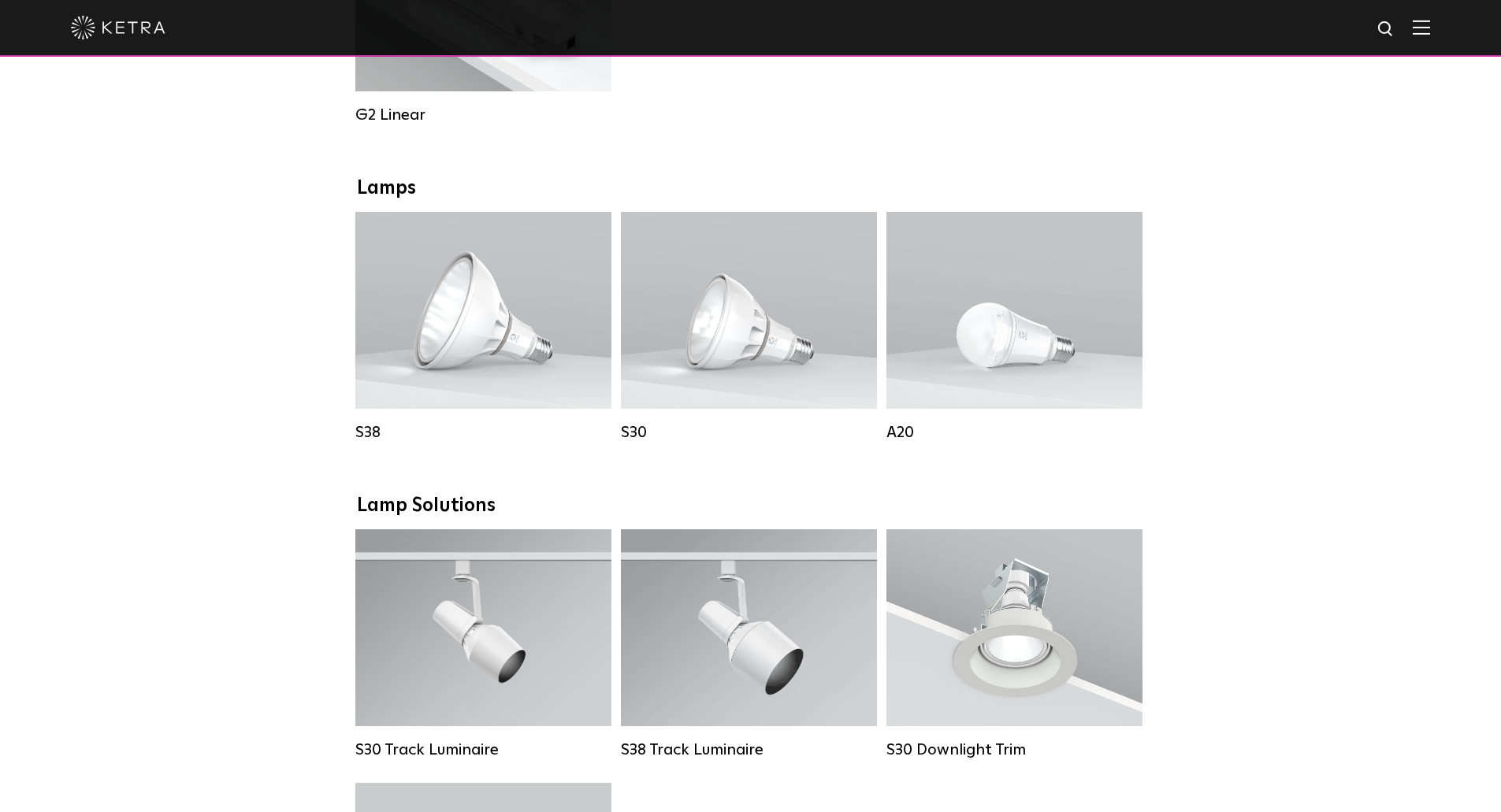
click at [219, 338] on div "Downlights D2 Downlight Family Lumen Output: 1200 Colors: White / Black / Gloss…" at bounding box center [750, 511] width 1501 height 2445
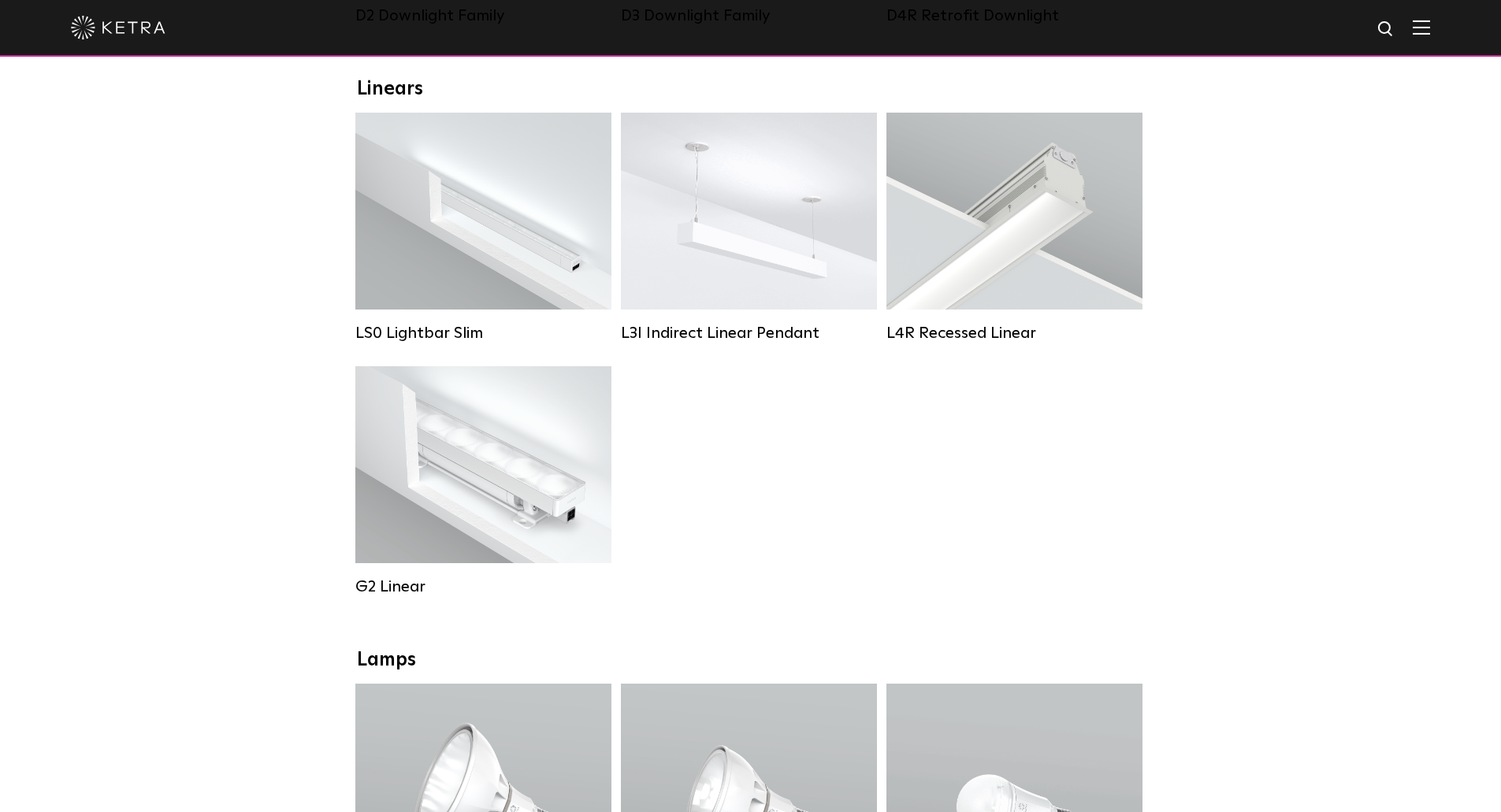
scroll to position [551, 0]
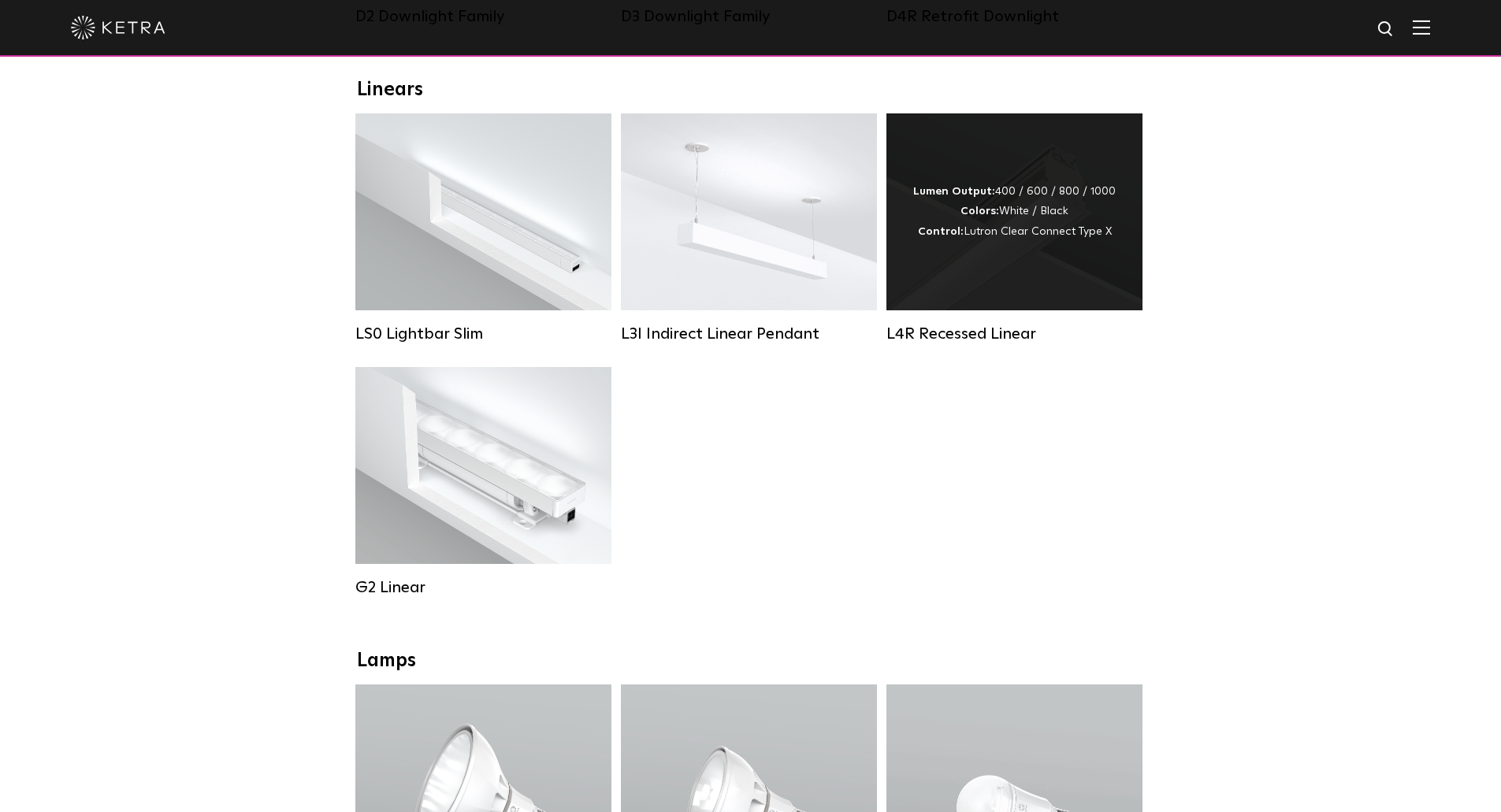
click at [1006, 289] on div "Lumen Output: 400 / 600 / 800 / 1000 Colors: White / Black Control: Lutron Clea…" at bounding box center [1014, 211] width 256 height 197
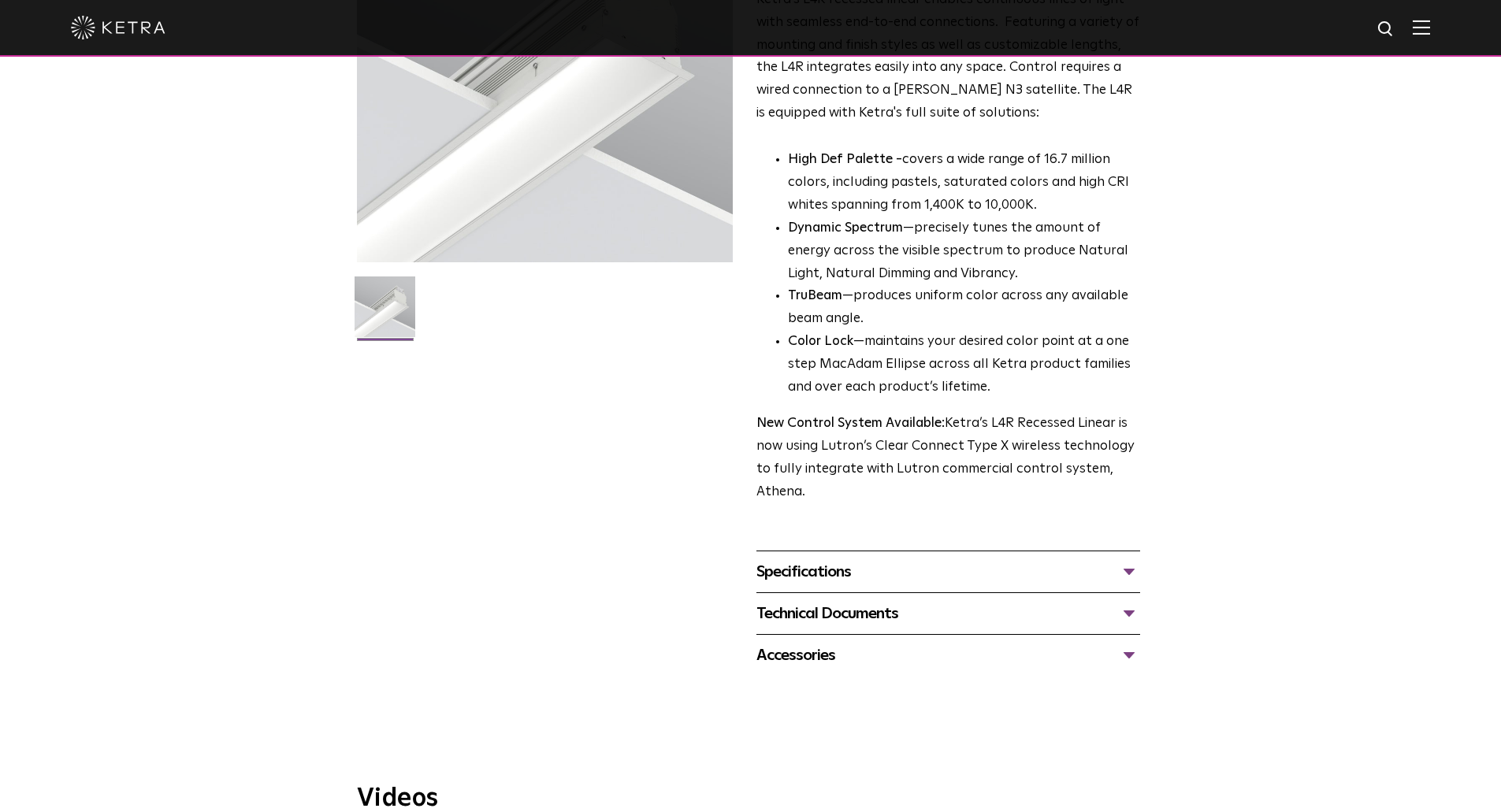
scroll to position [236, 0]
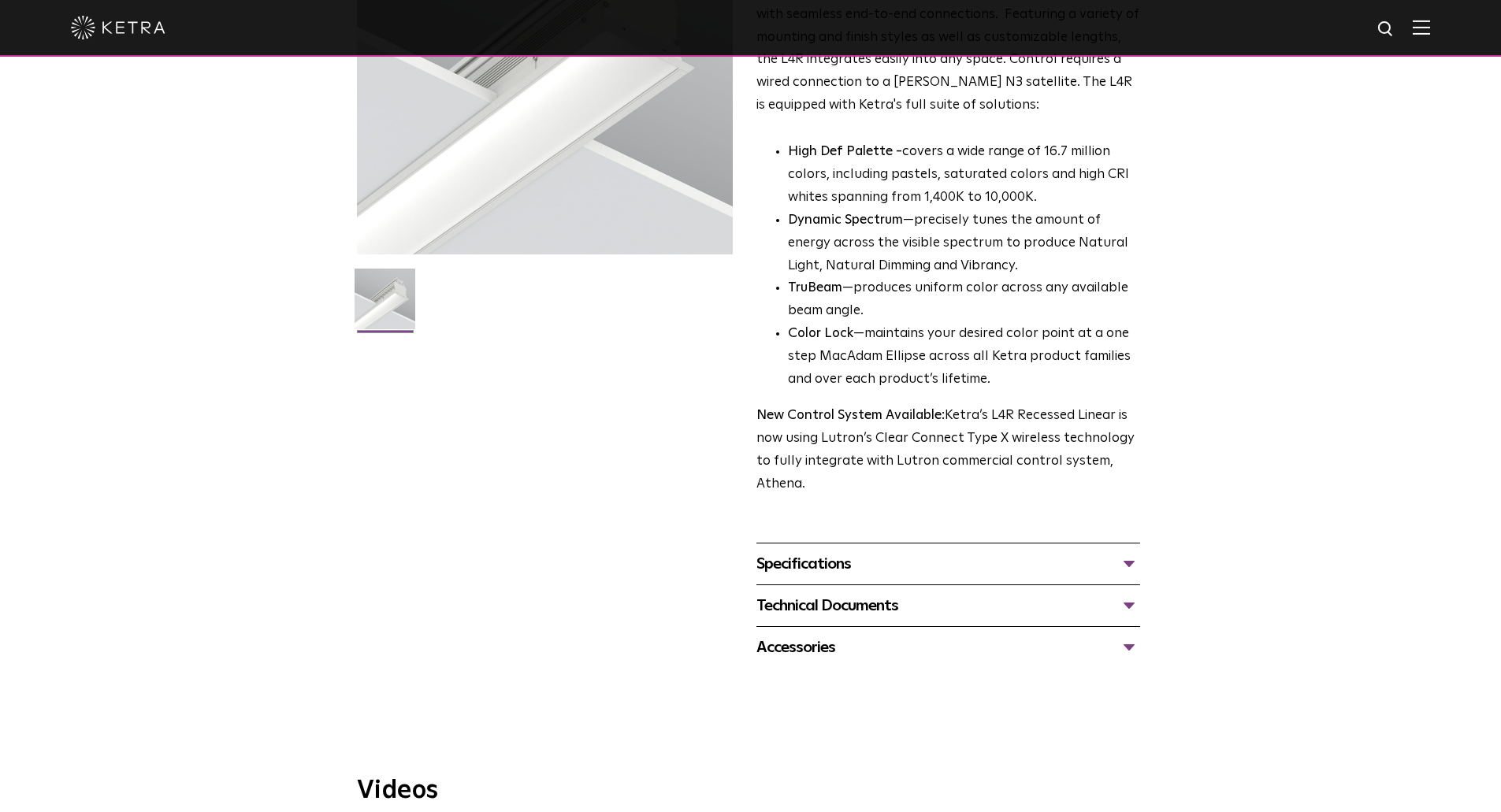
click at [1115, 564] on div "Specifications" at bounding box center [948, 563] width 384 height 25
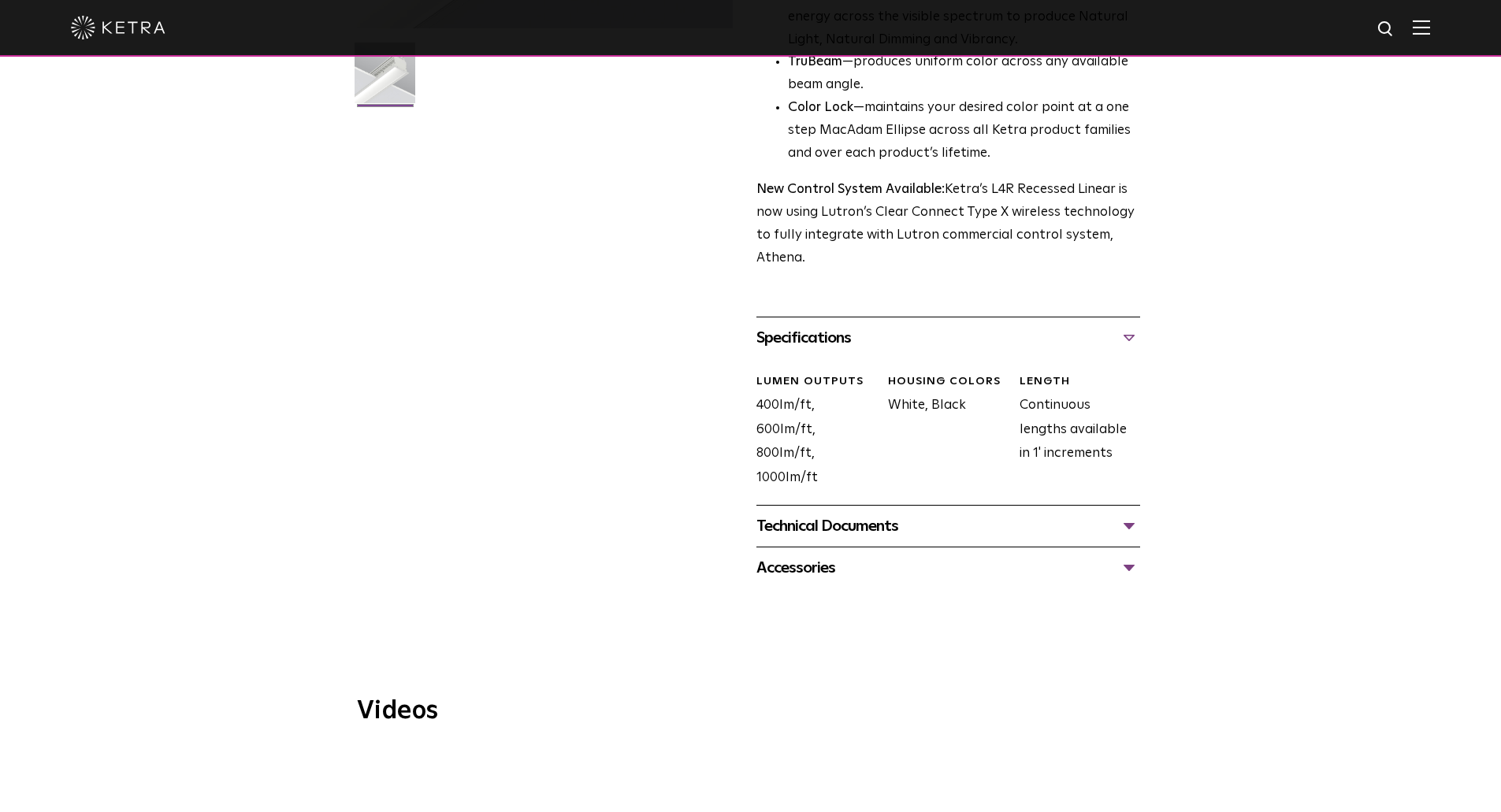
scroll to position [473, 0]
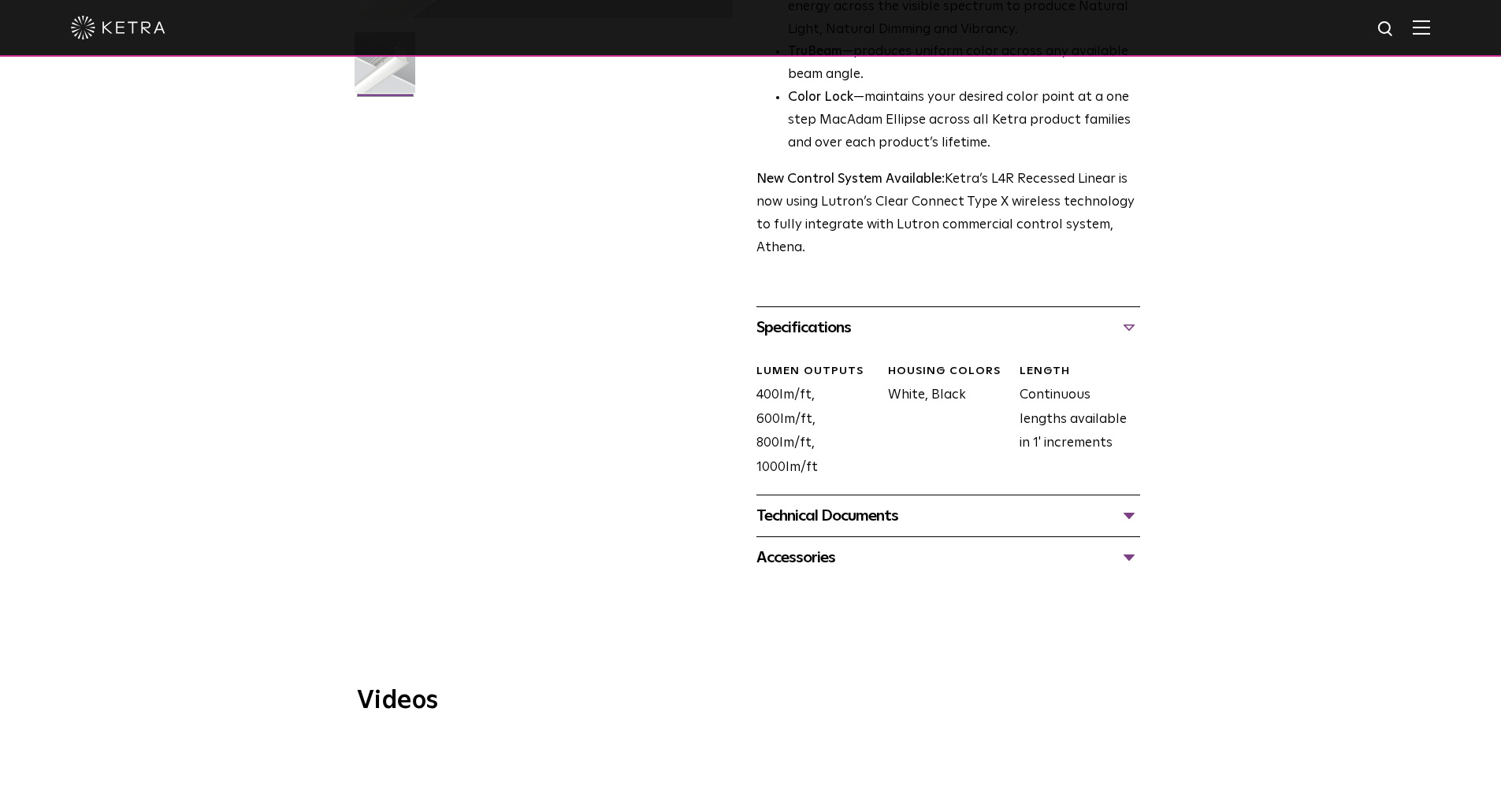
click at [858, 525] on div "Technical Documents" at bounding box center [948, 515] width 384 height 25
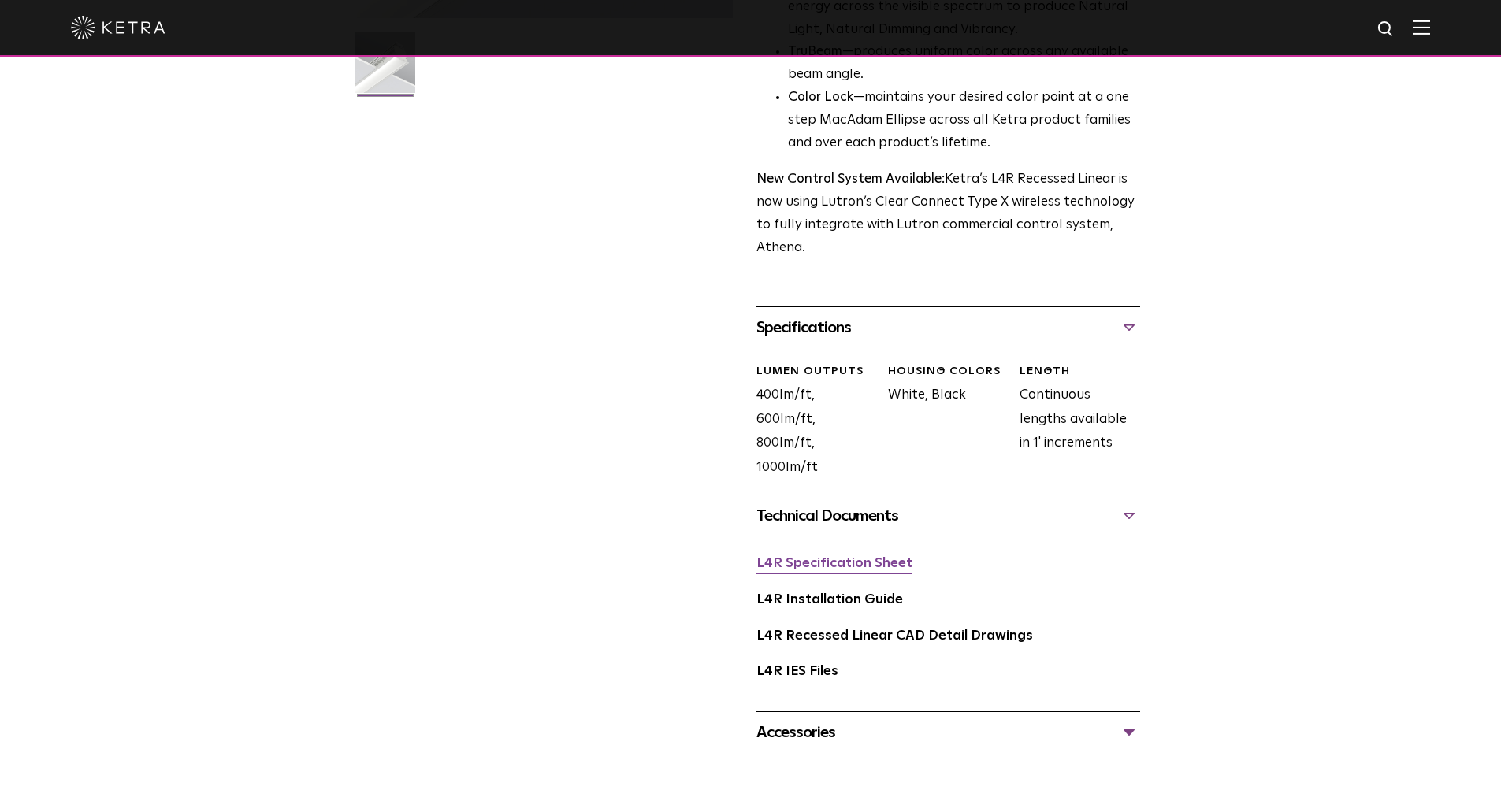
click at [866, 567] on link "L4R Specification Sheet" at bounding box center [834, 563] width 156 height 13
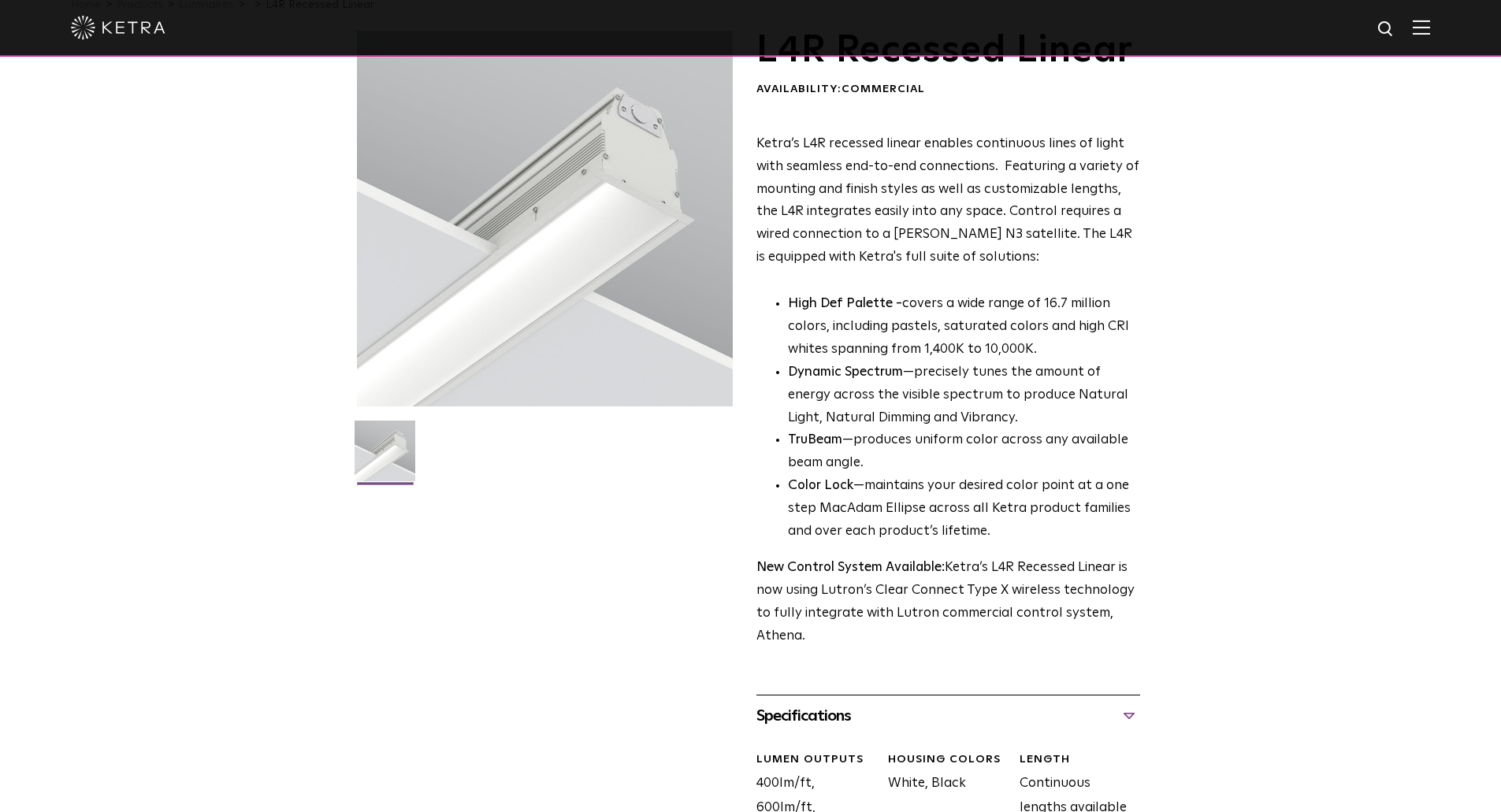
scroll to position [0, 0]
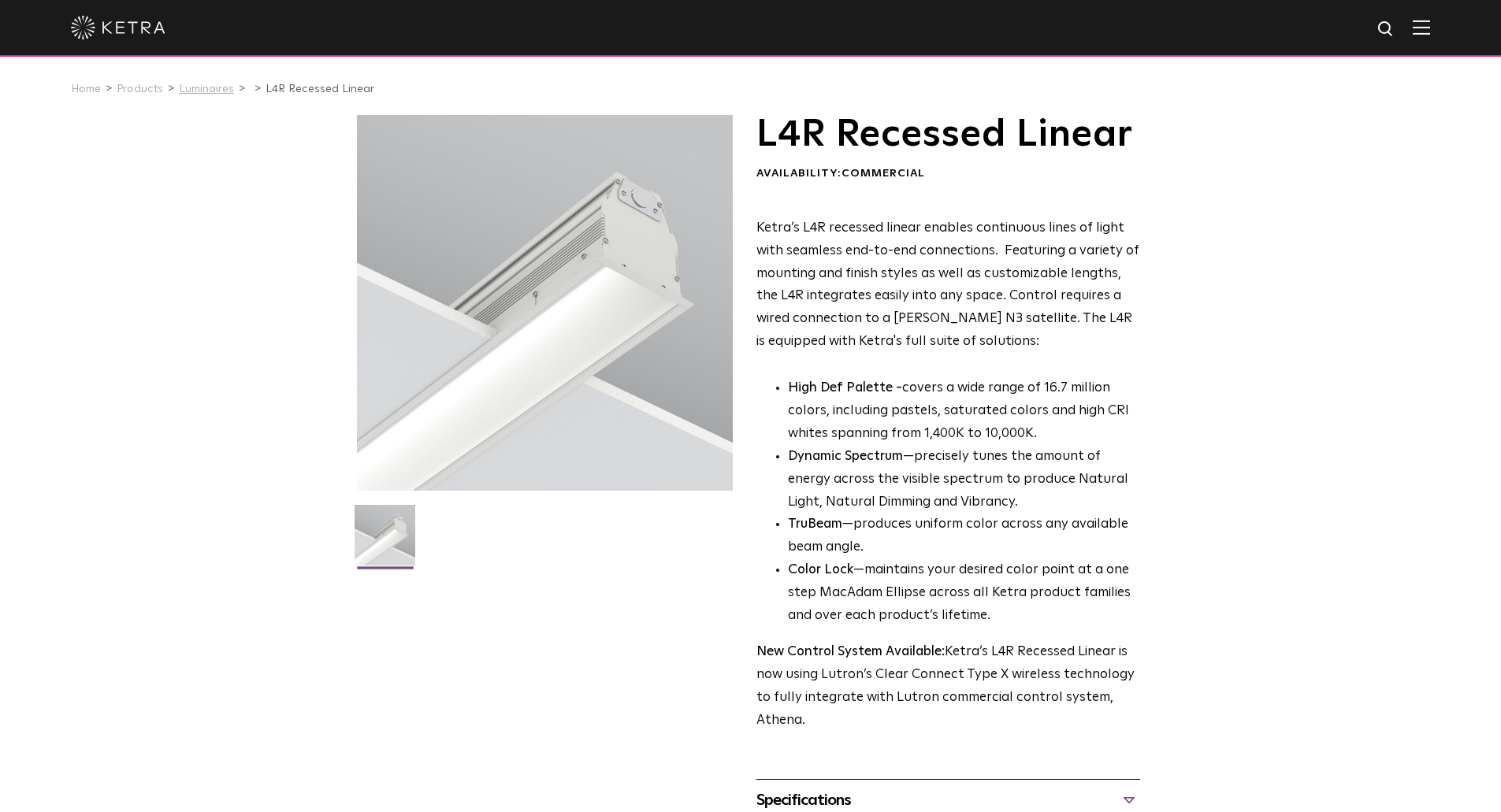
click at [212, 94] on link "Luminaires" at bounding box center [205, 89] width 55 height 11
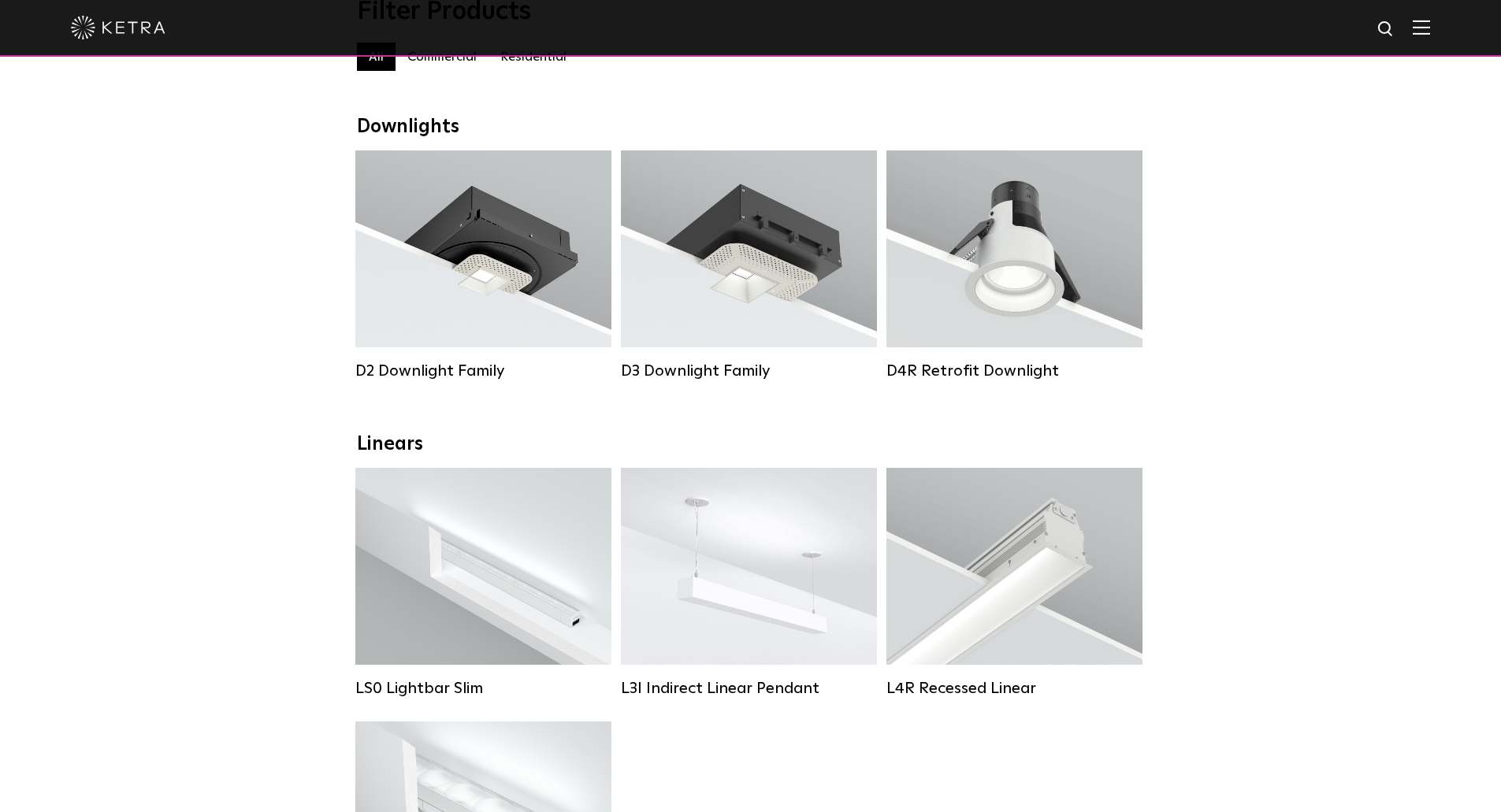
scroll to position [393, 0]
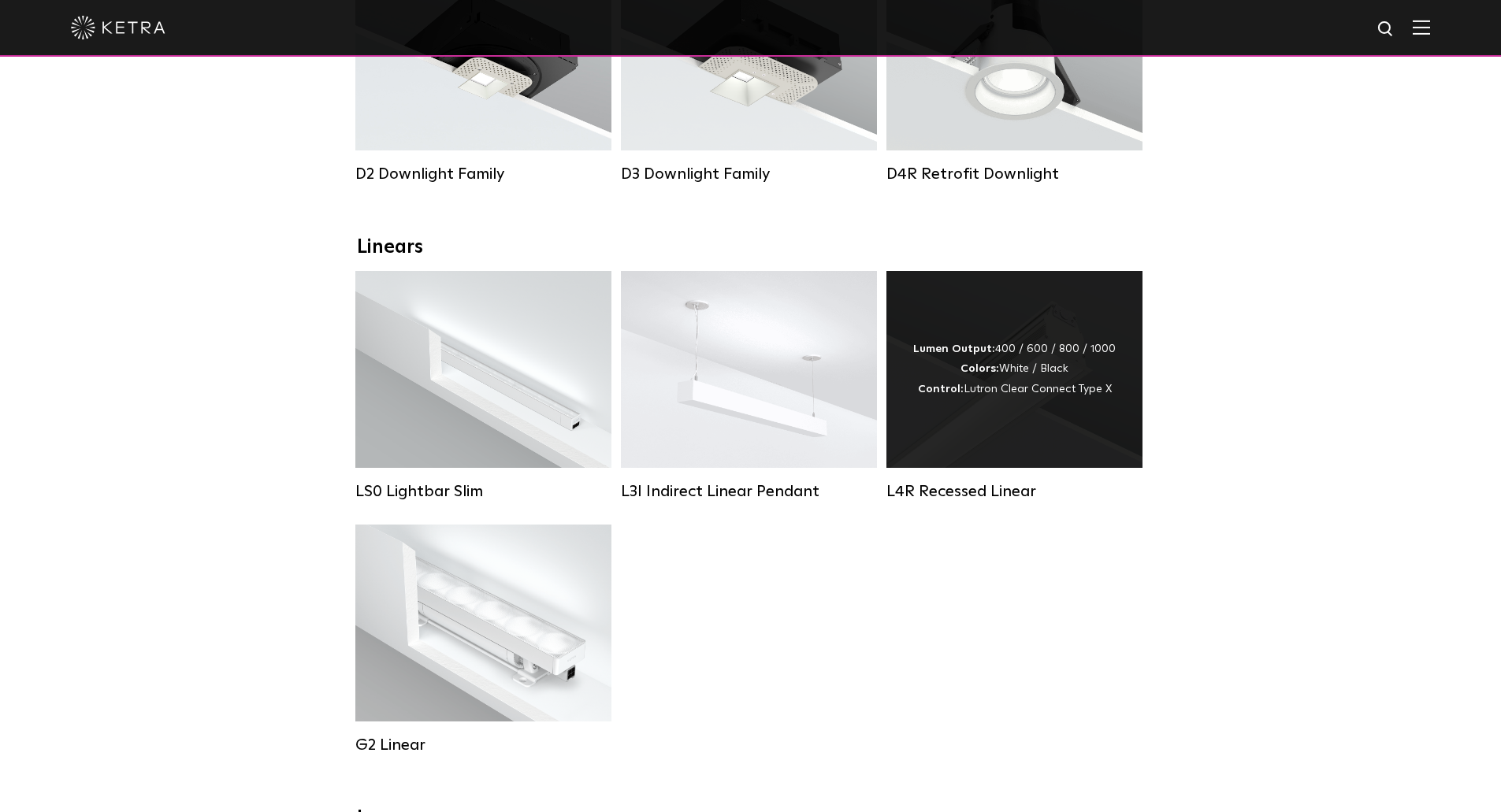
click at [1021, 430] on div "Lumen Output: 400 / 600 / 800 / 1000 Colors: White / Black Control: Lutron Clea…" at bounding box center [1014, 369] width 256 height 197
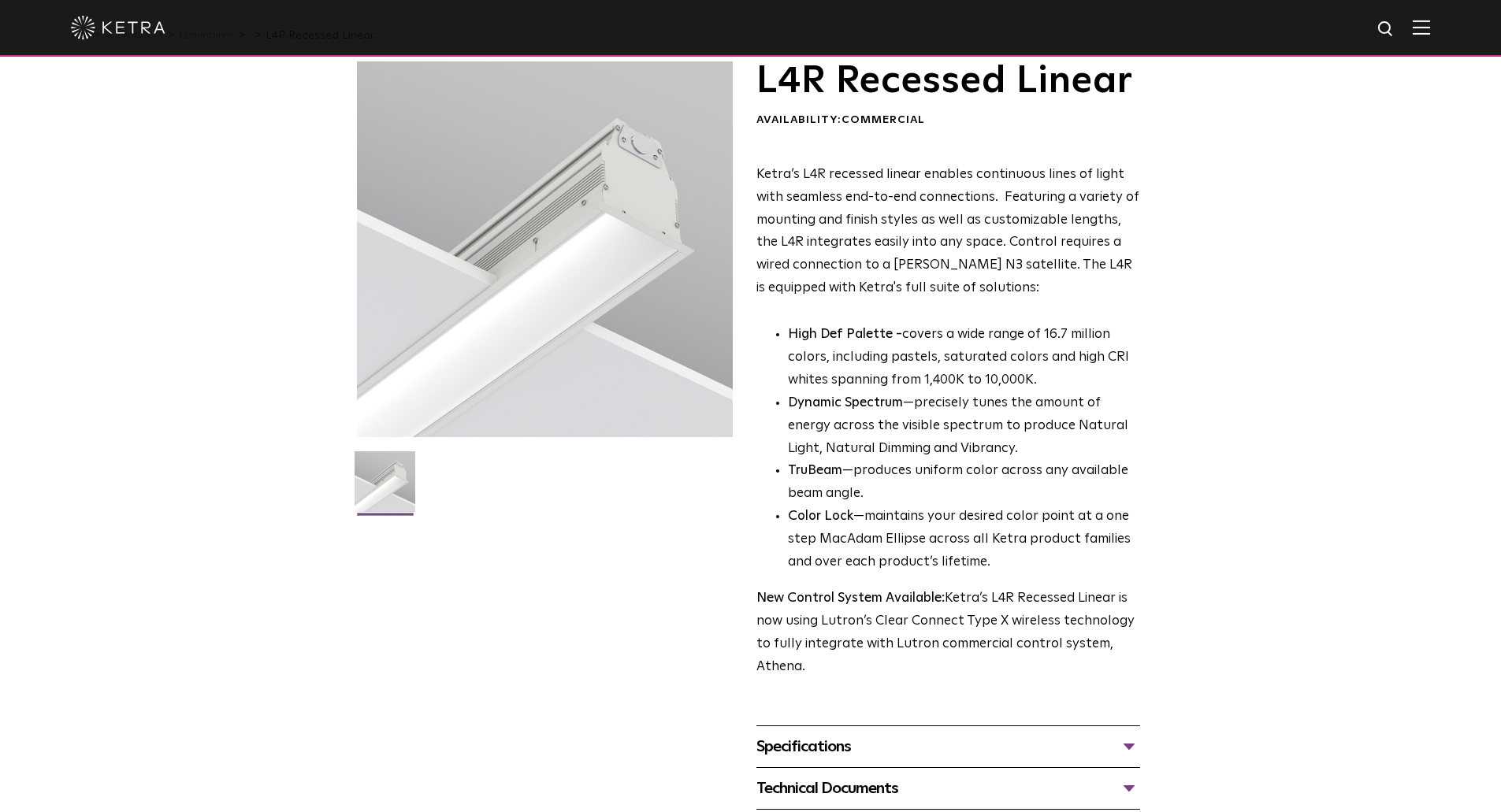
scroll to position [78, 0]
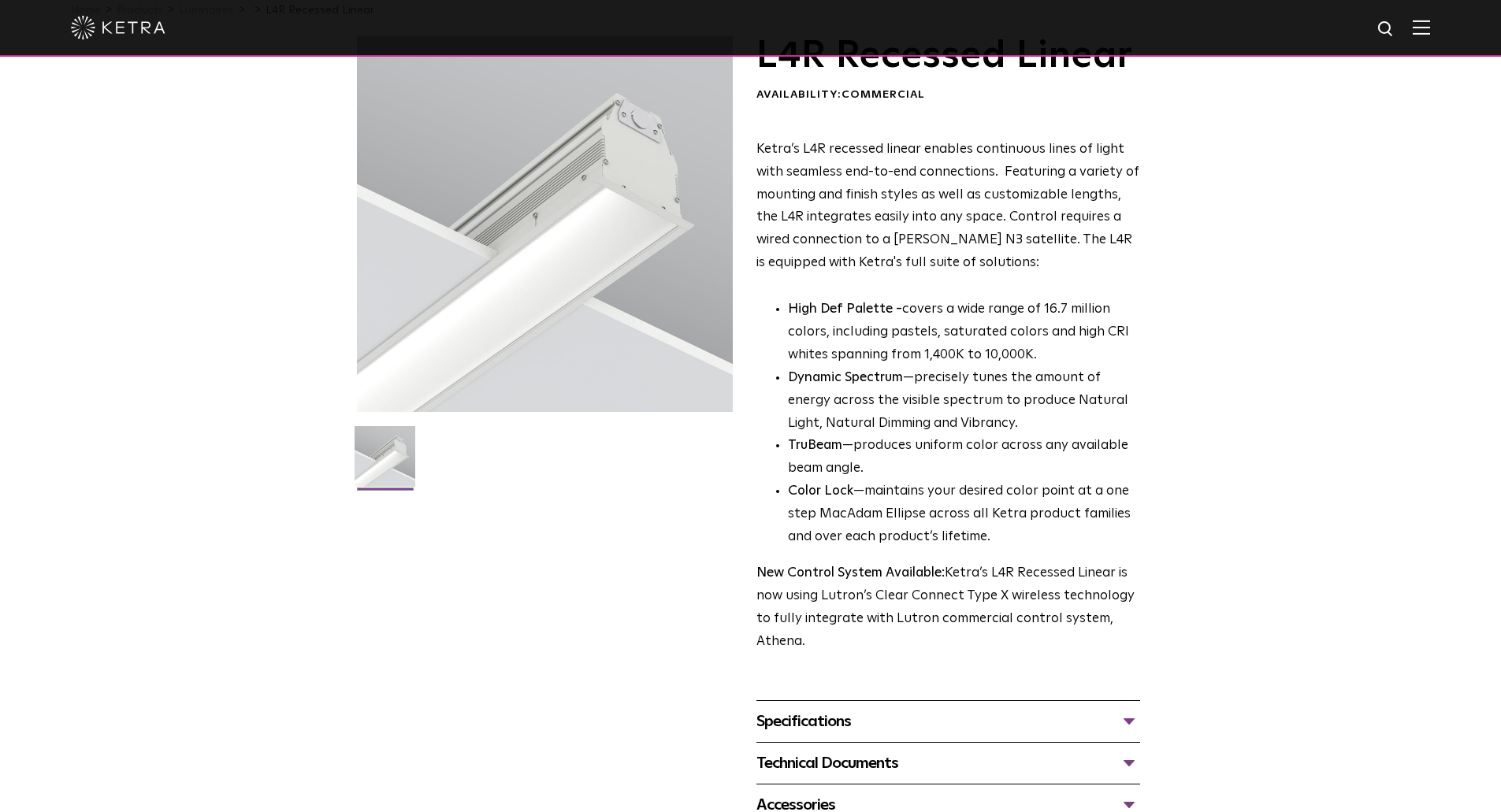
click at [1419, 30] on div at bounding box center [750, 27] width 1359 height 55
click at [1425, 29] on img at bounding box center [1421, 27] width 17 height 15
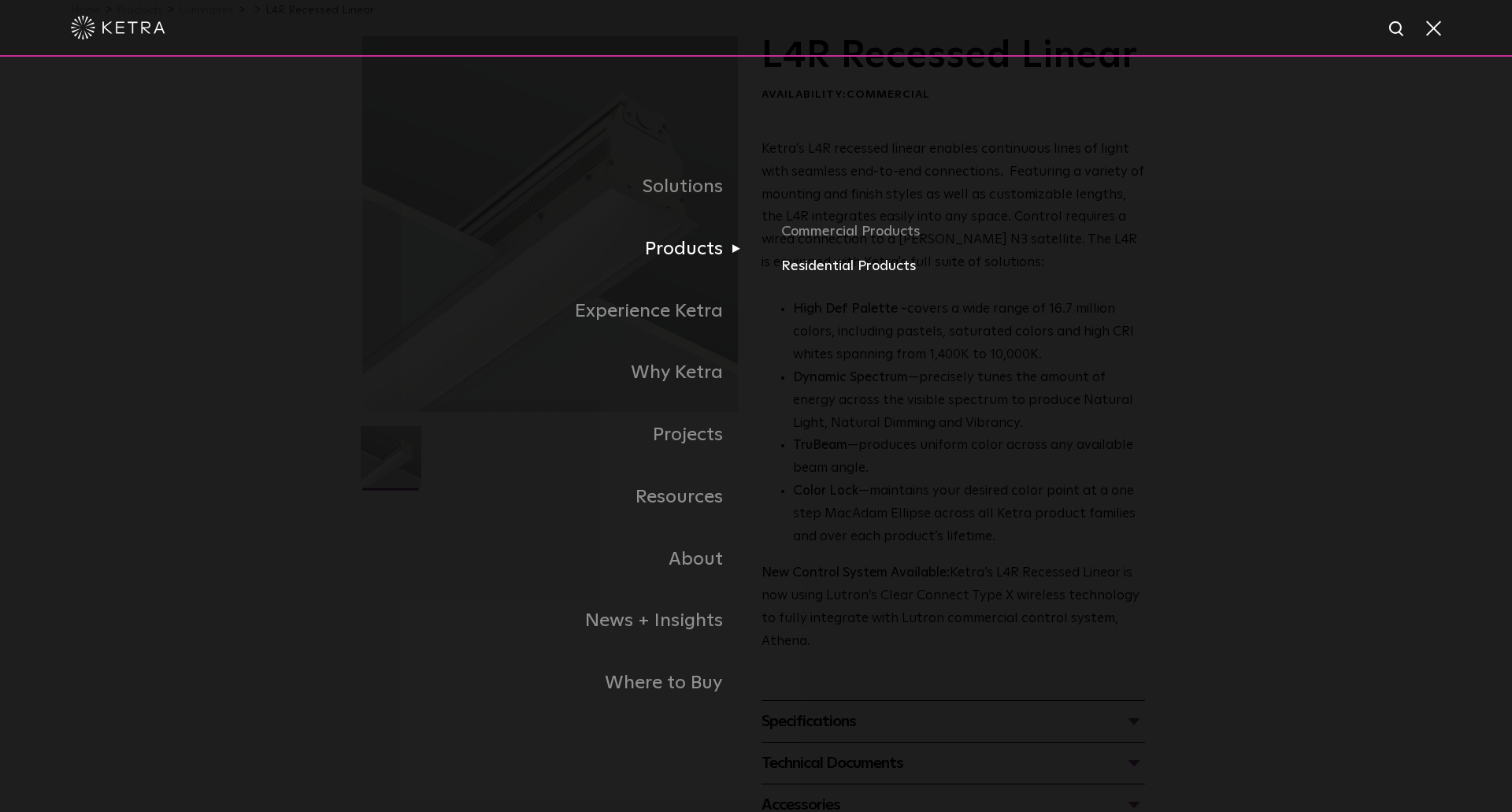
click at [827, 269] on link "Residential Products" at bounding box center [965, 266] width 368 height 23
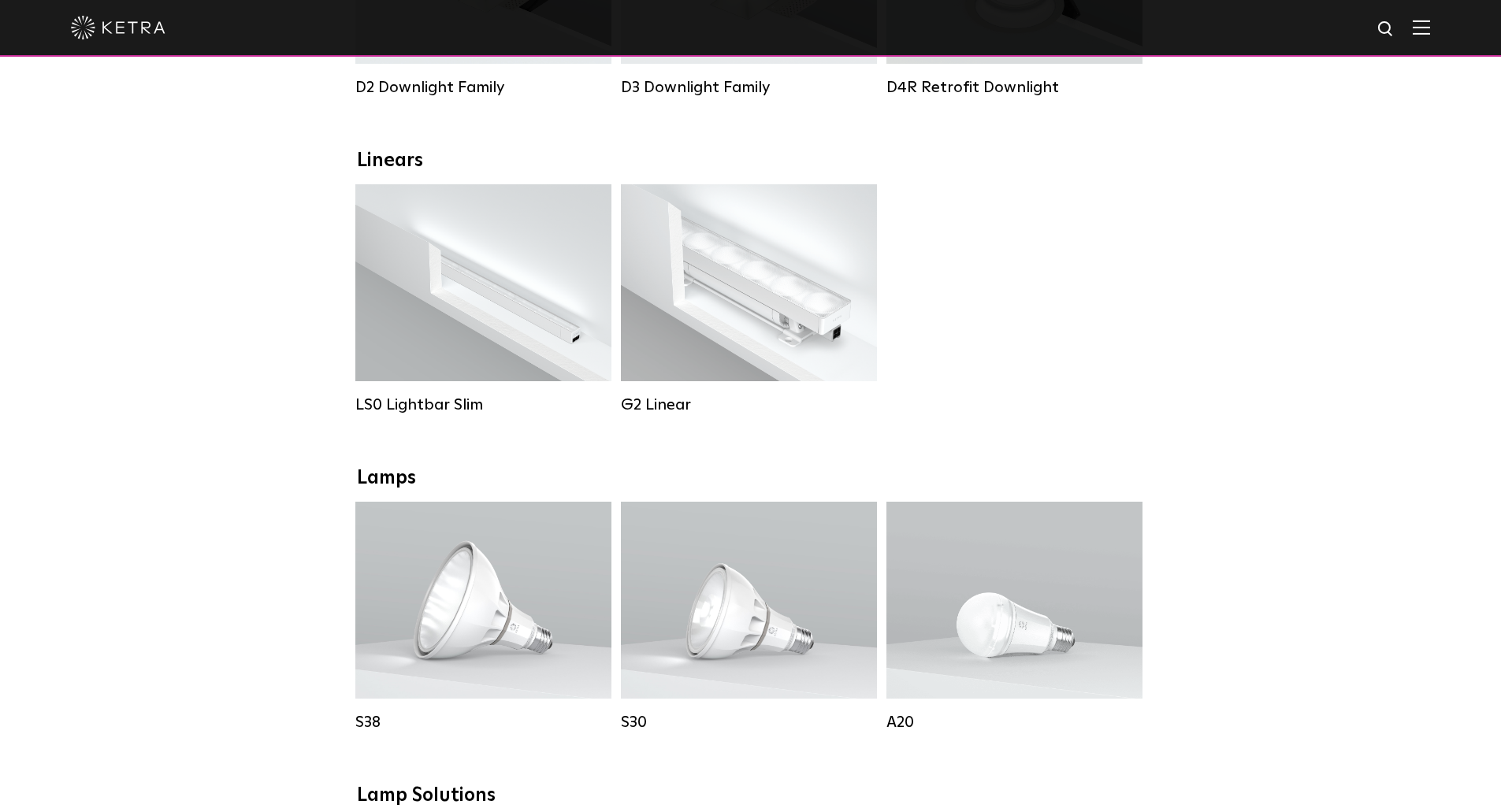
scroll to position [551, 0]
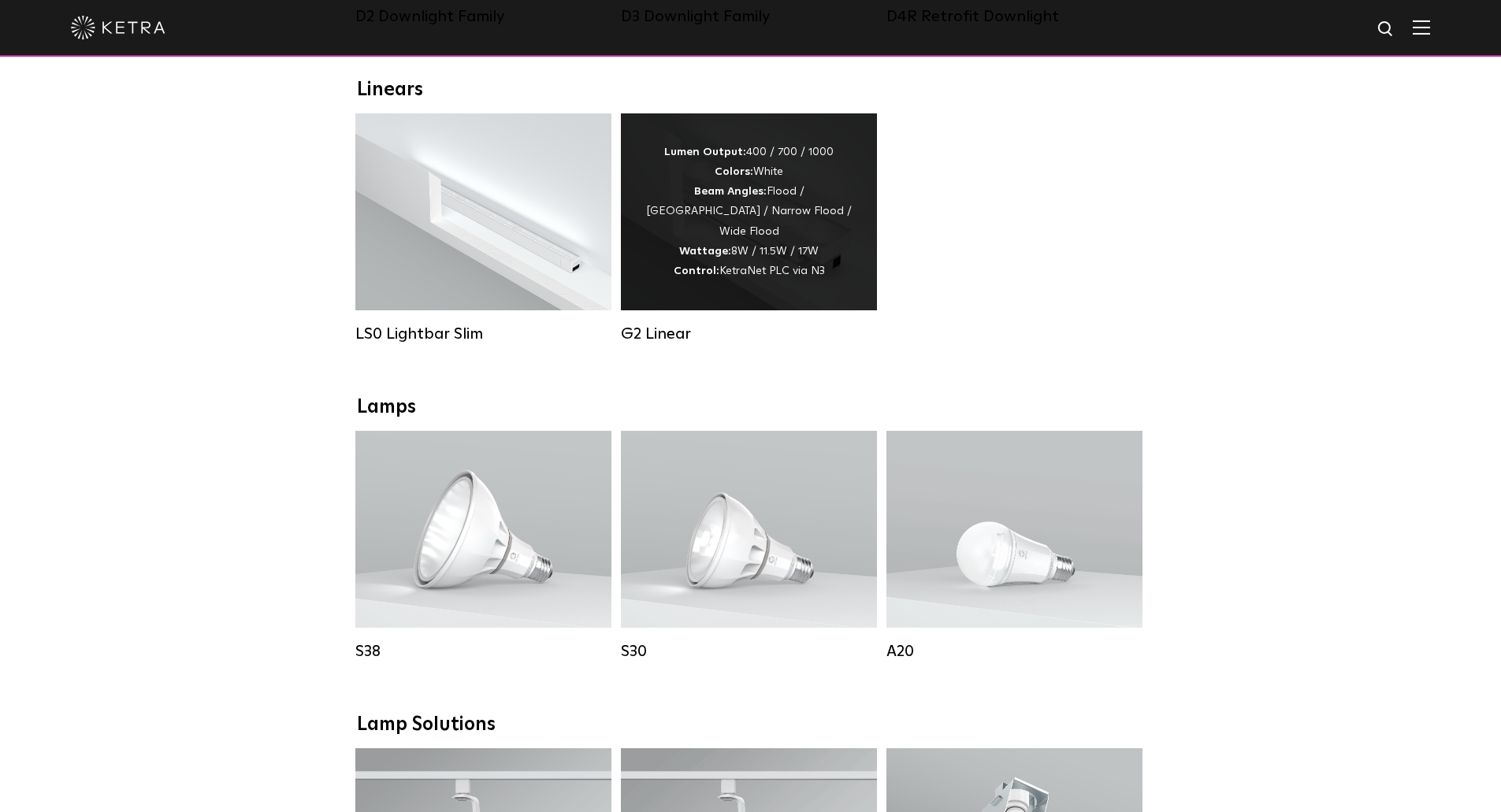
click at [689, 309] on div "Lumen Output: 400 / 700 / 1000 Colors: White Beam Angles: Flood / Graze / Narro…" at bounding box center [749, 211] width 256 height 197
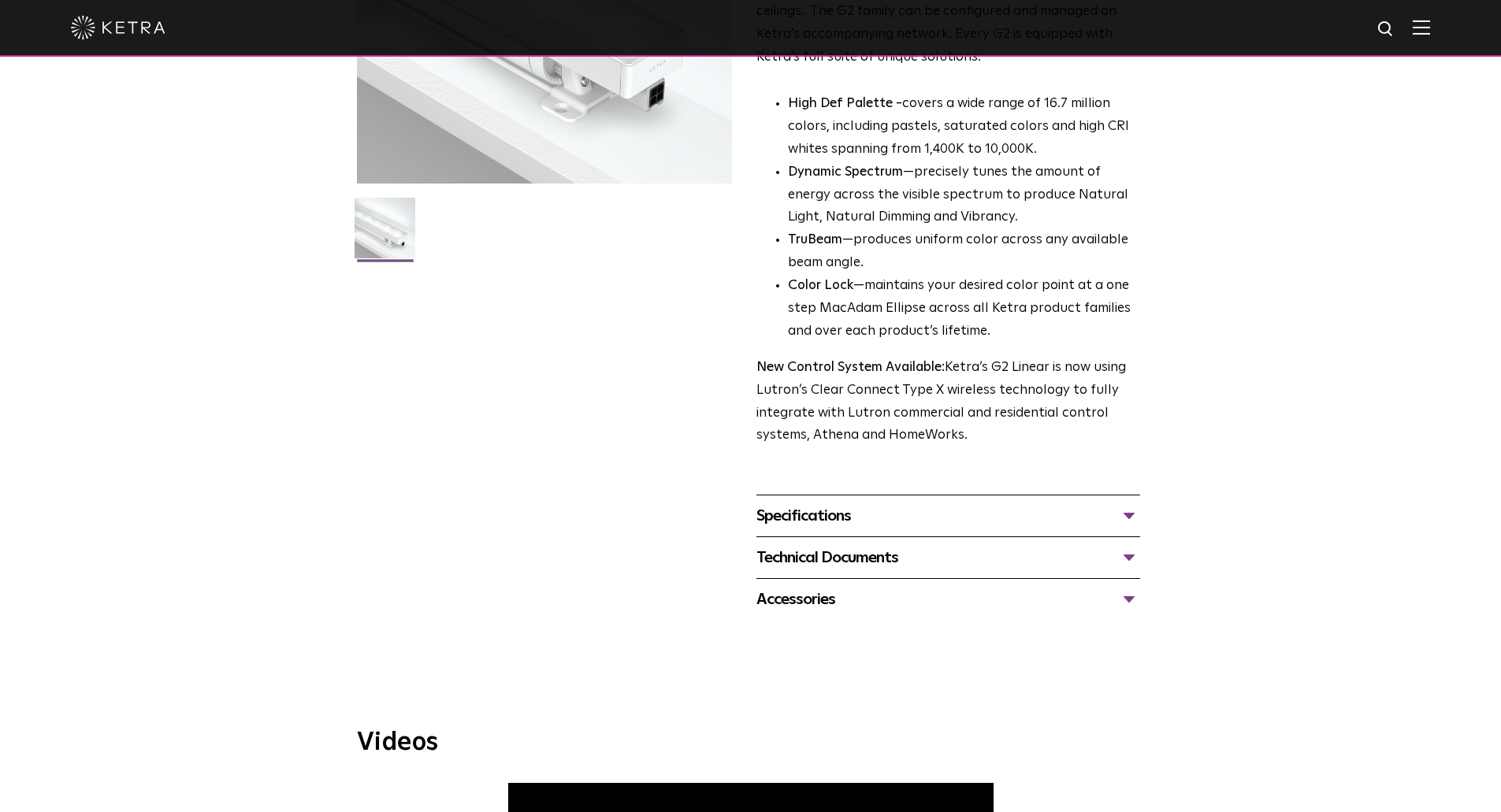
scroll to position [305, 0]
click at [868, 553] on div "Technical Documents" at bounding box center [948, 559] width 384 height 25
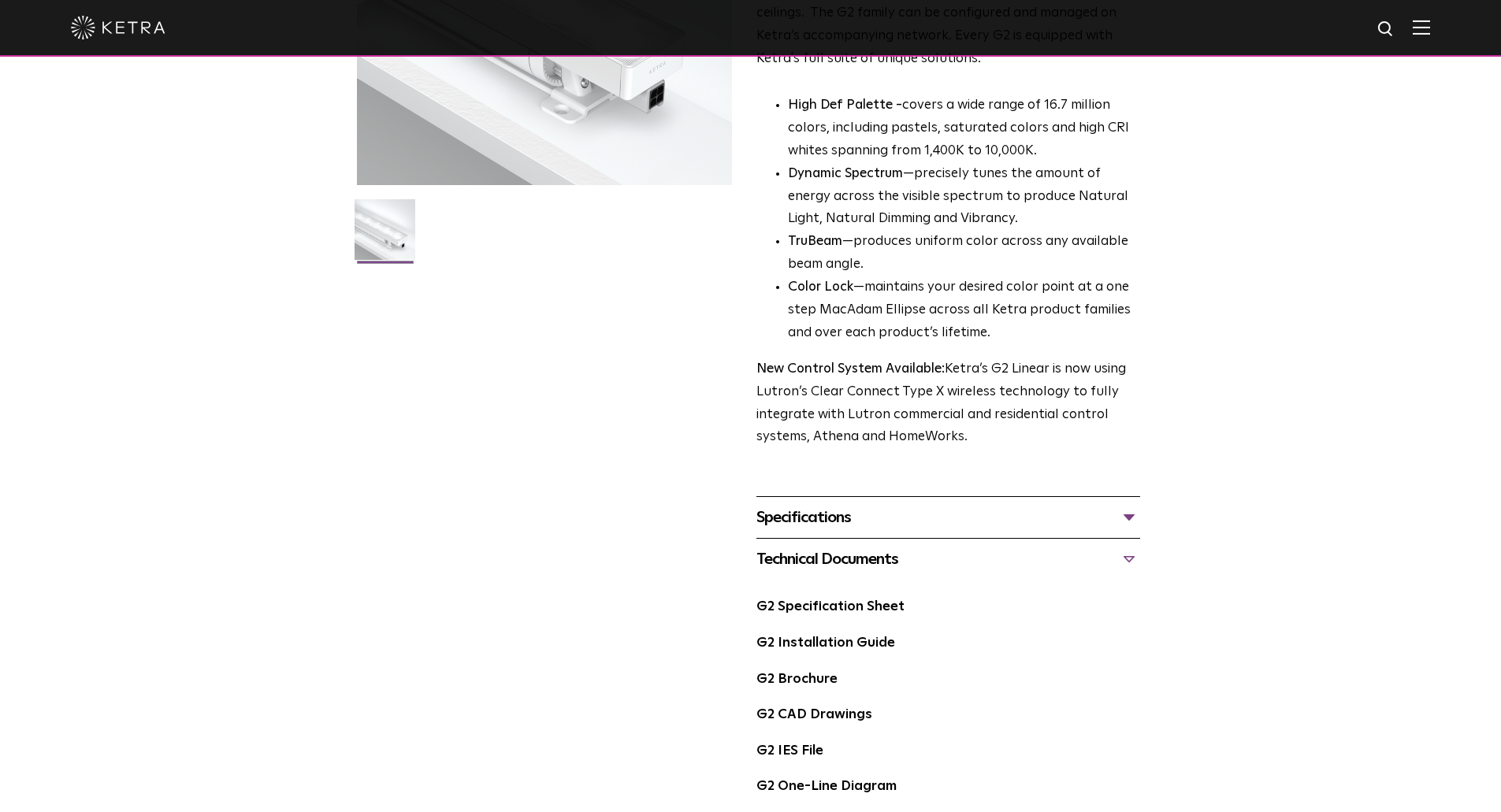
click at [791, 690] on div "G2 Brochure" at bounding box center [948, 686] width 384 height 37
click at [789, 681] on link "G2 Brochure" at bounding box center [797, 679] width 81 height 13
